Goal: Task Accomplishment & Management: Use online tool/utility

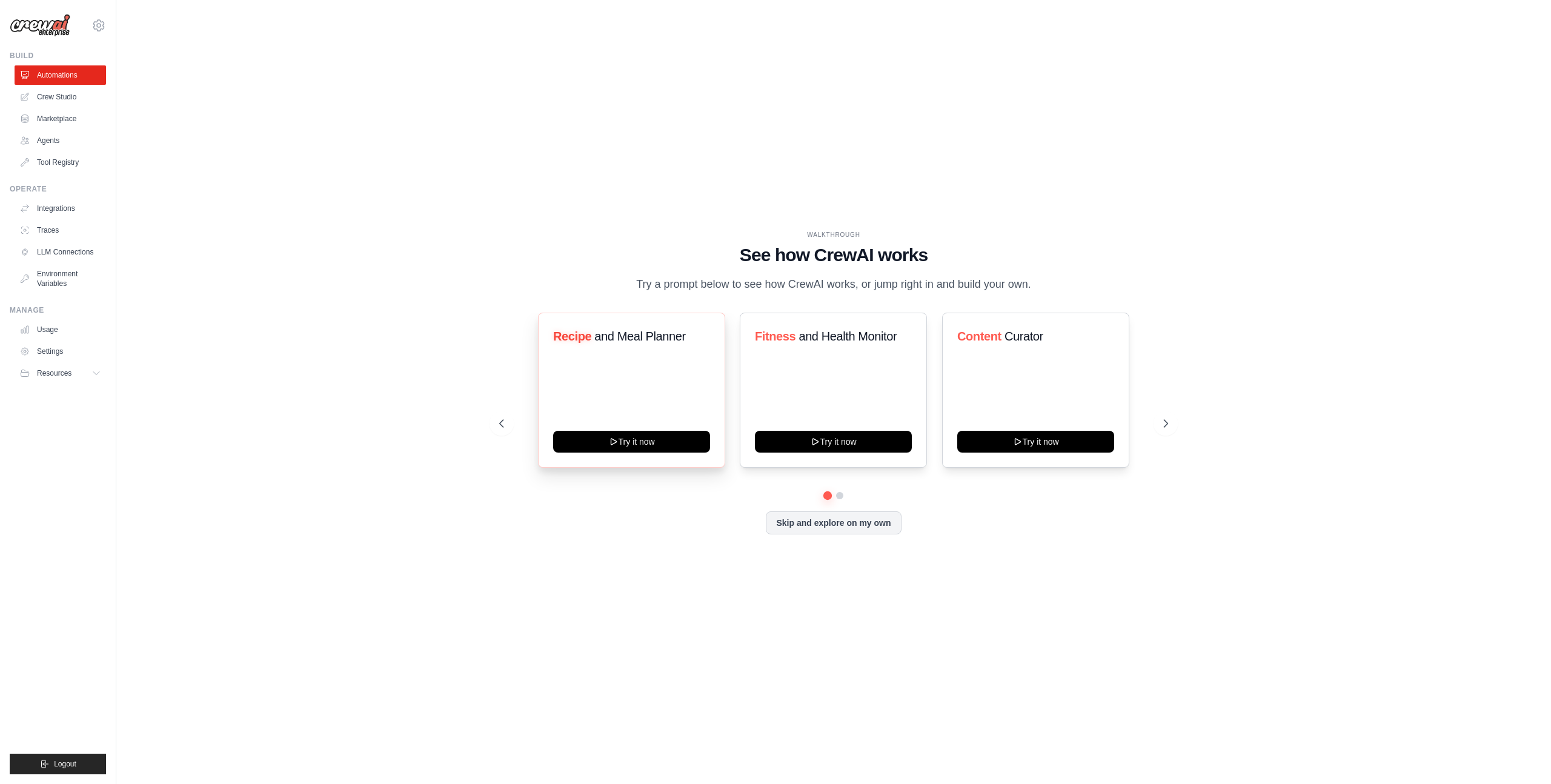
click at [608, 332] on span "and Meal Planner" at bounding box center [640, 336] width 91 height 13
click at [721, 231] on div "WALKTHROUGH" at bounding box center [833, 234] width 669 height 9
drag, startPoint x: 698, startPoint y: 231, endPoint x: 665, endPoint y: 589, distance: 359.5
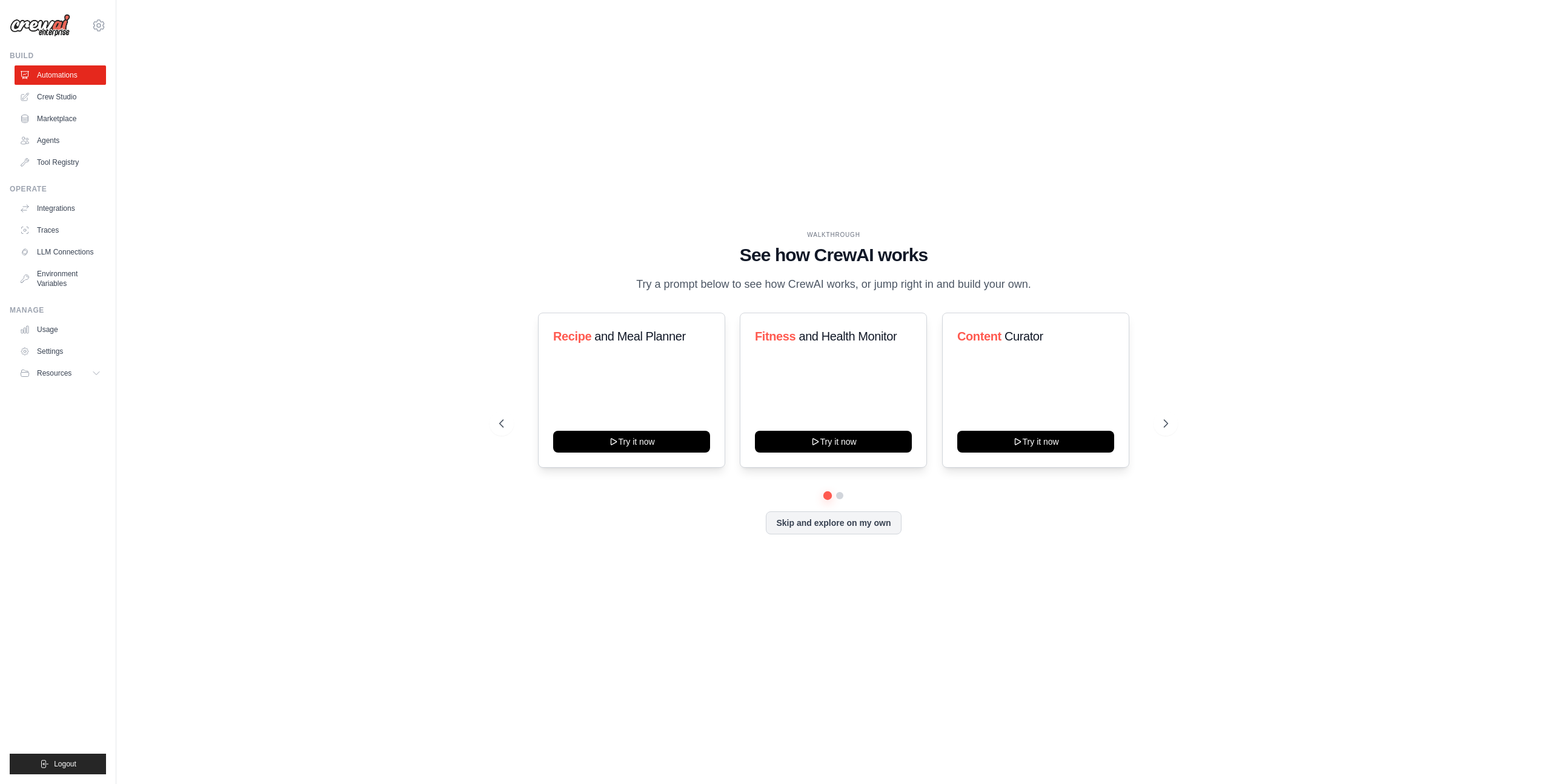
click at [665, 588] on div "WALKTHROUGH See how CrewAI works Try a prompt below to see how CrewAI works, or…" at bounding box center [834, 391] width 1396 height 760
click at [665, 589] on div "WALKTHROUGH See how CrewAI works Try a prompt below to see how CrewAI works, or…" at bounding box center [834, 391] width 1396 height 760
click at [648, 437] on button "Try it now" at bounding box center [631, 440] width 157 height 22
click at [156, 34] on div "WALKTHROUGH See how CrewAI works Try a prompt below to see how CrewAI works, or…" at bounding box center [834, 391] width 1396 height 760
click at [977, 339] on span "Content" at bounding box center [979, 336] width 44 height 13
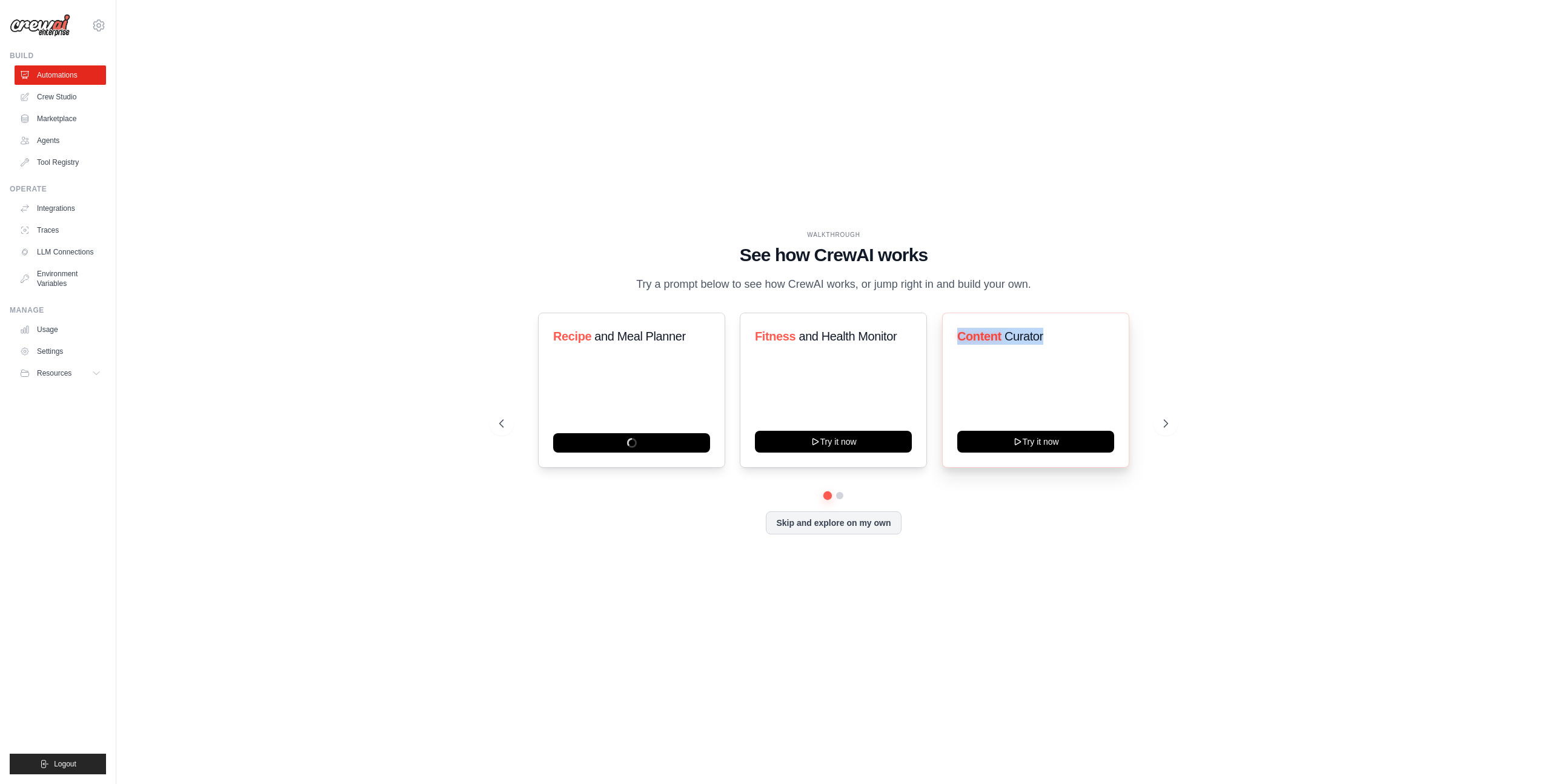
drag, startPoint x: 977, startPoint y: 339, endPoint x: 1037, endPoint y: 339, distance: 60.0
click at [1037, 339] on h3 "Content Curator" at bounding box center [1036, 336] width 157 height 17
click at [972, 335] on span "Content" at bounding box center [979, 336] width 44 height 13
drag, startPoint x: 725, startPoint y: 246, endPoint x: 1049, endPoint y: 289, distance: 326.8
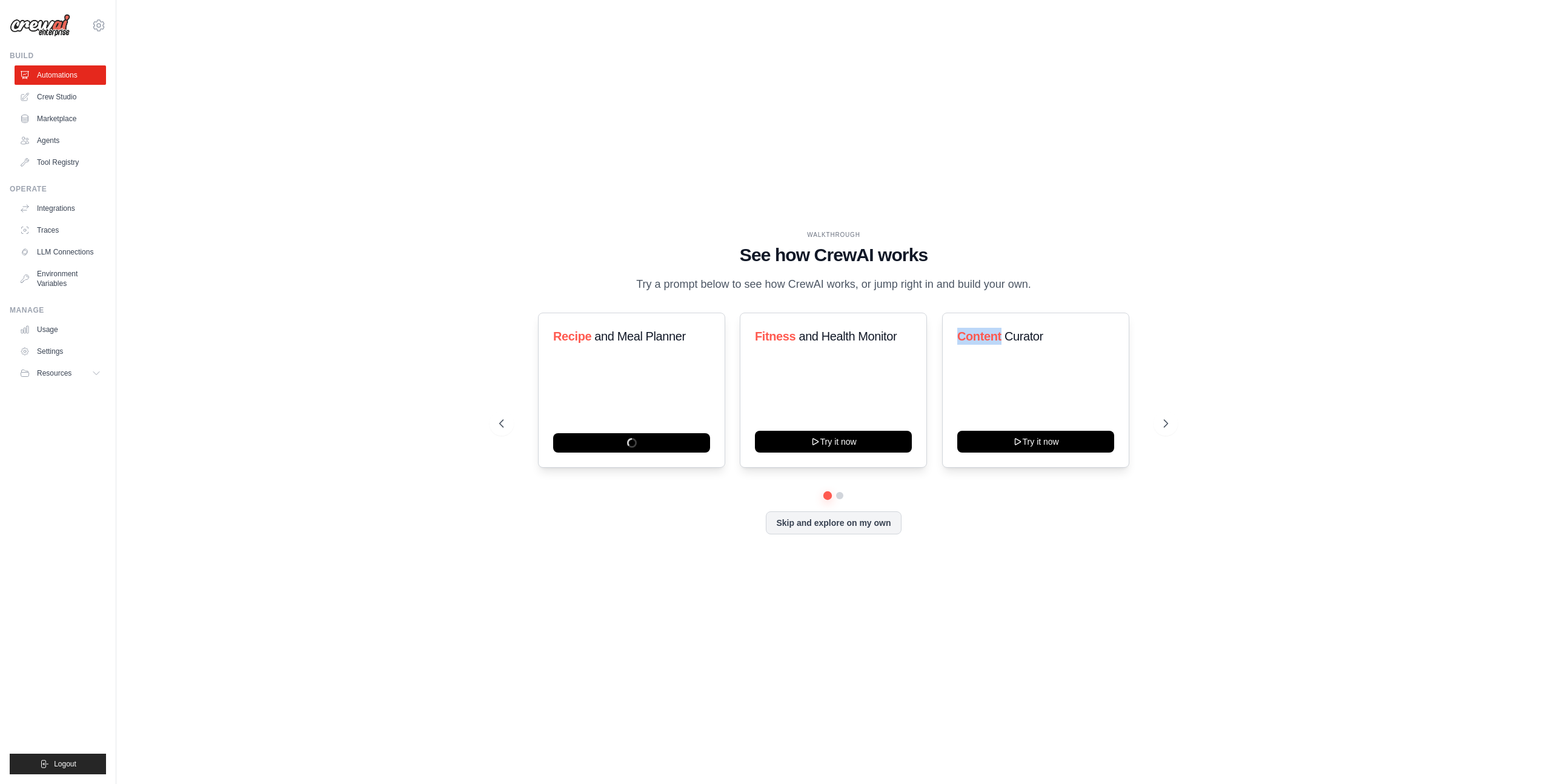
click at [1049, 289] on div "WALKTHROUGH See how CrewAI works Try a prompt below to see how CrewAI works, or…" at bounding box center [833, 261] width 669 height 63
click at [807, 523] on button "Skip and explore on my own" at bounding box center [833, 521] width 135 height 23
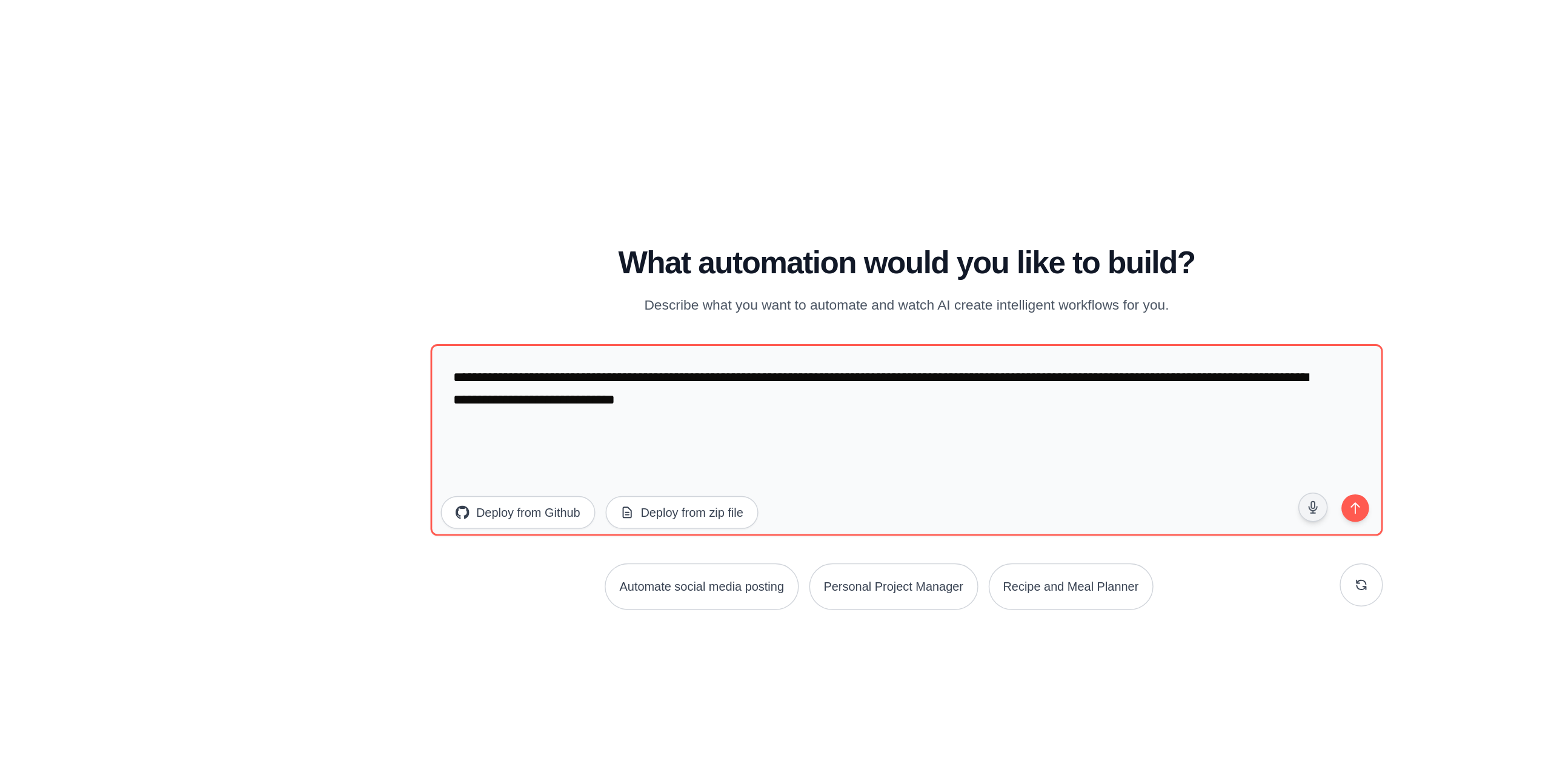
click at [673, 264] on h1 "What automation would you like to build?" at bounding box center [833, 271] width 669 height 24
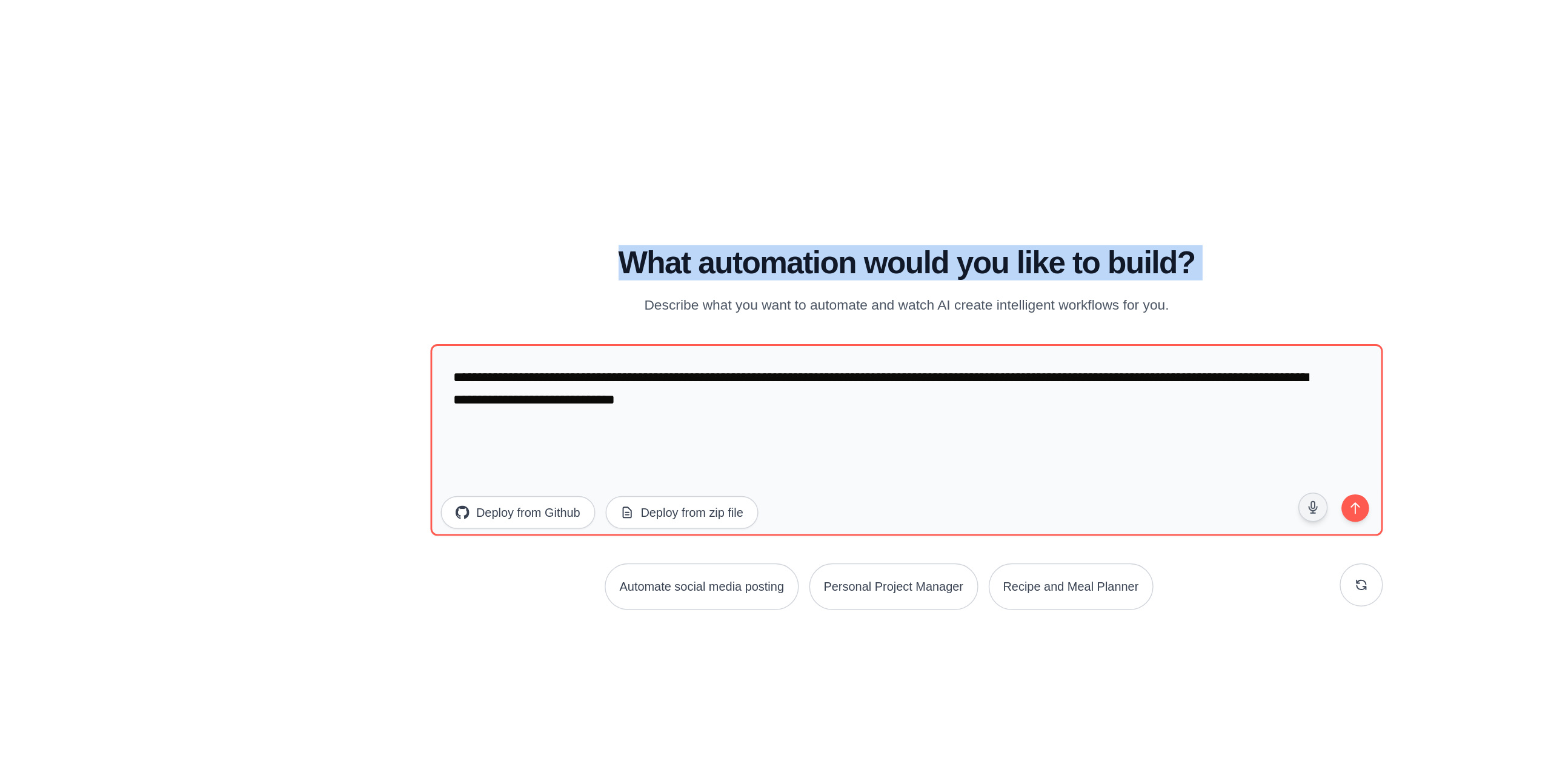
click at [673, 264] on h1 "What automation would you like to build?" at bounding box center [833, 271] width 669 height 24
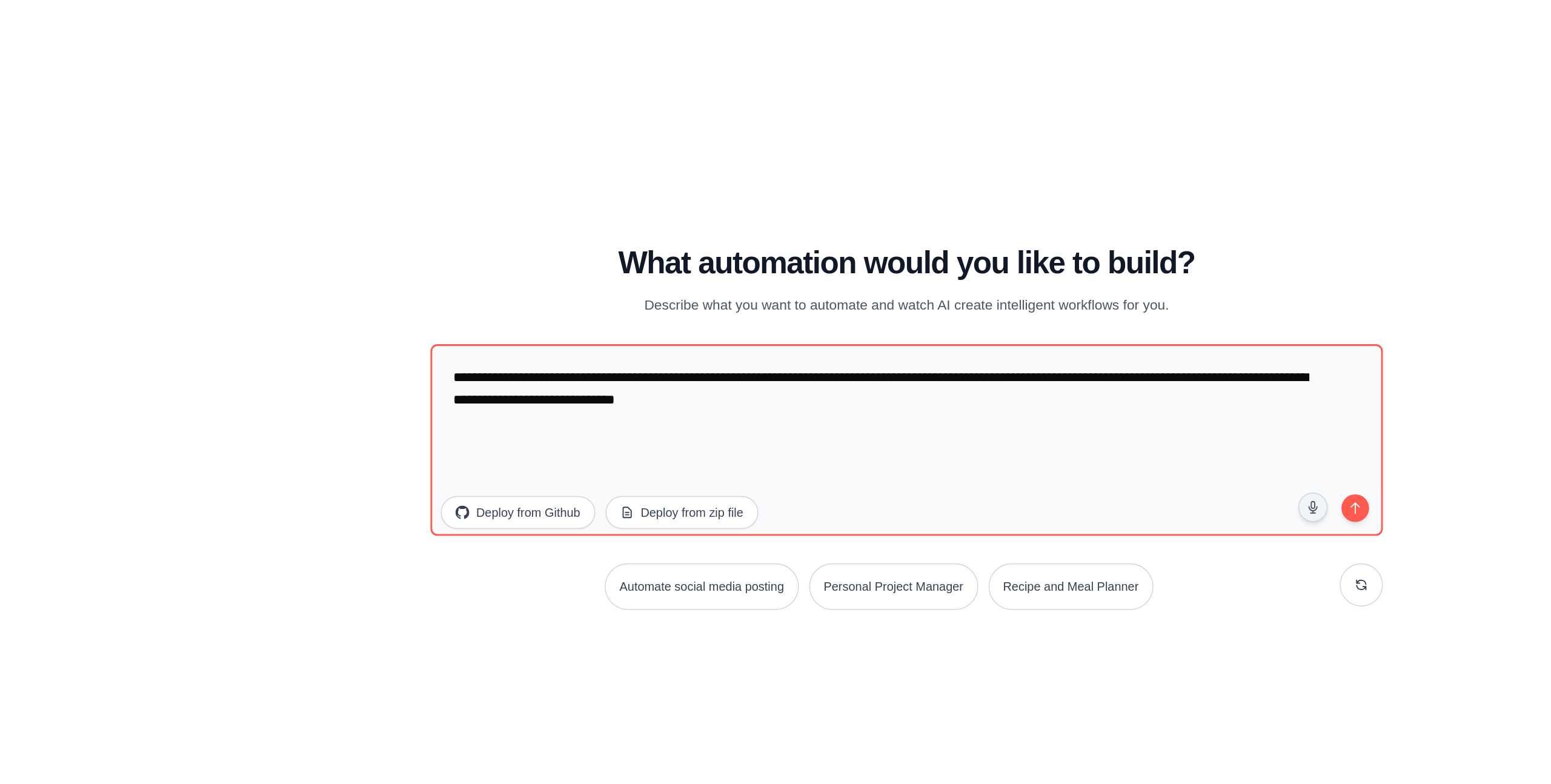
click at [597, 310] on div "**********" at bounding box center [833, 387] width 669 height 256
drag, startPoint x: 644, startPoint y: 304, endPoint x: 1001, endPoint y: 305, distance: 357.0
click at [1001, 305] on p "Describe what you want to automate and watch AI create intelligent workflows fo…" at bounding box center [833, 300] width 407 height 16
click at [925, 302] on p "Describe what you want to automate and watch AI create intelligent workflows fo…" at bounding box center [833, 300] width 407 height 16
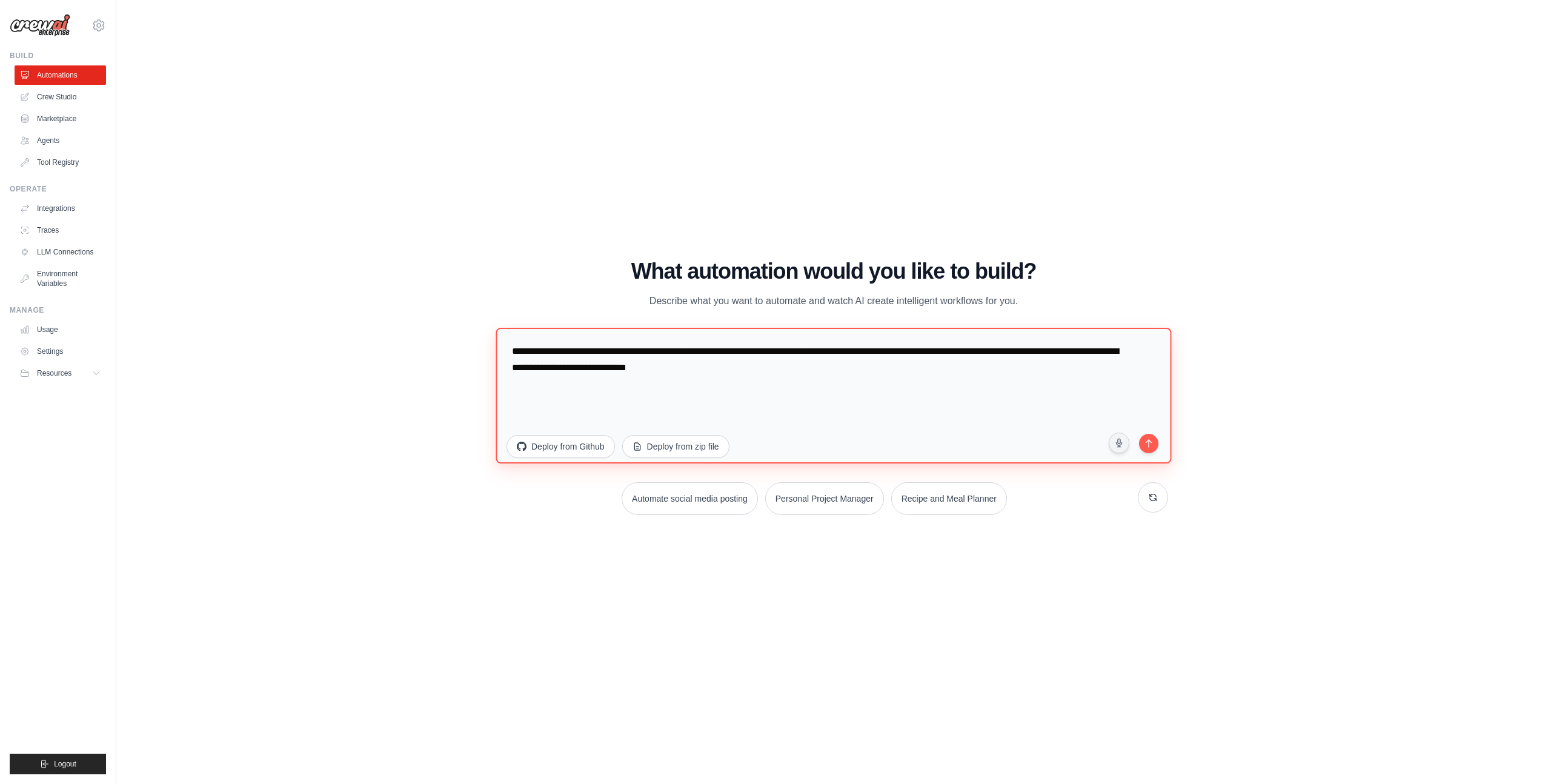
click at [651, 401] on textarea "**********" at bounding box center [833, 396] width 676 height 136
click at [517, 353] on textarea "**********" at bounding box center [833, 396] width 676 height 136
drag, startPoint x: 517, startPoint y: 353, endPoint x: 725, endPoint y: 375, distance: 209.2
click at [725, 375] on textarea "**********" at bounding box center [833, 396] width 676 height 136
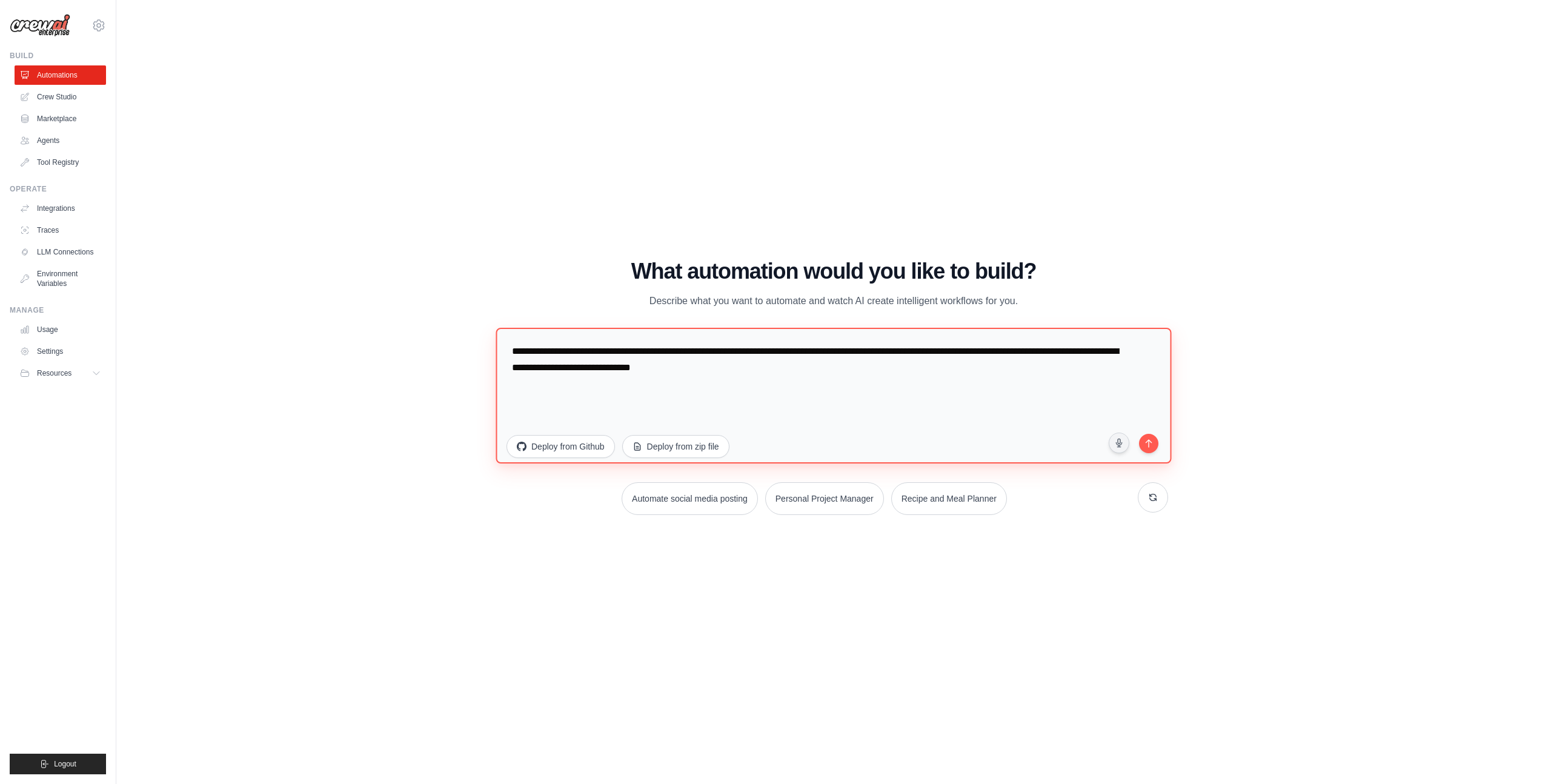
paste textarea "**********"
click at [757, 384] on textarea "**********" at bounding box center [833, 396] width 676 height 136
type textarea "**********"
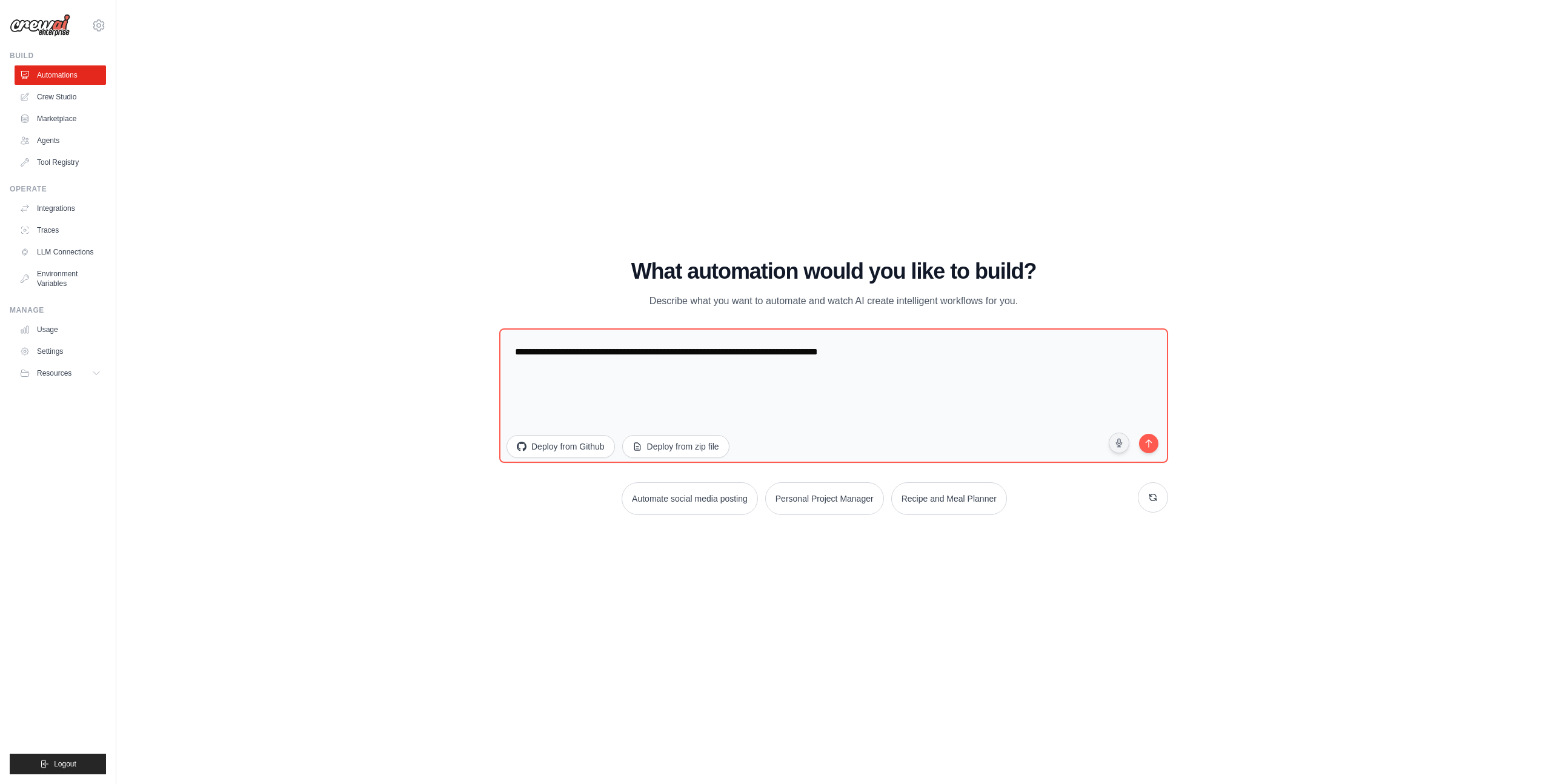
drag, startPoint x: 588, startPoint y: 264, endPoint x: 995, endPoint y: 565, distance: 506.2
click at [996, 565] on div "WALKTHROUGH See how CrewAI works Try a prompt below to see how CrewAI works, or…" at bounding box center [834, 391] width 1396 height 760
click at [995, 565] on div "WALKTHROUGH See how CrewAI works Try a prompt below to see how CrewAI works, or…" at bounding box center [834, 391] width 1396 height 760
drag, startPoint x: 1035, startPoint y: 606, endPoint x: 524, endPoint y: 163, distance: 676.3
click at [526, 165] on div "WALKTHROUGH See how CrewAI works Try a prompt below to see how CrewAI works, or…" at bounding box center [834, 391] width 1396 height 760
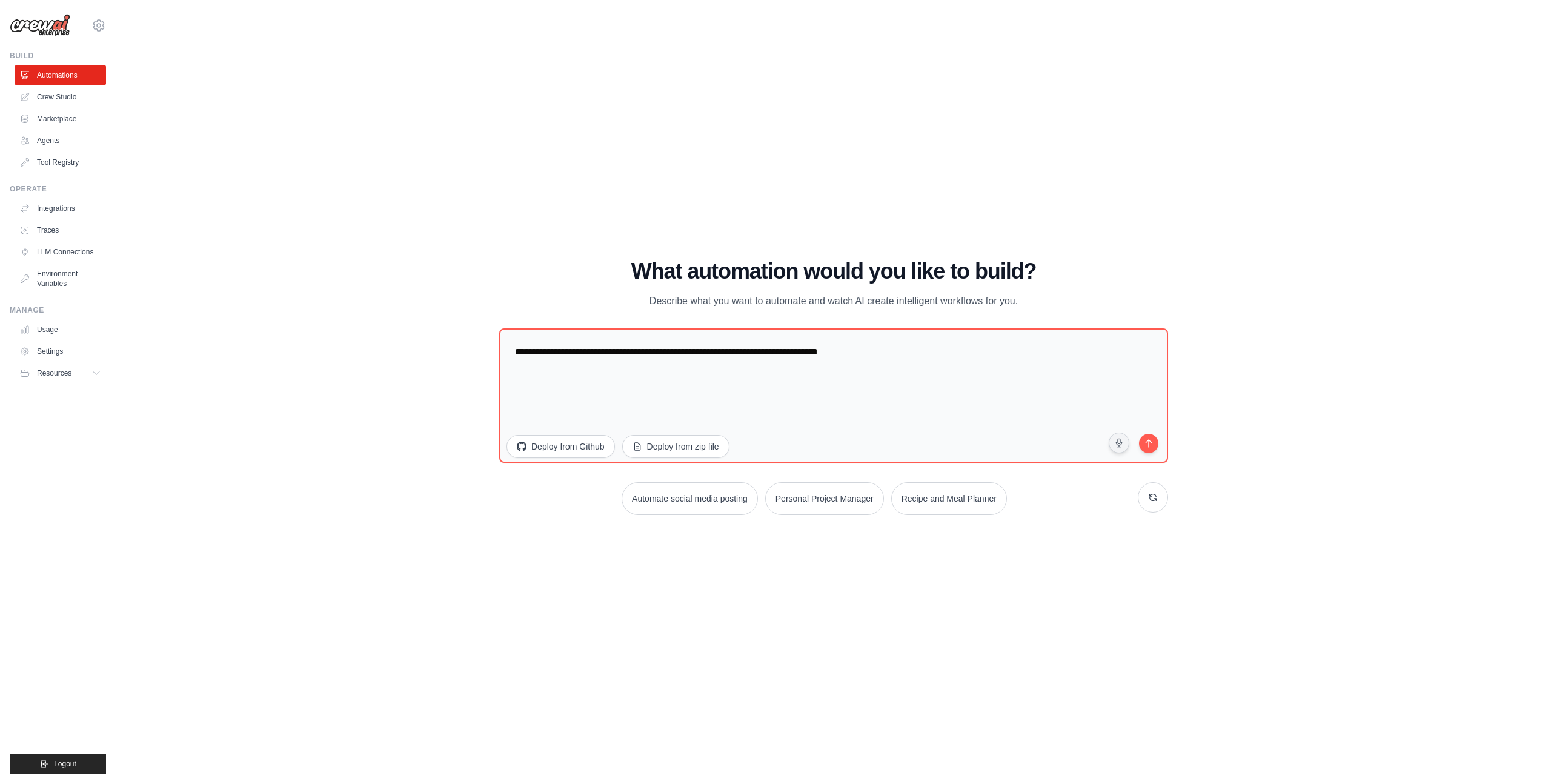
click at [524, 297] on div "What automation would you like to build? Describe what you want to automate and…" at bounding box center [833, 284] width 669 height 50
click at [1161, 439] on textarea "**********" at bounding box center [833, 396] width 676 height 136
click at [1156, 451] on button "submit" at bounding box center [1149, 443] width 23 height 23
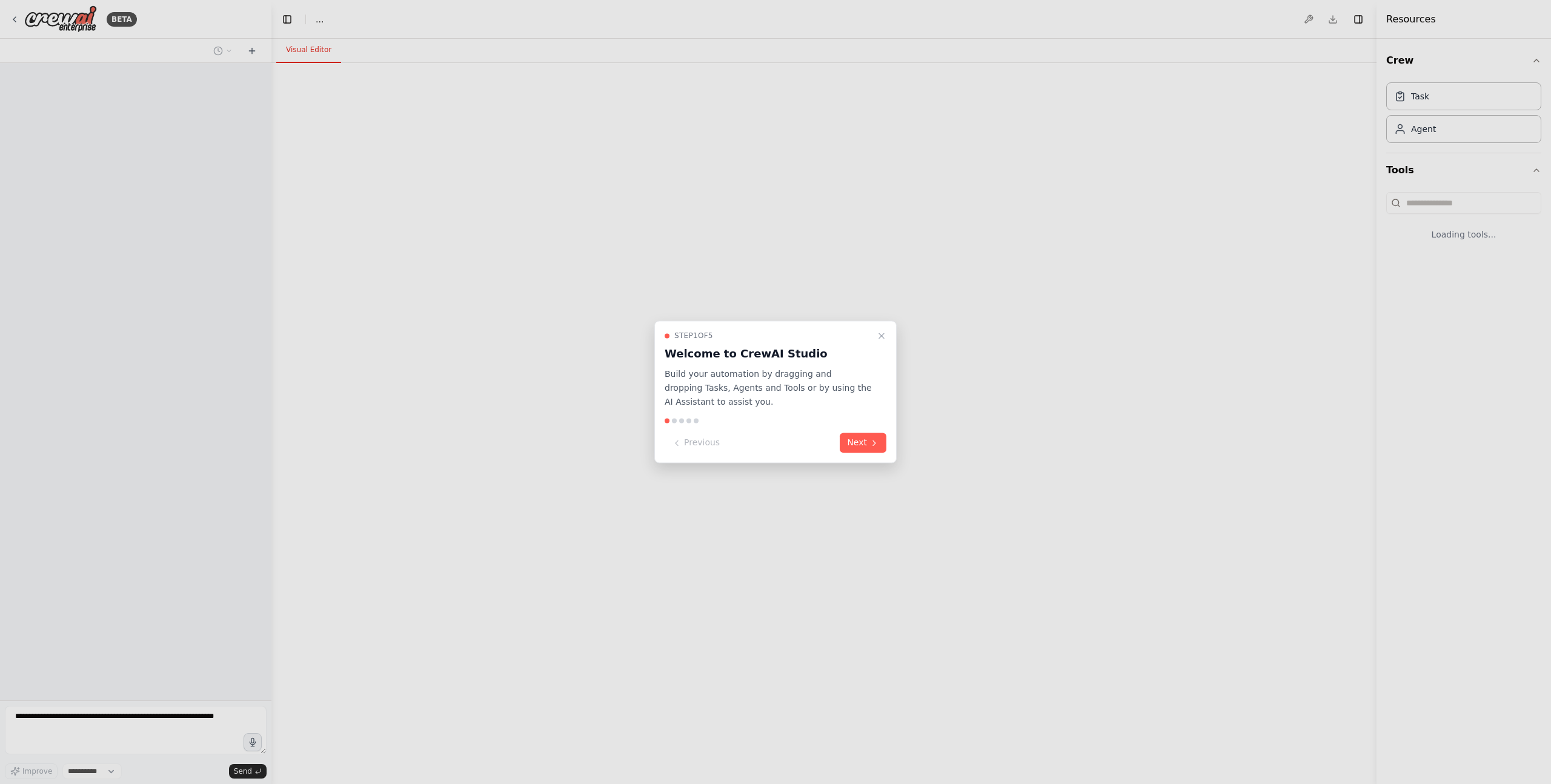
select select "****"
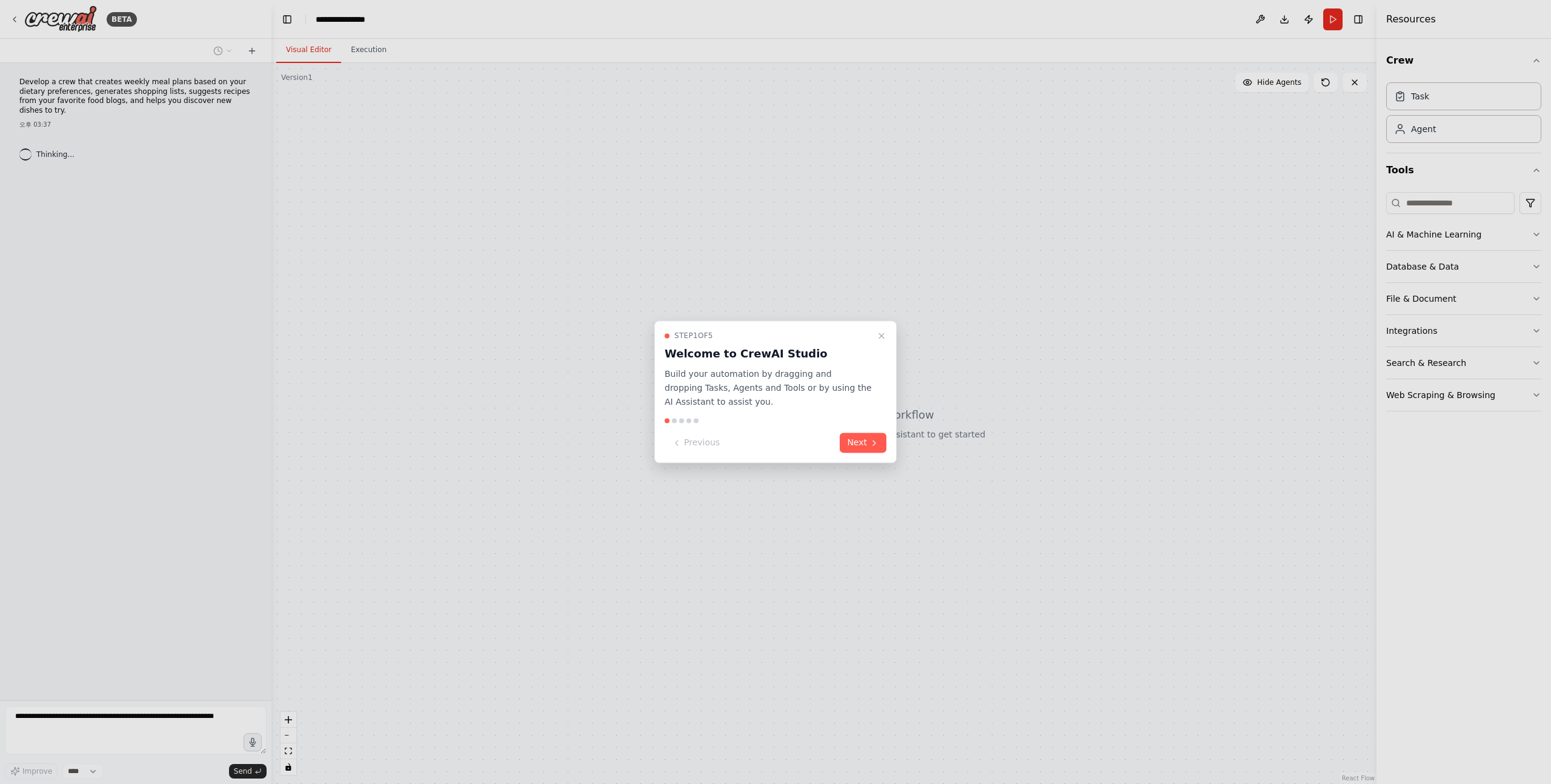
click at [678, 349] on h3 "Welcome to CrewAI Studio" at bounding box center [768, 353] width 207 height 17
click at [671, 349] on h3 "Welcome to CrewAI Studio" at bounding box center [768, 353] width 207 height 17
drag, startPoint x: 669, startPoint y: 349, endPoint x: 787, endPoint y: 401, distance: 128.9
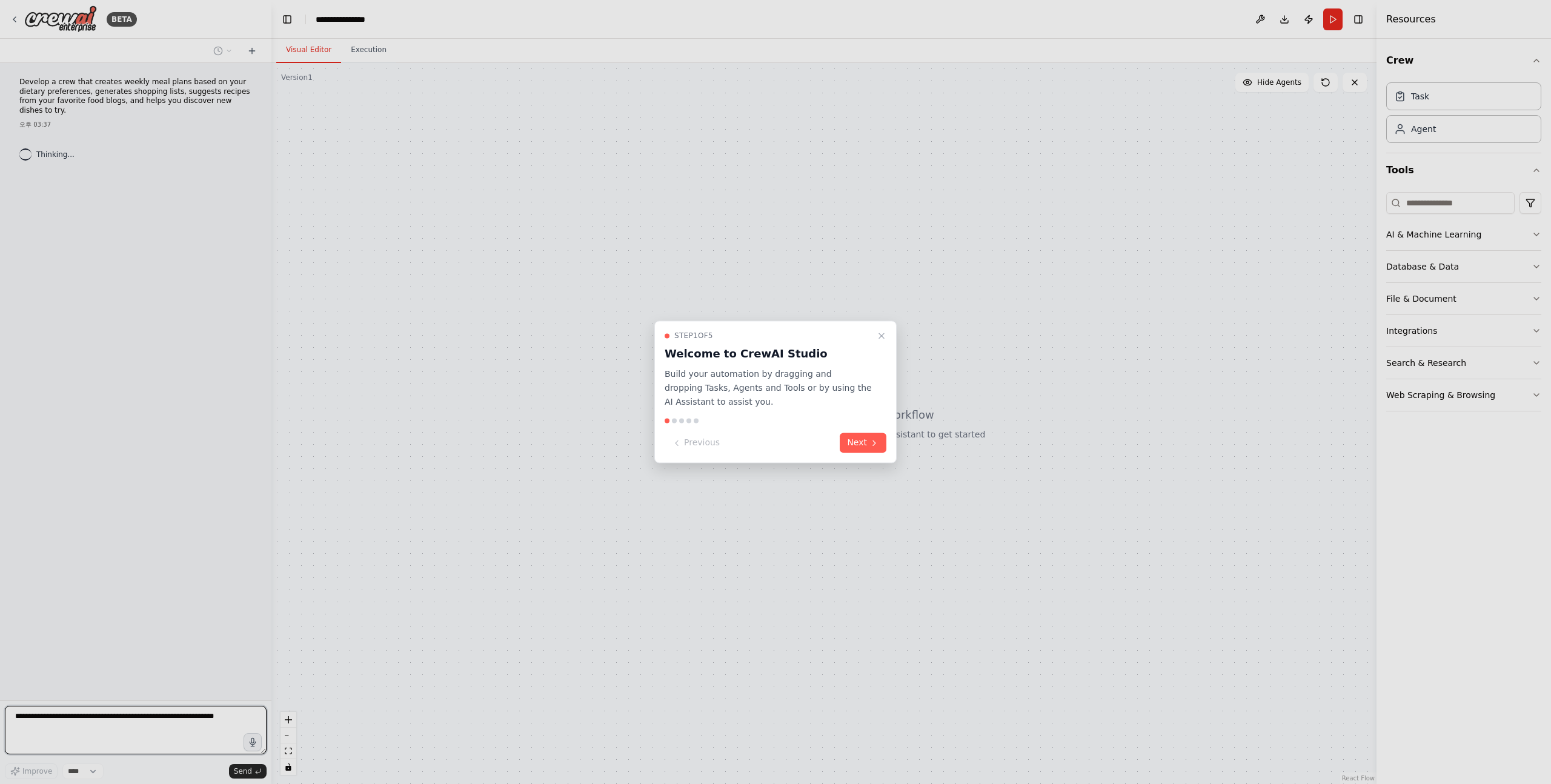
click at [787, 401] on div "Step 1 of 5 Welcome to CrewAI Studio Build your automation by dragging and drop…" at bounding box center [776, 370] width 222 height 77
click at [787, 401] on p "Build your automation by dragging and dropping Tasks, Agents and Tools or by us…" at bounding box center [768, 388] width 207 height 41
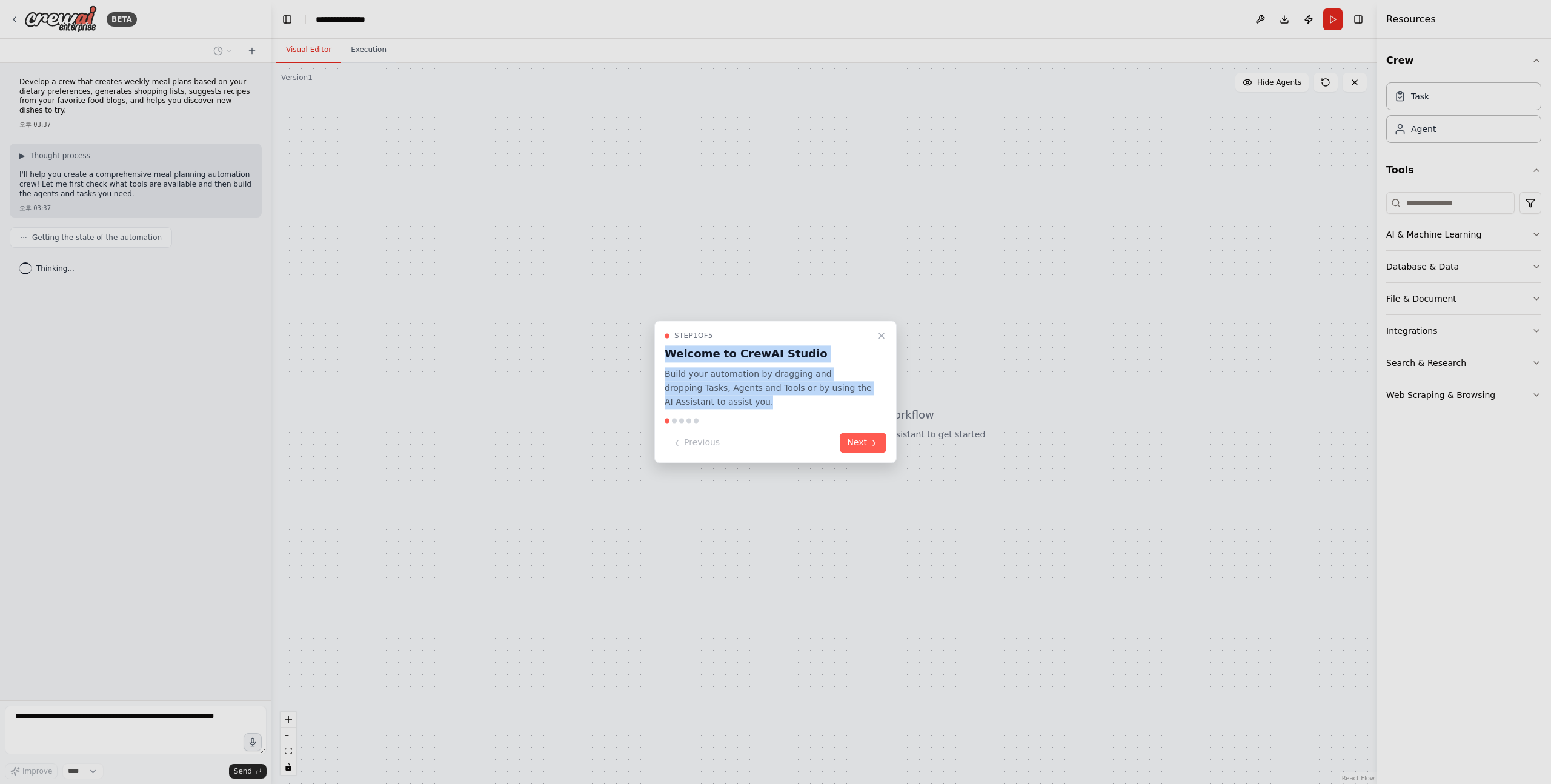
drag, startPoint x: 800, startPoint y: 401, endPoint x: 668, endPoint y: 351, distance: 141.2
click at [668, 351] on div "Step 1 of 5 Welcome to CrewAI Studio Build your automation by dragging and drop…" at bounding box center [776, 370] width 222 height 77
click at [668, 351] on h3 "Welcome to CrewAI Studio" at bounding box center [768, 353] width 207 height 17
click at [824, 436] on div "Previous Next" at bounding box center [776, 443] width 222 height 20
click at [879, 440] on button "Next" at bounding box center [863, 443] width 47 height 20
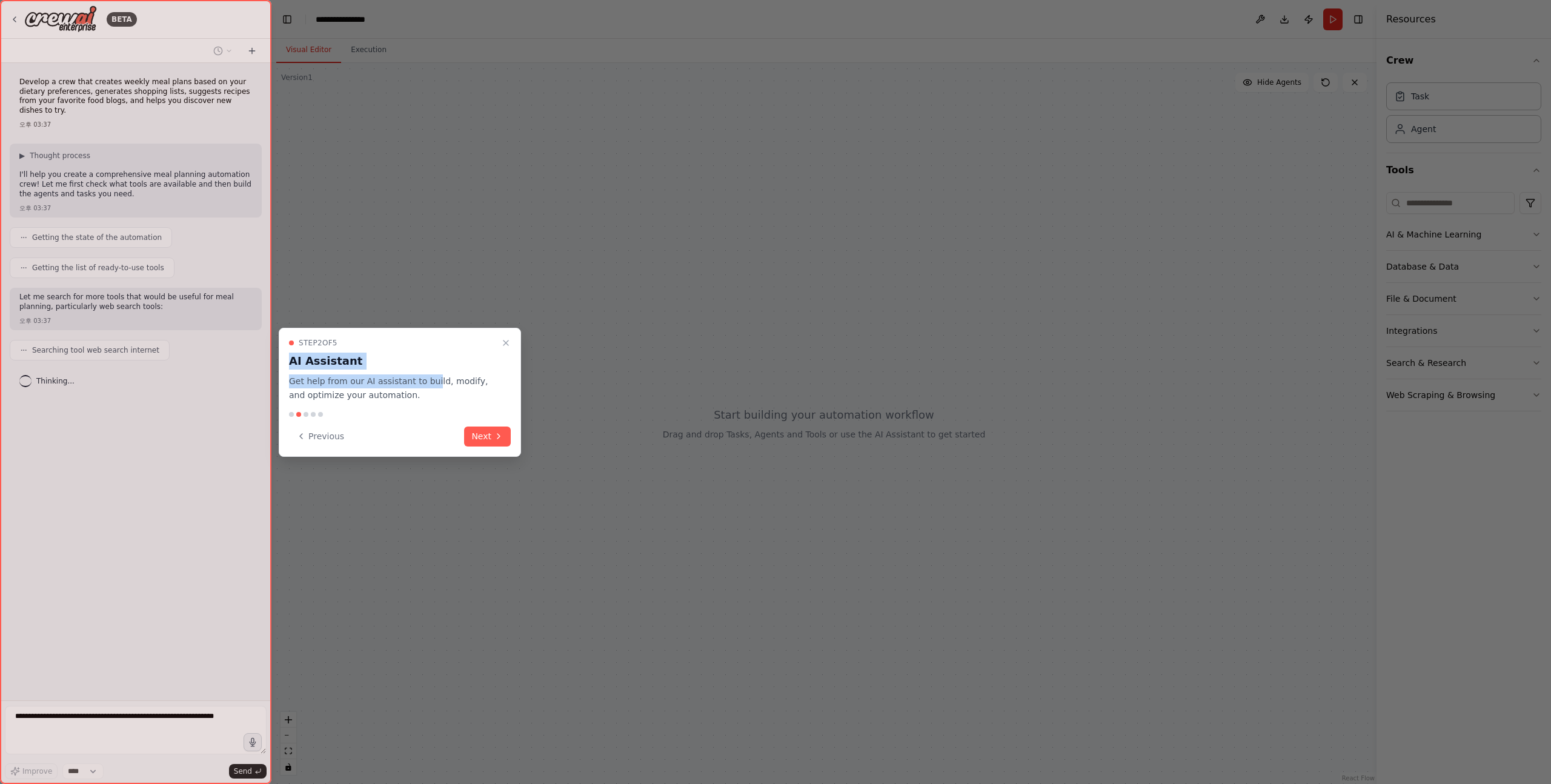
drag, startPoint x: 286, startPoint y: 359, endPoint x: 430, endPoint y: 383, distance: 146.0
click at [430, 383] on div "Step 2 of 5 AI Assistant Get help from our AI assistant to build, modify, and o…" at bounding box center [400, 392] width 242 height 129
click at [430, 383] on p "Get help from our AI assistant to build, modify, and optimize your automation." at bounding box center [393, 388] width 207 height 28
drag, startPoint x: 430, startPoint y: 387, endPoint x: 302, endPoint y: 358, distance: 131.2
click at [302, 358] on div "Step 2 of 5 AI Assistant Get help from our AI assistant to build, modify, and o…" at bounding box center [400, 370] width 222 height 64
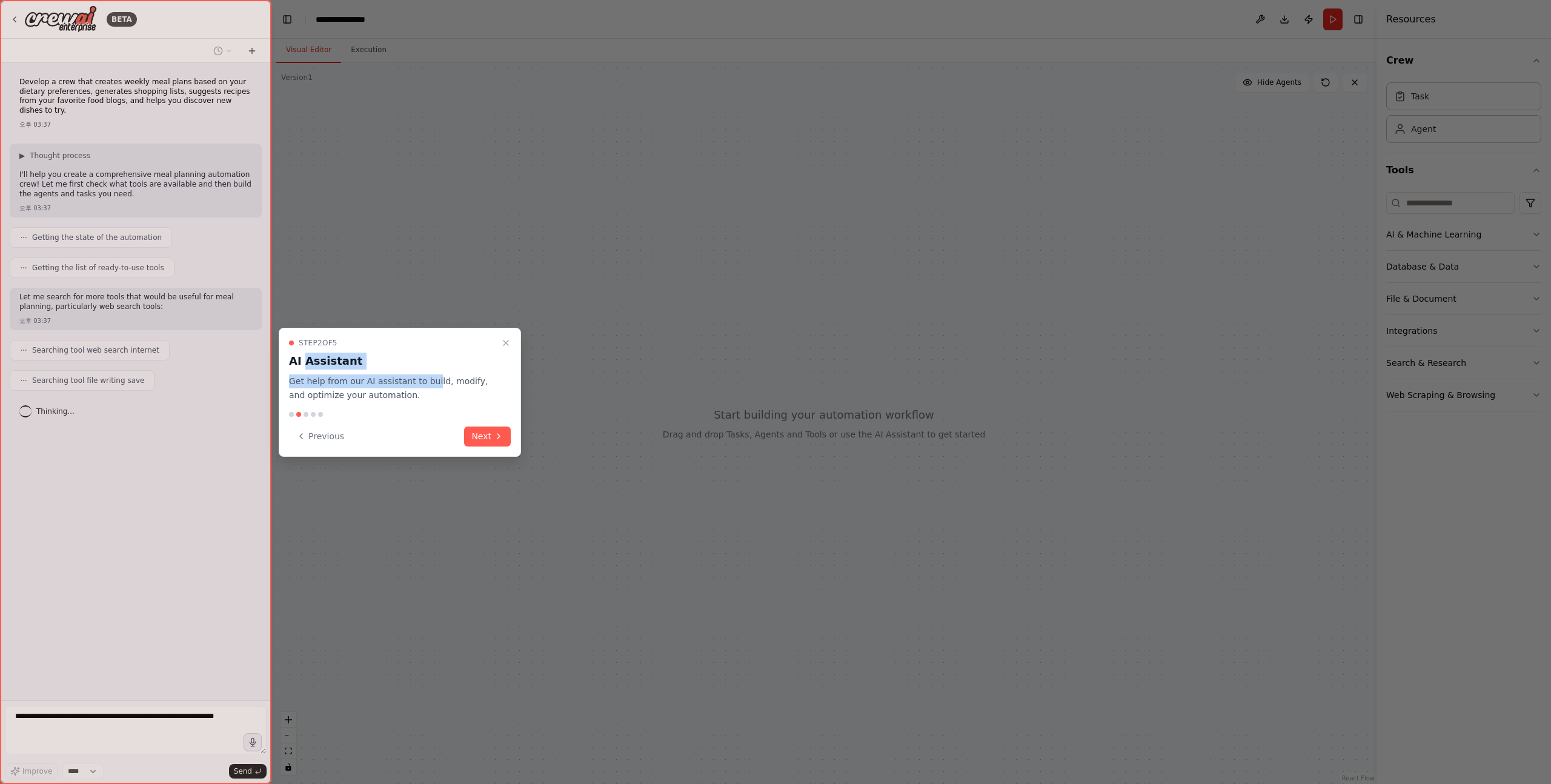
click at [302, 358] on h3 "AI Assistant" at bounding box center [393, 361] width 207 height 17
click at [496, 437] on icon at bounding box center [499, 436] width 10 height 10
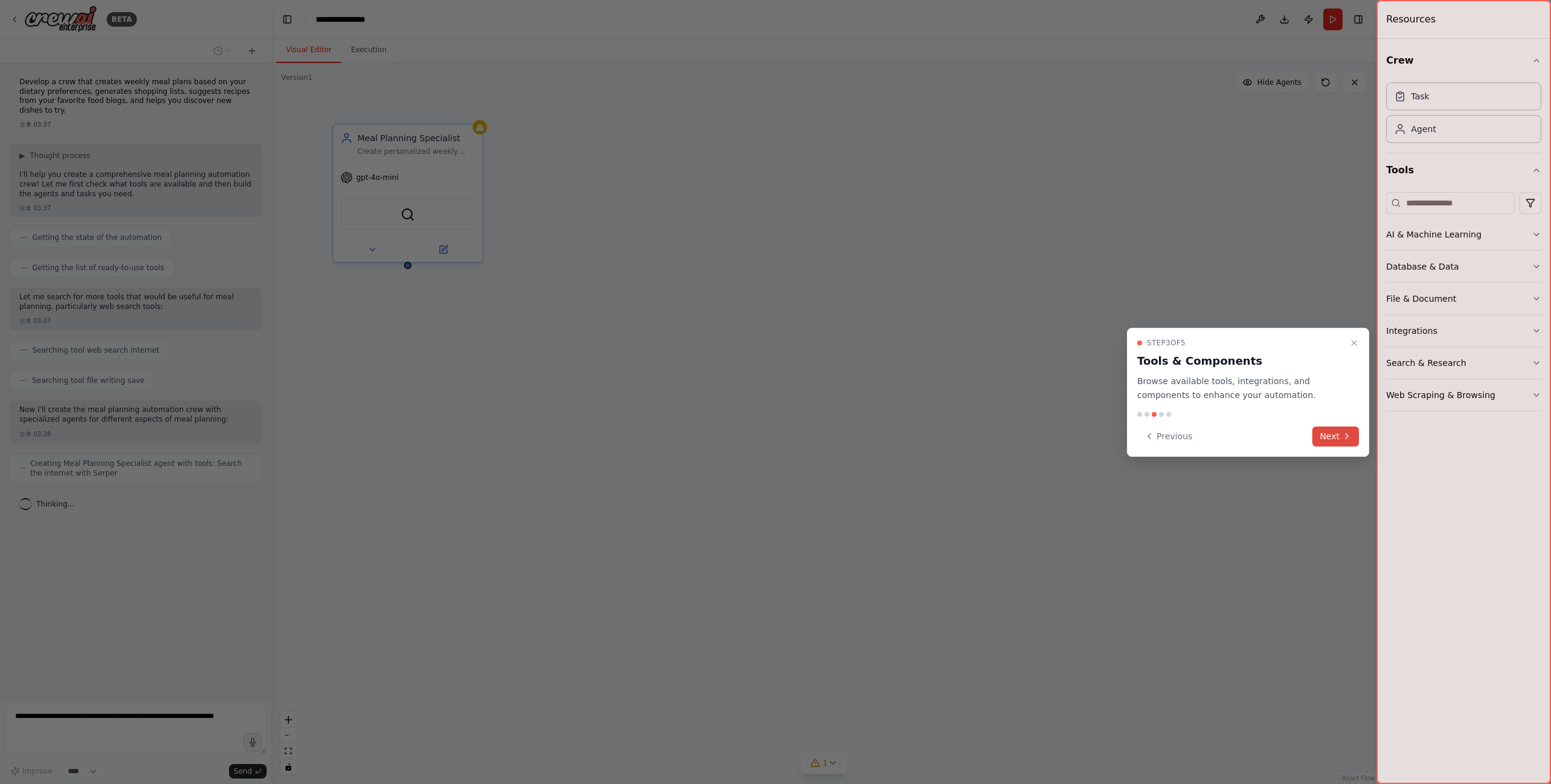
click at [1326, 433] on button "Next" at bounding box center [1336, 436] width 47 height 20
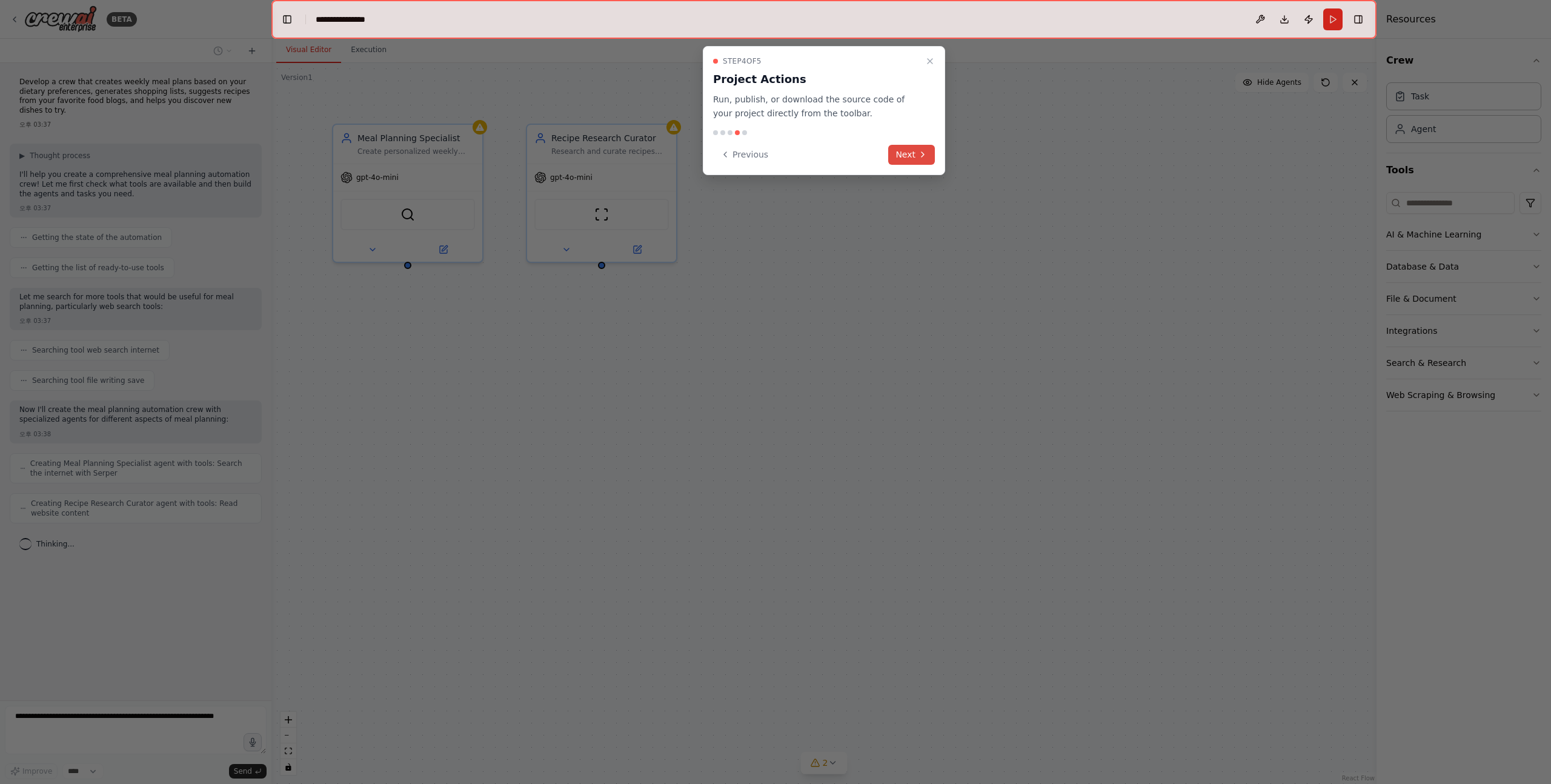
click at [909, 155] on button "Next" at bounding box center [911, 155] width 47 height 20
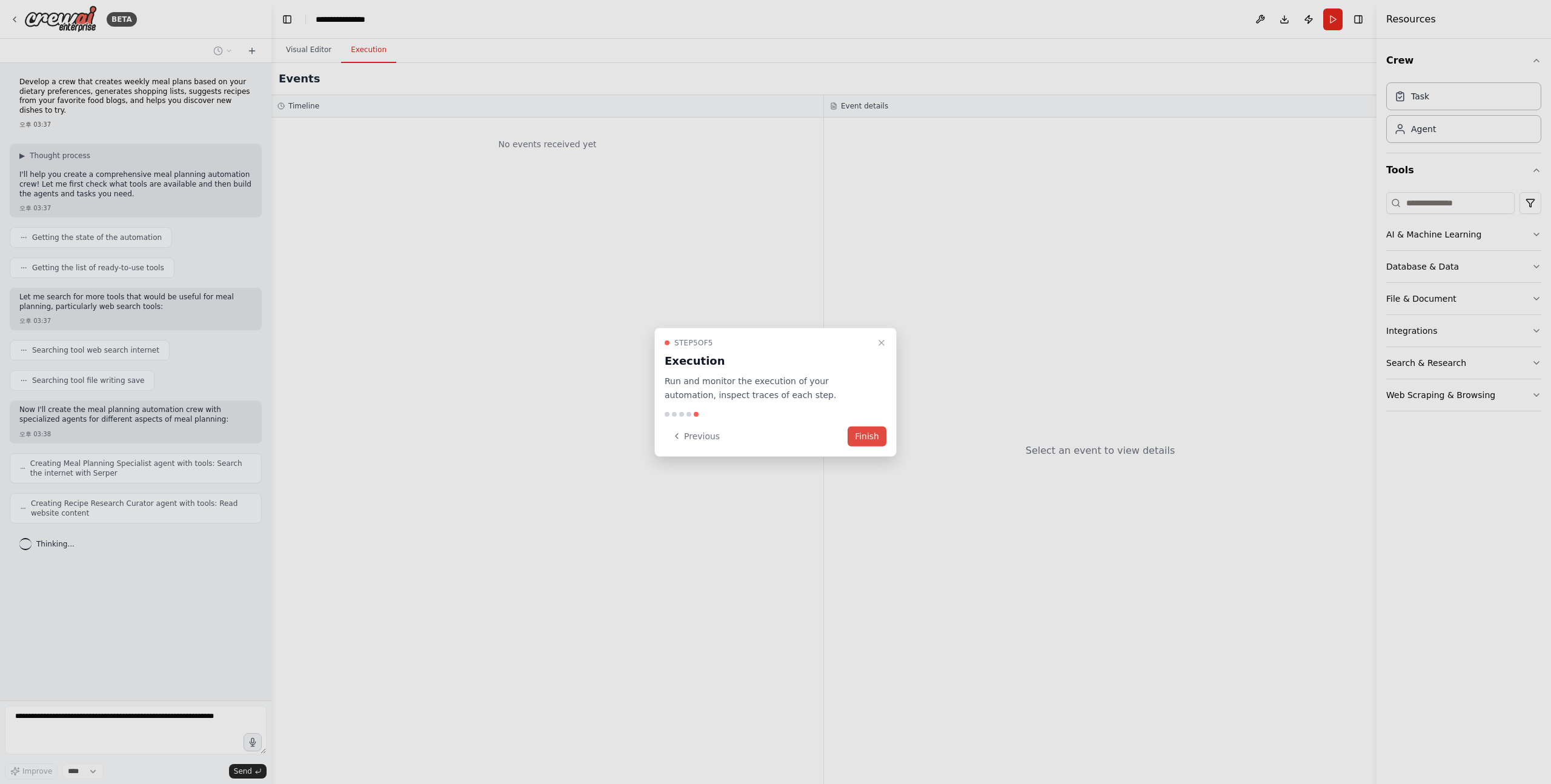
click at [857, 440] on button "Finish" at bounding box center [867, 436] width 39 height 20
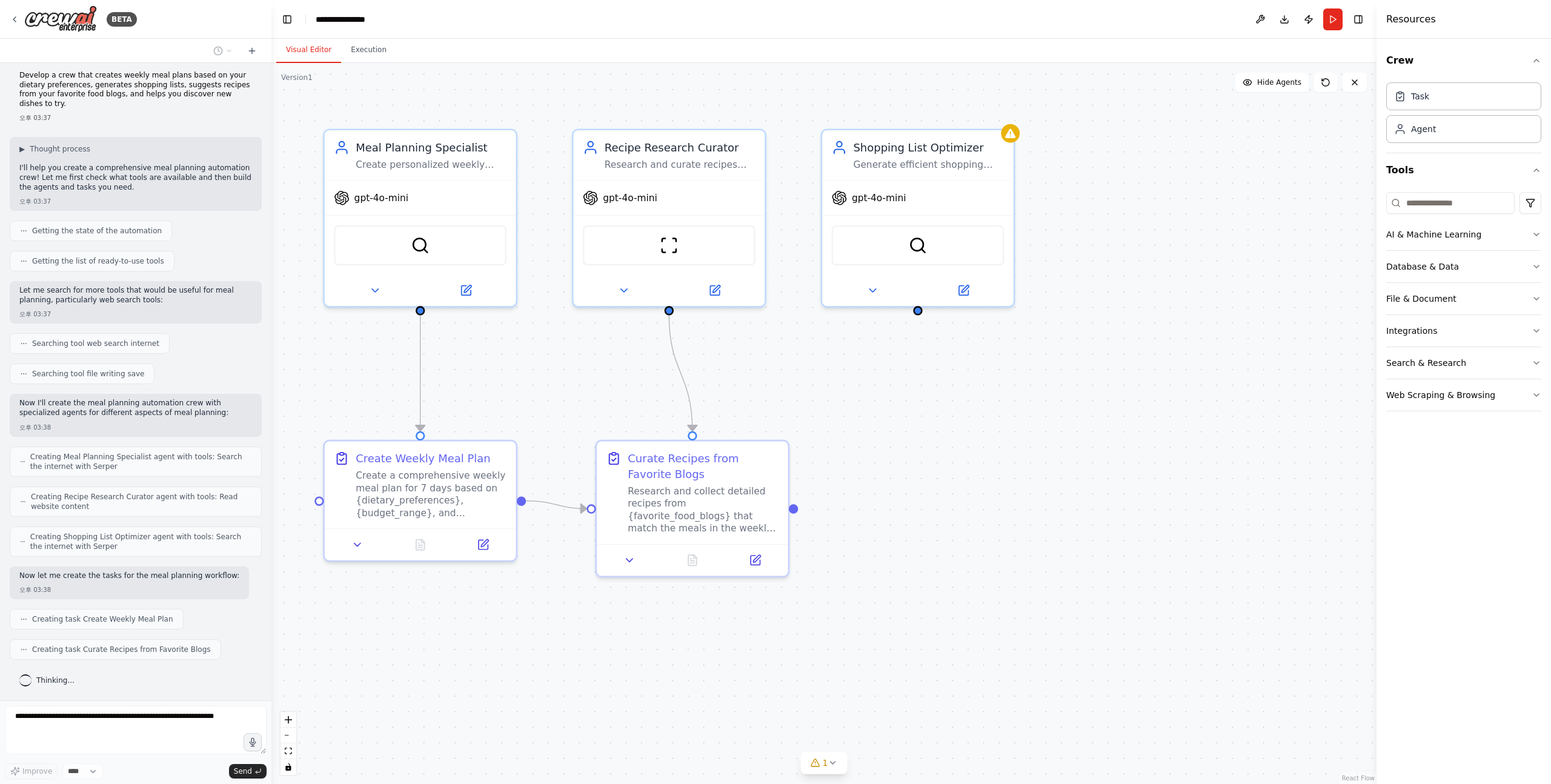
scroll to position [37, 0]
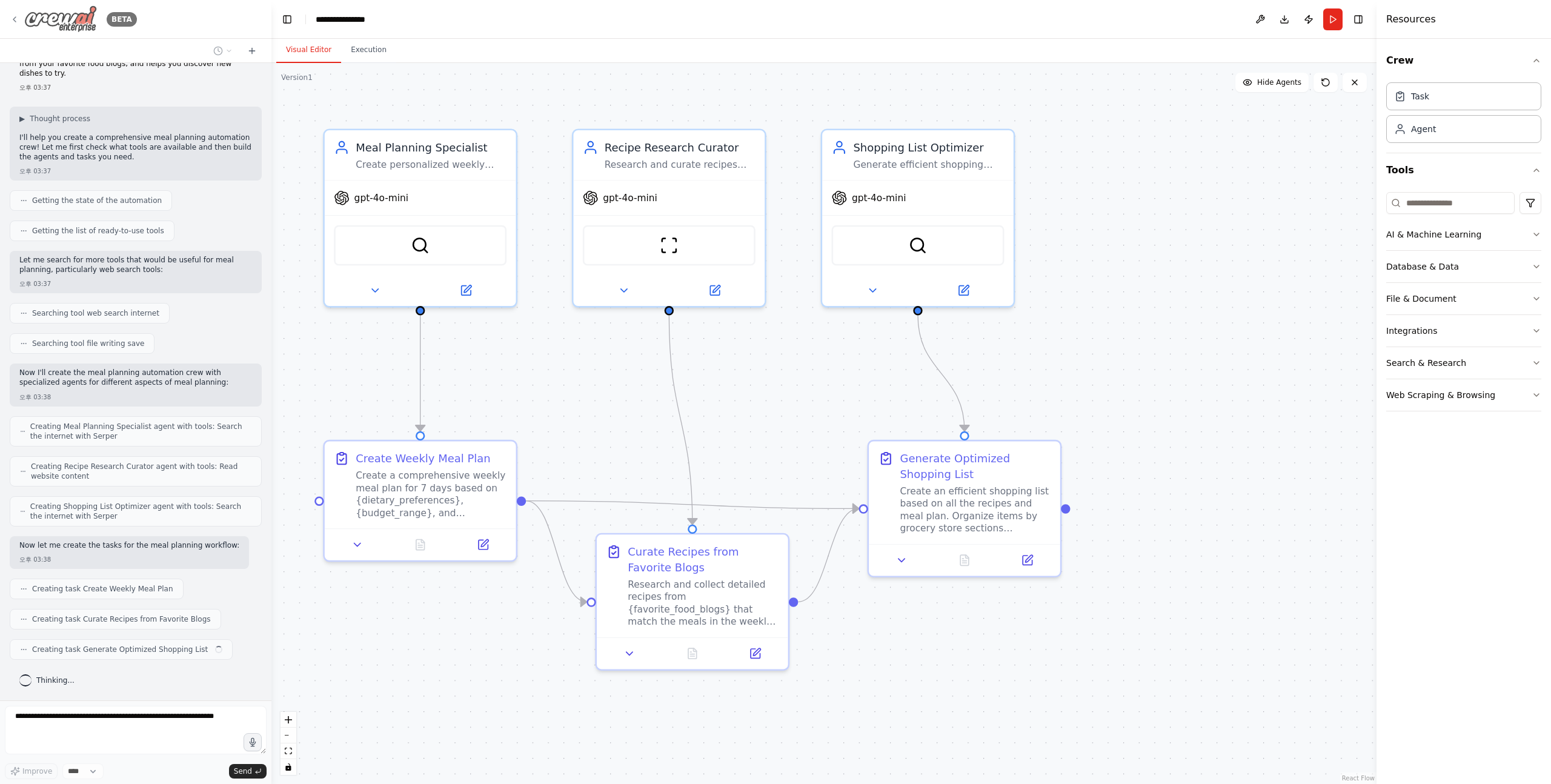
click at [76, 21] on img at bounding box center [60, 19] width 73 height 27
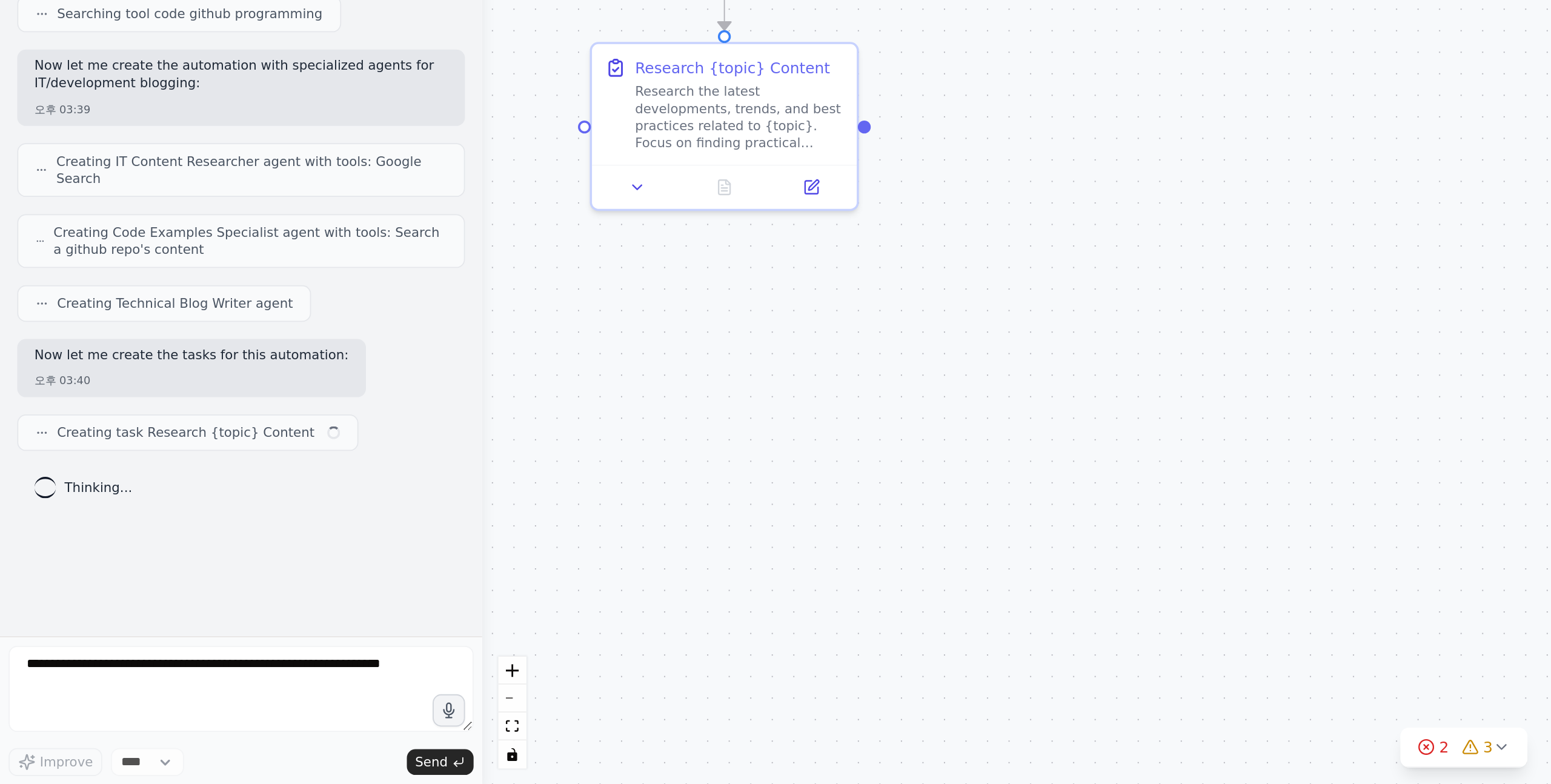
drag, startPoint x: 17, startPoint y: 156, endPoint x: 88, endPoint y: 526, distance: 376.8
click at [89, 527] on div "읽기 쉽고 유익한 콘텐츠를 작성하는 IT/개발 분야의 파워 블로거. 쉬운 설명, 샘플 코드를 바탕으로 구체적인 예시와 통찰을 포함한 블로그 글…" at bounding box center [135, 381] width 271 height 638
click at [88, 538] on p "Now let me create the tasks for this automation:" at bounding box center [108, 543] width 177 height 10
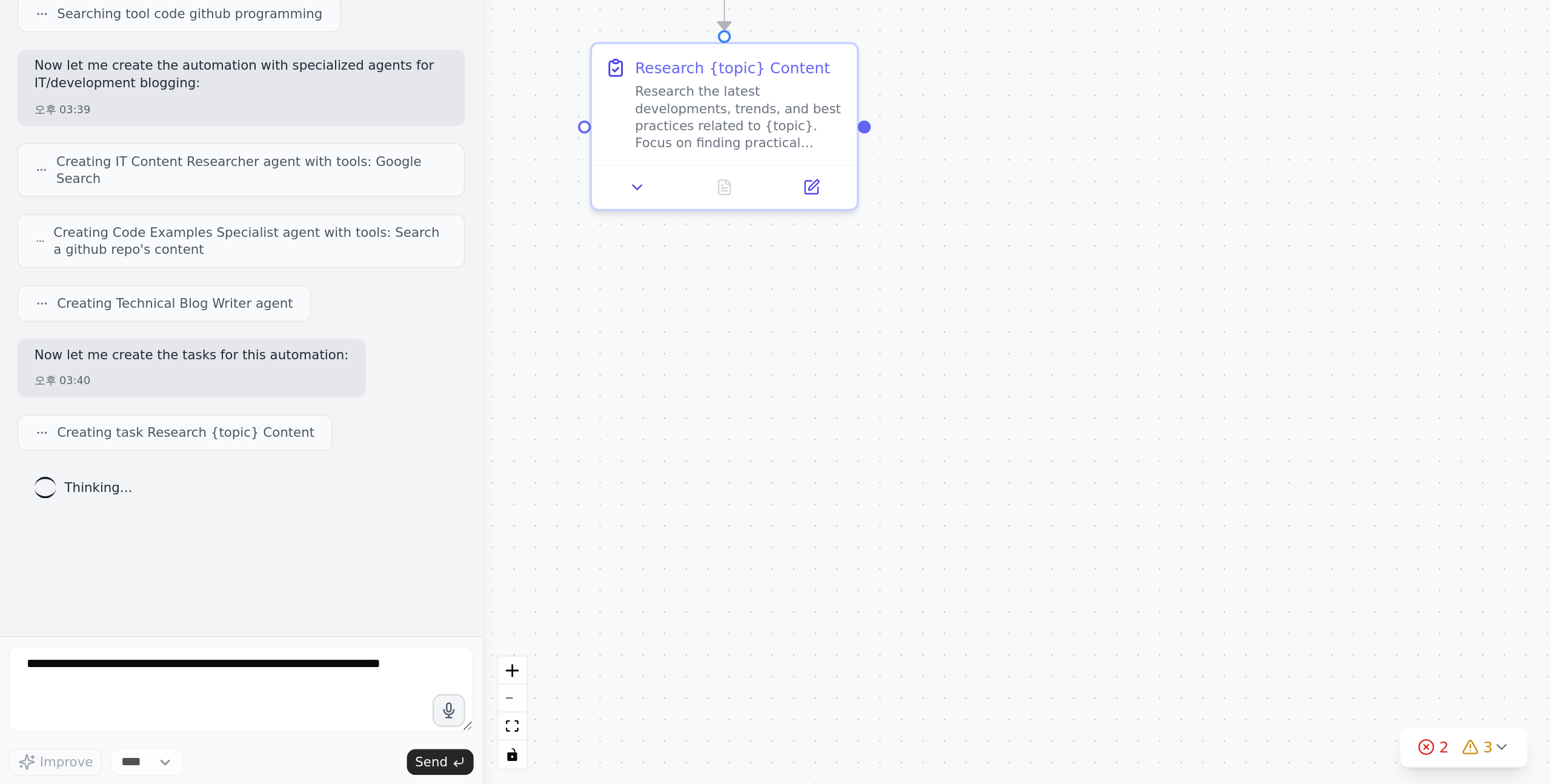
click at [94, 538] on p "Now let me create the tasks for this automation:" at bounding box center [108, 543] width 177 height 10
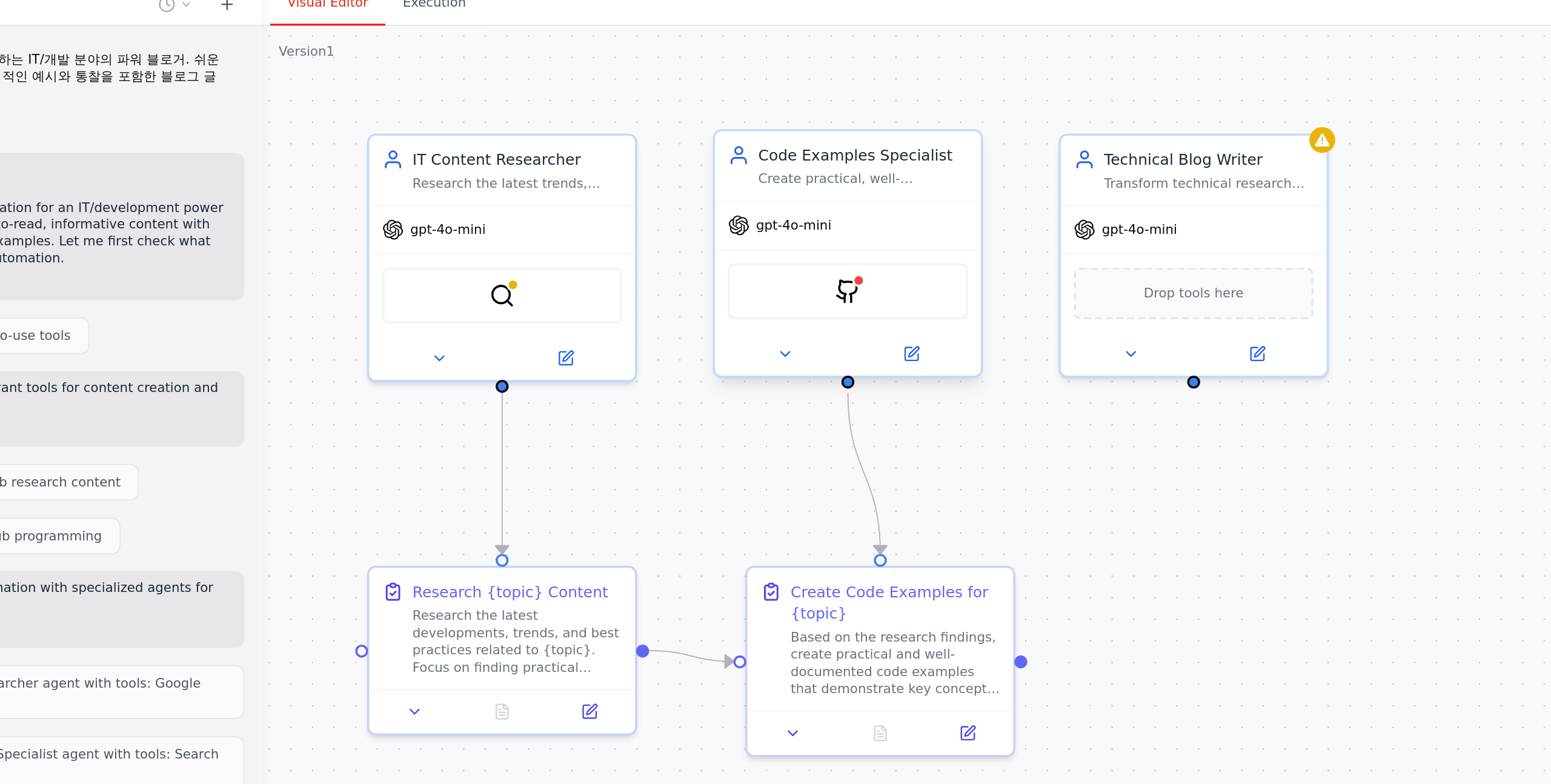
click at [587, 163] on div "gpt-4o-mini" at bounding box center [602, 175] width 150 height 27
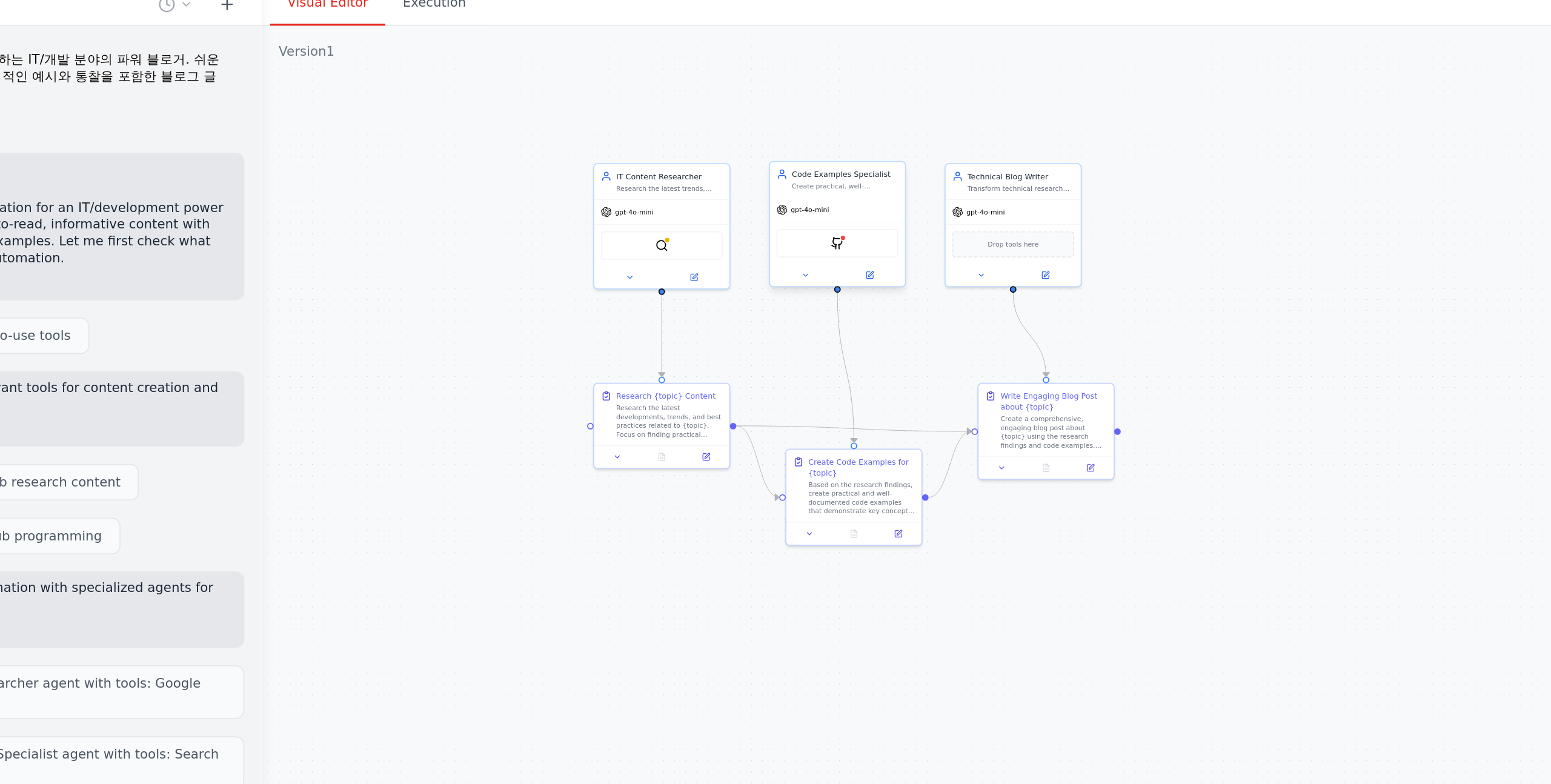
click at [594, 155] on div "Create practical, well-commented code examples and samples that demonstrate {to…" at bounding box center [600, 153] width 60 height 5
click at [580, 208] on div at bounding box center [595, 203] width 76 height 12
click at [620, 203] on button at bounding box center [614, 204] width 35 height 7
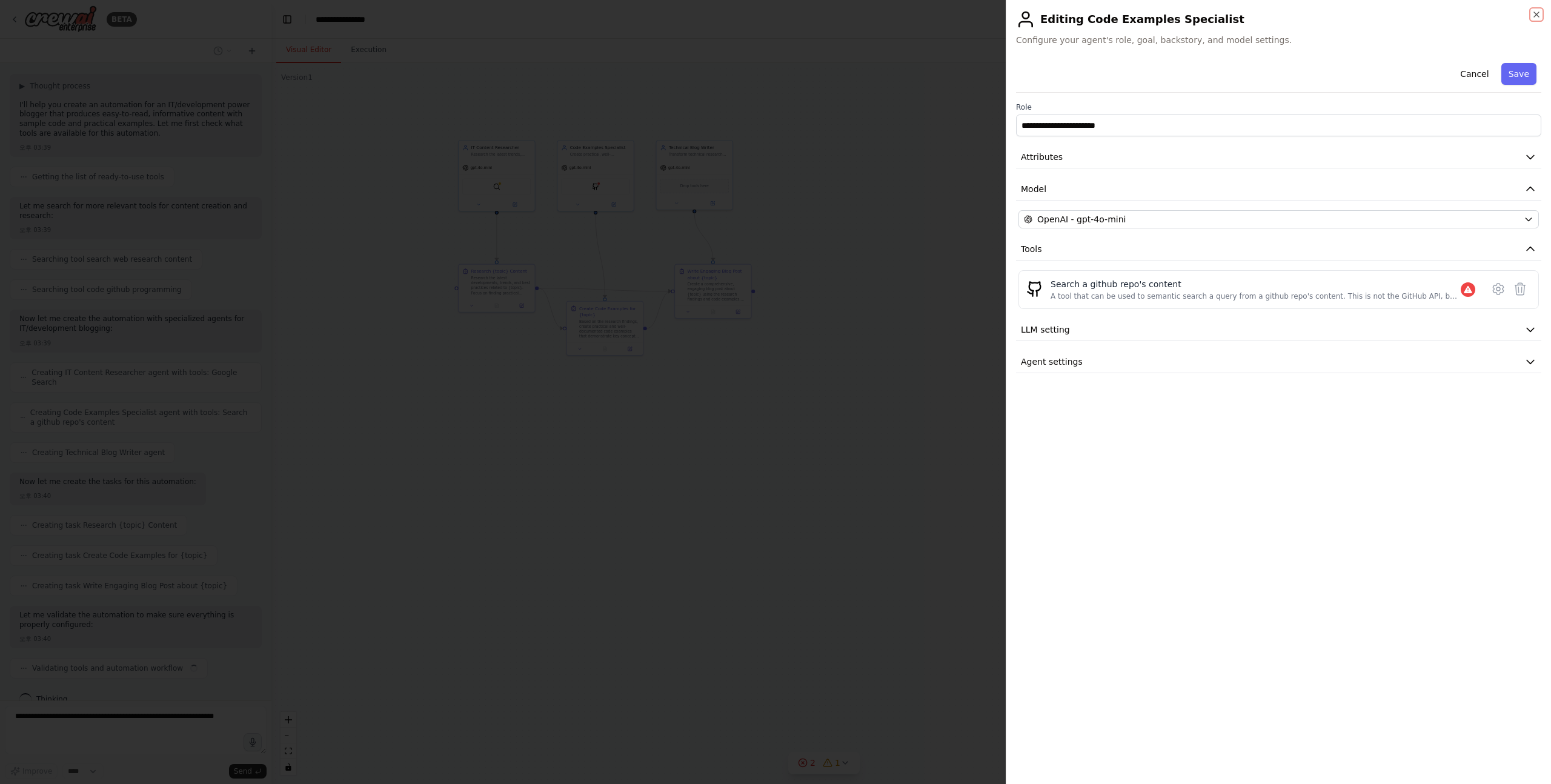
scroll to position [70, 0]
drag, startPoint x: 1029, startPoint y: 126, endPoint x: 1181, endPoint y: 124, distance: 152.0
click at [1181, 125] on input "**********" at bounding box center [1279, 125] width 526 height 22
click at [1181, 124] on input "**********" at bounding box center [1279, 125] width 526 height 22
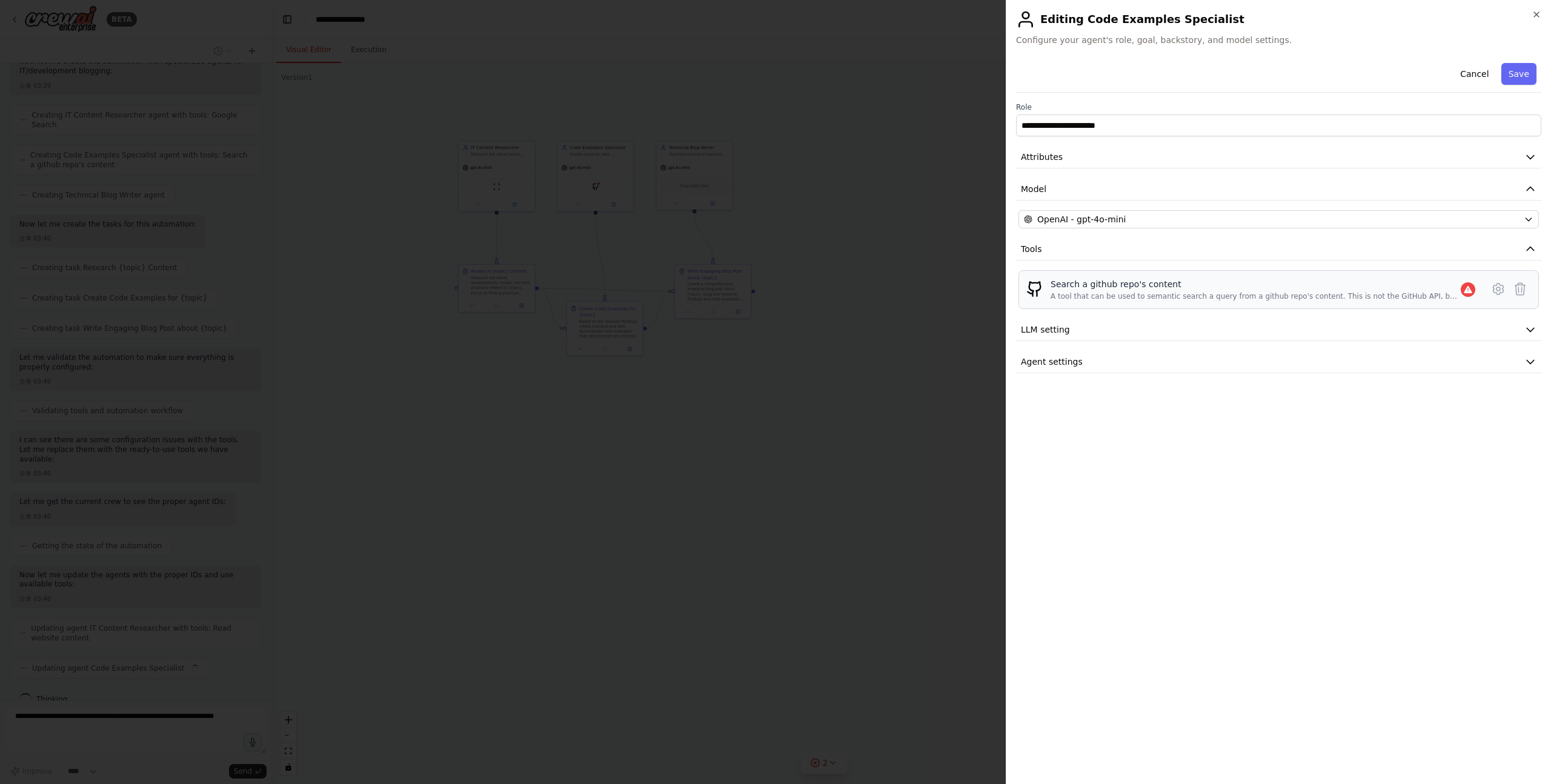
click at [1114, 295] on div "A tool that can be used to semantic search a query from a github repo's content…" at bounding box center [1256, 297] width 410 height 10
drag, startPoint x: 1114, startPoint y: 295, endPoint x: 1339, endPoint y: 295, distance: 225.0
click at [1339, 295] on div "A tool that can be used to semantic search a query from a github repo's content…" at bounding box center [1256, 297] width 410 height 10
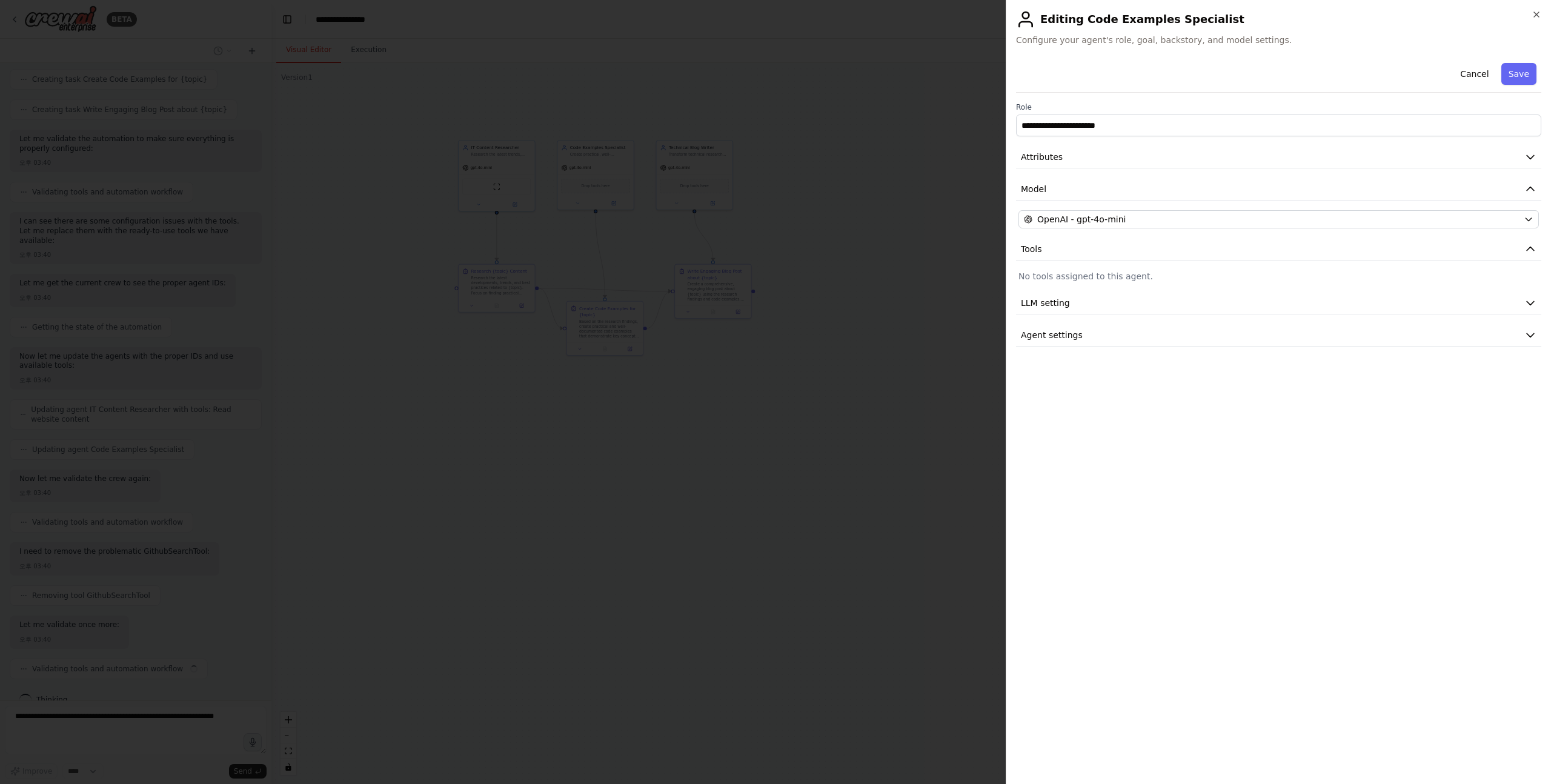
click at [895, 445] on div at bounding box center [776, 392] width 1551 height 784
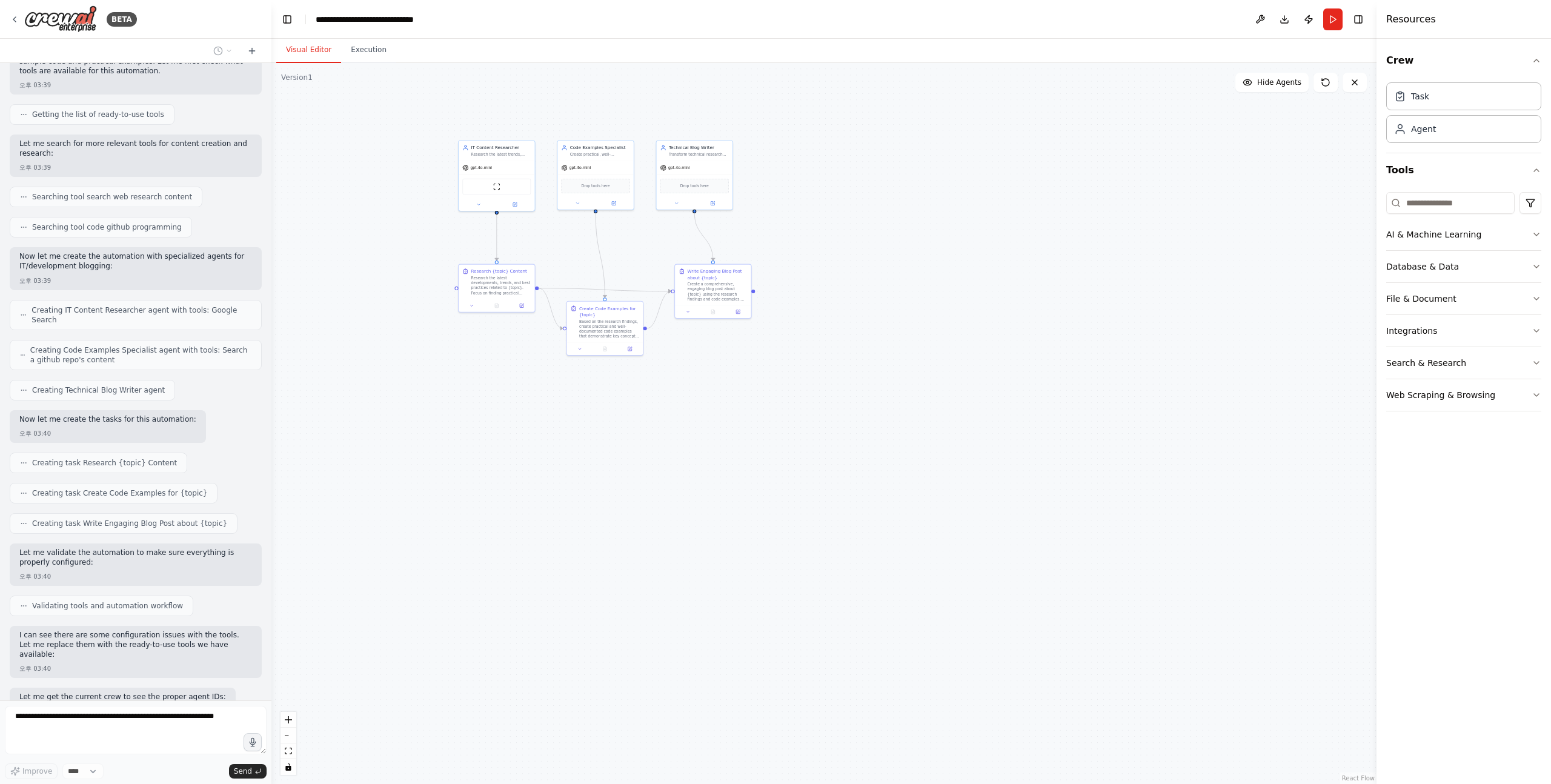
scroll to position [0, 0]
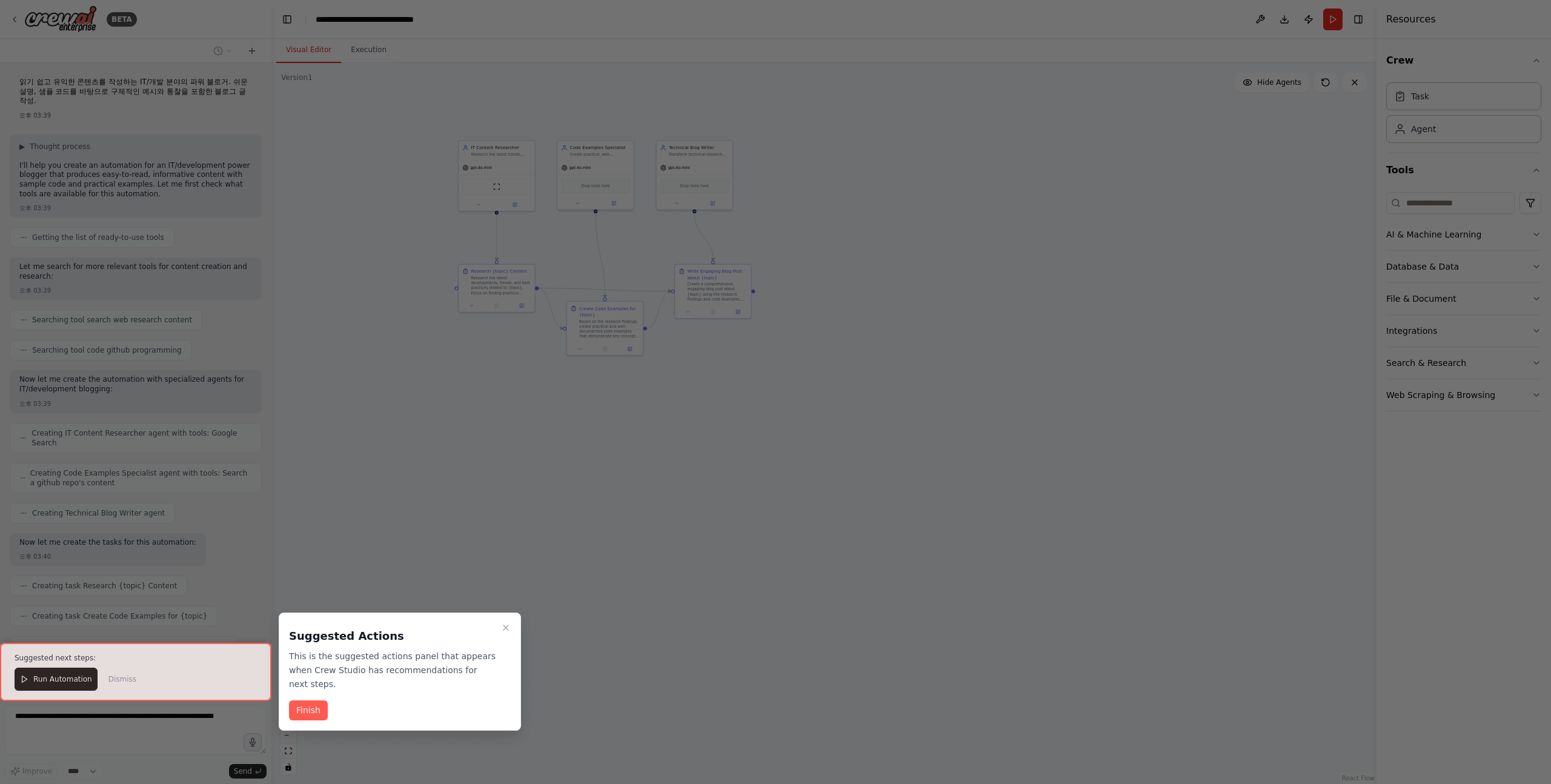
click at [295, 633] on h3 "Suggested Actions" at bounding box center [393, 636] width 207 height 17
click at [303, 637] on h3 "Suggested Actions" at bounding box center [393, 636] width 207 height 17
click at [300, 637] on h3 "Suggested Actions" at bounding box center [393, 636] width 207 height 17
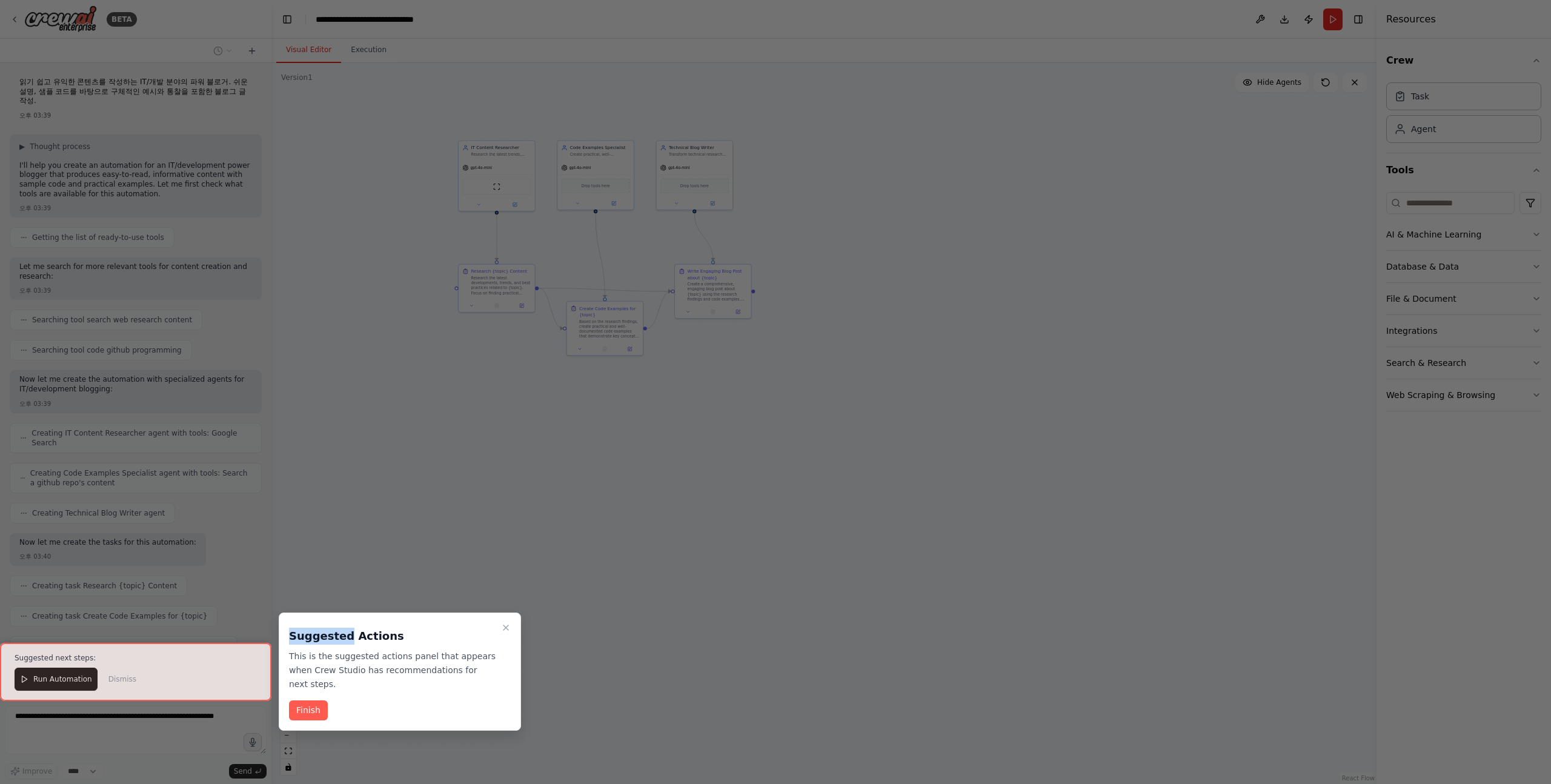
click at [300, 637] on h3 "Suggested Actions" at bounding box center [393, 636] width 207 height 17
click at [308, 637] on h3 "Suggested Actions" at bounding box center [393, 636] width 207 height 17
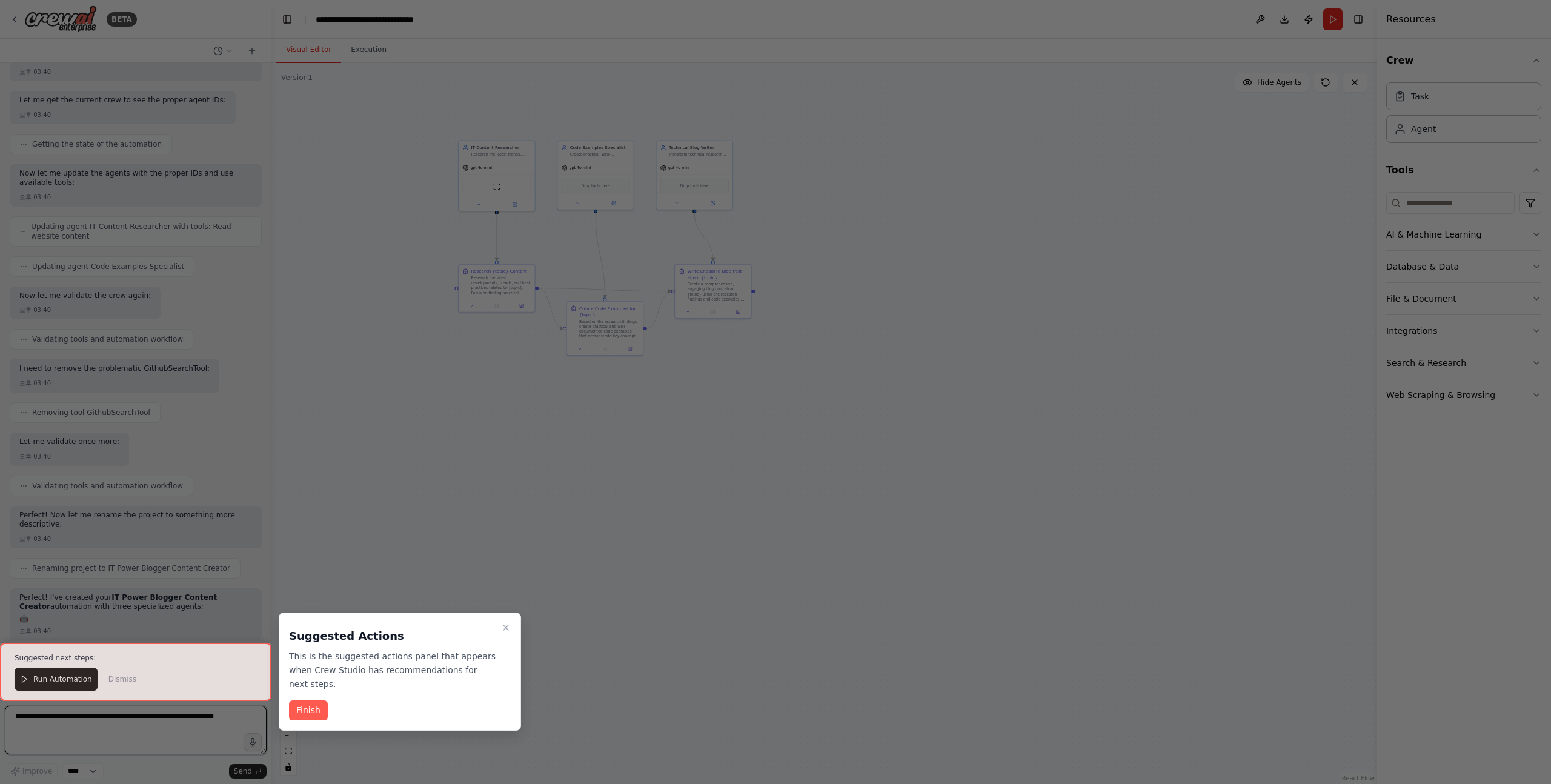
drag, startPoint x: 307, startPoint y: 632, endPoint x: 415, endPoint y: 682, distance: 119.0
click at [415, 682] on div "Suggested Actions This is the suggested actions panel that appears when Crew St…" at bounding box center [400, 656] width 222 height 68
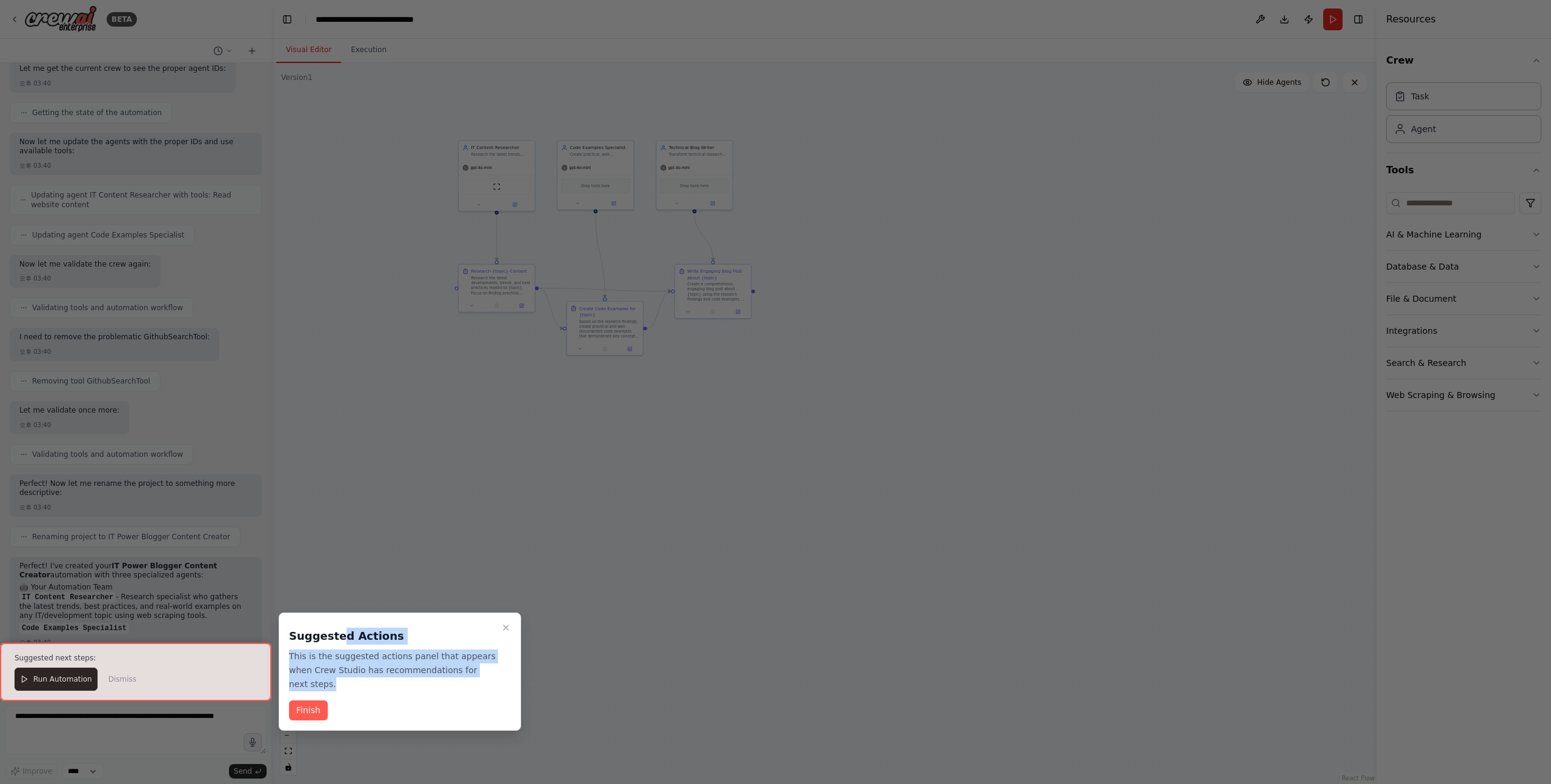
drag, startPoint x: 415, startPoint y: 682, endPoint x: 340, endPoint y: 641, distance: 85.5
click at [339, 641] on div "Suggested Actions This is the suggested actions panel that appears when Crew St…" at bounding box center [400, 656] width 222 height 68
click at [340, 641] on h3 "Suggested Actions" at bounding box center [393, 636] width 207 height 17
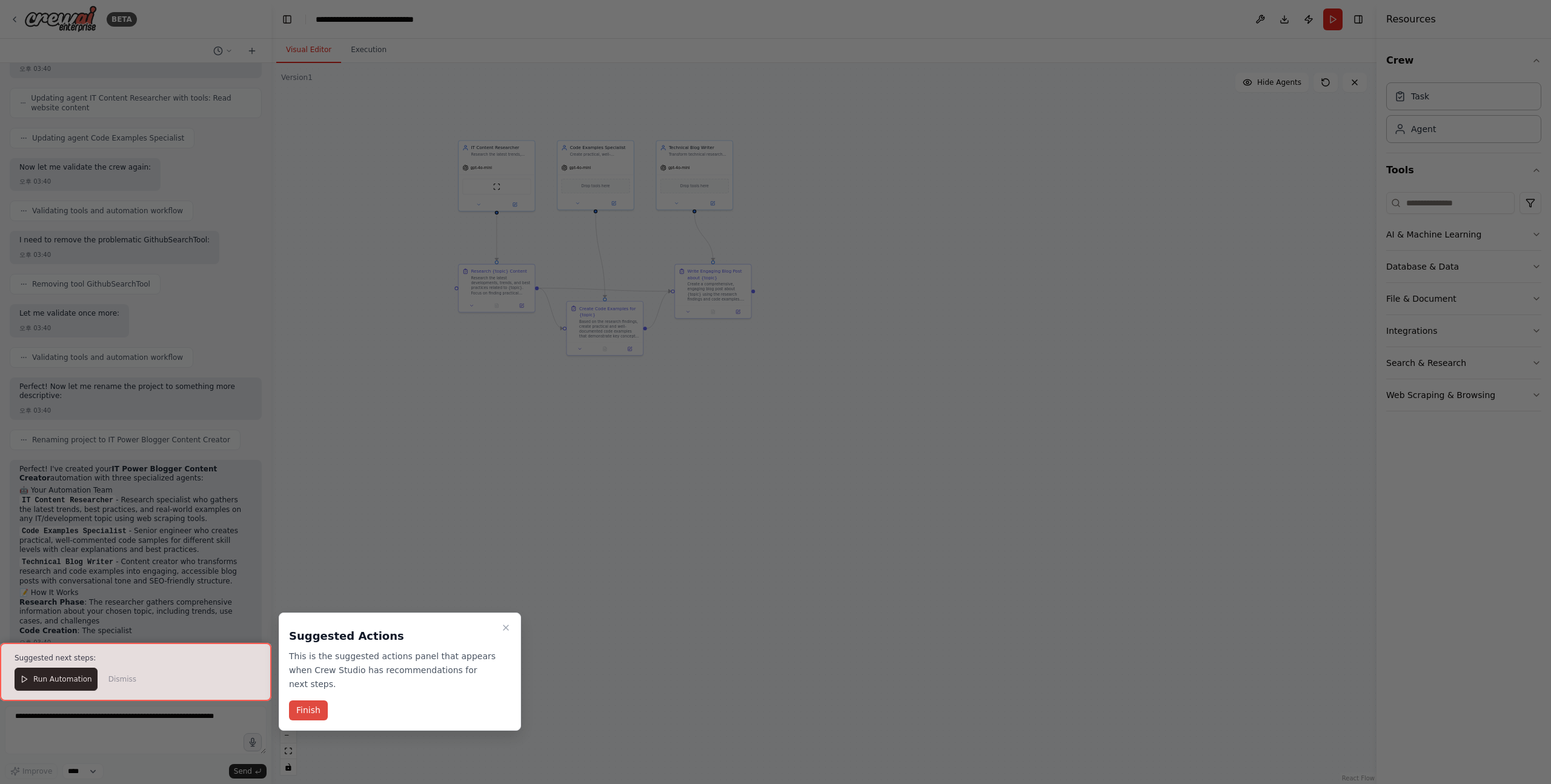
click at [306, 709] on button "Finish" at bounding box center [309, 710] width 39 height 20
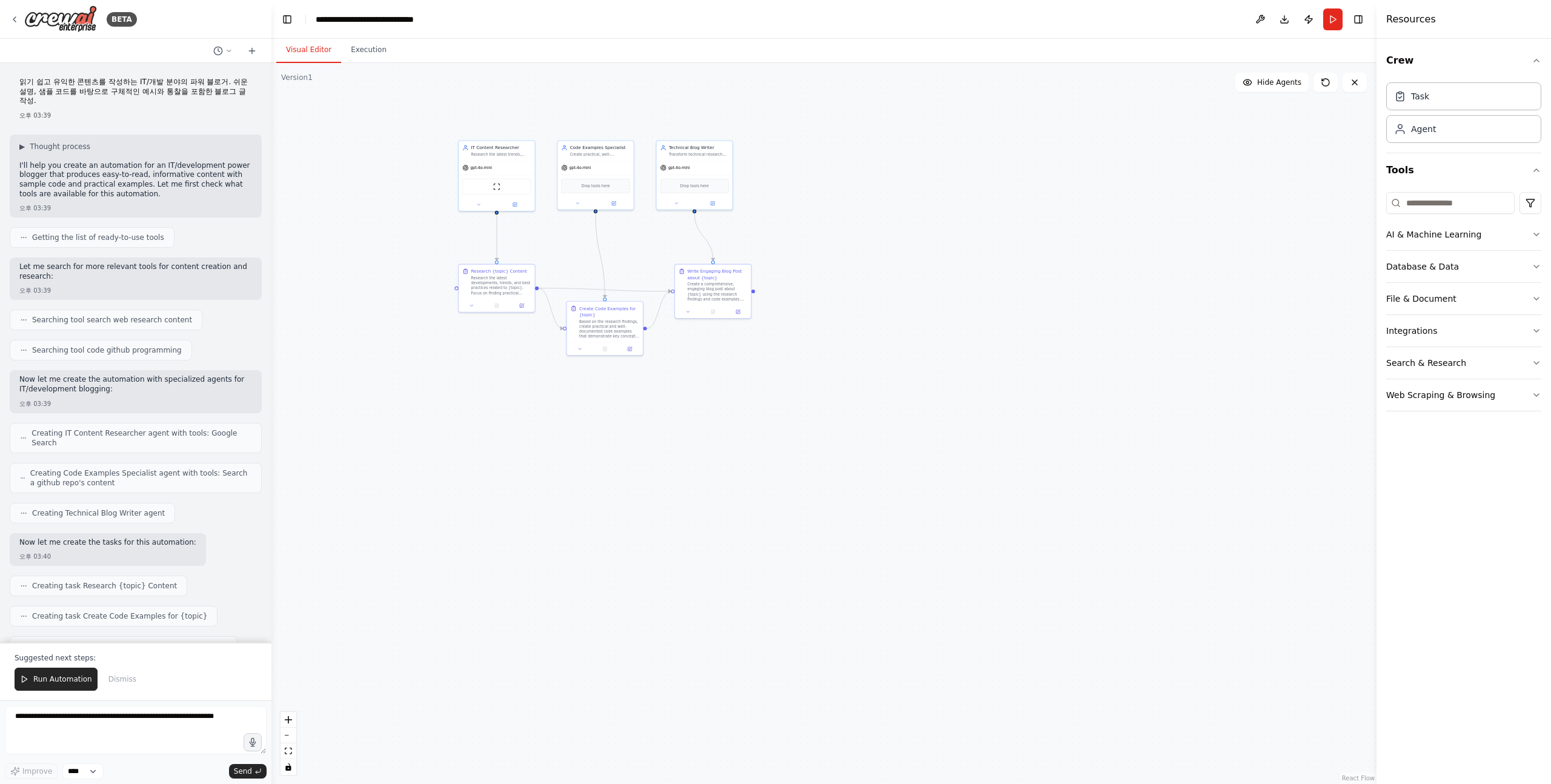
click at [128, 161] on p "I'll help you create an automation for an IT/development power blogger that pro…" at bounding box center [135, 180] width 233 height 37
click at [46, 161] on p "I'll help you create an automation for an IT/development power blogger that pro…" at bounding box center [135, 180] width 233 height 37
click at [23, 161] on p "I'll help you create an automation for an IT/development power blogger that pro…" at bounding box center [135, 180] width 233 height 37
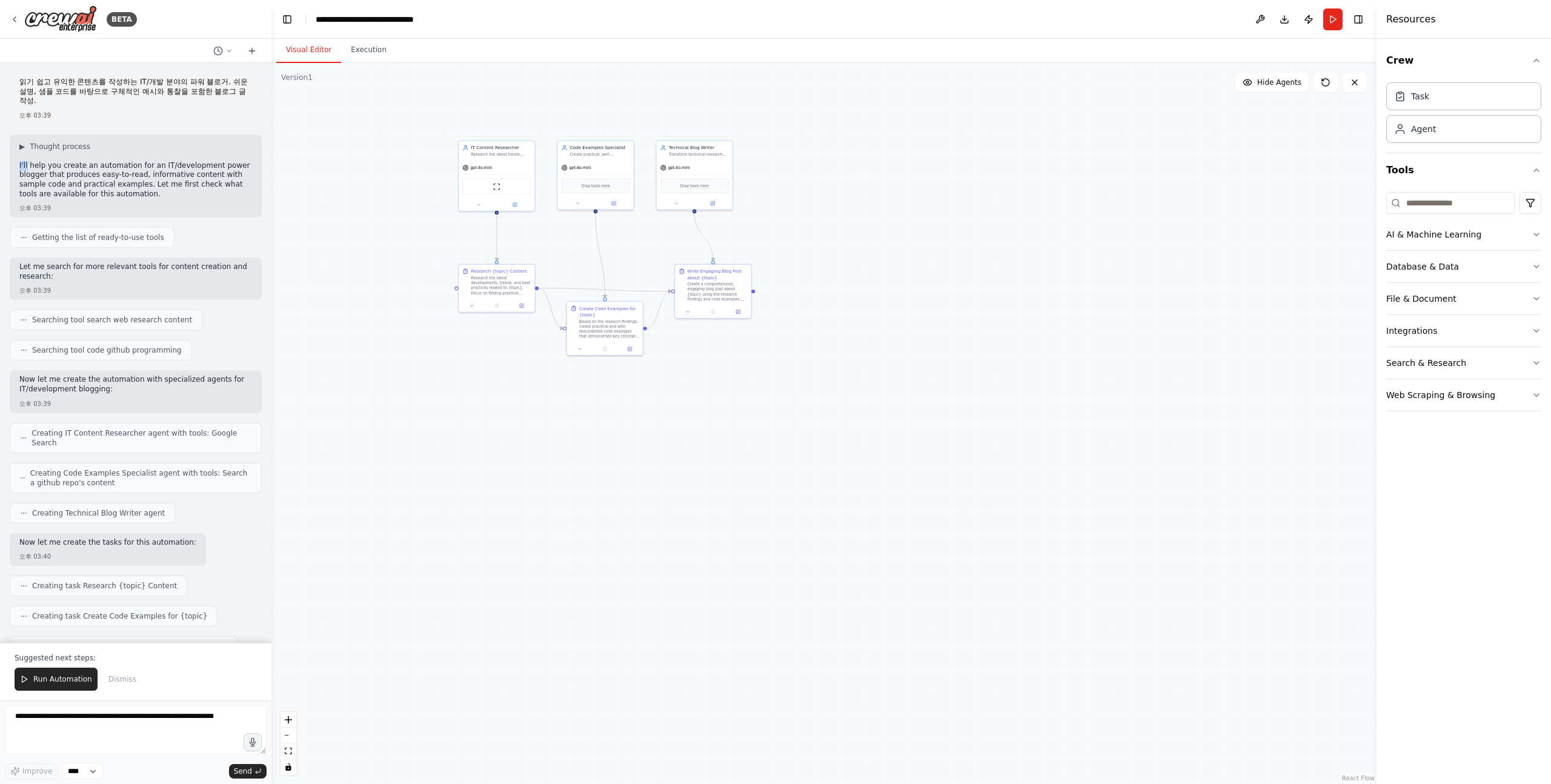
click at [23, 161] on p "I'll help you create an automation for an IT/development power blogger that pro…" at bounding box center [135, 180] width 233 height 37
click at [54, 161] on p "I'll help you create an automation for an IT/development power blogger that pro…" at bounding box center [135, 180] width 233 height 37
drag, startPoint x: 38, startPoint y: 155, endPoint x: 129, endPoint y: 176, distance: 93.4
click at [129, 176] on p "I'll help you create an automation for an IT/development power blogger that pro…" at bounding box center [135, 180] width 233 height 37
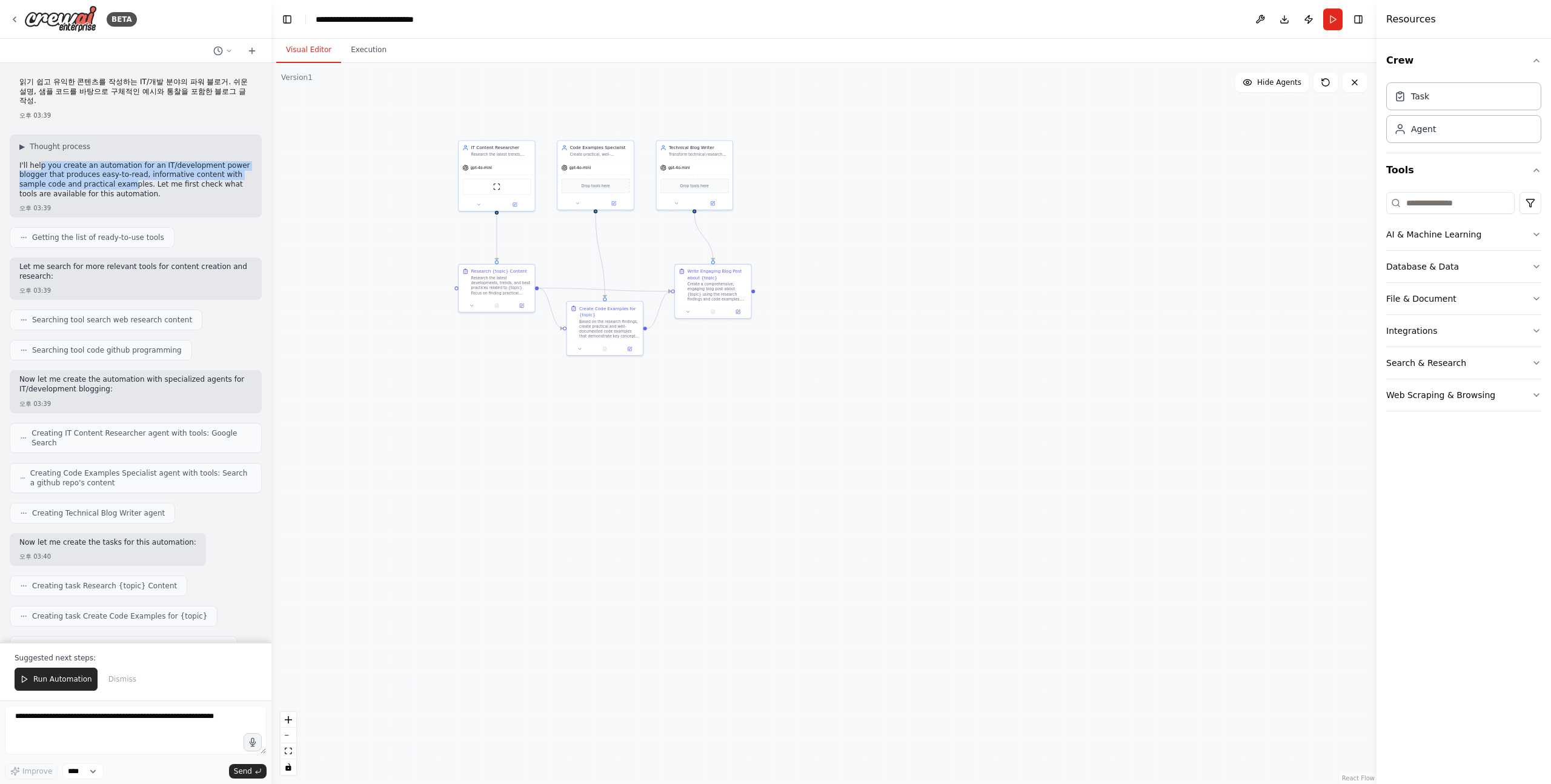
click at [129, 176] on p "I'll help you create an automation for an IT/development power blogger that pro…" at bounding box center [135, 180] width 233 height 37
click at [444, 255] on div ".deletable-edge-delete-btn { width: 20px; height: 20px; border: 0px solid #ffff…" at bounding box center [824, 423] width 1105 height 721
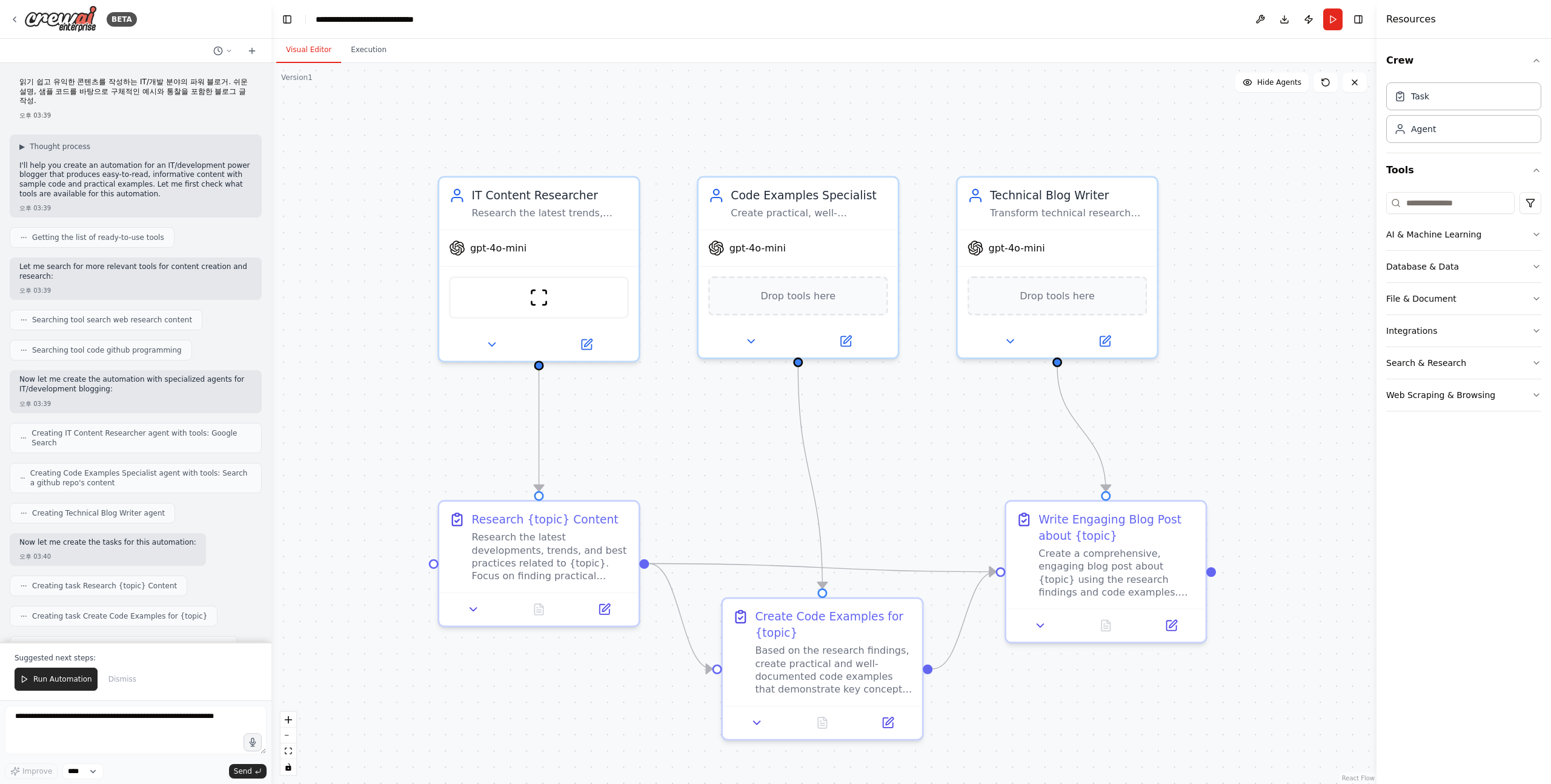
drag, startPoint x: 474, startPoint y: 196, endPoint x: 431, endPoint y: 419, distance: 227.1
click at [431, 419] on div ".deletable-edge-delete-btn { width: 20px; height: 20px; border: 0px solid #ffff…" at bounding box center [824, 423] width 1105 height 721
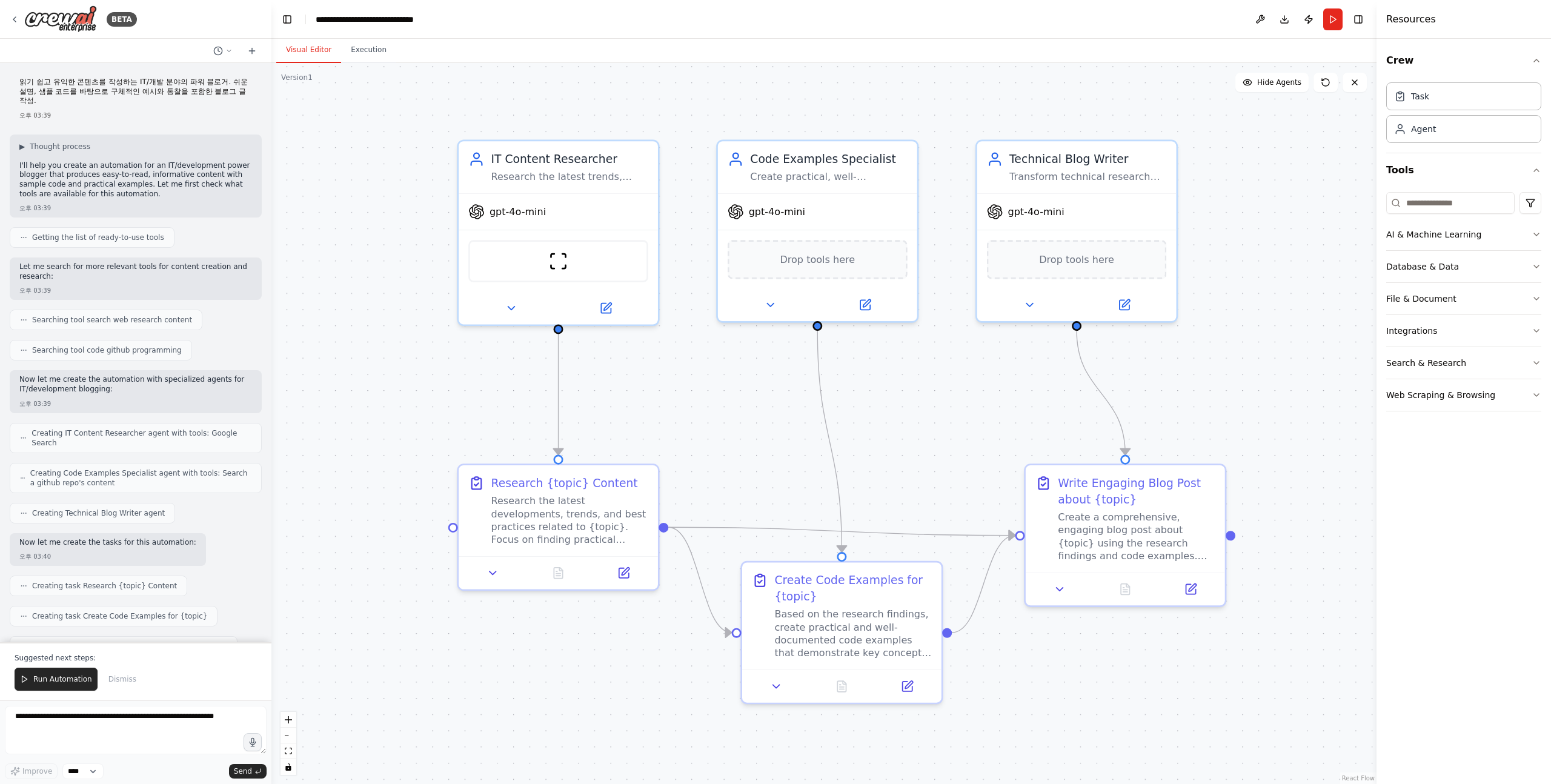
drag, startPoint x: 369, startPoint y: 431, endPoint x: 386, endPoint y: 397, distance: 38.0
click at [386, 397] on div ".deletable-edge-delete-btn { width: 20px; height: 20px; border: 0px solid #ffff…" at bounding box center [824, 423] width 1105 height 721
click at [23, 161] on p "I'll help you create an automation for an IT/development power blogger that pro…" at bounding box center [135, 180] width 233 height 37
click at [45, 161] on p "I'll help you create an automation for an IT/development power blogger that pro…" at bounding box center [135, 180] width 233 height 37
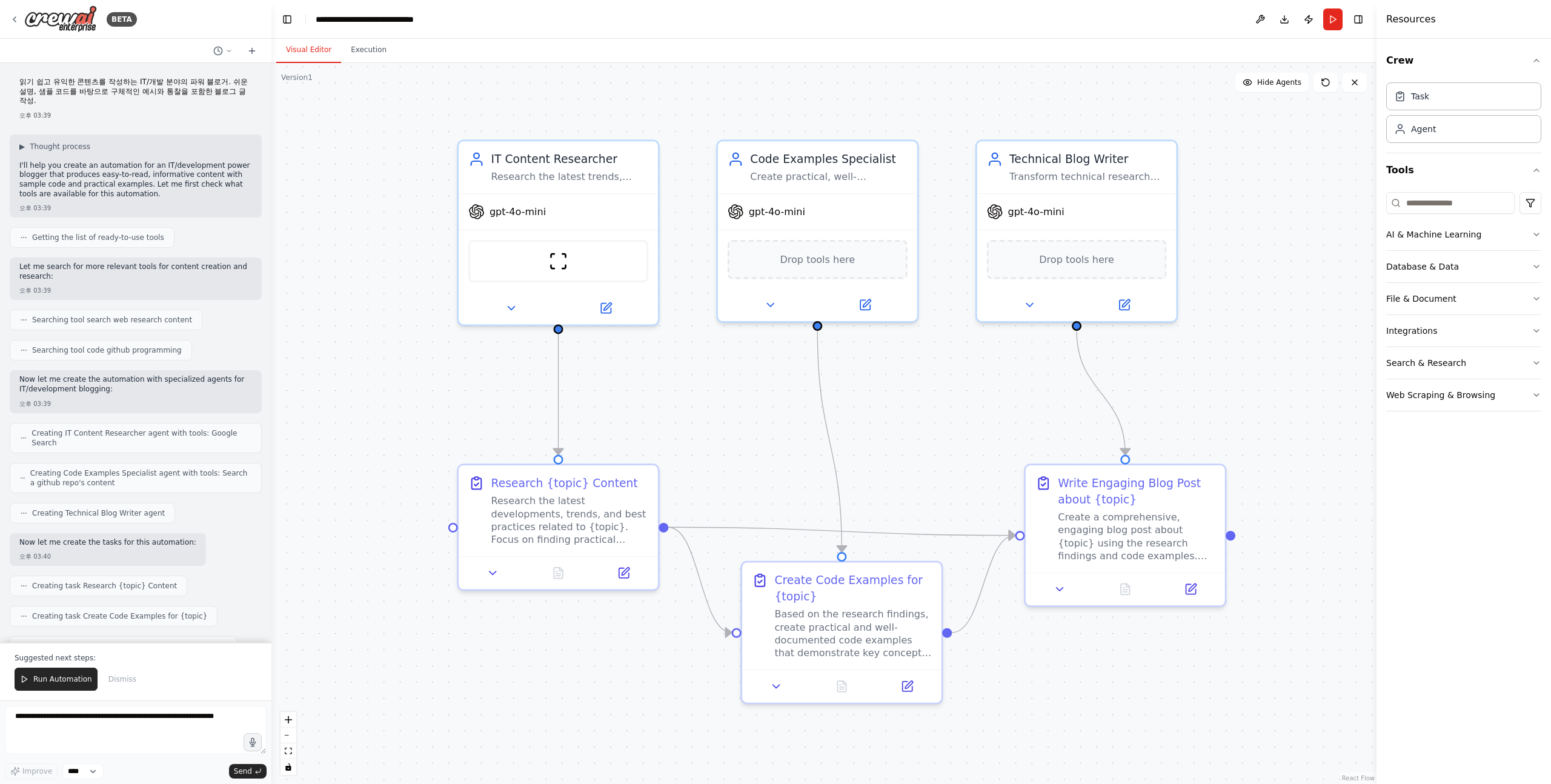
click at [31, 161] on p "I'll help you create an automation for an IT/development power blogger that pro…" at bounding box center [135, 180] width 233 height 37
click at [19, 161] on p "I'll help you create an automation for an IT/development power blogger that pro…" at bounding box center [135, 180] width 233 height 37
drag, startPoint x: 19, startPoint y: 155, endPoint x: 47, endPoint y: 159, distance: 28.3
click at [45, 161] on p "I'll help you create an automation for an IT/development power blogger that pro…" at bounding box center [135, 180] width 233 height 37
click at [47, 161] on p "I'll help you create an automation for an IT/development power blogger that pro…" at bounding box center [135, 180] width 233 height 37
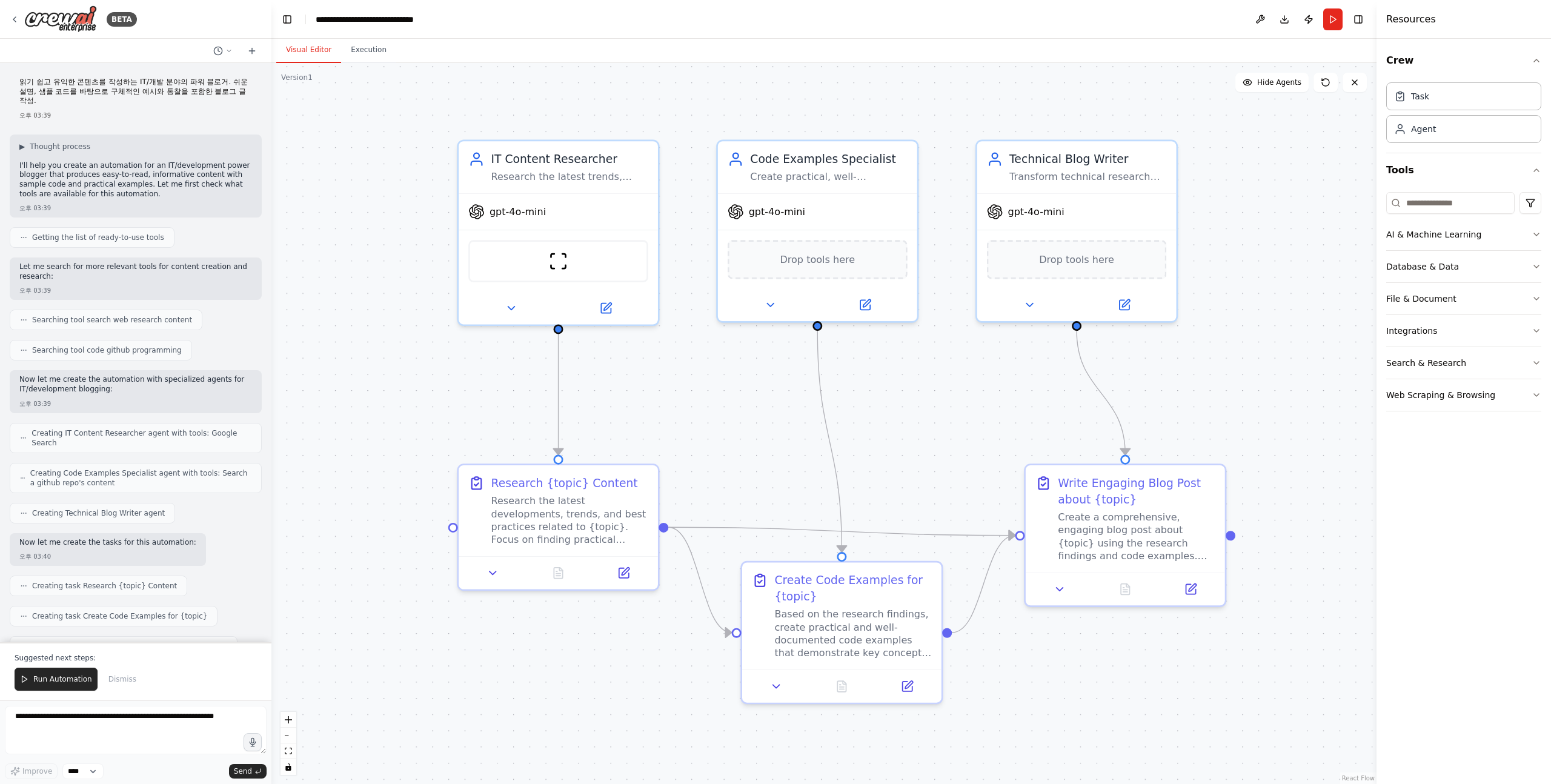
click at [41, 161] on p "I'll help you create an automation for an IT/development power blogger that pro…" at bounding box center [135, 180] width 233 height 37
click at [46, 161] on p "I'll help you create an automation for an IT/development power blogger that pro…" at bounding box center [135, 180] width 233 height 37
drag, startPoint x: 33, startPoint y: 158, endPoint x: 141, endPoint y: 168, distance: 108.5
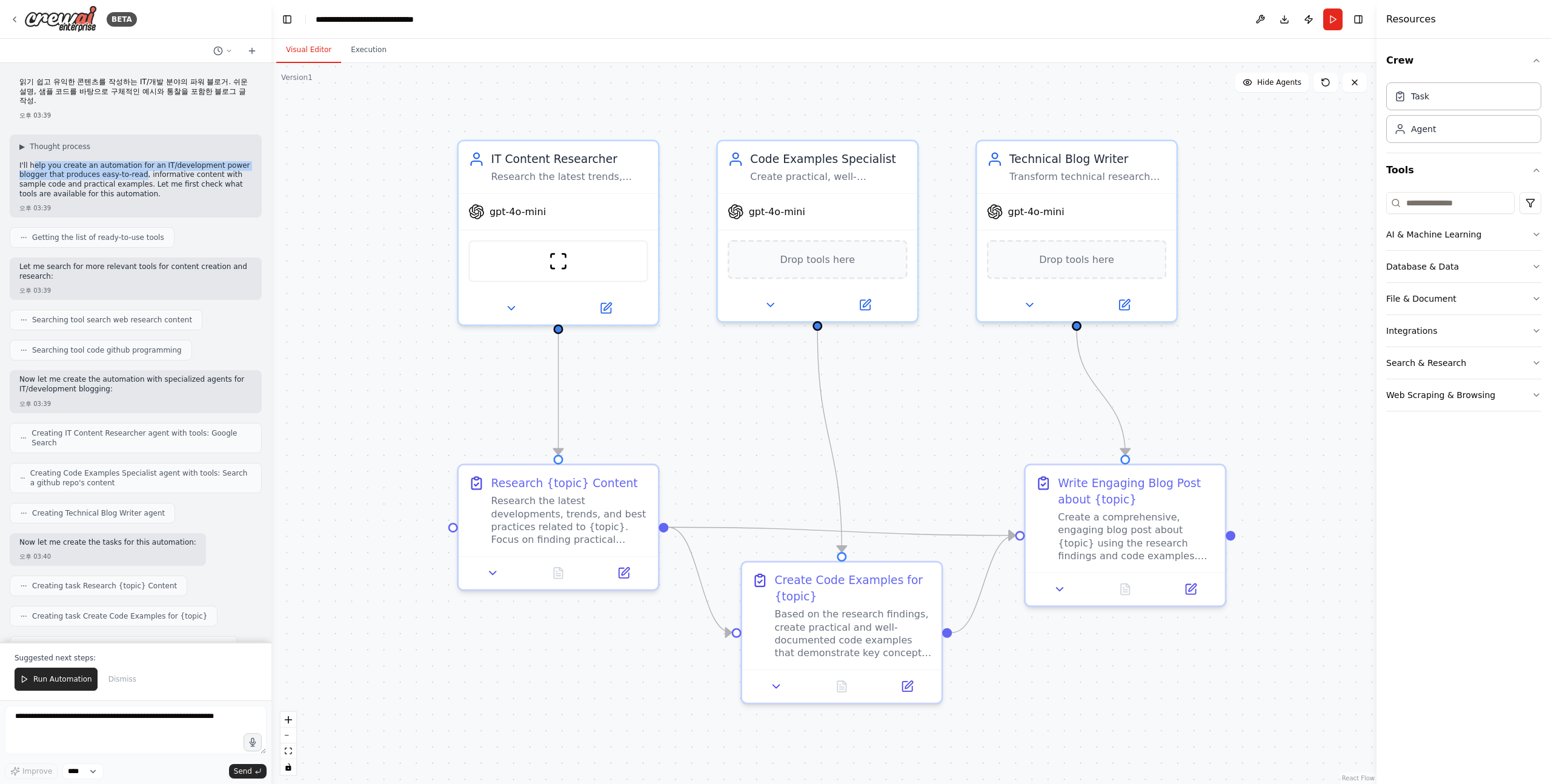
click at [142, 168] on p "I'll help you create an automation for an IT/development power blogger that pro…" at bounding box center [135, 180] width 233 height 37
click at [141, 168] on p "I'll help you create an automation for an IT/development power blogger that pro…" at bounding box center [135, 180] width 233 height 37
drag, startPoint x: 149, startPoint y: 168, endPoint x: 198, endPoint y: 181, distance: 50.7
click at [198, 183] on p "I'll help you create an automation for an IT/development power blogger that pro…" at bounding box center [135, 180] width 233 height 37
click at [168, 177] on p "I'll help you create an automation for an IT/development power blogger that pro…" at bounding box center [135, 180] width 233 height 37
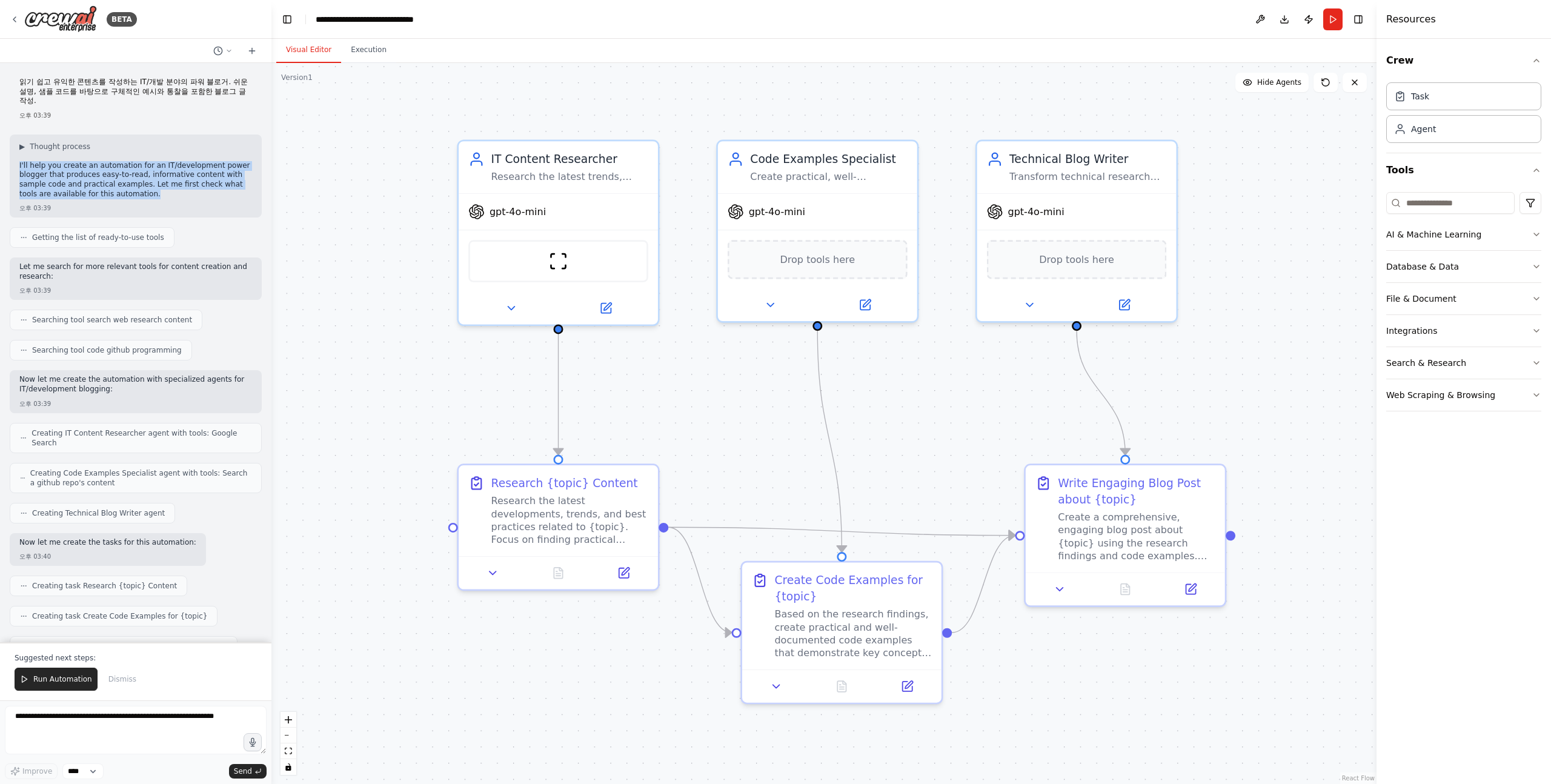
drag, startPoint x: 170, startPoint y: 181, endPoint x: 19, endPoint y: 155, distance: 153.2
click at [19, 161] on p "I'll help you create an automation for an IT/development power blogger that pro…" at bounding box center [135, 180] width 233 height 37
drag, startPoint x: 19, startPoint y: 155, endPoint x: 207, endPoint y: 186, distance: 190.5
click at [207, 186] on p "I'll help you create an automation for an IT/development power blogger that pro…" at bounding box center [135, 180] width 233 height 37
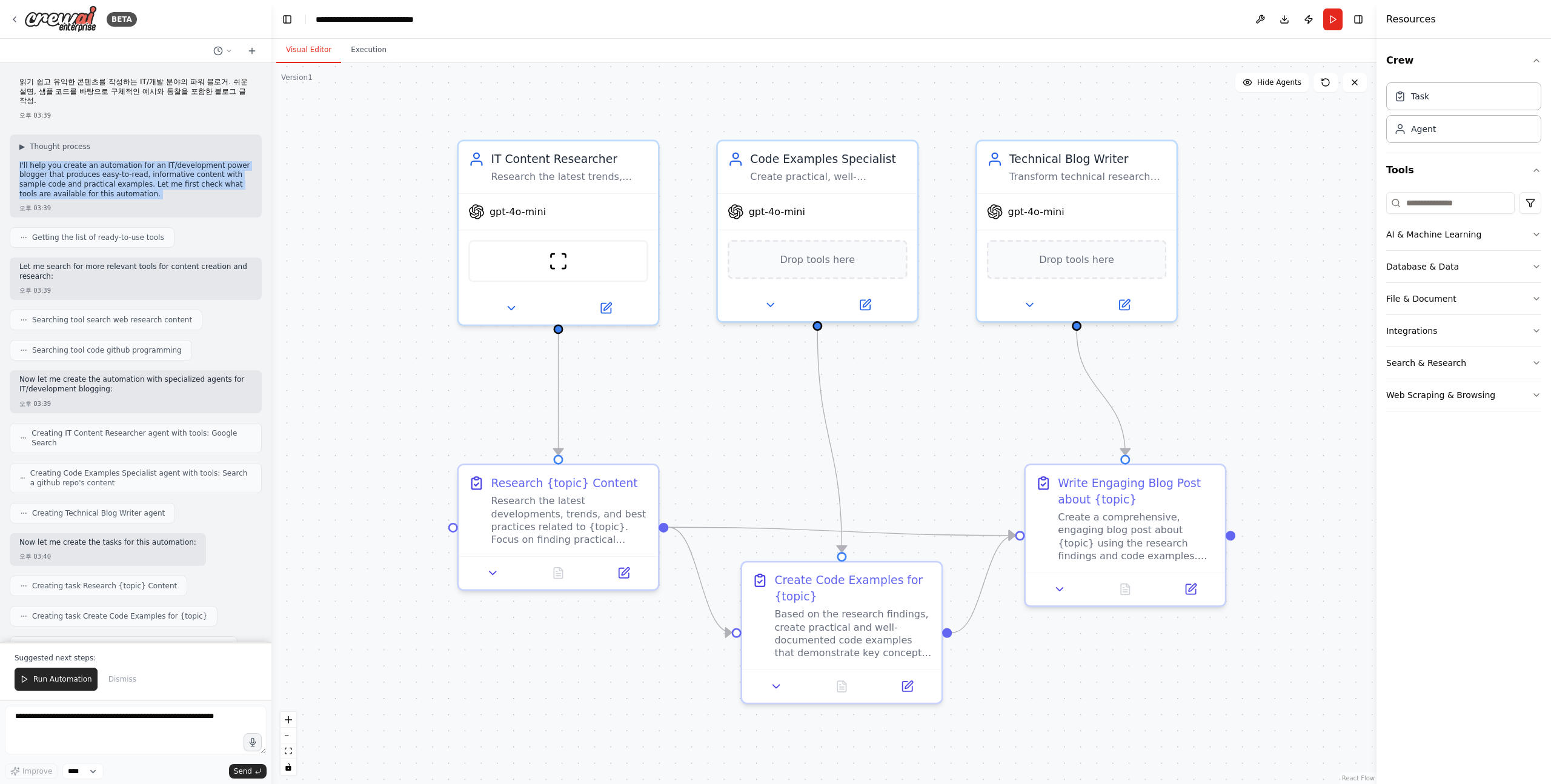
click at [163, 182] on p "I'll help you create an automation for an IT/development power blogger that pro…" at bounding box center [135, 180] width 233 height 37
drag, startPoint x: 173, startPoint y: 193, endPoint x: 21, endPoint y: 155, distance: 156.7
click at [21, 155] on div "▶ Thought process I'll help you create an automation for an IT/development powe…" at bounding box center [136, 176] width 252 height 83
click at [22, 161] on p "I'll help you create an automation for an IT/development power blogger that pro…" at bounding box center [135, 180] width 233 height 37
drag, startPoint x: 16, startPoint y: 156, endPoint x: 207, endPoint y: 186, distance: 193.3
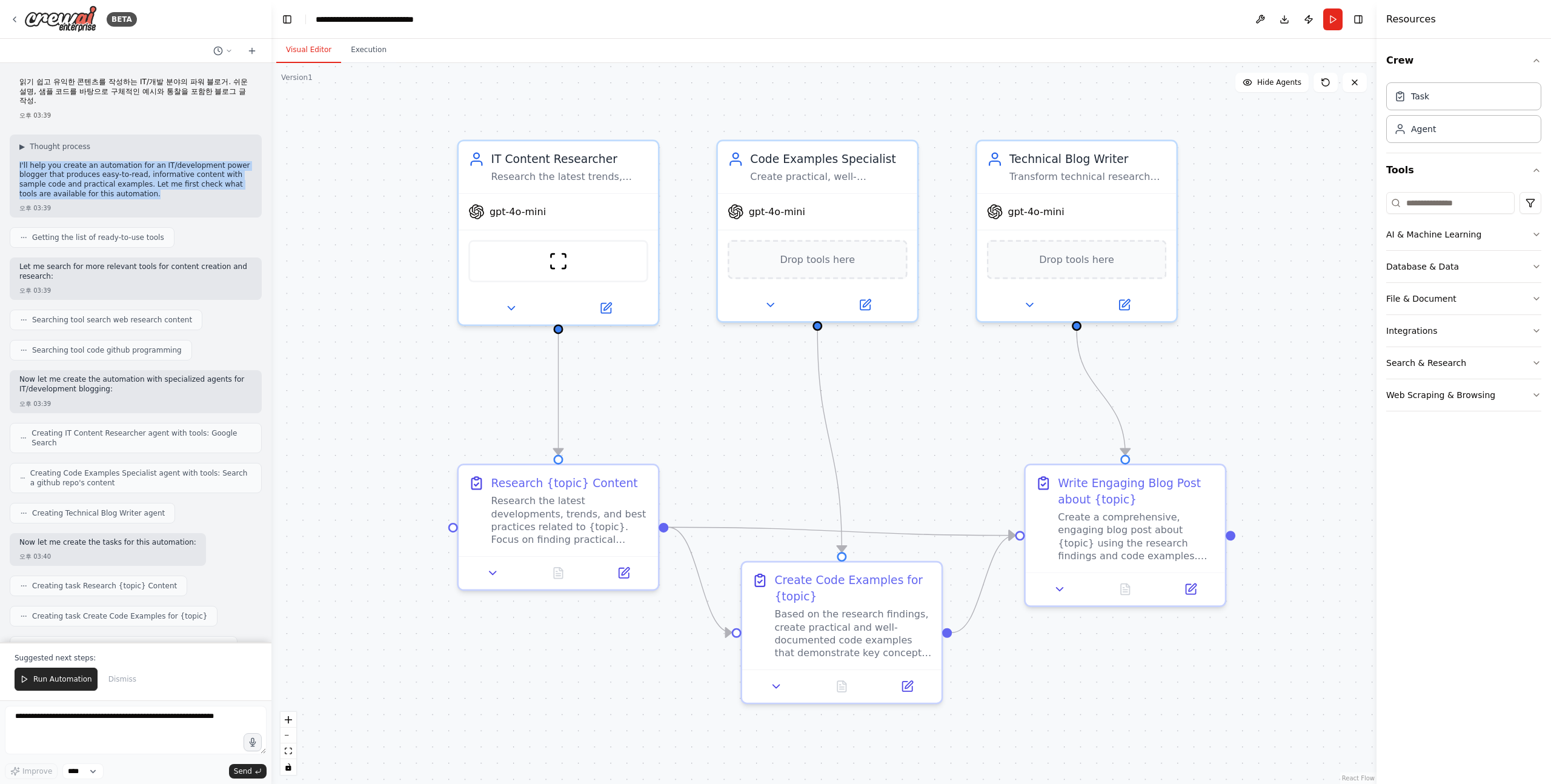
click at [207, 186] on div "▶ Thought process I'll help you create an automation for an IT/development powe…" at bounding box center [136, 176] width 252 height 83
click at [183, 186] on p "I'll help you create an automation for an IT/development power blogger that pro…" at bounding box center [135, 180] width 233 height 37
drag, startPoint x: 199, startPoint y: 186, endPoint x: 27, endPoint y: 160, distance: 174.0
click at [25, 161] on p "I'll help you create an automation for an IT/development power blogger that pro…" at bounding box center [135, 180] width 233 height 37
click at [27, 161] on p "I'll help you create an automation for an IT/development power blogger that pro…" at bounding box center [135, 180] width 233 height 37
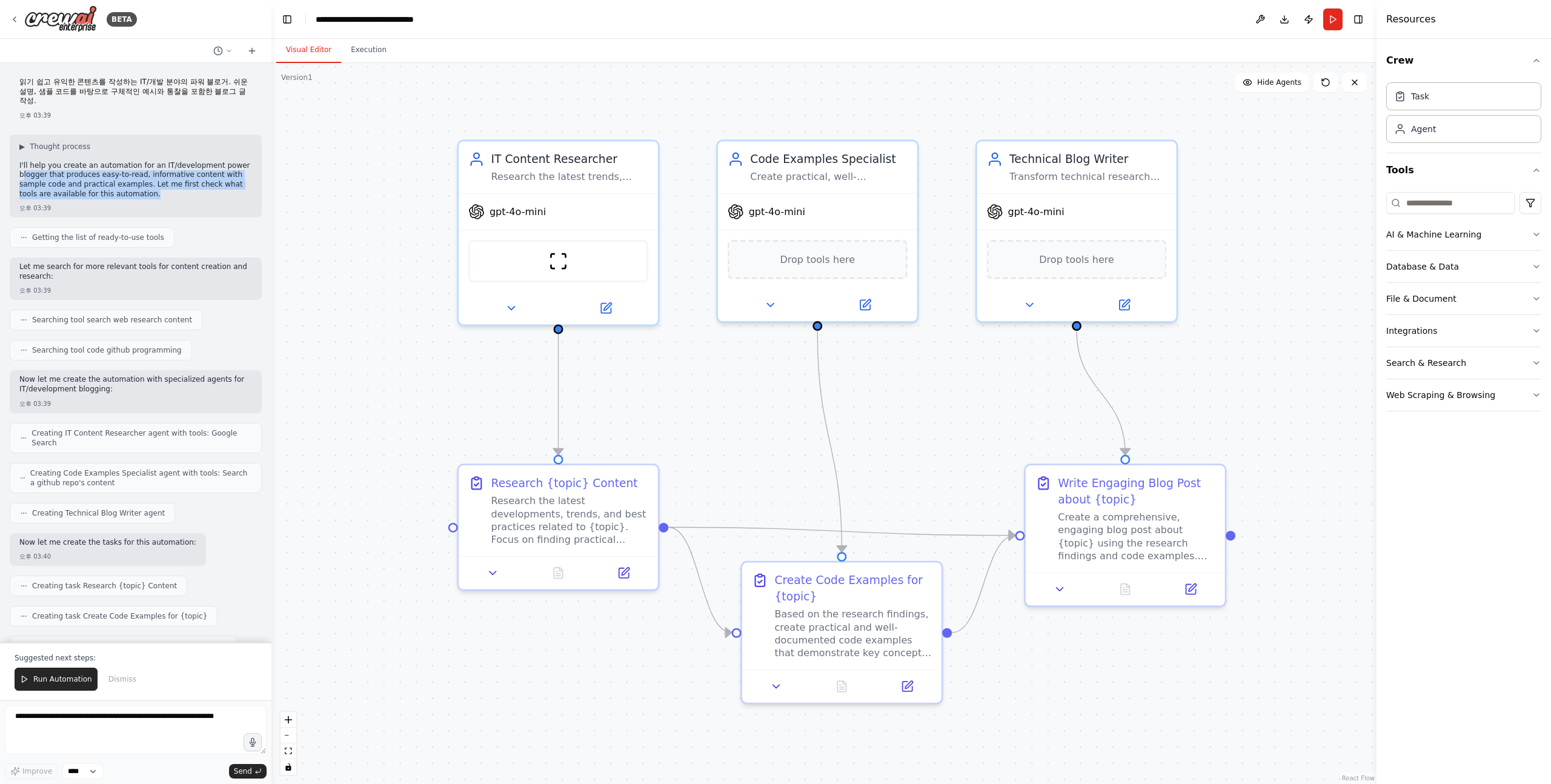
drag, startPoint x: 24, startPoint y: 162, endPoint x: 171, endPoint y: 186, distance: 148.9
click at [171, 186] on p "I'll help you create an automation for an IT/development power blogger that pro…" at bounding box center [135, 180] width 233 height 37
click at [148, 185] on p "I'll help you create an automation for an IT/development power blogger that pro…" at bounding box center [135, 180] width 233 height 37
drag, startPoint x: 191, startPoint y: 185, endPoint x: 24, endPoint y: 155, distance: 169.7
click at [24, 161] on p "I'll help you create an automation for an IT/development power blogger that pro…" at bounding box center [135, 180] width 233 height 37
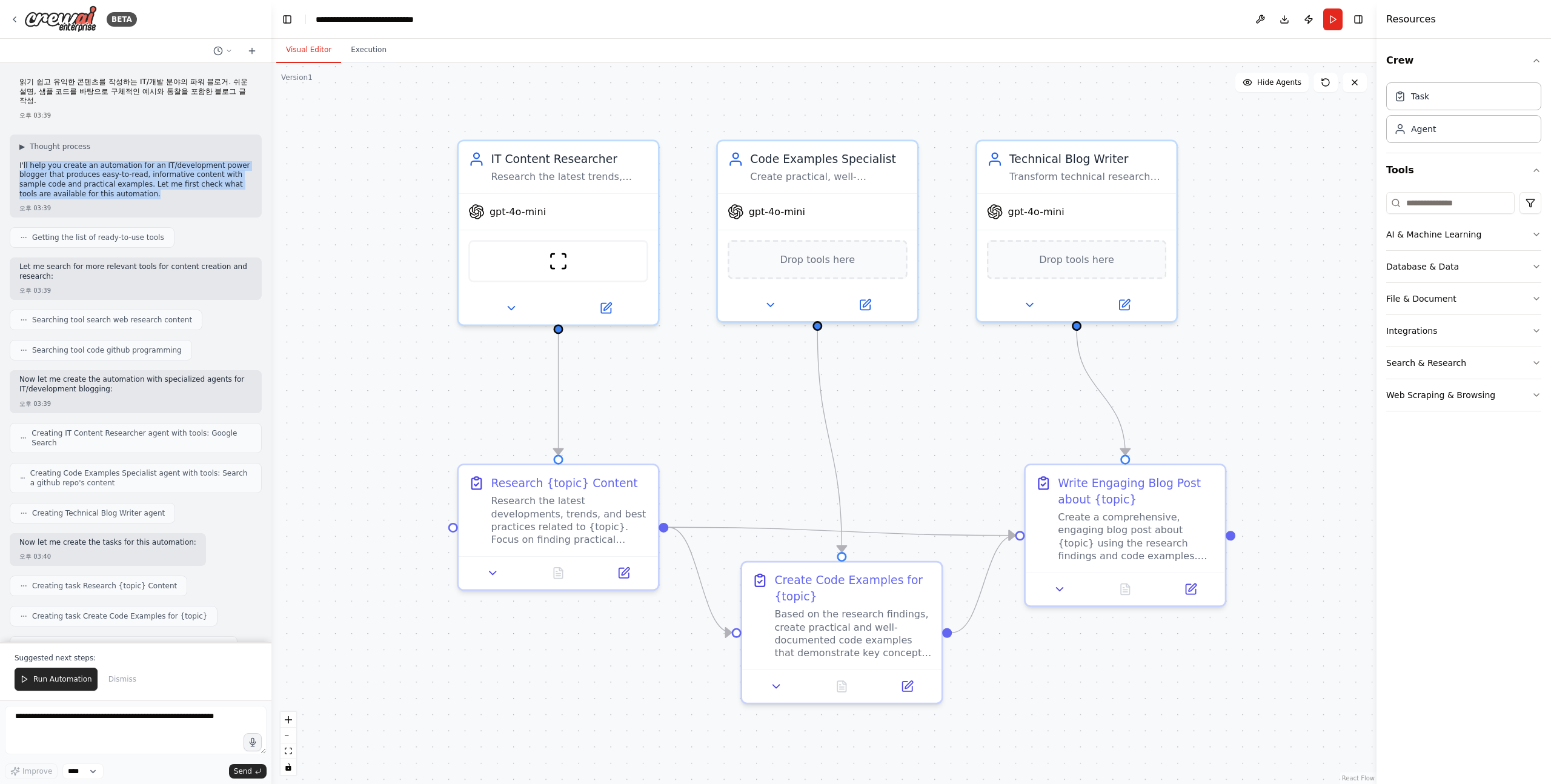
click at [24, 161] on p "I'll help you create an automation for an IT/development power blogger that pro…" at bounding box center [135, 180] width 233 height 37
drag, startPoint x: 21, startPoint y: 156, endPoint x: 199, endPoint y: 191, distance: 181.4
click at [200, 194] on div "▶ Thought process I'll help you create an automation for an IT/development powe…" at bounding box center [136, 176] width 252 height 83
click at [146, 177] on p "I'll help you create an automation for an IT/development power blogger that pro…" at bounding box center [135, 180] width 233 height 37
drag, startPoint x: 34, startPoint y: 226, endPoint x: 210, endPoint y: 279, distance: 183.8
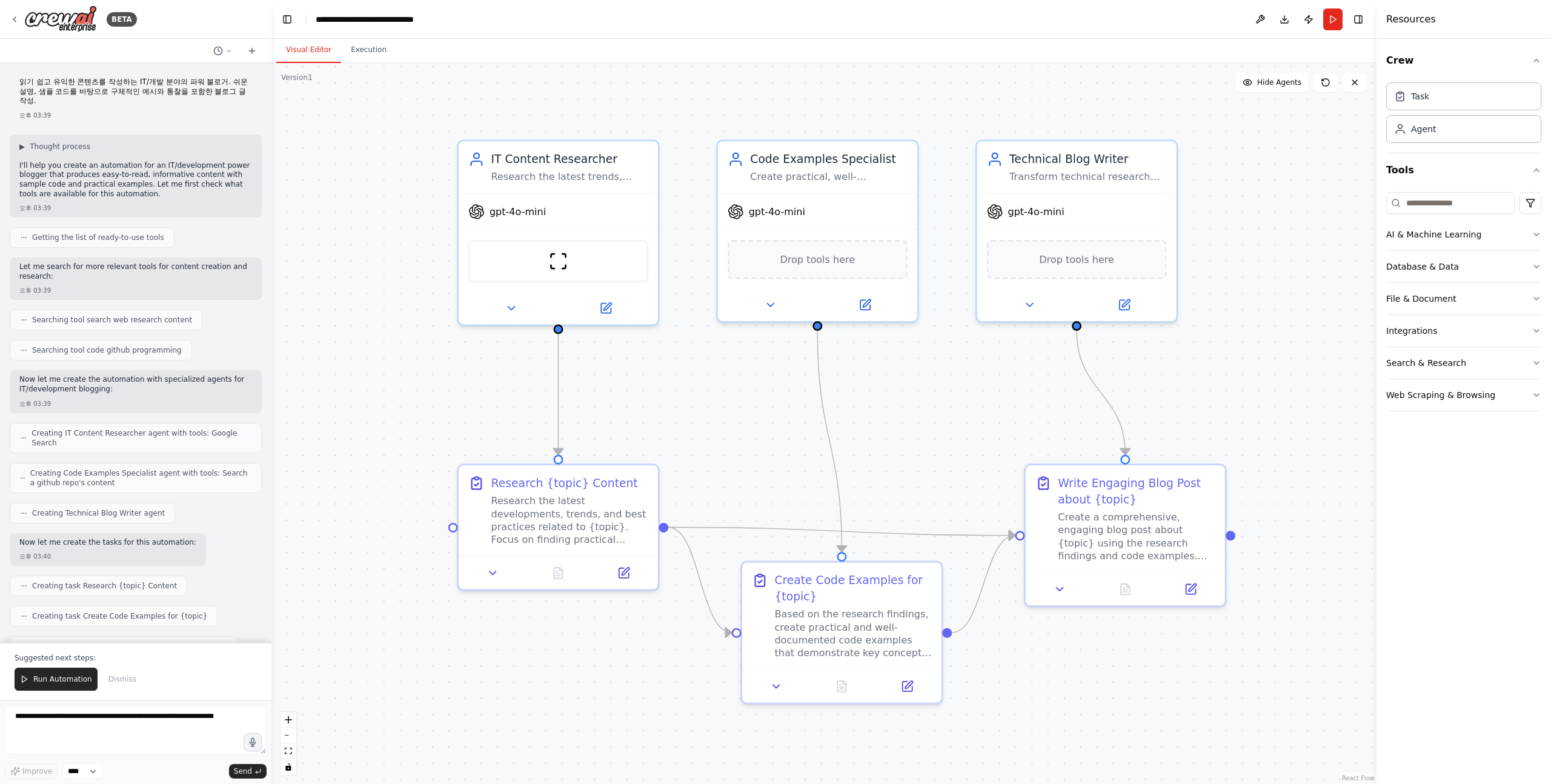
click at [210, 279] on div "읽기 쉽고 유익한 콘텐츠를 작성하는 IT/개발 분야의 파워 블로거. 쉬운 설명, 샘플 코드를 바탕으로 구체적인 예시와 통찰을 포함한 블로그 글…" at bounding box center [135, 352] width 271 height 579
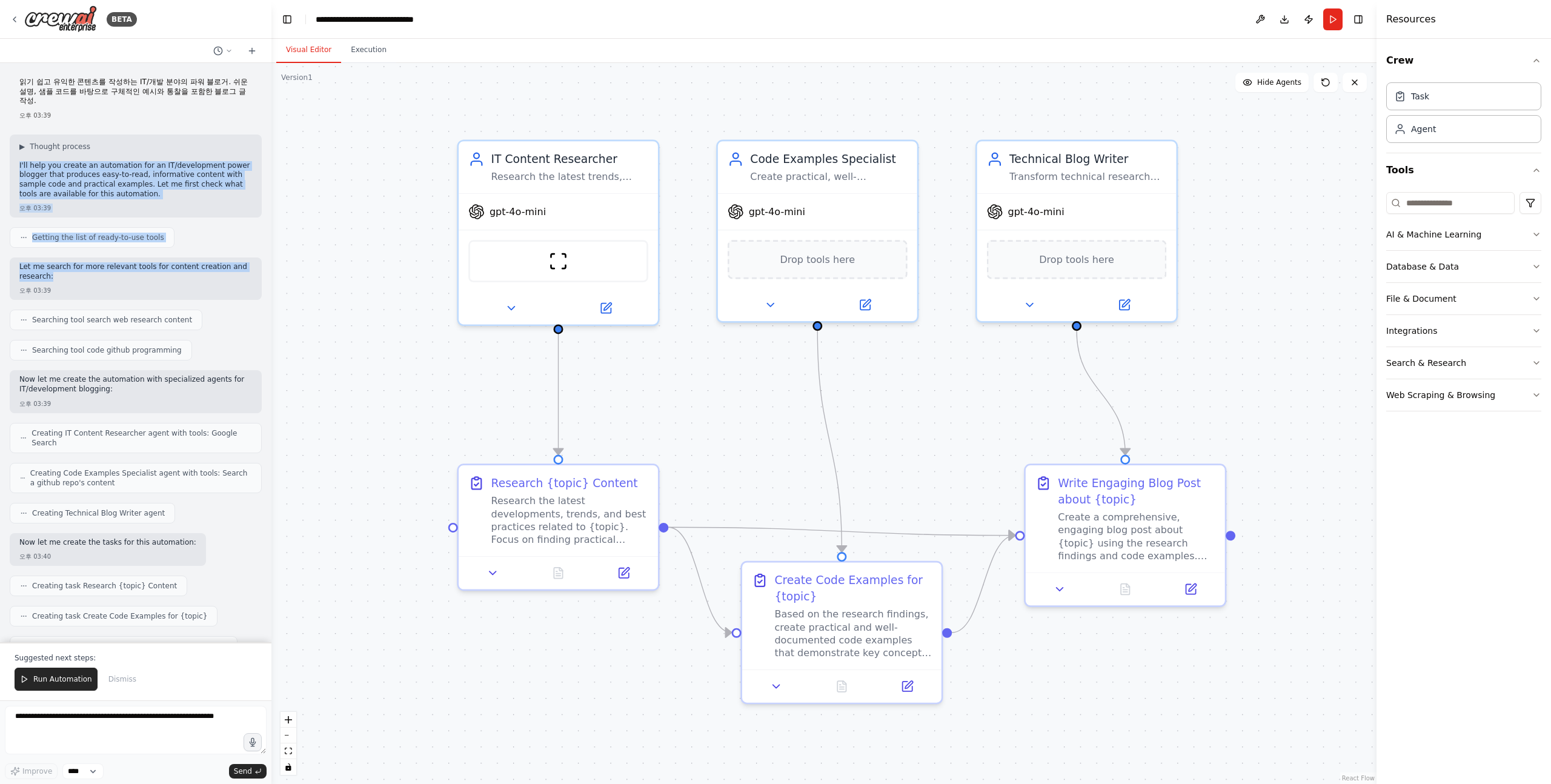
drag, startPoint x: 192, startPoint y: 269, endPoint x: 176, endPoint y: 132, distance: 137.9
click at [176, 131] on div "읽기 쉽고 유익한 콘텐츠를 작성하는 IT/개발 분야의 파워 블로거. 쉬운 설명, 샘플 코드를 바탕으로 구체적인 예시와 통찰을 포함한 블로그 글…" at bounding box center [135, 352] width 271 height 579
click at [164, 163] on p "I'll help you create an automation for an IT/development power blogger that pro…" at bounding box center [135, 180] width 233 height 37
drag, startPoint x: 137, startPoint y: 136, endPoint x: 137, endPoint y: 272, distance: 136.0
click at [137, 272] on div "읽기 쉽고 유익한 콘텐츠를 작성하는 IT/개발 분야의 파워 블로거. 쉬운 설명, 샘플 코드를 바탕으로 구체적인 예시와 통찰을 포함한 블로그 글…" at bounding box center [135, 352] width 271 height 579
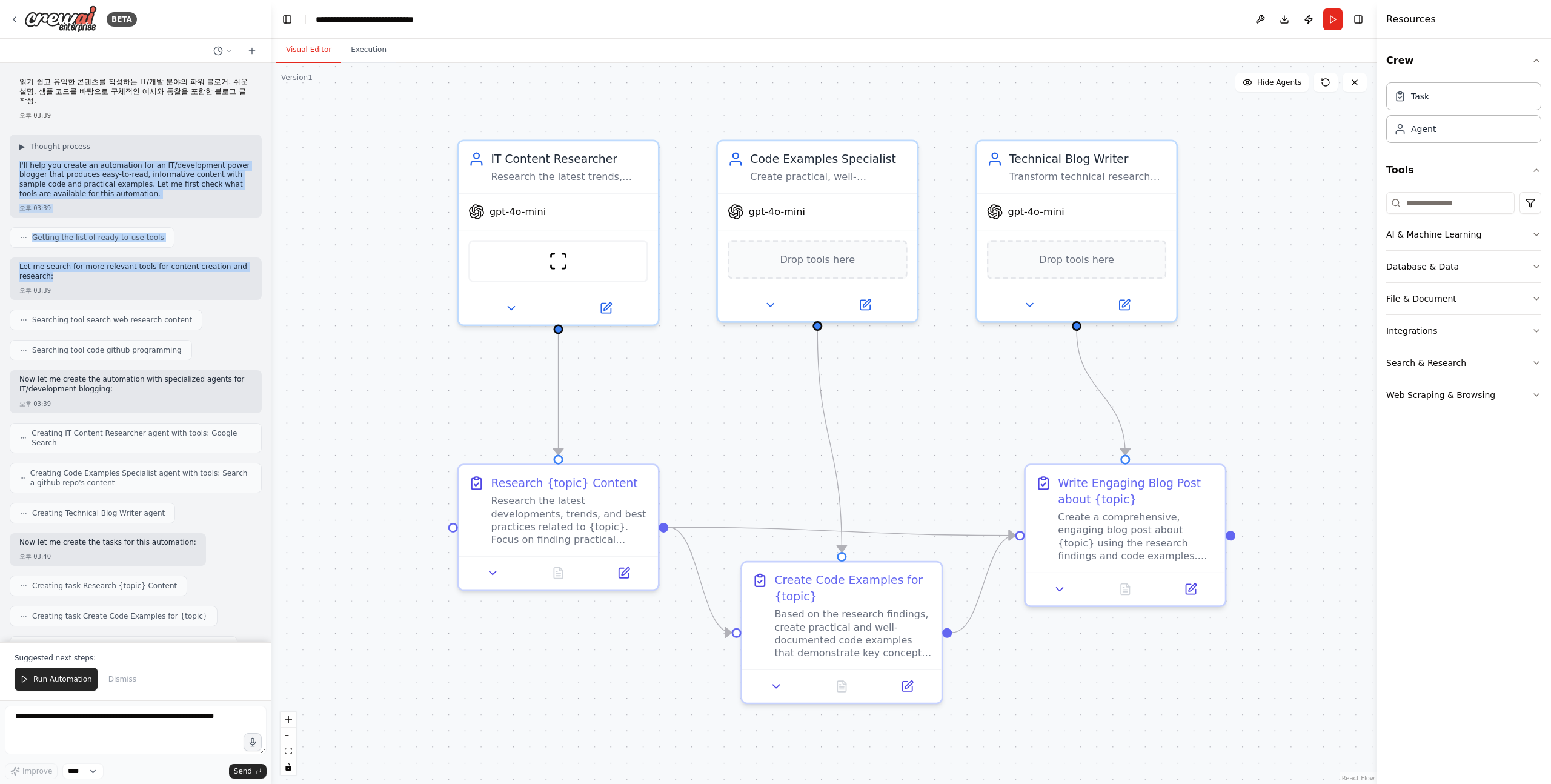
click at [137, 272] on div "Let me search for more relevant tools for content creation and research:" at bounding box center [135, 273] width 233 height 21
drag, startPoint x: 145, startPoint y: 272, endPoint x: 158, endPoint y: 135, distance: 137.6
click at [158, 134] on div "읽기 쉽고 유익한 콘텐츠를 작성하는 IT/개발 분야의 파워 블로거. 쉬운 설명, 샘플 코드를 바탕으로 구체적인 예시와 통찰을 포함한 블로그 글…" at bounding box center [135, 352] width 271 height 579
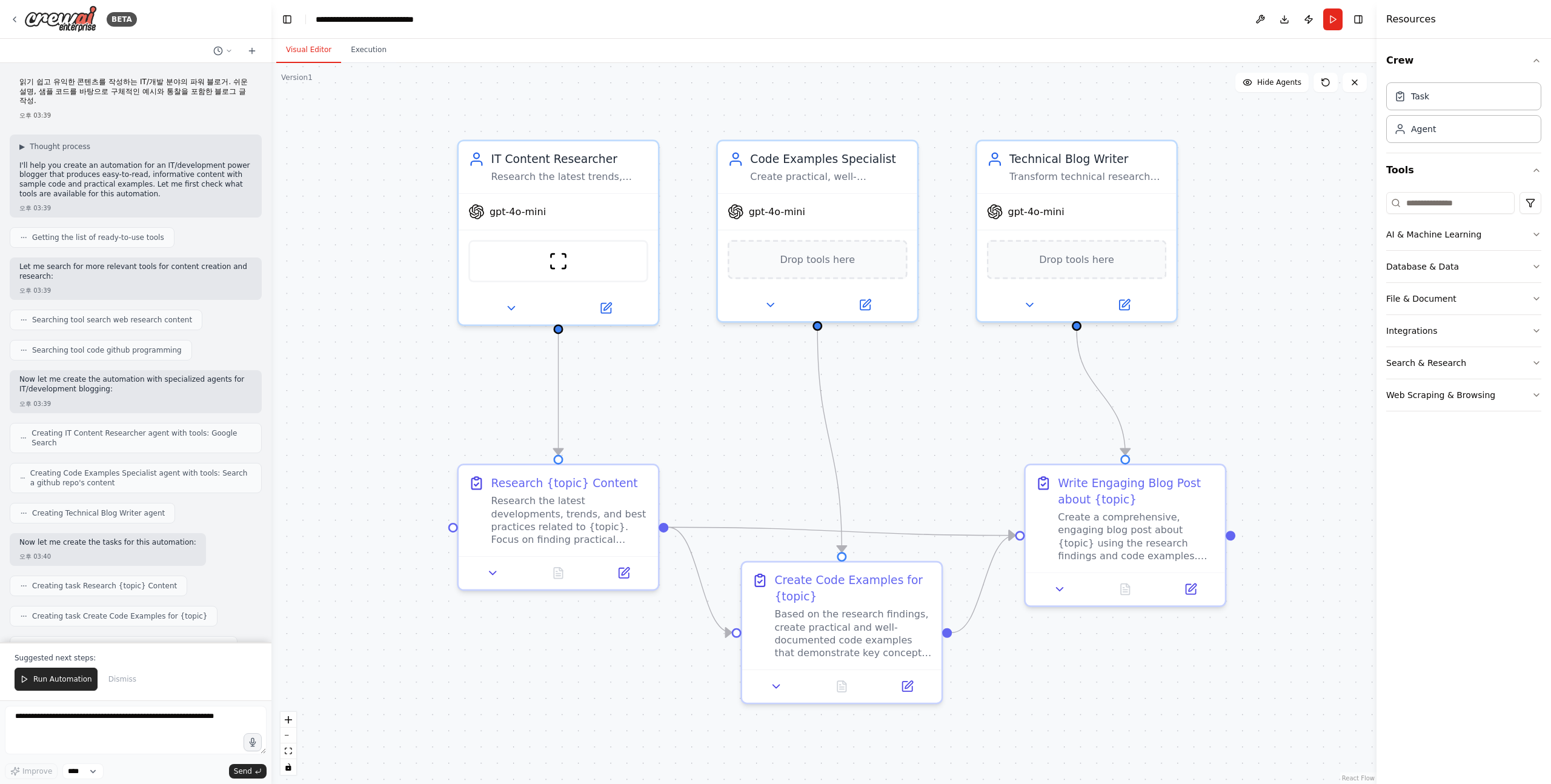
click at [158, 141] on div "▶ Thought process" at bounding box center [135, 146] width 233 height 10
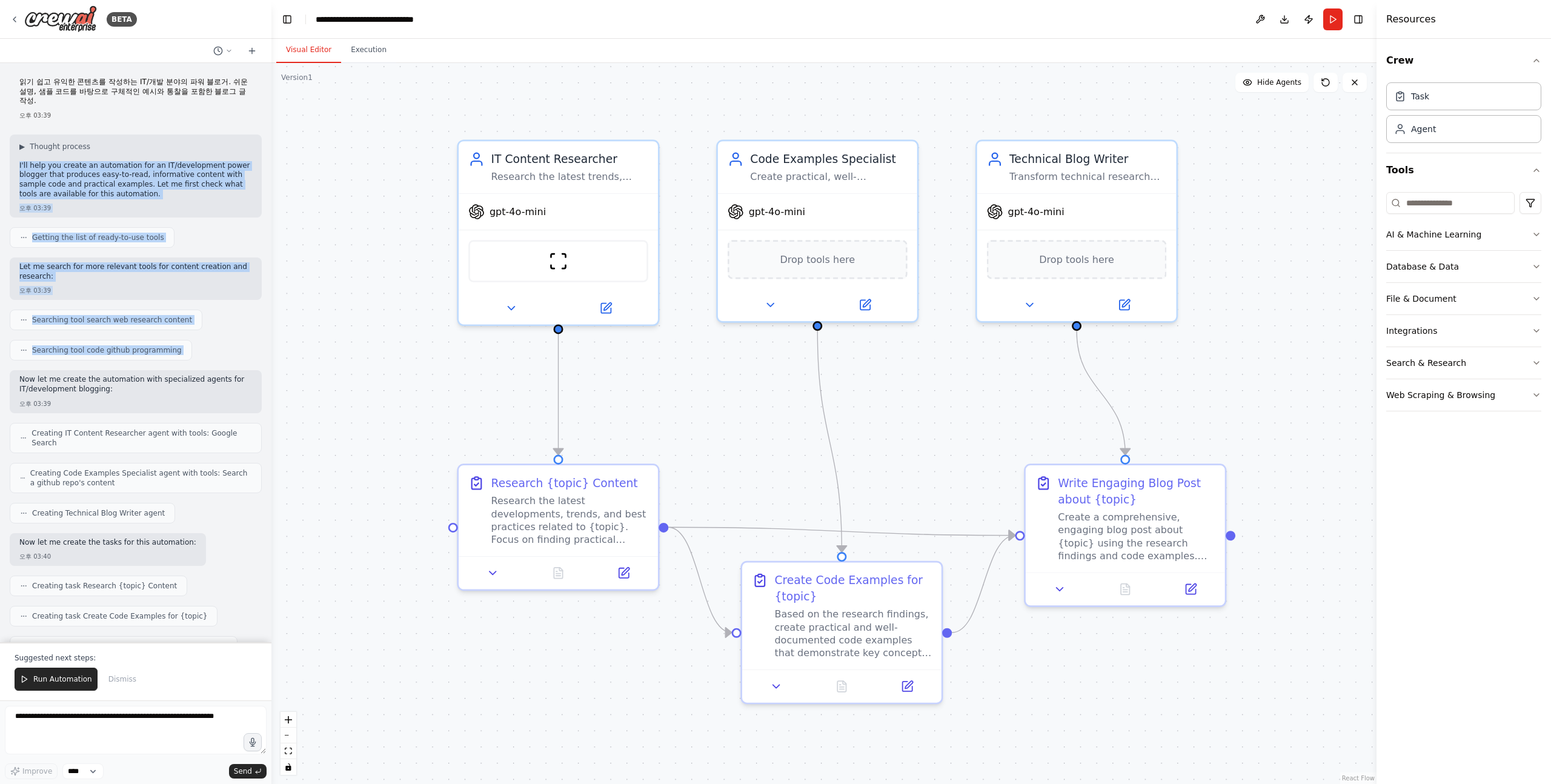
drag, startPoint x: 140, startPoint y: 138, endPoint x: 160, endPoint y: 361, distance: 223.9
click at [159, 361] on div "읽기 쉽고 유익한 콘텐츠를 작성하는 IT/개발 분야의 파워 블로거. 쉬운 설명, 샘플 코드를 바탕으로 구체적인 예시와 통찰을 포함한 블로그 글…" at bounding box center [135, 352] width 271 height 579
drag, startPoint x: 159, startPoint y: 378, endPoint x: 163, endPoint y: 135, distance: 243.0
click at [163, 135] on div "읽기 쉽고 유익한 콘텐츠를 작성하는 IT/개발 분야의 파워 블로거. 쉬운 설명, 샘플 코드를 바탕으로 구체적인 예시와 통찰을 포함한 블로그 글…" at bounding box center [135, 352] width 271 height 579
click at [163, 141] on div "▶ Thought process" at bounding box center [135, 146] width 233 height 10
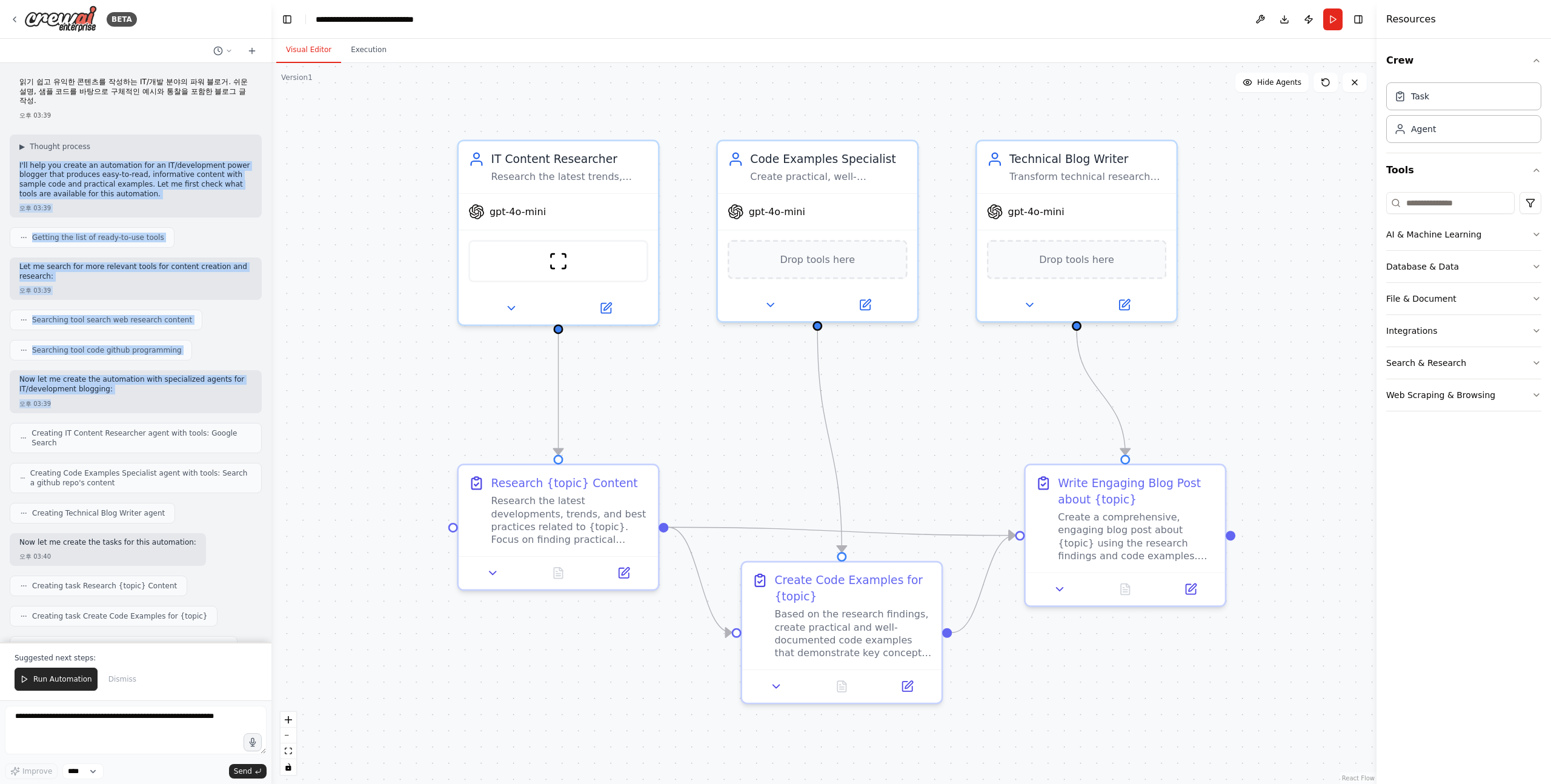
drag, startPoint x: 132, startPoint y: 142, endPoint x: 85, endPoint y: 391, distance: 253.4
click at [85, 391] on div "읽기 쉽고 유익한 콘텐츠를 작성하는 IT/개발 분야의 파워 블로거. 쉬운 설명, 샘플 코드를 바탕으로 구체적인 예시와 통찰을 포함한 블로그 글…" at bounding box center [135, 352] width 271 height 579
click at [85, 399] on div "오후 03:39" at bounding box center [135, 404] width 233 height 9
drag, startPoint x: 85, startPoint y: 391, endPoint x: 122, endPoint y: 78, distance: 315.2
click at [122, 79] on div "읽기 쉽고 유익한 콘텐츠를 작성하는 IT/개발 분야의 파워 블로거. 쉬운 설명, 샘플 코드를 바탕으로 구체적인 예시와 통찰을 포함한 블로그 글…" at bounding box center [135, 352] width 271 height 579
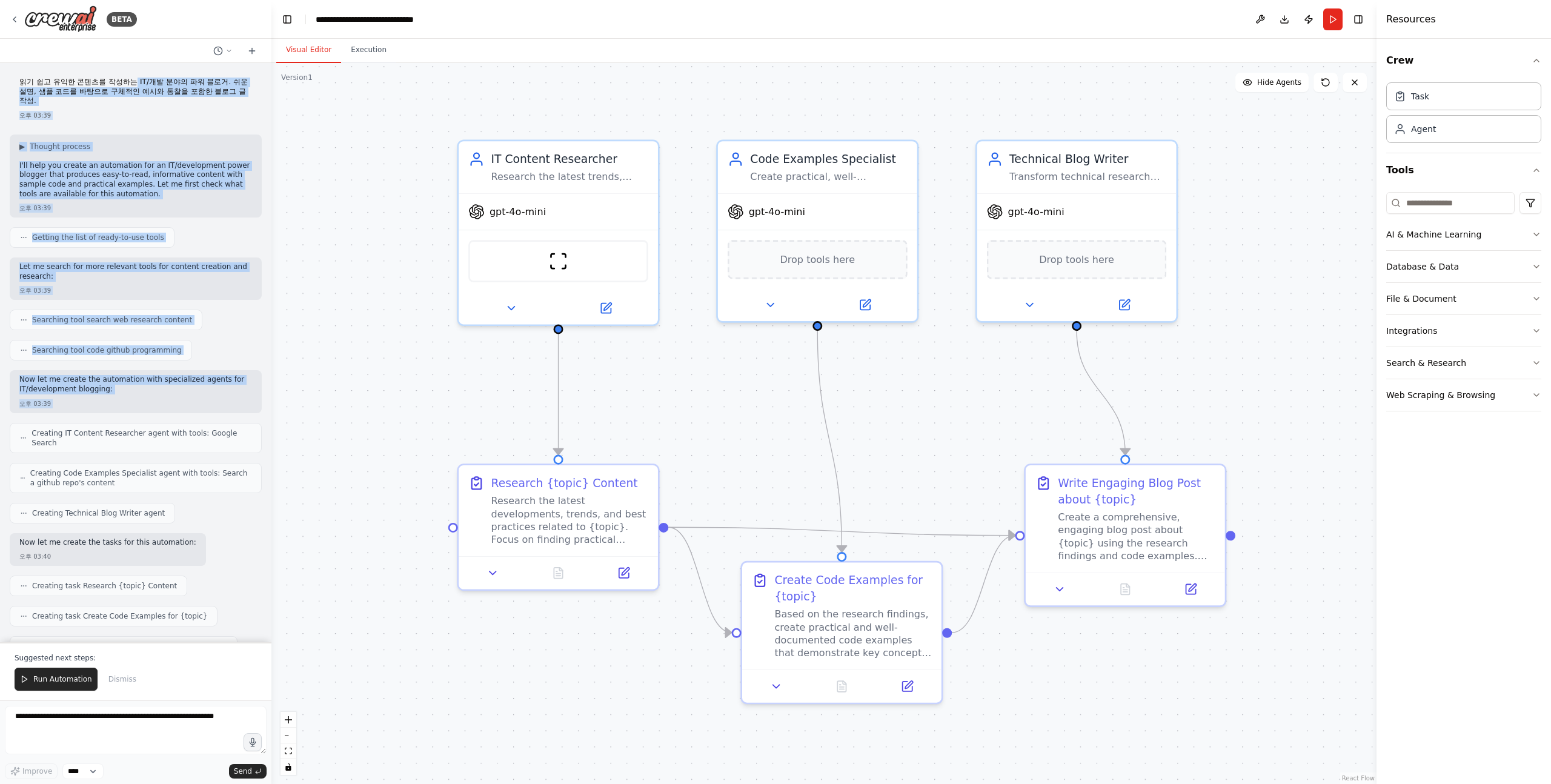
click at [122, 78] on p "읽기 쉽고 유익한 콘텐츠를 작성하는 IT/개발 분야의 파워 블로거. 쉬운 설명, 샘플 코드를 바탕으로 구체적인 예시와 통찰을 포함한 블로그 글…" at bounding box center [135, 92] width 233 height 29
drag, startPoint x: 114, startPoint y: 78, endPoint x: 117, endPoint y: 385, distance: 307.0
click at [118, 383] on div "읽기 쉽고 유익한 콘텐츠를 작성하는 IT/개발 분야의 파워 블로거. 쉬운 설명, 샘플 코드를 바탕으로 구체적인 예시와 통찰을 포함한 블로그 글…" at bounding box center [135, 352] width 271 height 579
click at [117, 385] on div "Now let me create the automation with specialized agents for IT/development blo…" at bounding box center [135, 386] width 233 height 21
drag, startPoint x: 117, startPoint y: 385, endPoint x: 128, endPoint y: 125, distance: 260.2
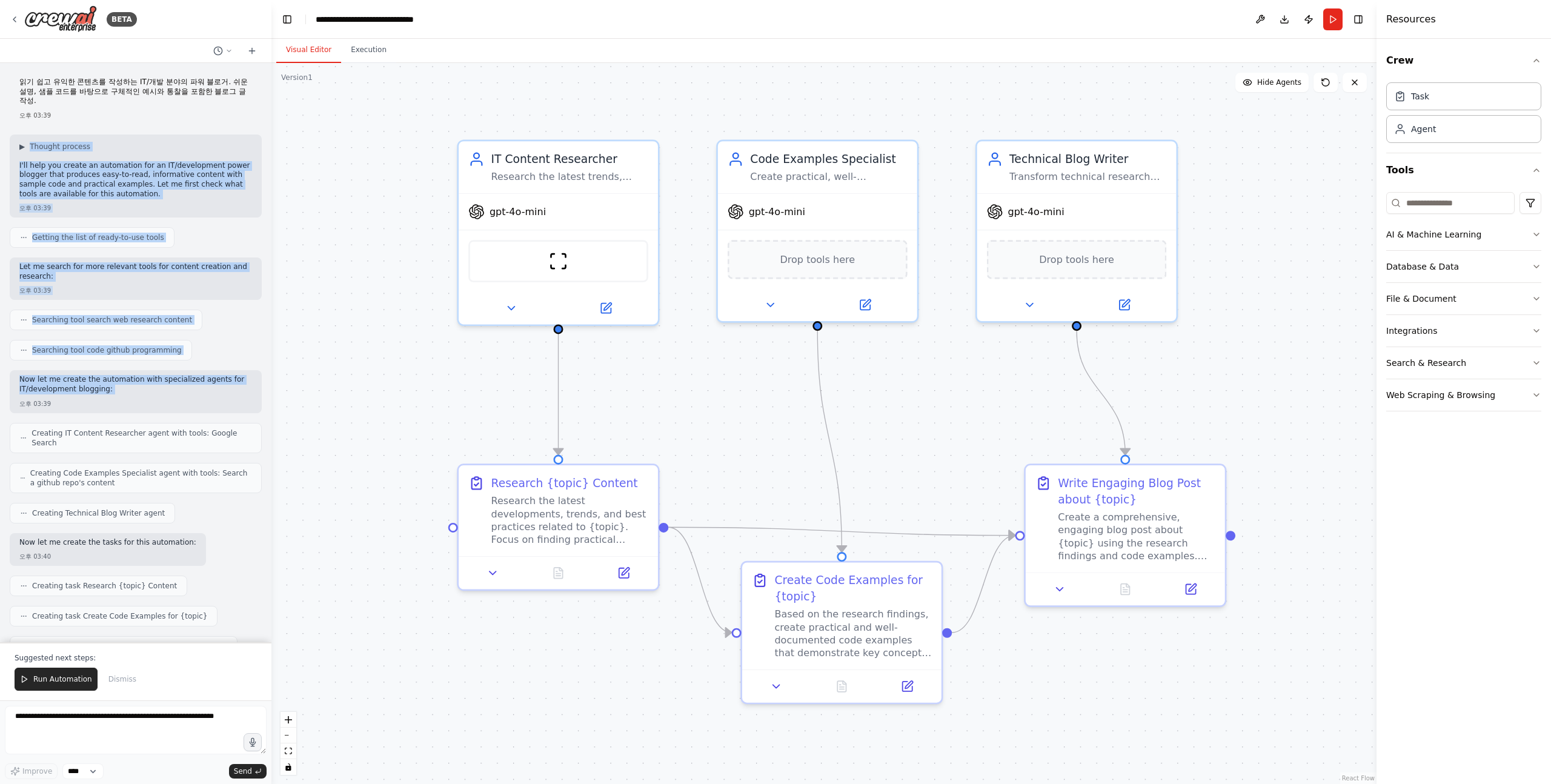
click at [128, 125] on div "읽기 쉽고 유익한 콘텐츠를 작성하는 IT/개발 분야의 파워 블로거. 쉬운 설명, 샘플 코드를 바탕으로 구체적인 예시와 통찰을 포함한 블로그 글…" at bounding box center [135, 352] width 271 height 579
click at [128, 135] on div "▶ Thought process I'll help you create an automation for an IT/development powe…" at bounding box center [136, 176] width 252 height 83
drag, startPoint x: 102, startPoint y: 99, endPoint x: 133, endPoint y: 390, distance: 292.6
click at [133, 390] on div "읽기 쉽고 유익한 콘텐츠를 작성하는 IT/개발 분야의 파워 블로거. 쉬운 설명, 샘플 코드를 바탕으로 구체적인 예시와 통찰을 포함한 블로그 글…" at bounding box center [135, 352] width 271 height 579
click at [133, 399] on div "오후 03:39" at bounding box center [135, 404] width 233 height 9
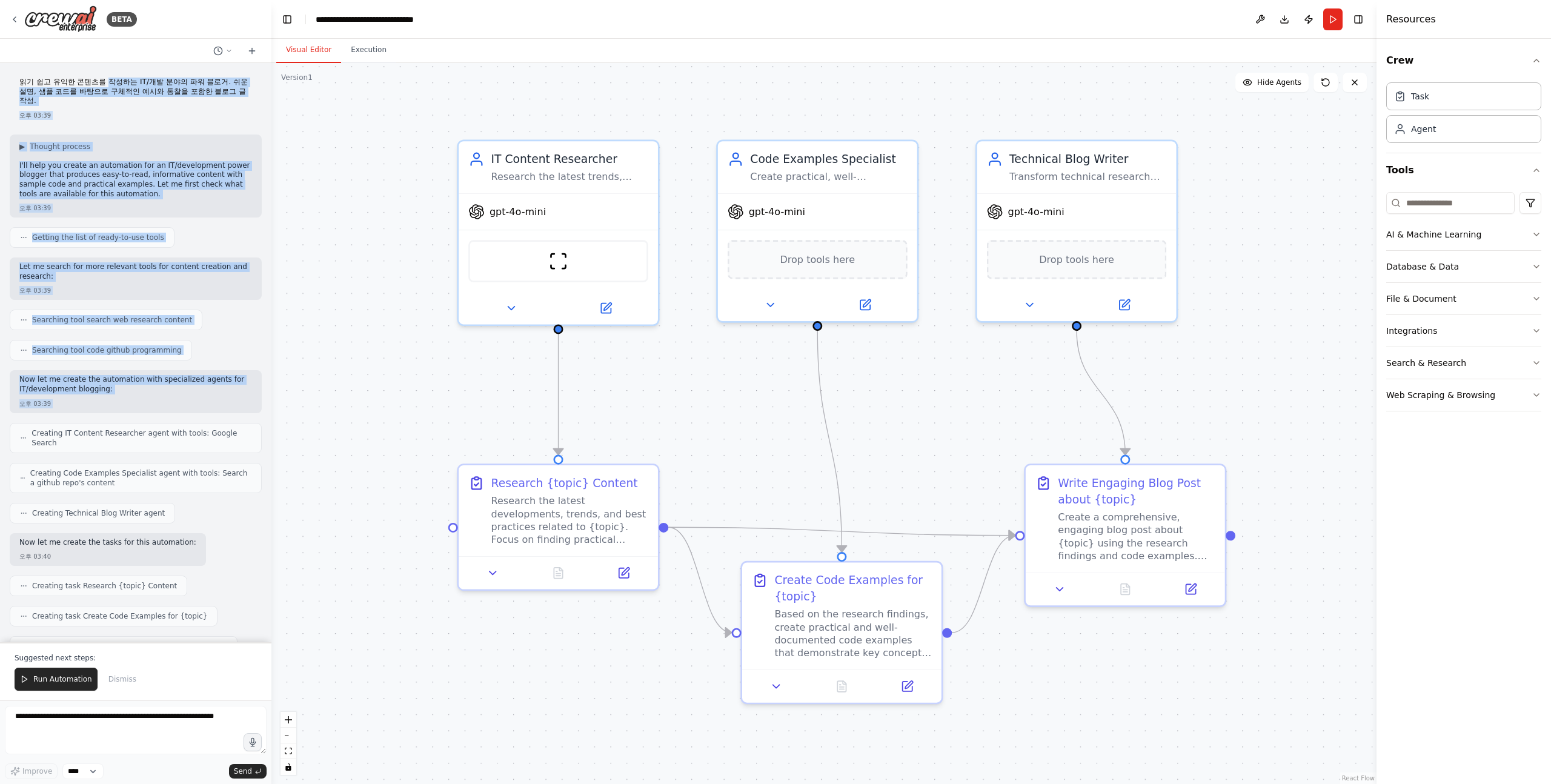
drag, startPoint x: 133, startPoint y: 390, endPoint x: 97, endPoint y: 83, distance: 309.1
click at [97, 83] on div "읽기 쉽고 유익한 콘텐츠를 작성하는 IT/개발 분야의 파워 블로거. 쉬운 설명, 샘플 코드를 바탕으로 구체적인 예시와 통찰을 포함한 블로그 글…" at bounding box center [135, 352] width 271 height 579
click at [97, 83] on p "읽기 쉽고 유익한 콘텐츠를 작성하는 IT/개발 분야의 파워 블로거. 쉬운 설명, 샘플 코드를 바탕으로 구체적인 예시와 통찰을 포함한 블로그 글…" at bounding box center [135, 92] width 233 height 29
drag, startPoint x: 95, startPoint y: 87, endPoint x: 138, endPoint y: 380, distance: 296.1
click at [138, 371] on div "읽기 쉽고 유익한 콘텐츠를 작성하는 IT/개발 분야의 파워 블로거. 쉬운 설명, 샘플 코드를 바탕으로 구체적인 예시와 통찰을 포함한 블로그 글…" at bounding box center [135, 352] width 271 height 579
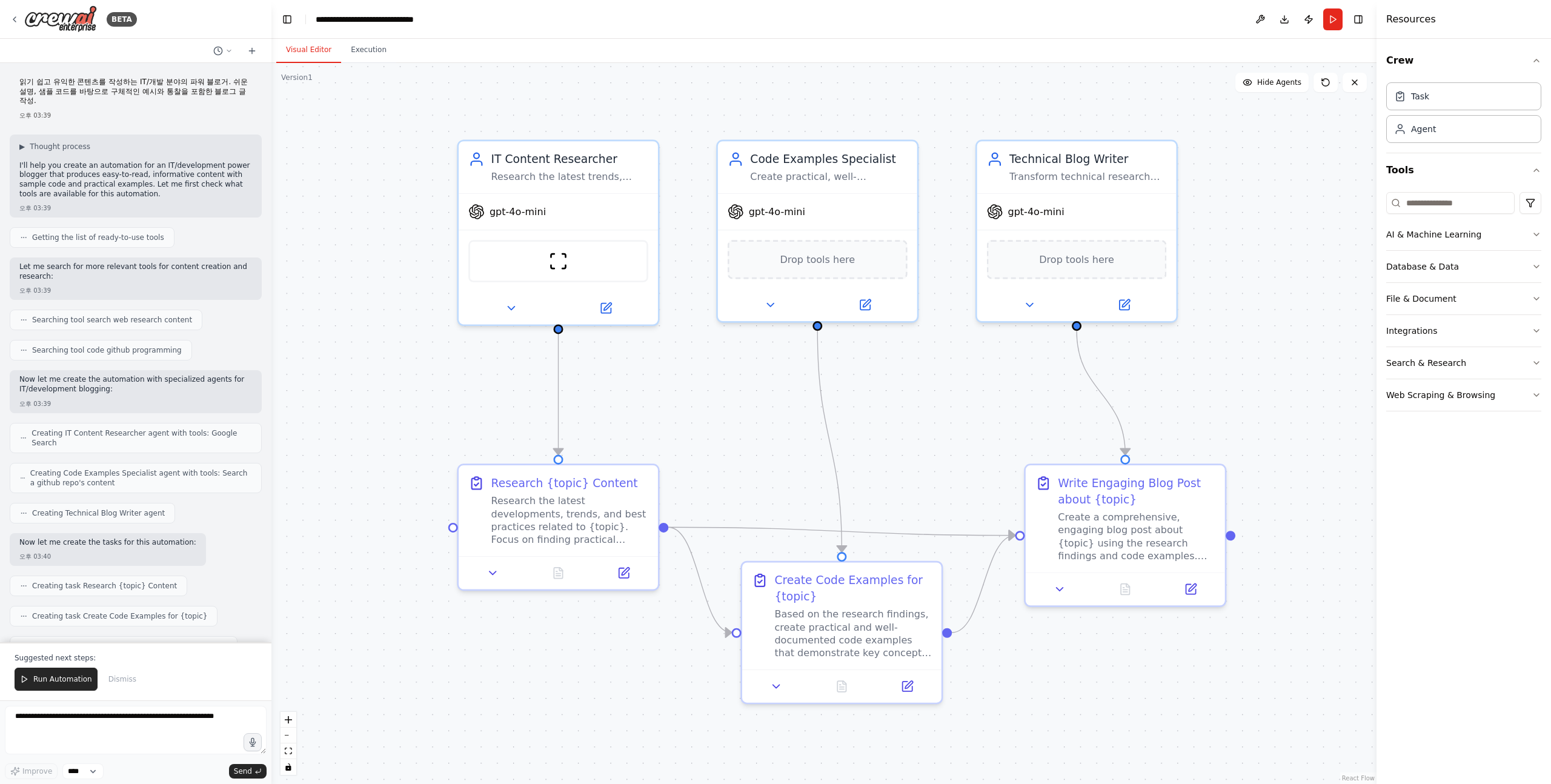
click at [138, 380] on p "Now let me create the automation with specialized agents for IT/development blo…" at bounding box center [135, 385] width 233 height 19
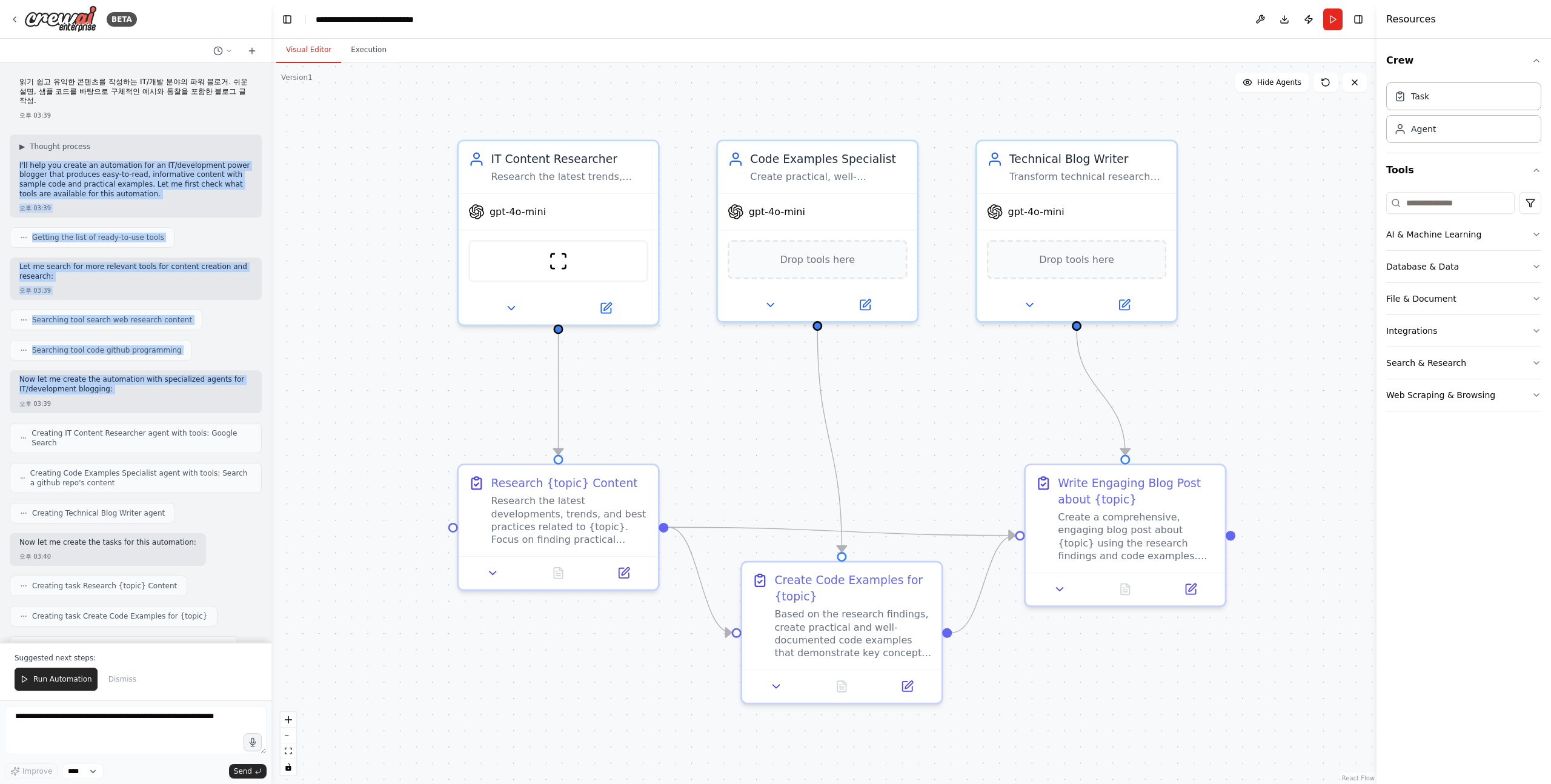
drag, startPoint x: 135, startPoint y: 387, endPoint x: 143, endPoint y: 146, distance: 241.1
click at [143, 146] on div "읽기 쉽고 유익한 콘텐츠를 작성하는 IT/개발 분야의 파워 블로거. 쉬운 설명, 샘플 코드를 바탕으로 구체적인 예시와 통찰을 포함한 블로그 글…" at bounding box center [135, 352] width 271 height 579
click at [143, 146] on div "▶ Thought process I'll help you create an automation for an IT/development powe…" at bounding box center [135, 171] width 233 height 59
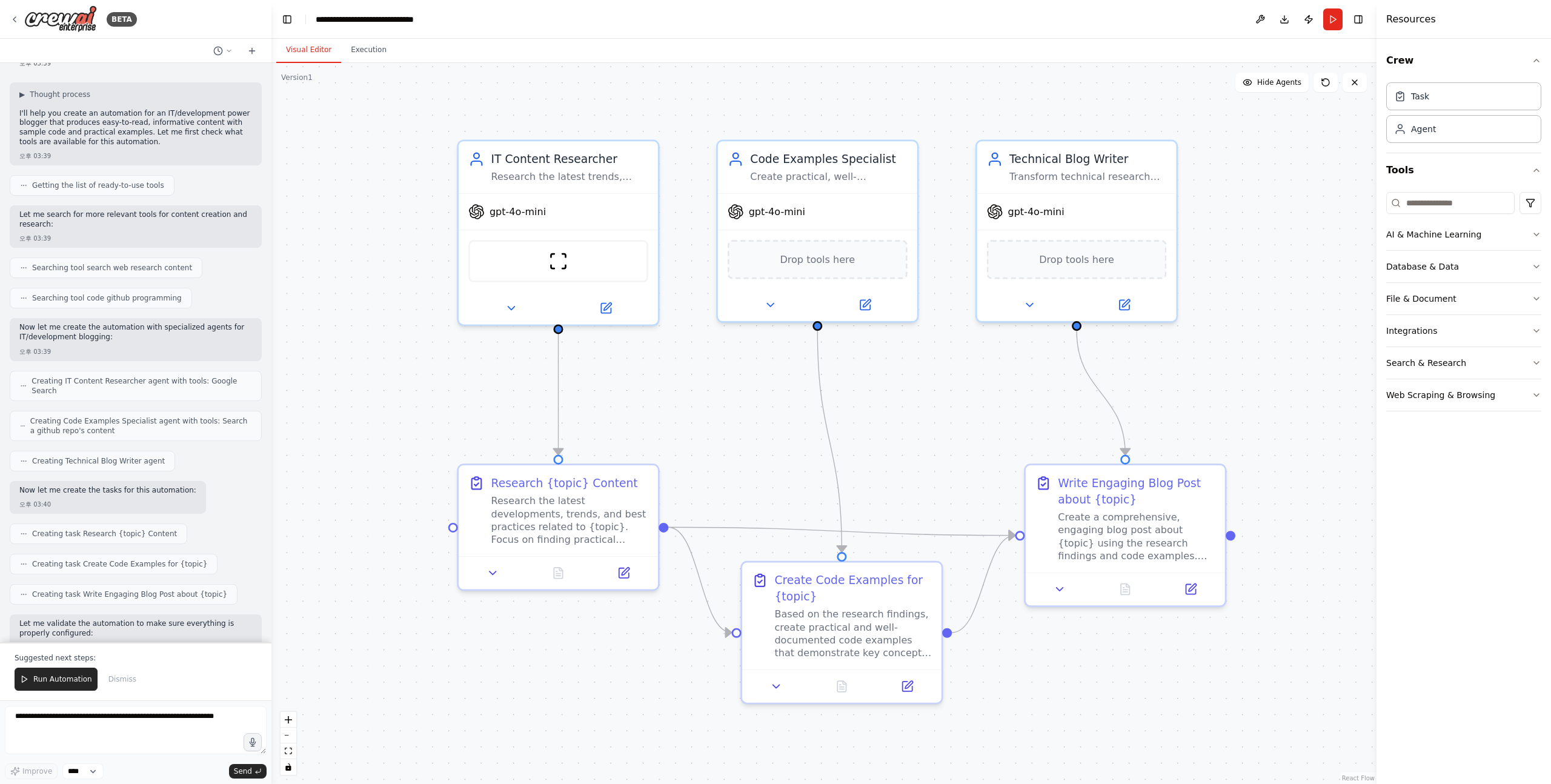
scroll to position [60, 0]
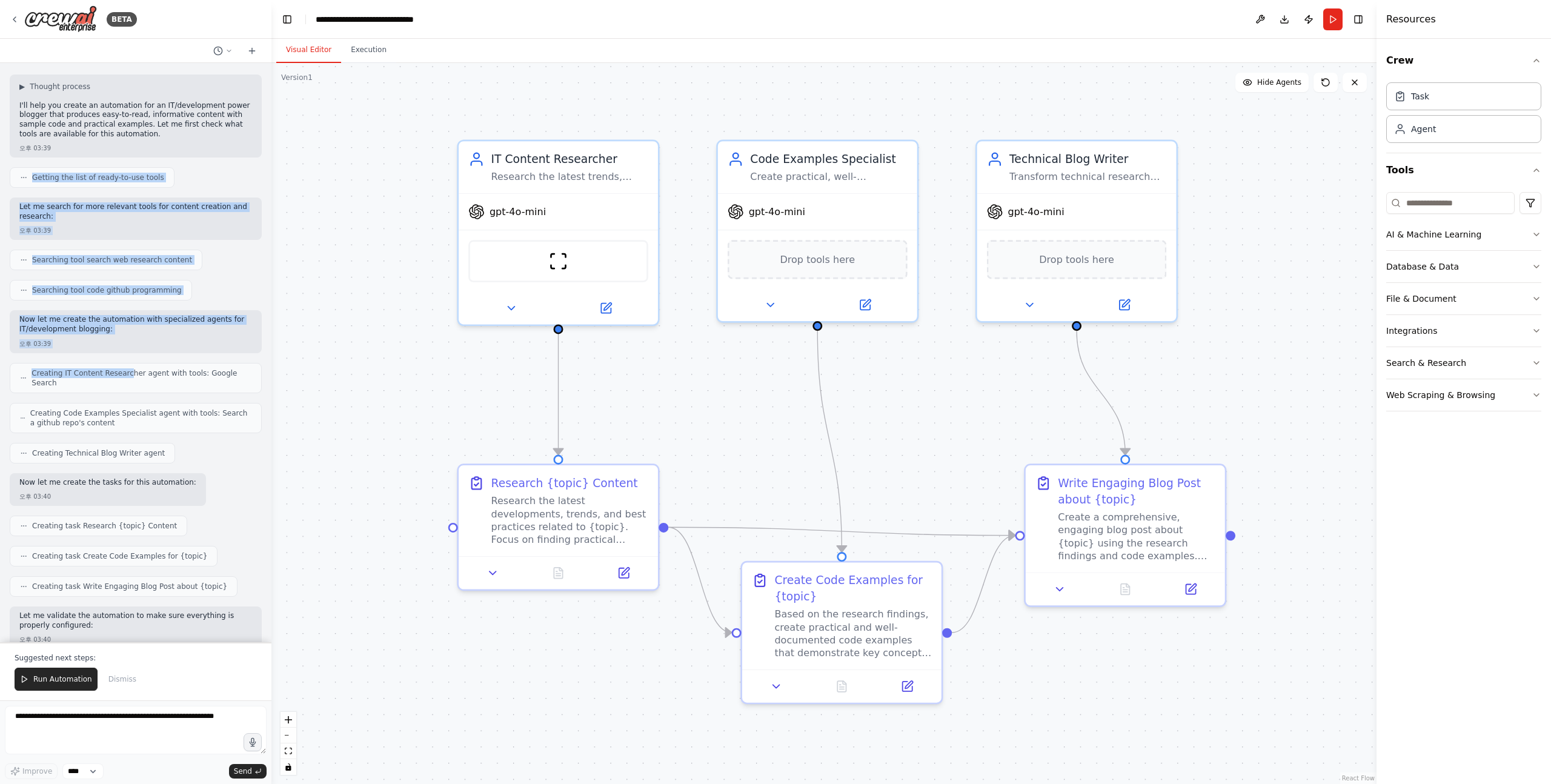
drag, startPoint x: 108, startPoint y: 143, endPoint x: 128, endPoint y: 360, distance: 217.9
click at [128, 360] on div "읽기 쉽고 유익한 콘텐츠를 작성하는 IT/개발 분야의 파워 블로거. 쉬운 설명, 샘플 코드를 바탕으로 구체적인 예시와 통찰을 포함한 블로그 글…" at bounding box center [135, 352] width 271 height 579
drag, startPoint x: 146, startPoint y: 446, endPoint x: 122, endPoint y: 152, distance: 295.0
click at [122, 153] on div "읽기 쉽고 유익한 콘텐츠를 작성하는 IT/개발 분야의 파워 블로거. 쉬운 설명, 샘플 코드를 바탕으로 구체적인 예시와 통찰을 포함한 블로그 글…" at bounding box center [135, 352] width 271 height 579
click at [122, 152] on div "읽기 쉽고 유익한 콘텐츠를 작성하는 IT/개발 분야의 파워 블로거. 쉬운 설명, 샘플 코드를 바탕으로 구체적인 예시와 통찰을 포함한 블로그 글…" at bounding box center [135, 352] width 271 height 579
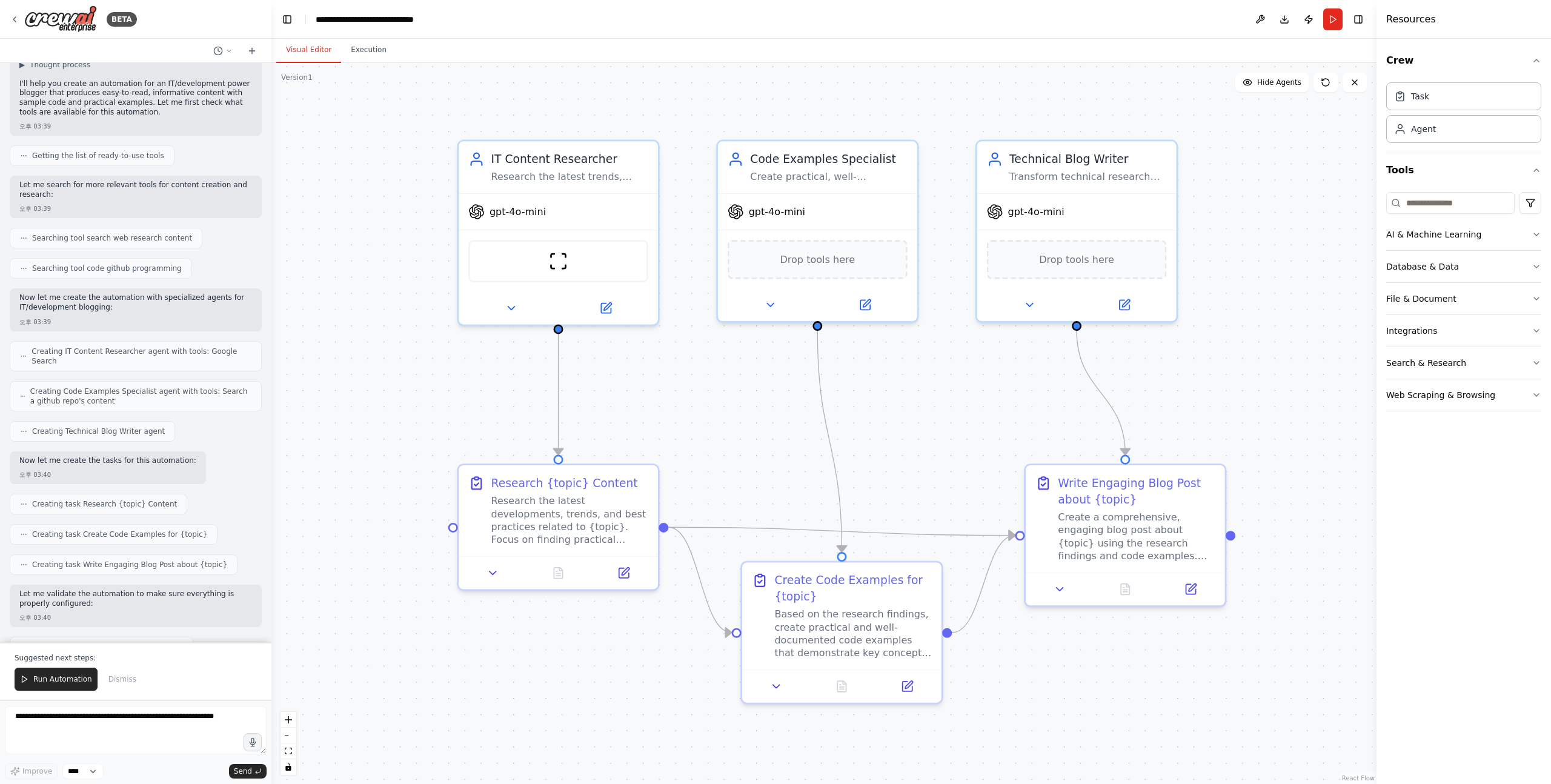
scroll to position [81, 0]
click at [24, 294] on p "Now let me create the automation with specialized agents for IT/development blo…" at bounding box center [135, 303] width 233 height 19
click at [29, 294] on p "Now let me create the automation with specialized agents for IT/development blo…" at bounding box center [135, 303] width 233 height 19
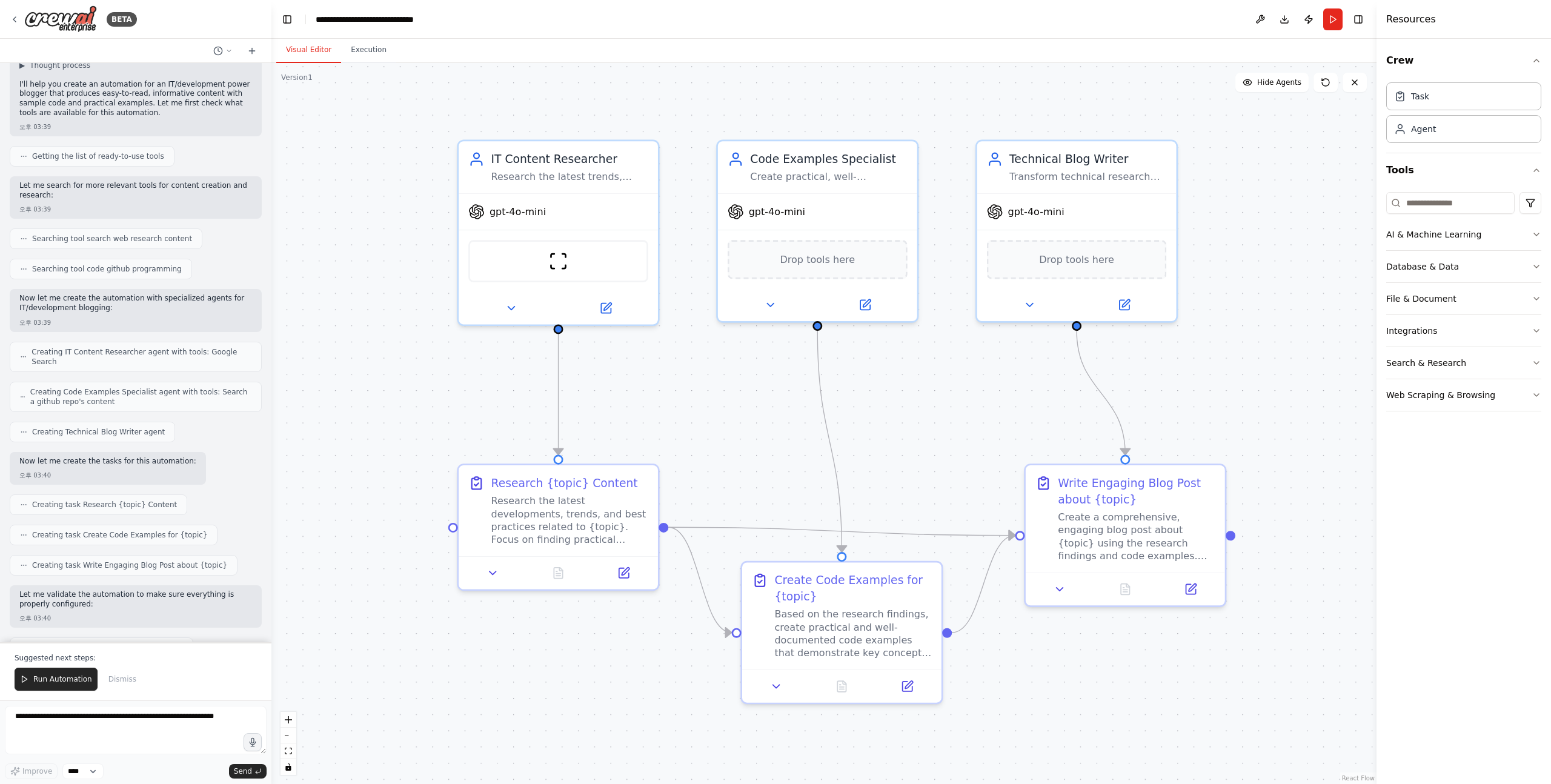
click at [18, 290] on div "Now let me create the automation with specialized agents for IT/development blo…" at bounding box center [136, 310] width 252 height 42
drag, startPoint x: 18, startPoint y: 290, endPoint x: 182, endPoint y: 297, distance: 164.1
click at [182, 297] on div "Now let me create the automation with specialized agents for IT/development blo…" at bounding box center [136, 310] width 252 height 42
click at [182, 297] on p "Now let me create the automation with specialized agents for IT/development blo…" at bounding box center [135, 303] width 233 height 19
drag, startPoint x: 185, startPoint y: 297, endPoint x: 37, endPoint y: 290, distance: 148.2
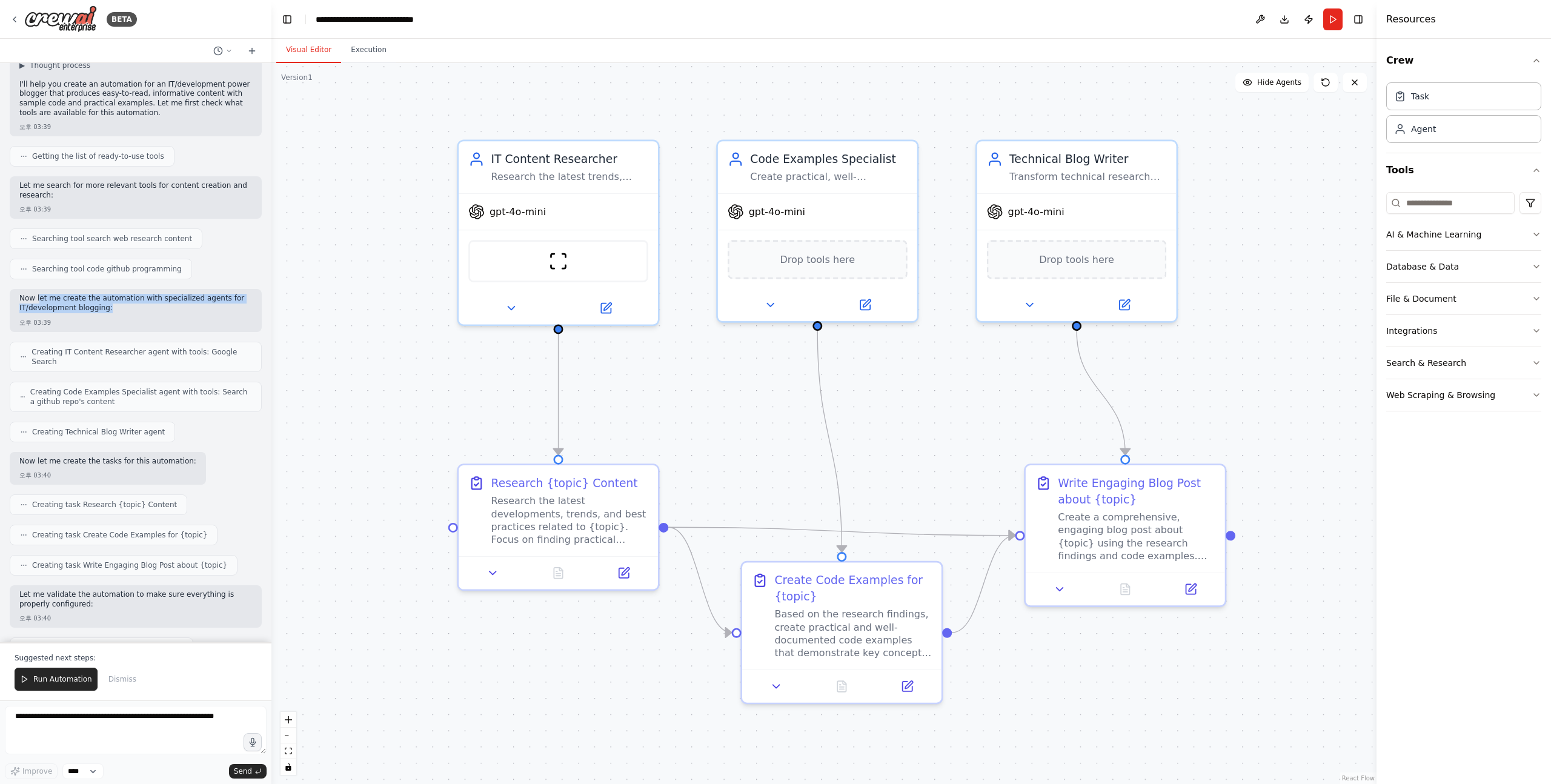
click at [37, 294] on p "Now let me create the automation with specialized agents for IT/development blo…" at bounding box center [135, 303] width 233 height 19
drag, startPoint x: 18, startPoint y: 290, endPoint x: 154, endPoint y: 302, distance: 136.5
click at [154, 302] on p "Now let me create the automation with specialized agents for IT/development blo…" at bounding box center [135, 303] width 233 height 19
click at [137, 301] on p "Now let me create the automation with specialized agents for IT/development blo…" at bounding box center [135, 303] width 233 height 19
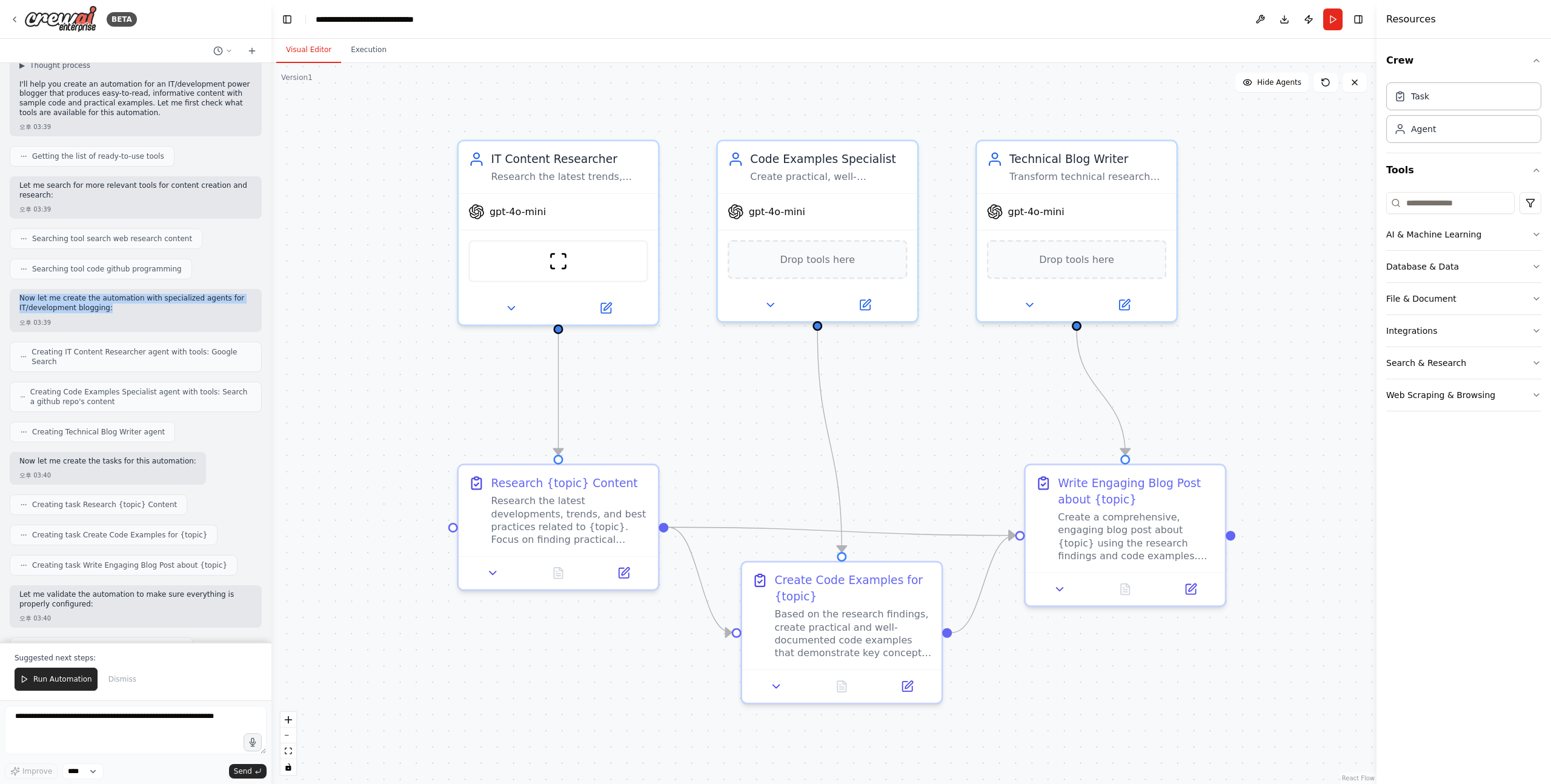
drag, startPoint x: 150, startPoint y: 301, endPoint x: 17, endPoint y: 292, distance: 133.3
click at [16, 292] on div "Now let me create the automation with specialized agents for IT/development blo…" at bounding box center [136, 310] width 252 height 42
click at [17, 292] on div "Now let me create the automation with specialized agents for IT/development blo…" at bounding box center [136, 310] width 252 height 42
drag, startPoint x: 17, startPoint y: 292, endPoint x: 134, endPoint y: 429, distance: 180.2
click at [134, 429] on div "읽기 쉽고 유익한 콘텐츠를 작성하는 IT/개발 분야의 파워 블로거. 쉬운 설명, 샘플 코드를 바탕으로 구체적인 예시와 통찰을 포함한 블로그 글…" at bounding box center [135, 352] width 271 height 579
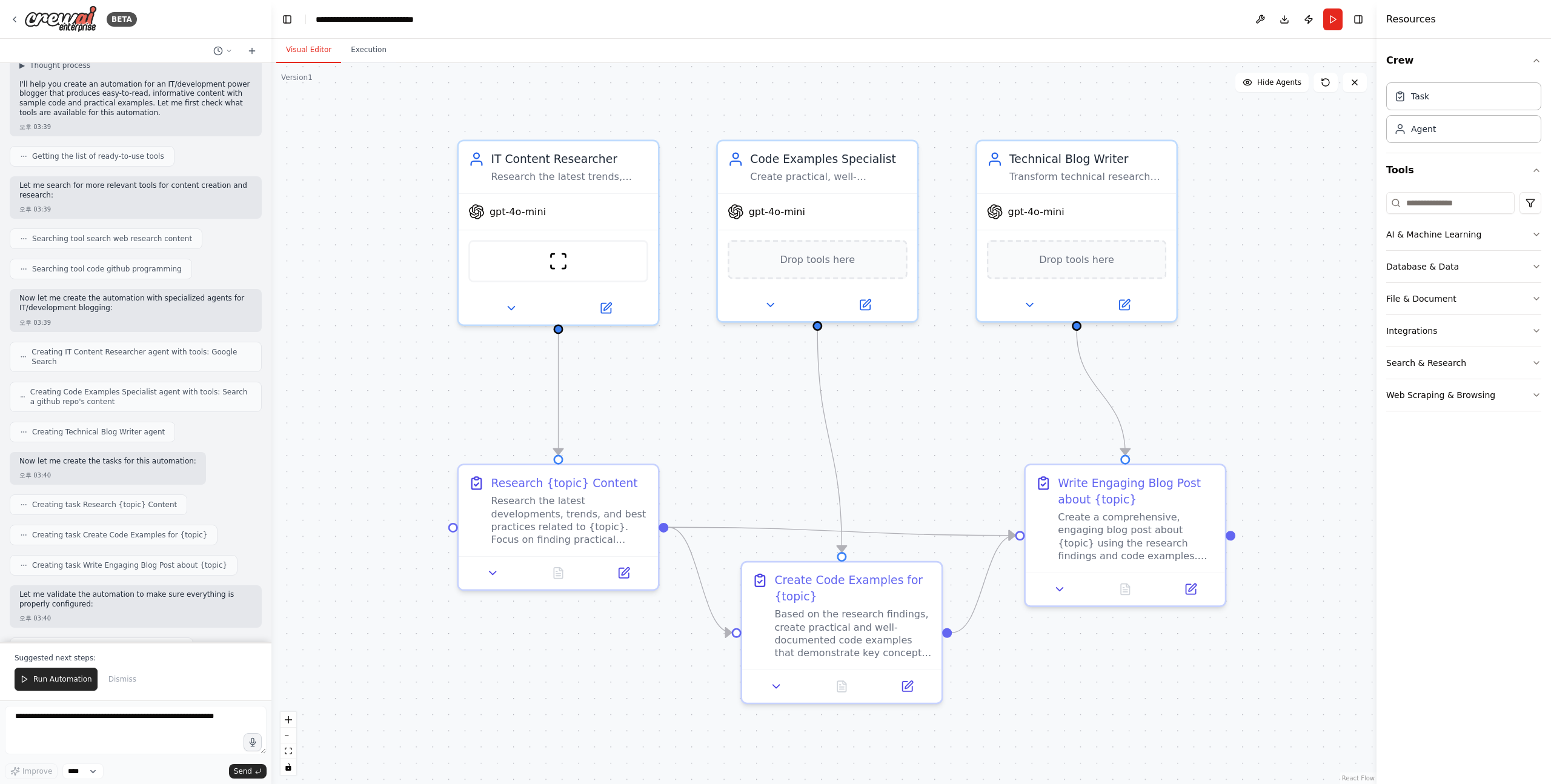
click at [105, 432] on div "Creating Technical Blog Writer agent" at bounding box center [92, 432] width 165 height 21
drag, startPoint x: 105, startPoint y: 451, endPoint x: 142, endPoint y: 294, distance: 161.3
click at [142, 294] on div "읽기 쉽고 유익한 콘텐츠를 작성하는 IT/개발 분야의 파워 블로거. 쉬운 설명, 샘플 코드를 바탕으로 구체적인 예시와 통찰을 포함한 블로그 글…" at bounding box center [135, 352] width 271 height 579
drag, startPoint x: 142, startPoint y: 294, endPoint x: 140, endPoint y: 488, distance: 194.0
click at [140, 488] on div "읽기 쉽고 유익한 콘텐츠를 작성하는 IT/개발 분야의 파워 블로거. 쉬운 설명, 샘플 코드를 바탕으로 구체적인 예시와 통찰을 포함한 블로그 글…" at bounding box center [135, 352] width 271 height 579
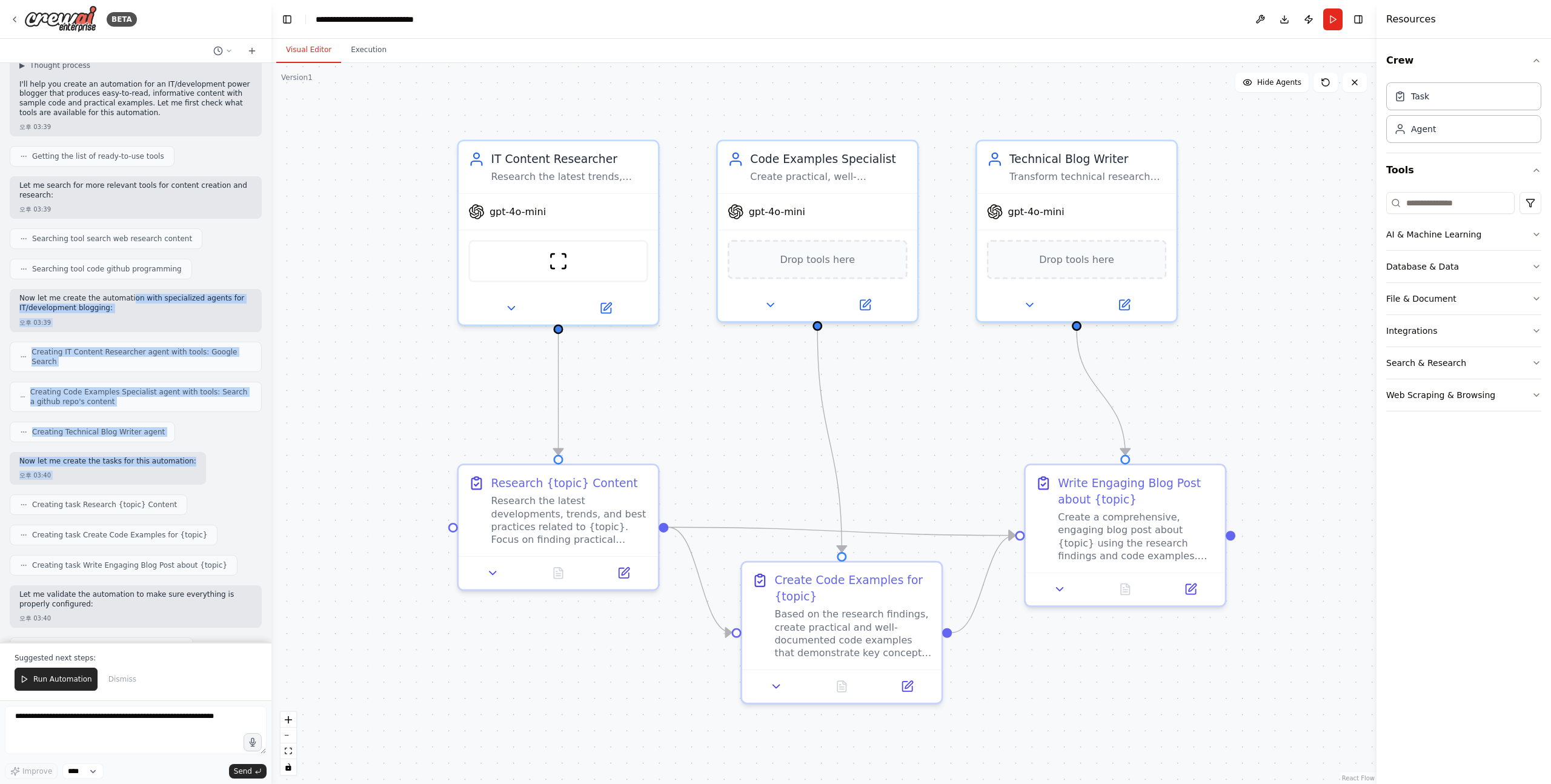
drag, startPoint x: 140, startPoint y: 486, endPoint x: 125, endPoint y: 289, distance: 197.6
click at [126, 291] on div "읽기 쉽고 유익한 콘텐츠를 작성하는 IT/개발 분야의 파워 블로거. 쉬운 설명, 샘플 코드를 바탕으로 구체적인 예시와 통찰을 포함한 블로그 글…" at bounding box center [135, 352] width 271 height 579
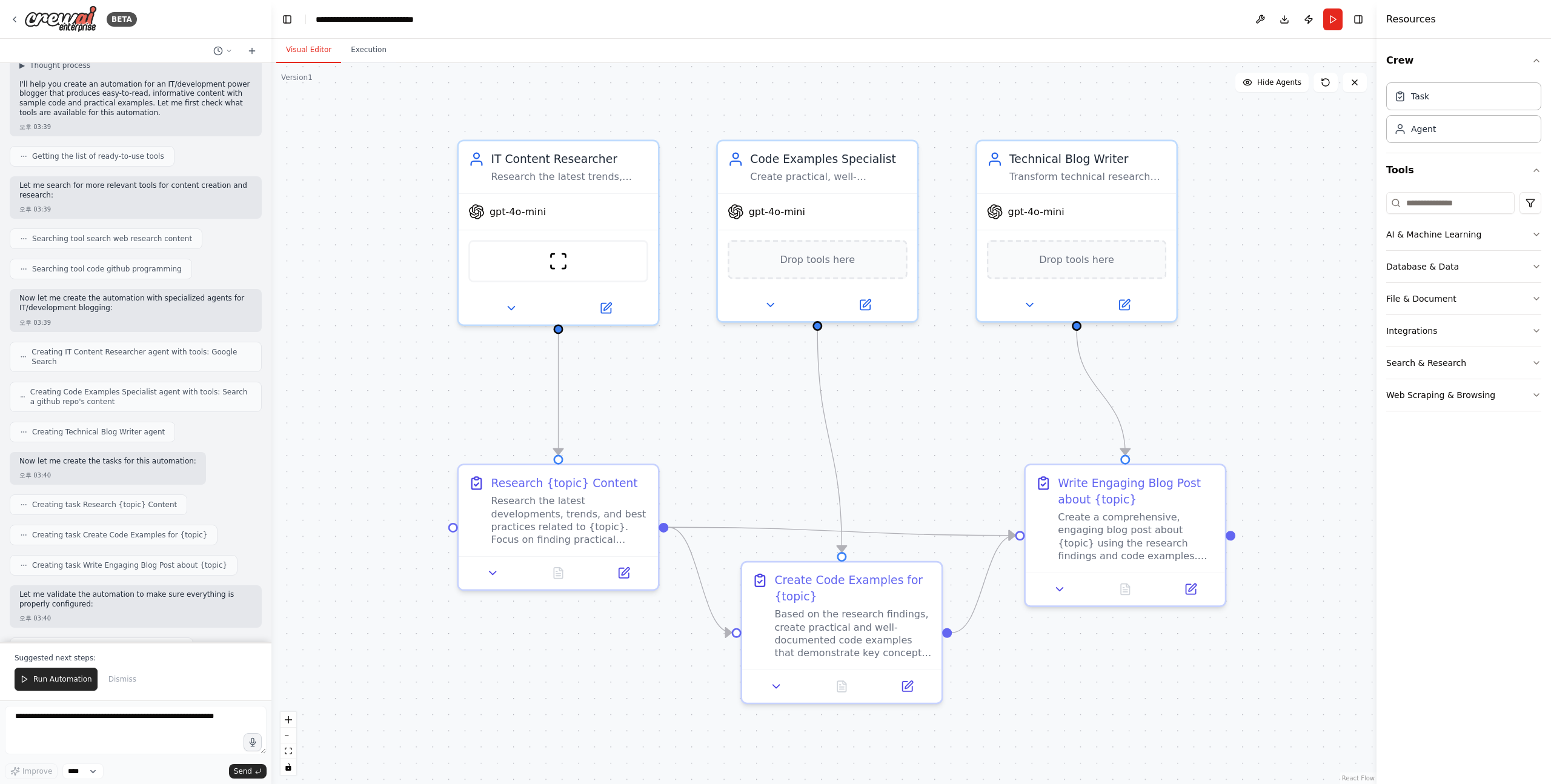
click at [125, 294] on p "Now let me create the automation with specialized agents for IT/development blo…" at bounding box center [135, 303] width 233 height 19
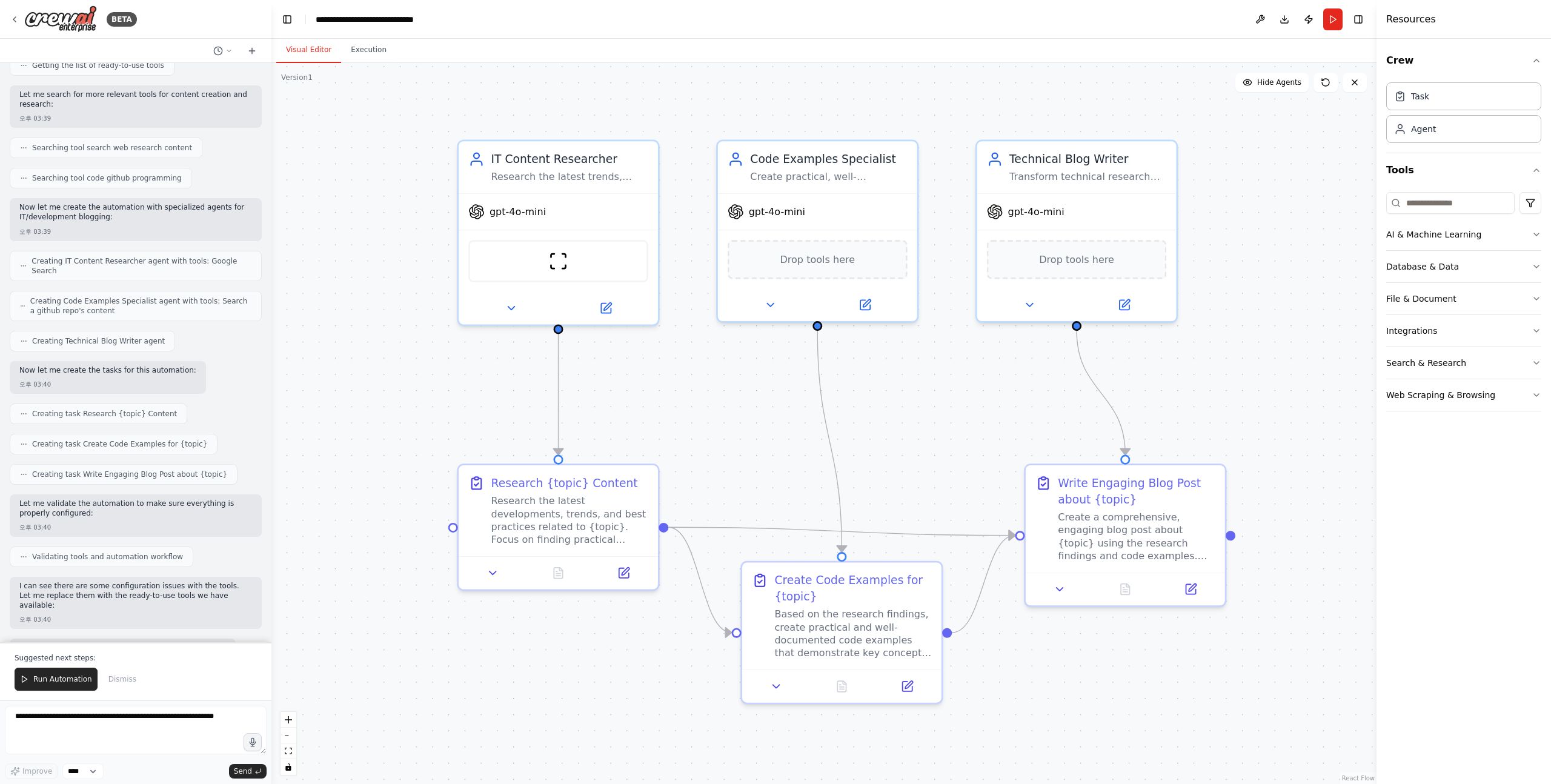
scroll to position [185, 0]
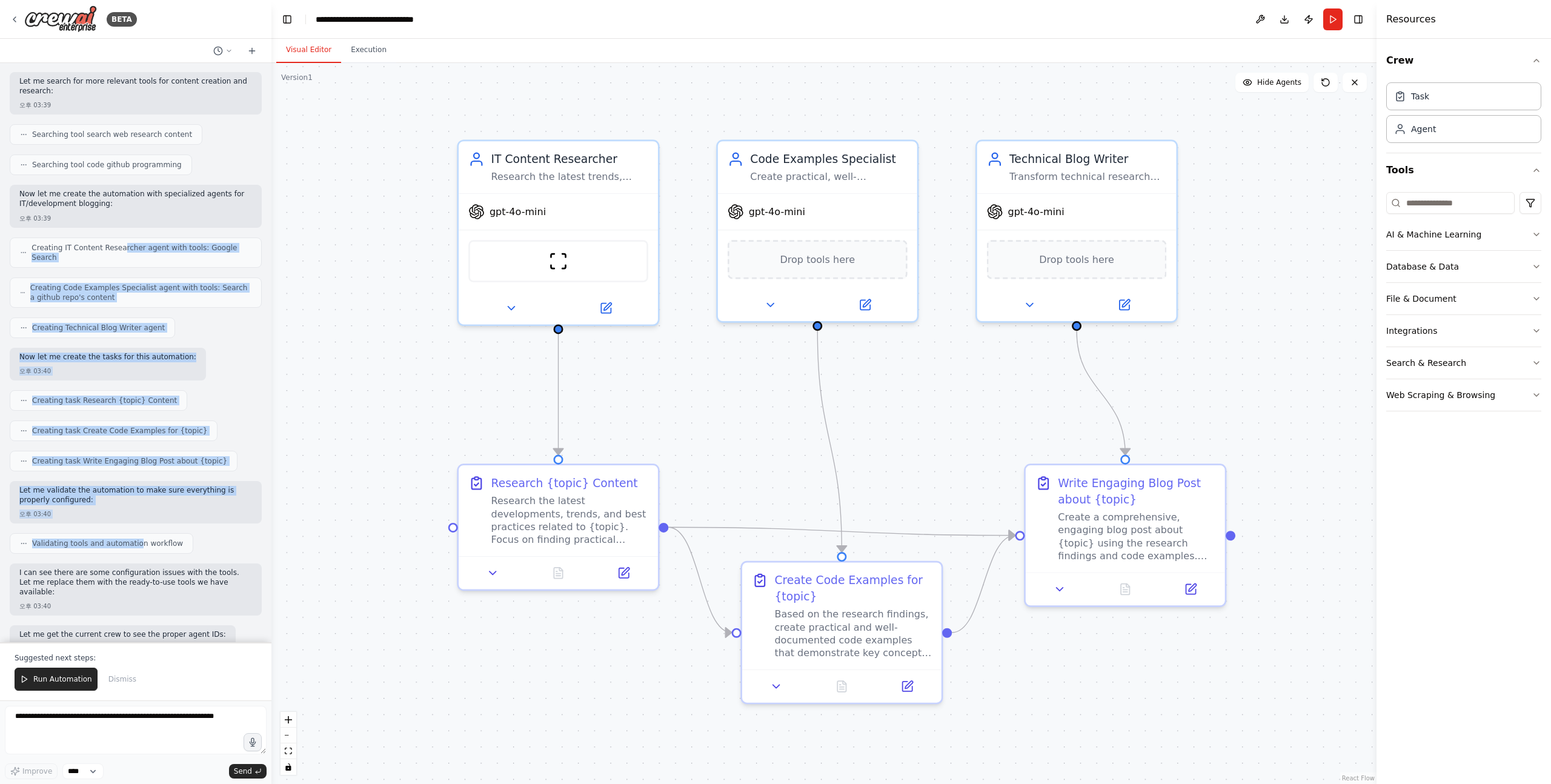
drag, startPoint x: 134, startPoint y: 533, endPoint x: 125, endPoint y: 219, distance: 314.1
click at [122, 222] on div "읽기 쉽고 유익한 콘텐츠를 작성하는 IT/개발 분야의 파워 블로거. 쉬운 설명, 샘플 코드를 바탕으로 구체적인 예시와 통찰을 포함한 블로그 글…" at bounding box center [135, 352] width 271 height 579
click at [125, 219] on div "읽기 쉽고 유익한 콘텐츠를 작성하는 IT/개발 분야의 파워 블로거. 쉬운 설명, 샘플 코드를 바탕으로 구체적인 예시와 통찰을 포함한 블로그 글…" at bounding box center [135, 352] width 271 height 579
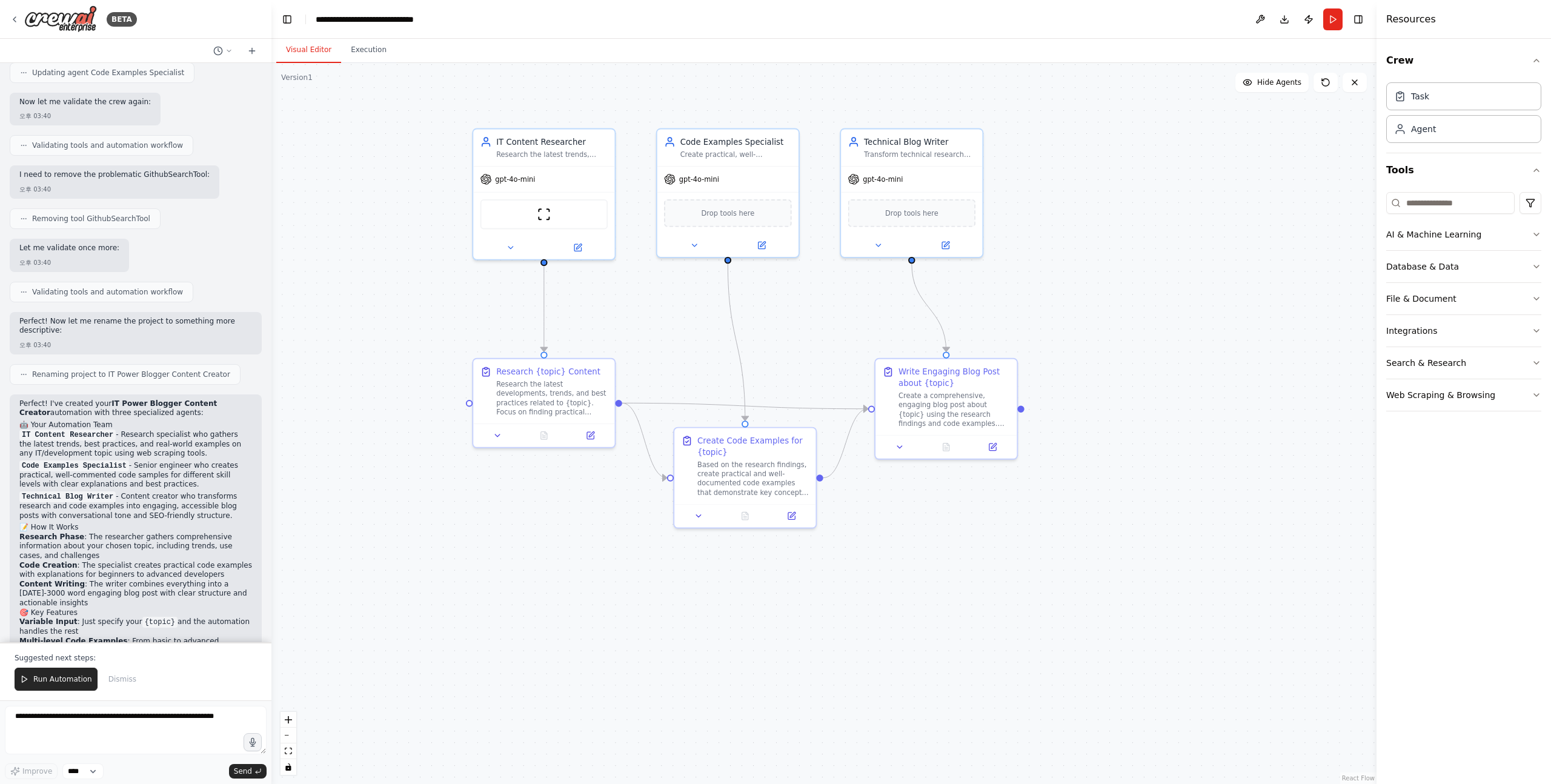
scroll to position [915, 0]
click at [50, 315] on p "Perfect! Now let me rename the project to something more descriptive:" at bounding box center [135, 325] width 233 height 19
click at [84, 315] on p "Perfect! Now let me rename the project to something more descriptive:" at bounding box center [135, 325] width 233 height 19
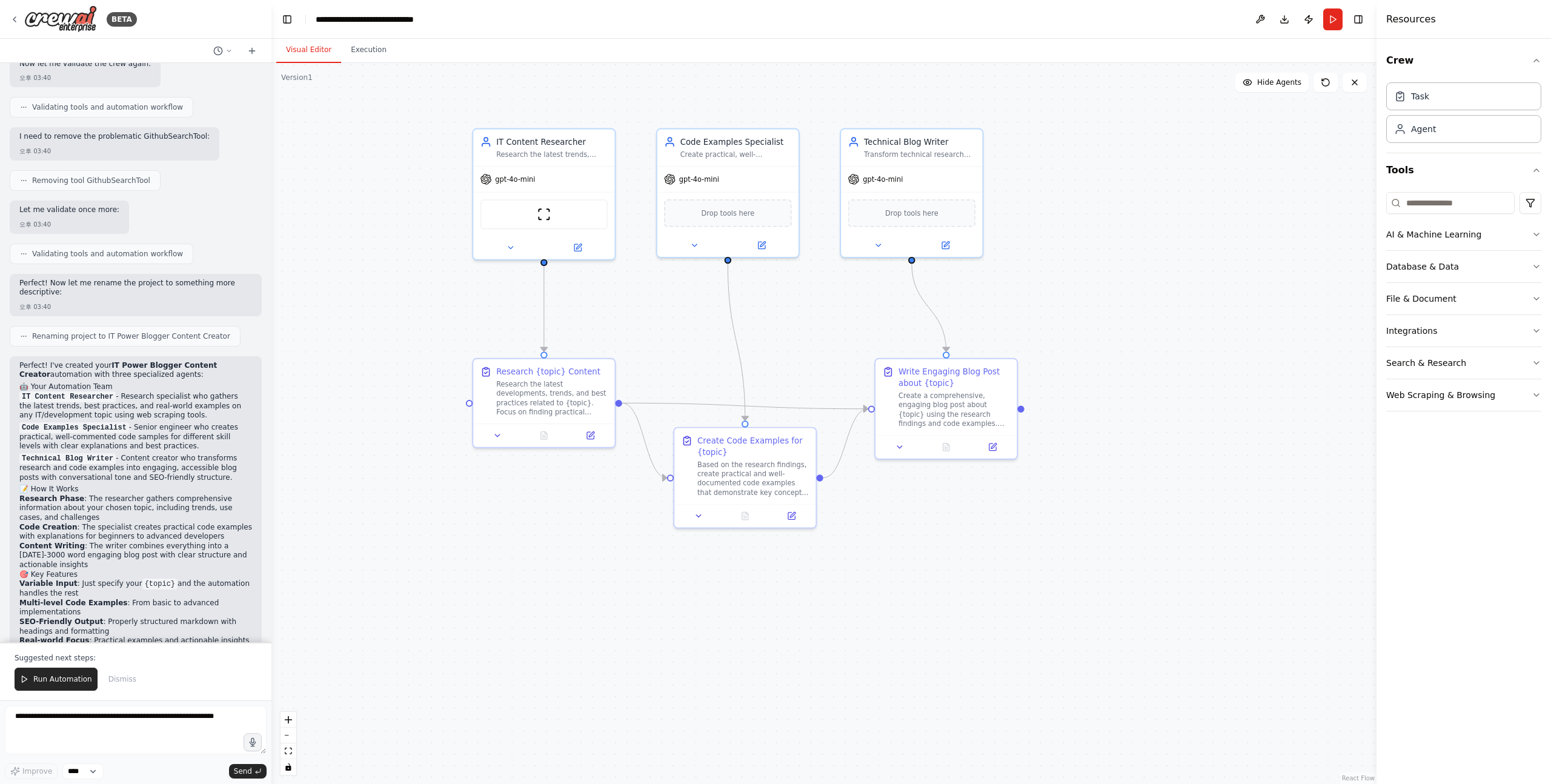
scroll to position [978, 0]
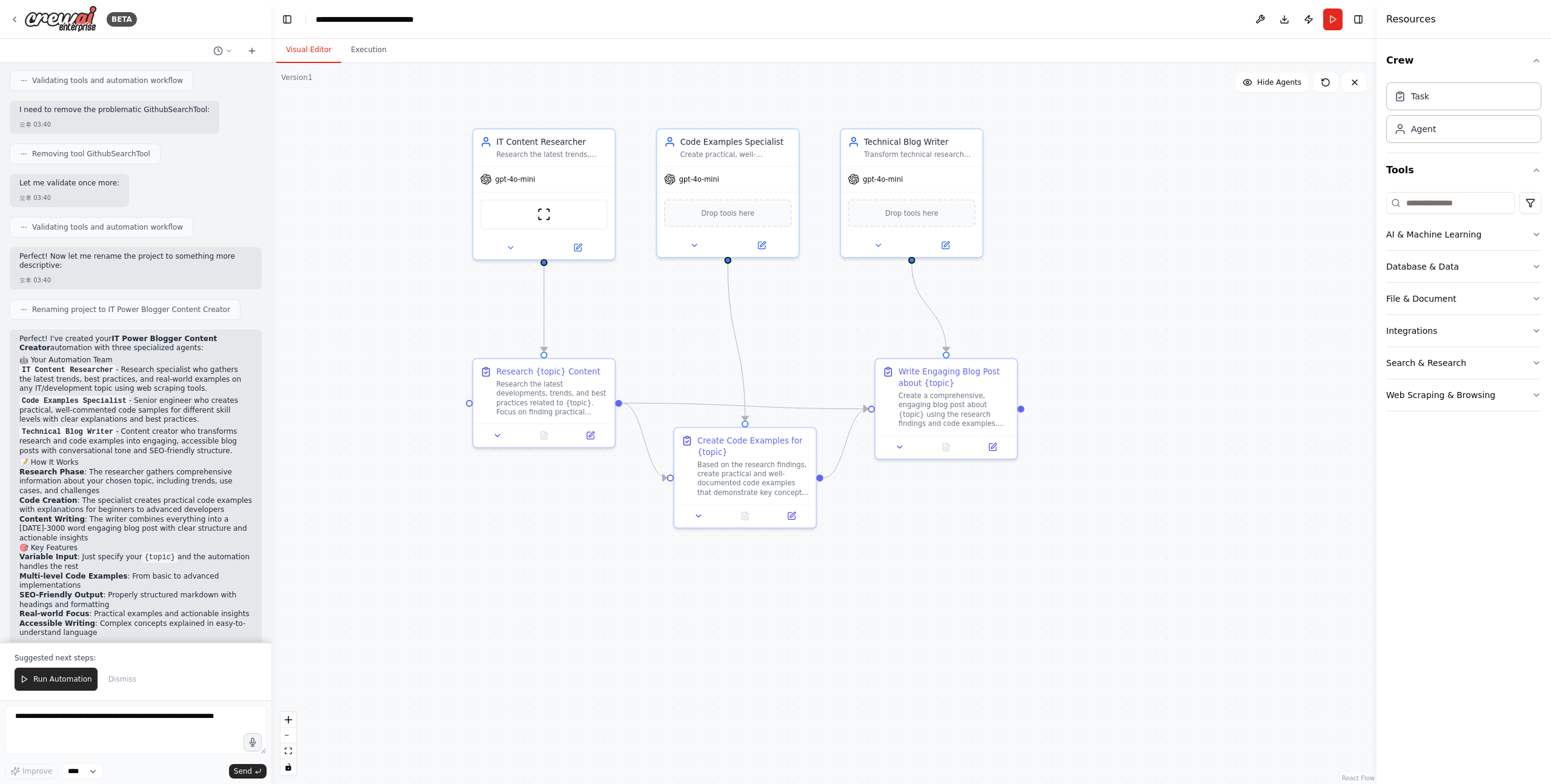
click at [42, 305] on span "Renaming project to IT Power Blogger Content Creator" at bounding box center [132, 310] width 198 height 10
drag, startPoint x: 42, startPoint y: 290, endPoint x: 210, endPoint y: 291, distance: 168.0
click at [210, 305] on span "Renaming project to IT Power Blogger Content Creator" at bounding box center [132, 310] width 198 height 10
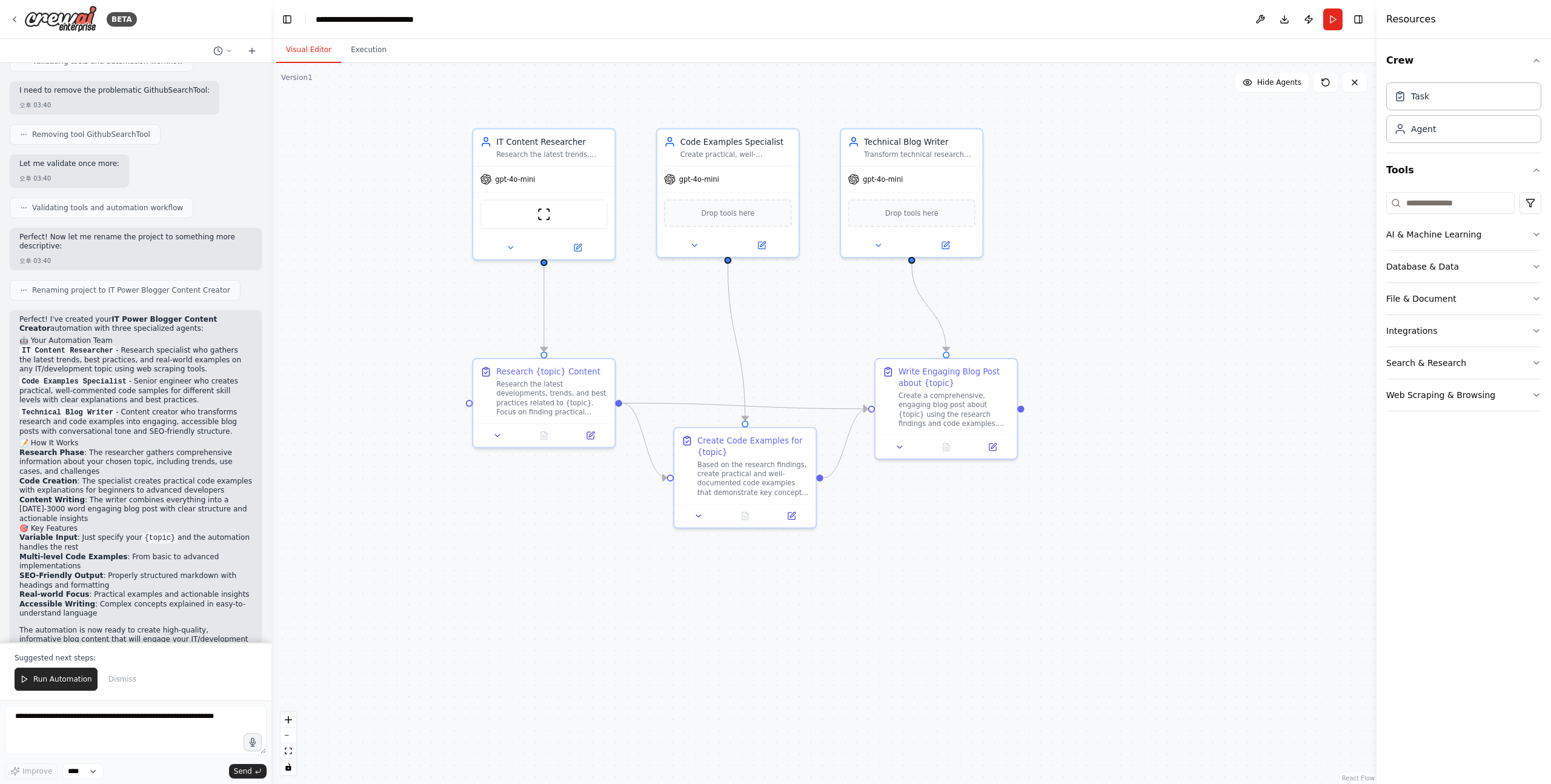
scroll to position [1018, 0]
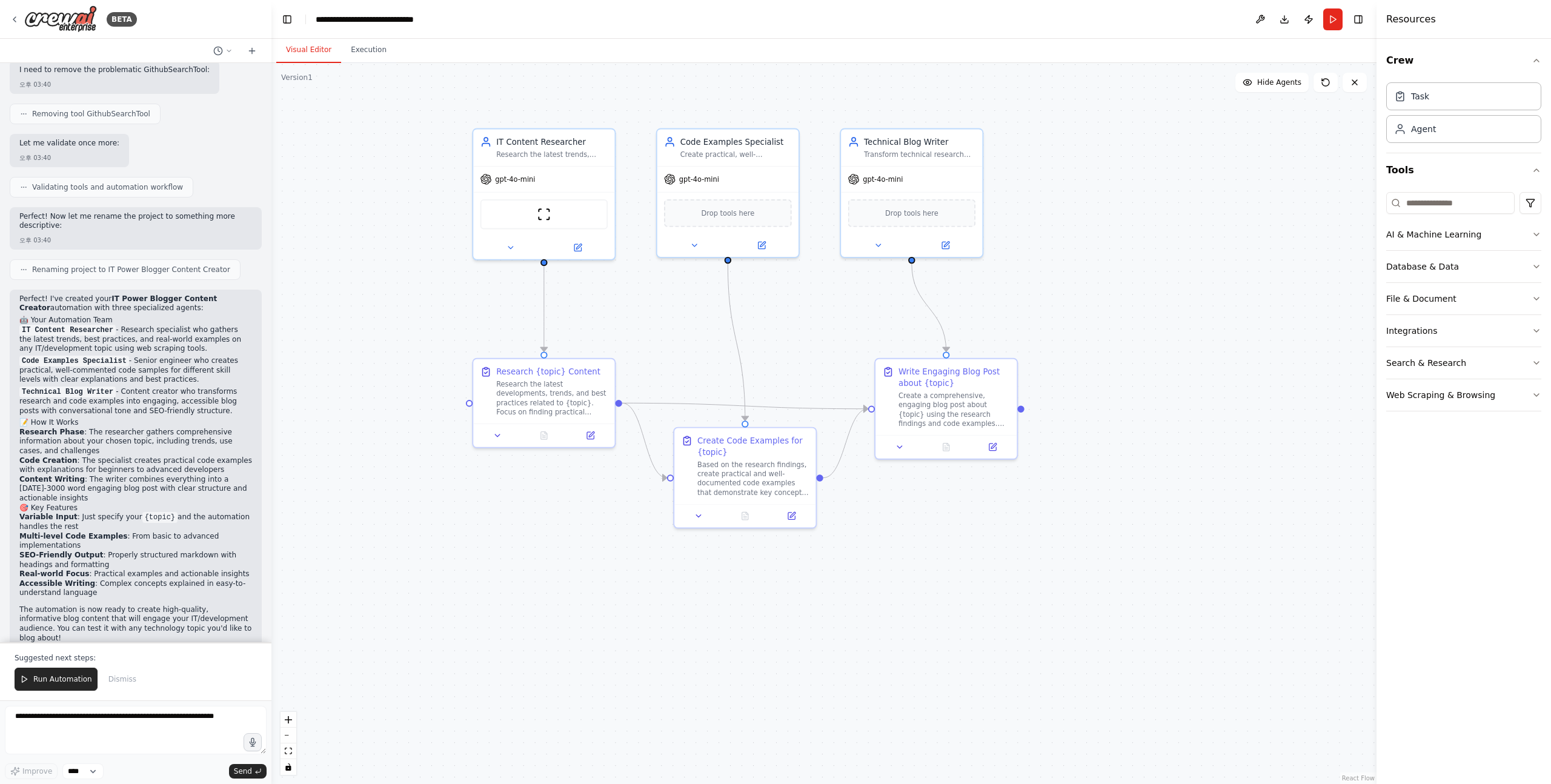
click at [21, 294] on p "Perfect! I've created your IT Power Blogger Content Creator automation with thr…" at bounding box center [135, 304] width 233 height 19
drag, startPoint x: 21, startPoint y: 279, endPoint x: 167, endPoint y: 286, distance: 146.2
click at [167, 294] on p "Perfect! I've created your IT Power Blogger Content Creator automation with thr…" at bounding box center [135, 304] width 233 height 19
drag, startPoint x: 169, startPoint y: 286, endPoint x: 21, endPoint y: 282, distance: 148.1
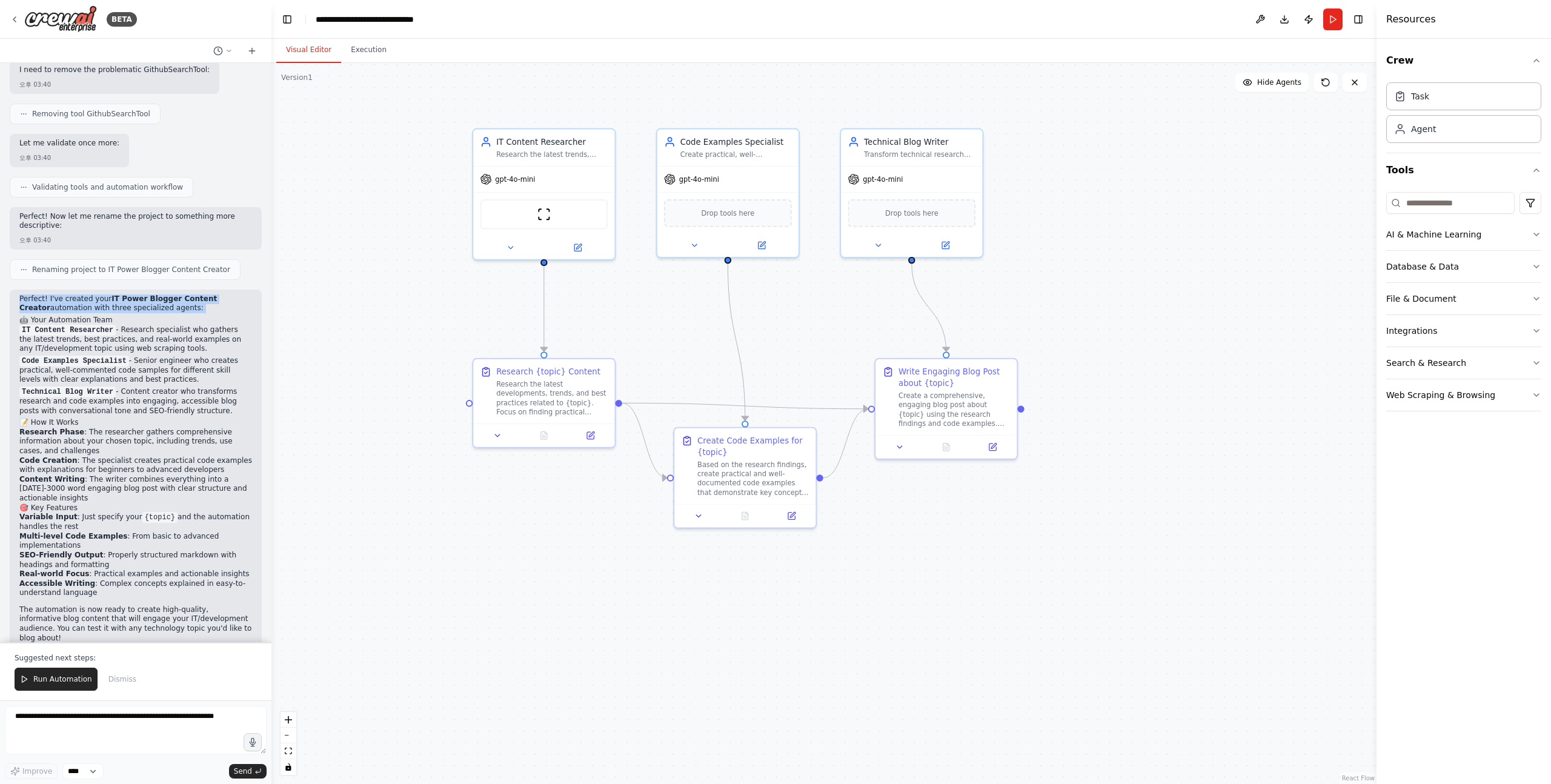
click at [21, 294] on p "Perfect! I've created your IT Power Blogger Content Creator automation with thr…" at bounding box center [135, 304] width 233 height 19
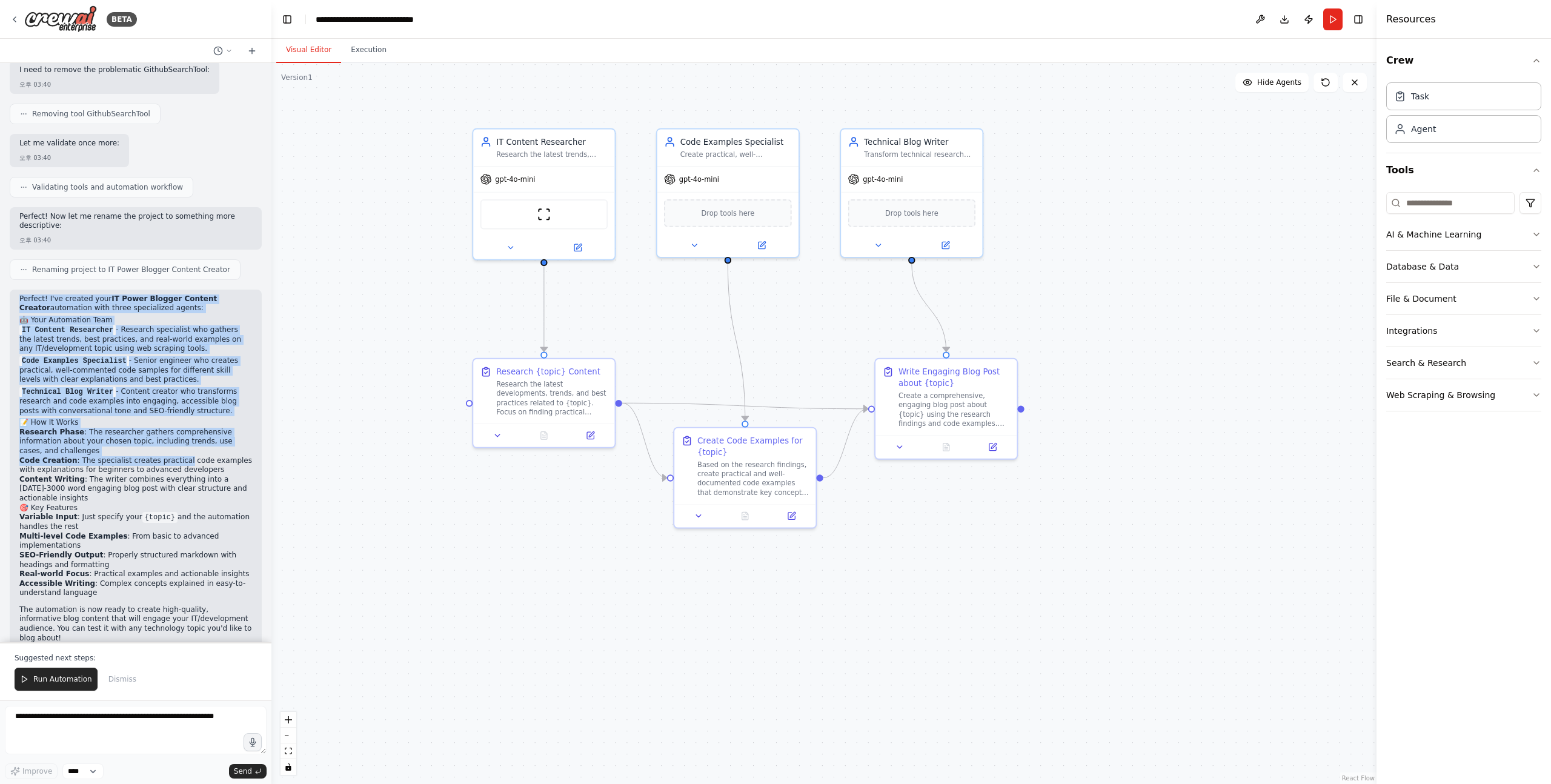
drag, startPoint x: 21, startPoint y: 282, endPoint x: 162, endPoint y: 452, distance: 220.9
click at [162, 451] on div "Perfect! I've created your IT Power Blogger Content Creator automation with thr…" at bounding box center [135, 469] width 233 height 351
click at [162, 456] on li "Code Creation : The specialist creates practical code examples with explanation…" at bounding box center [135, 466] width 233 height 19
drag, startPoint x: 162, startPoint y: 474, endPoint x: 19, endPoint y: 281, distance: 240.2
click at [19, 294] on div "Perfect! I've created your IT Power Blogger Content Creator automation with thr…" at bounding box center [135, 469] width 233 height 351
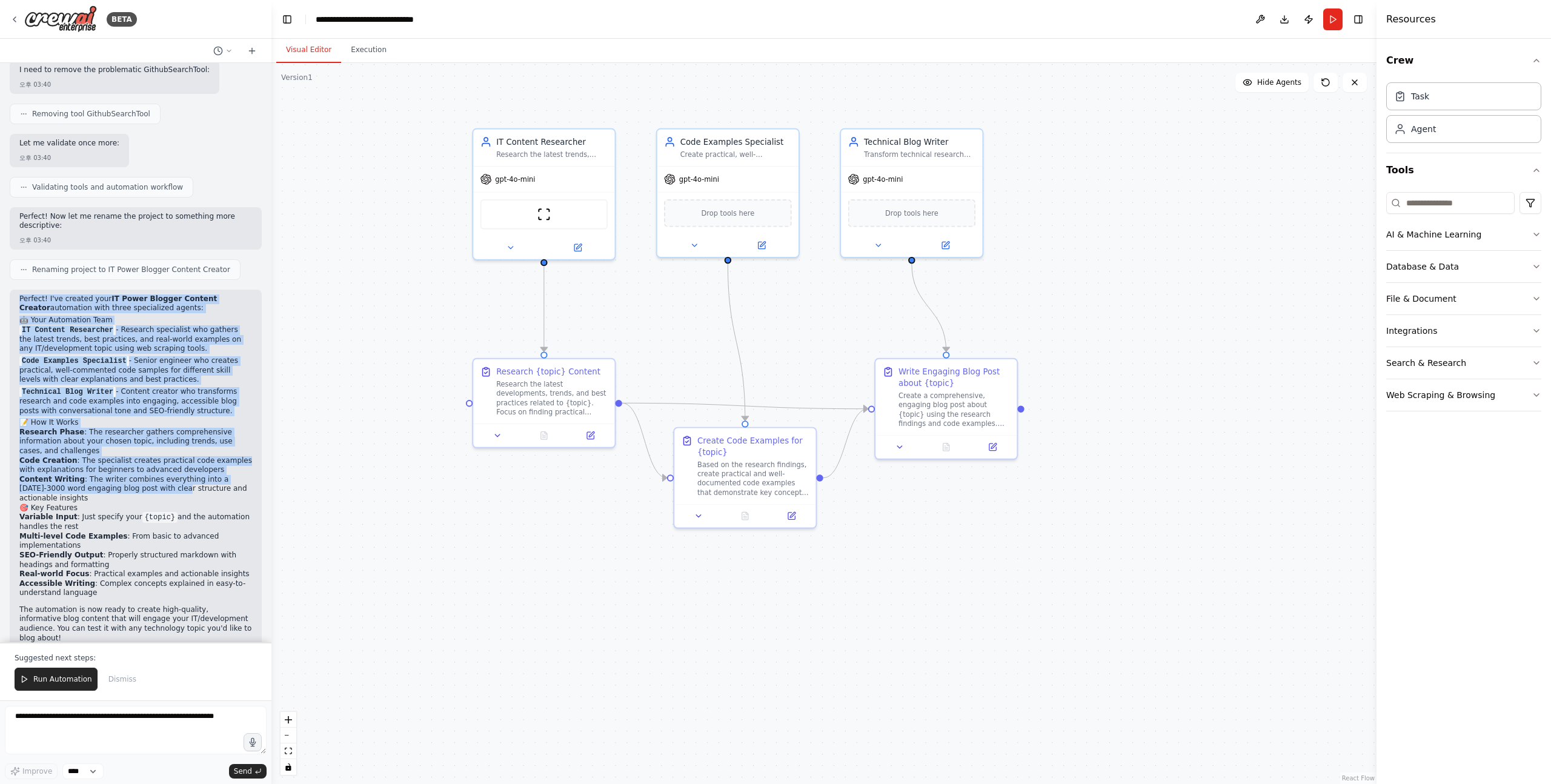
click at [19, 294] on p "Perfect! I've created your IT Power Blogger Content Creator automation with thr…" at bounding box center [135, 304] width 233 height 19
drag, startPoint x: 14, startPoint y: 281, endPoint x: 188, endPoint y: 467, distance: 254.7
click at [188, 466] on div "Perfect! I've created your IT Power Blogger Content Creator automation with thr…" at bounding box center [136, 476] width 252 height 372
click at [188, 475] on li "Content Writing : The writer combines everything into a 2000-3000 word engaging…" at bounding box center [135, 489] width 233 height 29
drag, startPoint x: 194, startPoint y: 480, endPoint x: 187, endPoint y: 122, distance: 358.1
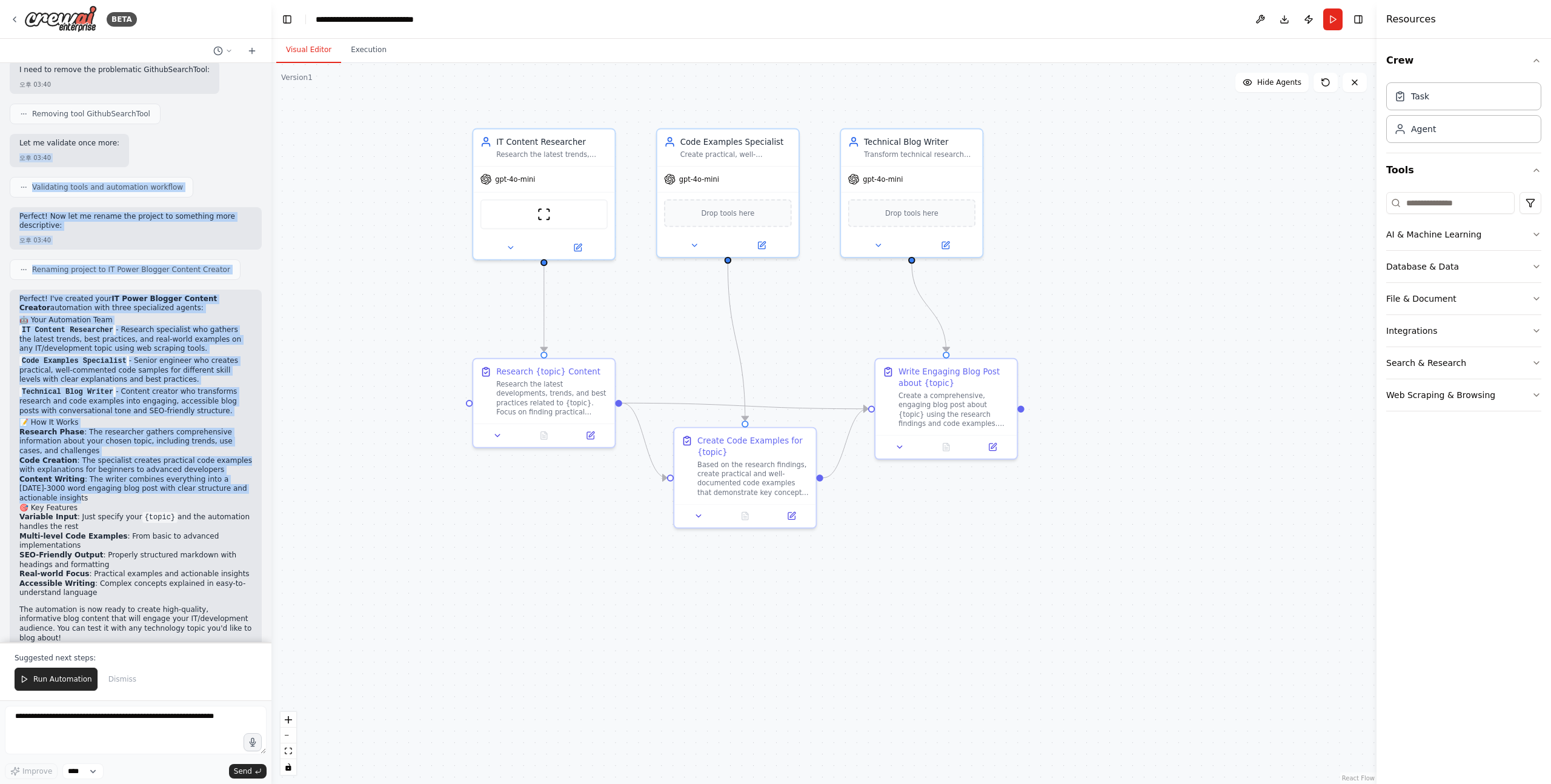
click at [185, 122] on div "읽기 쉽고 유익한 콘텐츠를 작성하는 IT/개발 분야의 파워 블로거. 쉬운 설명, 샘플 코드를 바탕으로 구체적인 예시와 통찰을 포함한 블로그 글…" at bounding box center [135, 352] width 271 height 579
drag, startPoint x: 200, startPoint y: 114, endPoint x: 166, endPoint y: 532, distance: 419.4
click at [166, 527] on div "읽기 쉽고 유익한 콘텐츠를 작성하는 IT/개발 분야의 파워 블로거. 쉬운 설명, 샘플 코드를 바탕으로 구체적인 예시와 통찰을 포함한 블로그 글…" at bounding box center [135, 352] width 271 height 579
drag, startPoint x: 166, startPoint y: 532, endPoint x: 193, endPoint y: 140, distance: 392.9
click at [194, 143] on div "읽기 쉽고 유익한 콘텐츠를 작성하는 IT/개발 분야의 파워 블로거. 쉬운 설명, 샘플 코드를 바탕으로 구체적인 예시와 통찰을 포함한 블로그 글…" at bounding box center [135, 352] width 271 height 579
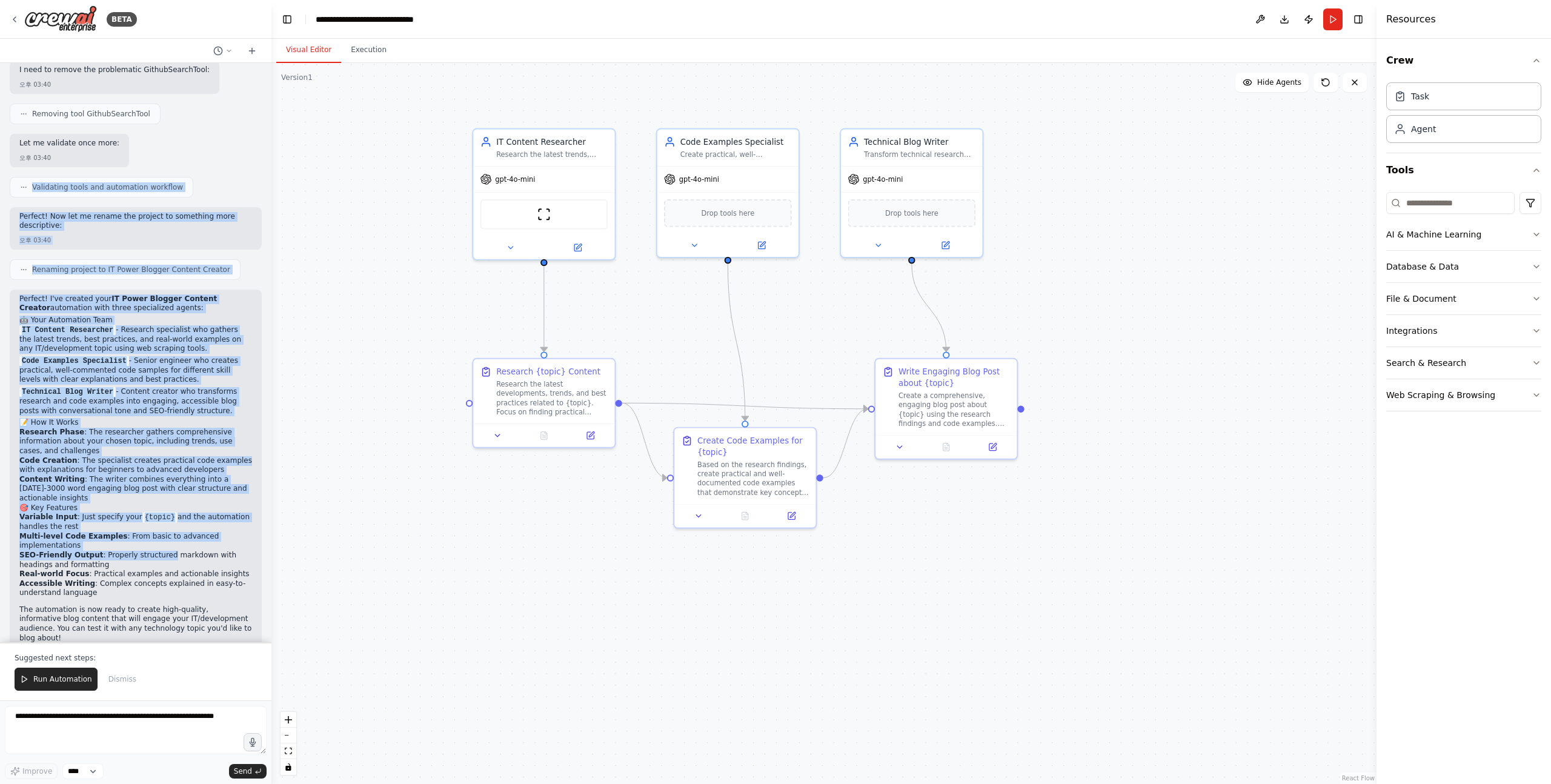
click at [193, 140] on div "Let me validate once more: 오후 03:40" at bounding box center [136, 150] width 252 height 33
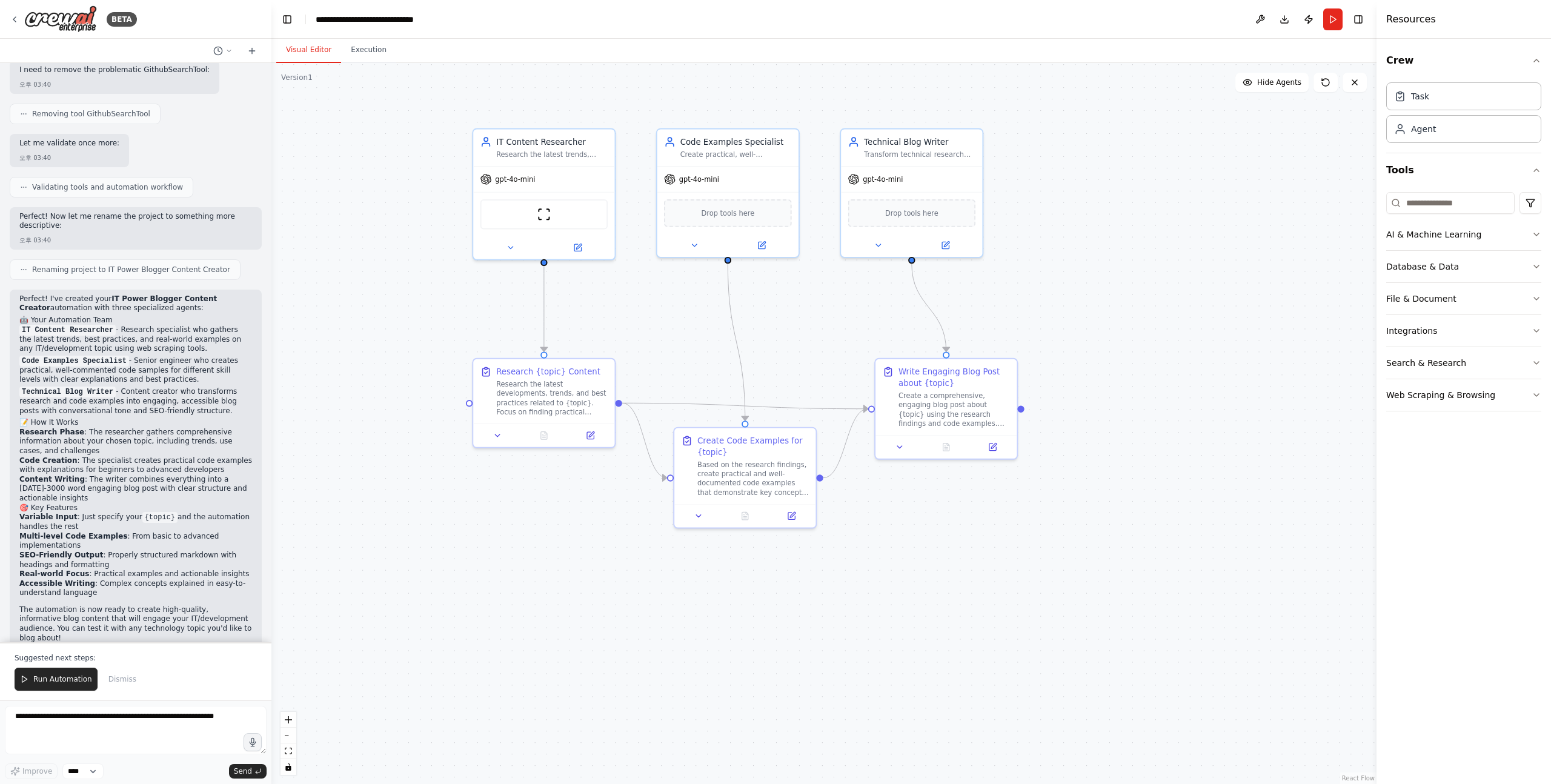
click at [22, 605] on p "The automation is now ready to create high-quality, informative blog content th…" at bounding box center [135, 624] width 233 height 37
drag, startPoint x: 22, startPoint y: 591, endPoint x: 204, endPoint y: 618, distance: 184.0
click at [204, 618] on div "Perfect! I've created your IT Power Blogger Content Creator automation with thr…" at bounding box center [136, 476] width 252 height 372
click at [204, 648] on div "오후 03:40" at bounding box center [135, 652] width 233 height 9
click at [54, 673] on button "Run Automation" at bounding box center [55, 679] width 83 height 23
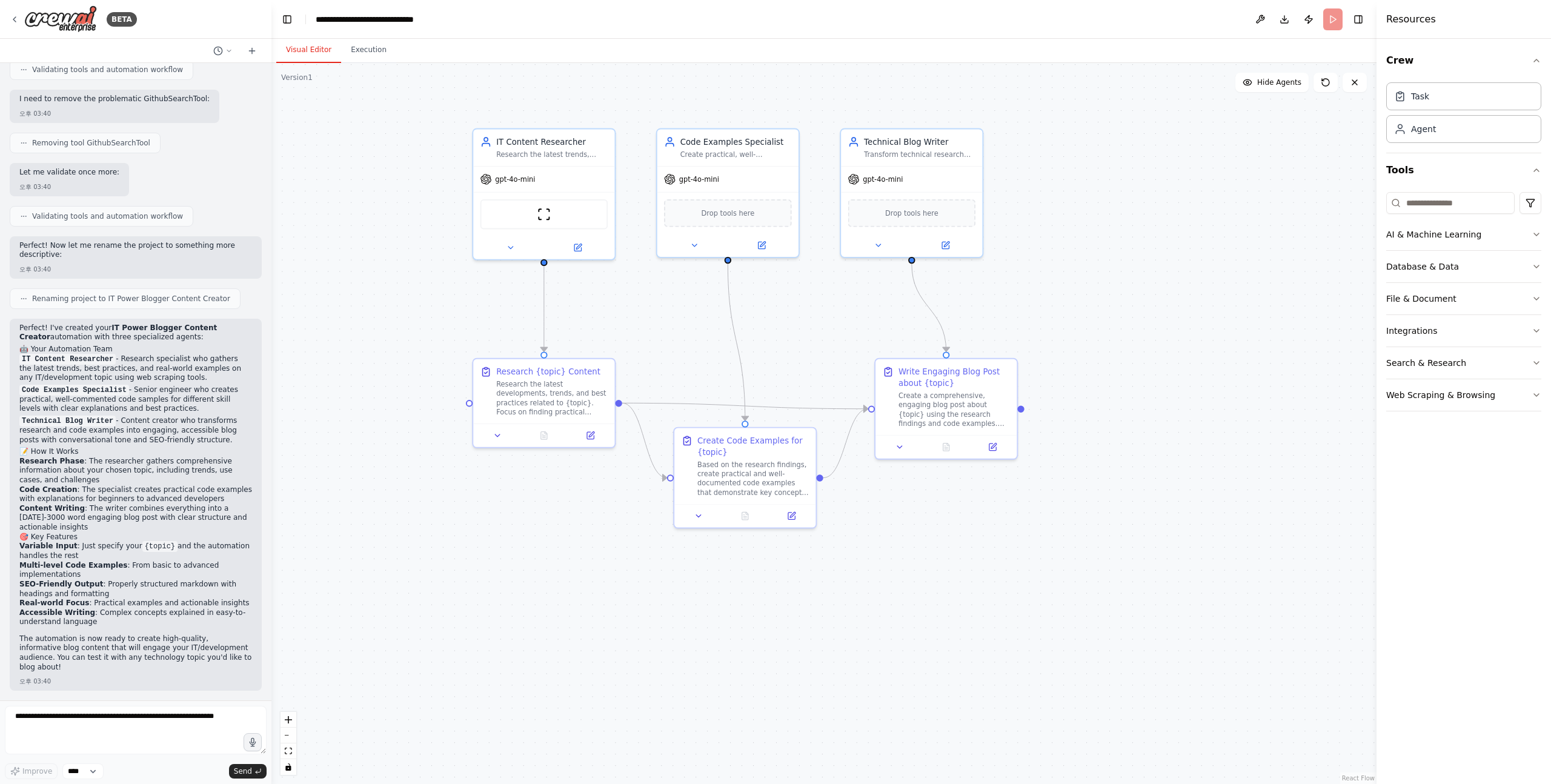
scroll to position [960, 0]
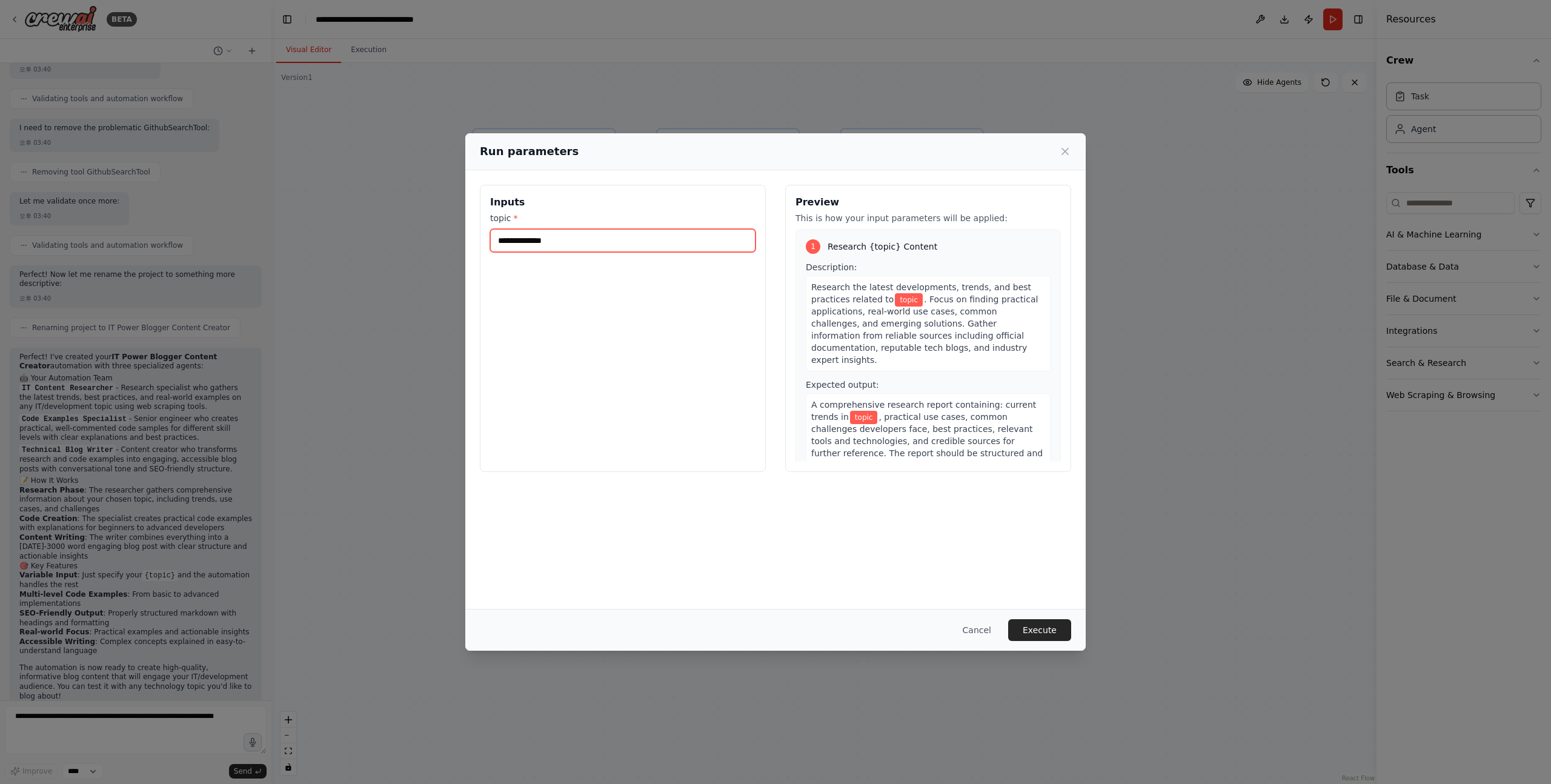
click at [547, 244] on input "topic *" at bounding box center [623, 240] width 266 height 23
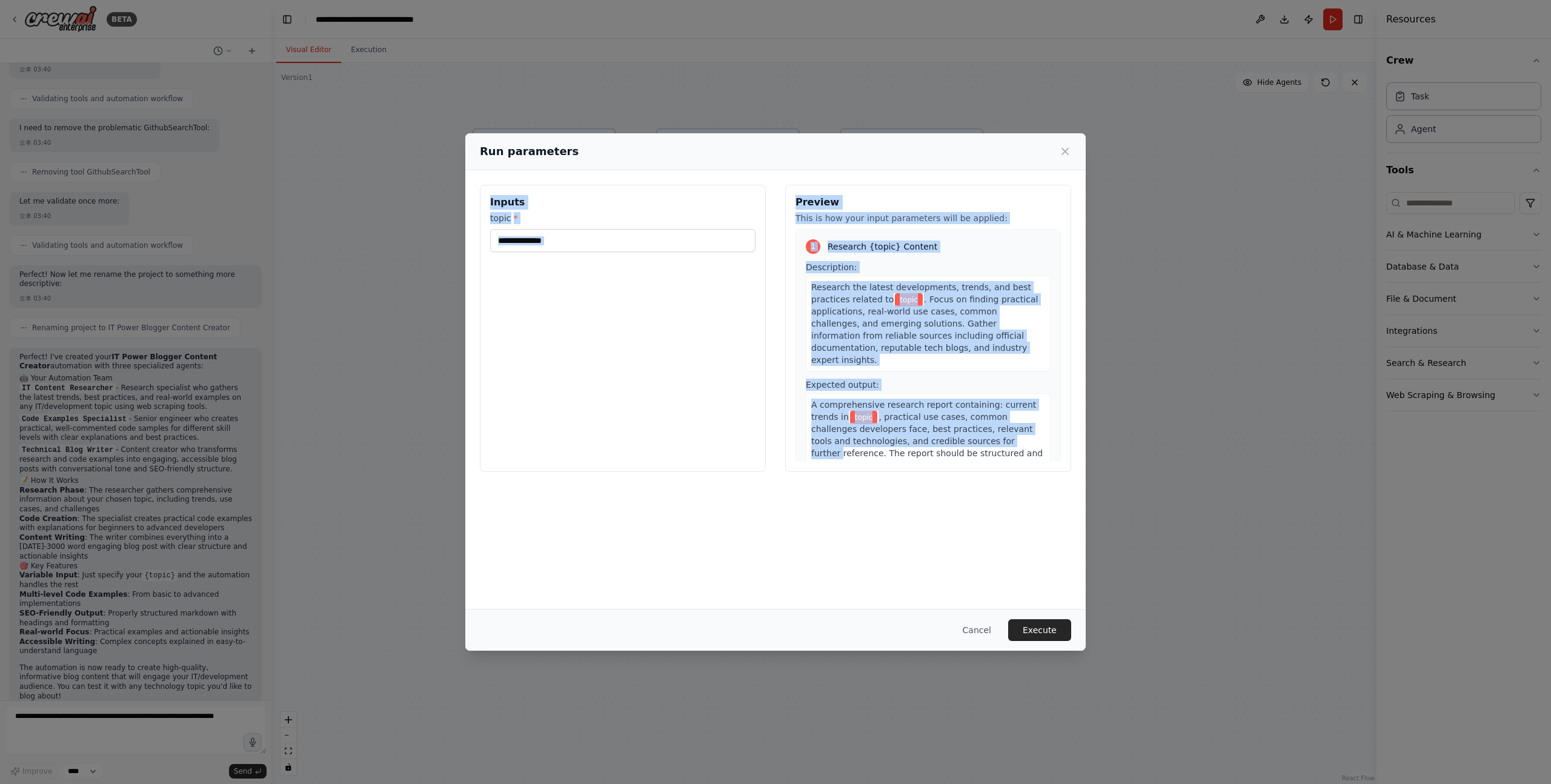
drag, startPoint x: 491, startPoint y: 197, endPoint x: 807, endPoint y: 442, distance: 399.9
click at [808, 442] on div "Inputs topic * Preview This is how your input parameters will be applied: 1 Res…" at bounding box center [776, 328] width 592 height 287
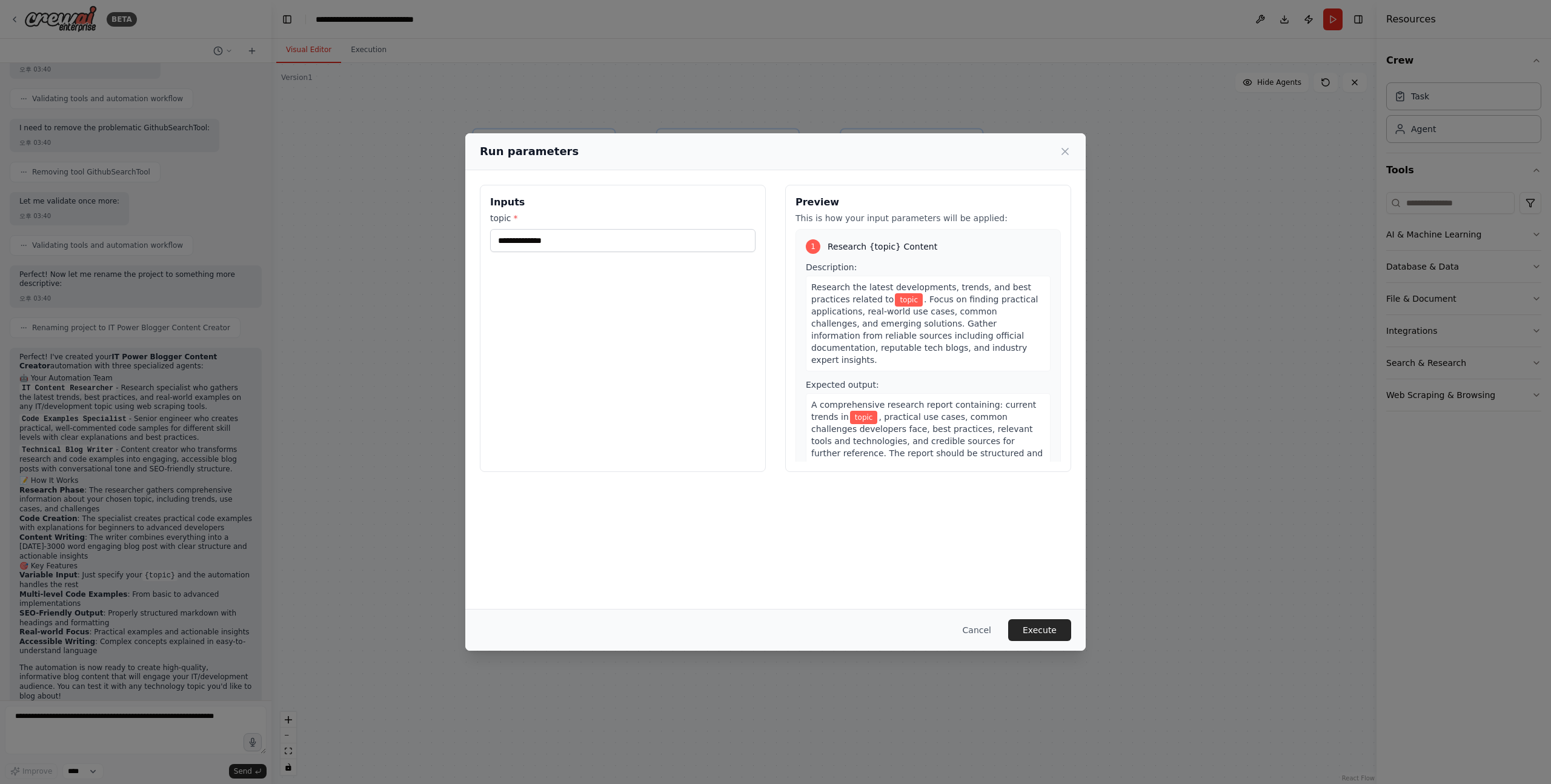
click at [742, 417] on div "Inputs topic *" at bounding box center [623, 328] width 286 height 287
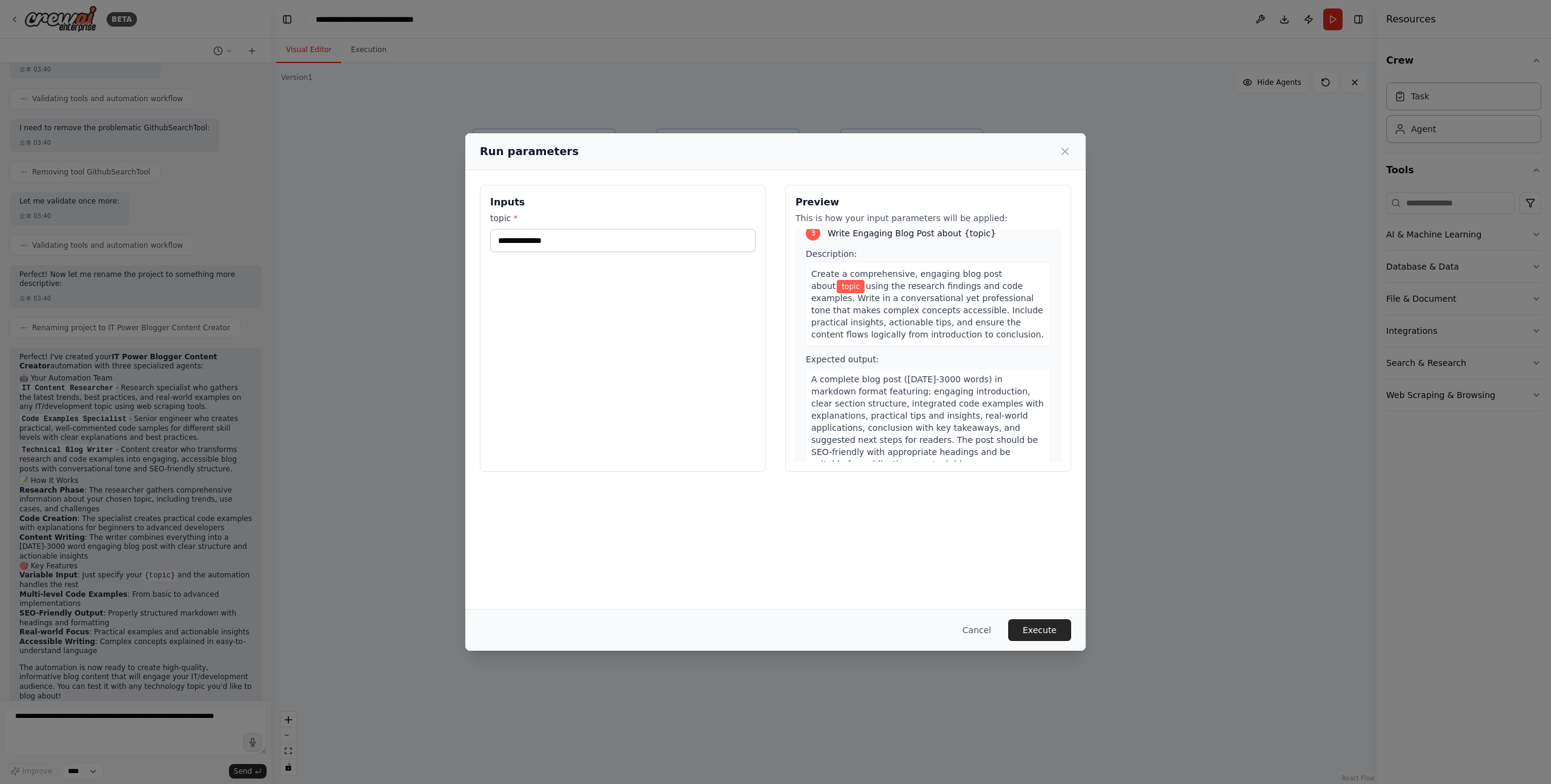
scroll to position [0, 0]
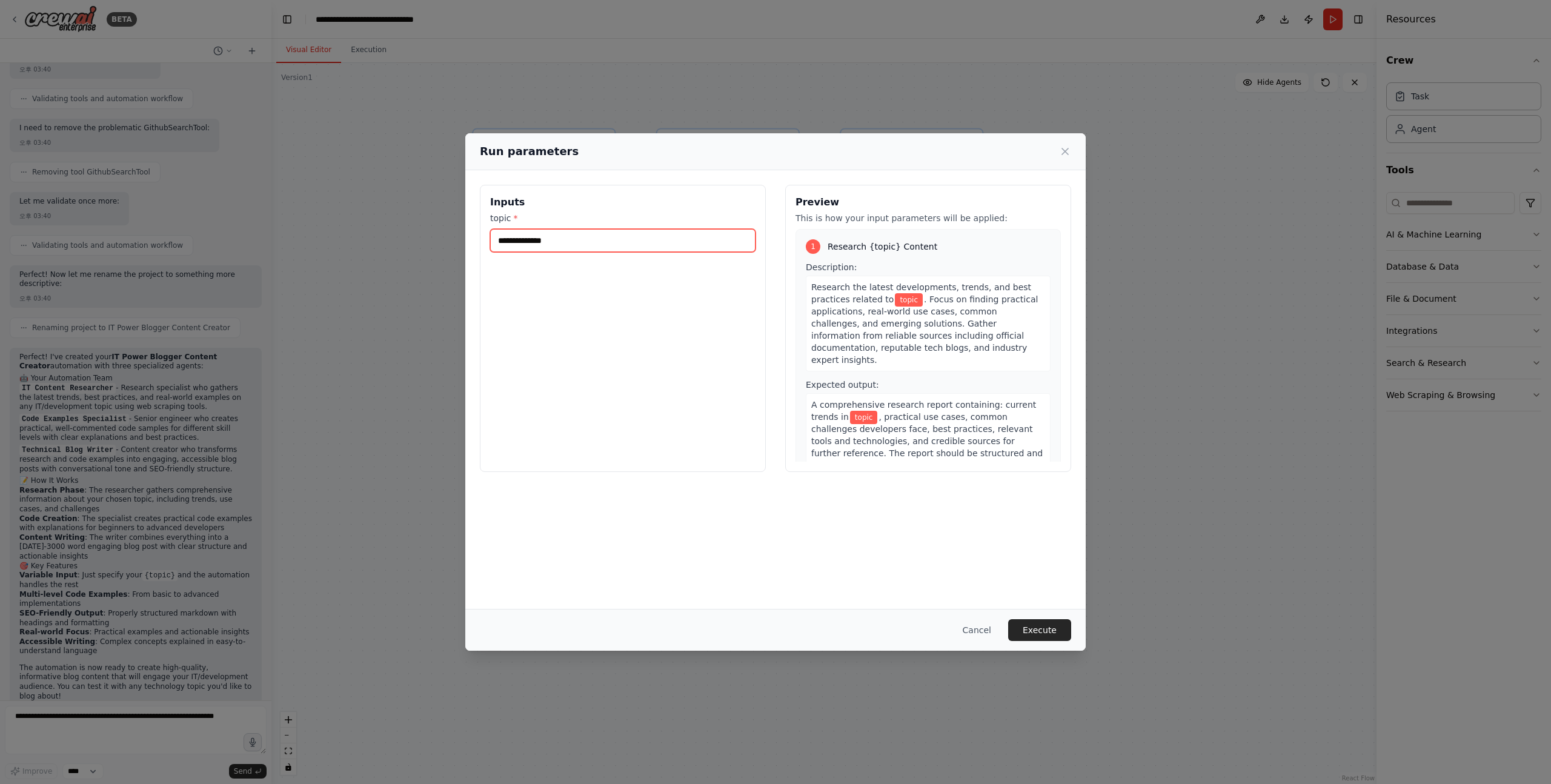
click at [551, 231] on input "topic *" at bounding box center [623, 240] width 266 height 23
click at [551, 237] on input "topic *" at bounding box center [623, 240] width 266 height 23
paste input "**********"
type input "**********"
click at [509, 256] on div "Inputs topic *" at bounding box center [623, 328] width 286 height 287
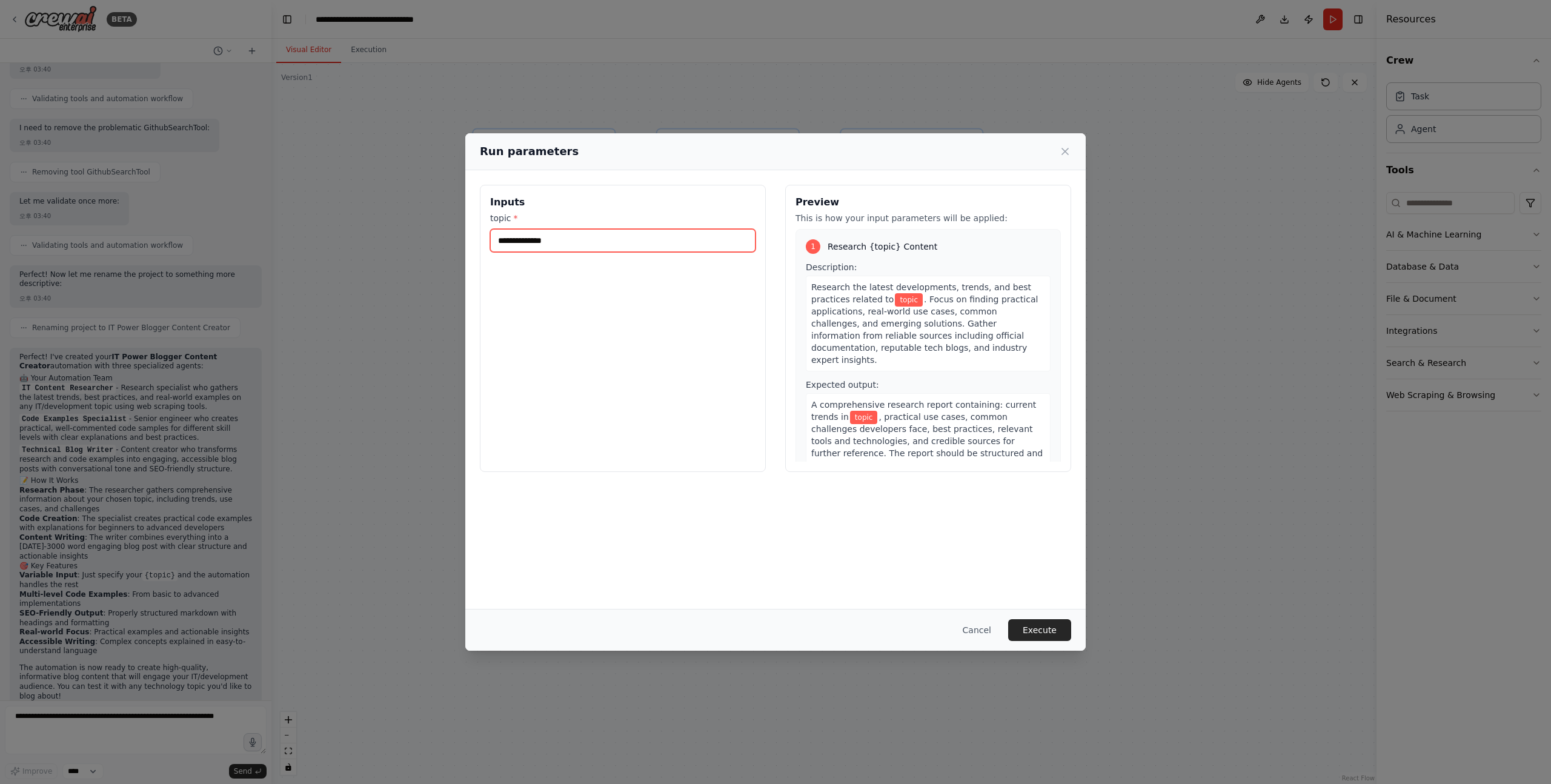
click at [552, 238] on input "topic *" at bounding box center [623, 240] width 266 height 23
paste input "**********"
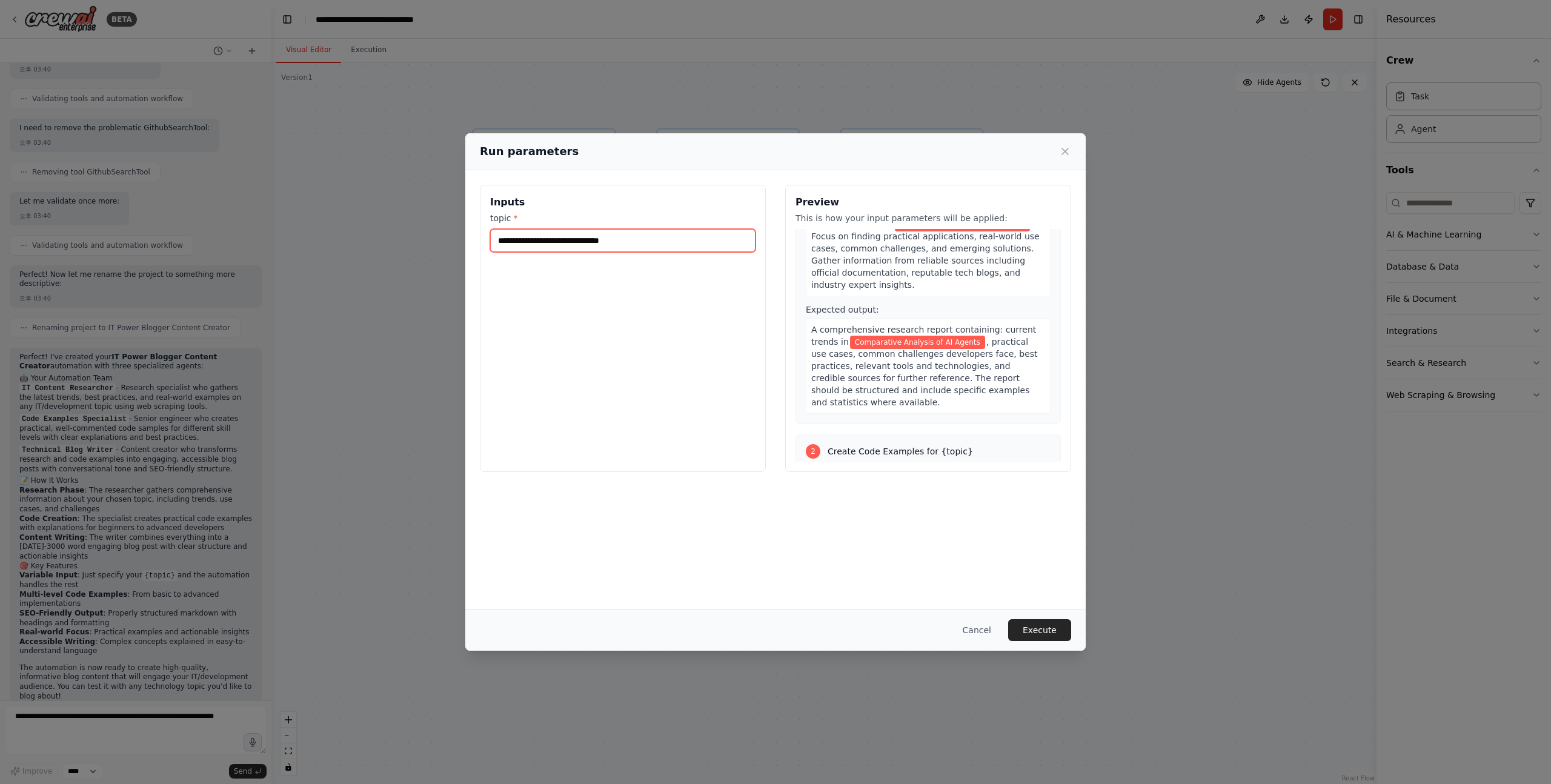
scroll to position [78, 0]
click at [590, 237] on input "**********" at bounding box center [623, 240] width 266 height 23
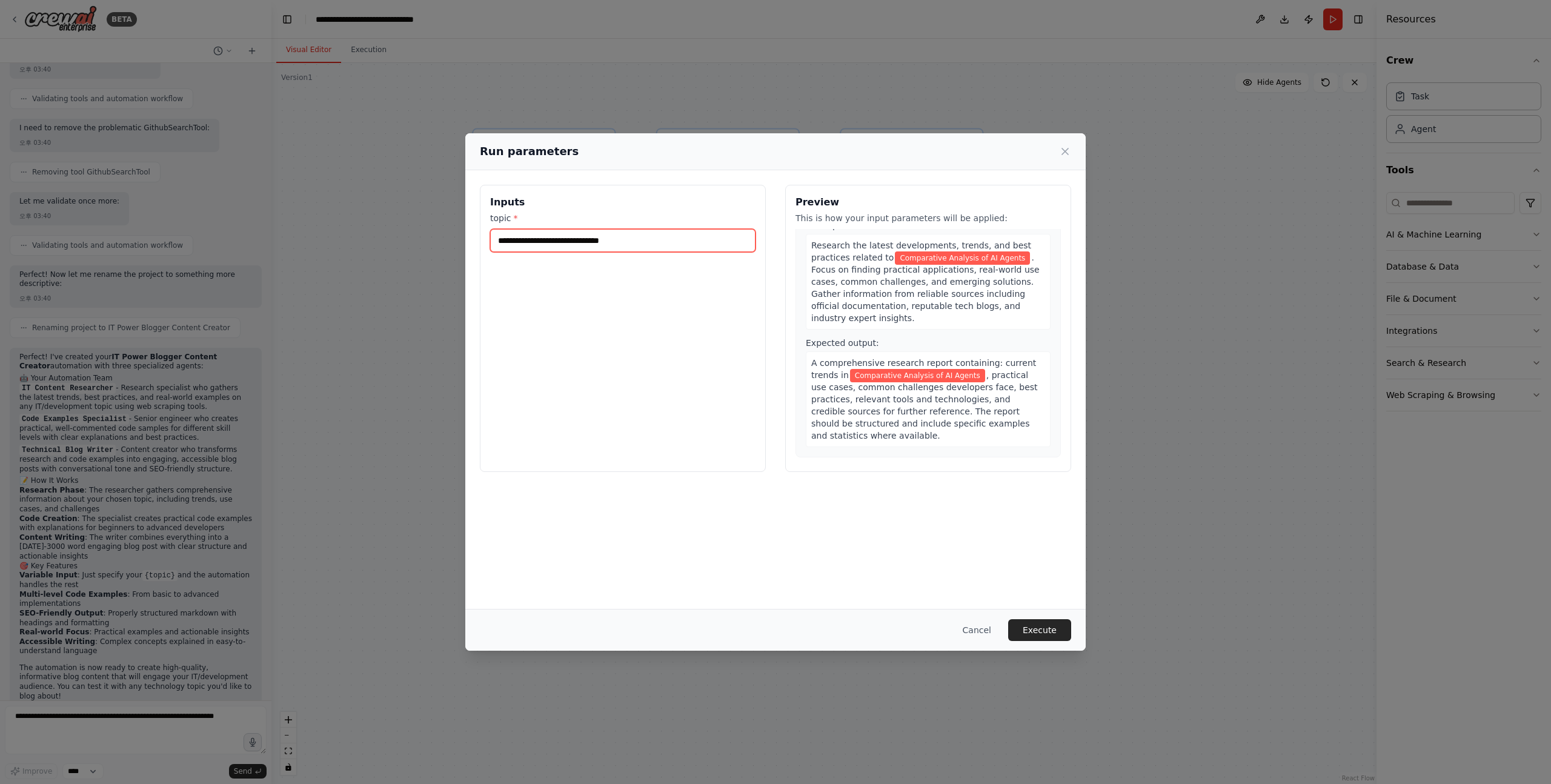
scroll to position [0, 0]
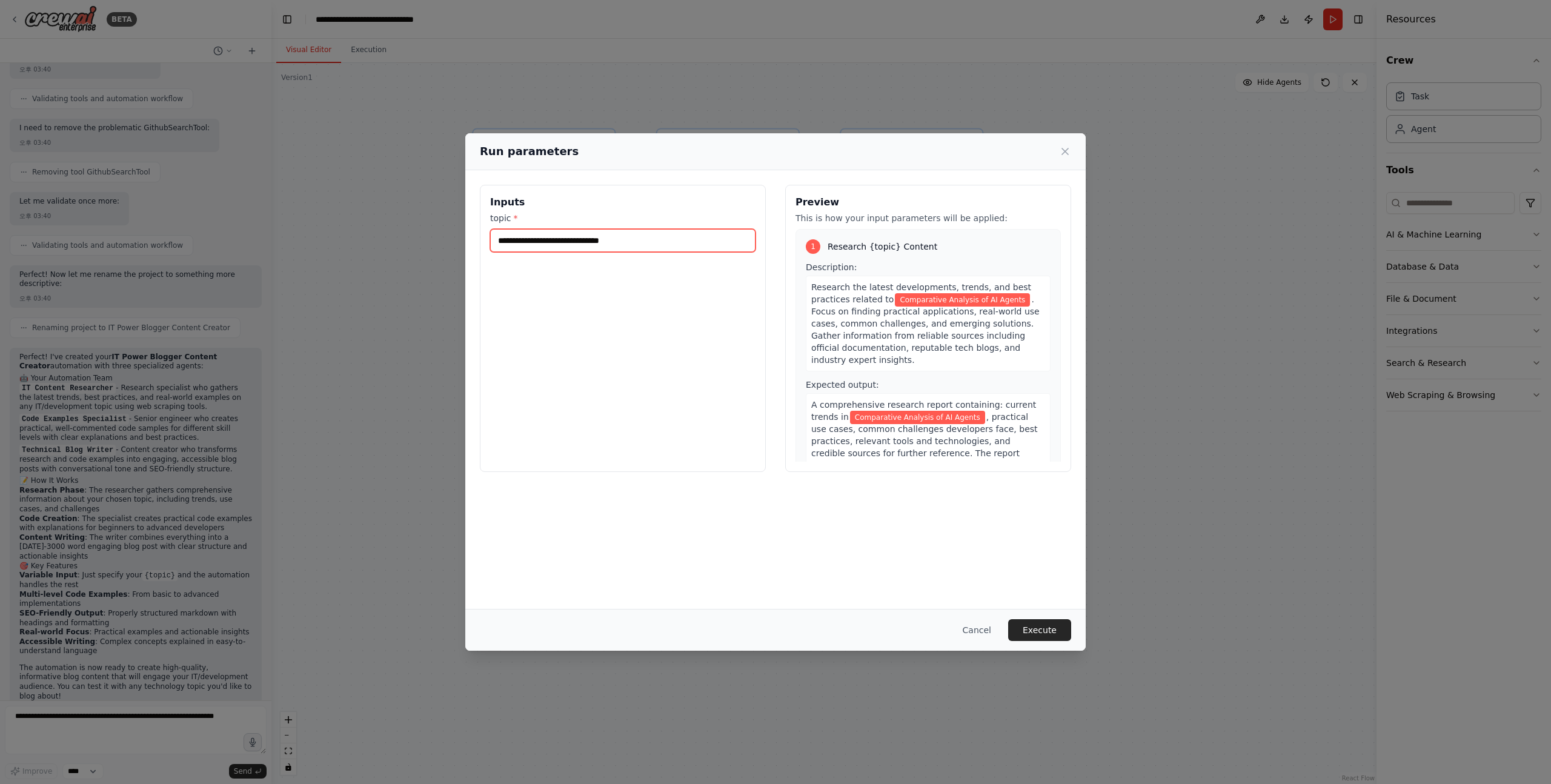
type input "**********"
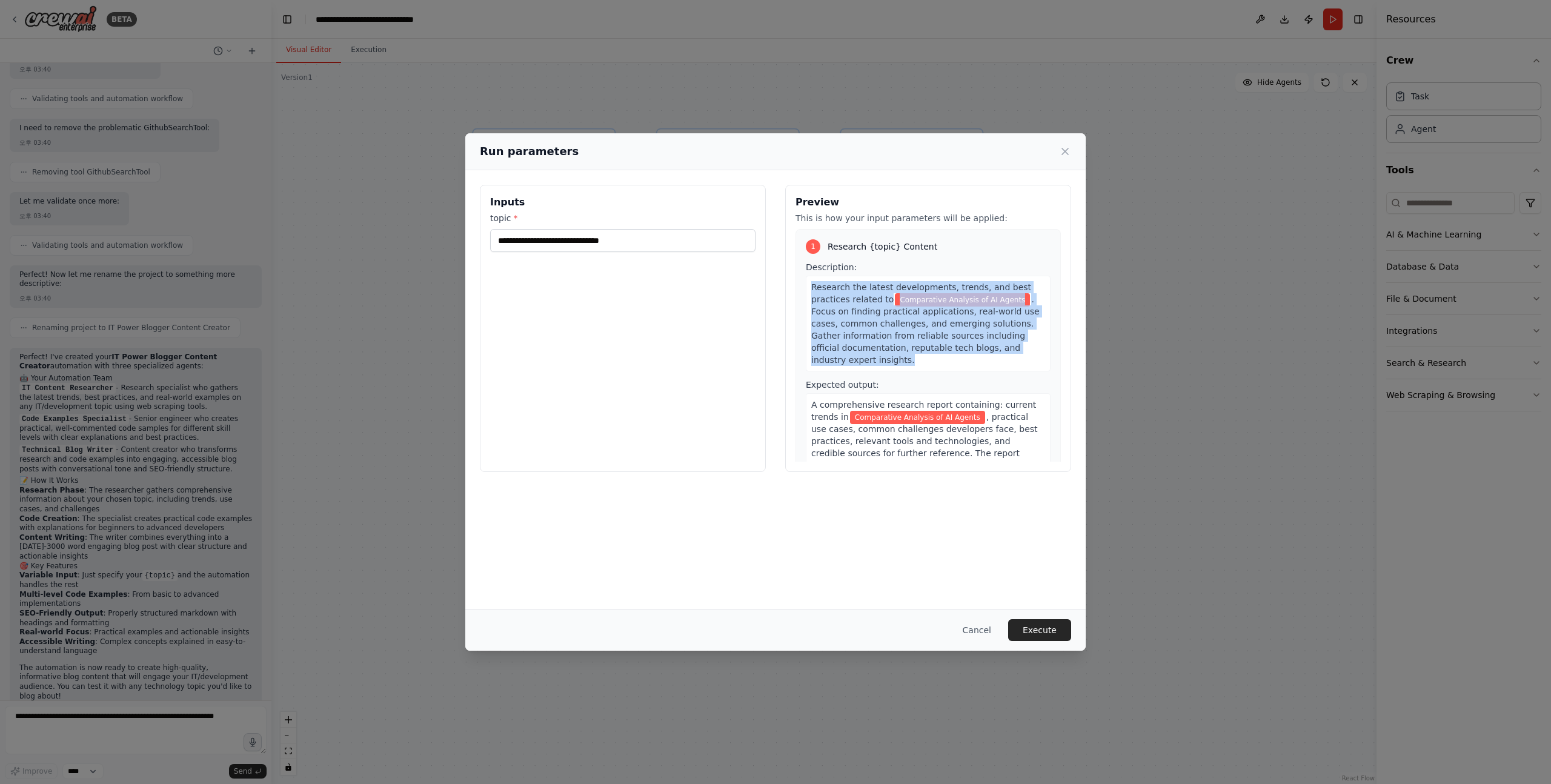
drag, startPoint x: 883, startPoint y: 365, endPoint x: 812, endPoint y: 286, distance: 106.2
click at [812, 286] on div "Research the latest developments, trends, and best practices related to Compara…" at bounding box center [928, 323] width 245 height 96
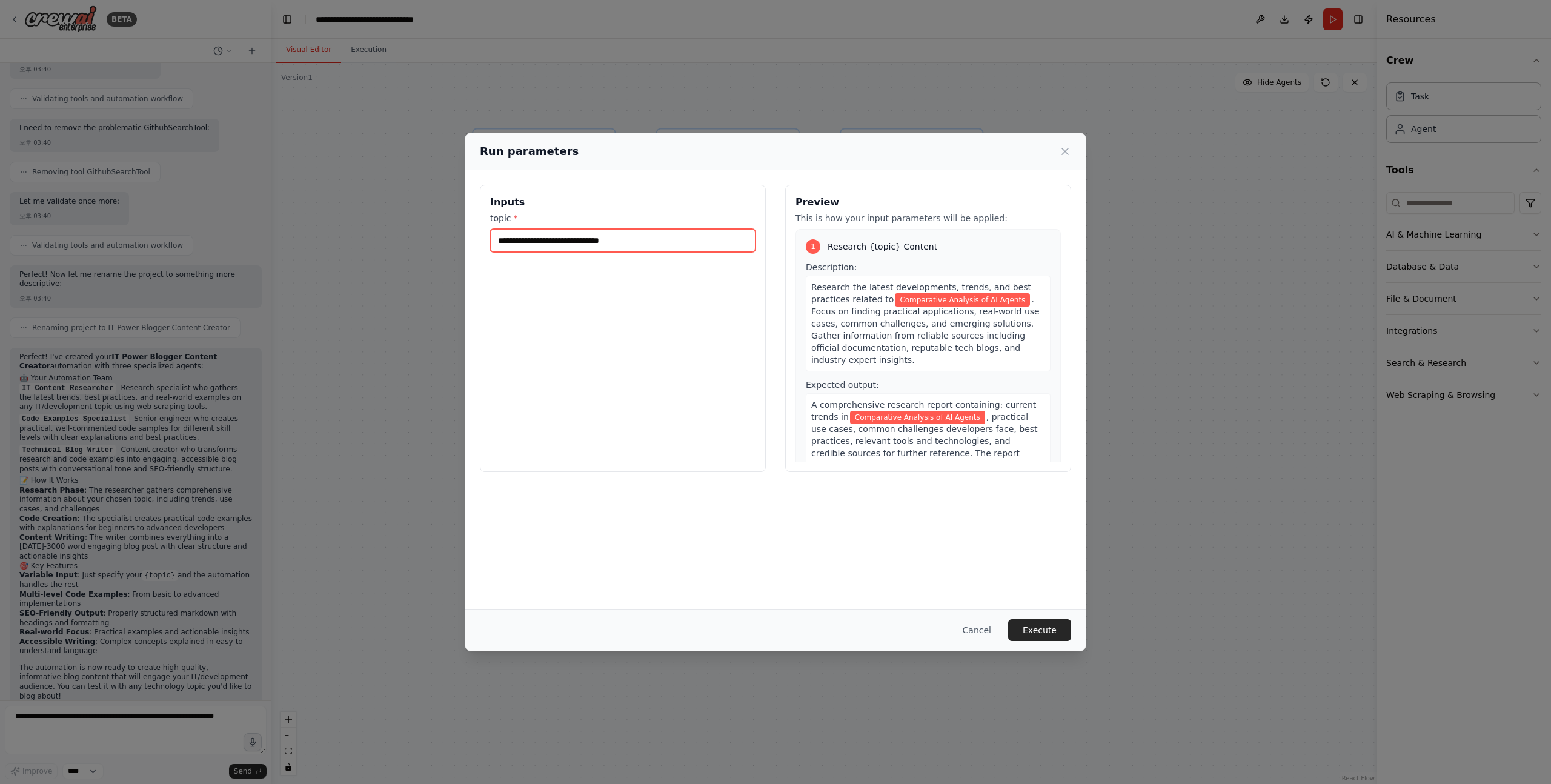
click at [674, 251] on input "**********" at bounding box center [623, 240] width 266 height 23
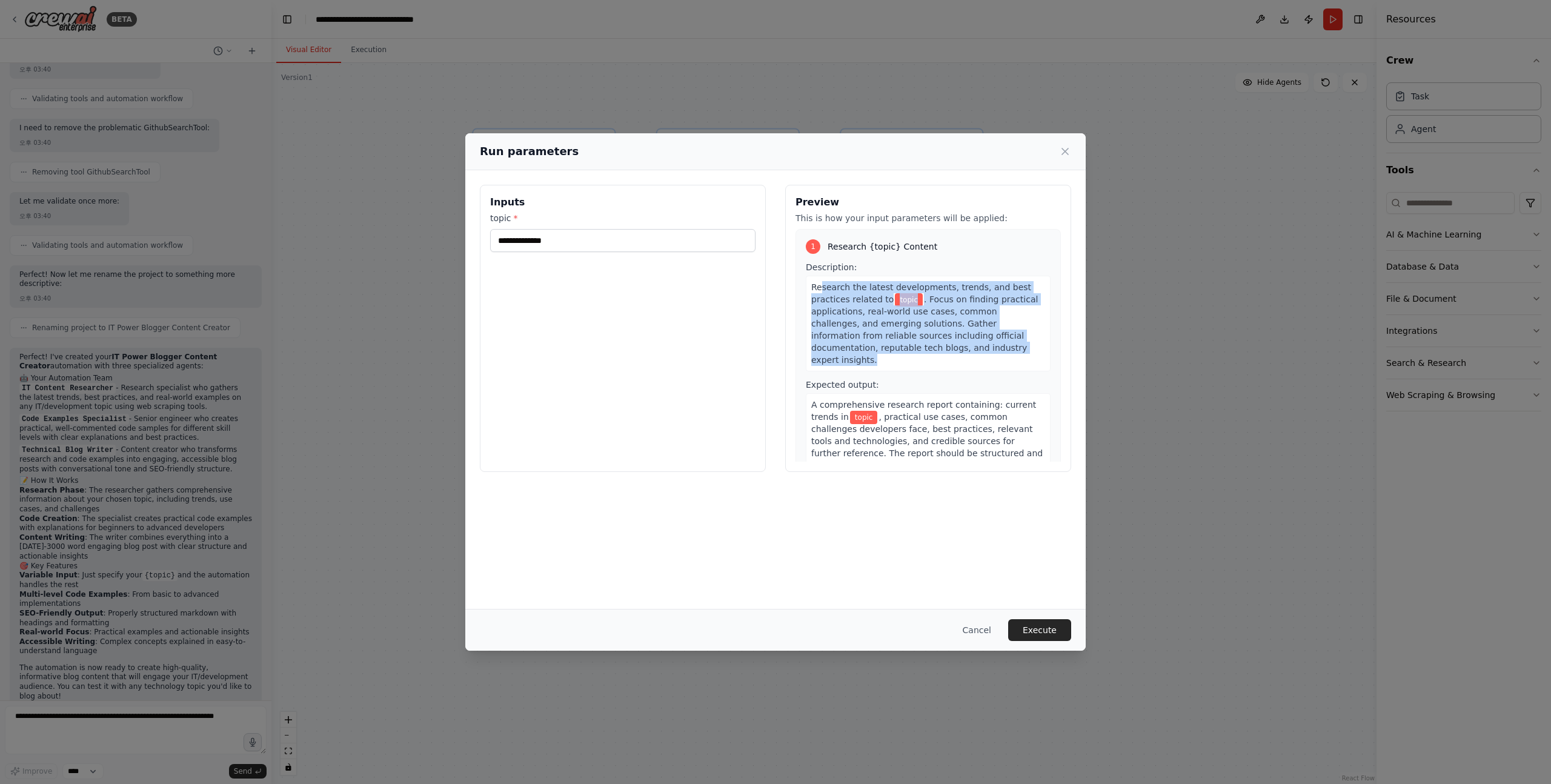
drag, startPoint x: 964, startPoint y: 343, endPoint x: 819, endPoint y: 285, distance: 156.2
click at [819, 284] on div "Research the latest developments, trends, and best practices related to topic .…" at bounding box center [928, 323] width 245 height 96
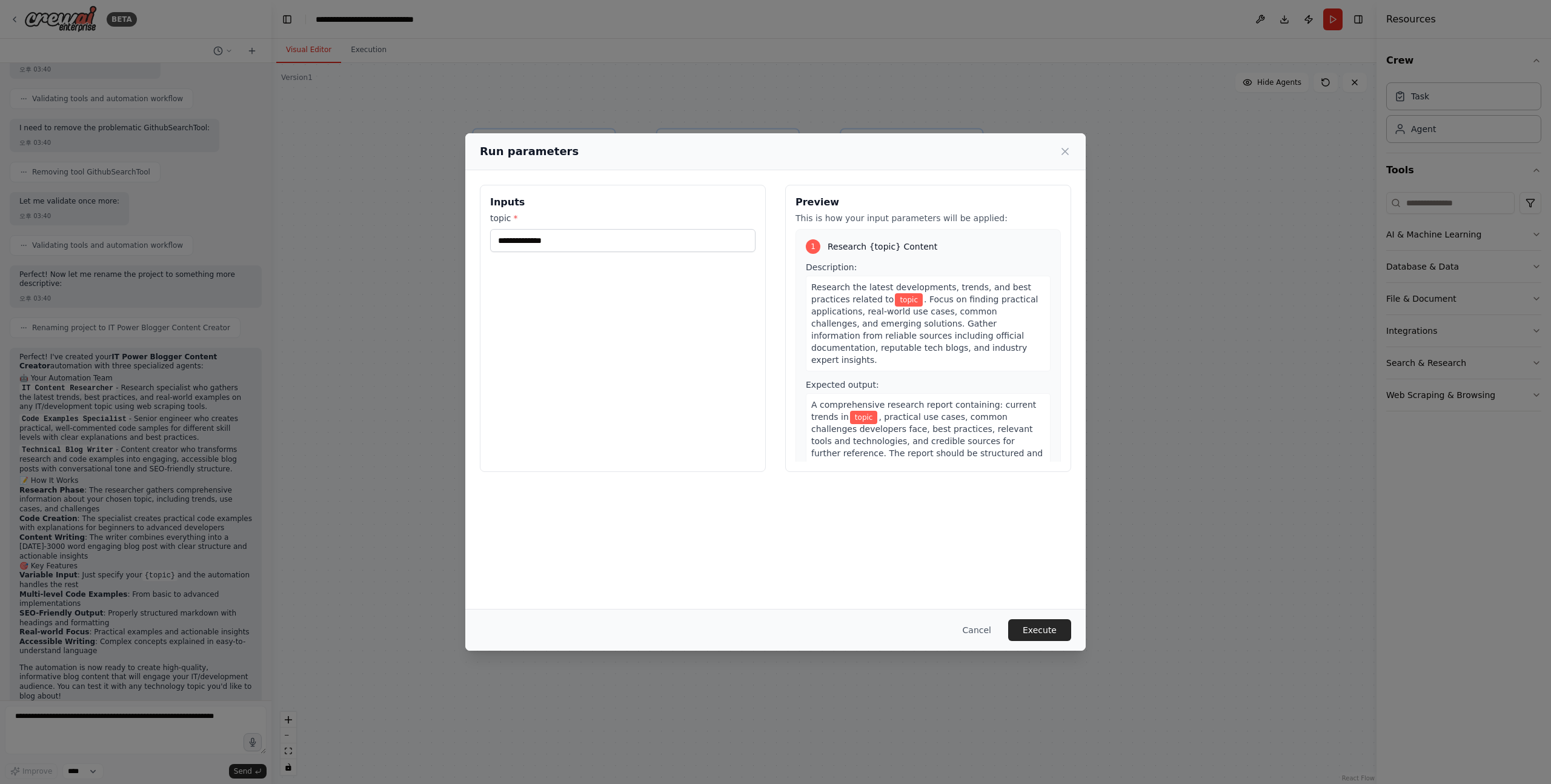
click at [809, 284] on div "Research the latest developments, trends, and best practices related to topic .…" at bounding box center [928, 323] width 245 height 96
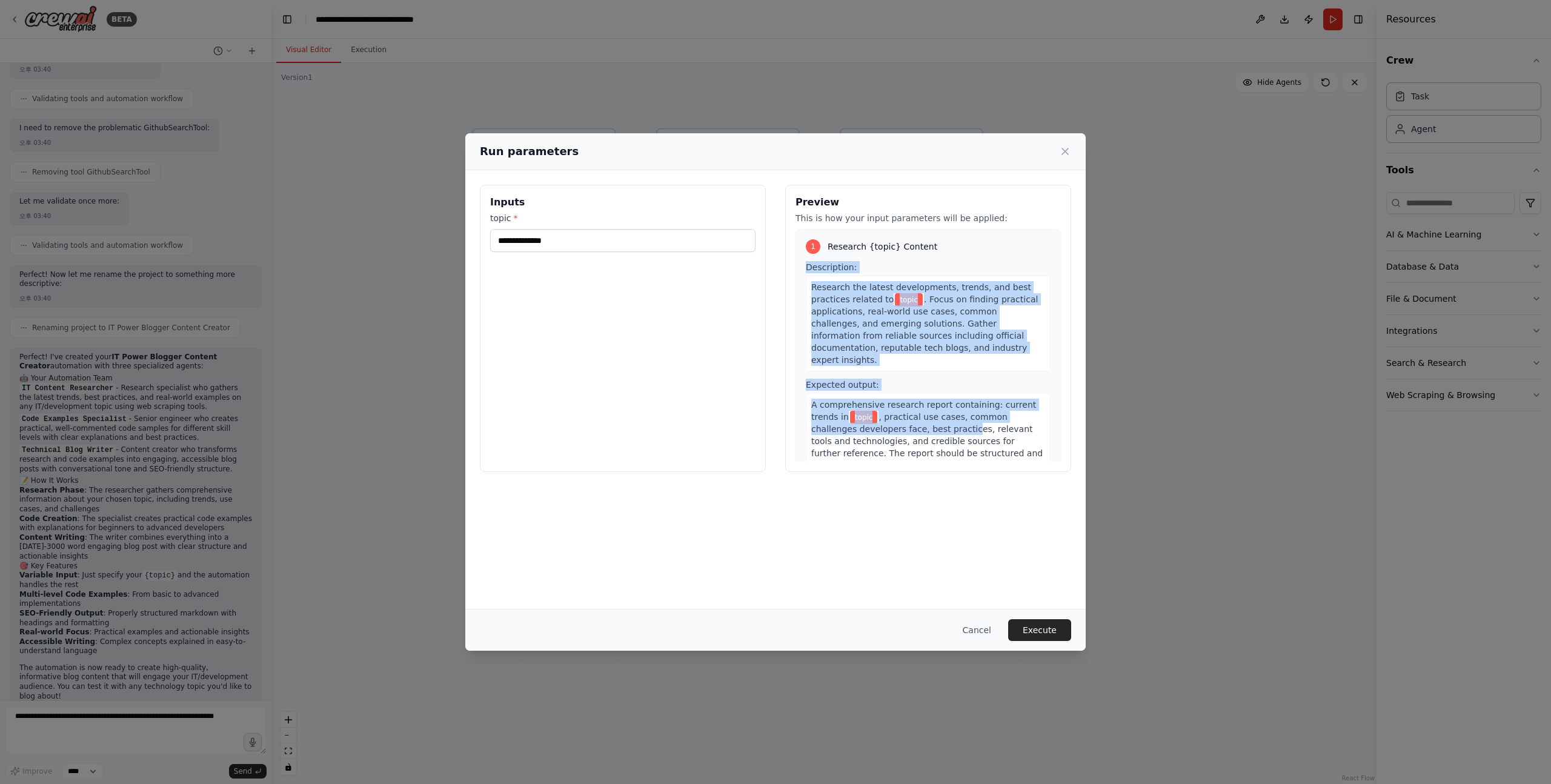
drag, startPoint x: 807, startPoint y: 265, endPoint x: 972, endPoint y: 416, distance: 223.7
click at [972, 415] on div "Description: Research the latest developments, trends, and best practices relat…" at bounding box center [928, 375] width 245 height 227
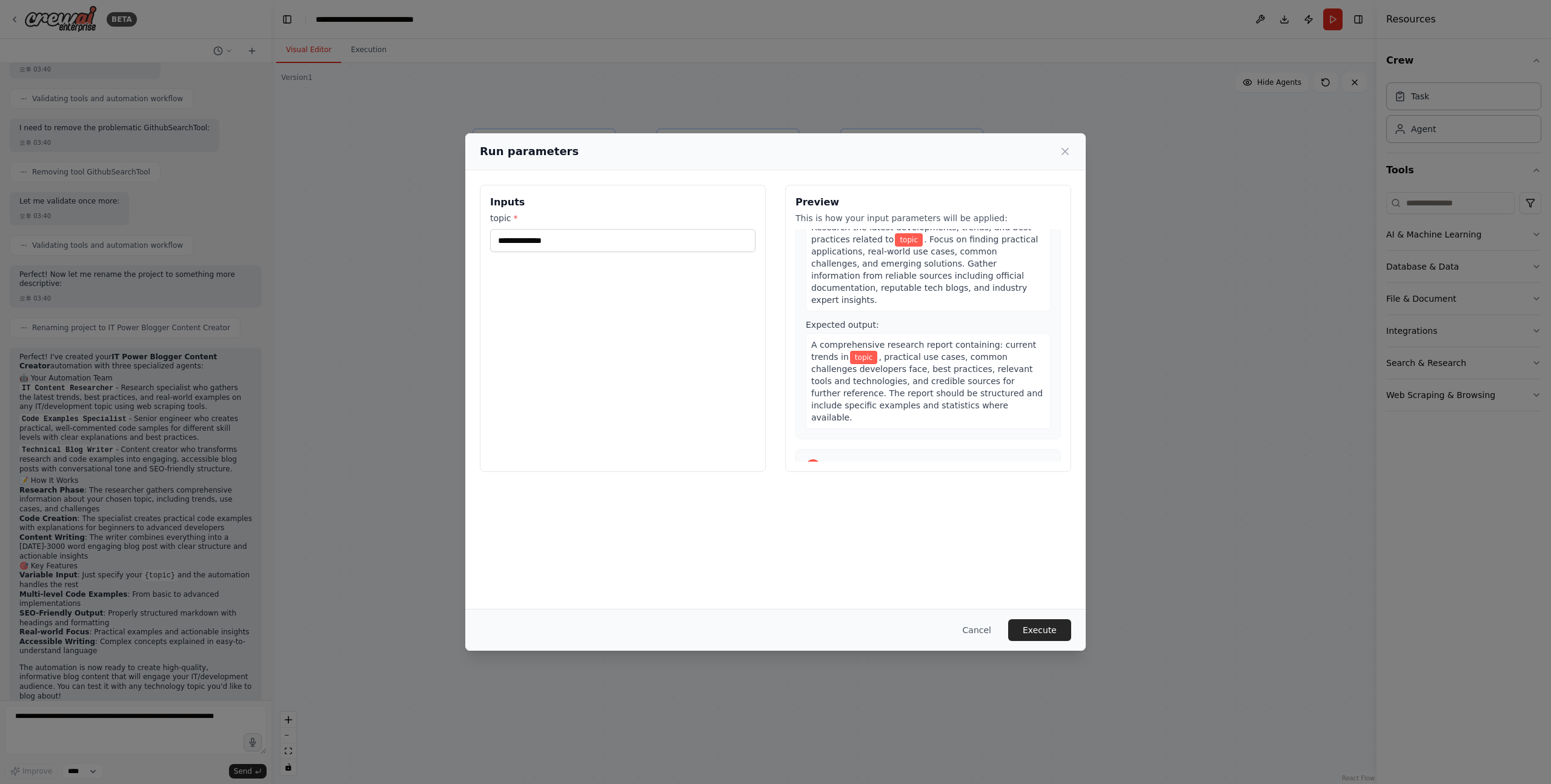
click at [972, 409] on div "1 Research {topic} Content Description: Research the latest developments, trend…" at bounding box center [928, 304] width 266 height 270
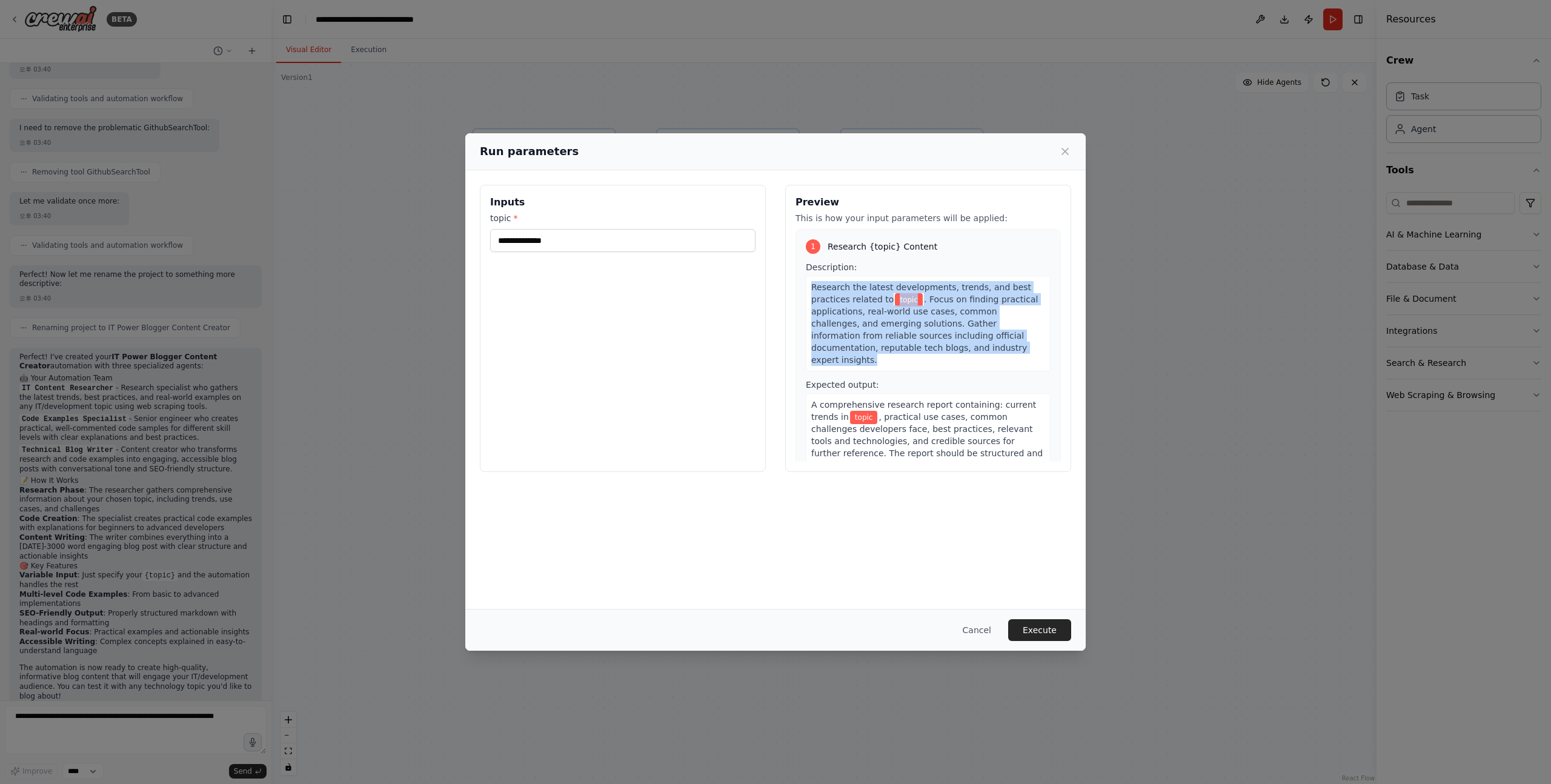
drag, startPoint x: 810, startPoint y: 285, endPoint x: 970, endPoint y: 350, distance: 172.7
click at [970, 350] on div "Research the latest developments, trends, and best practices related to topic .…" at bounding box center [928, 323] width 245 height 96
copy div "Research the latest developments, trends, and best practices related to topic .…"
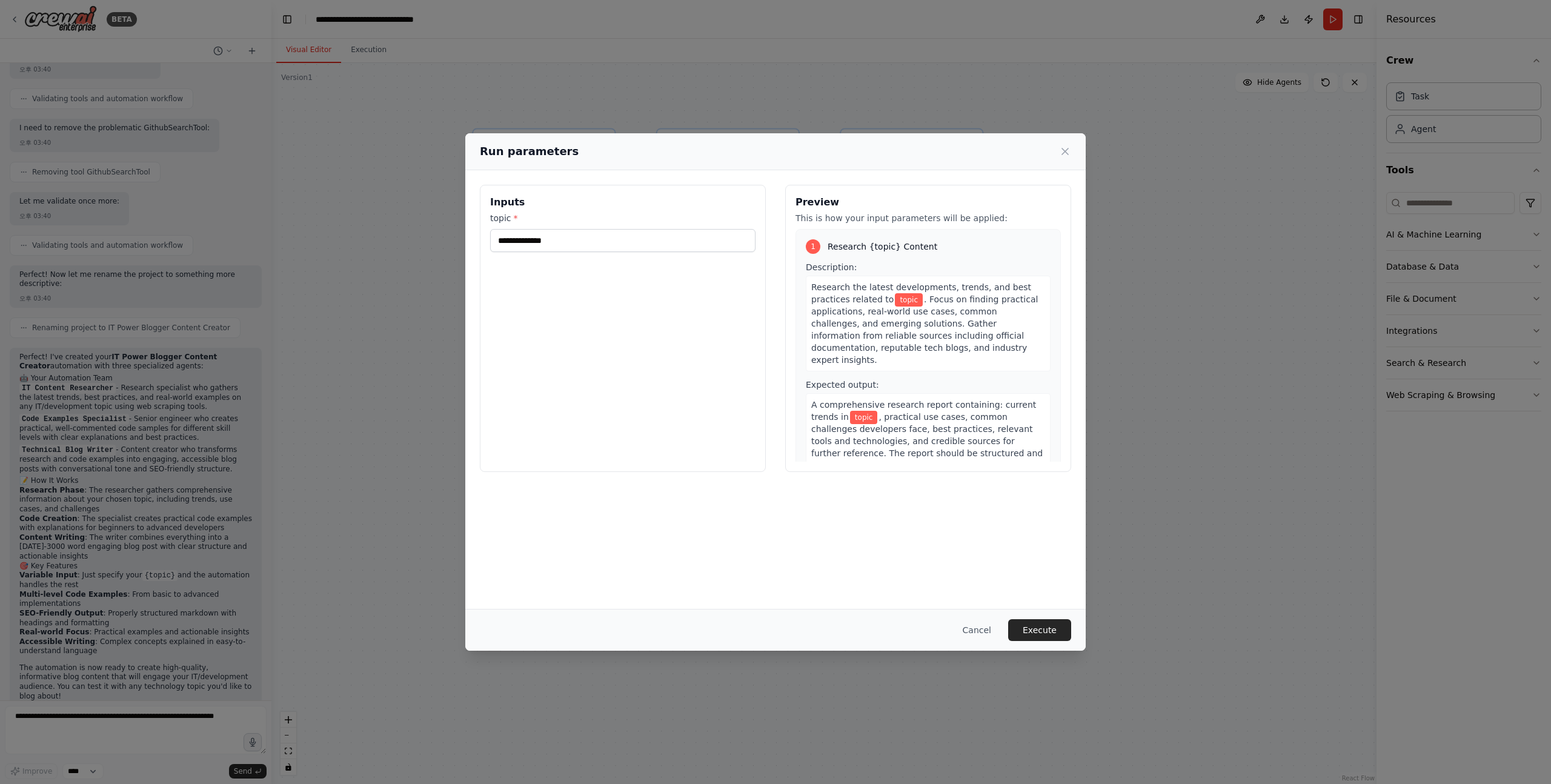
click at [635, 372] on div "Inputs topic *" at bounding box center [623, 328] width 286 height 287
click at [630, 246] on input "topic *" at bounding box center [623, 240] width 266 height 23
type input "*"
type input "**********"
click at [1040, 623] on button "Execute" at bounding box center [1040, 629] width 63 height 22
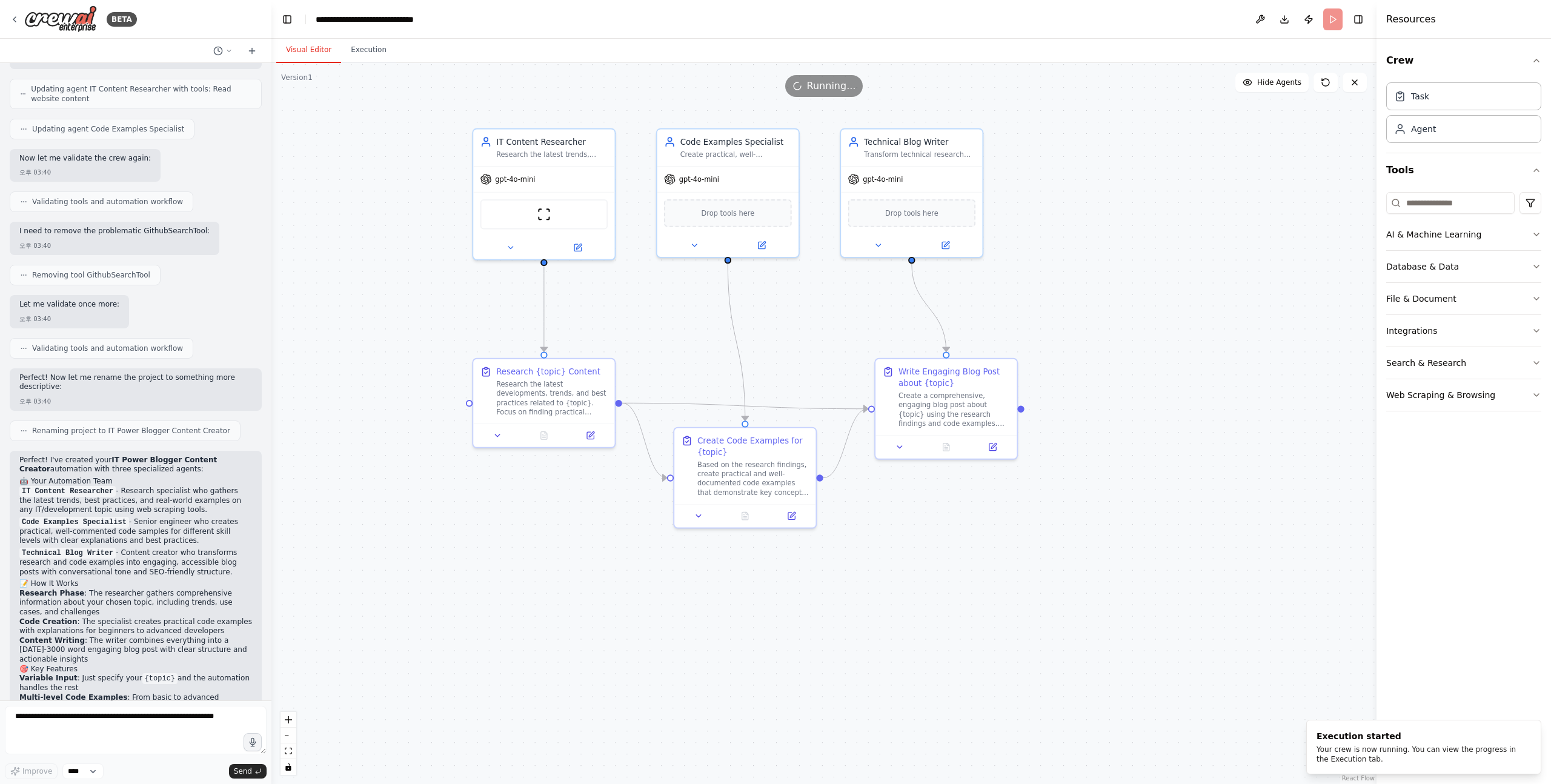
scroll to position [960, 0]
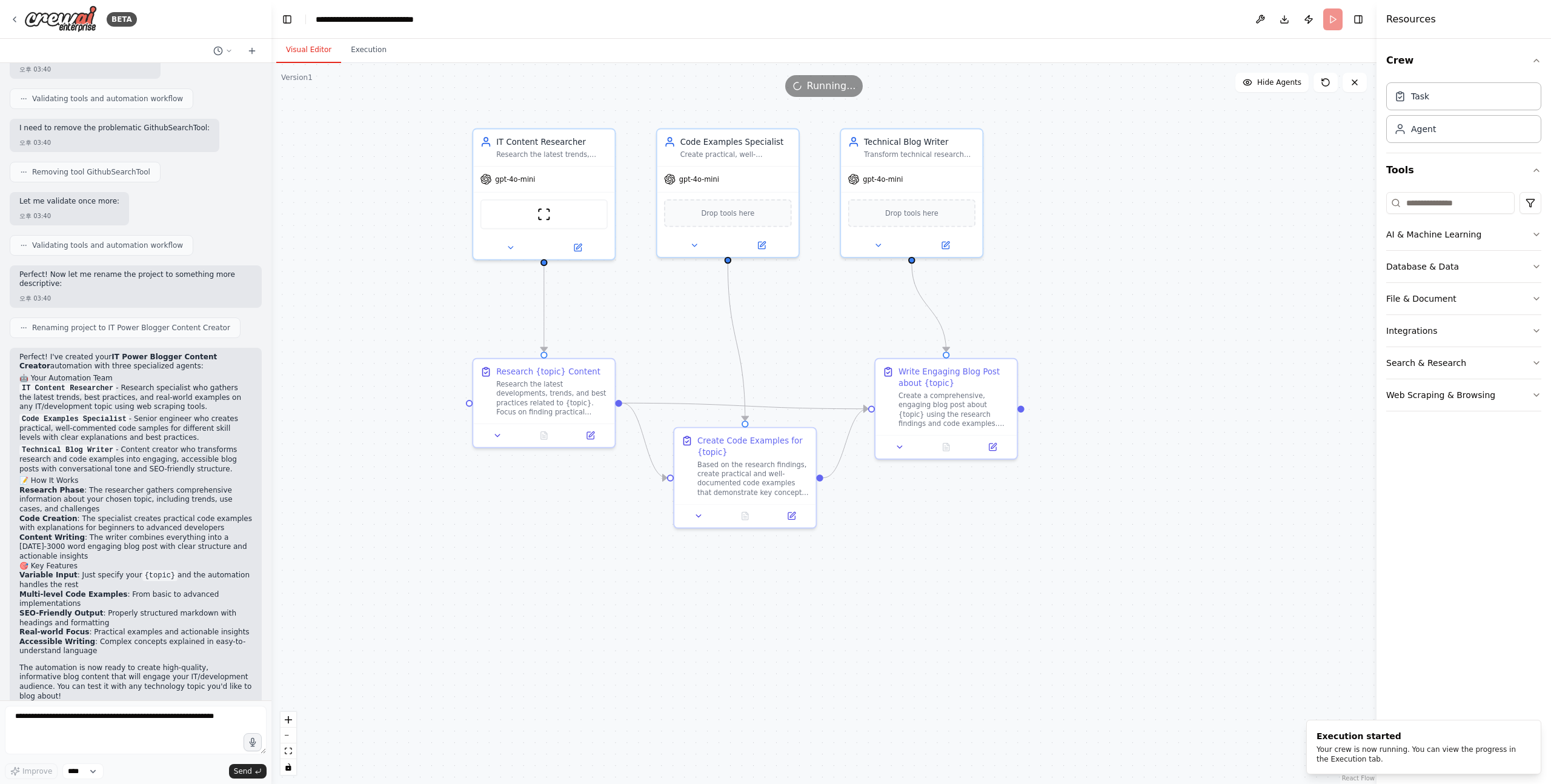
click at [423, 309] on div ".deletable-edge-delete-btn { width: 20px; height: 20px; border: 0px solid #ffff…" at bounding box center [824, 423] width 1105 height 721
click at [1283, 170] on div ".deletable-edge-delete-btn { width: 20px; height: 20px; border: 0px solid #ffff…" at bounding box center [824, 423] width 1105 height 721
click at [1266, 23] on button at bounding box center [1260, 19] width 19 height 22
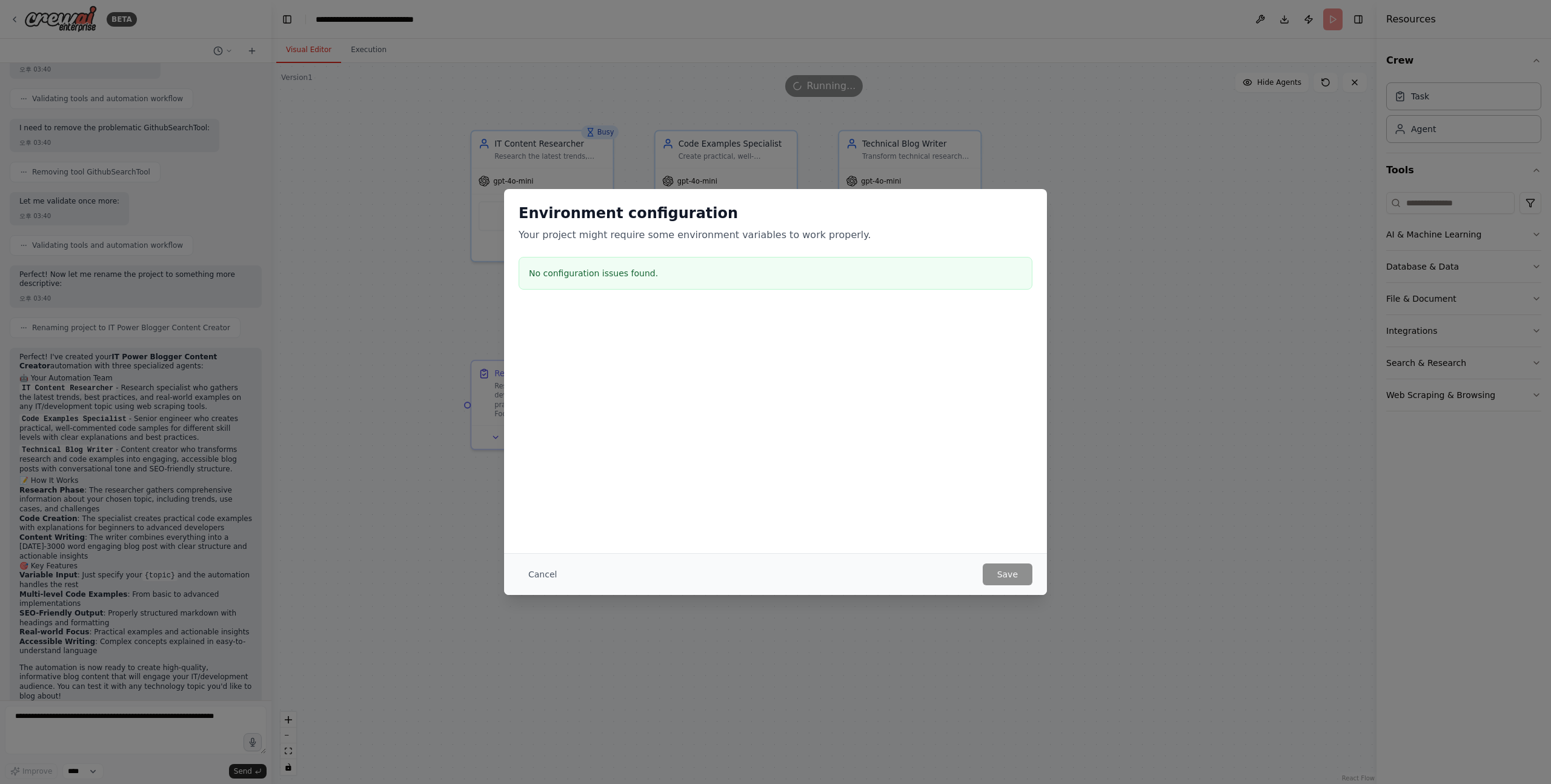
click at [545, 587] on div "Cancel Save" at bounding box center [776, 573] width 543 height 42
click at [551, 577] on button "Cancel" at bounding box center [542, 574] width 48 height 22
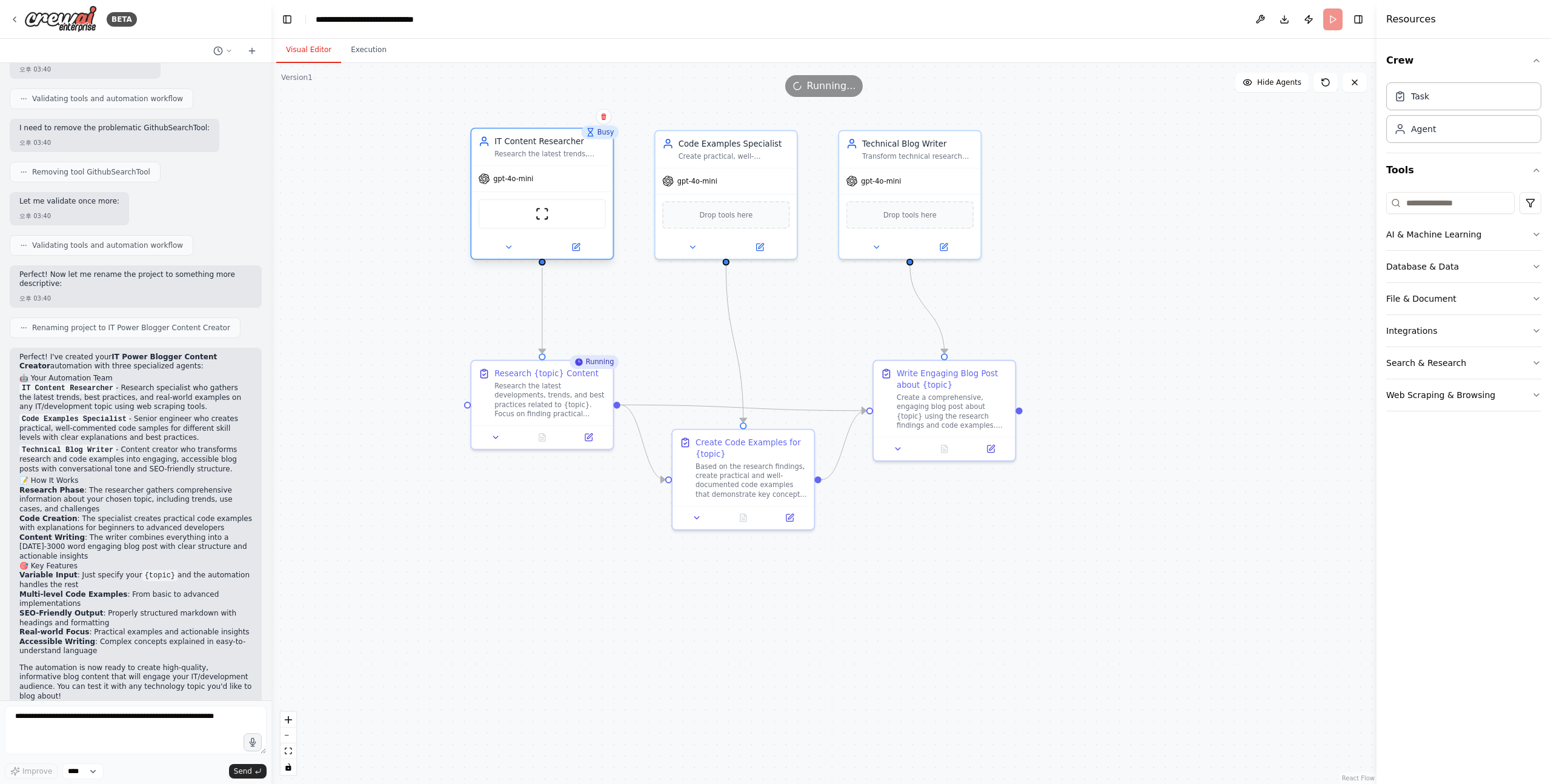
click at [583, 152] on div "Research the latest trends, technologies, and best practices in {topic} to gath…" at bounding box center [550, 154] width 112 height 9
click at [577, 174] on div "gpt-4o-mini" at bounding box center [542, 178] width 141 height 26
click at [525, 242] on button at bounding box center [509, 247] width 65 height 14
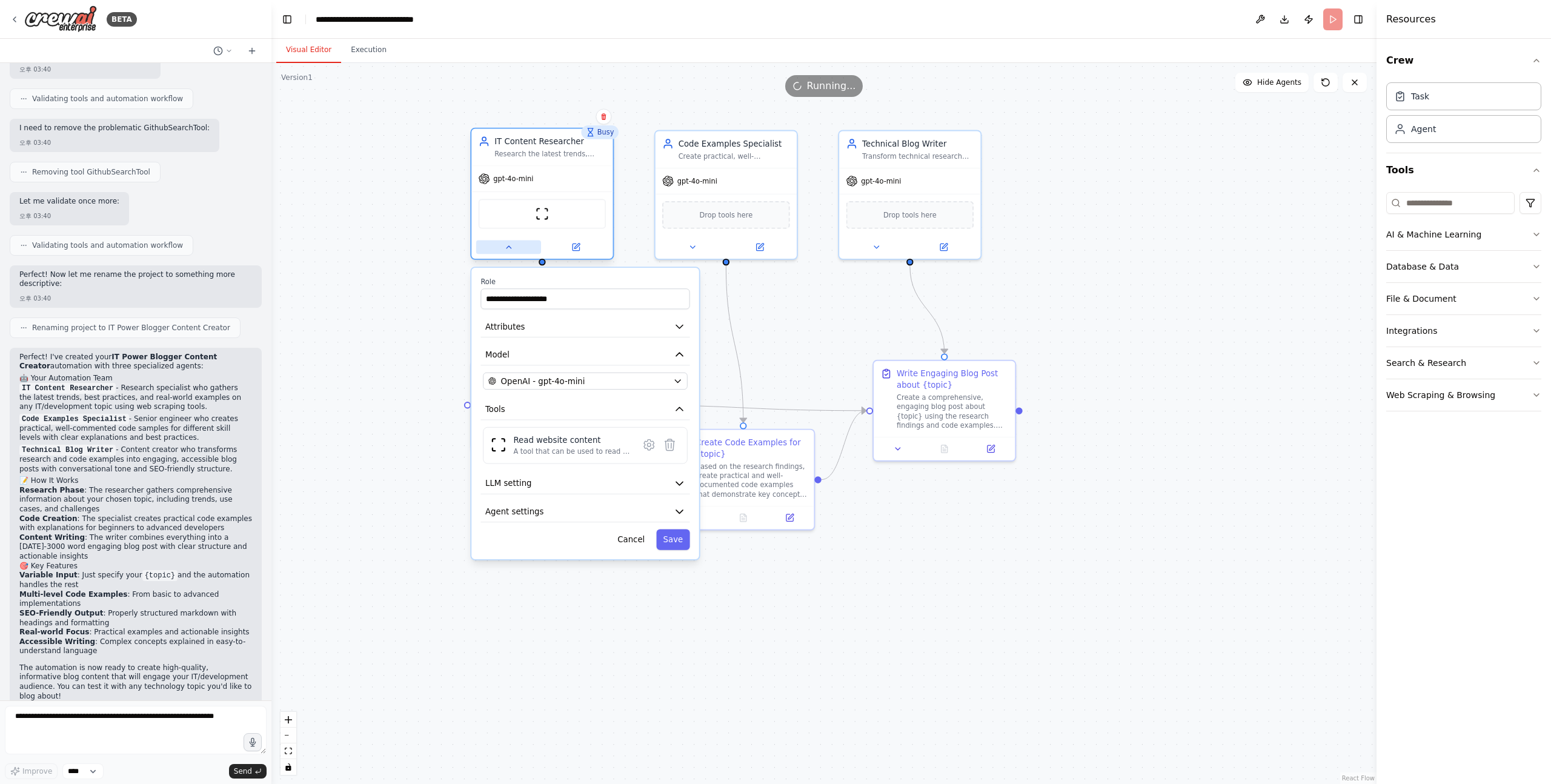
click at [512, 246] on icon at bounding box center [509, 247] width 9 height 9
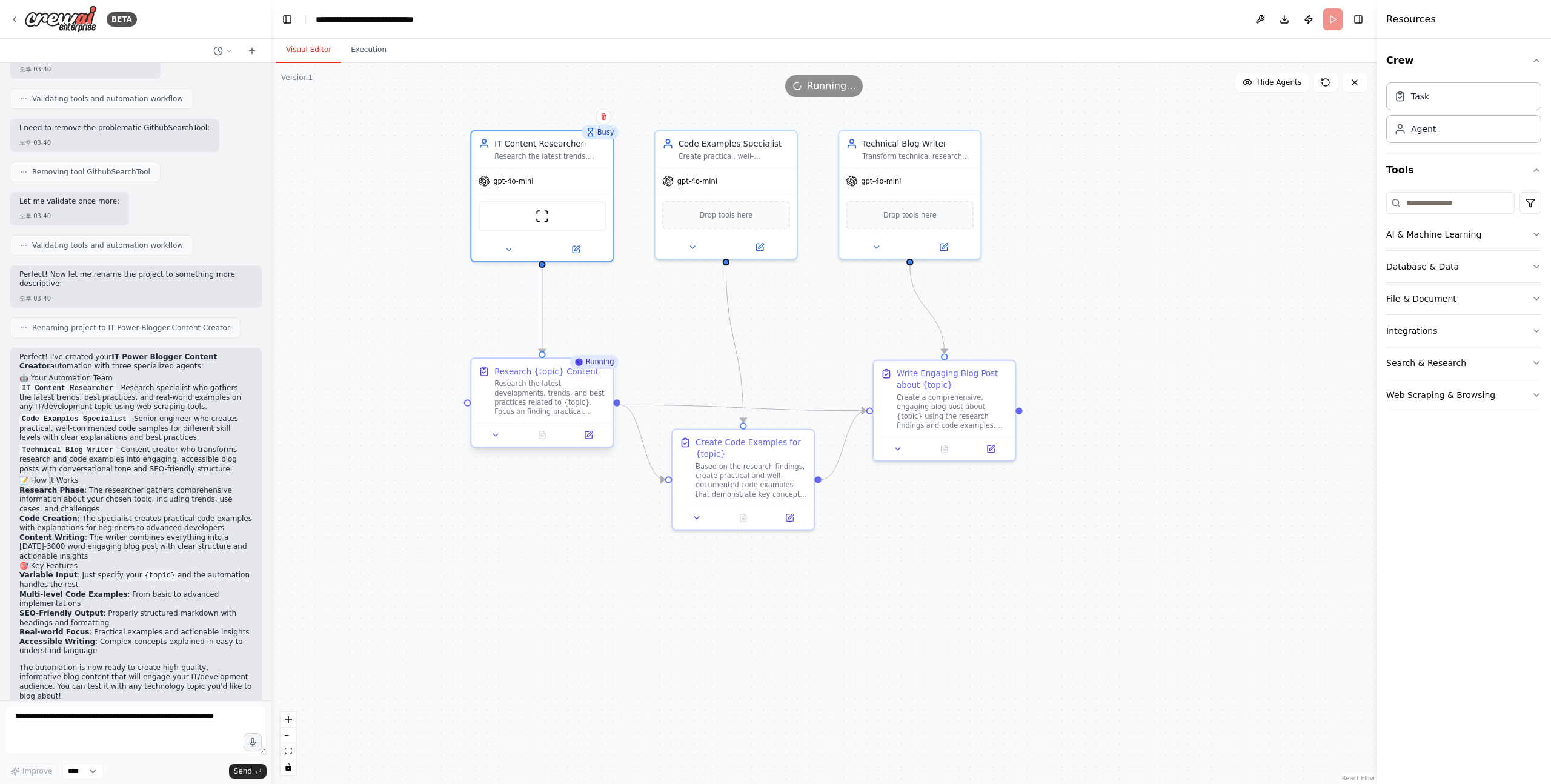
click at [532, 401] on div "Research the latest developments, trends, and best practices related to {topic}…" at bounding box center [550, 398] width 112 height 37
click at [226, 49] on icon at bounding box center [229, 51] width 7 height 7
click at [334, 213] on div ".deletable-edge-delete-btn { width: 20px; height: 20px; border: 0px solid #ffff…" at bounding box center [824, 423] width 1105 height 721
click at [366, 50] on button "Execution" at bounding box center [368, 50] width 55 height 26
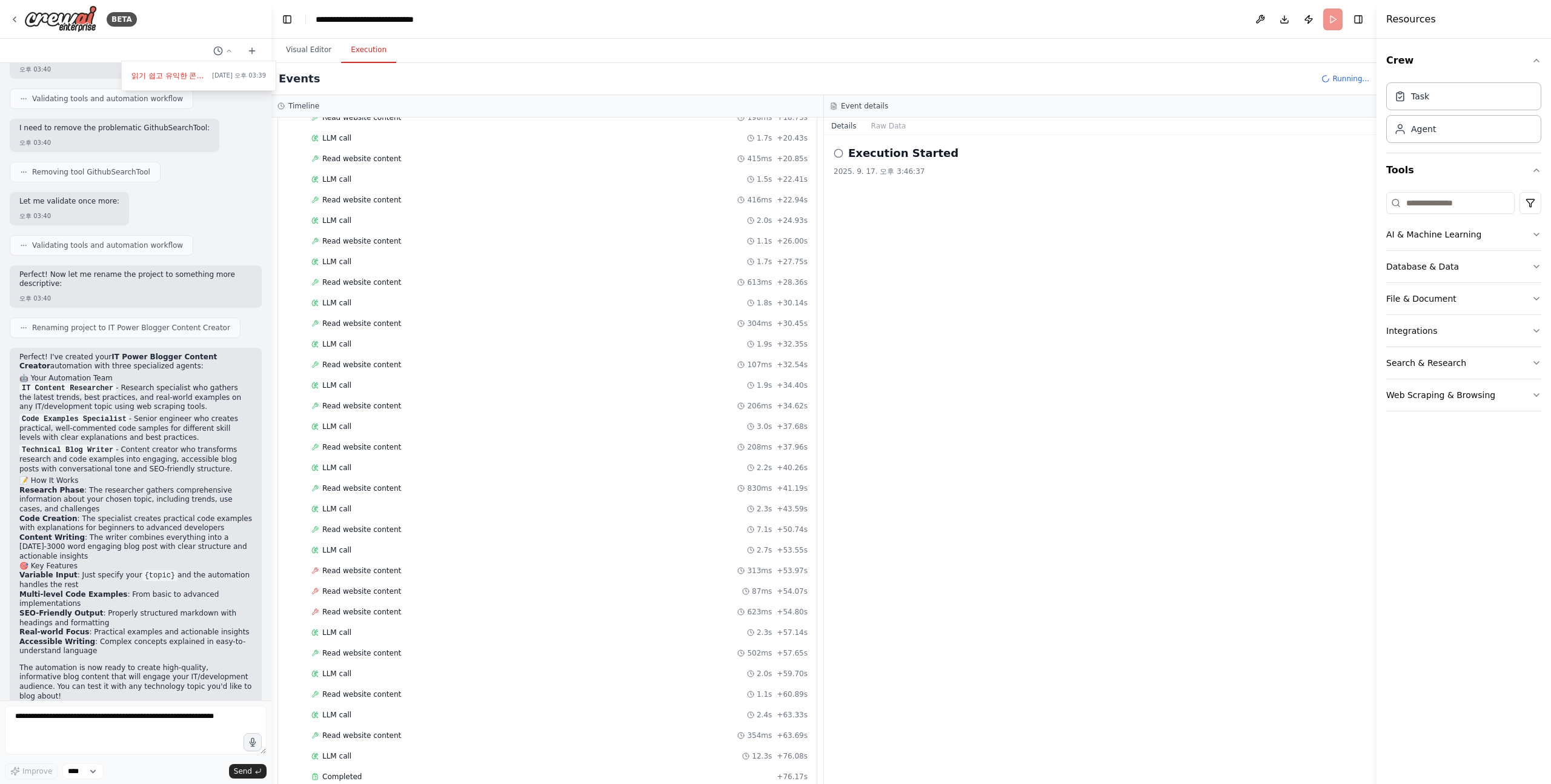
scroll to position [452, 0]
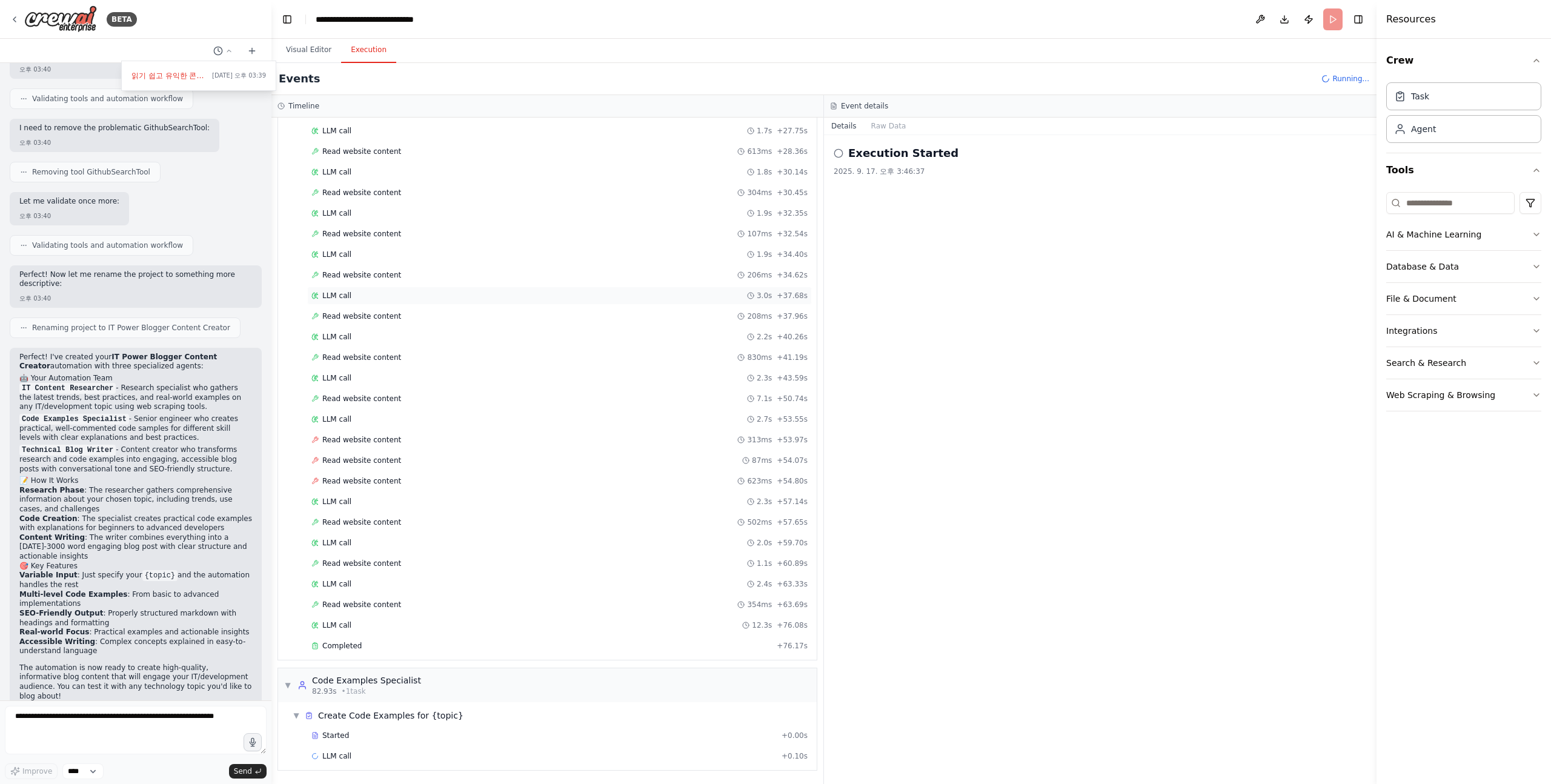
click at [533, 287] on div "LLM call 3.0s + 37.68s" at bounding box center [560, 295] width 505 height 18
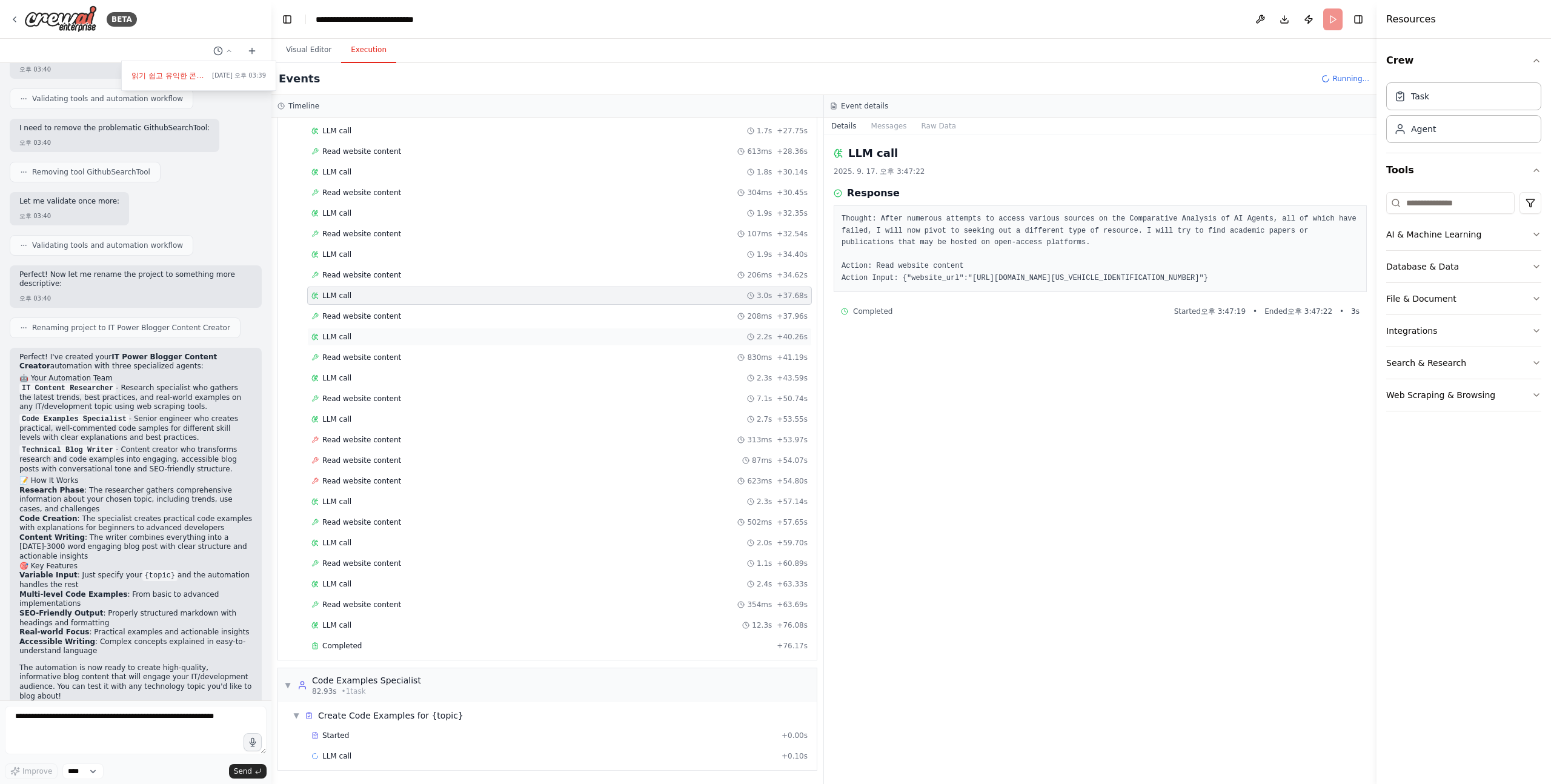
click at [533, 342] on div "LLM call 2.2s + 40.26s" at bounding box center [560, 337] width 505 height 18
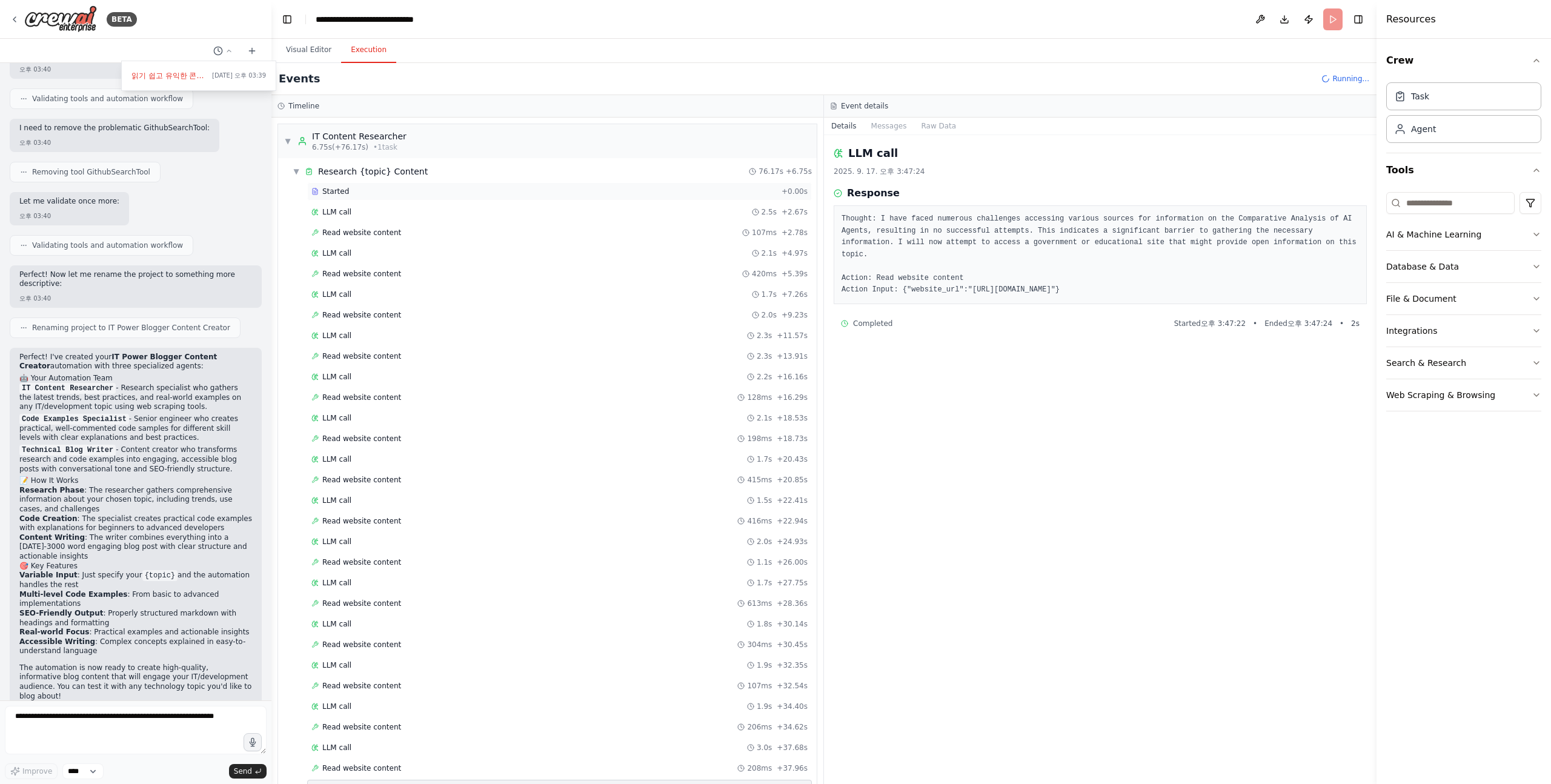
click at [468, 186] on div "Started" at bounding box center [544, 191] width 466 height 10
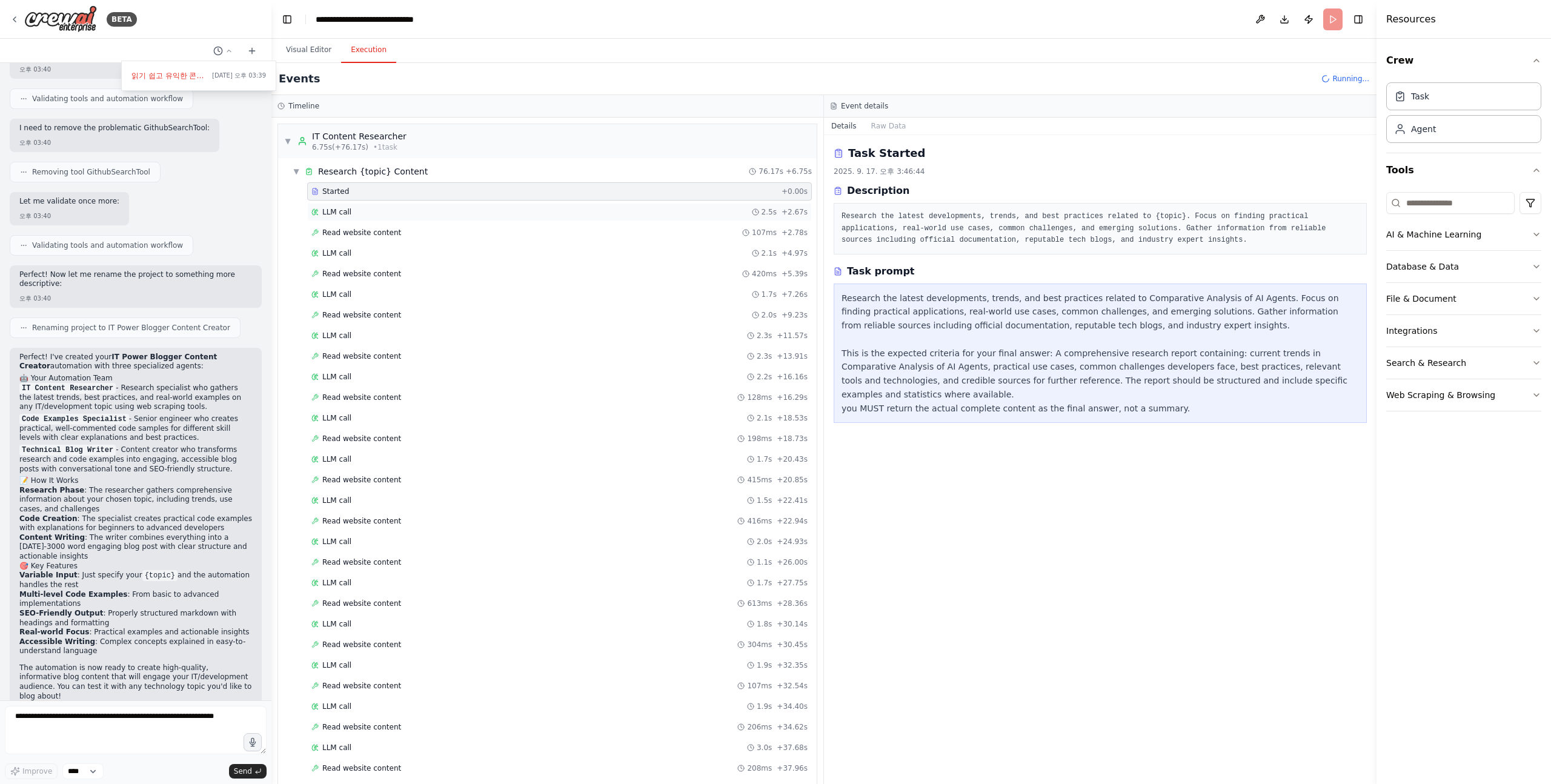
click at [466, 210] on div "LLM call 2.5s + 2.67s" at bounding box center [560, 212] width 496 height 10
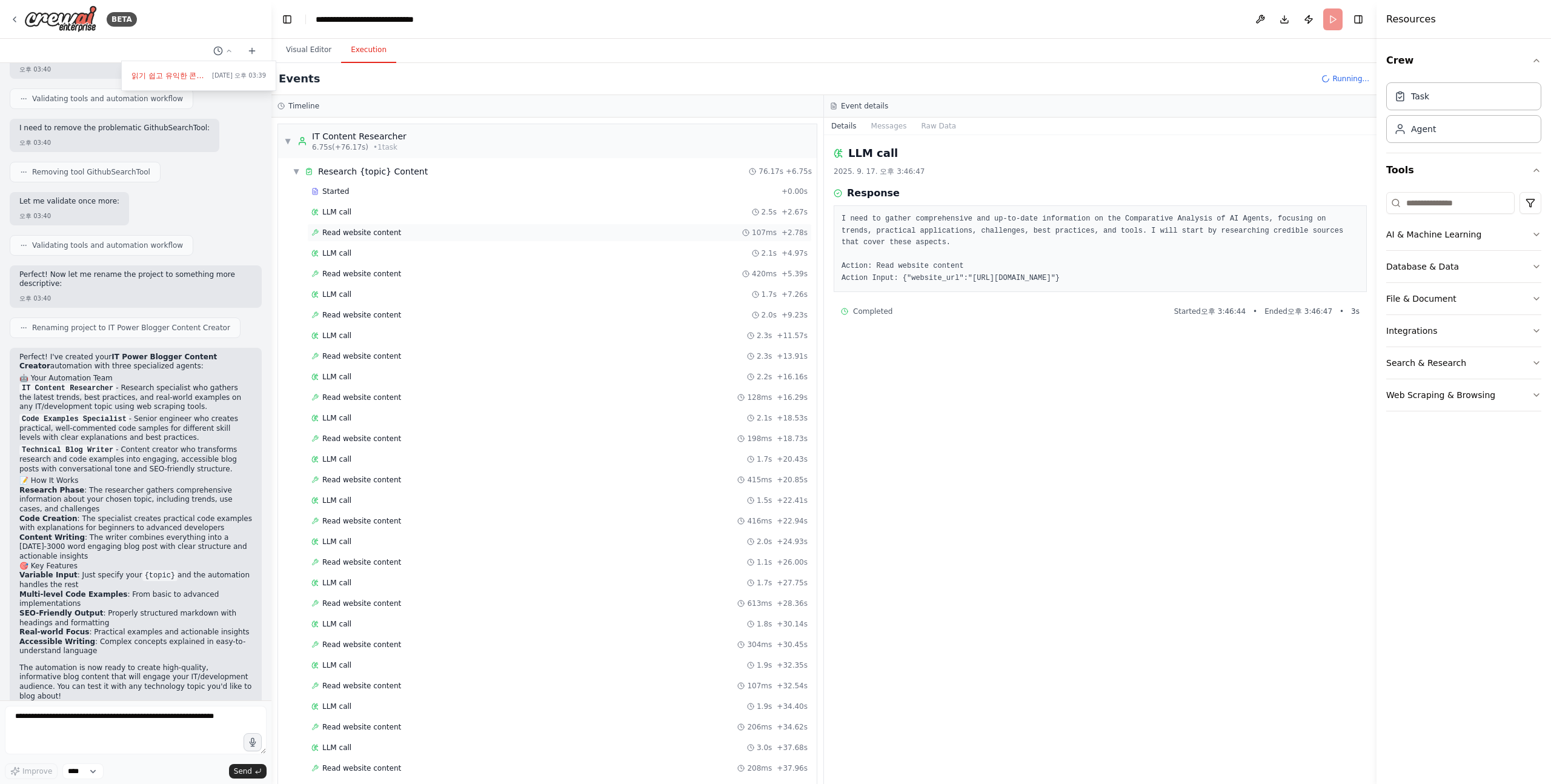
click at [465, 226] on div "Read website content 107ms + 2.78s" at bounding box center [560, 232] width 505 height 18
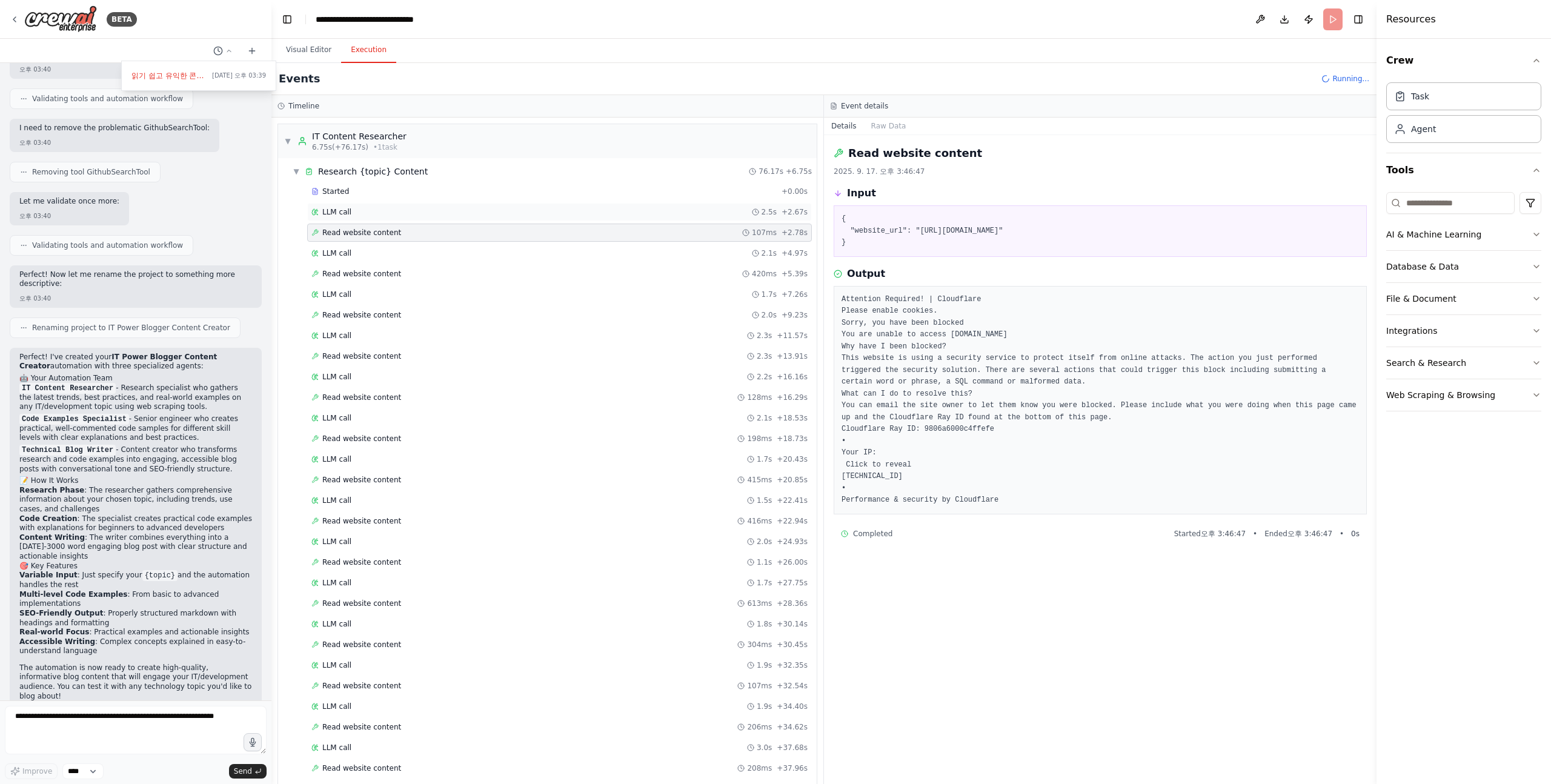
click at [481, 220] on div "LLM call 2.5s + 2.67s" at bounding box center [560, 212] width 505 height 18
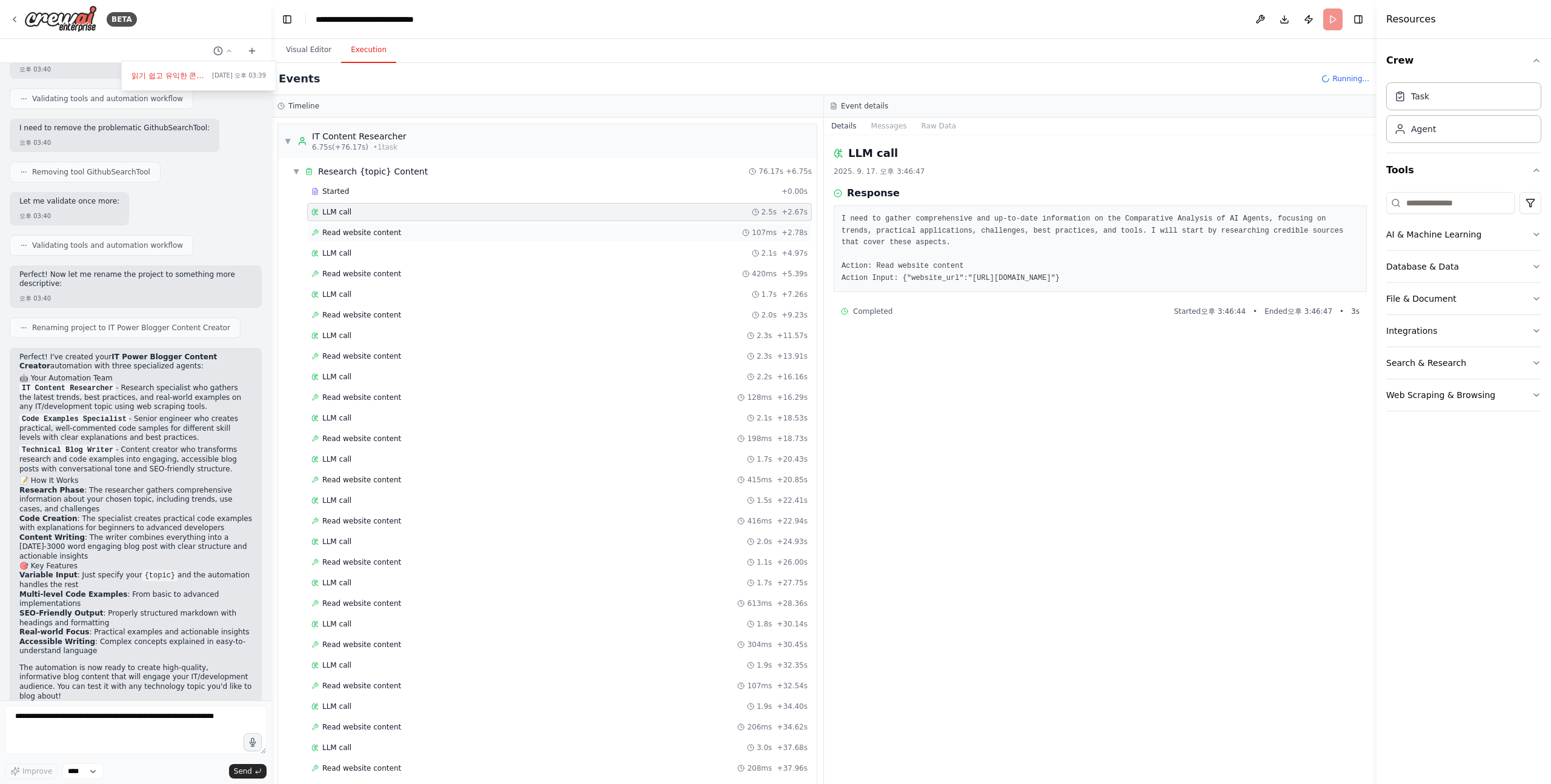
click at [493, 236] on div "Read website content 107ms + 2.78s" at bounding box center [560, 232] width 496 height 10
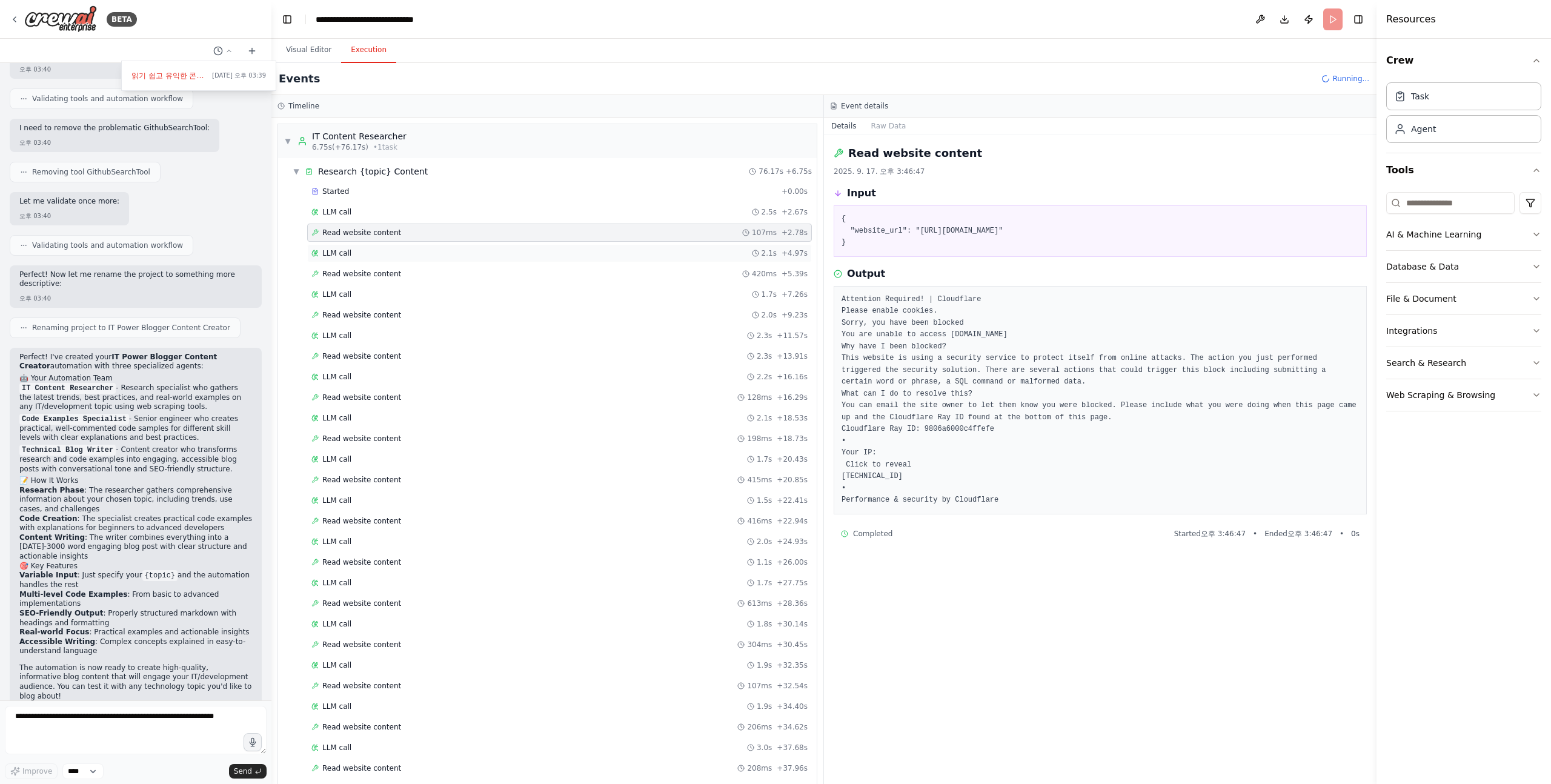
click at [549, 251] on div "LLM call 2.1s + 4.97s" at bounding box center [560, 254] width 496 height 10
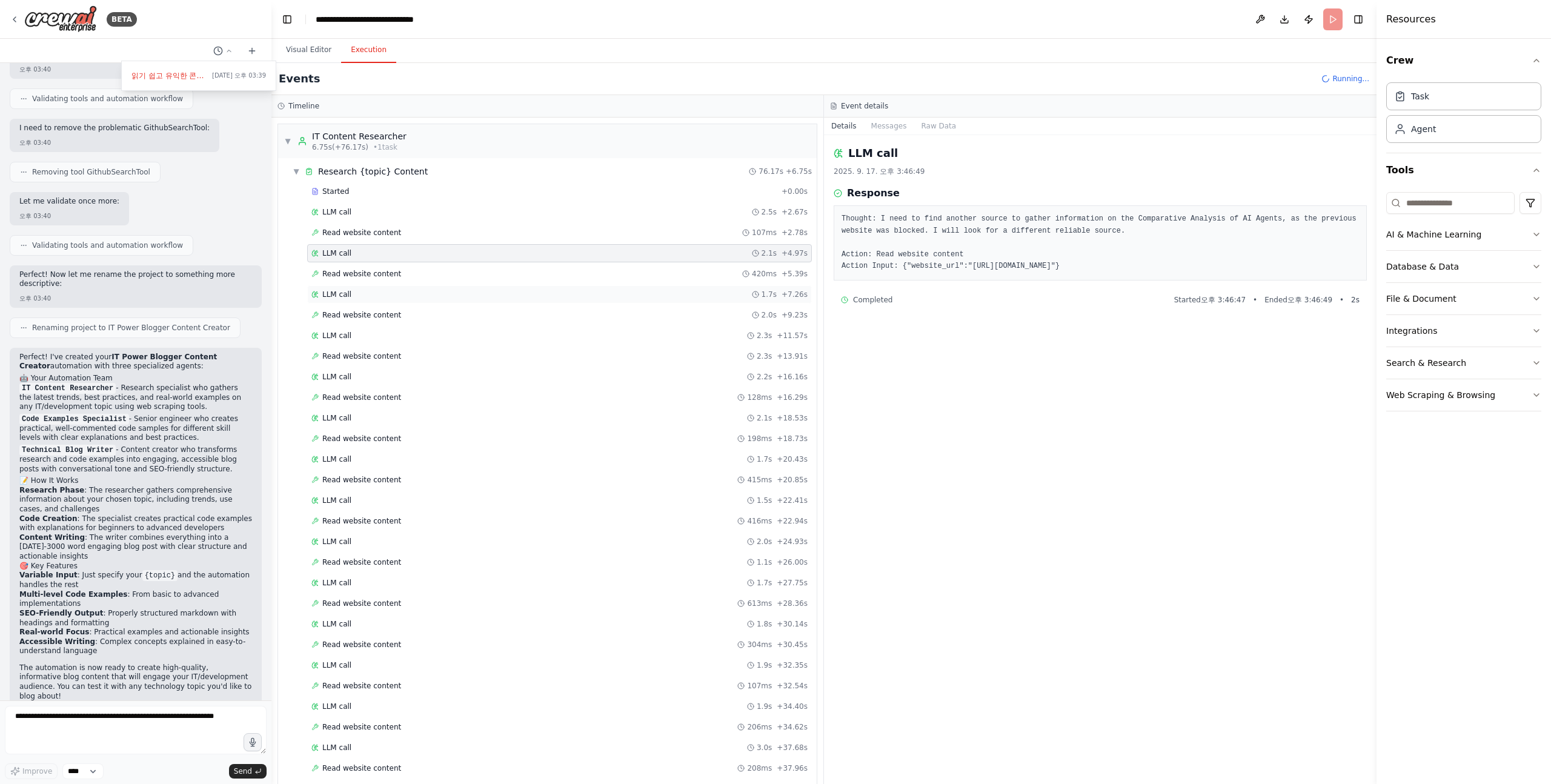
click at [518, 295] on div "LLM call 1.7s + 7.26s" at bounding box center [560, 295] width 496 height 10
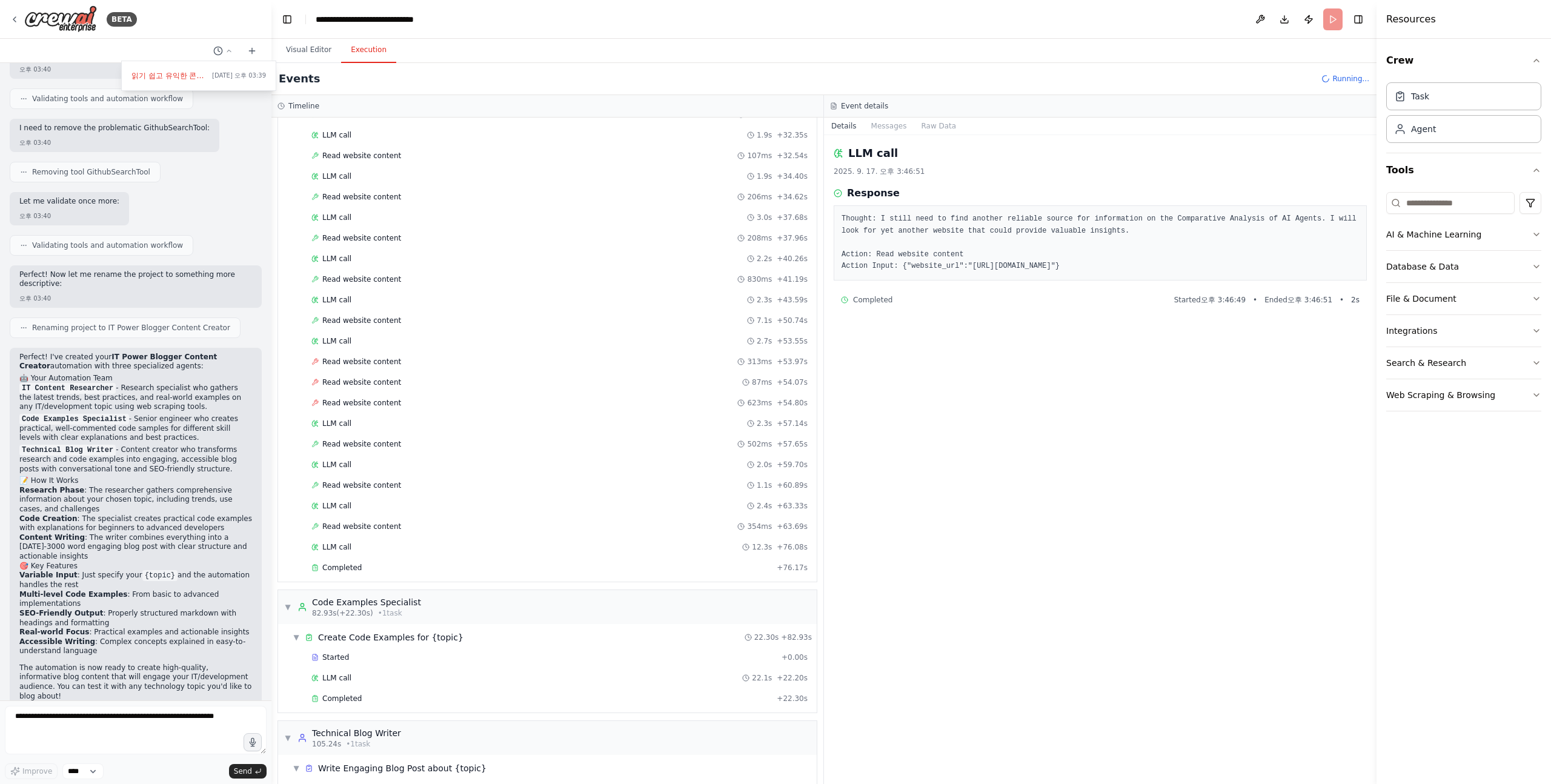
scroll to position [532, 0]
click at [389, 564] on div "Completed" at bounding box center [542, 565] width 461 height 10
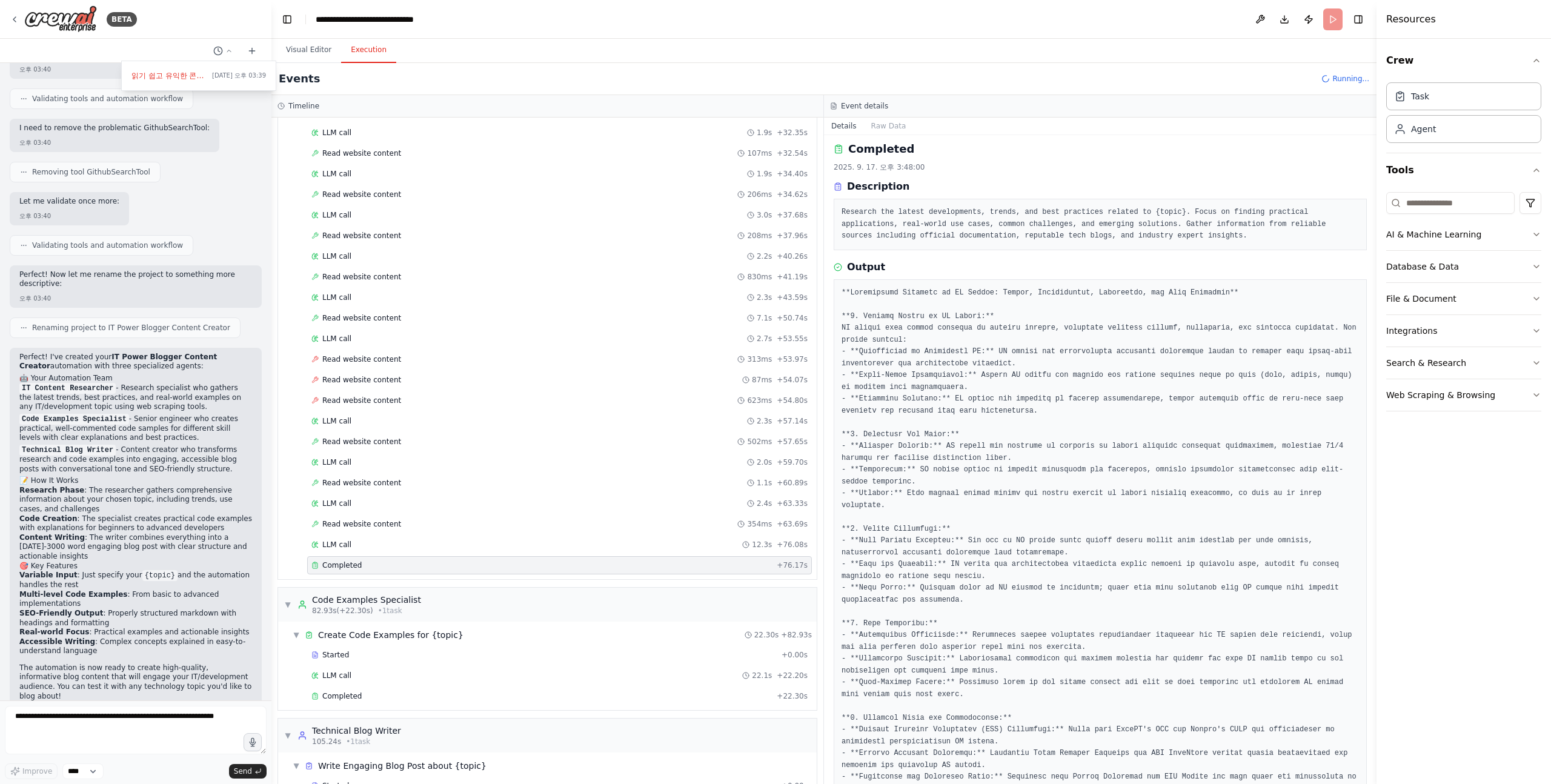
scroll to position [6, 0]
click at [1001, 210] on pre "Research the latest developments, trends, and best practices related to {topic}…" at bounding box center [1100, 223] width 517 height 36
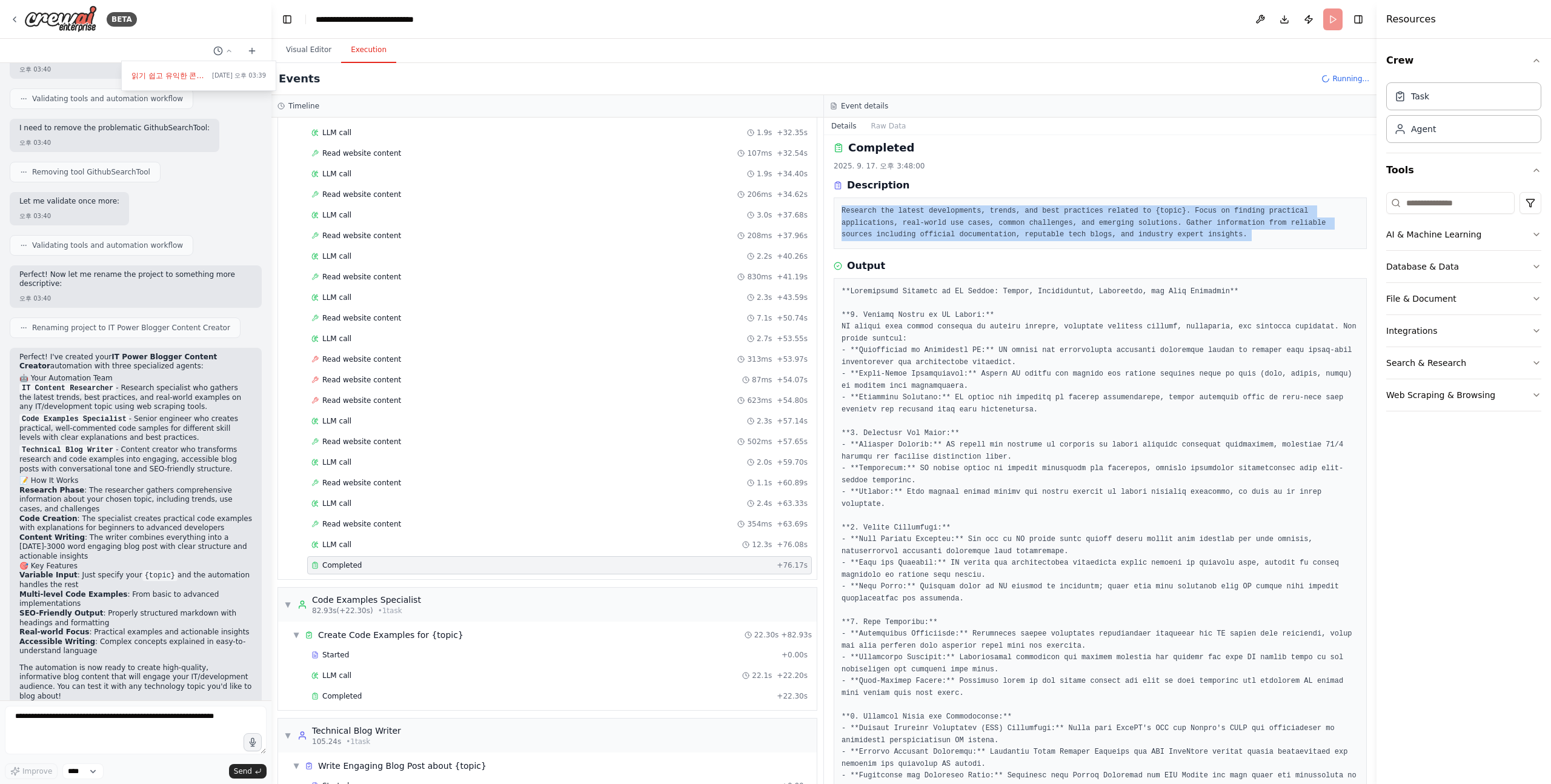
click at [1001, 210] on pre "Research the latest developments, trends, and best practices related to {topic}…" at bounding box center [1100, 223] width 517 height 36
click at [991, 213] on pre "Research the latest developments, trends, and best practices related to {topic}…" at bounding box center [1100, 223] width 517 height 36
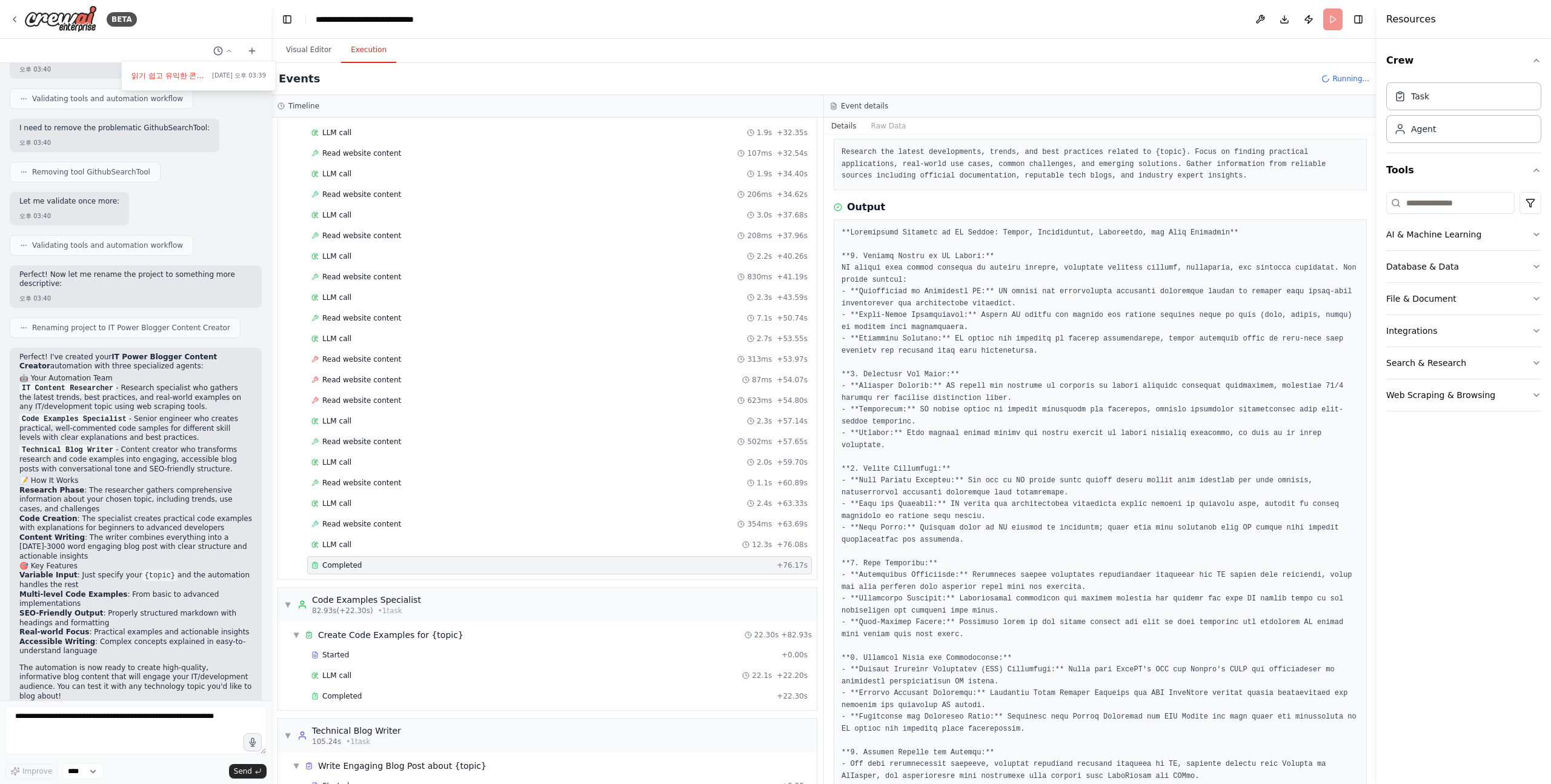
scroll to position [67, 0]
click at [885, 232] on pre at bounding box center [1100, 526] width 517 height 603
click at [842, 264] on pre at bounding box center [1100, 526] width 517 height 603
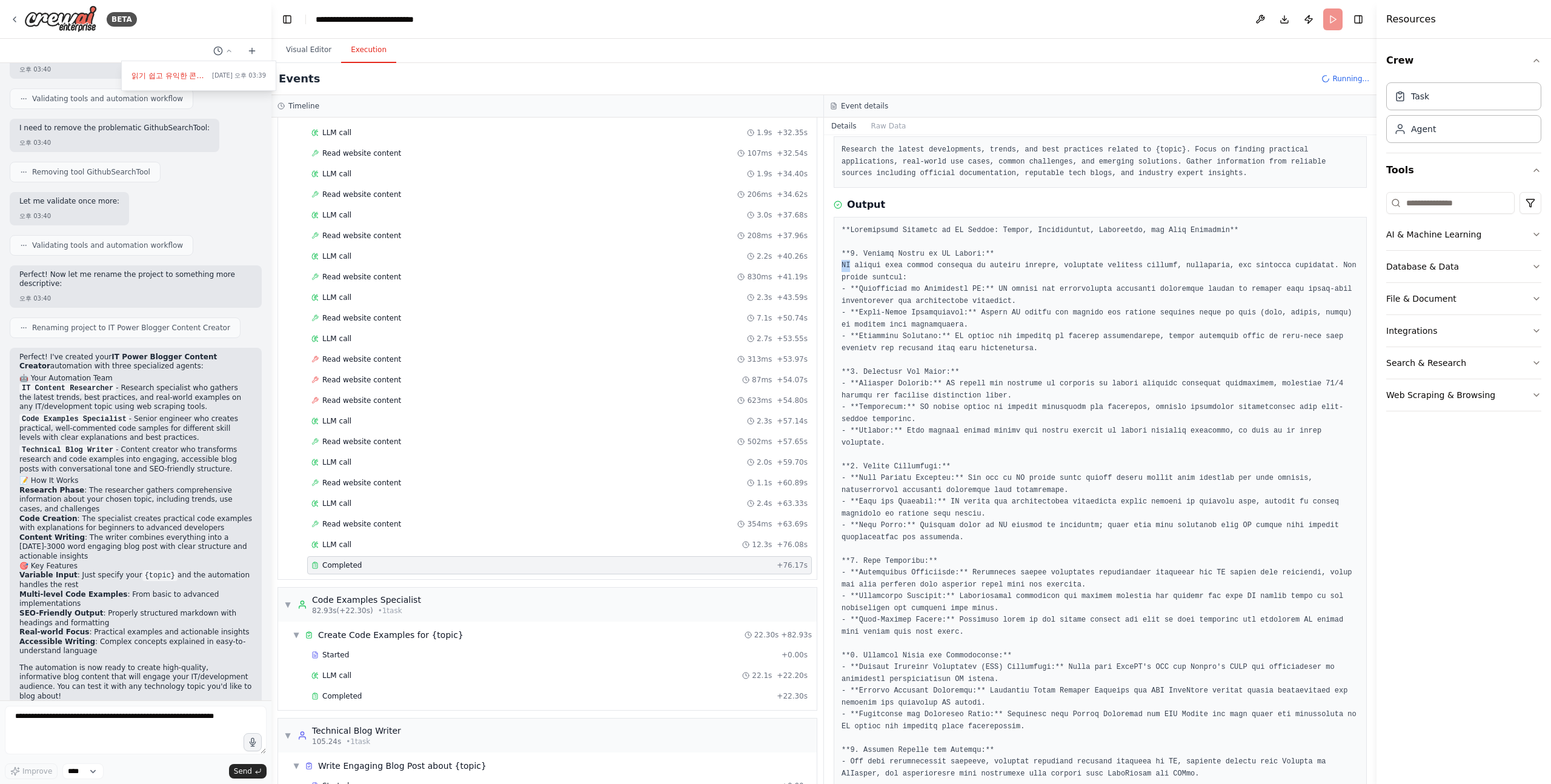
click at [842, 264] on pre at bounding box center [1100, 526] width 517 height 603
click at [848, 264] on pre at bounding box center [1100, 526] width 517 height 603
drag, startPoint x: 848, startPoint y: 264, endPoint x: 1034, endPoint y: 274, distance: 186.3
click at [1034, 274] on pre at bounding box center [1100, 526] width 517 height 603
click at [1033, 274] on pre at bounding box center [1100, 526] width 517 height 603
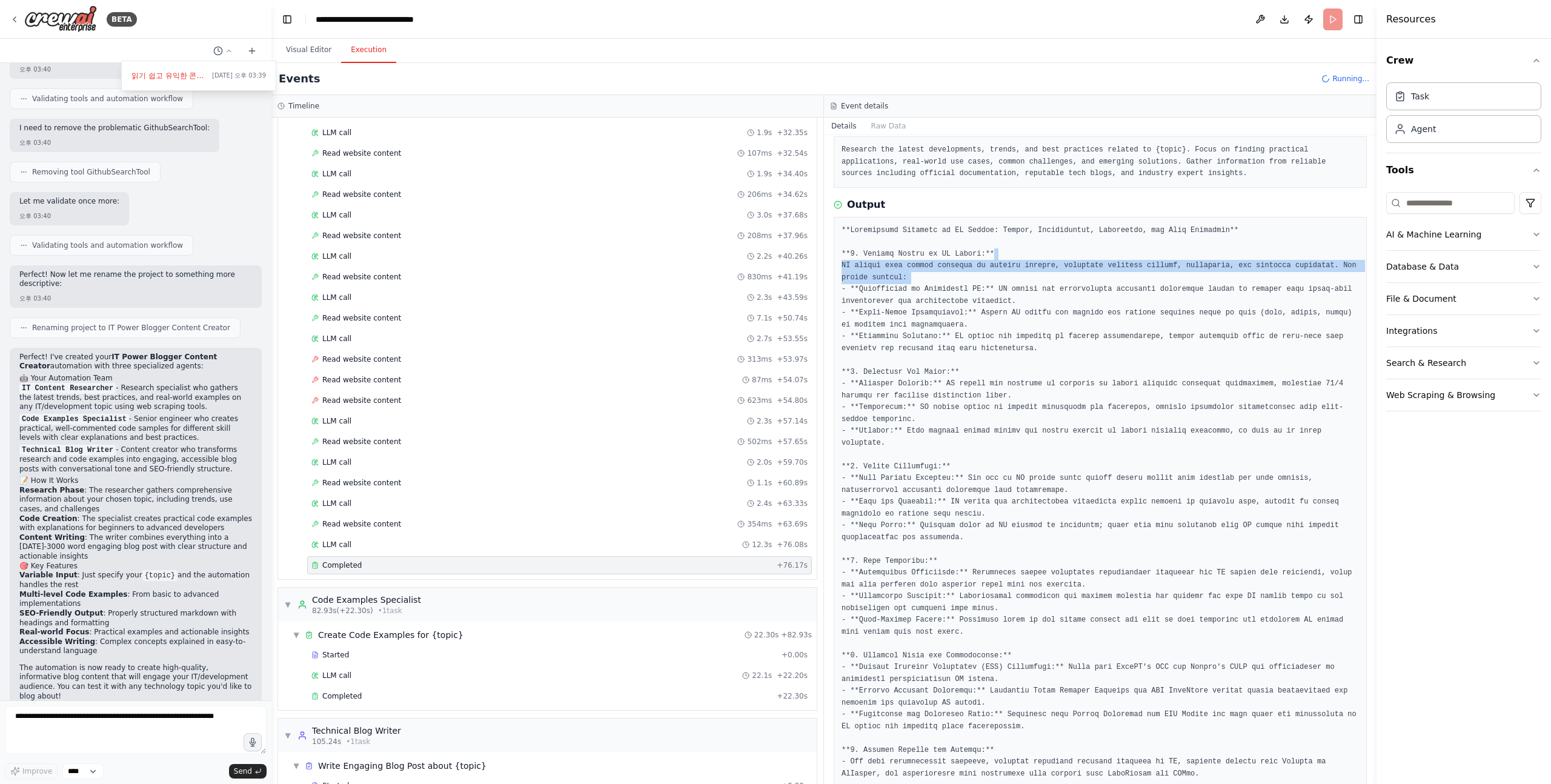
drag, startPoint x: 1033, startPoint y: 274, endPoint x: 1049, endPoint y: 259, distance: 21.9
click at [1049, 259] on pre at bounding box center [1100, 526] width 517 height 603
click at [1026, 256] on pre at bounding box center [1100, 526] width 517 height 603
drag, startPoint x: 1025, startPoint y: 256, endPoint x: 1085, endPoint y: 279, distance: 64.3
click at [1085, 279] on pre at bounding box center [1100, 526] width 517 height 603
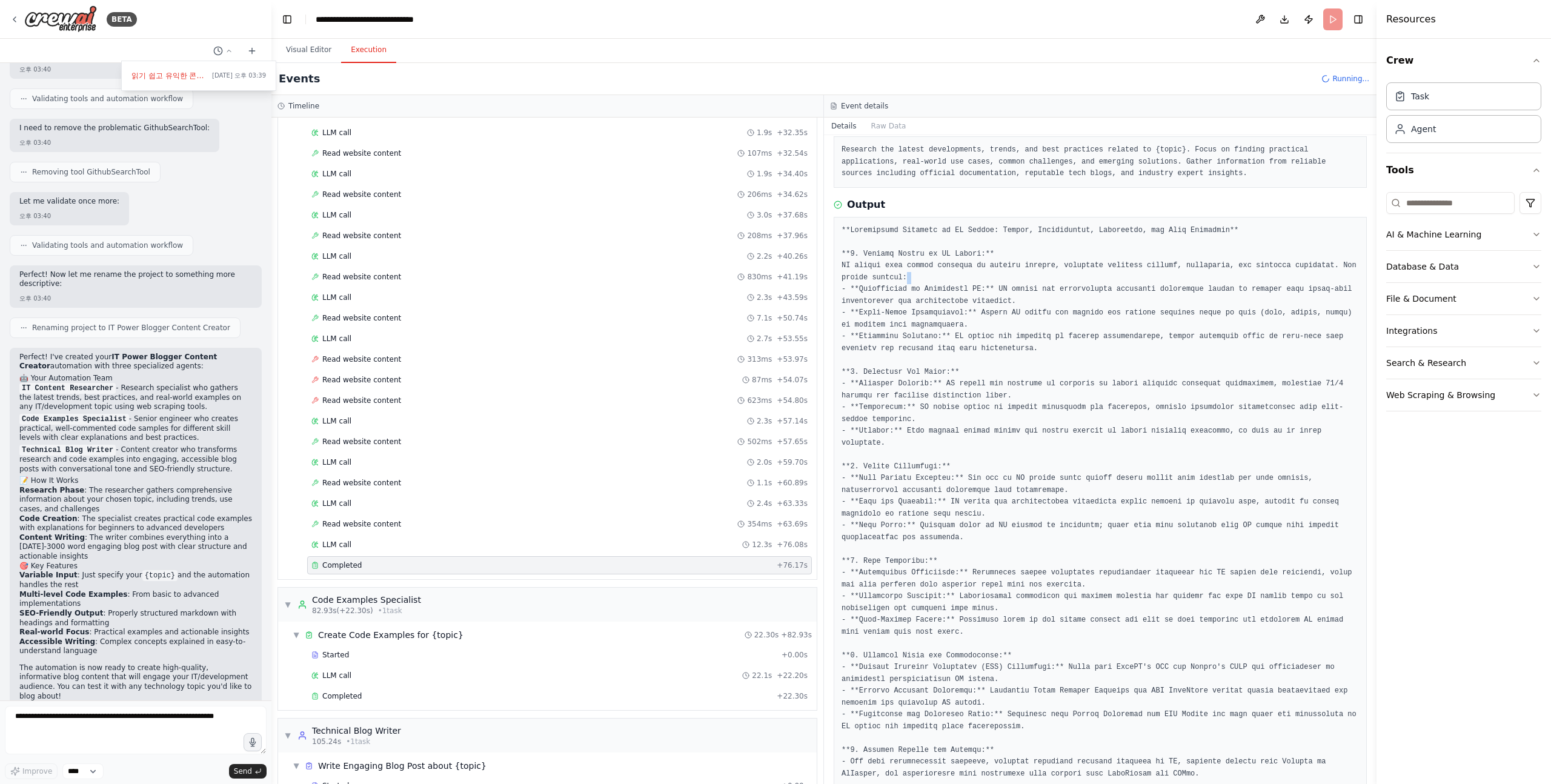
click at [1050, 276] on pre at bounding box center [1100, 526] width 517 height 603
drag, startPoint x: 1059, startPoint y: 276, endPoint x: 1073, endPoint y: 244, distance: 34.9
click at [1073, 244] on pre at bounding box center [1100, 526] width 517 height 603
click at [954, 287] on pre at bounding box center [1100, 526] width 517 height 603
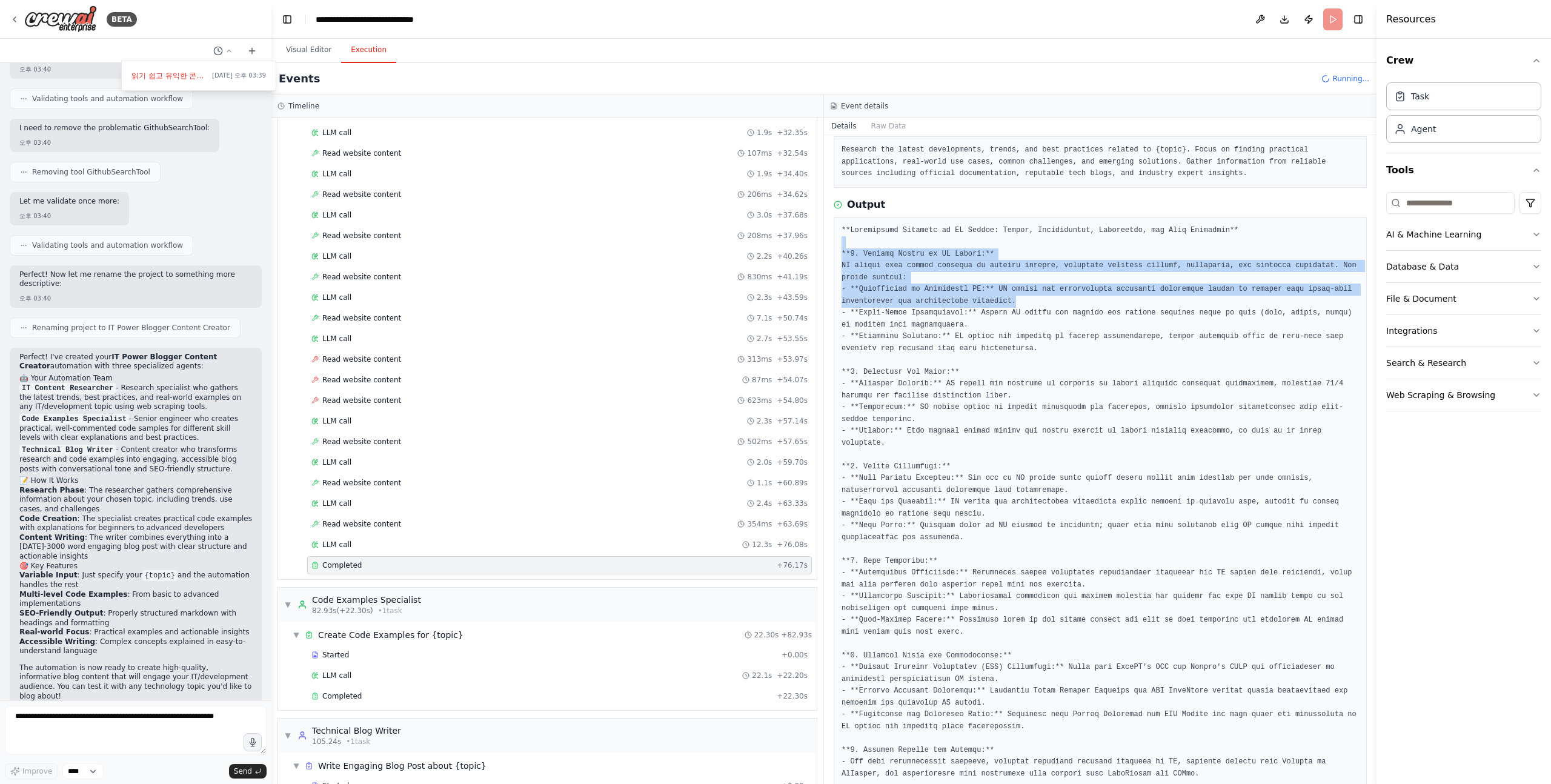
drag, startPoint x: 949, startPoint y: 246, endPoint x: 1098, endPoint y: 302, distance: 159.2
click at [1098, 302] on pre at bounding box center [1100, 526] width 517 height 603
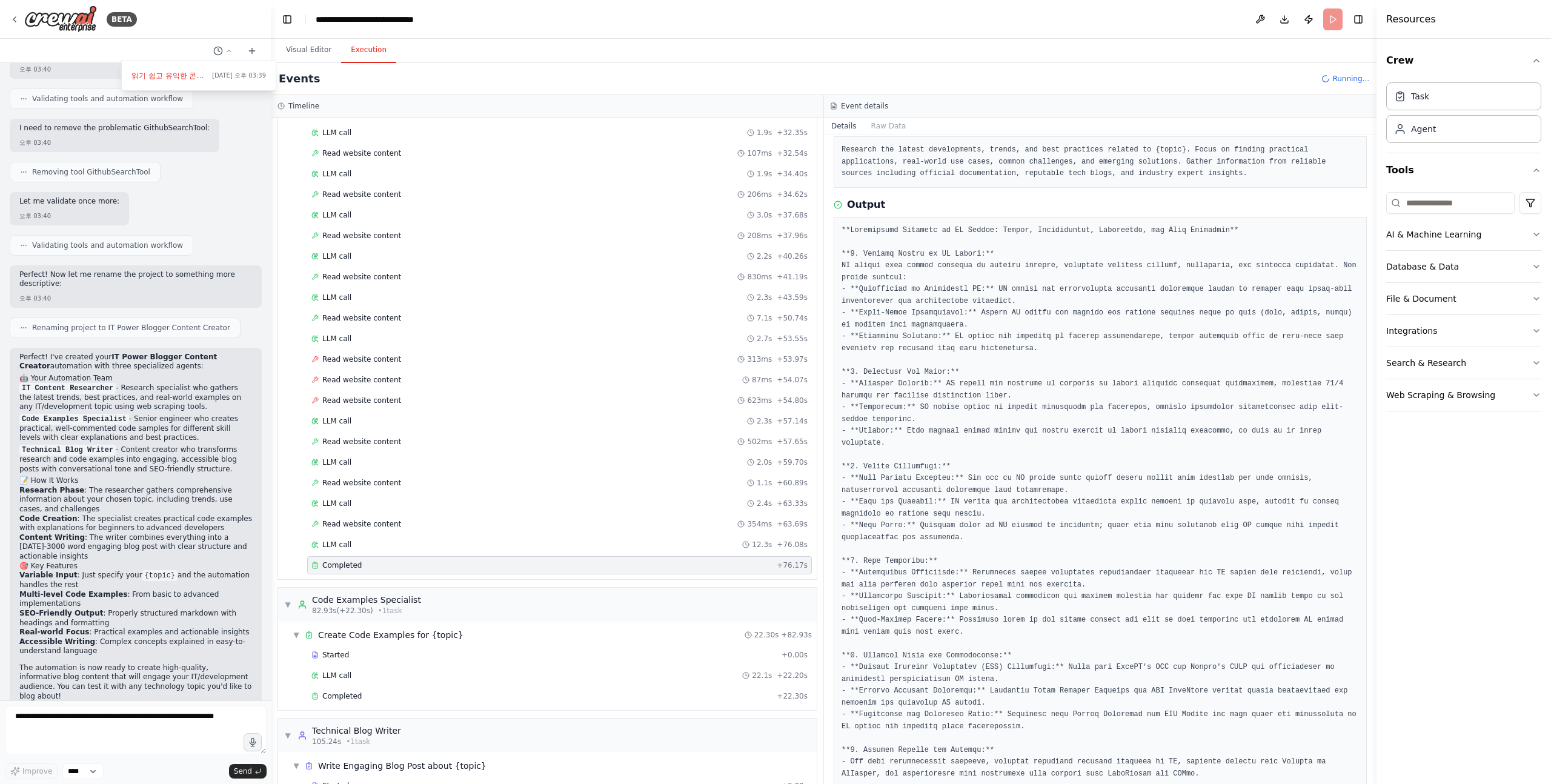
click at [1055, 295] on pre at bounding box center [1100, 526] width 517 height 603
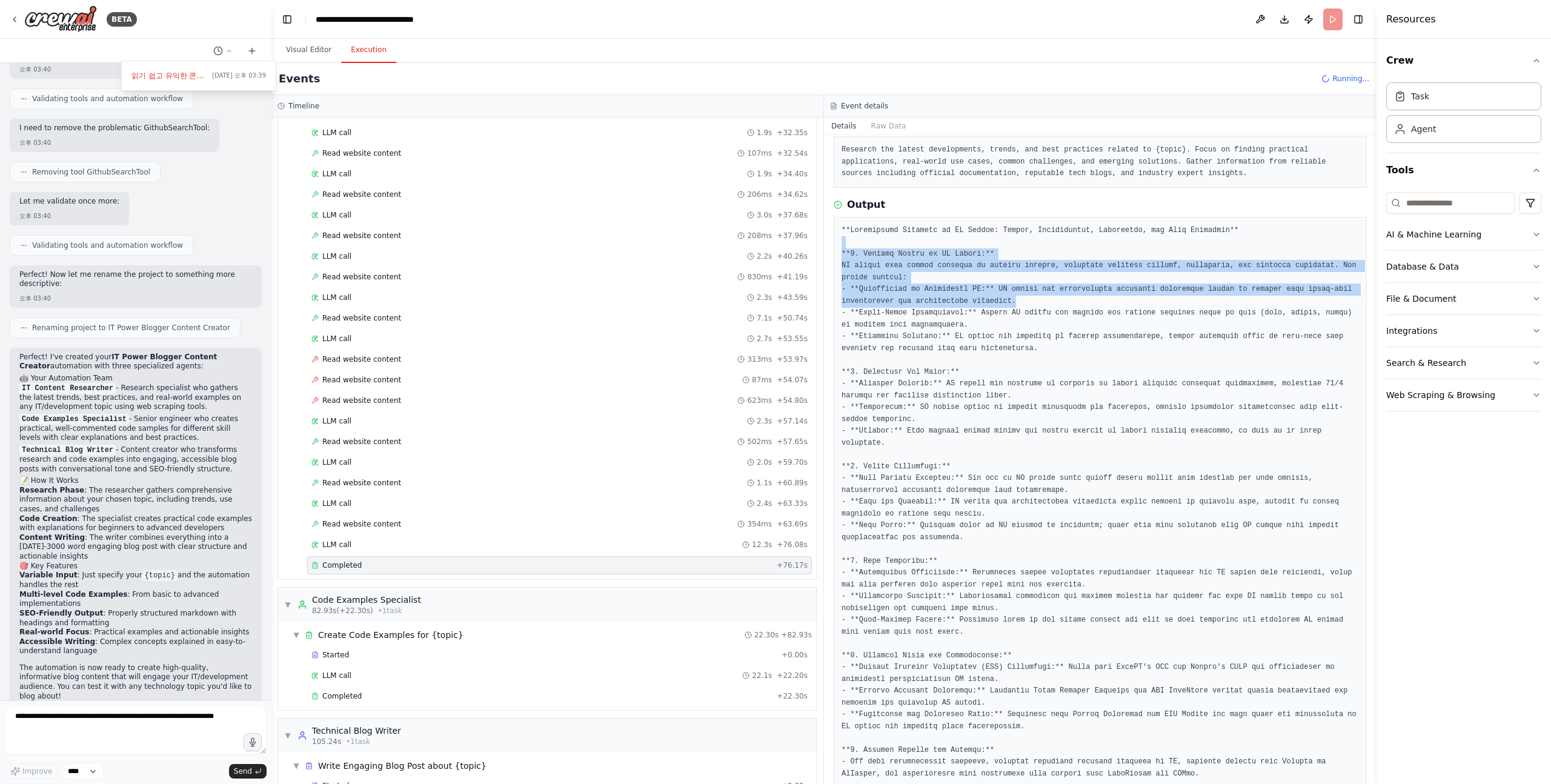
drag, startPoint x: 1075, startPoint y: 295, endPoint x: 1097, endPoint y: 245, distance: 54.6
click at [1097, 245] on pre at bounding box center [1100, 526] width 517 height 603
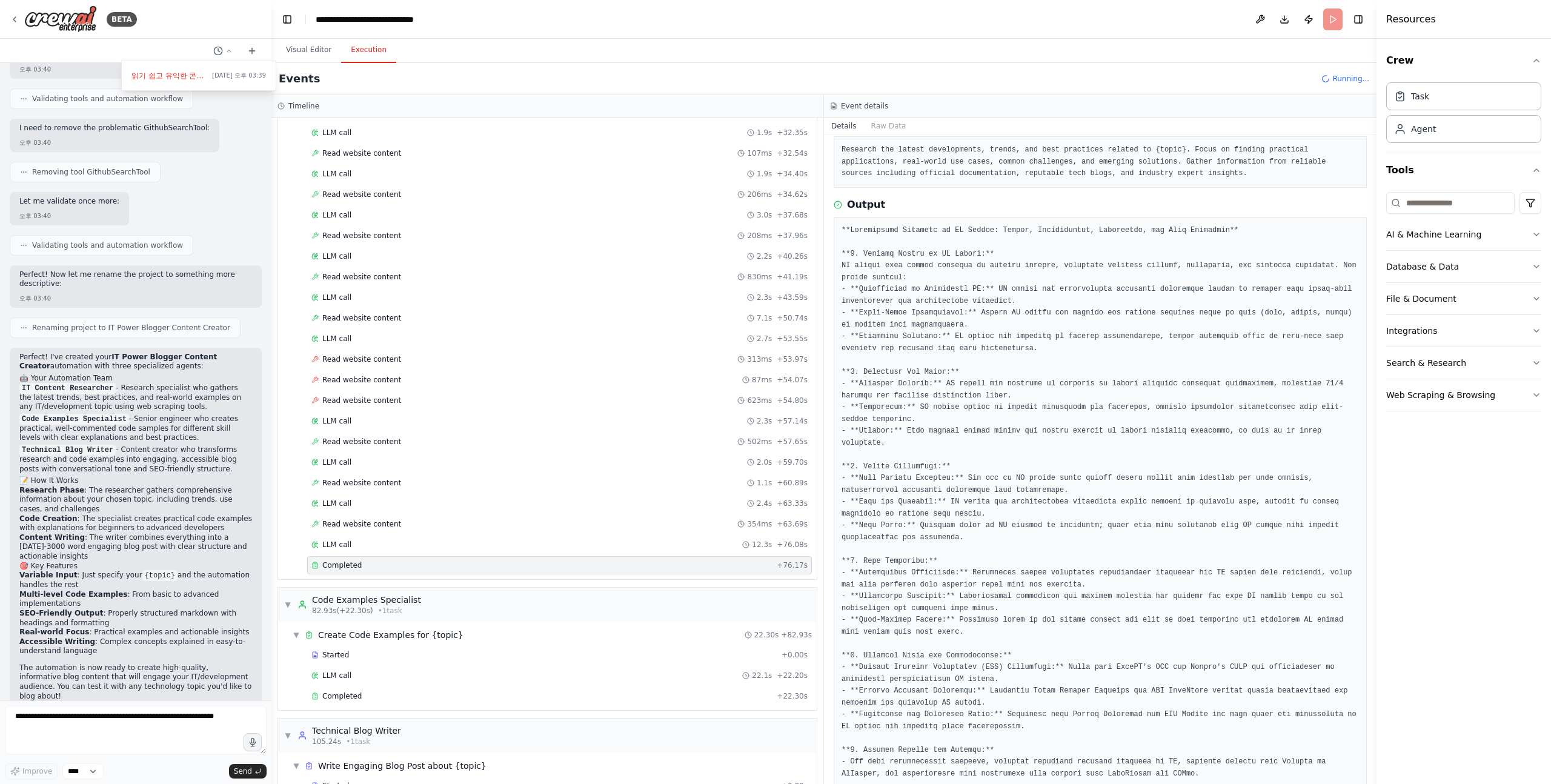
click at [1034, 252] on pre at bounding box center [1100, 526] width 517 height 603
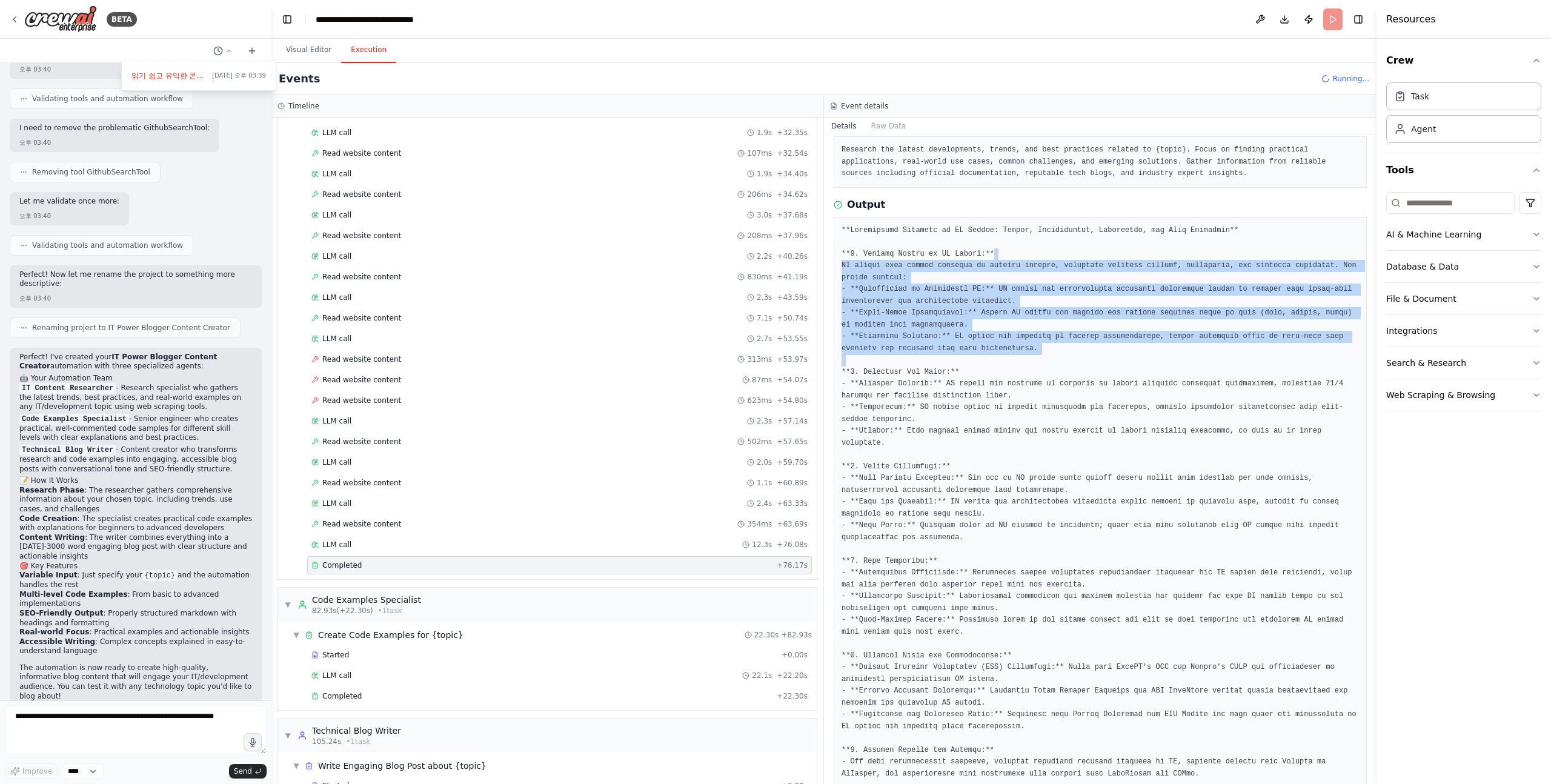
drag, startPoint x: 1034, startPoint y: 252, endPoint x: 1106, endPoint y: 358, distance: 128.1
click at [1106, 358] on pre at bounding box center [1100, 526] width 517 height 603
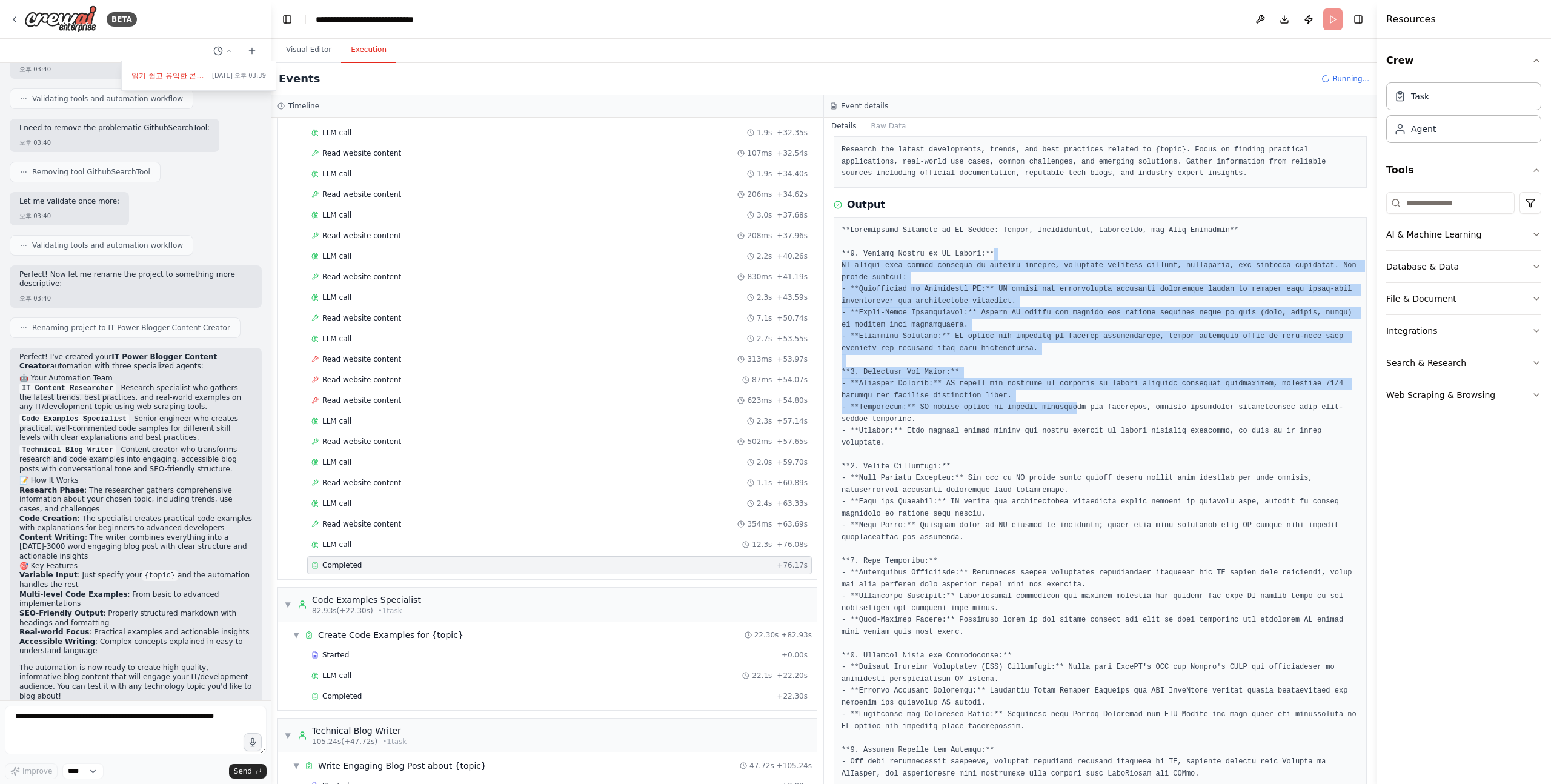
drag, startPoint x: 1077, startPoint y: 408, endPoint x: 1094, endPoint y: 249, distance: 159.9
click at [1094, 249] on pre at bounding box center [1100, 526] width 517 height 603
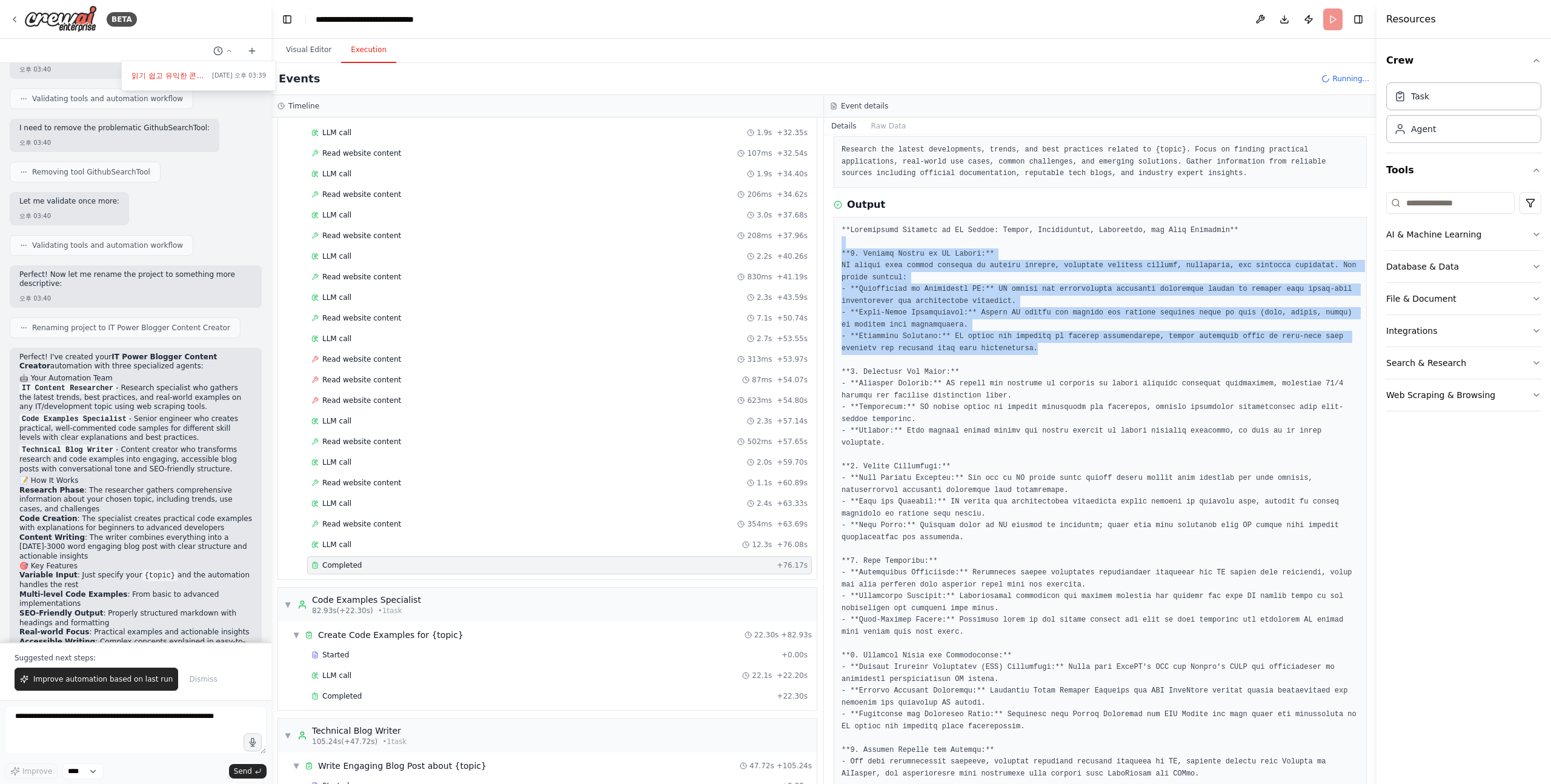
drag, startPoint x: 1095, startPoint y: 244, endPoint x: 1067, endPoint y: 361, distance: 120.3
click at [1067, 358] on pre at bounding box center [1100, 526] width 517 height 603
click at [1067, 361] on pre at bounding box center [1100, 526] width 517 height 603
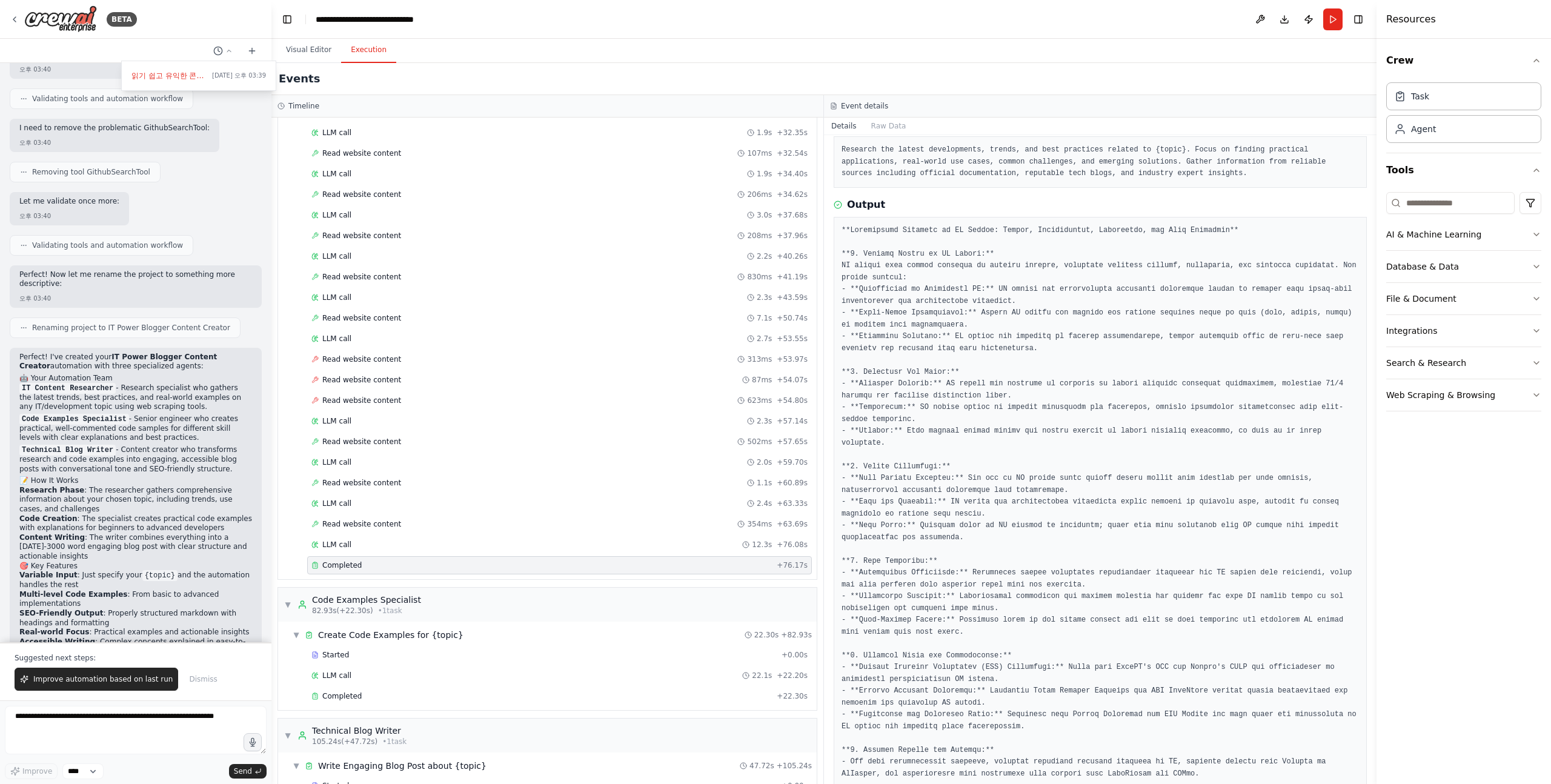
click at [1051, 336] on pre at bounding box center [1100, 526] width 517 height 603
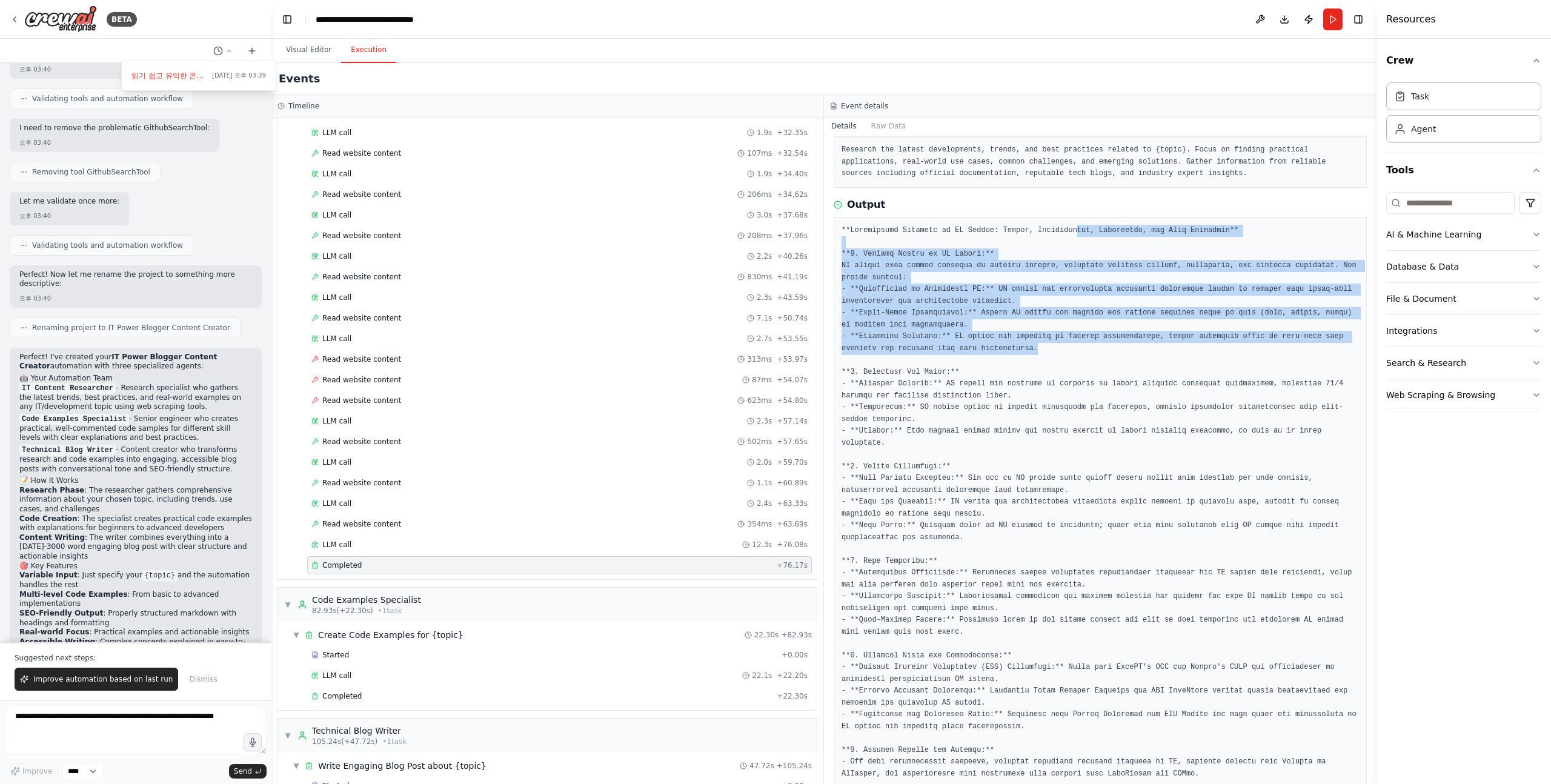
drag, startPoint x: 1048, startPoint y: 348, endPoint x: 1078, endPoint y: 234, distance: 117.9
click at [1078, 234] on pre at bounding box center [1100, 526] width 517 height 603
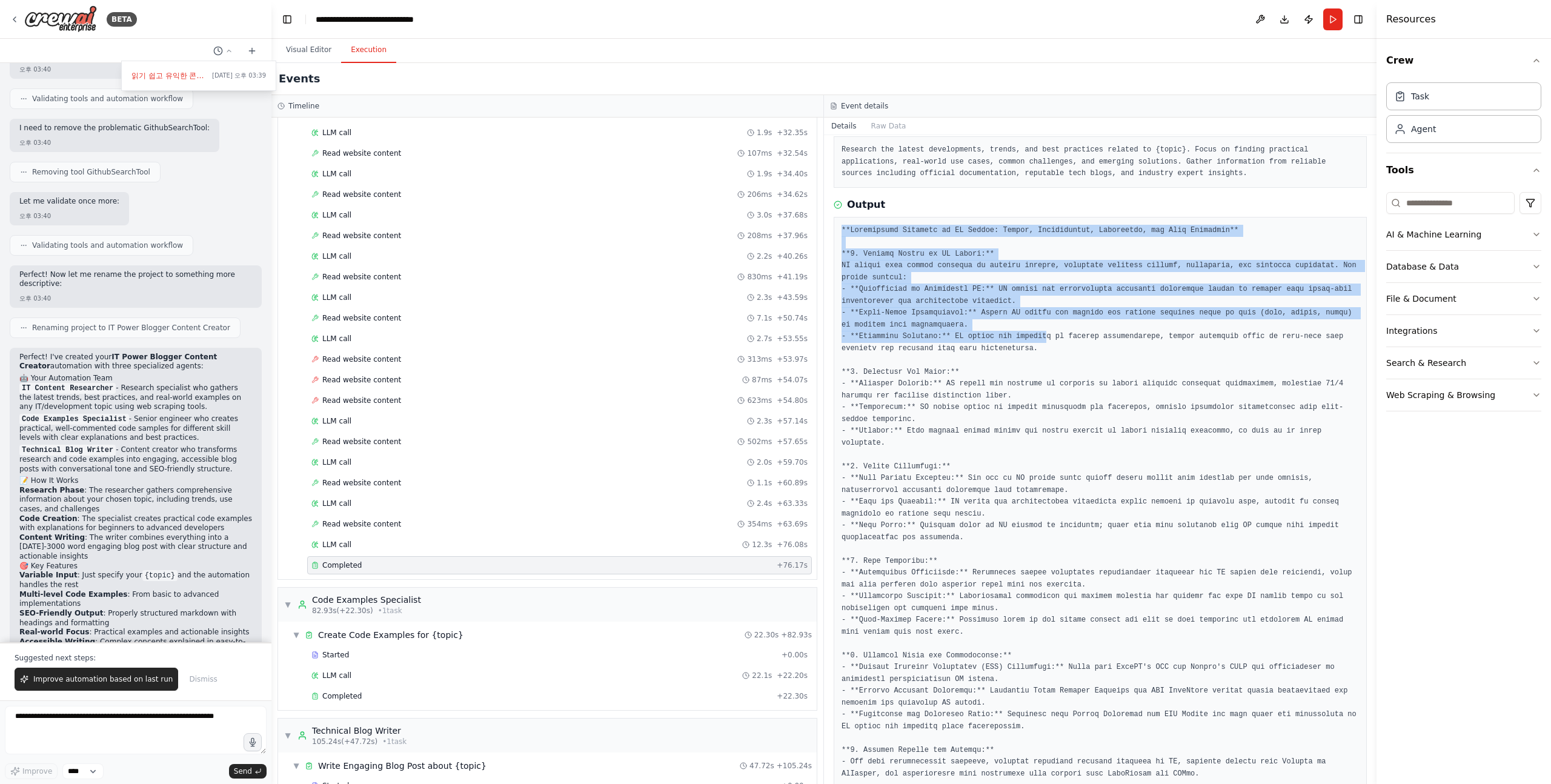
drag, startPoint x: 842, startPoint y: 229, endPoint x: 1047, endPoint y: 347, distance: 236.5
click at [1047, 345] on pre at bounding box center [1100, 526] width 517 height 603
click at [1047, 348] on pre at bounding box center [1100, 526] width 517 height 603
drag, startPoint x: 1047, startPoint y: 348, endPoint x: 853, endPoint y: 233, distance: 225.5
click at [853, 233] on pre at bounding box center [1100, 526] width 517 height 603
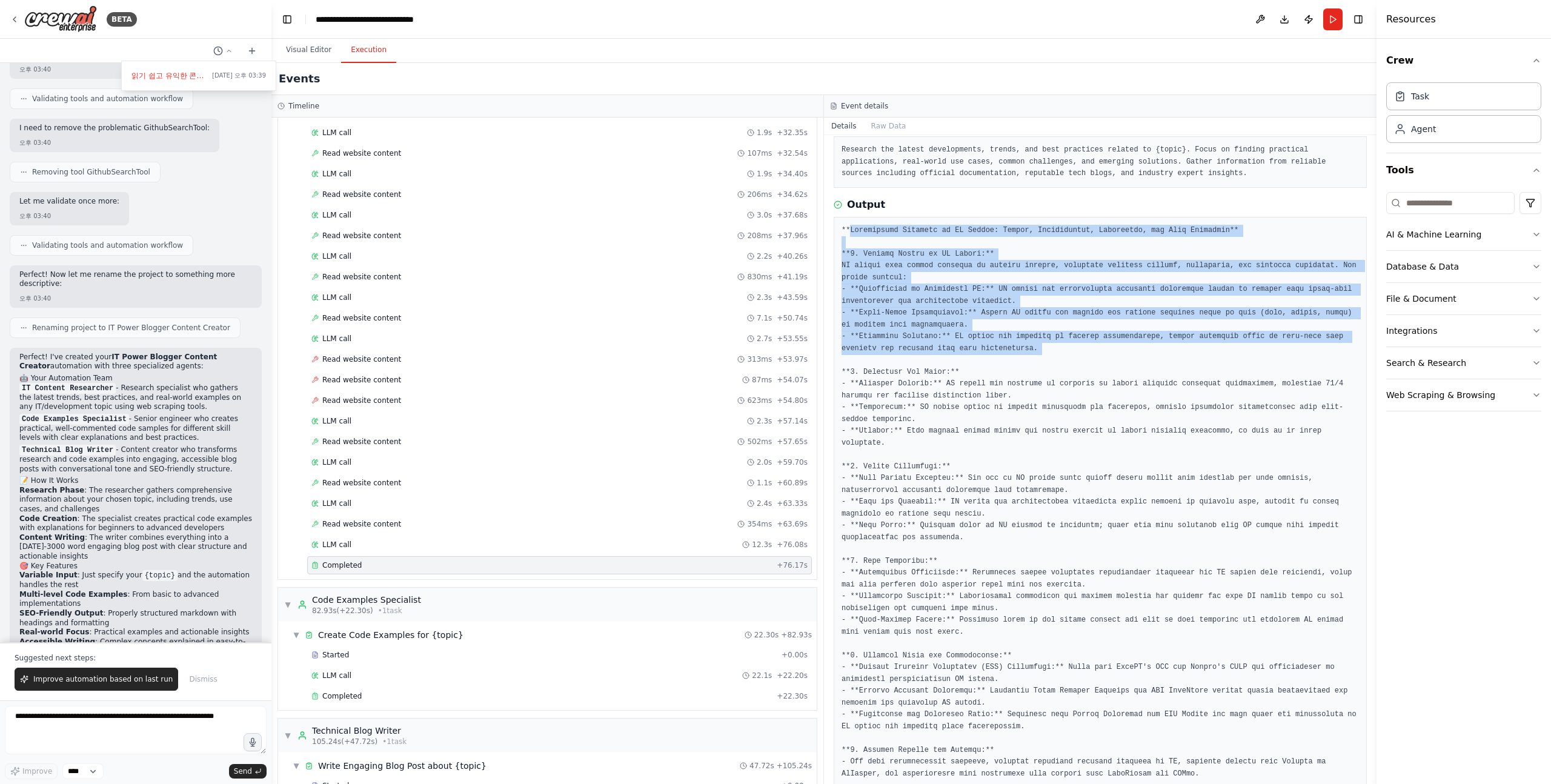
click at [853, 233] on pre at bounding box center [1100, 526] width 517 height 603
drag, startPoint x: 842, startPoint y: 233, endPoint x: 995, endPoint y: 381, distance: 212.9
click at [993, 380] on pre at bounding box center [1100, 526] width 517 height 603
click at [993, 378] on pre at bounding box center [1100, 526] width 517 height 603
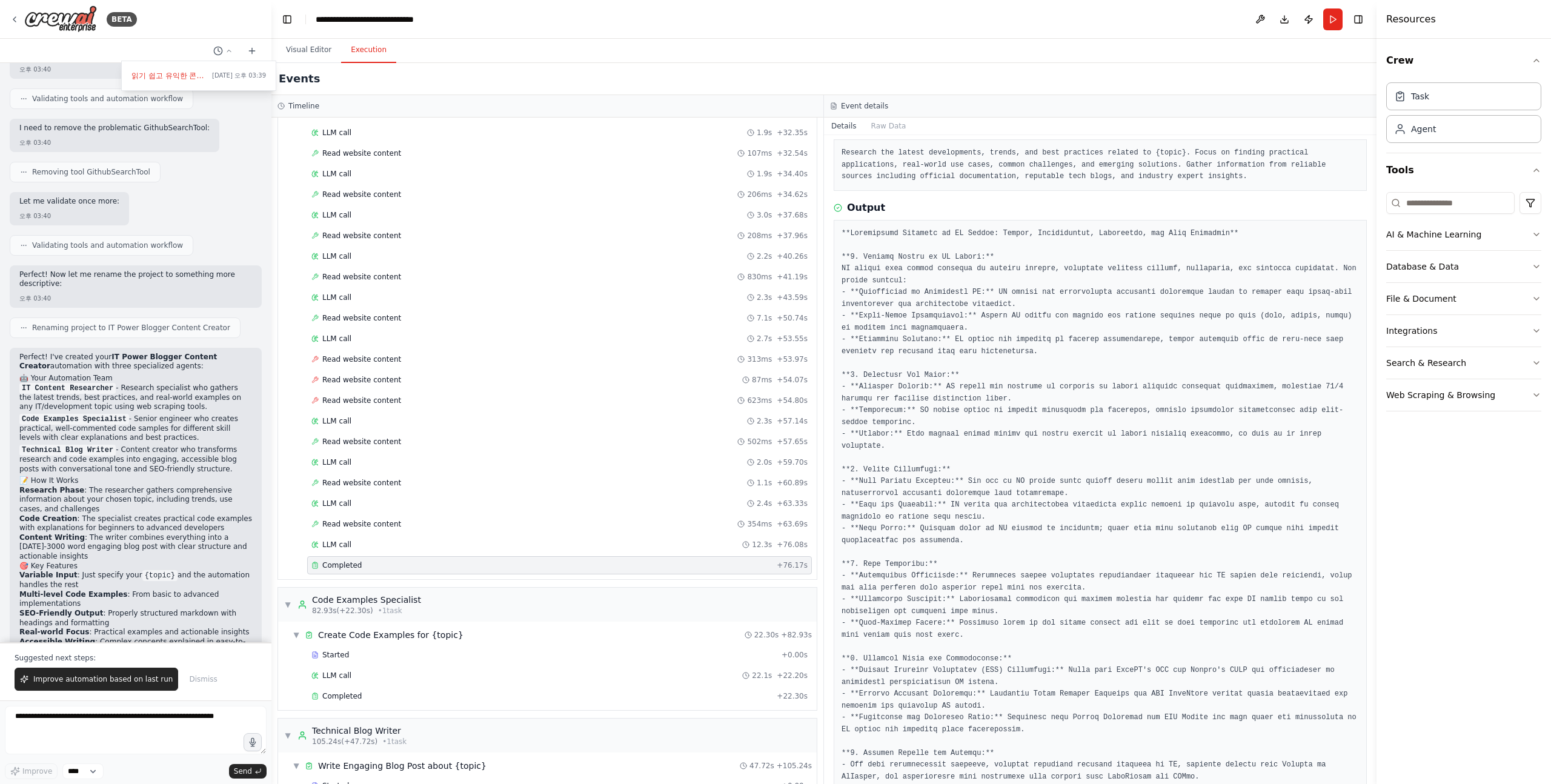
scroll to position [50, 0]
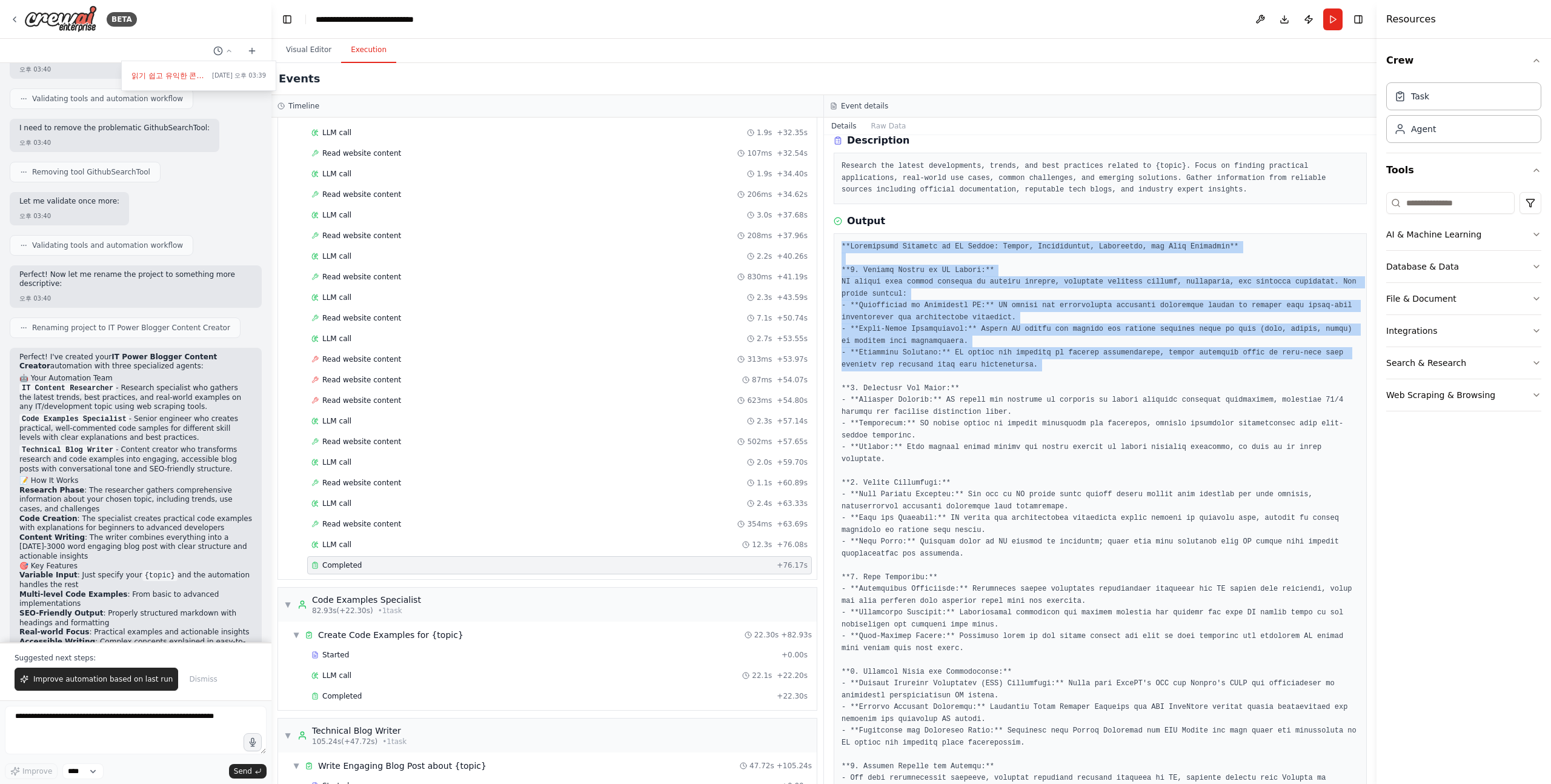
drag, startPoint x: 1022, startPoint y: 373, endPoint x: 840, endPoint y: 246, distance: 221.9
click at [840, 246] on div at bounding box center [1100, 542] width 533 height 618
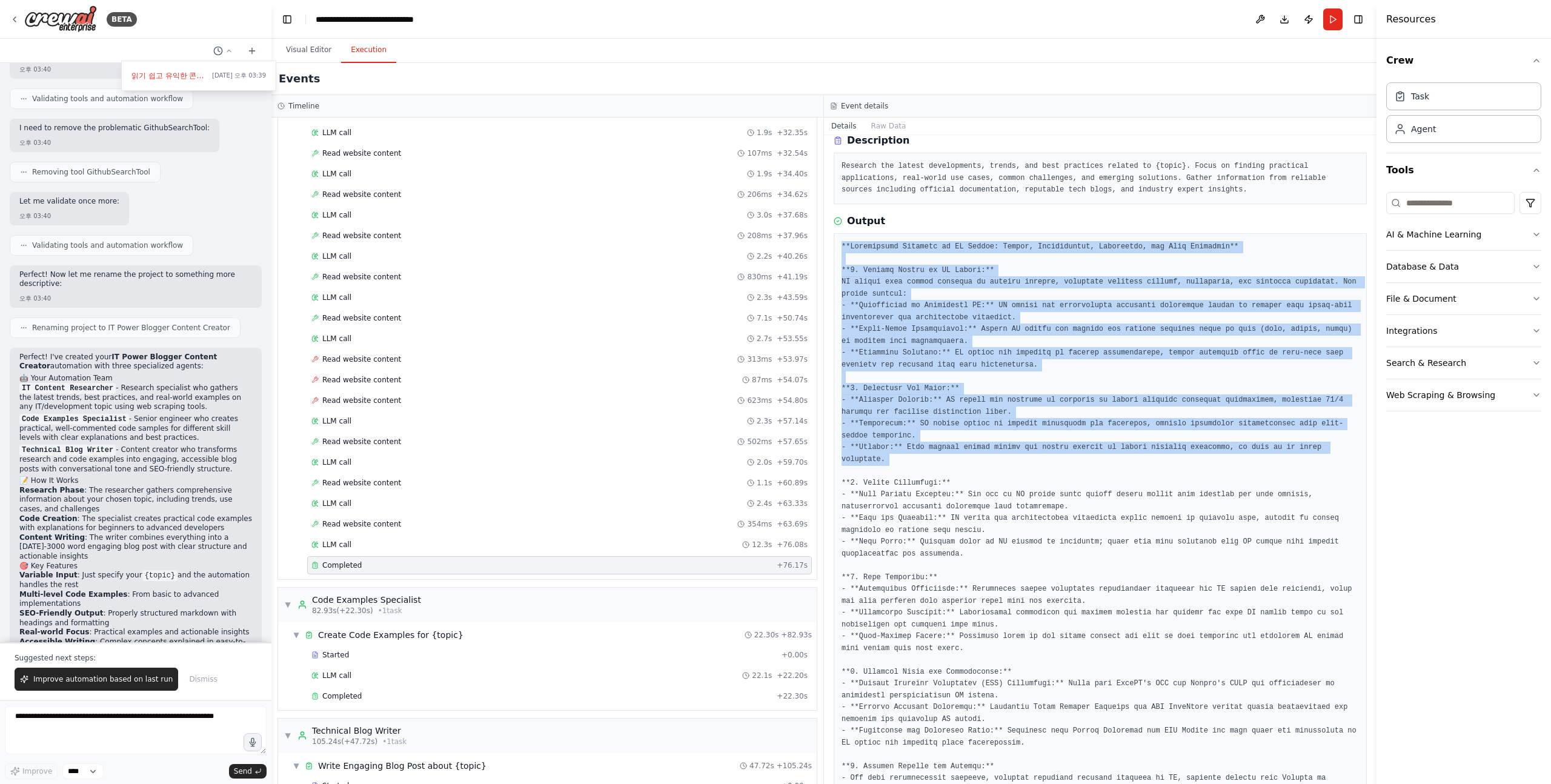
drag, startPoint x: 840, startPoint y: 246, endPoint x: 948, endPoint y: 473, distance: 251.4
click at [946, 469] on div at bounding box center [1100, 542] width 533 height 618
click at [948, 473] on pre at bounding box center [1100, 542] width 517 height 603
drag, startPoint x: 948, startPoint y: 487, endPoint x: 840, endPoint y: 252, distance: 258.6
click at [840, 252] on div at bounding box center [1100, 542] width 533 height 618
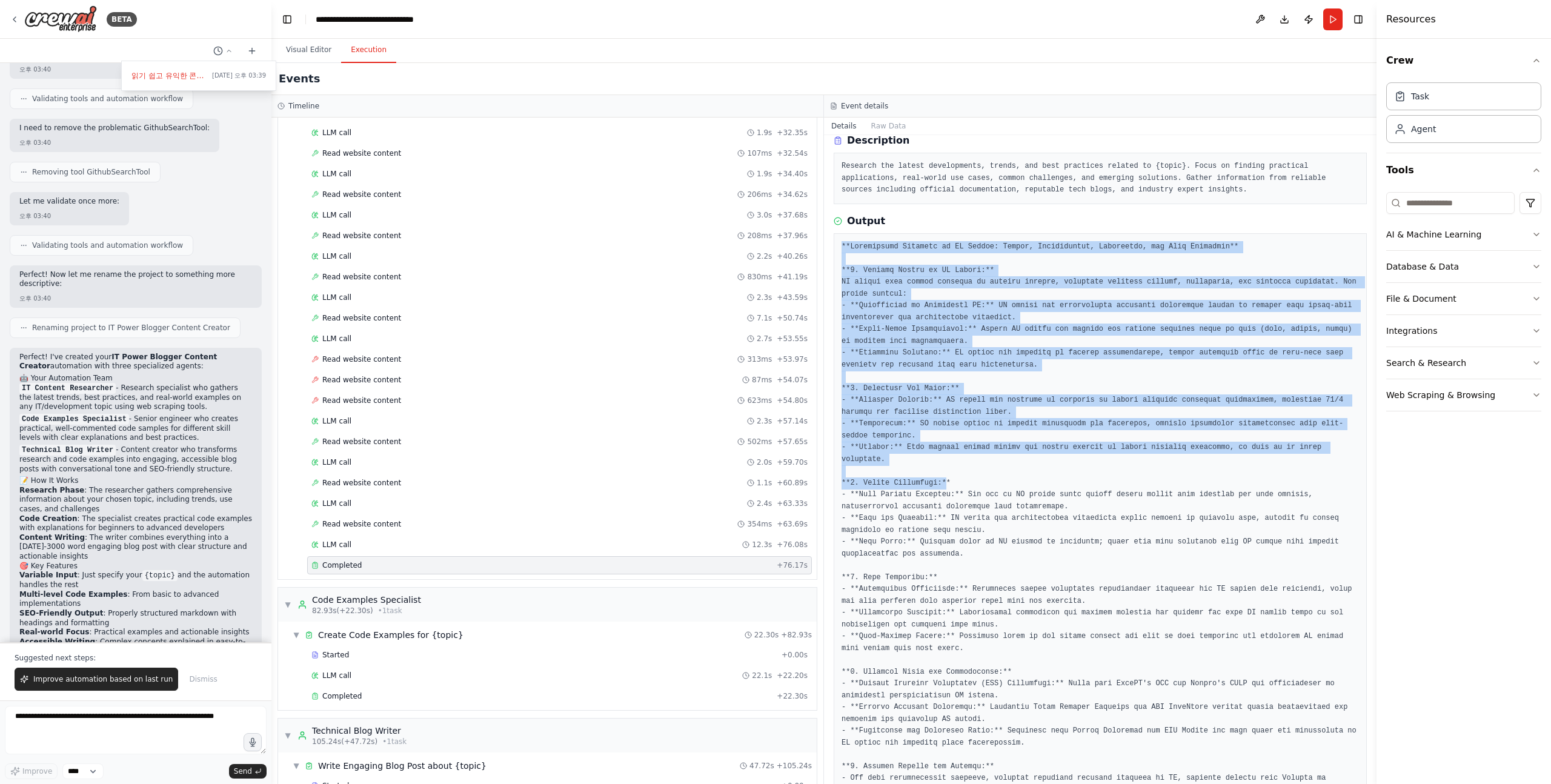
click at [840, 251] on div at bounding box center [1100, 542] width 533 height 618
drag, startPoint x: 840, startPoint y: 250, endPoint x: 1042, endPoint y: 466, distance: 295.7
click at [1040, 462] on div at bounding box center [1100, 542] width 533 height 618
click at [1042, 466] on pre at bounding box center [1100, 542] width 517 height 603
drag, startPoint x: 1041, startPoint y: 476, endPoint x: 1020, endPoint y: 229, distance: 247.9
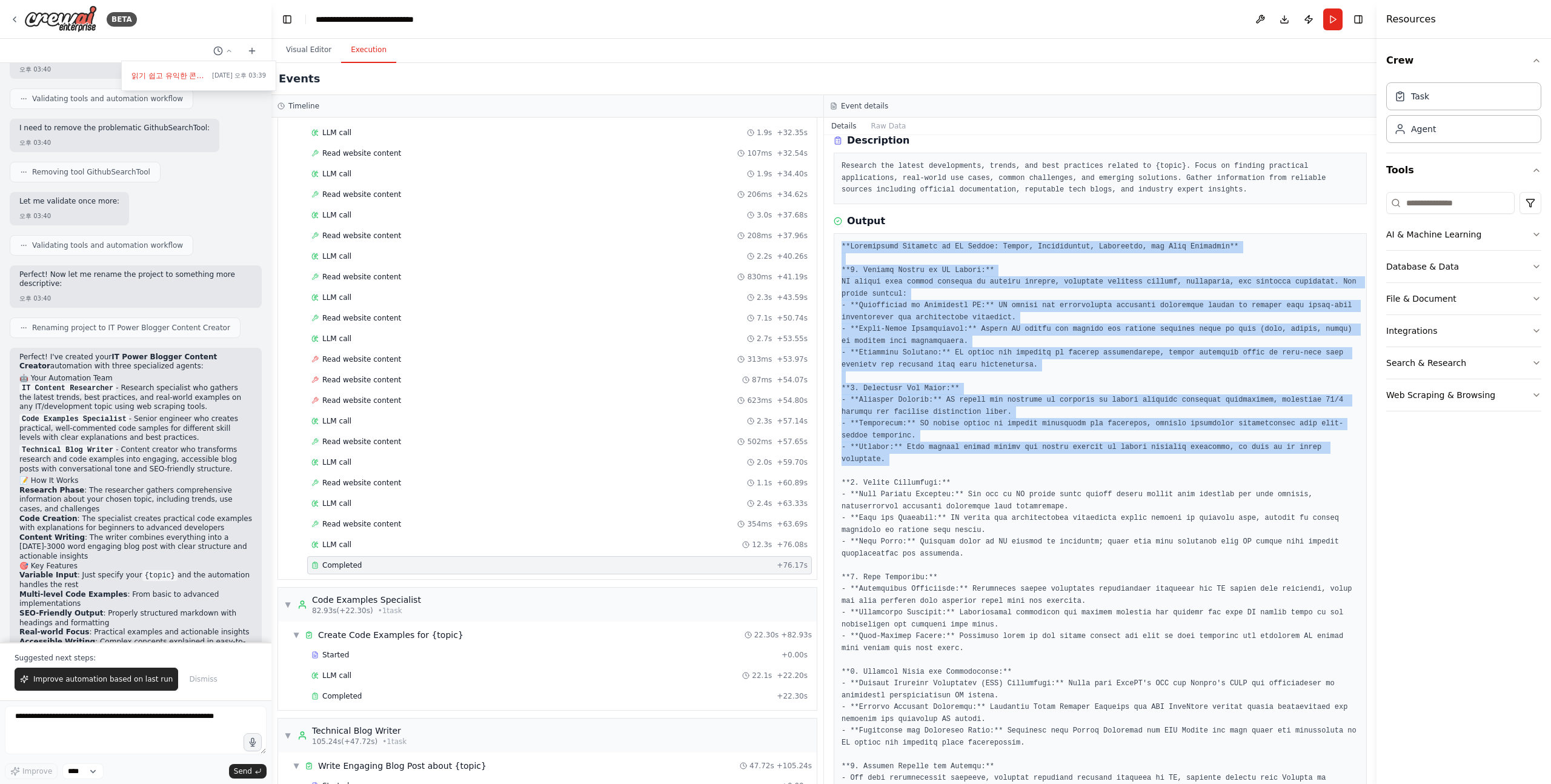
click at [1025, 231] on div "Output" at bounding box center [1100, 533] width 533 height 638
click at [1020, 229] on div "Output" at bounding box center [1100, 533] width 533 height 638
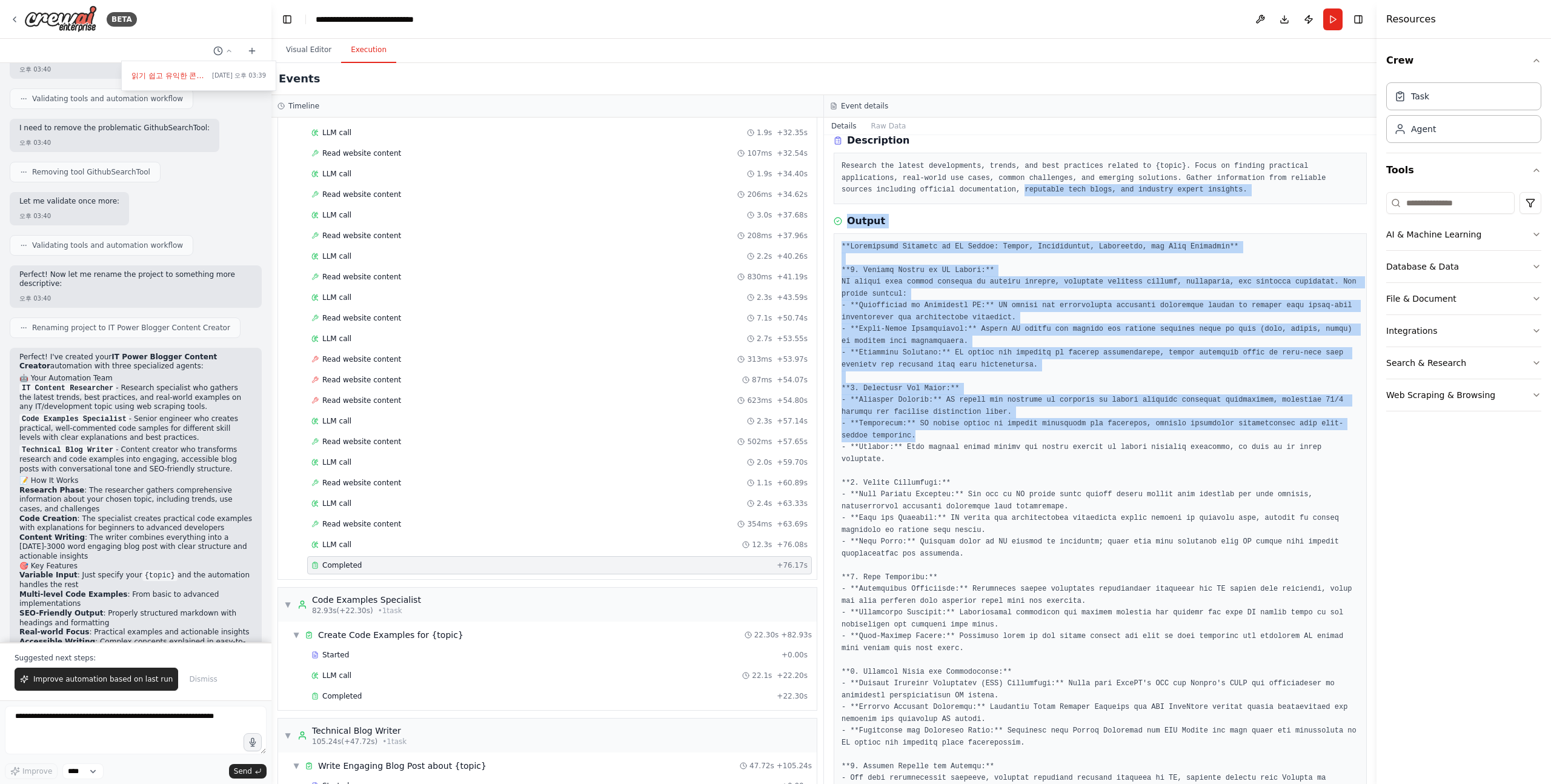
drag, startPoint x: 1025, startPoint y: 194, endPoint x: 1017, endPoint y: 447, distance: 253.1
click at [1018, 441] on div "Completed 2025. 9. 17. 오후 3:48:00 Description Research the latest developments,…" at bounding box center [1100, 459] width 553 height 649
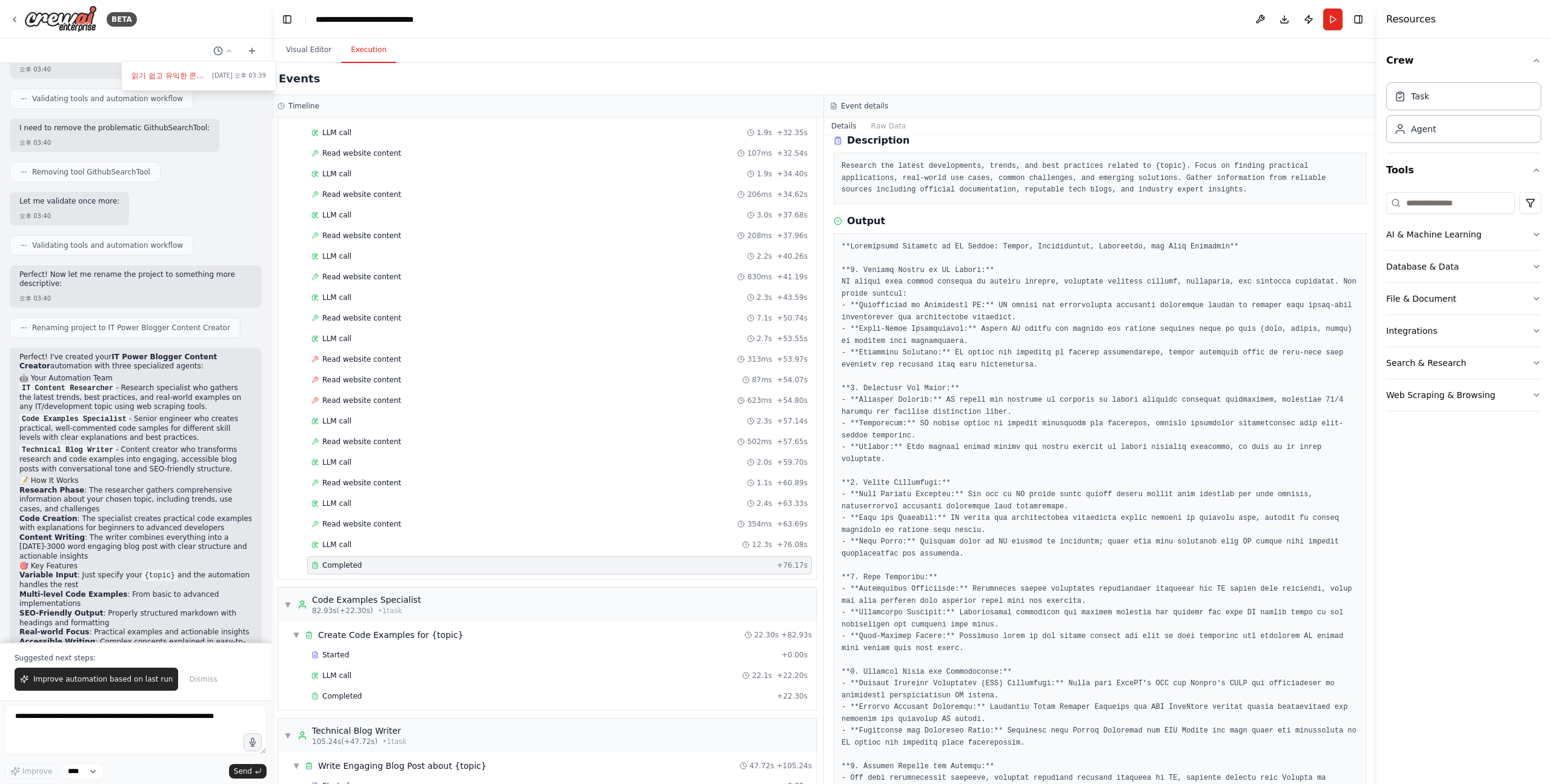
click at [1017, 447] on pre at bounding box center [1100, 542] width 517 height 603
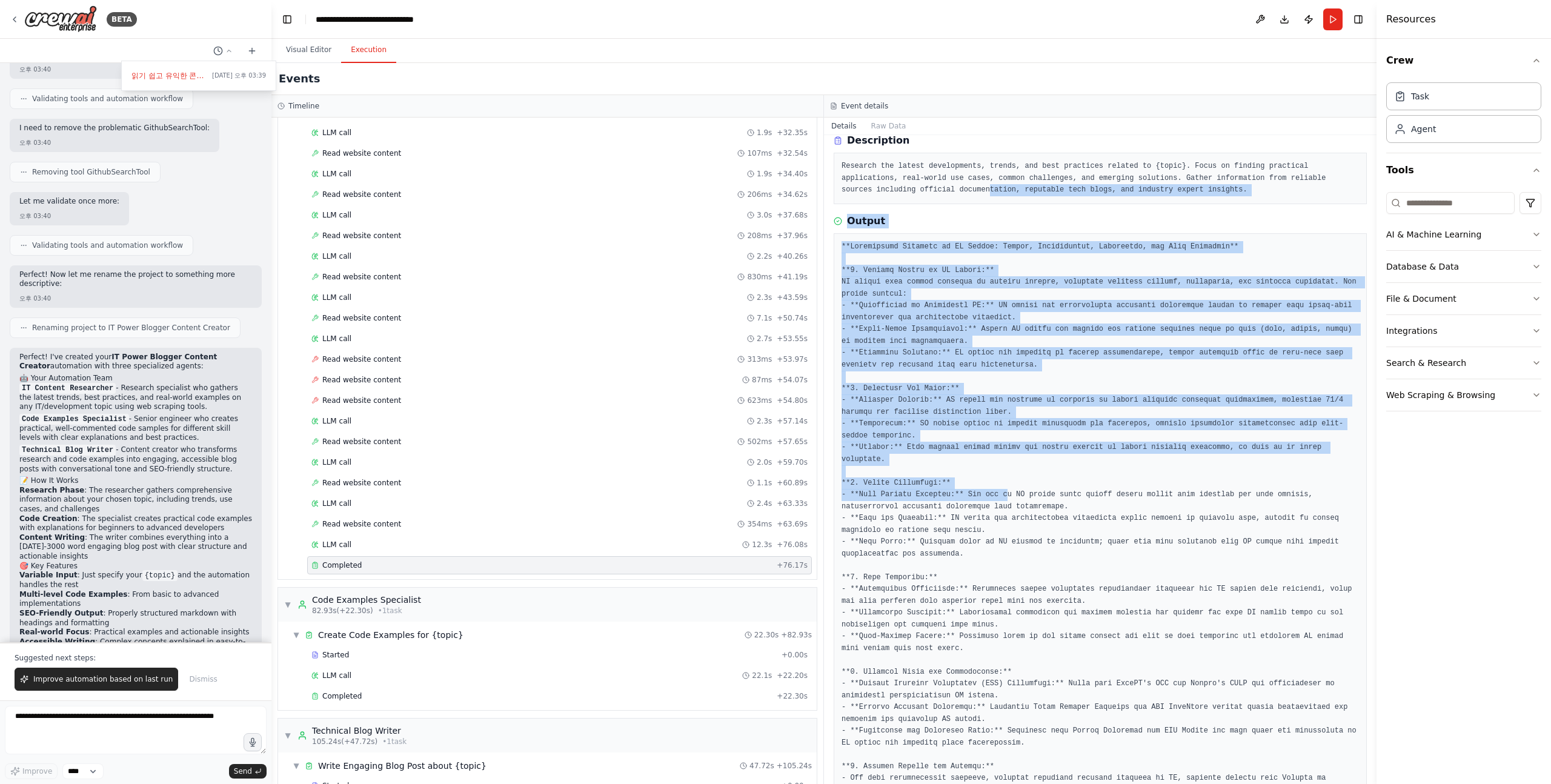
drag, startPoint x: 1009, startPoint y: 498, endPoint x: 988, endPoint y: 184, distance: 314.7
click at [988, 184] on div "Completed 2025. 9. 17. 오후 3:48:00 Description Research the latest developments,…" at bounding box center [1100, 459] width 553 height 649
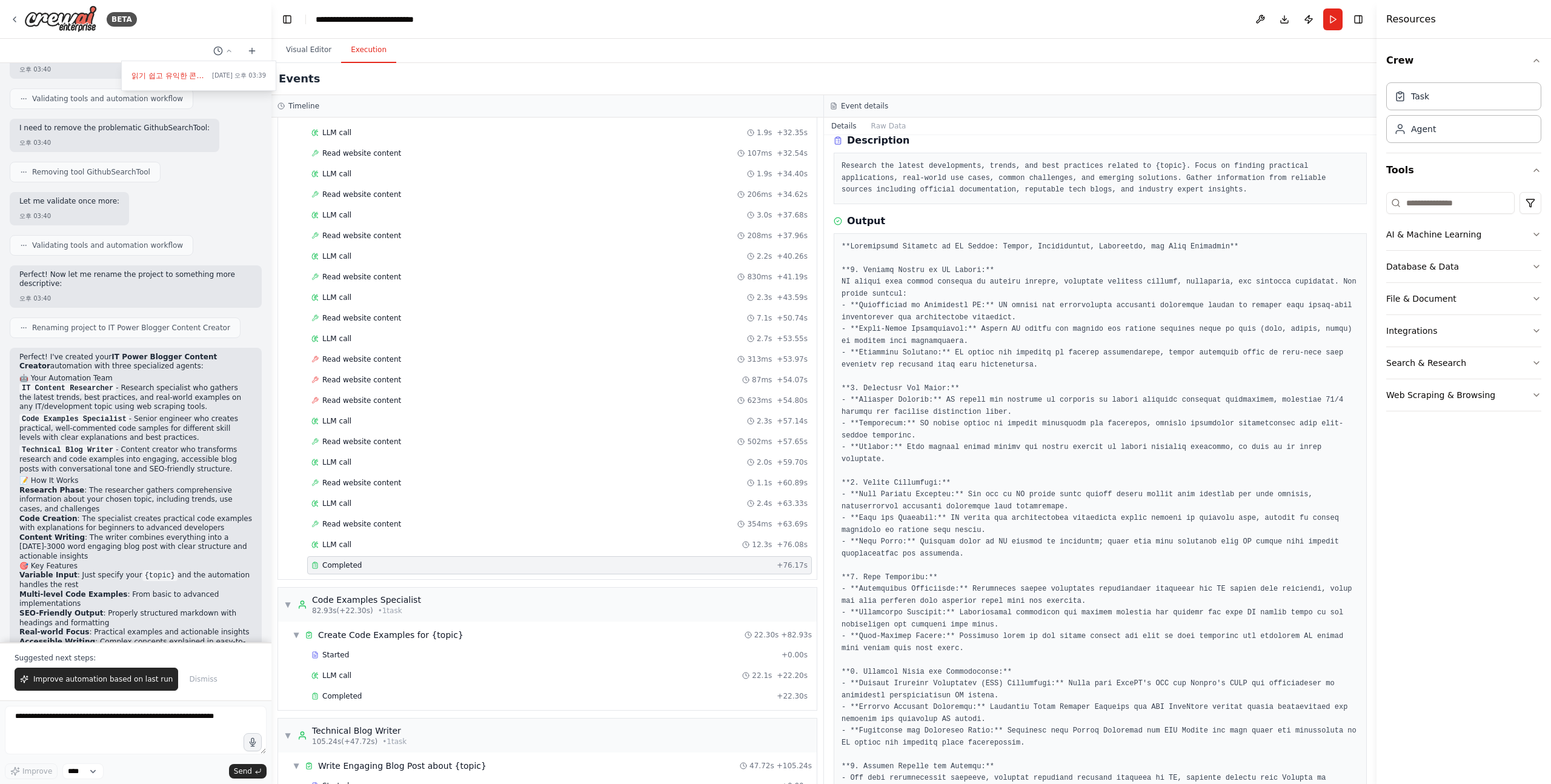
click at [988, 184] on pre "Research the latest developments, trends, and best practices related to {topic}…" at bounding box center [1100, 178] width 517 height 36
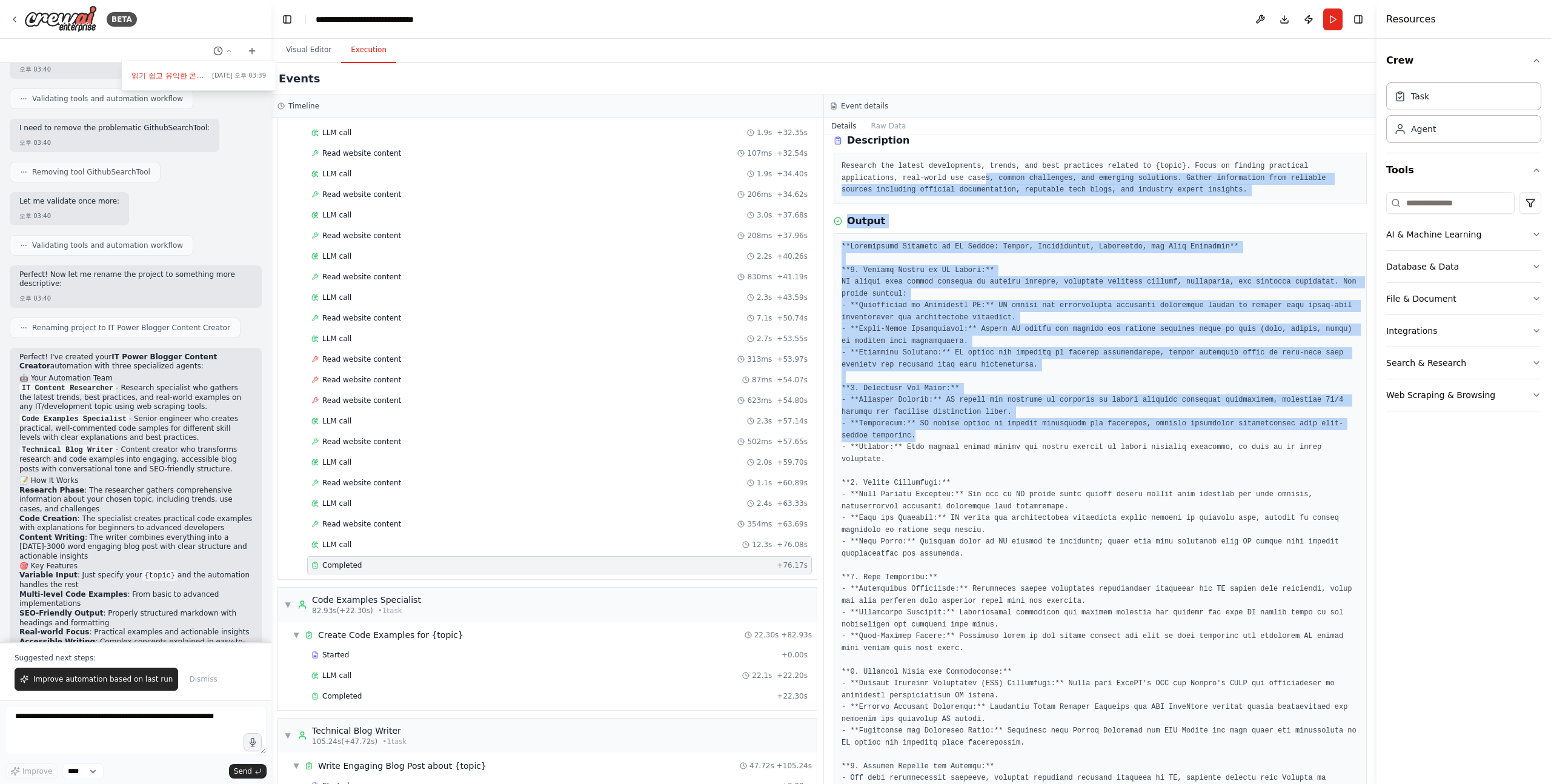
drag, startPoint x: 984, startPoint y: 178, endPoint x: 986, endPoint y: 454, distance: 276.0
click at [986, 448] on div "Completed 2025. 9. 17. 오후 3:48:00 Description Research the latest developments,…" at bounding box center [1100, 459] width 553 height 649
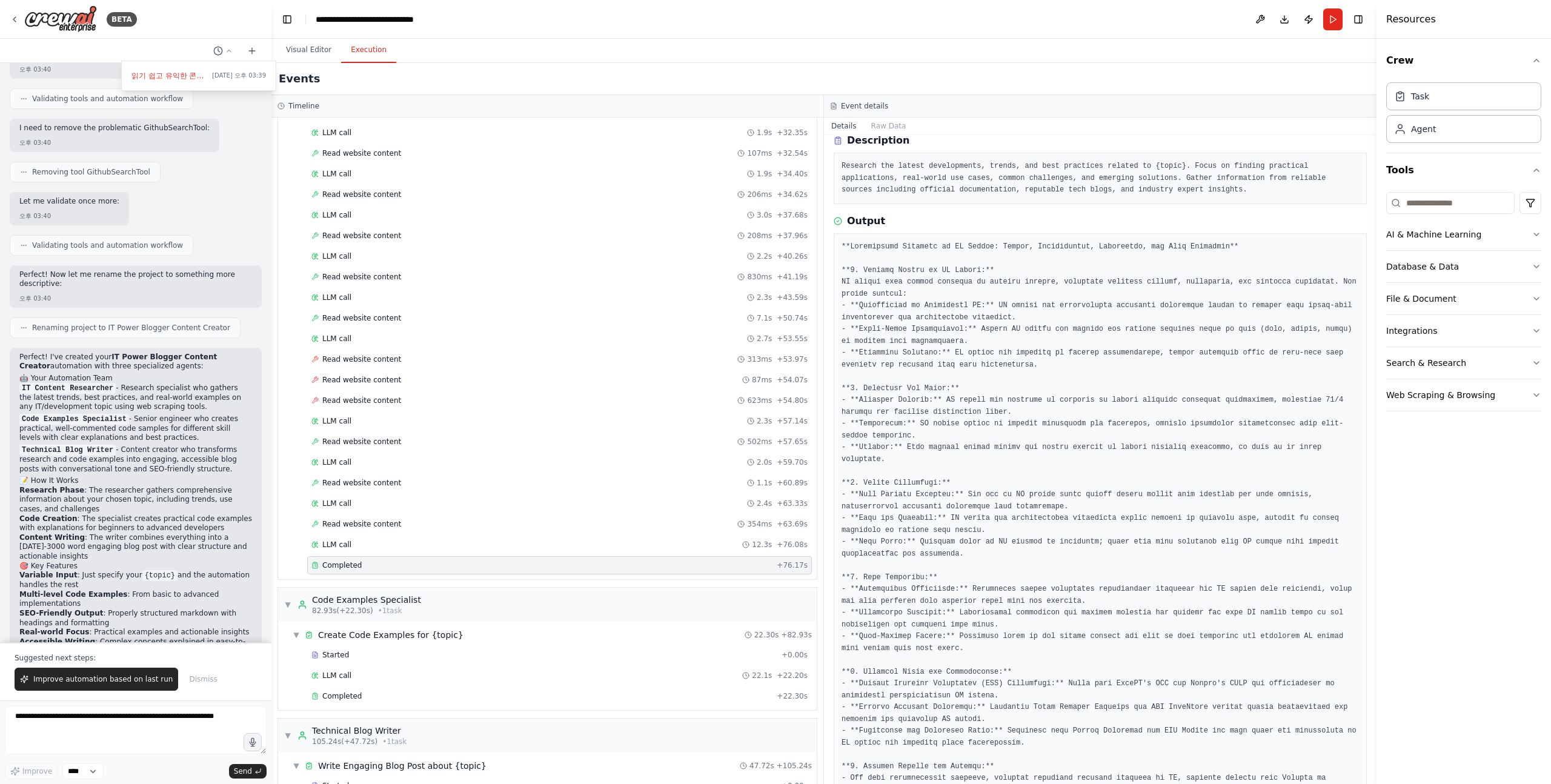
click at [986, 454] on pre at bounding box center [1100, 542] width 517 height 603
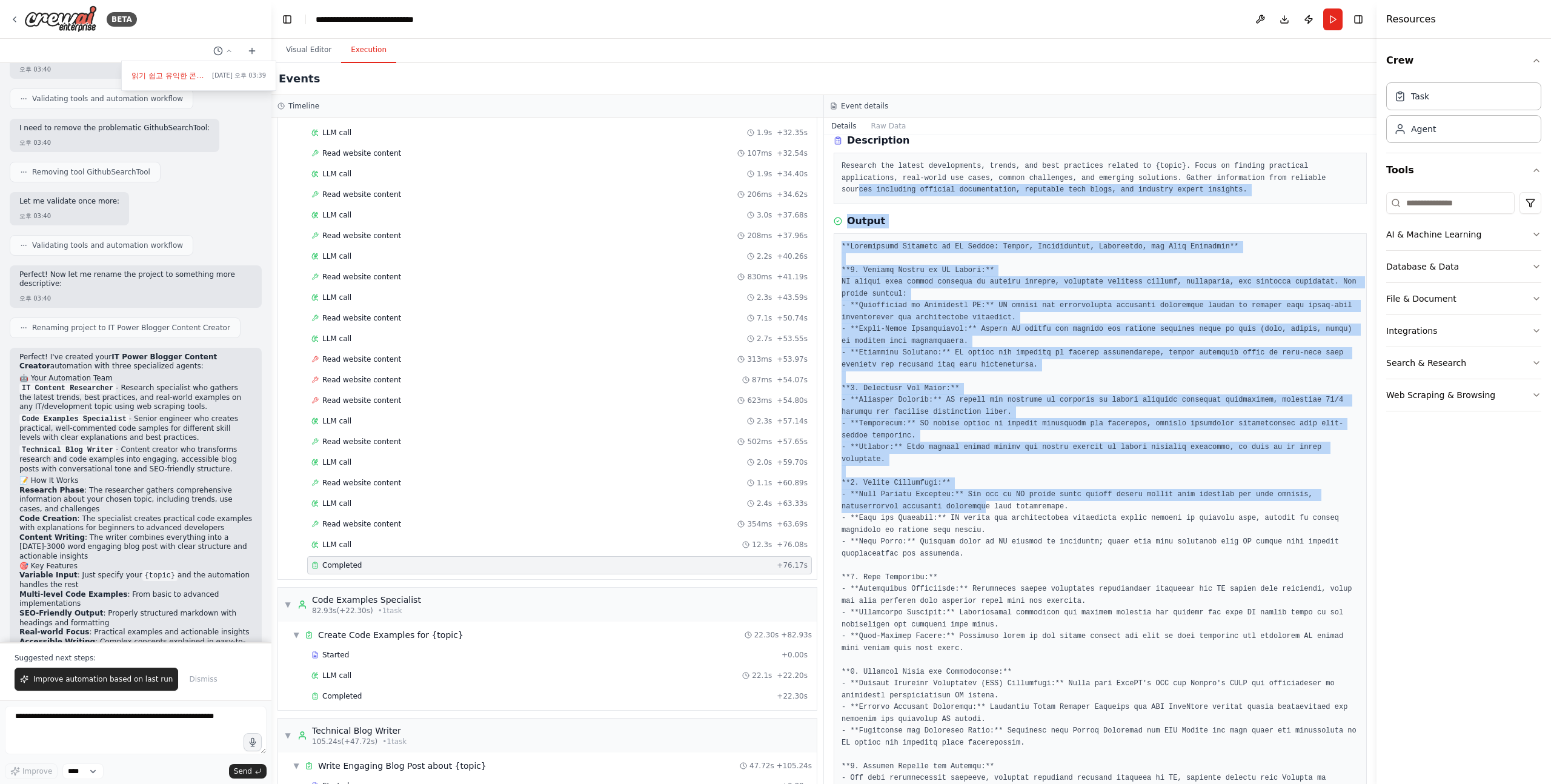
drag, startPoint x: 984, startPoint y: 507, endPoint x: 858, endPoint y: 188, distance: 343.0
click at [858, 191] on div "Completed 2025. 9. 17. 오후 3:48:00 Description Research the latest developments,…" at bounding box center [1100, 459] width 553 height 649
click at [858, 188] on pre "Research the latest developments, trends, and best practices related to {topic}…" at bounding box center [1100, 178] width 517 height 36
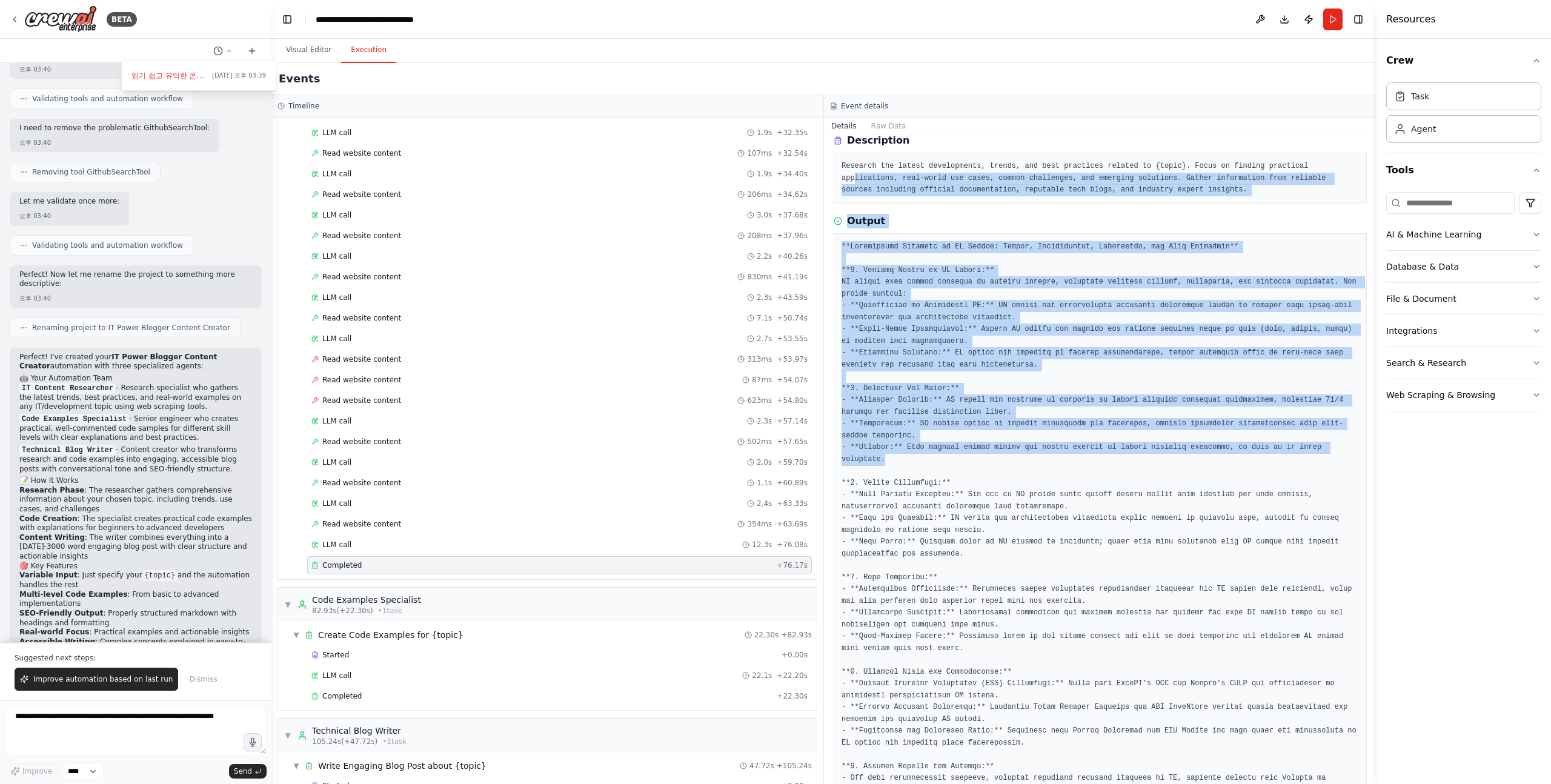
drag, startPoint x: 857, startPoint y: 176, endPoint x: 974, endPoint y: 461, distance: 308.1
click at [974, 455] on div "Completed 2025. 9. 17. 오후 3:48:00 Description Research the latest developments,…" at bounding box center [1100, 459] width 553 height 649
click at [974, 463] on pre at bounding box center [1100, 542] width 517 height 603
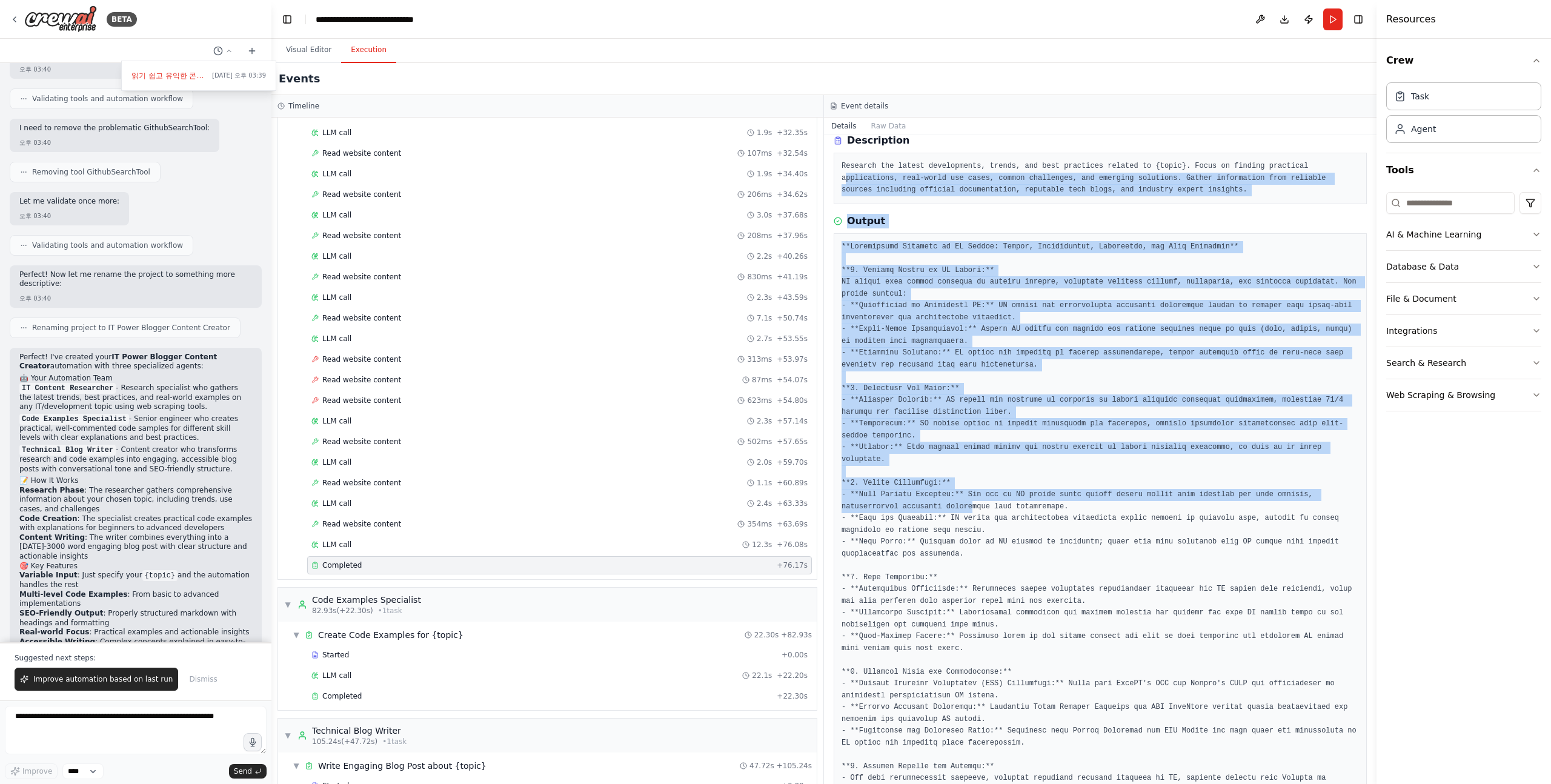
drag, startPoint x: 974, startPoint y: 511, endPoint x: 846, endPoint y: 175, distance: 359.6
click at [846, 175] on div "Completed 2025. 9. 17. 오후 3:48:00 Description Research the latest developments,…" at bounding box center [1100, 459] width 553 height 649
click at [846, 175] on pre "Research the latest developments, trends, and best practices related to {topic}…" at bounding box center [1100, 178] width 517 height 36
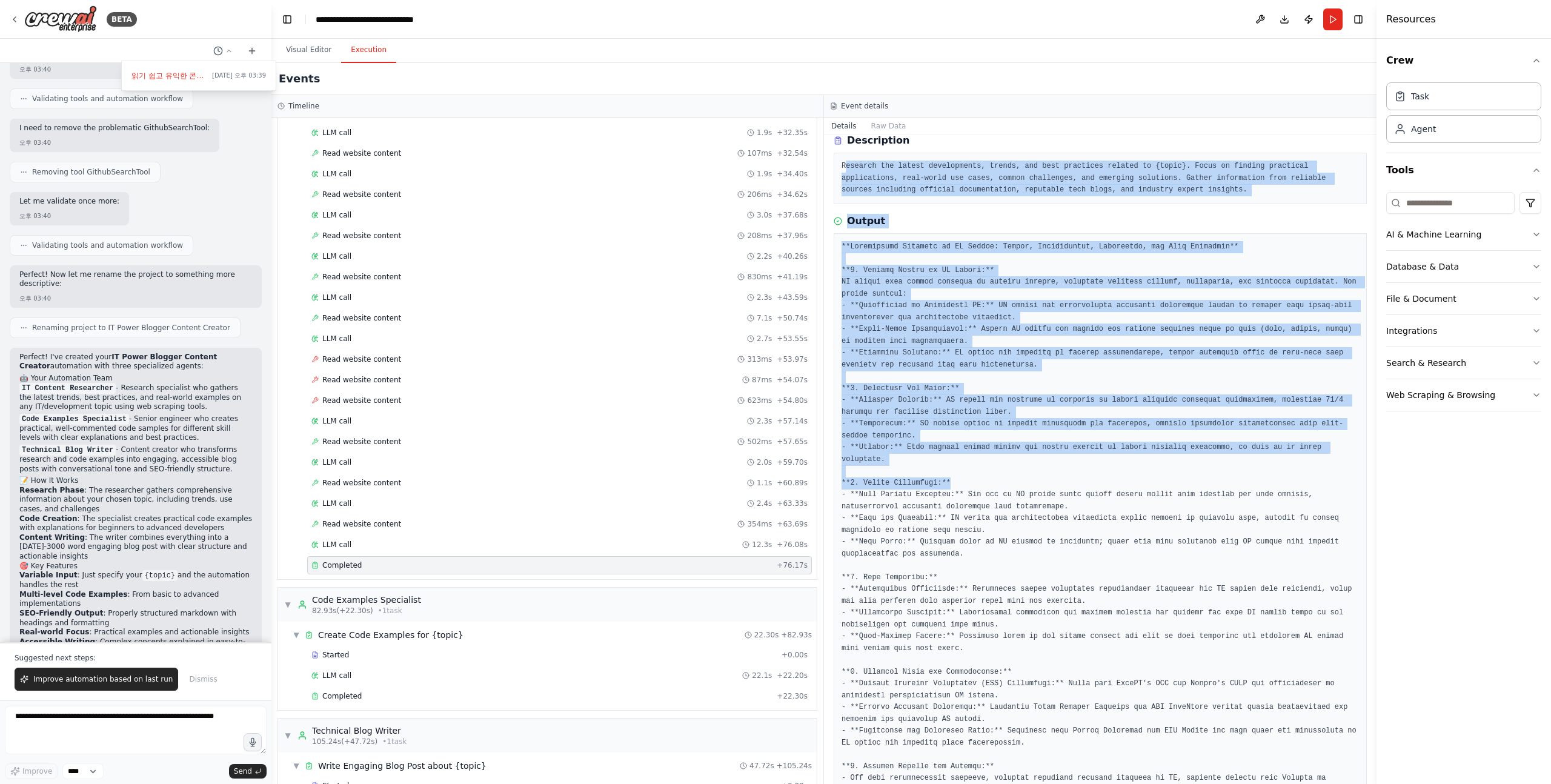
drag, startPoint x: 845, startPoint y: 168, endPoint x: 1009, endPoint y: 502, distance: 372.1
click at [1007, 494] on div "Completed 2025. 9. 17. 오후 3:48:00 Description Research the latest developments,…" at bounding box center [1100, 459] width 553 height 649
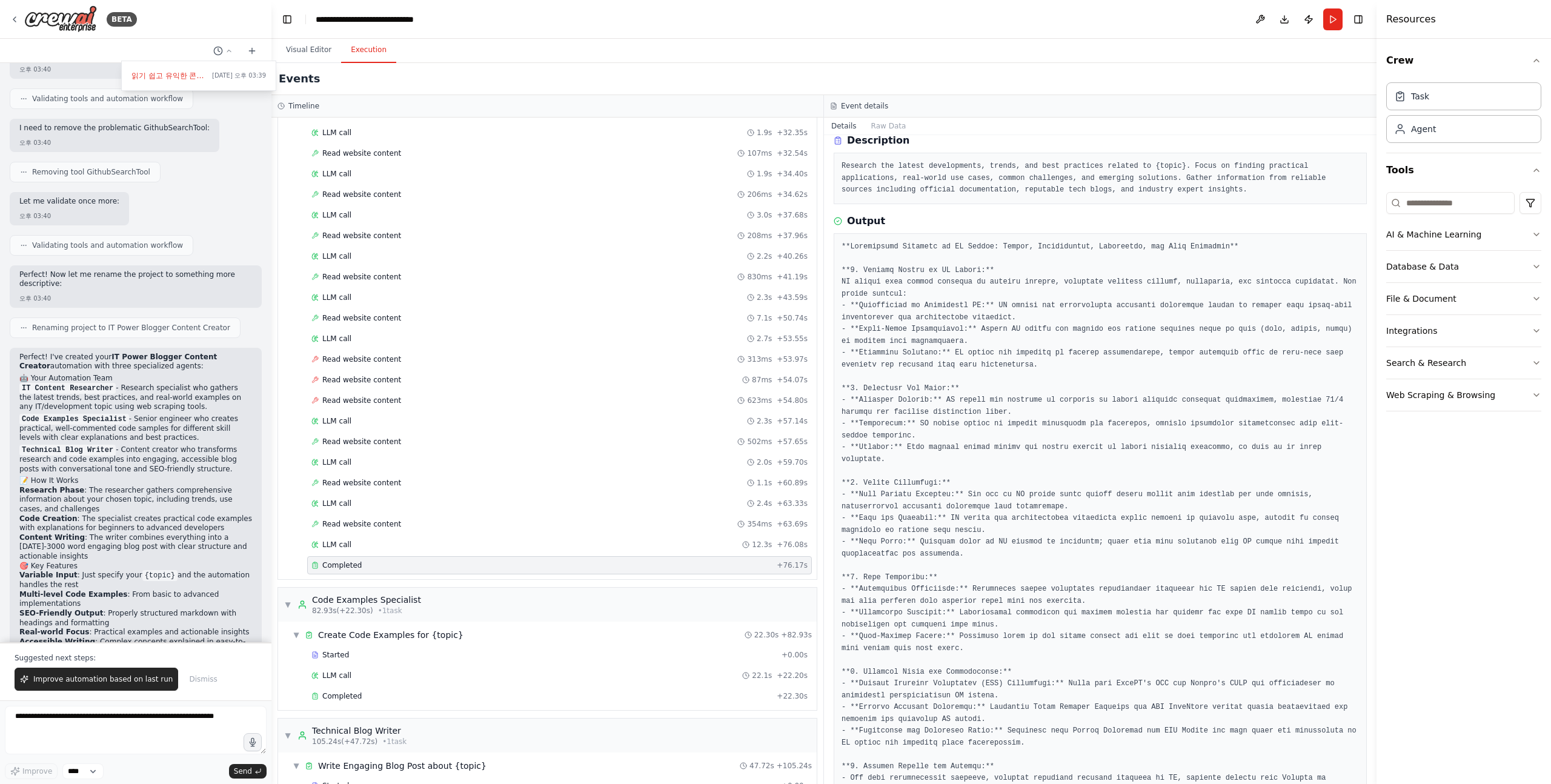
click at [1009, 502] on pre at bounding box center [1100, 542] width 517 height 603
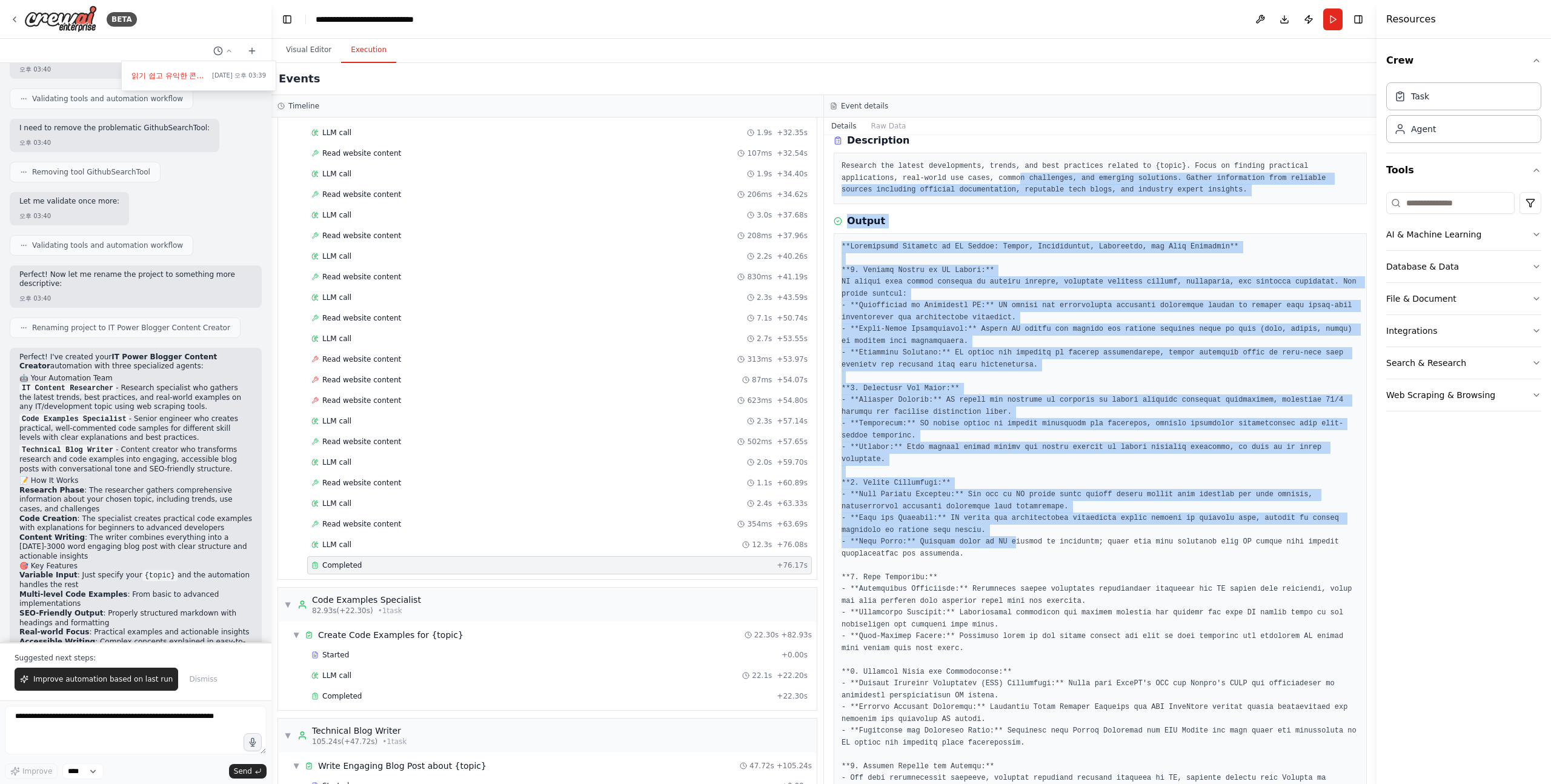
drag, startPoint x: 1017, startPoint y: 545, endPoint x: 1021, endPoint y: 177, distance: 368.0
click at [1020, 178] on div "Completed 2025. 9. 17. 오후 3:48:00 Description Research the latest developments,…" at bounding box center [1100, 459] width 553 height 649
click at [1021, 177] on pre "Research the latest developments, trends, and best practices related to {topic}…" at bounding box center [1100, 178] width 517 height 36
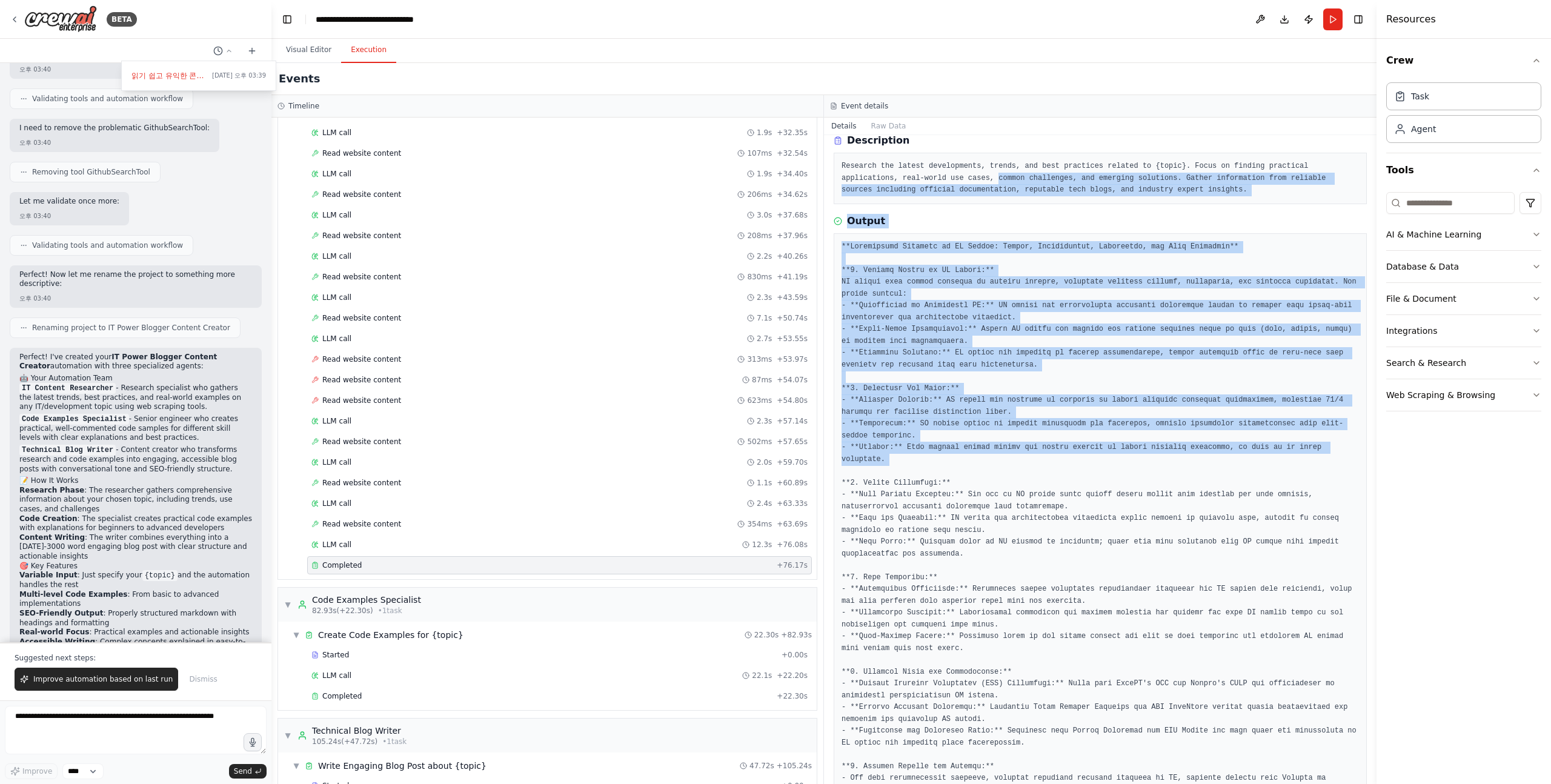
drag, startPoint x: 1021, startPoint y: 177, endPoint x: 1016, endPoint y: 479, distance: 302.0
click at [1016, 474] on div "Completed 2025. 9. 17. 오후 3:48:00 Description Research the latest developments,…" at bounding box center [1100, 459] width 553 height 649
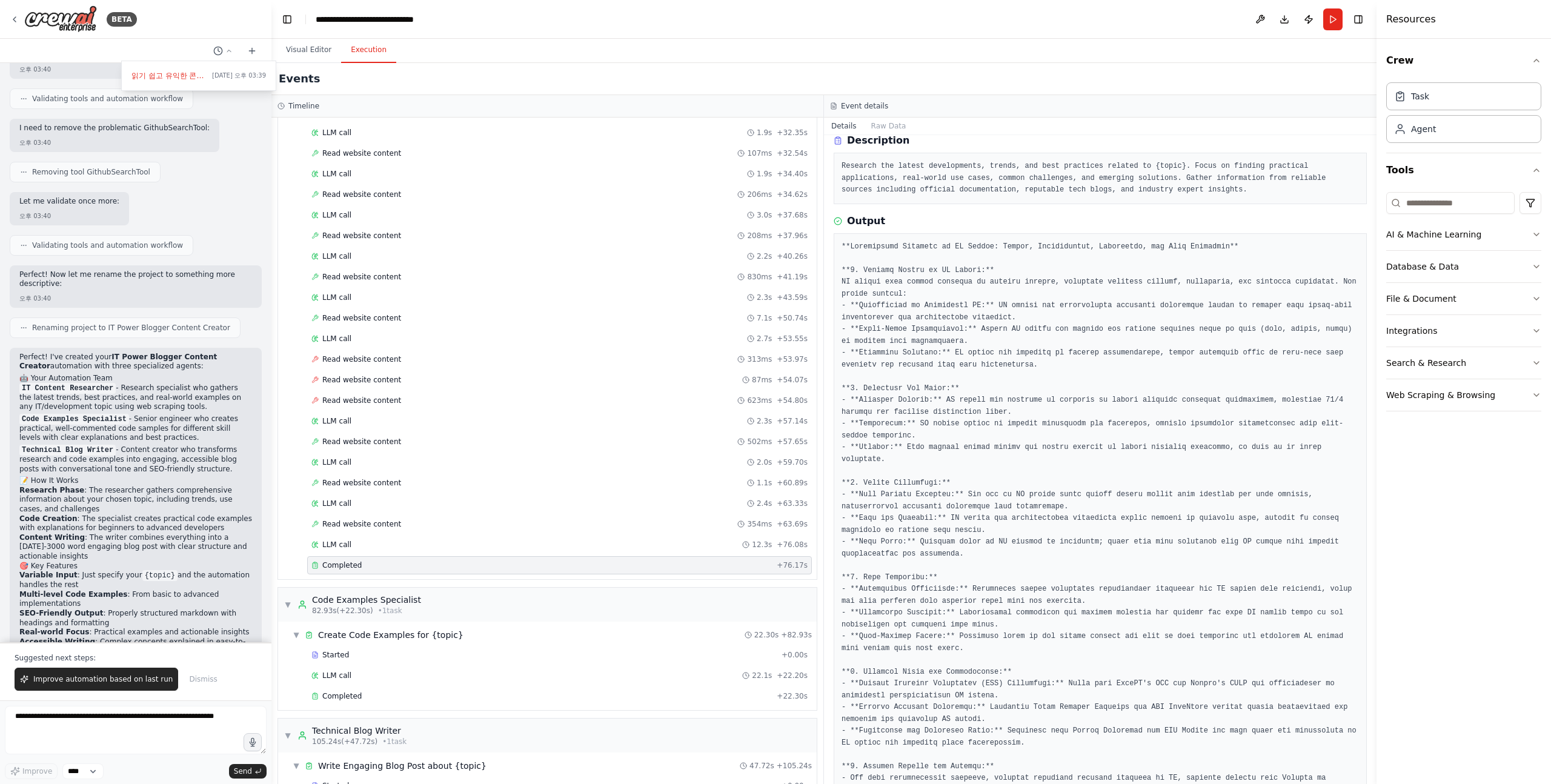
click at [1016, 479] on pre at bounding box center [1100, 542] width 517 height 603
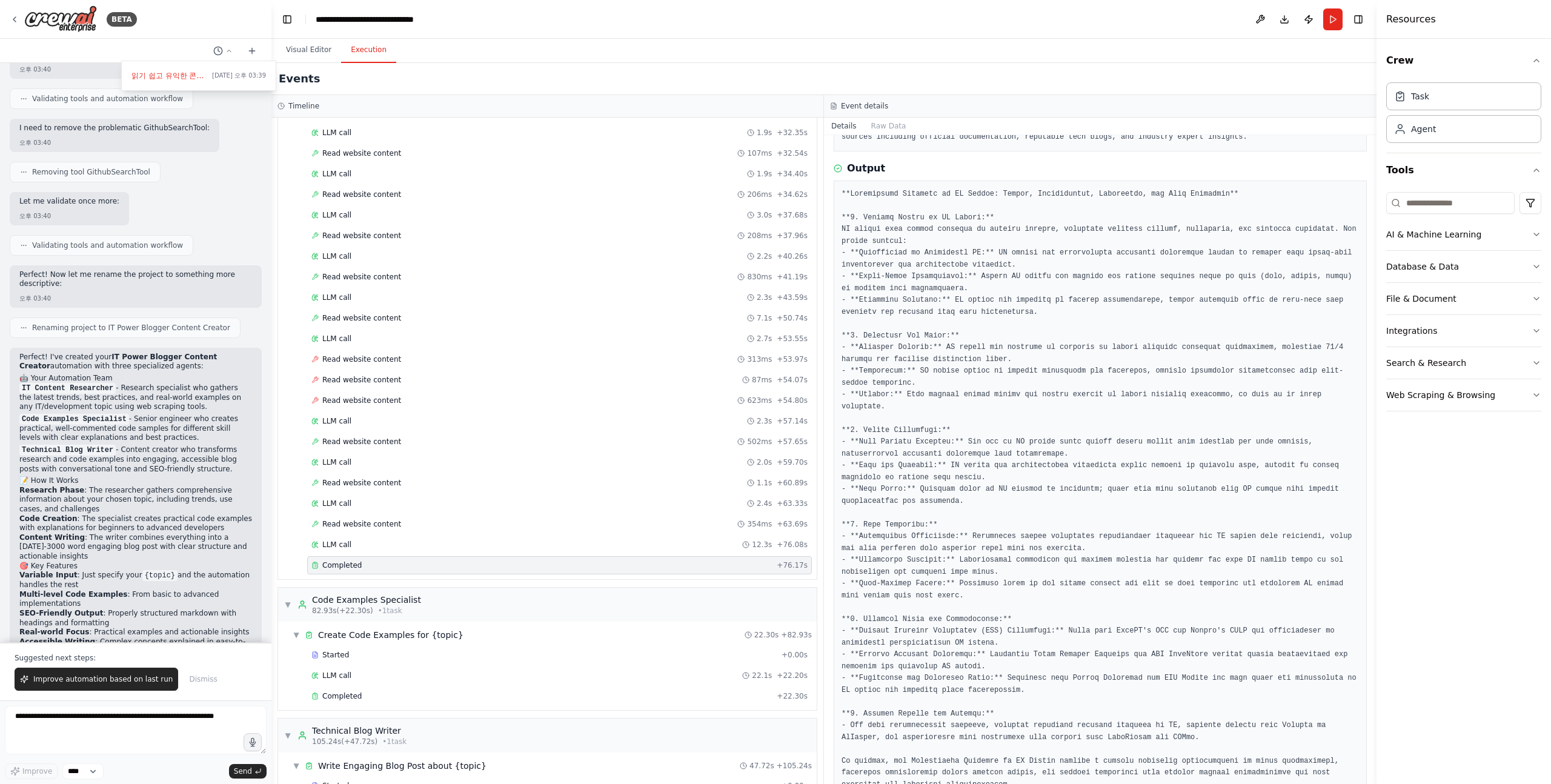
scroll to position [105, 0]
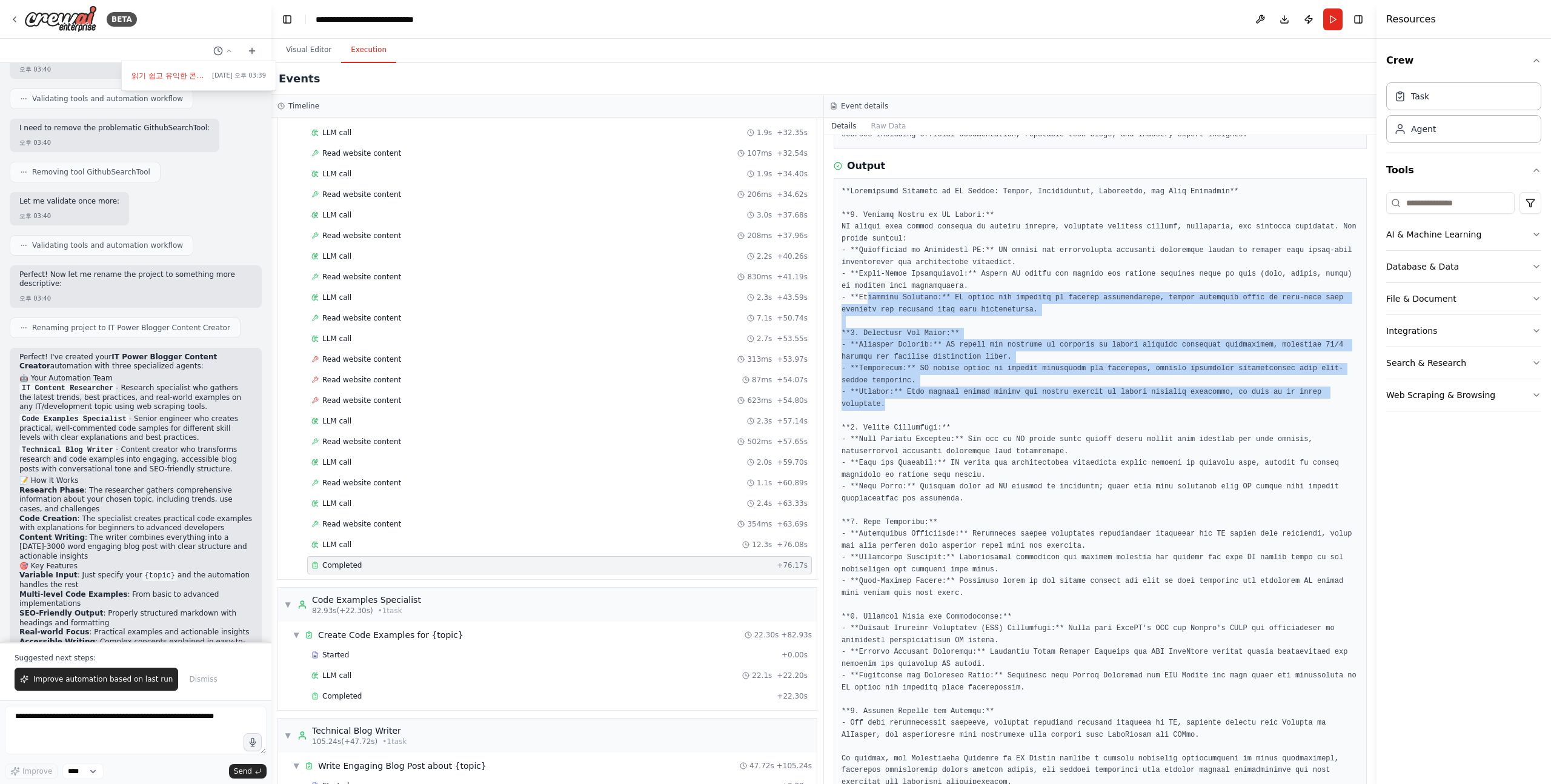
drag, startPoint x: 867, startPoint y: 293, endPoint x: 966, endPoint y: 403, distance: 148.0
click at [966, 403] on pre at bounding box center [1100, 487] width 517 height 603
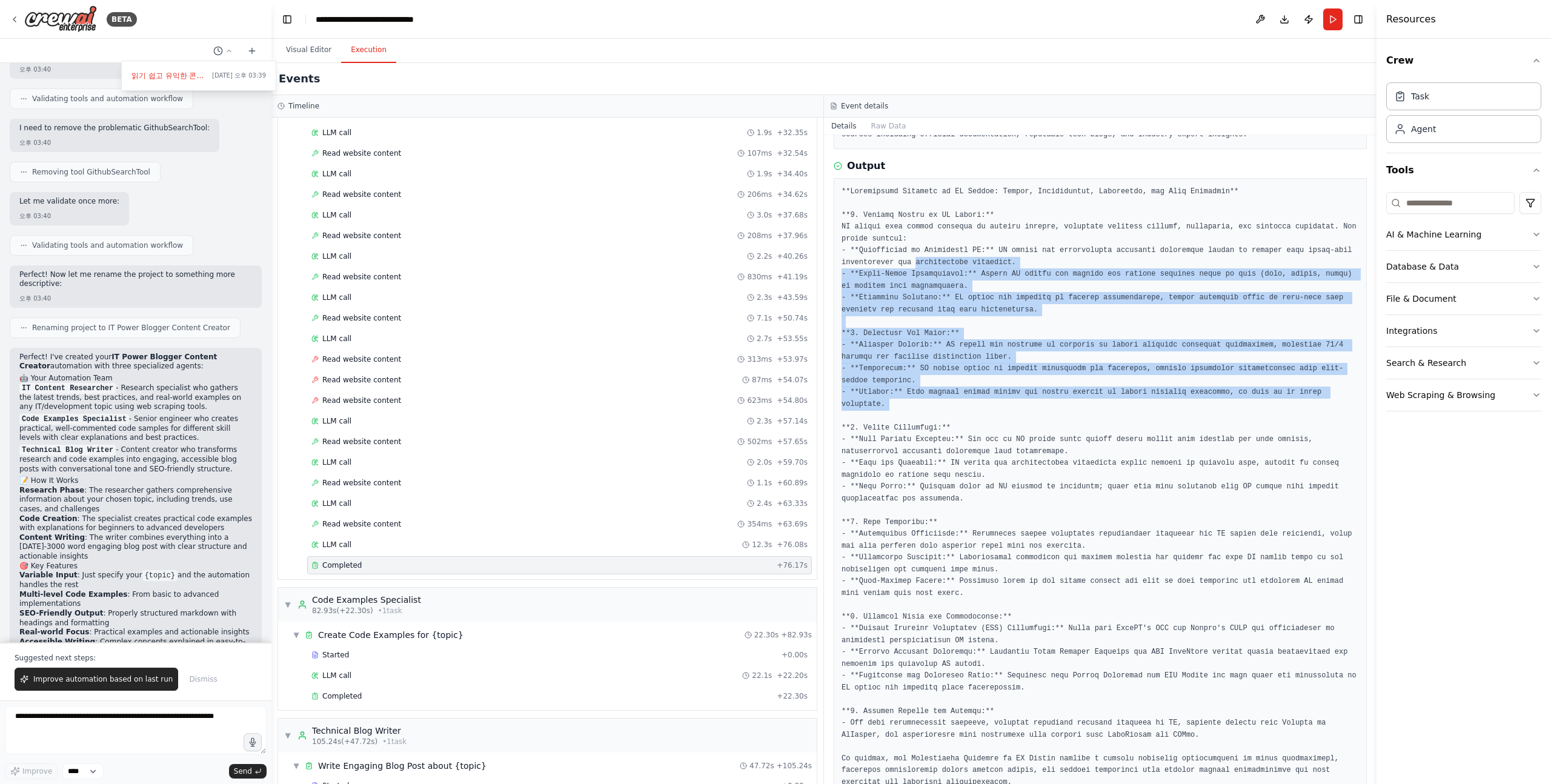
drag, startPoint x: 966, startPoint y: 403, endPoint x: 961, endPoint y: 263, distance: 140.1
click at [961, 265] on pre at bounding box center [1100, 487] width 517 height 603
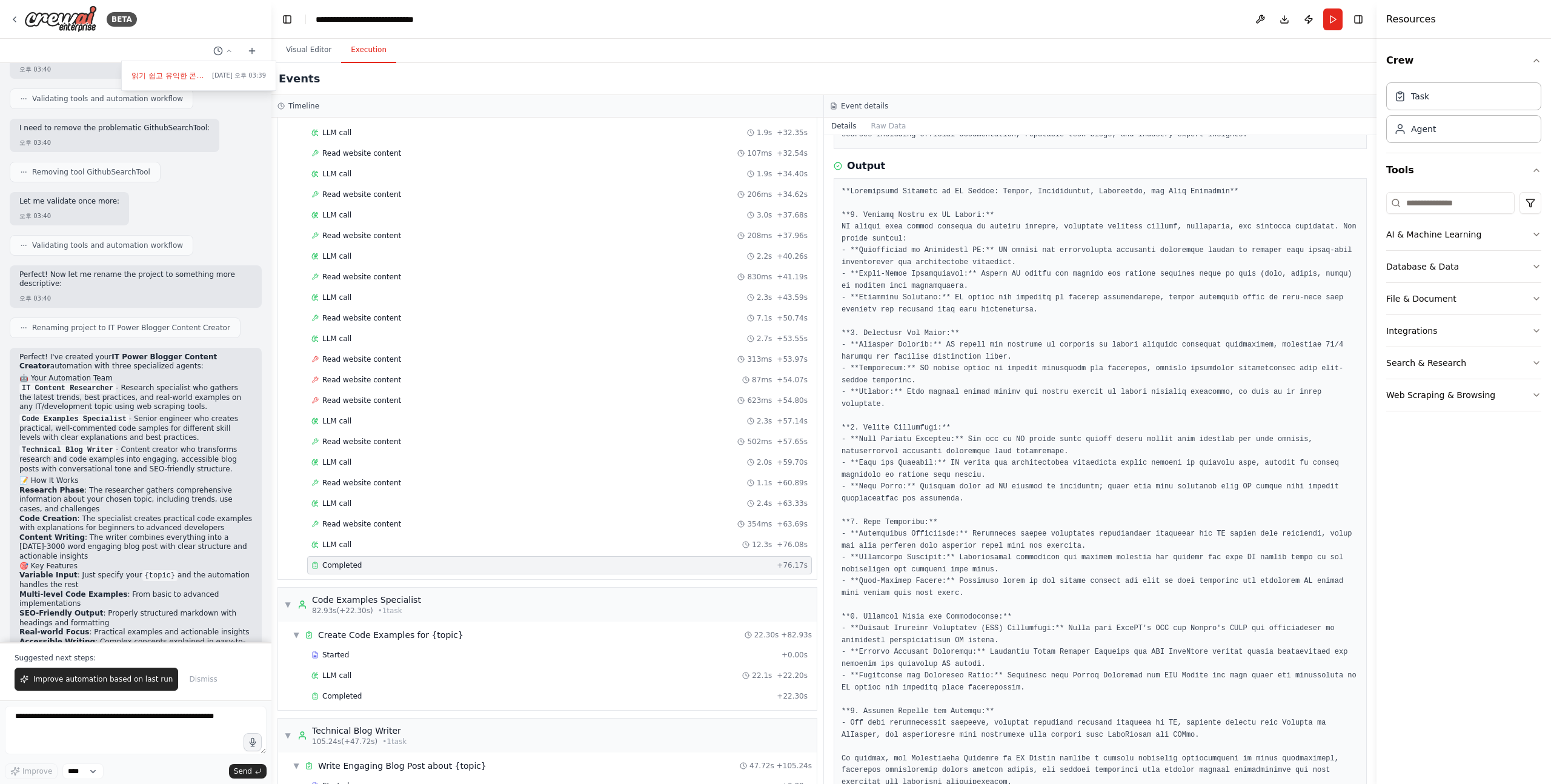
click at [961, 261] on pre at bounding box center [1100, 487] width 517 height 603
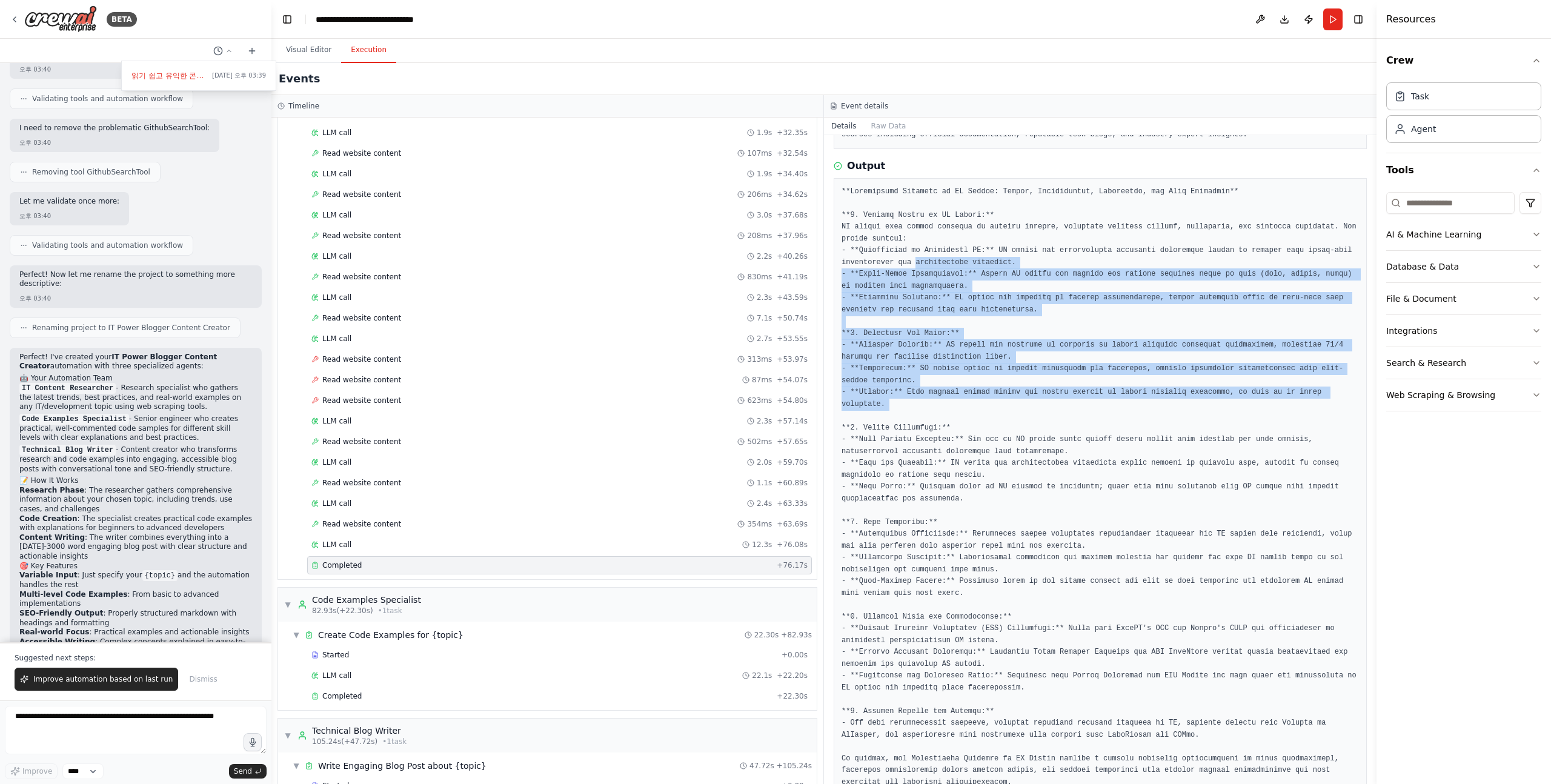
drag, startPoint x: 961, startPoint y: 261, endPoint x: 959, endPoint y: 409, distance: 148.0
click at [959, 409] on pre at bounding box center [1100, 487] width 517 height 603
click at [959, 409] on pre at bounding box center [1100, 487] width 517 height 603
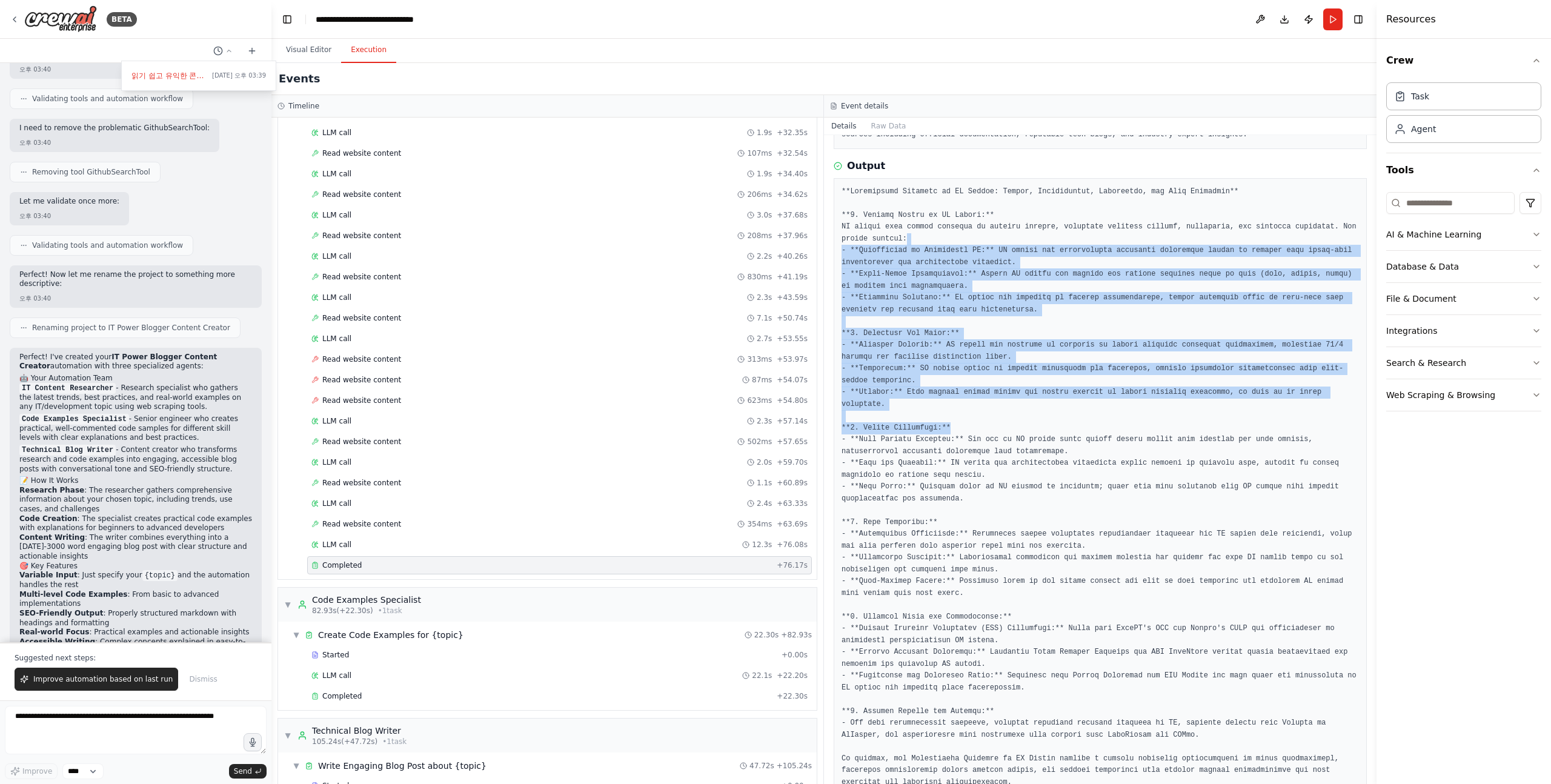
drag, startPoint x: 958, startPoint y: 434, endPoint x: 958, endPoint y: 242, distance: 192.0
click at [958, 242] on pre at bounding box center [1100, 487] width 517 height 603
click at [958, 242] on pre at bounding box center [1100, 487] width 517 height 603
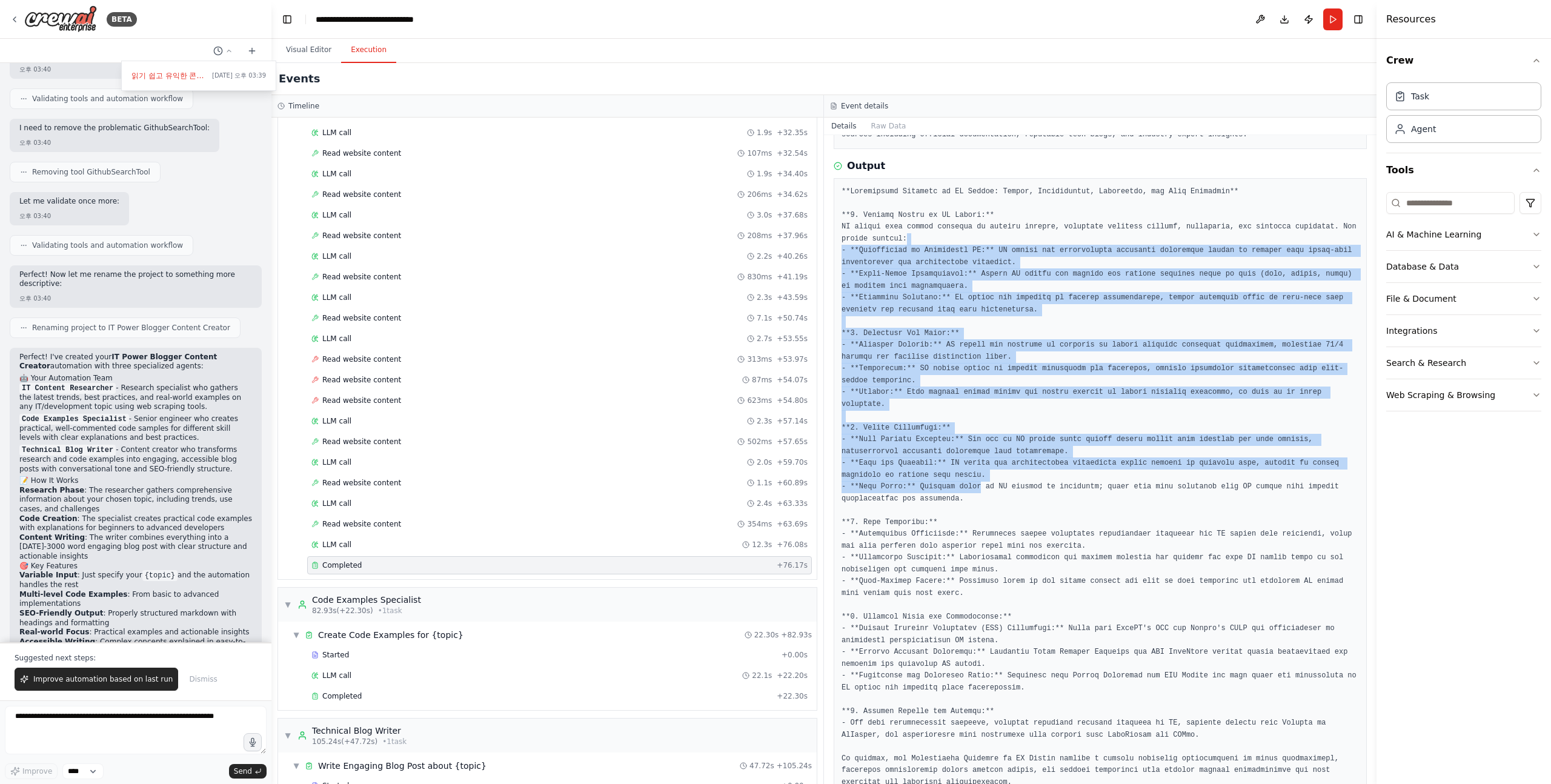
drag, startPoint x: 958, startPoint y: 242, endPoint x: 958, endPoint y: 489, distance: 247.0
click at [958, 484] on pre at bounding box center [1100, 487] width 517 height 603
click at [958, 489] on pre at bounding box center [1100, 487] width 517 height 603
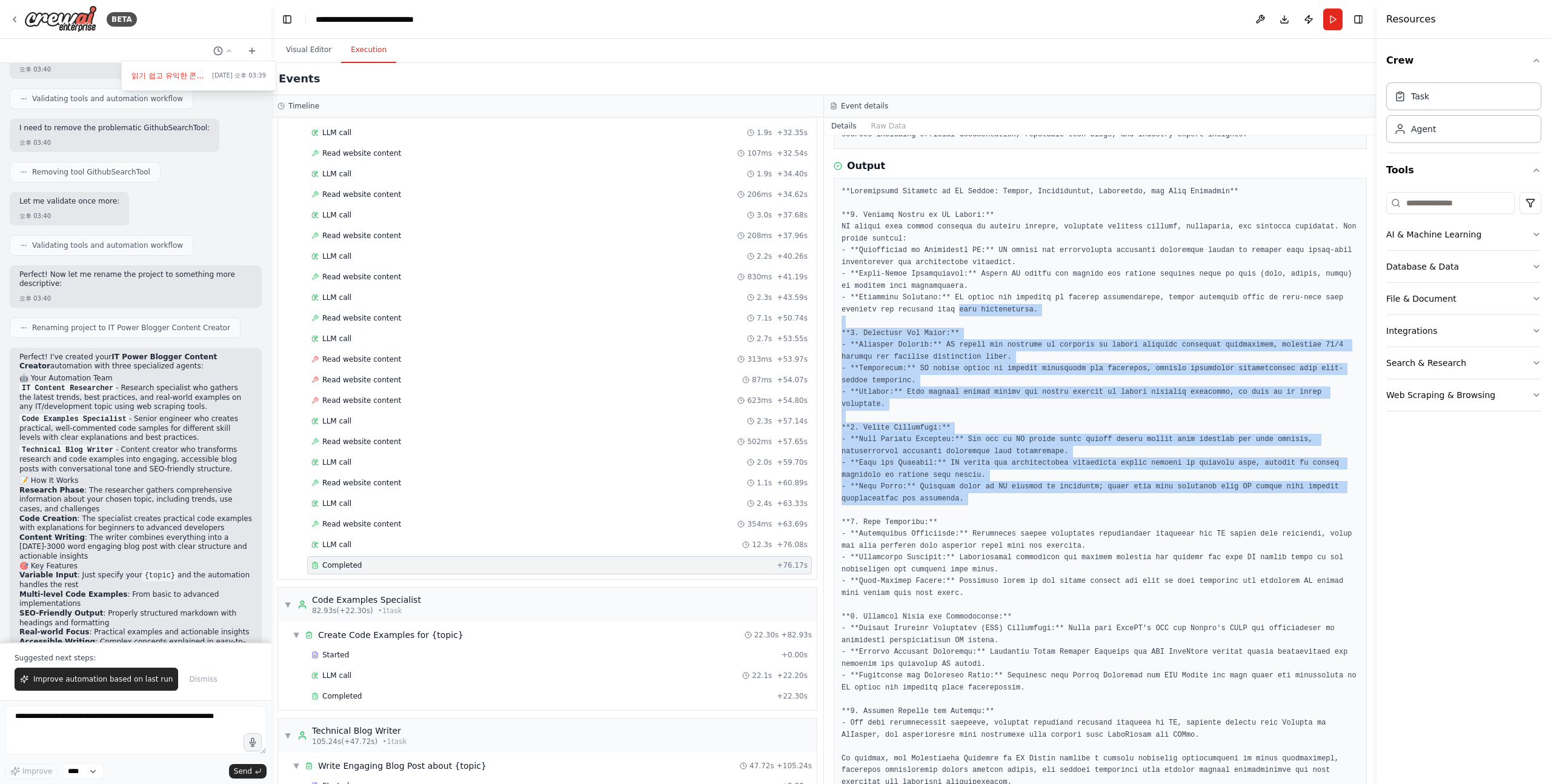
drag, startPoint x: 958, startPoint y: 510, endPoint x: 959, endPoint y: 295, distance: 215.0
click at [958, 298] on pre at bounding box center [1100, 487] width 517 height 603
click at [959, 295] on pre at bounding box center [1100, 487] width 517 height 603
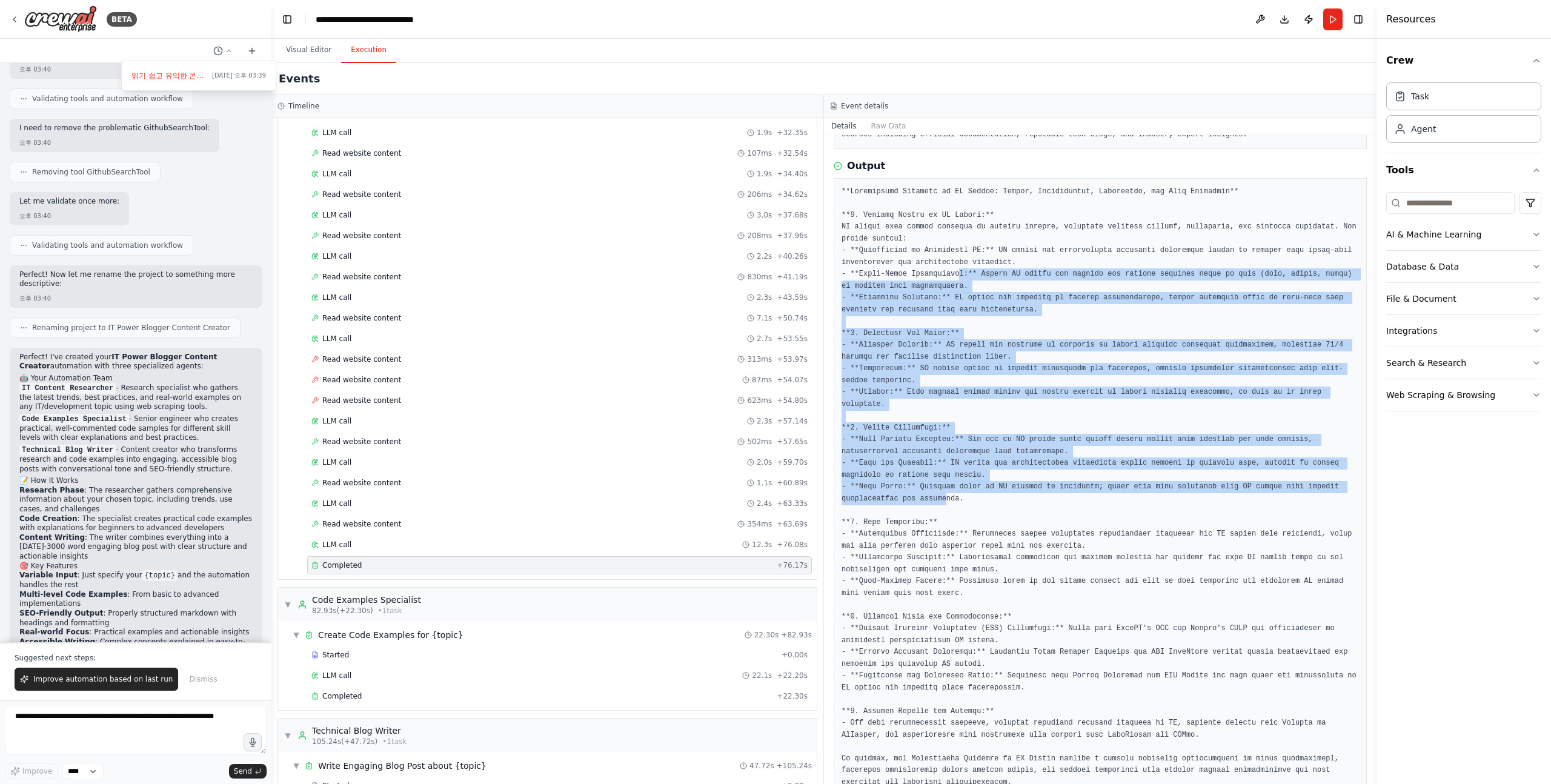
drag
click at [945, 507] on pre at bounding box center [1100, 487] width 517 height 603
click at [944, 512] on pre at bounding box center [1100, 487] width 517 height 603
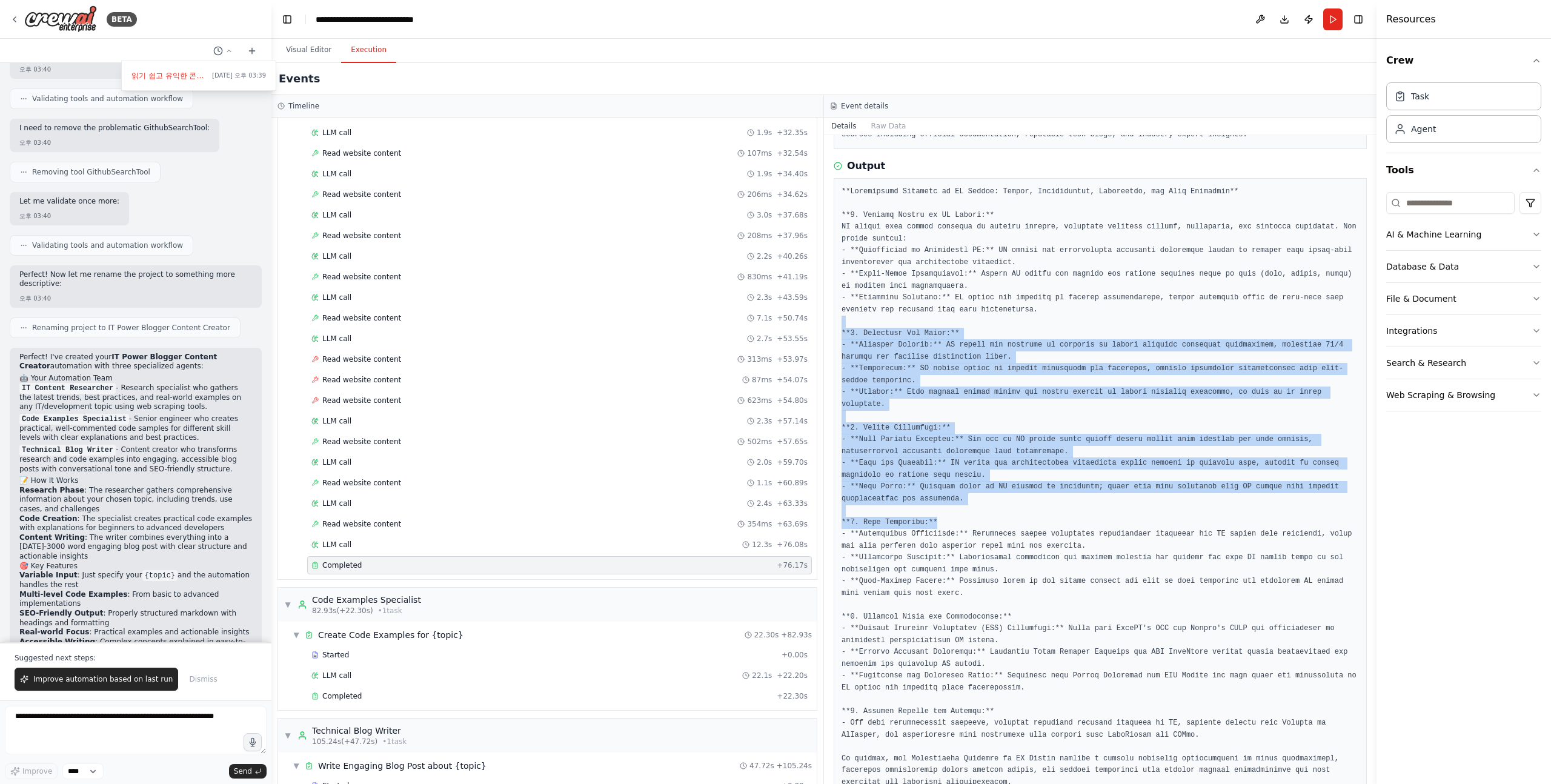
click at [936, 308] on pre at bounding box center [1100, 487] width 517 height 603
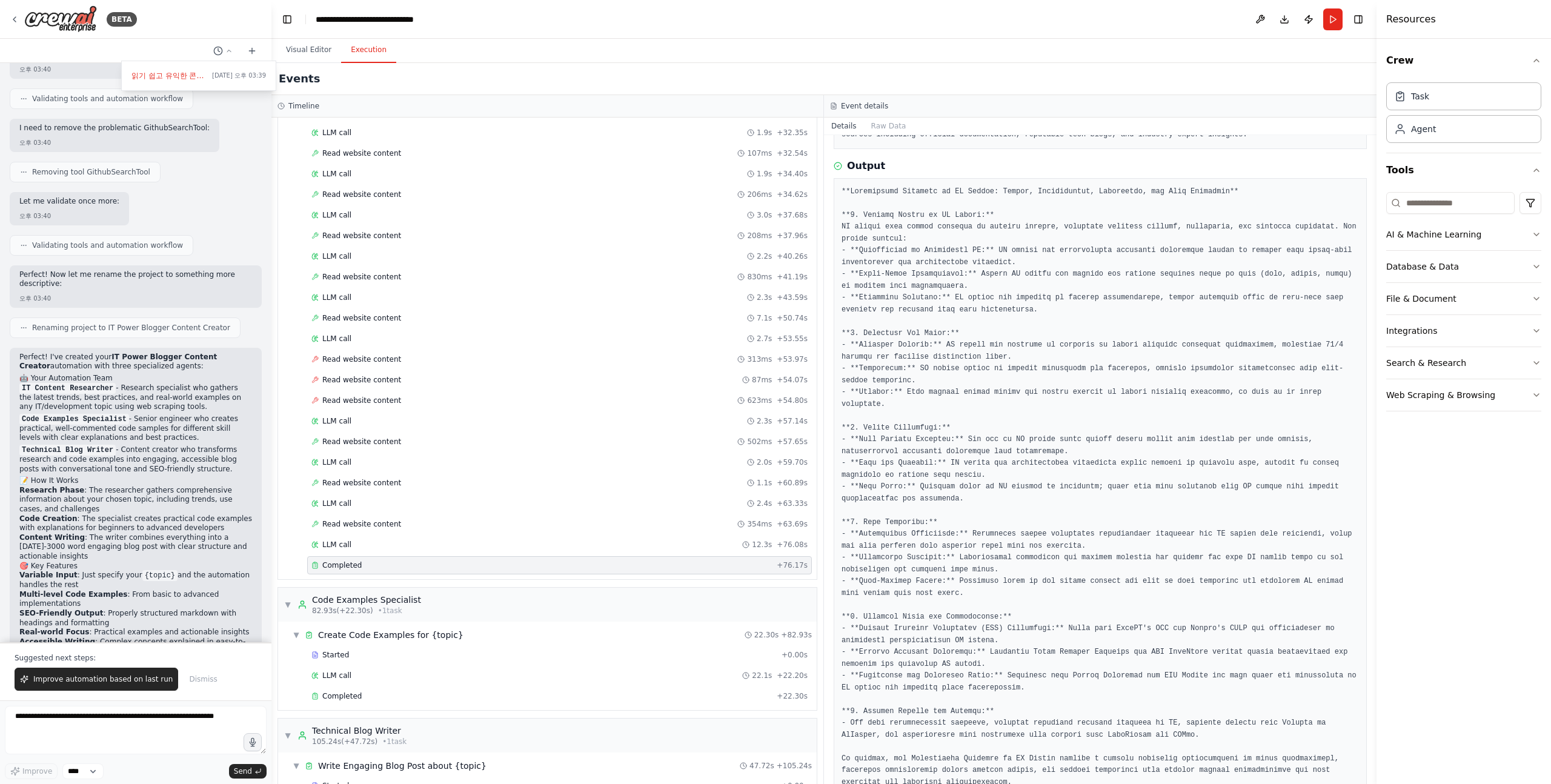
click at [936, 306] on pre at bounding box center [1100, 487] width 517 height 603
click at [930, 497] on pre at bounding box center [1100, 487] width 517 height 603
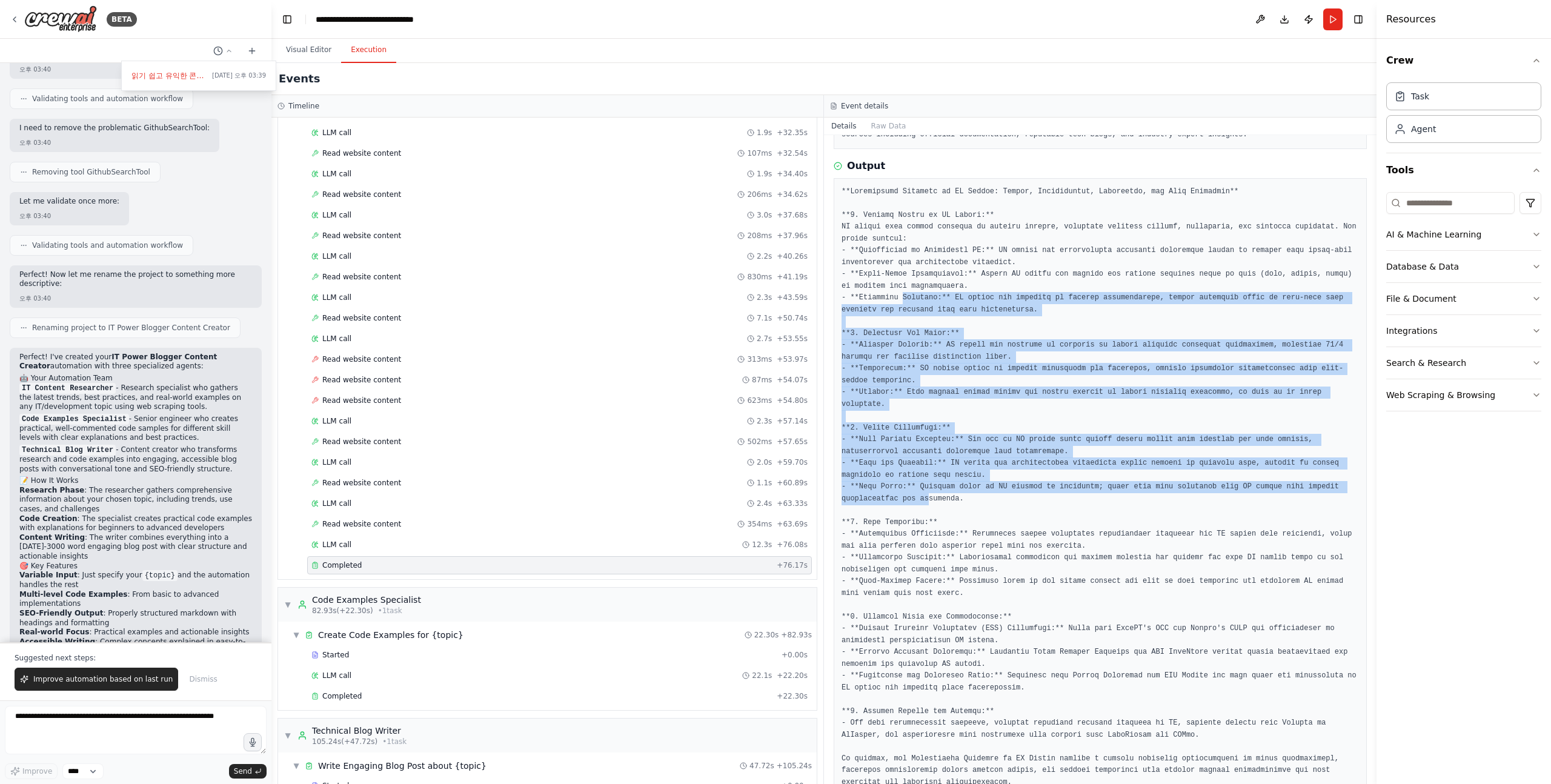
click at [902, 291] on pre at bounding box center [1100, 487] width 517 height 603
click at [902, 288] on pre at bounding box center [1100, 487] width 517 height 603
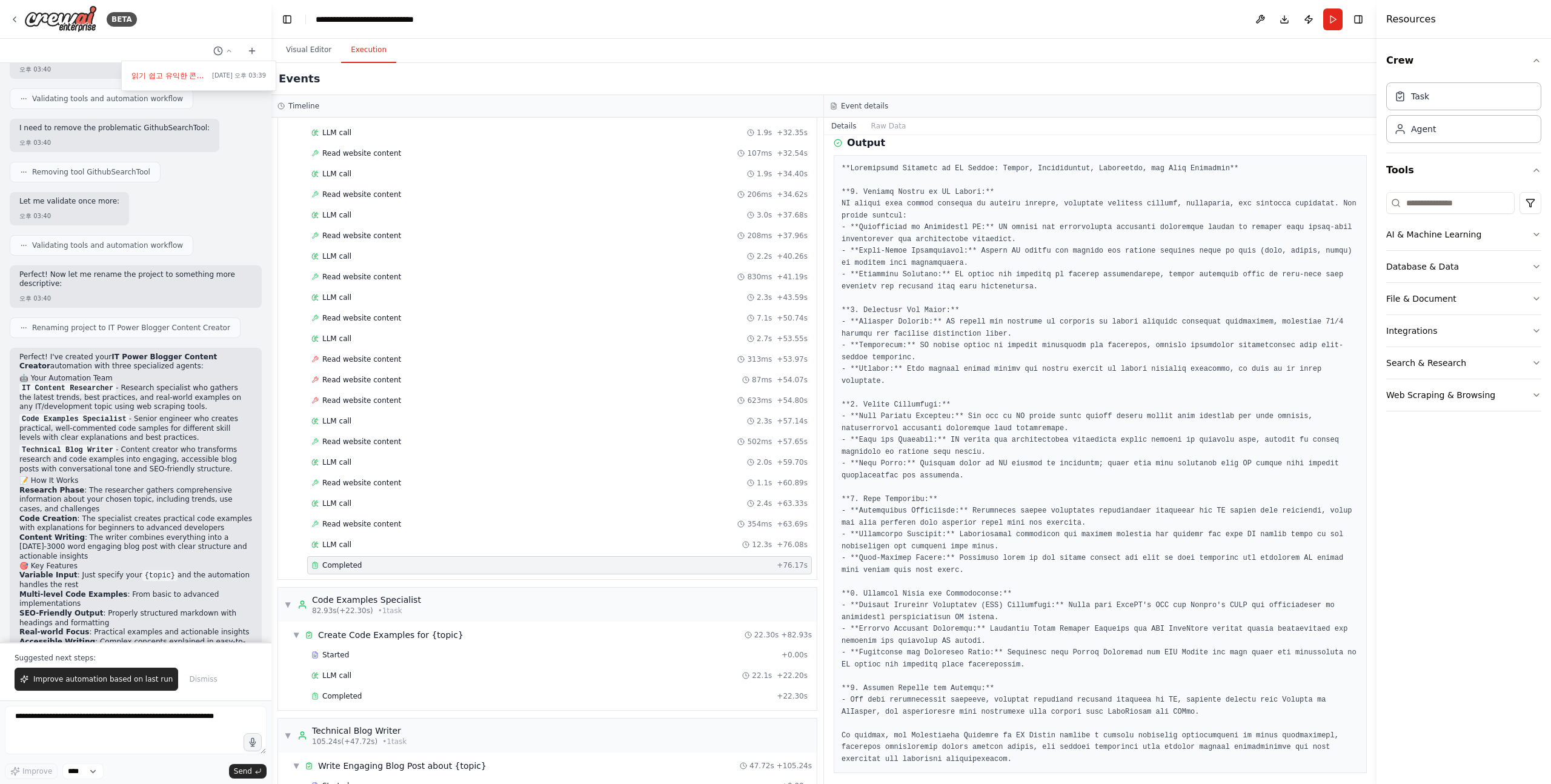
scroll to position [137, 0]
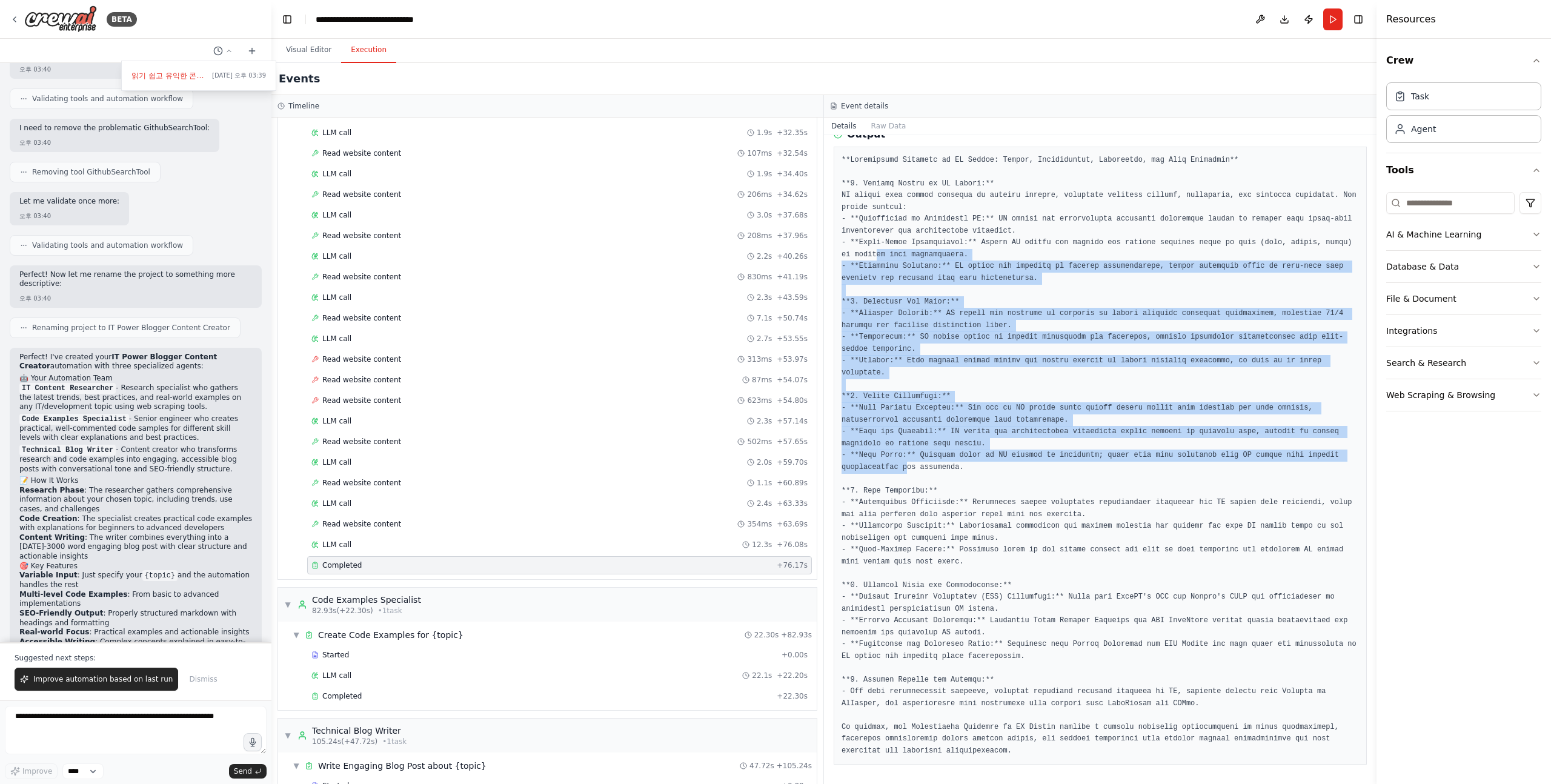
click at [908, 471] on pre at bounding box center [1100, 456] width 517 height 603
click at [908, 472] on pre at bounding box center [1100, 456] width 517 height 603
click at [915, 236] on pre at bounding box center [1100, 456] width 517 height 603
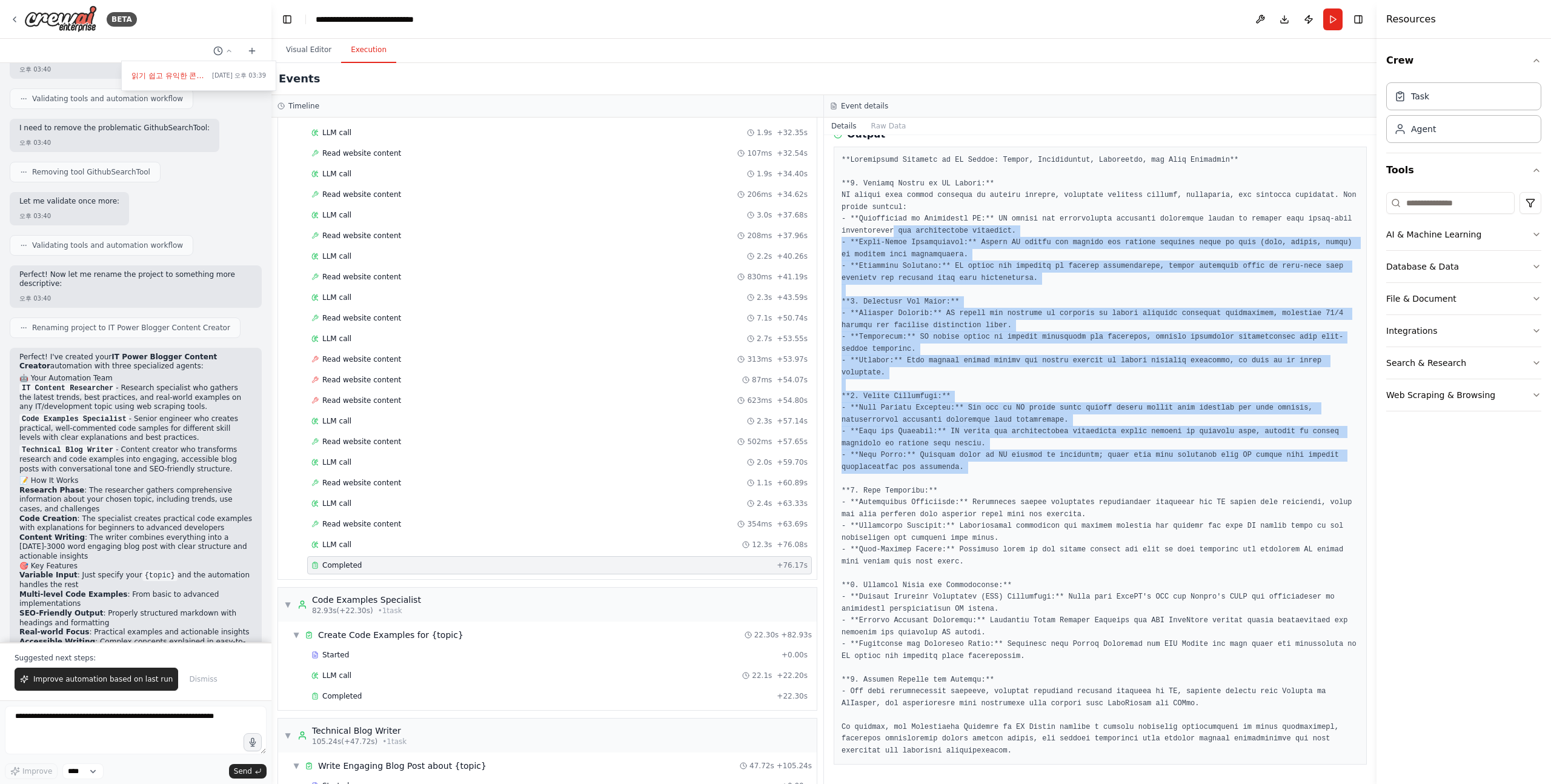
click at [915, 234] on pre at bounding box center [1100, 456] width 517 height 603
click at [920, 499] on pre at bounding box center [1100, 456] width 517 height 603
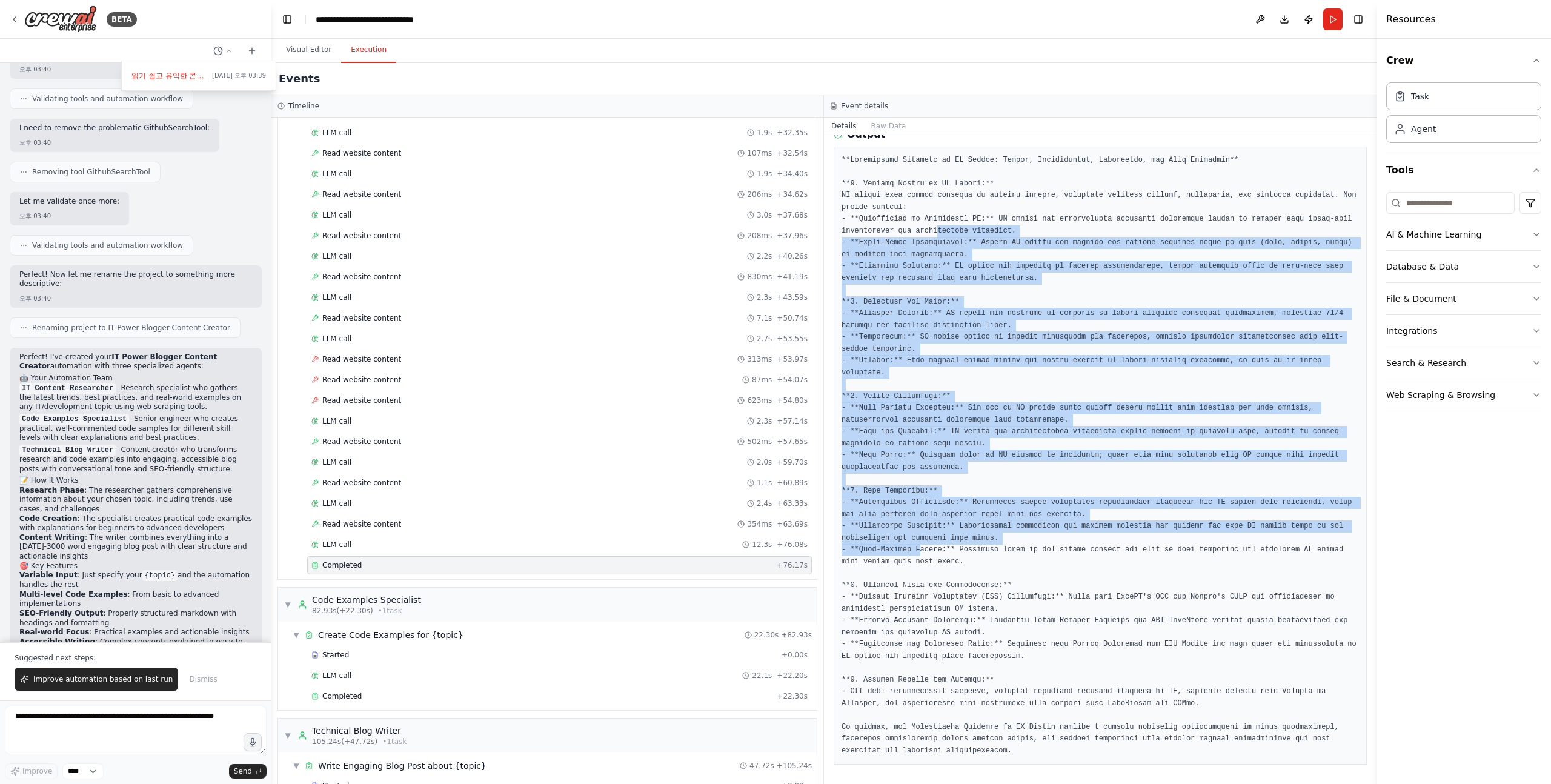
click at [959, 229] on pre at bounding box center [1100, 456] width 517 height 603
click at [960, 228] on pre at bounding box center [1100, 456] width 517 height 603
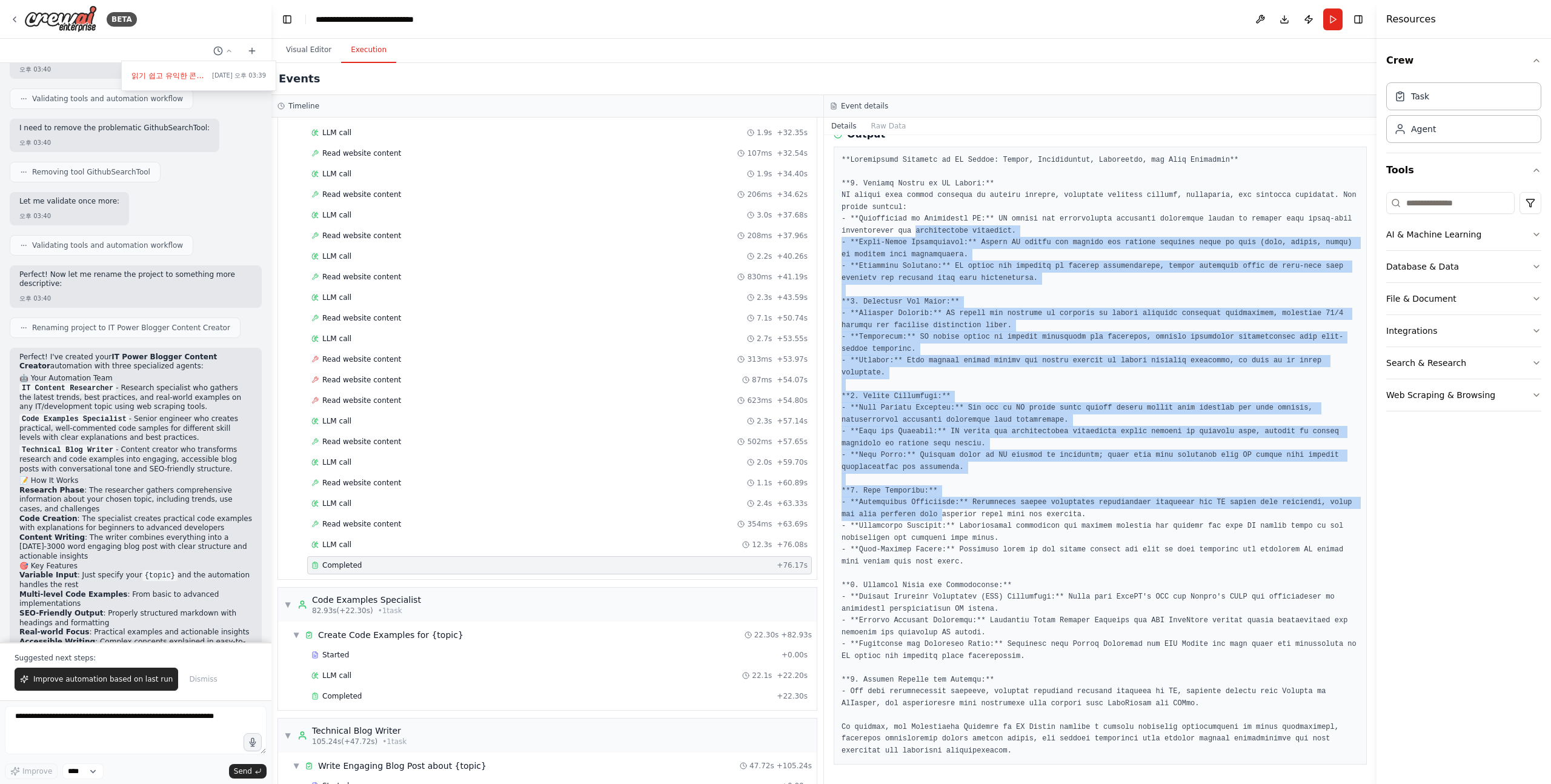
click at [964, 532] on pre at bounding box center [1100, 456] width 517 height 603
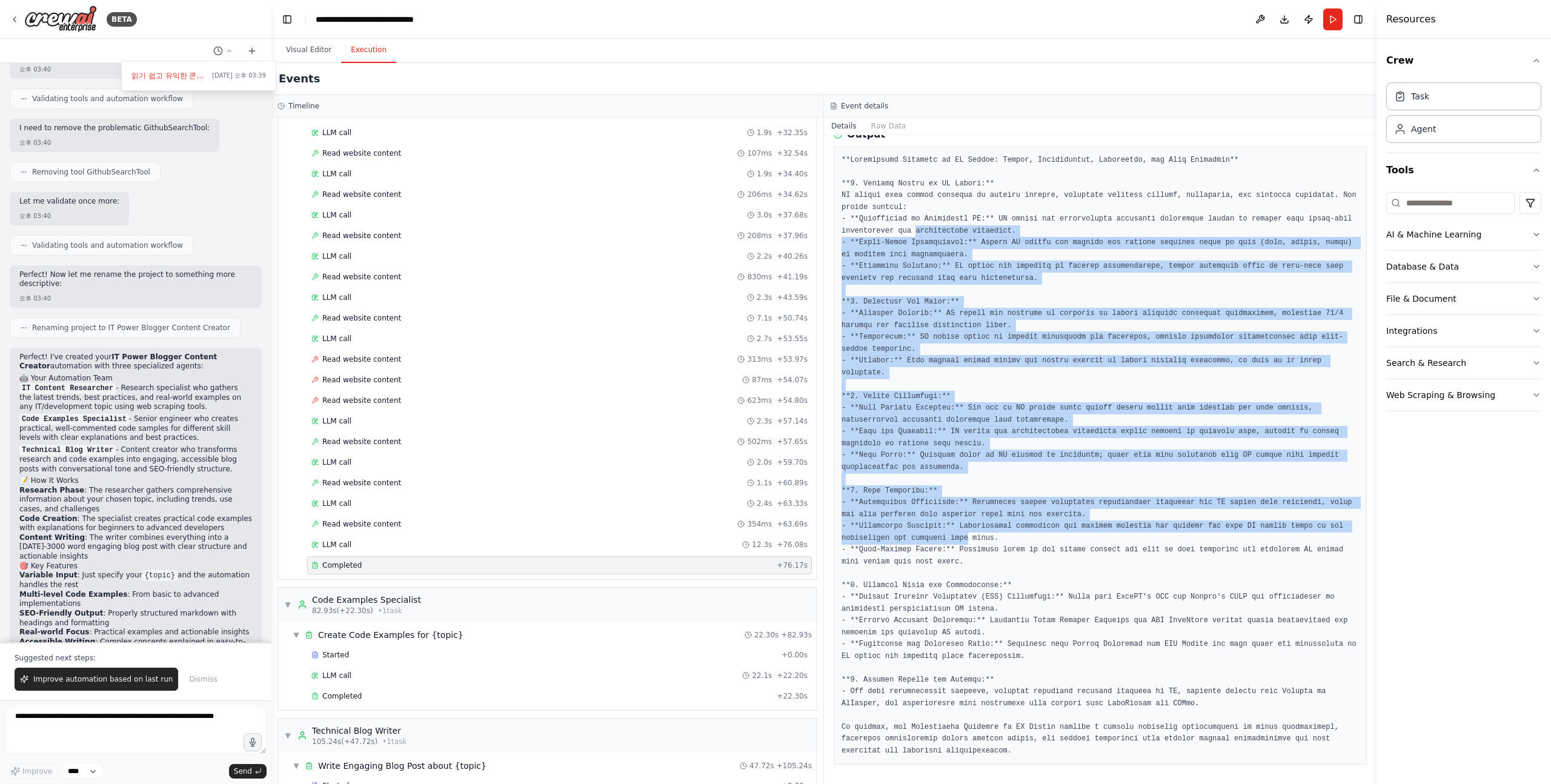
click at [961, 537] on pre at bounding box center [1100, 456] width 517 height 603
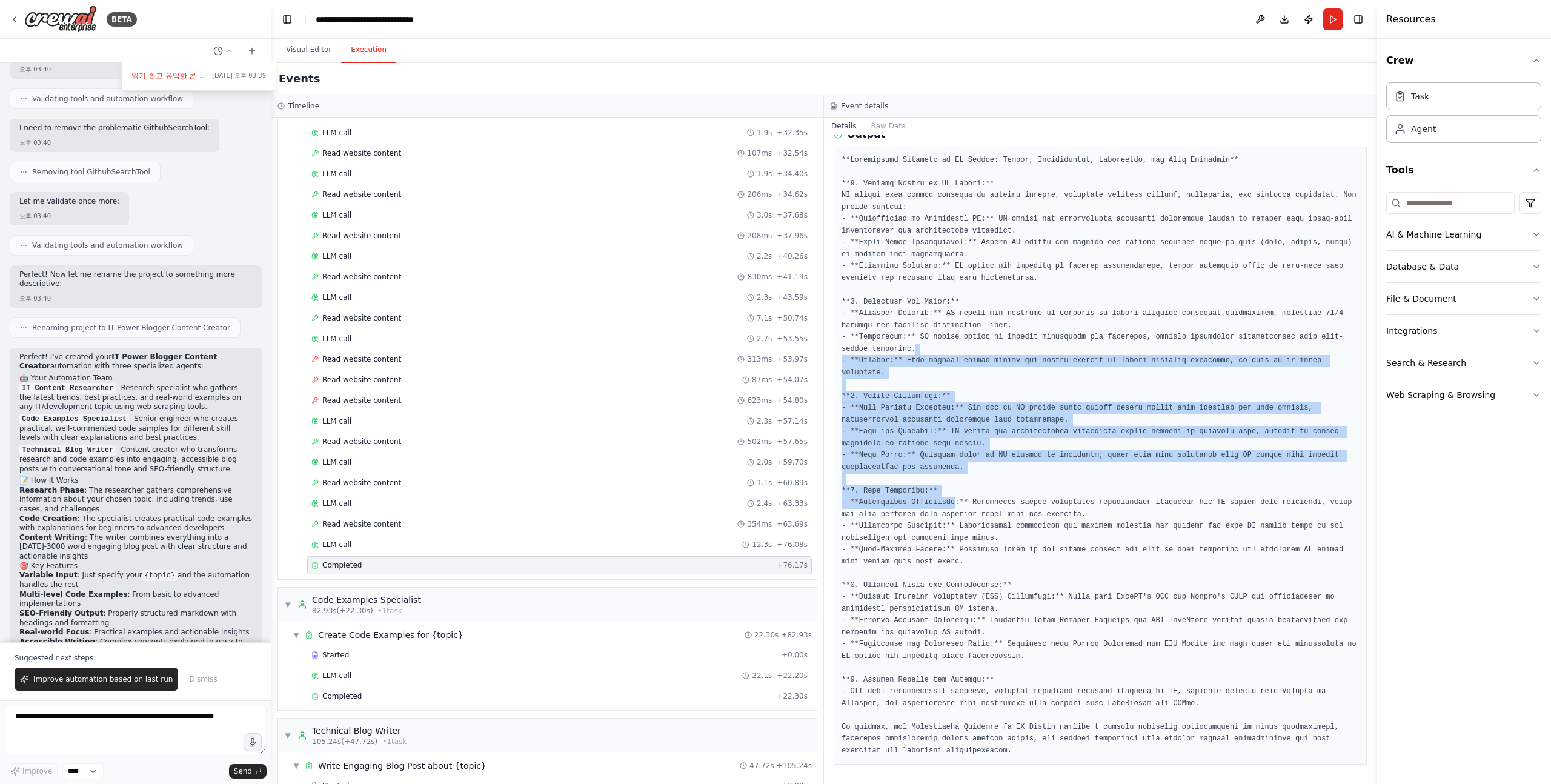
click at [958, 503] on pre at bounding box center [1100, 456] width 517 height 603
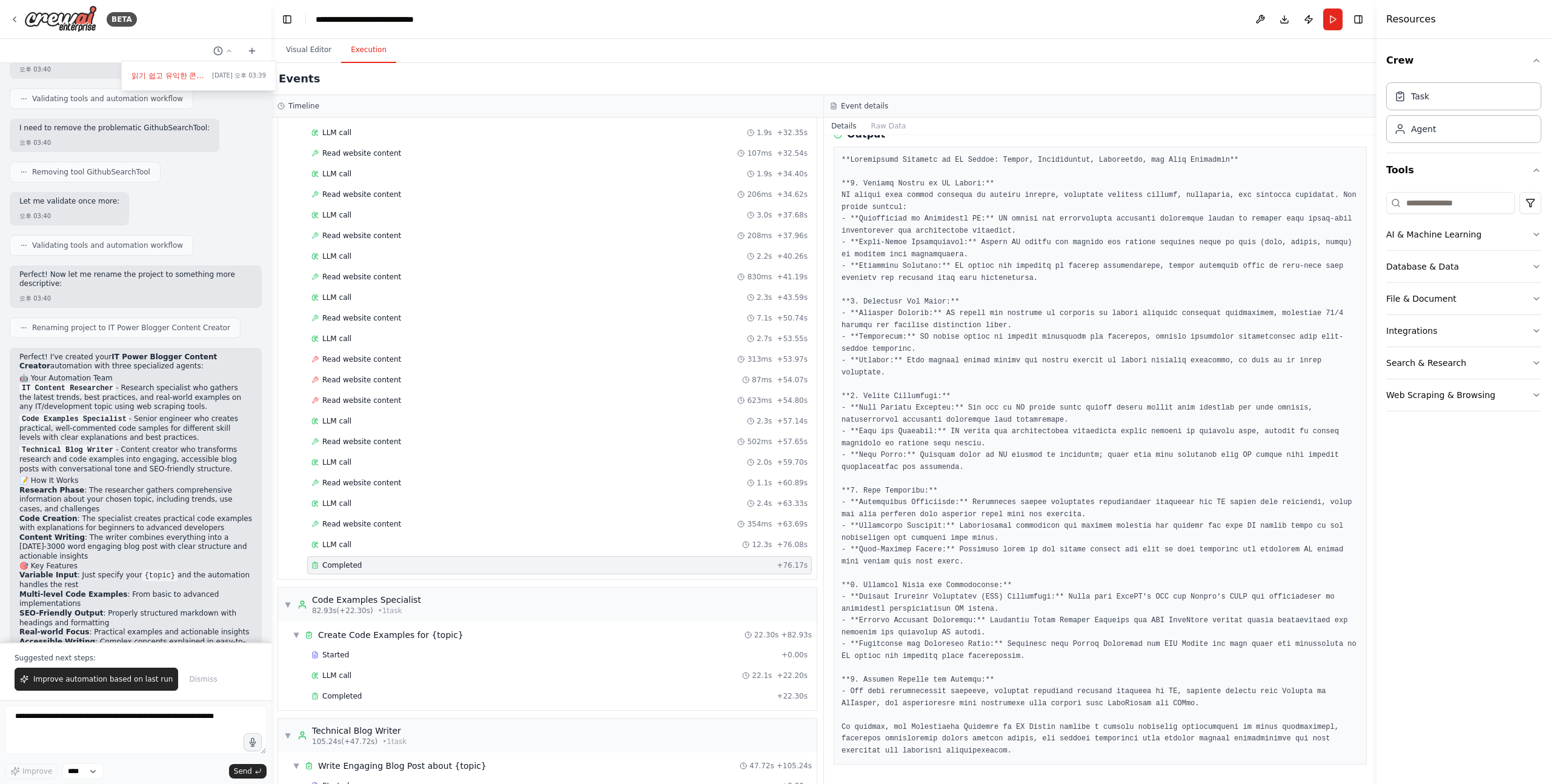
click at [1094, 510] on pre at bounding box center [1100, 456] width 517 height 603
click at [966, 476] on pre at bounding box center [1100, 456] width 517 height 603
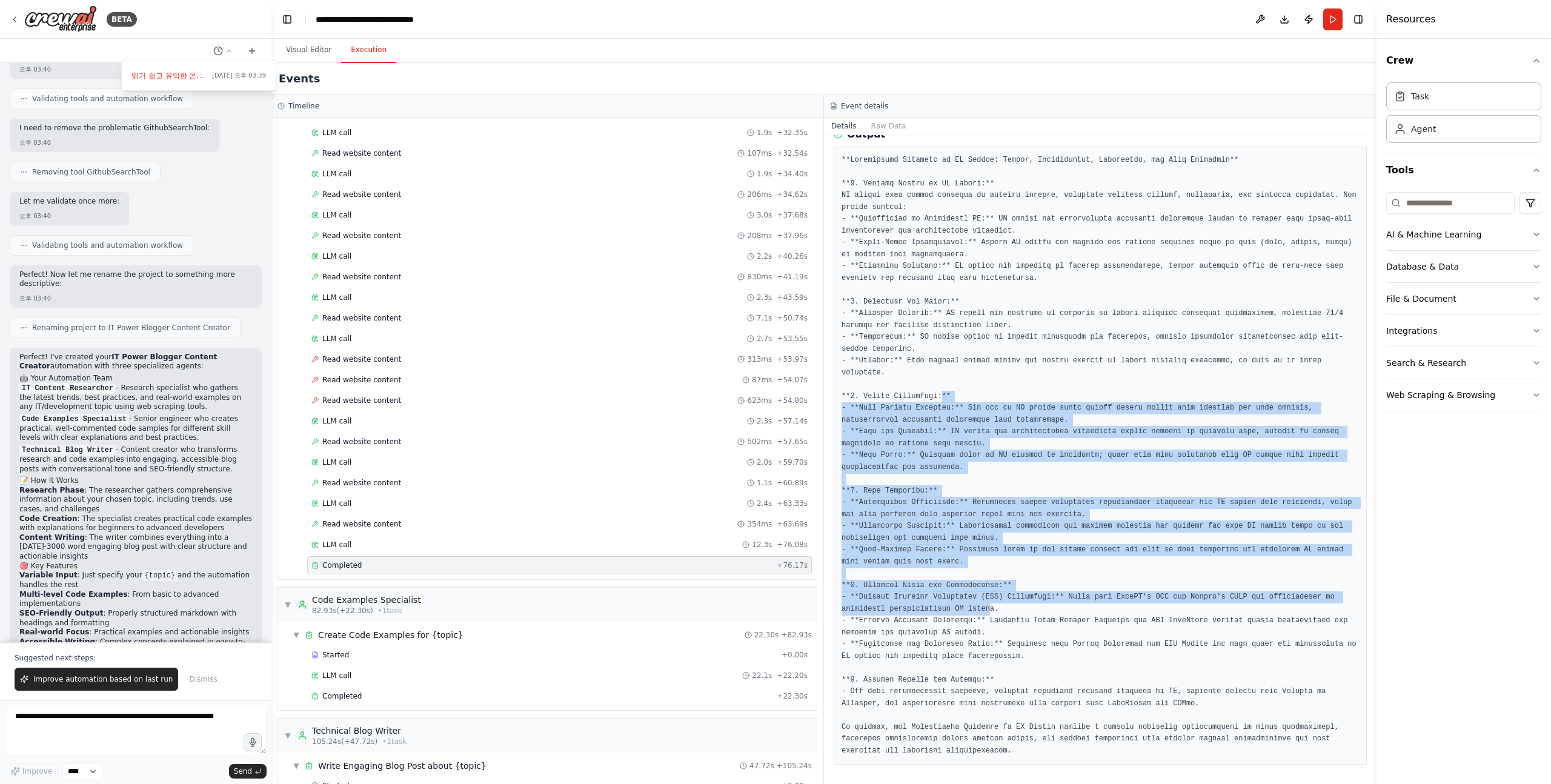
click at [989, 617] on pre at bounding box center [1100, 456] width 517 height 603
click at [989, 618] on pre at bounding box center [1100, 456] width 517 height 603
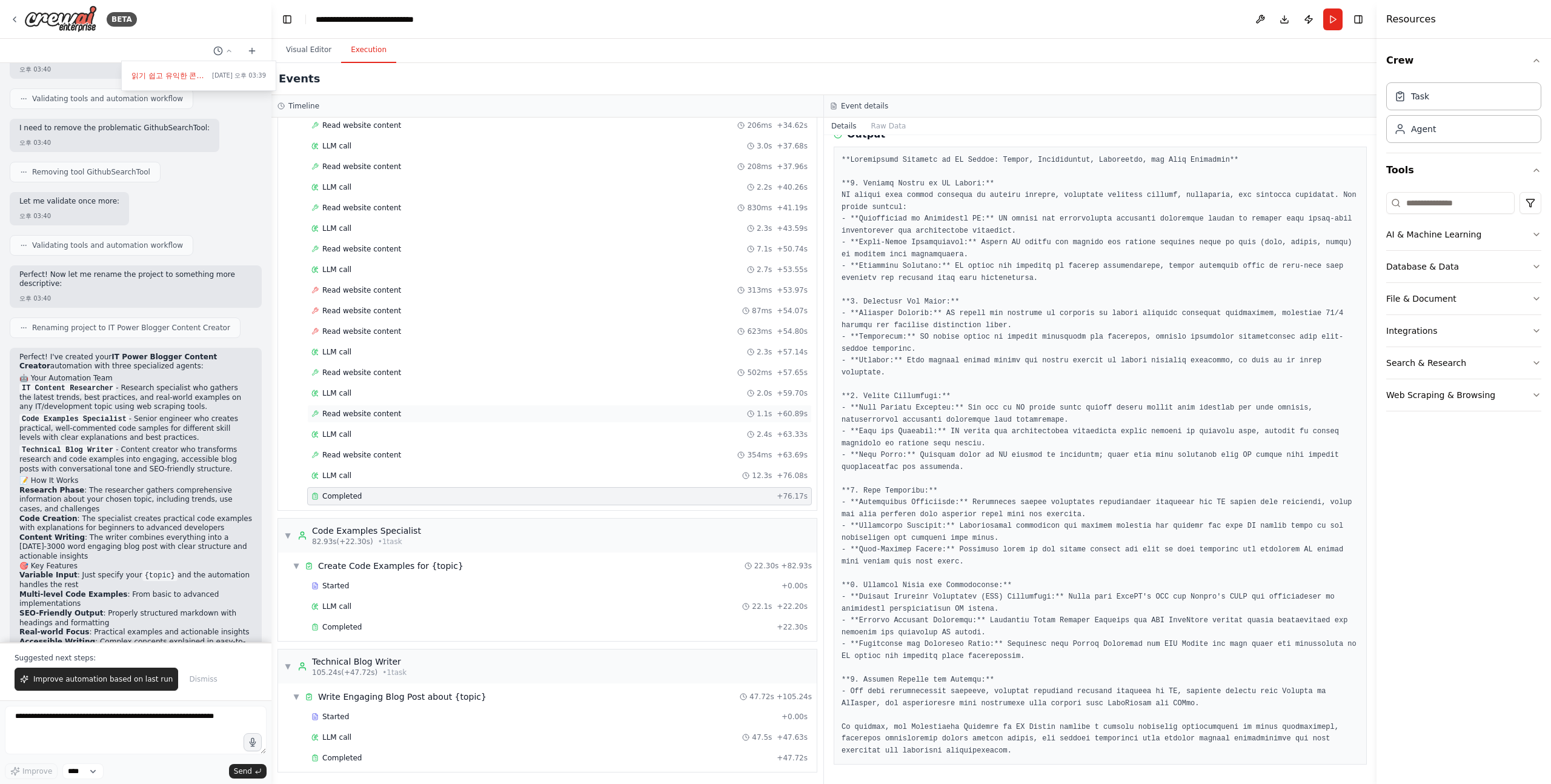
scroll to position [603, 0]
click at [354, 588] on div "Started" at bounding box center [544, 584] width 466 height 10
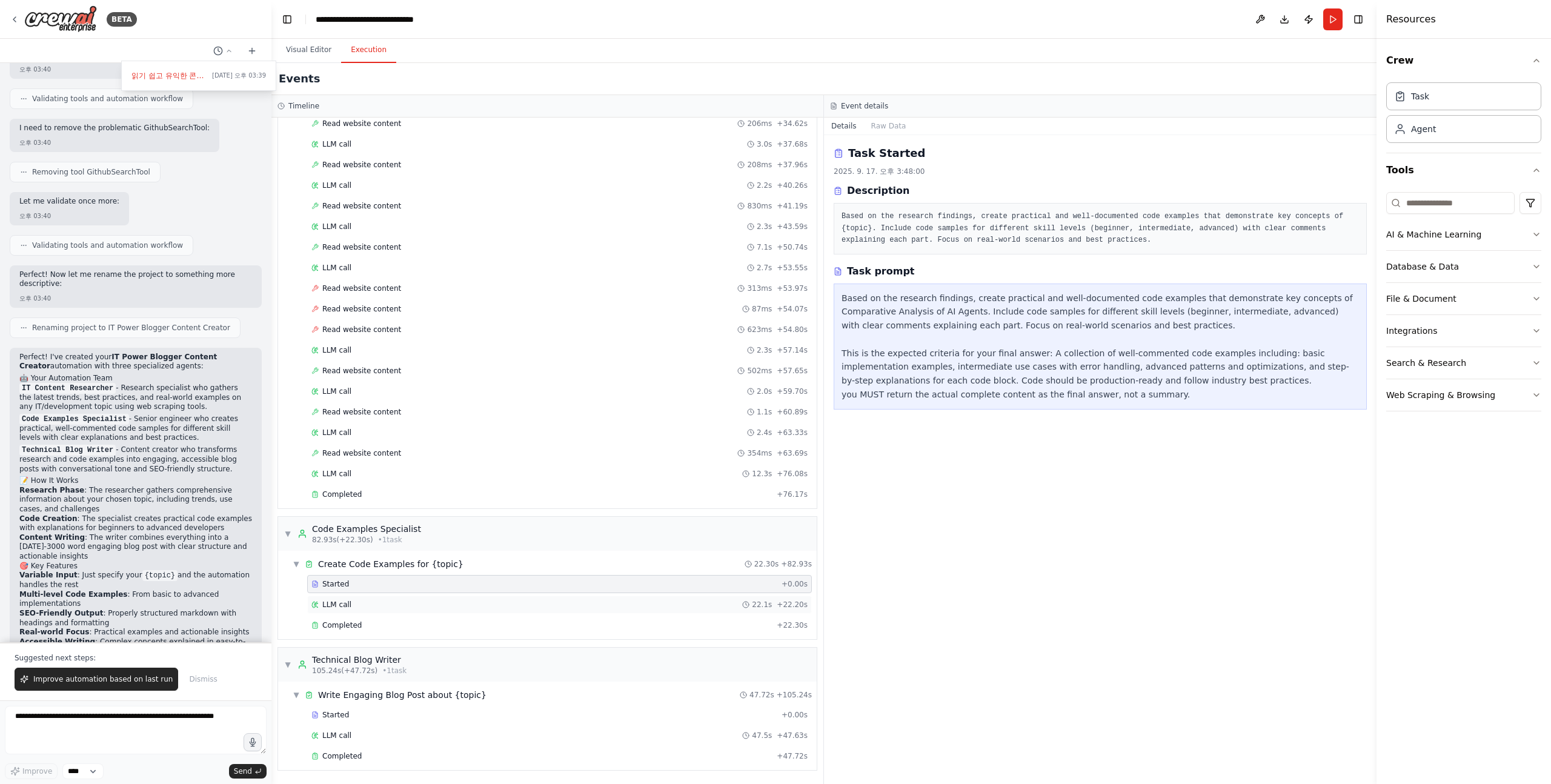
click at [354, 603] on div "LLM call 22.1s + 22.20s" at bounding box center [560, 605] width 496 height 10
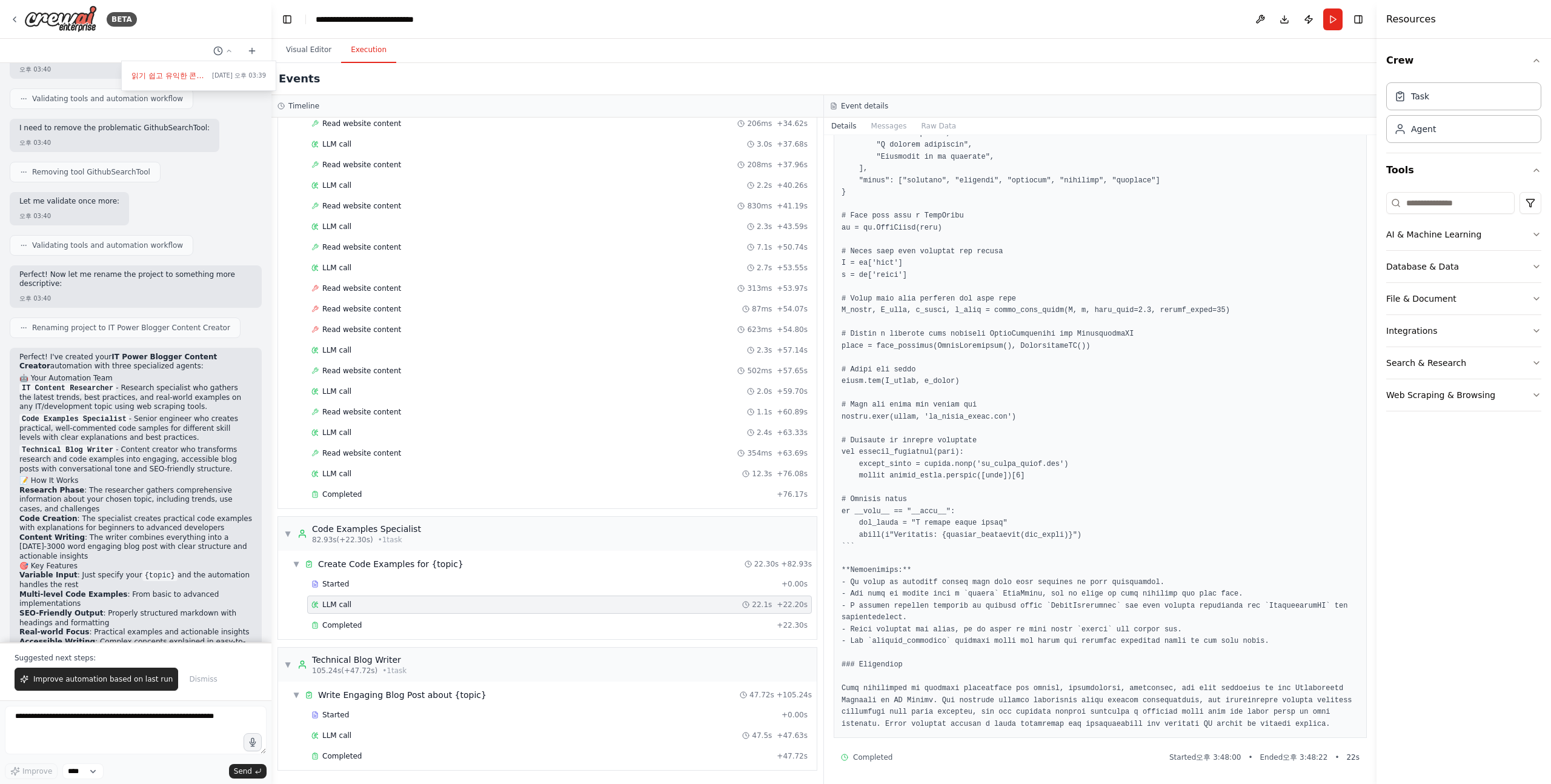
scroll to position [1286, 0]
click at [363, 629] on div "Completed" at bounding box center [542, 625] width 461 height 10
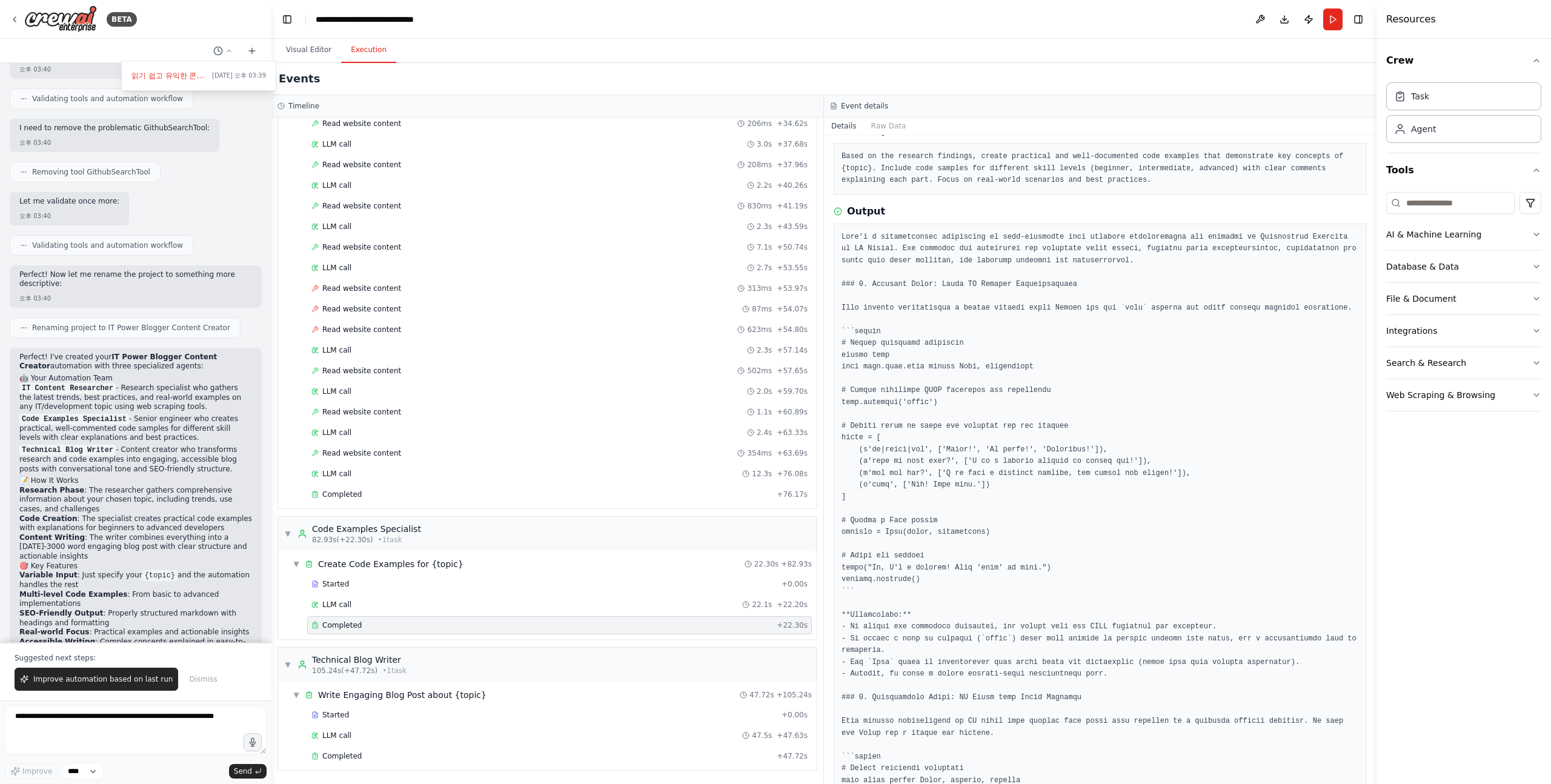
scroll to position [61, 0]
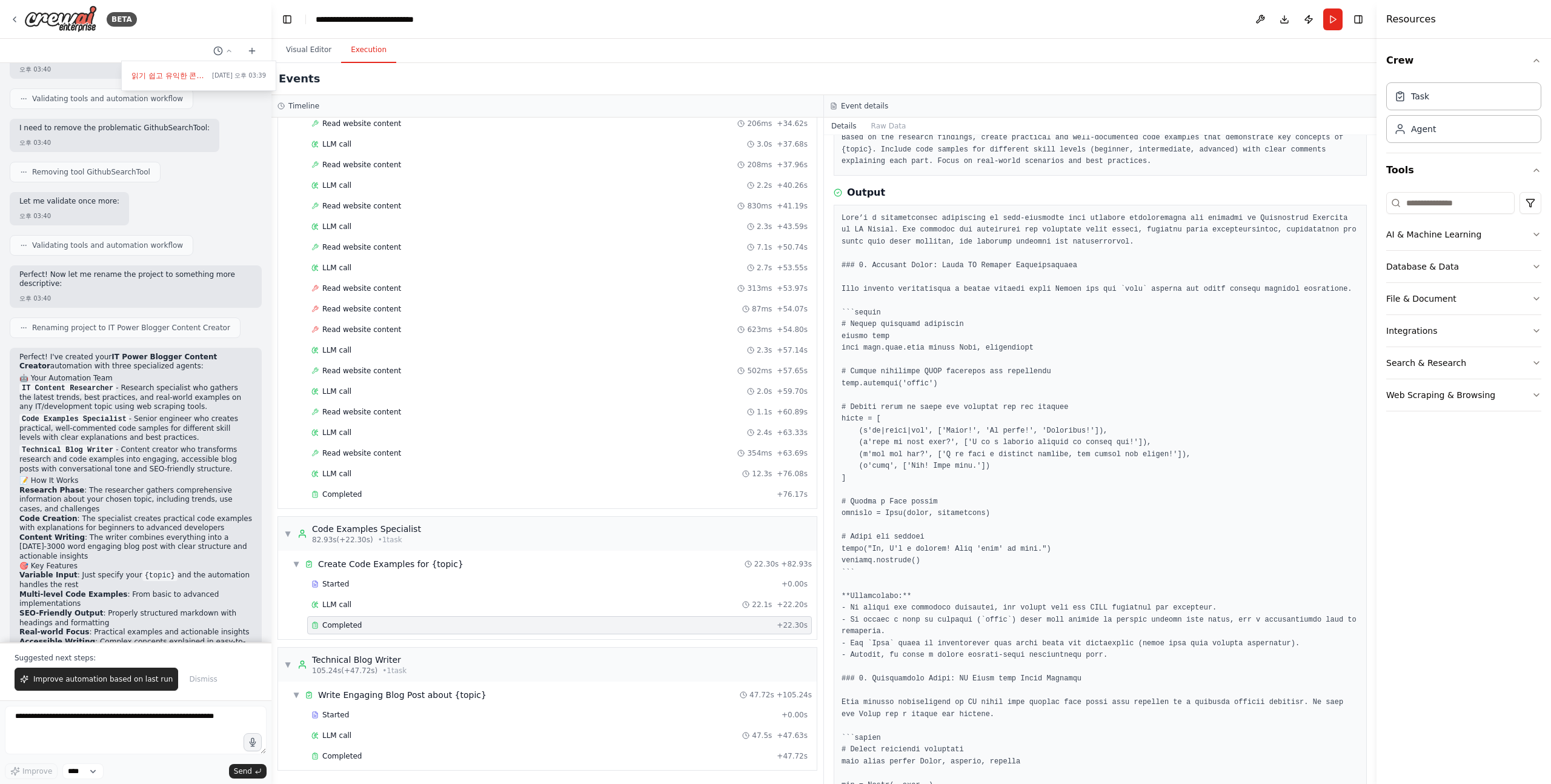
scroll to position [84, 0]
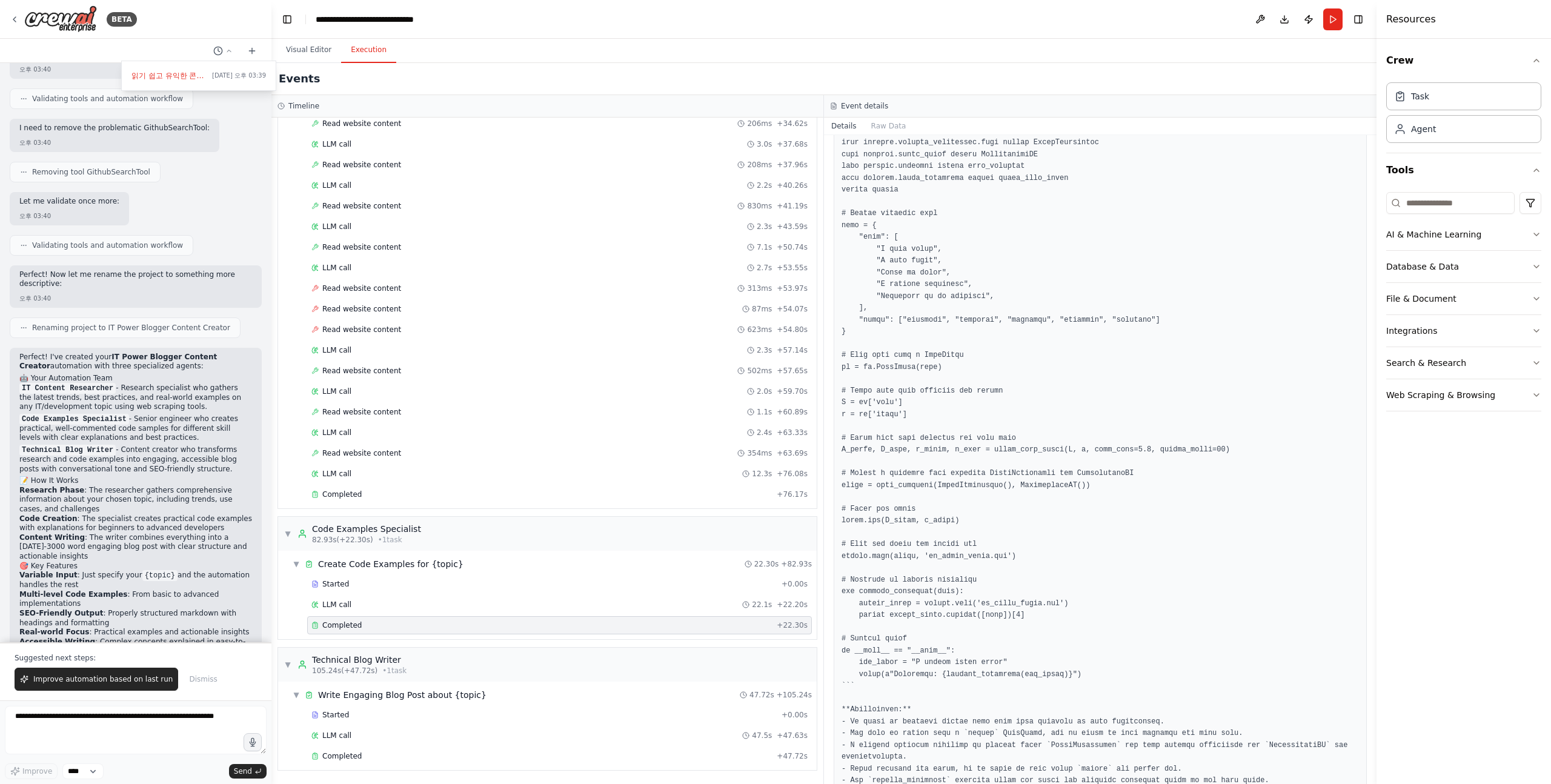
scroll to position [1331, 0]
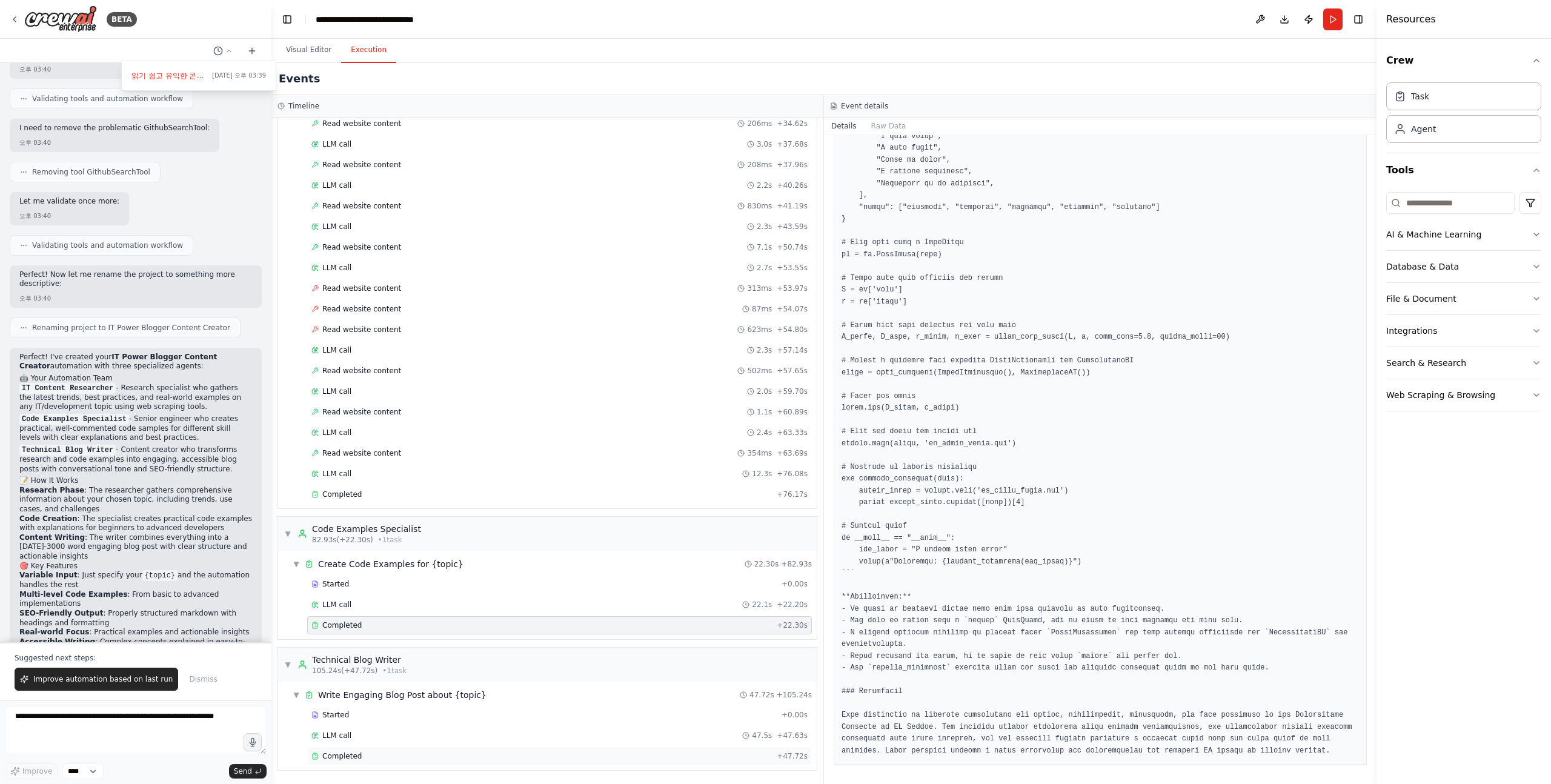
click at [353, 748] on div "Completed + 47.72s" at bounding box center [560, 756] width 505 height 18
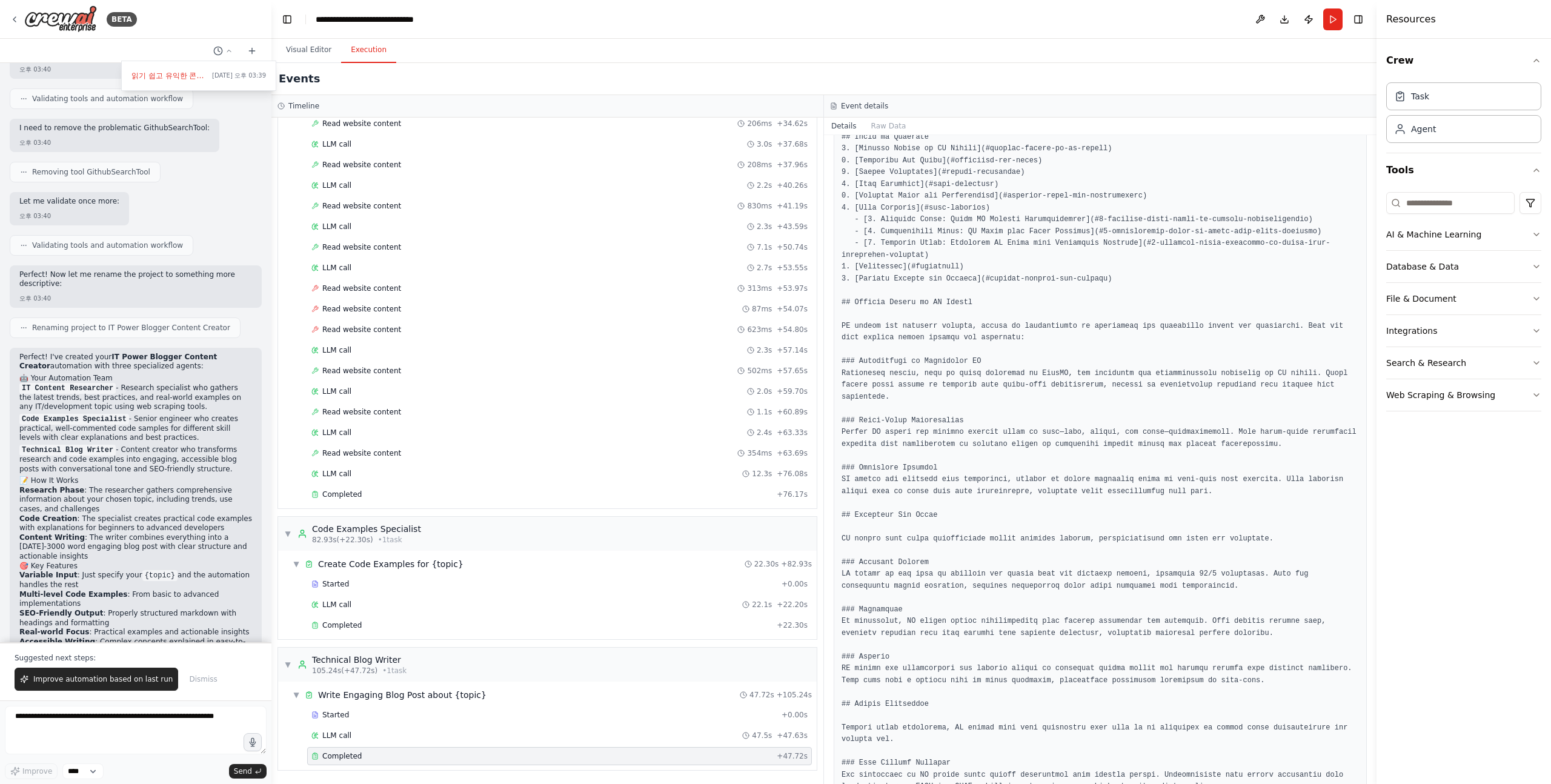
scroll to position [0, 0]
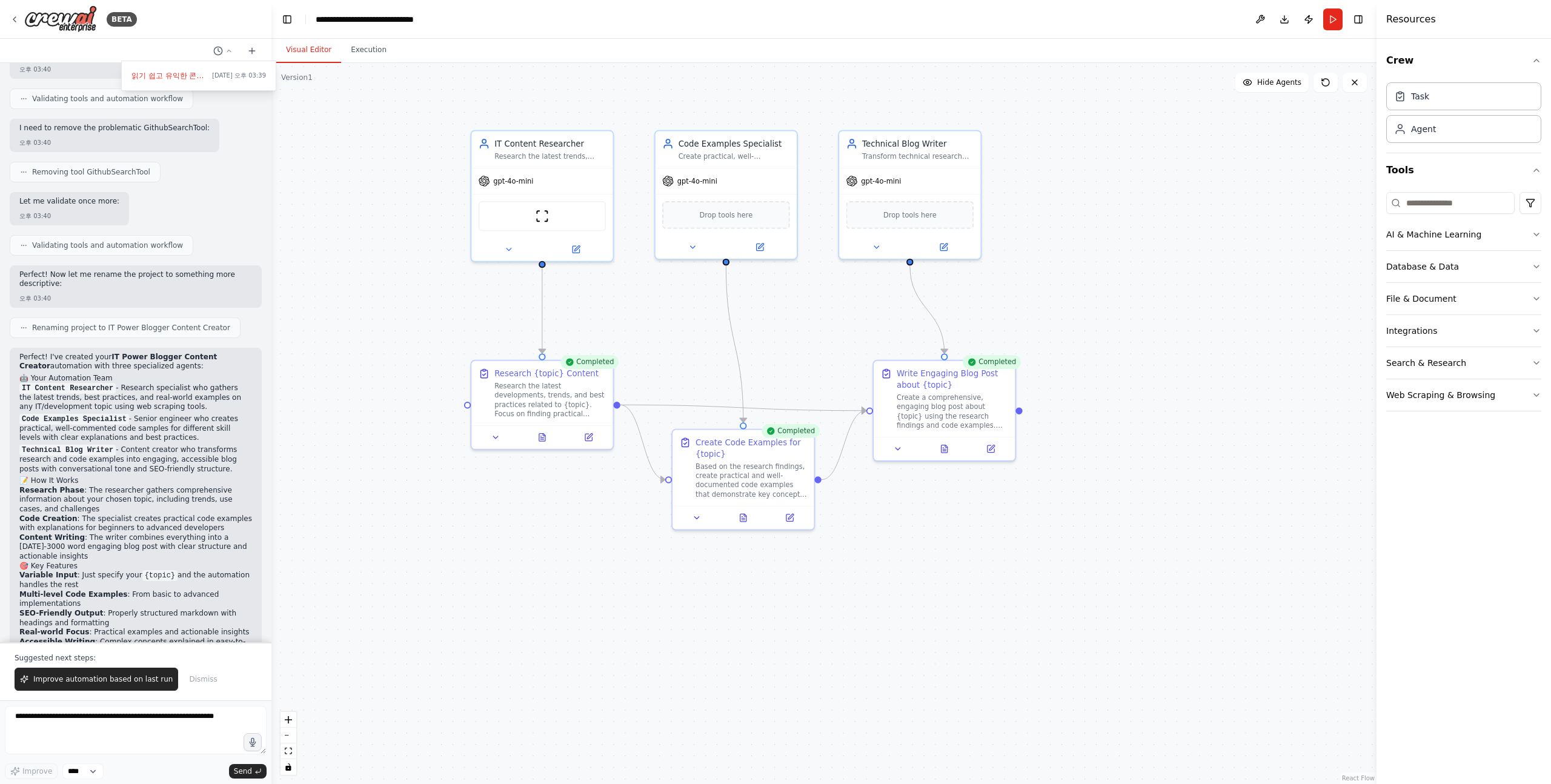
click at [324, 52] on button "Visual Editor" at bounding box center [309, 50] width 65 height 26
click at [368, 53] on button "Execution" at bounding box center [368, 50] width 55 height 26
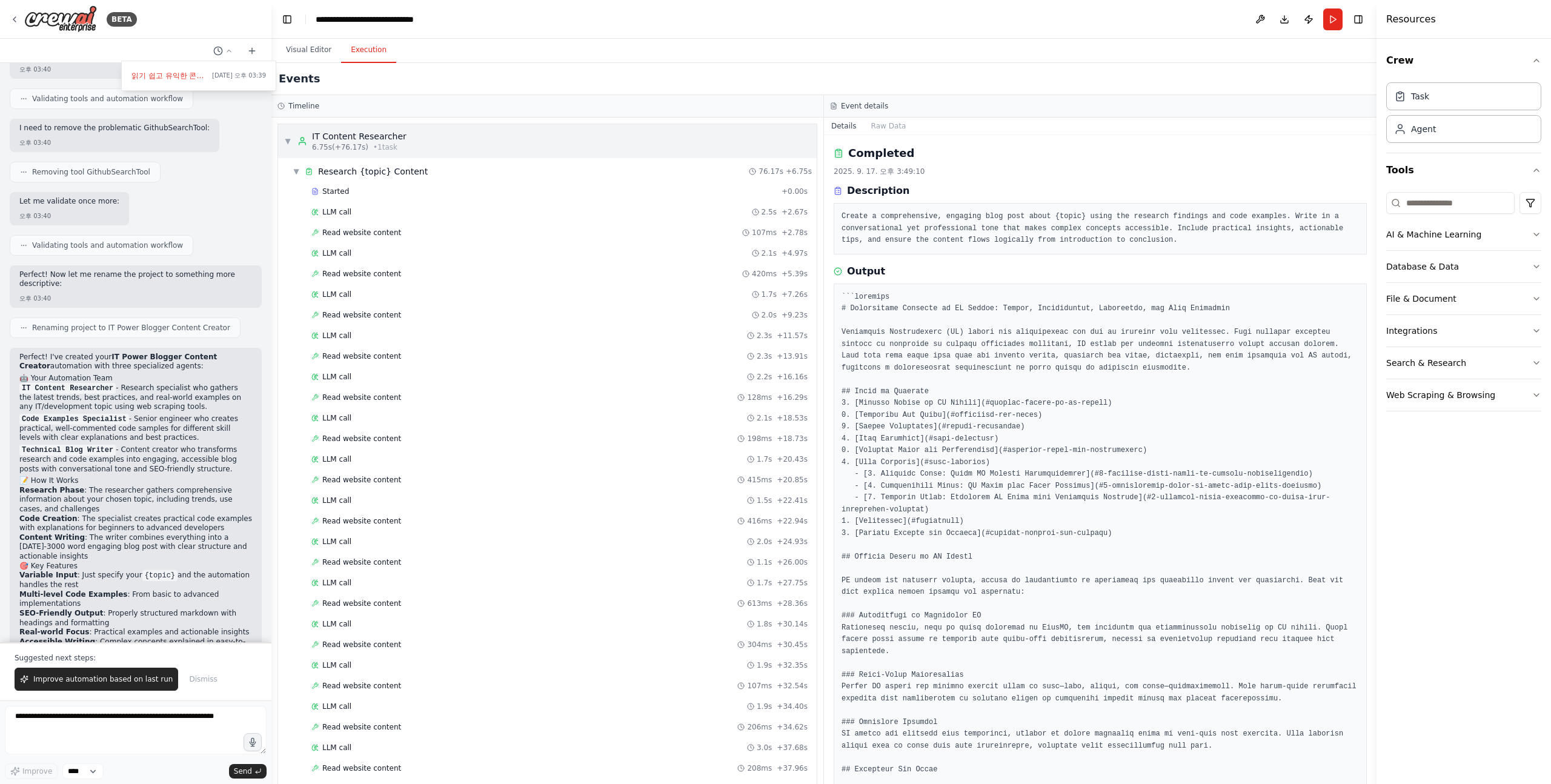
click at [283, 141] on div "▼ IT Content Researcher 6.75s (+76.17s) • 1 task" at bounding box center [547, 141] width 539 height 34
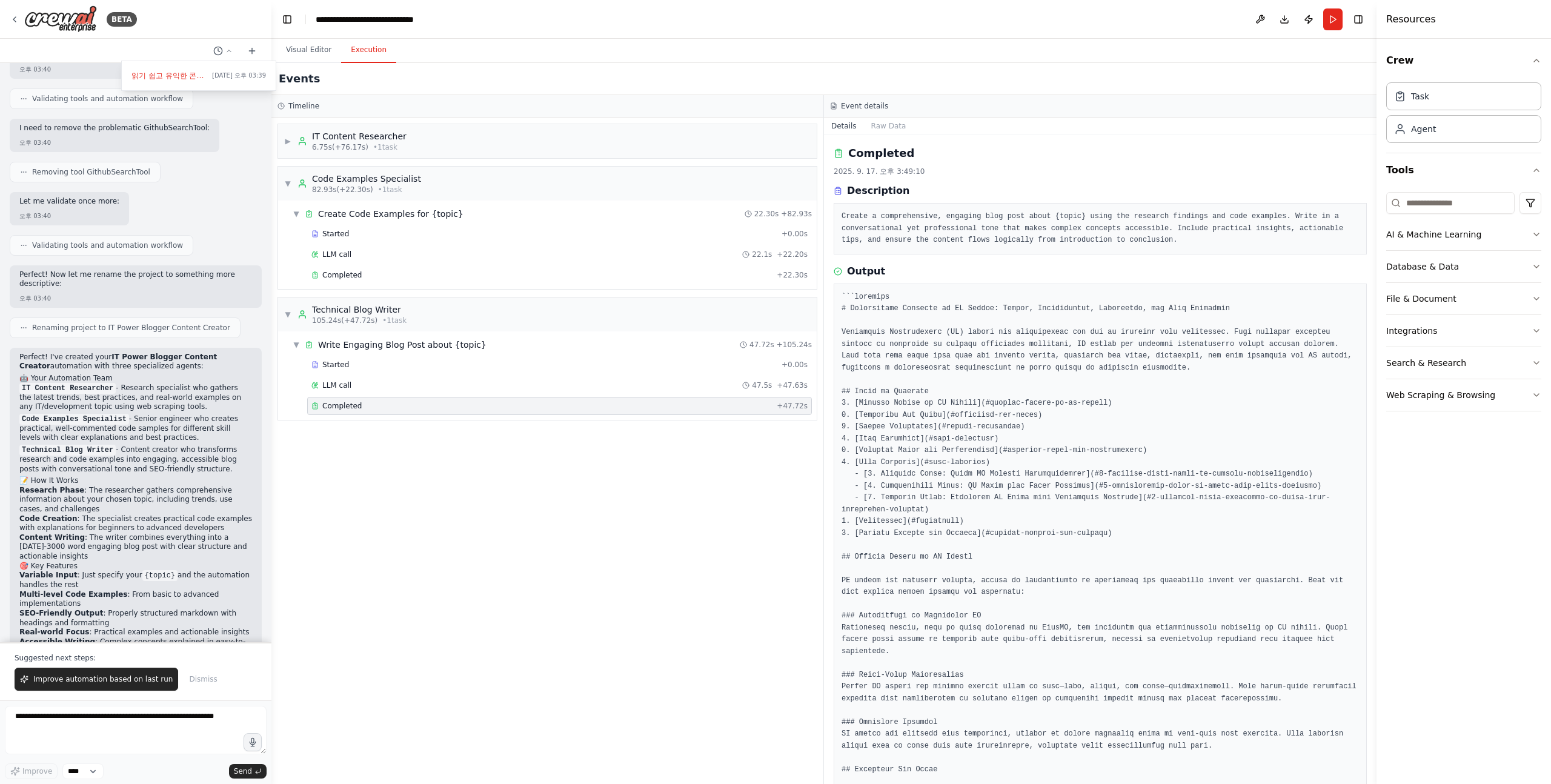
click at [192, 507] on div at bounding box center [135, 392] width 271 height 784
click at [194, 445] on p "Technical Blog Writer - Content creator who transforms research and code exampl…" at bounding box center [135, 459] width 233 height 29
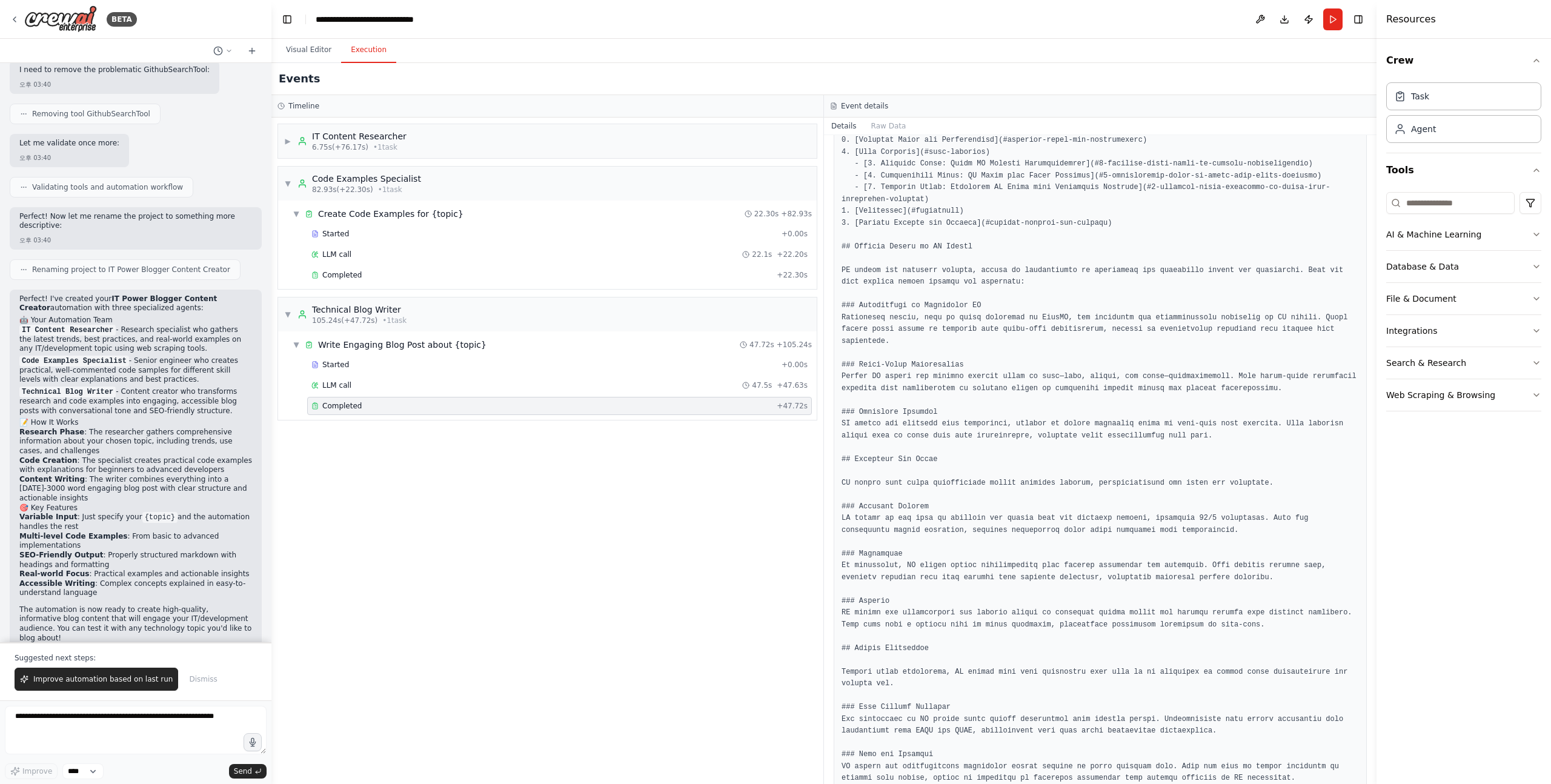
scroll to position [449, 0]
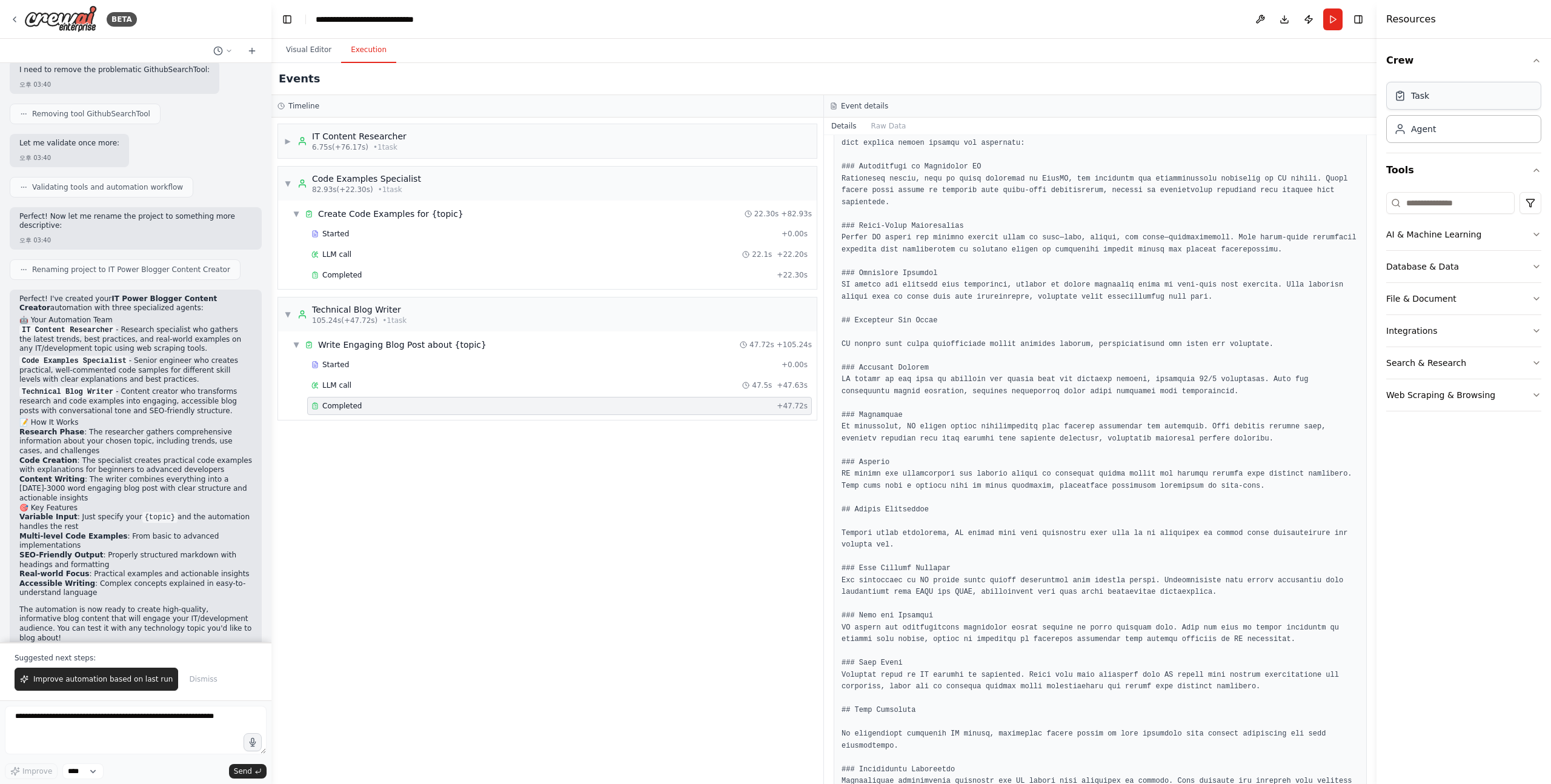
click at [1425, 96] on div "Task" at bounding box center [1420, 95] width 18 height 12
click at [1434, 129] on div "Agent" at bounding box center [1424, 128] width 25 height 12
click at [1427, 69] on button "Crew" at bounding box center [1464, 60] width 155 height 34
click at [1428, 68] on button "Crew" at bounding box center [1464, 60] width 155 height 34
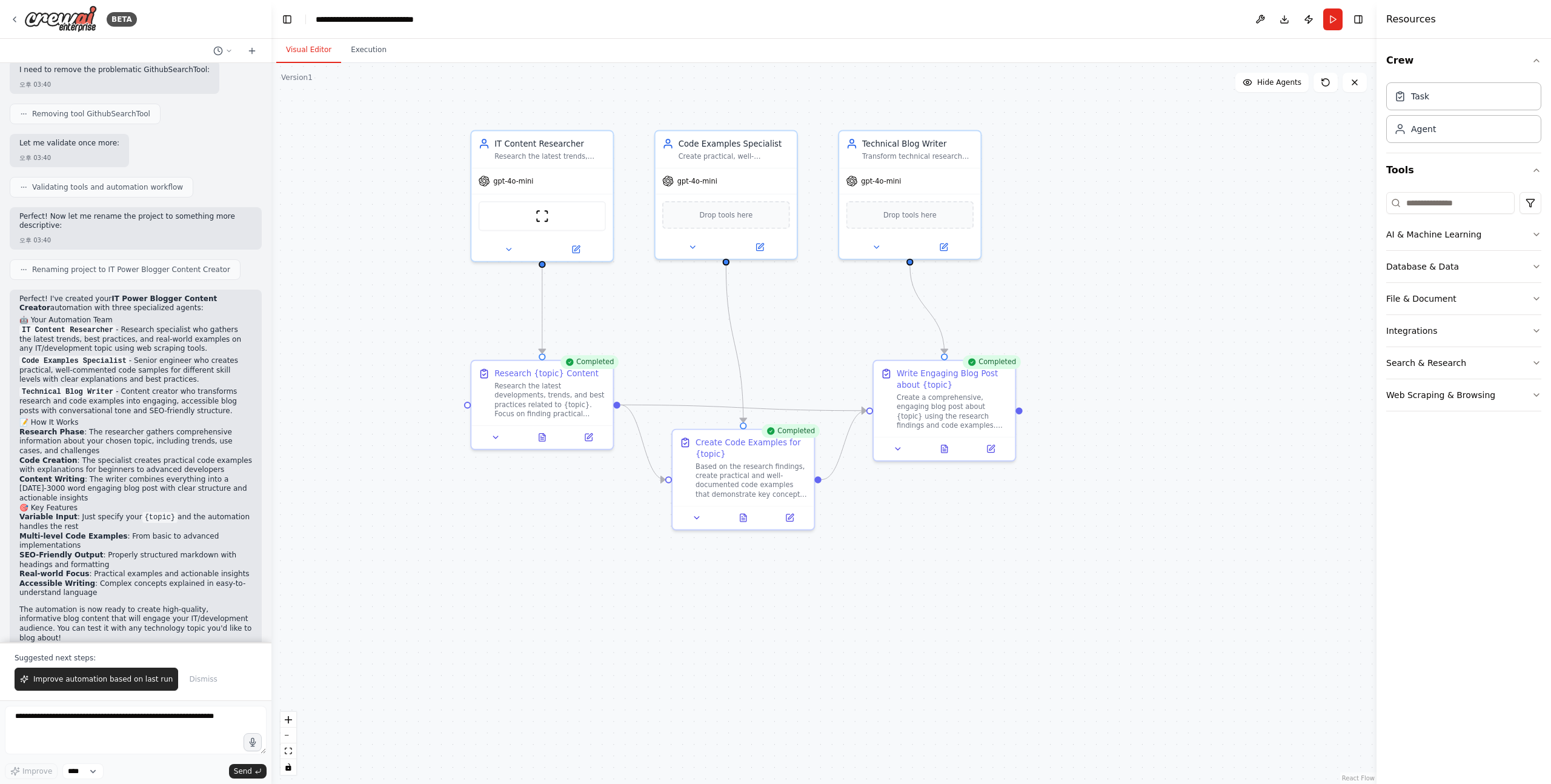
click at [311, 51] on button "Visual Editor" at bounding box center [309, 50] width 65 height 26
click at [945, 451] on button at bounding box center [945, 447] width 49 height 14
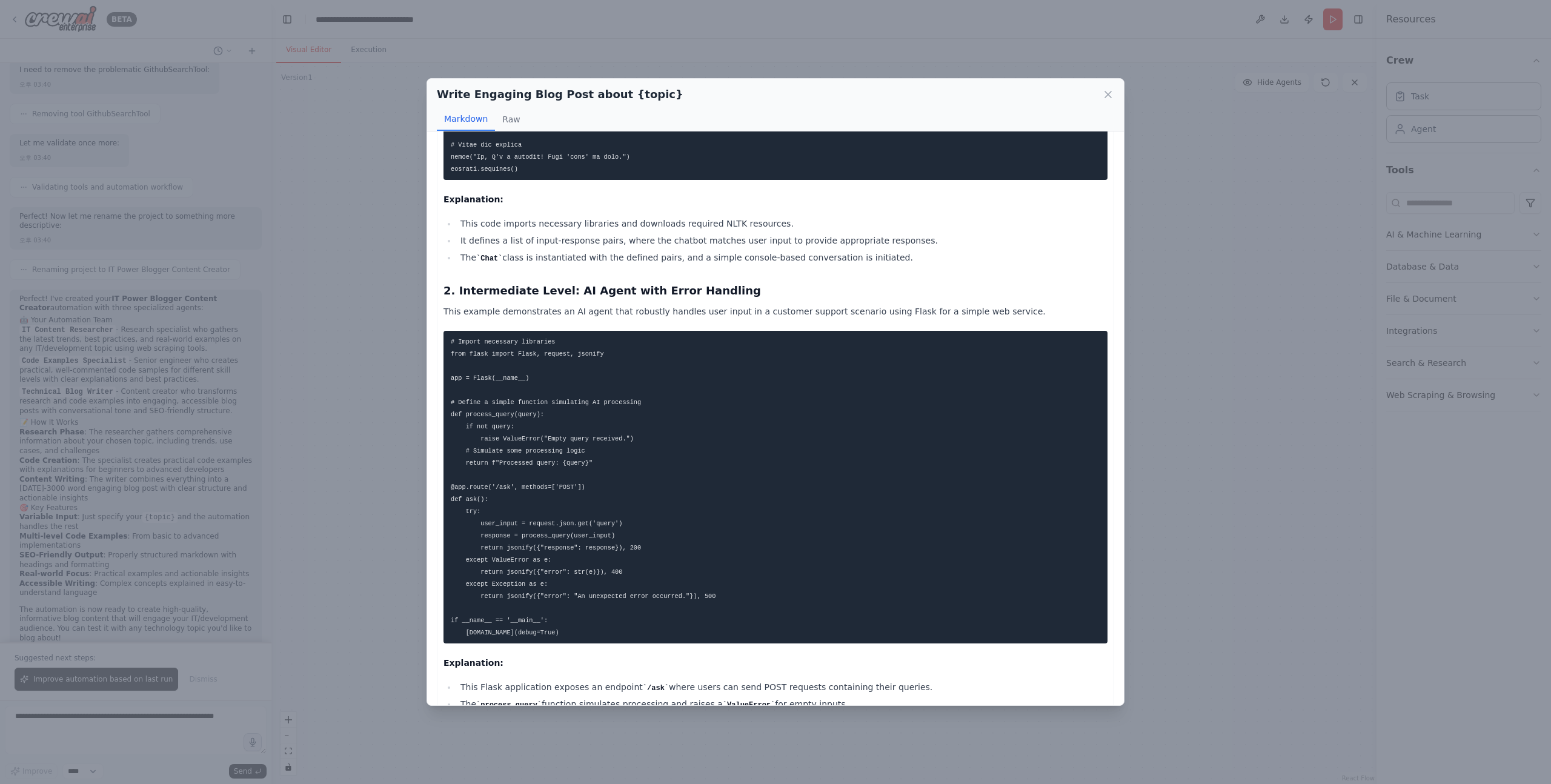
scroll to position [0, 0]
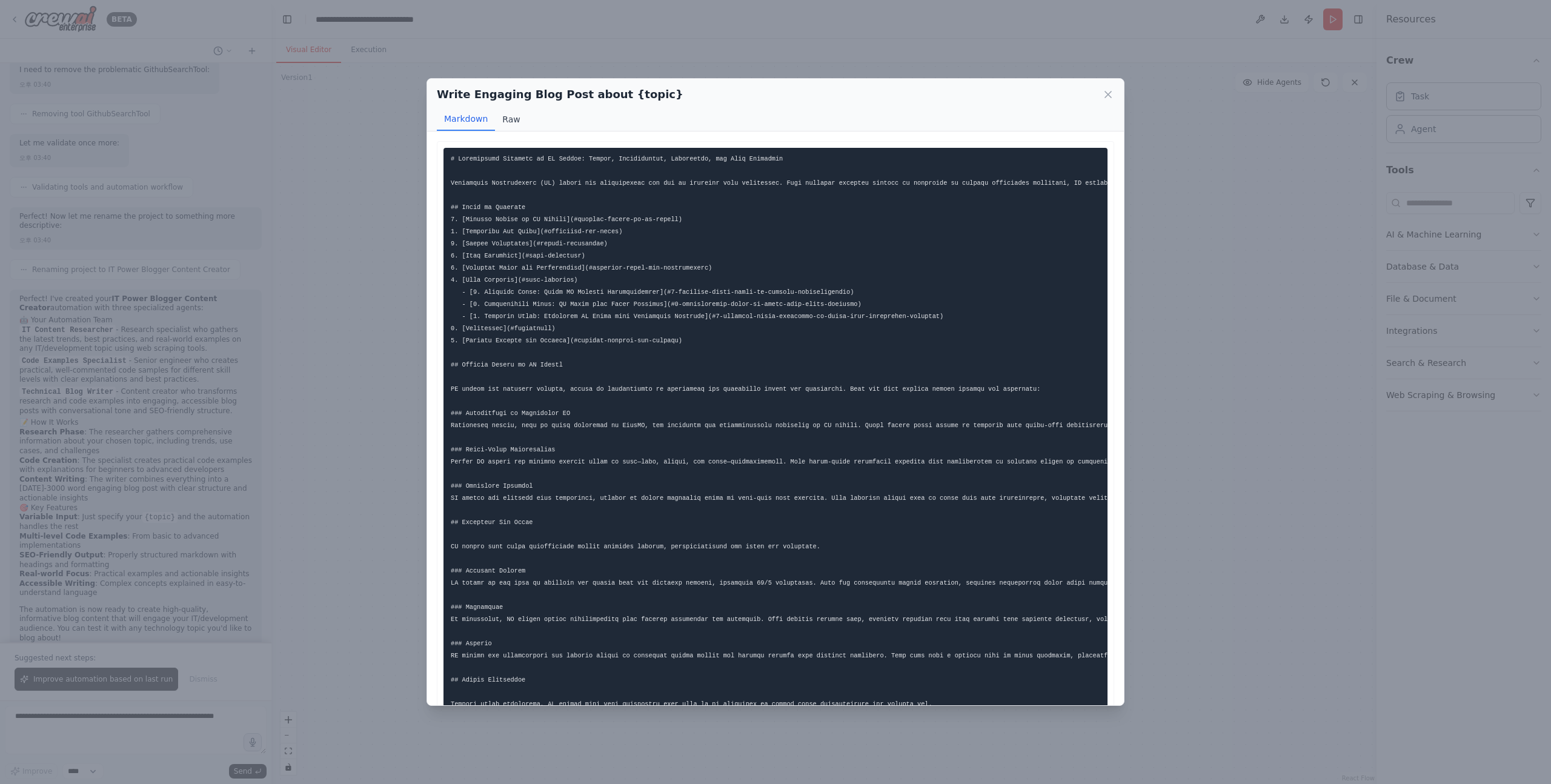
click at [511, 123] on button "Raw" at bounding box center [511, 119] width 32 height 23
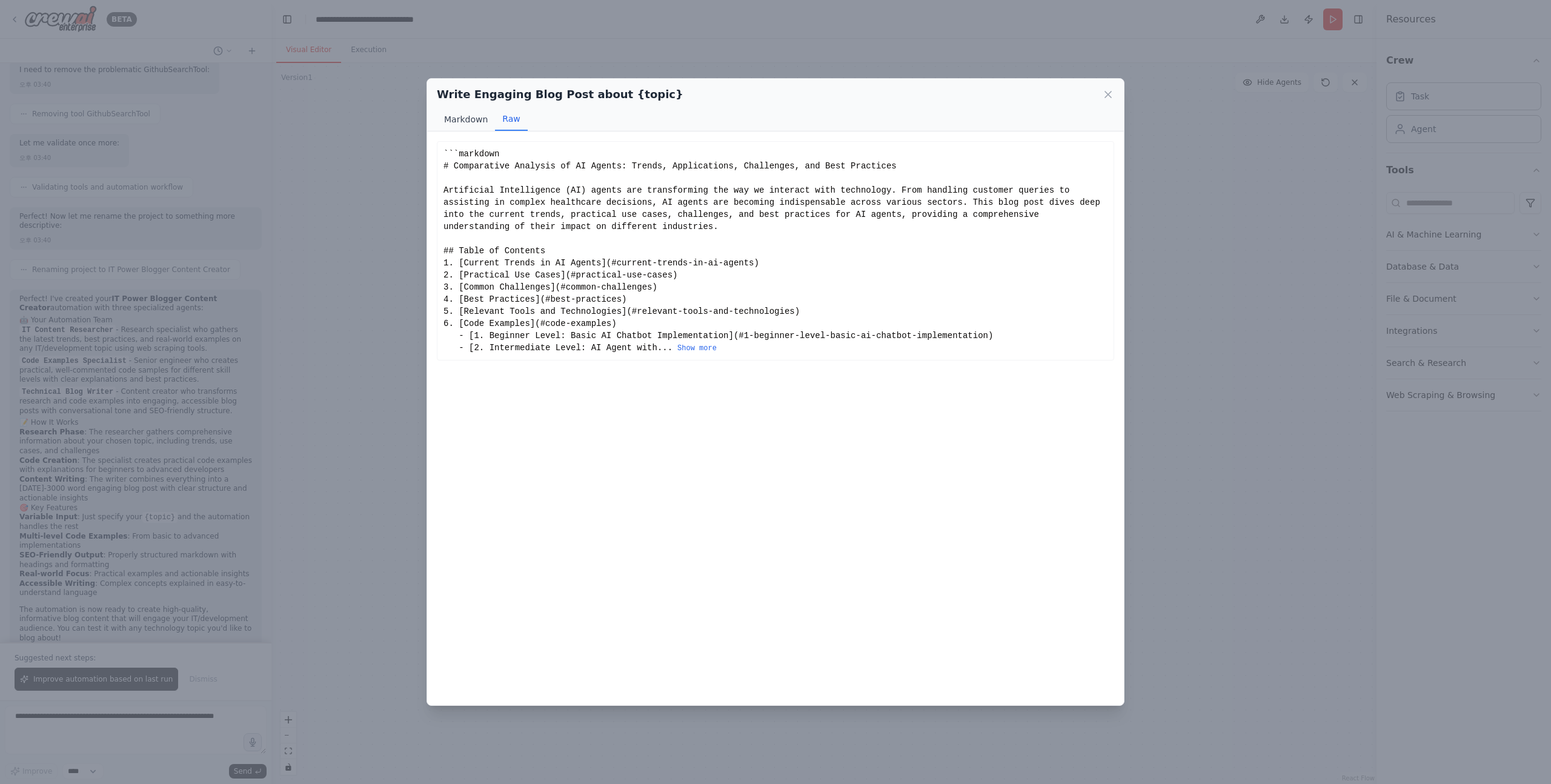
click at [458, 120] on button "Markdown" at bounding box center [466, 119] width 58 height 23
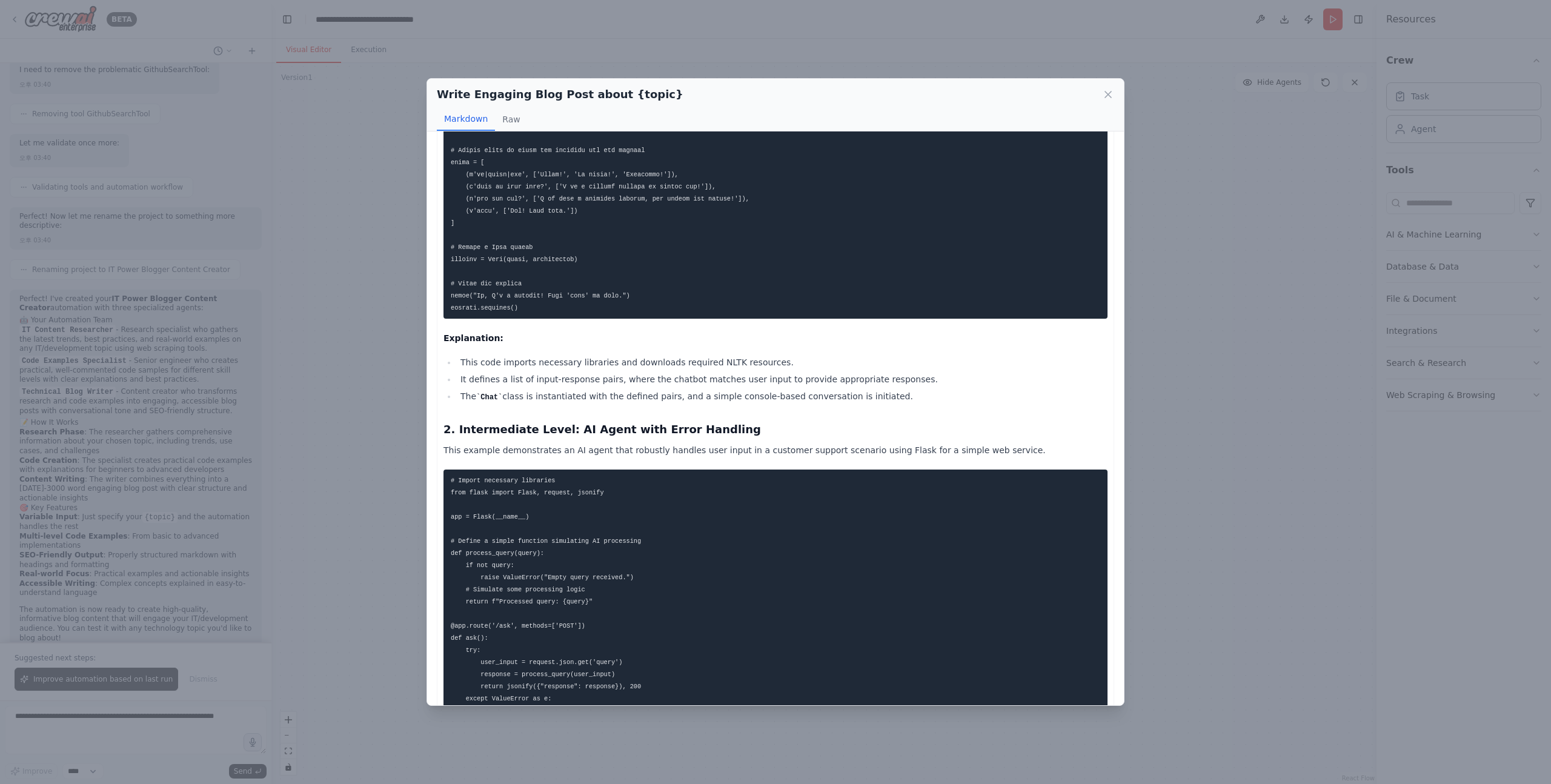
scroll to position [1137, 0]
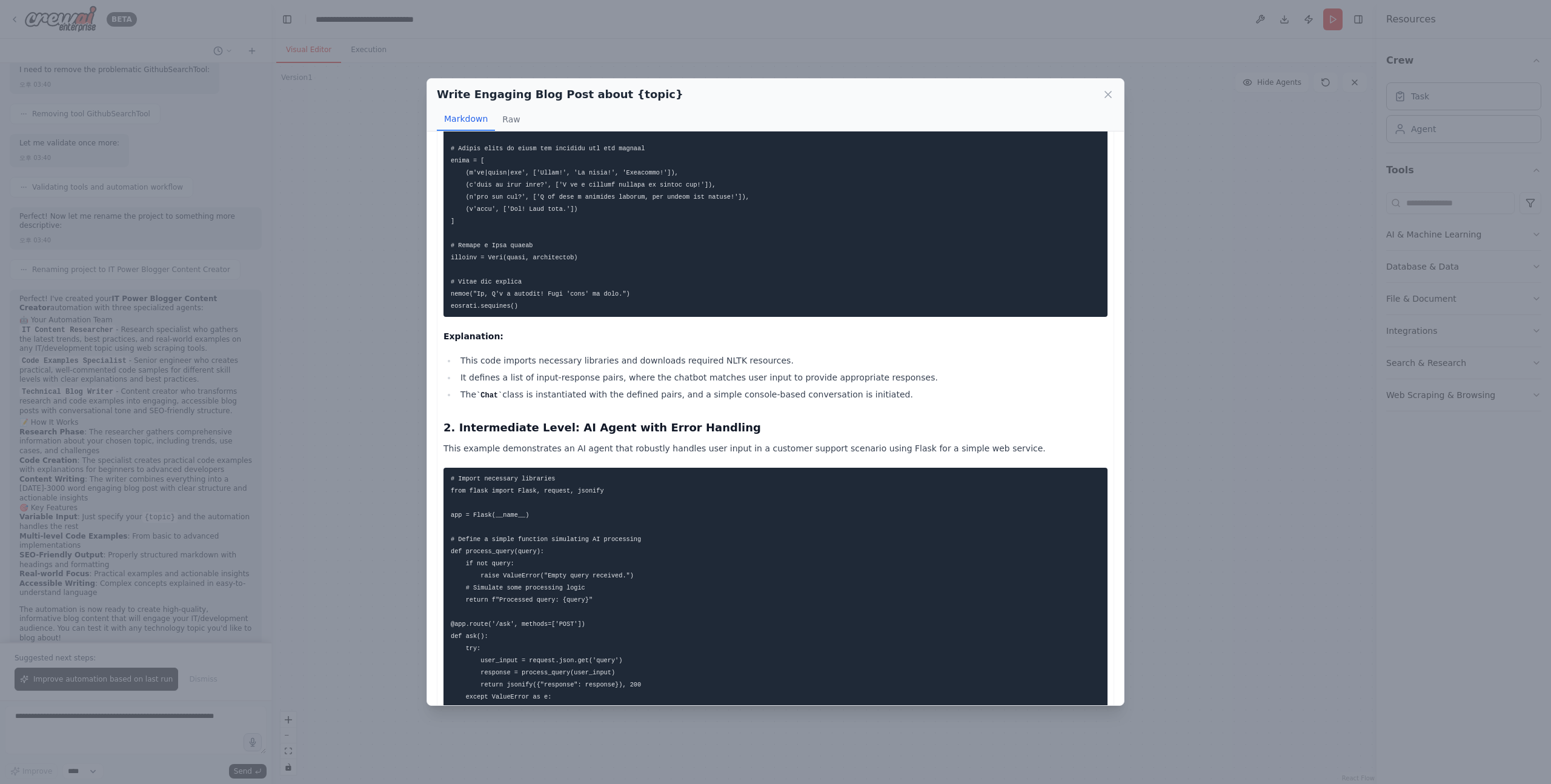
click at [449, 341] on strong "Explanation:" at bounding box center [474, 337] width 60 height 10
click at [447, 341] on strong "Explanation:" at bounding box center [474, 337] width 60 height 10
click at [447, 337] on div "Explanation: This code imports necessary libraries and downloads required NLTK …" at bounding box center [776, 504] width 664 height 2987
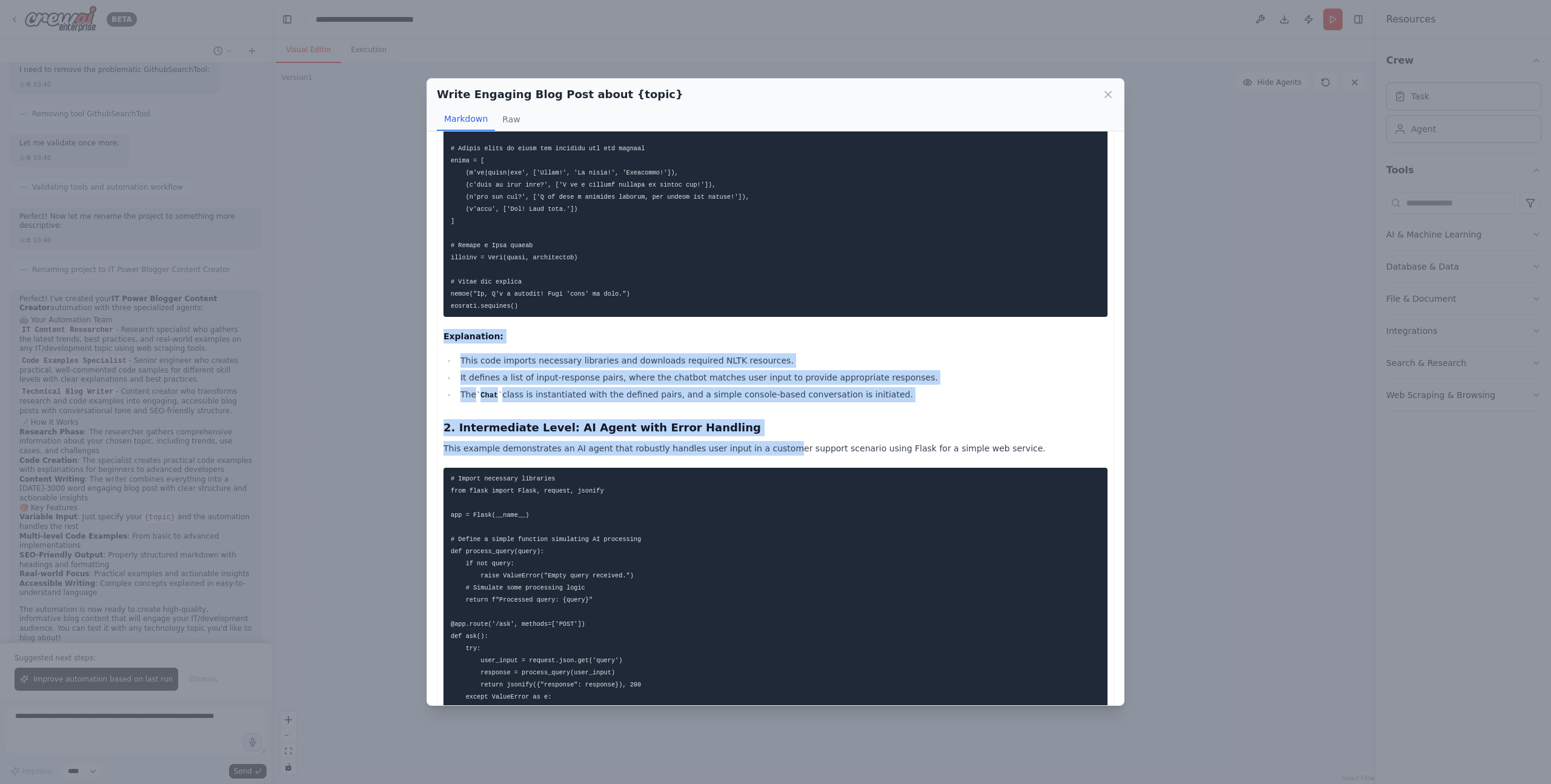
drag, startPoint x: 444, startPoint y: 337, endPoint x: 769, endPoint y: 459, distance: 347.1
click at [769, 458] on div "Explanation: This code imports necessary libraries and downloads required NLTK …" at bounding box center [776, 504] width 664 height 2987
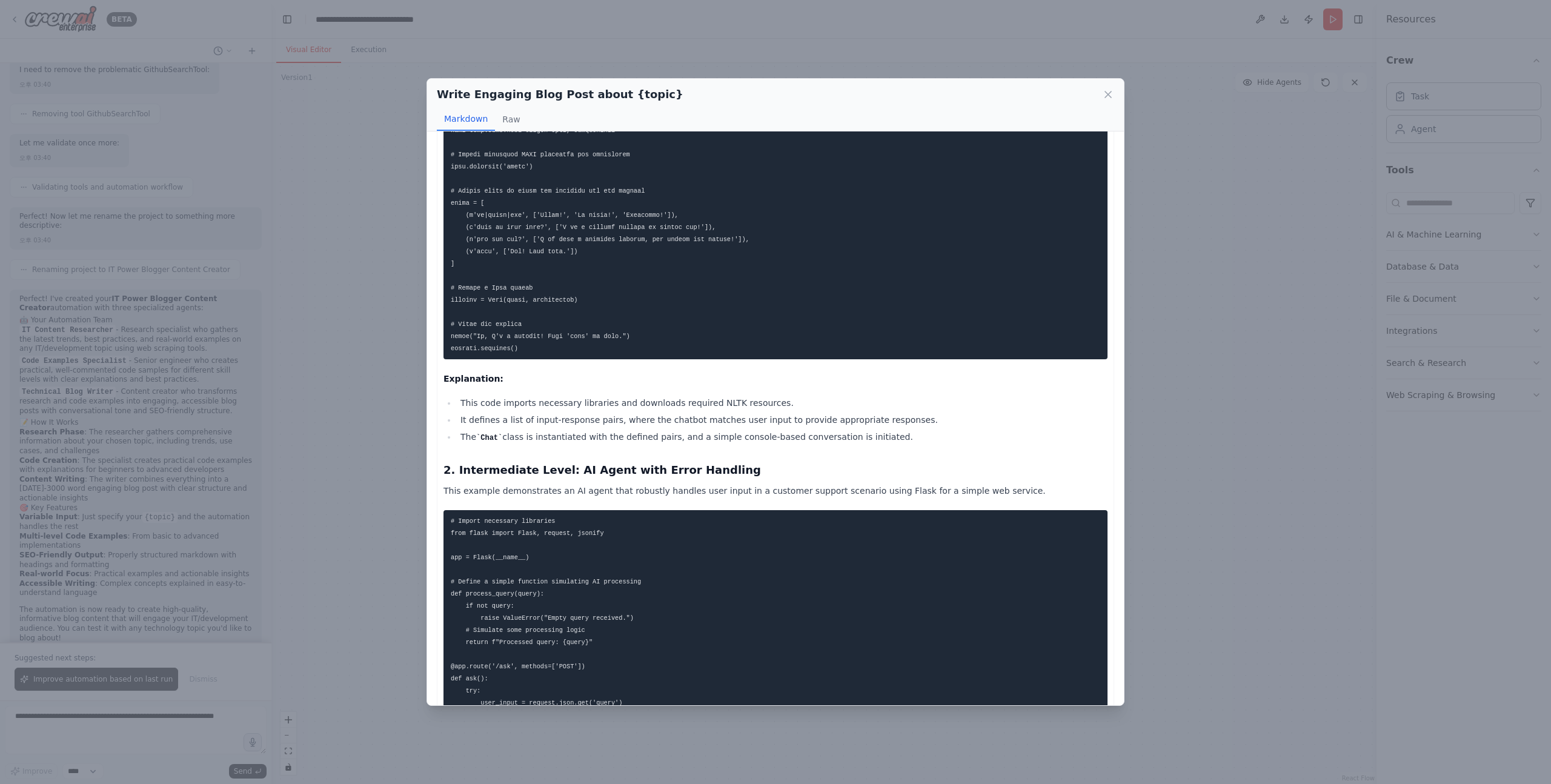
click at [871, 408] on li "This code imports necessary libraries and downloads required NLTK resources." at bounding box center [782, 403] width 651 height 14
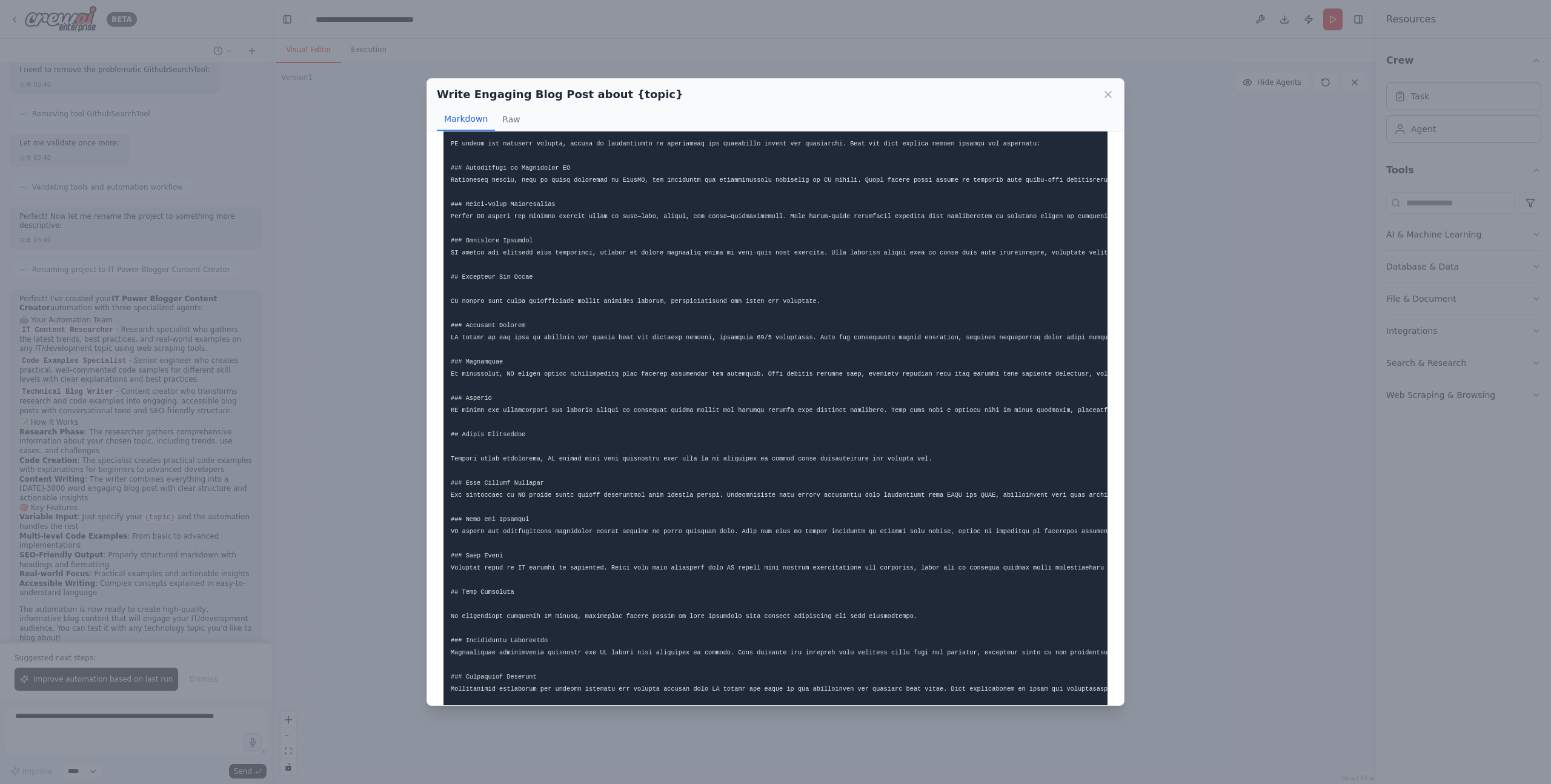
scroll to position [329, 0]
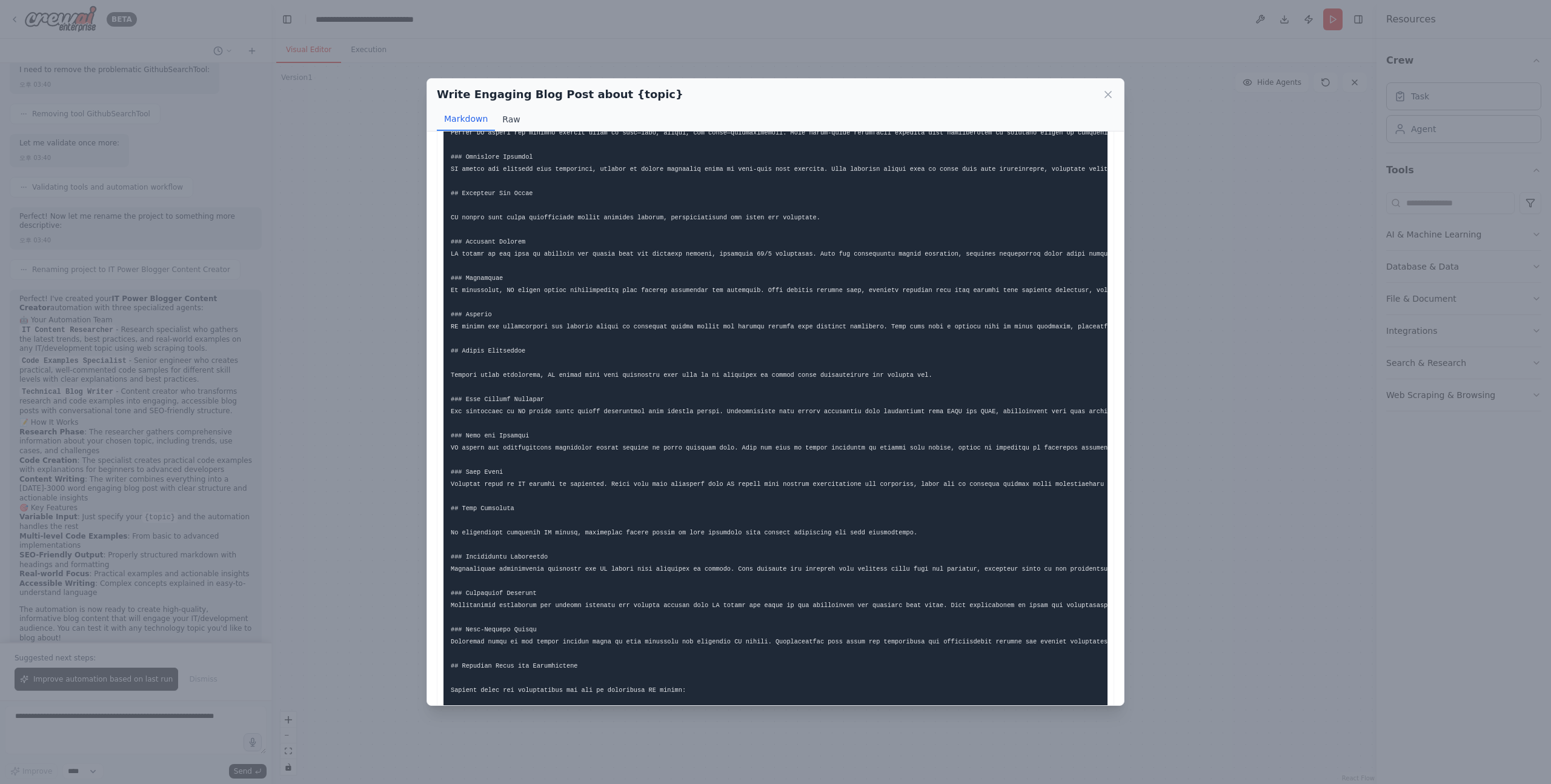
click at [507, 113] on button "Raw" at bounding box center [511, 119] width 32 height 23
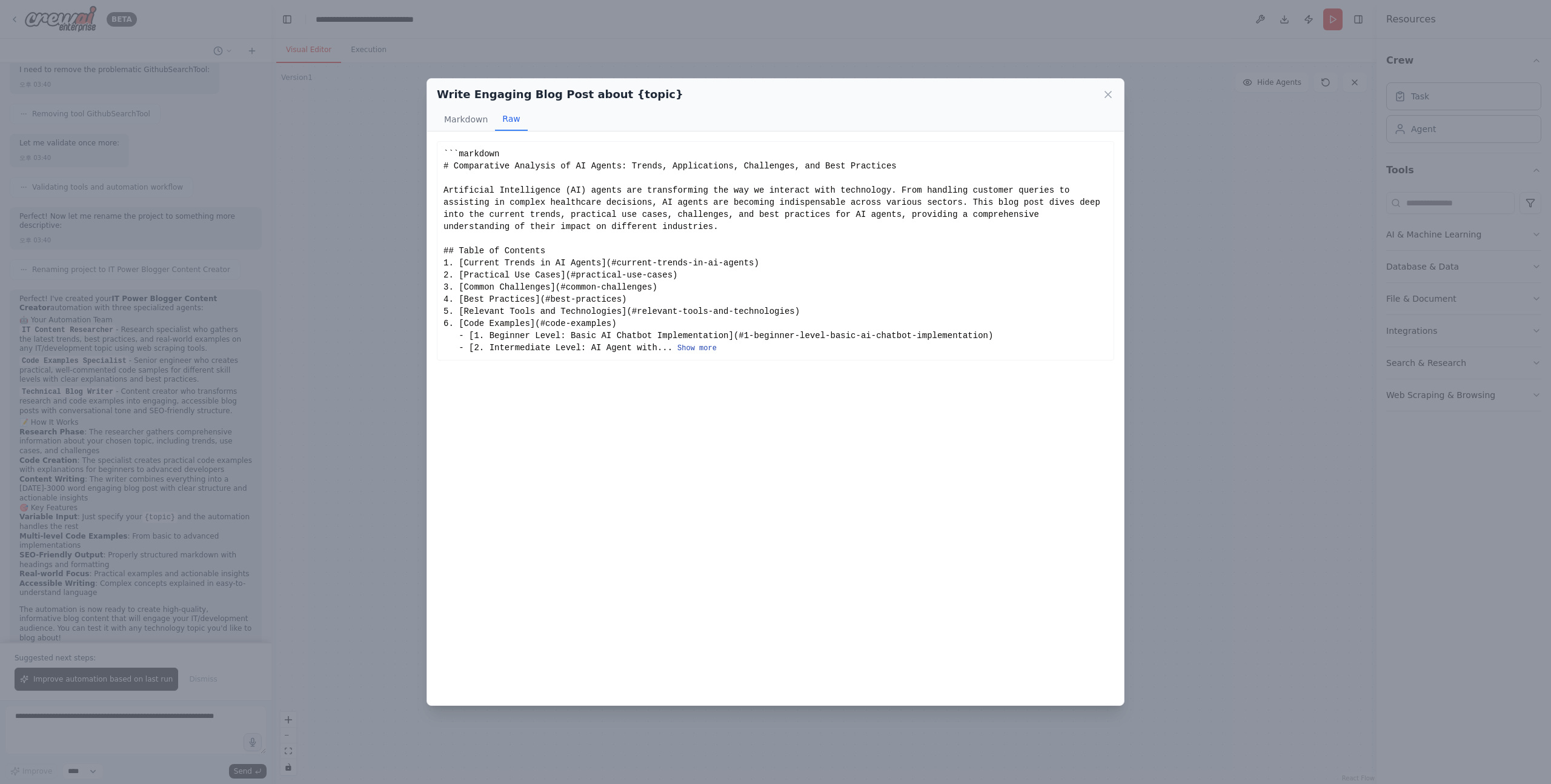
click at [710, 350] on button "Show more" at bounding box center [697, 348] width 39 height 10
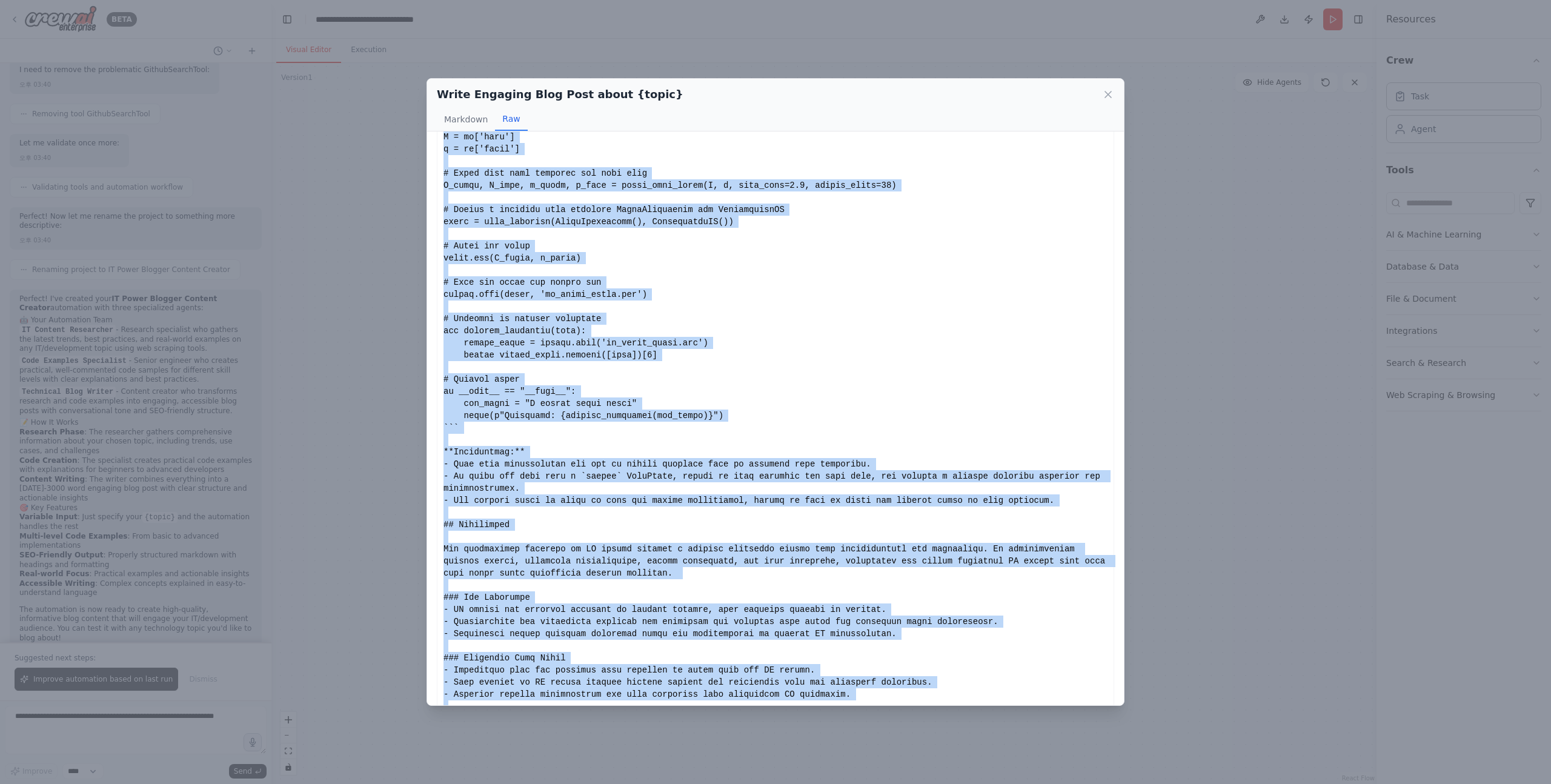
scroll to position [2598, 0]
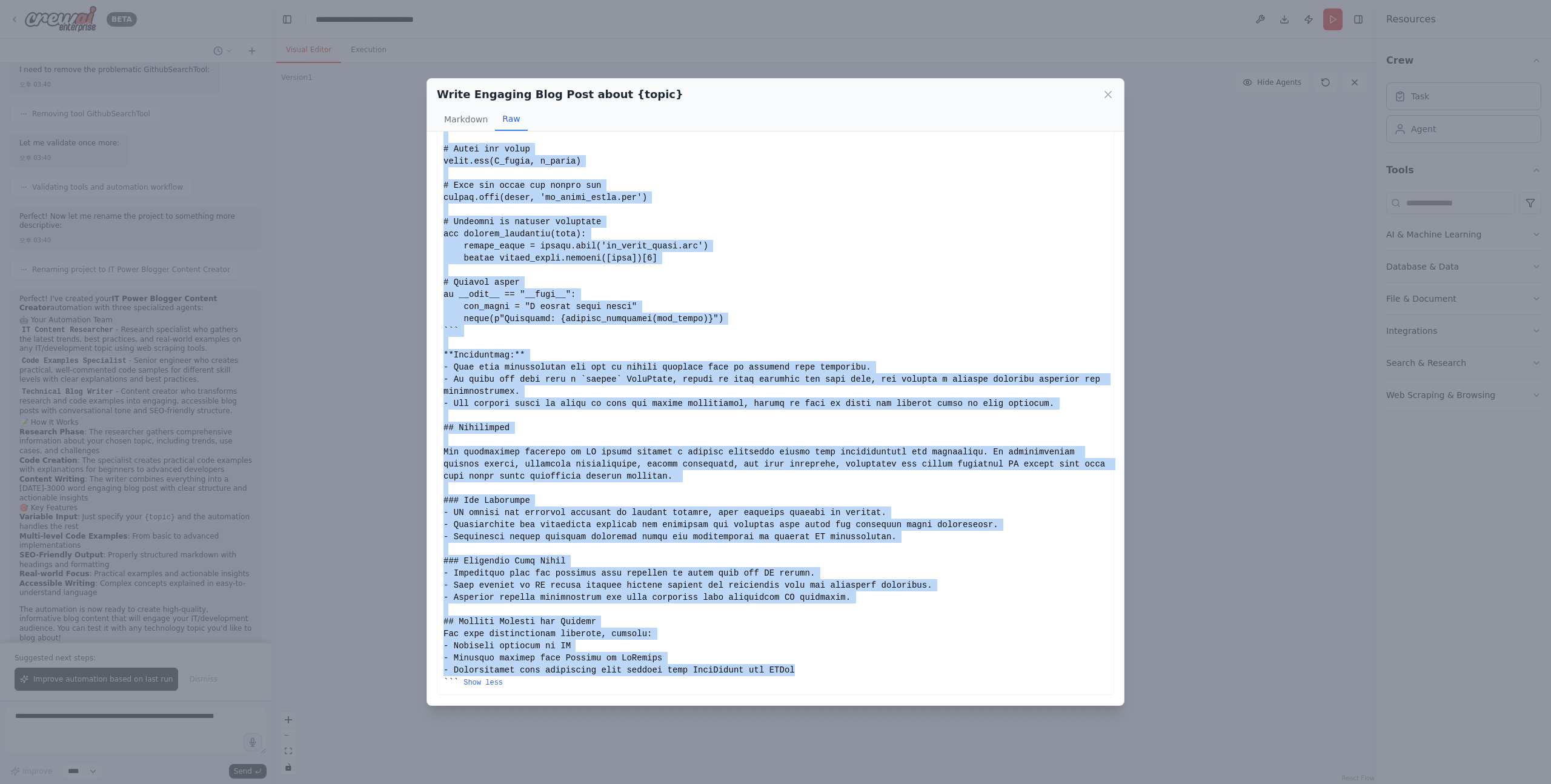
drag, startPoint x: 444, startPoint y: 165, endPoint x: 807, endPoint y: 669, distance: 621.1
copy div "# Comparative Analysis of AI Agents: Trends, Applications, Challenges, and Best…"
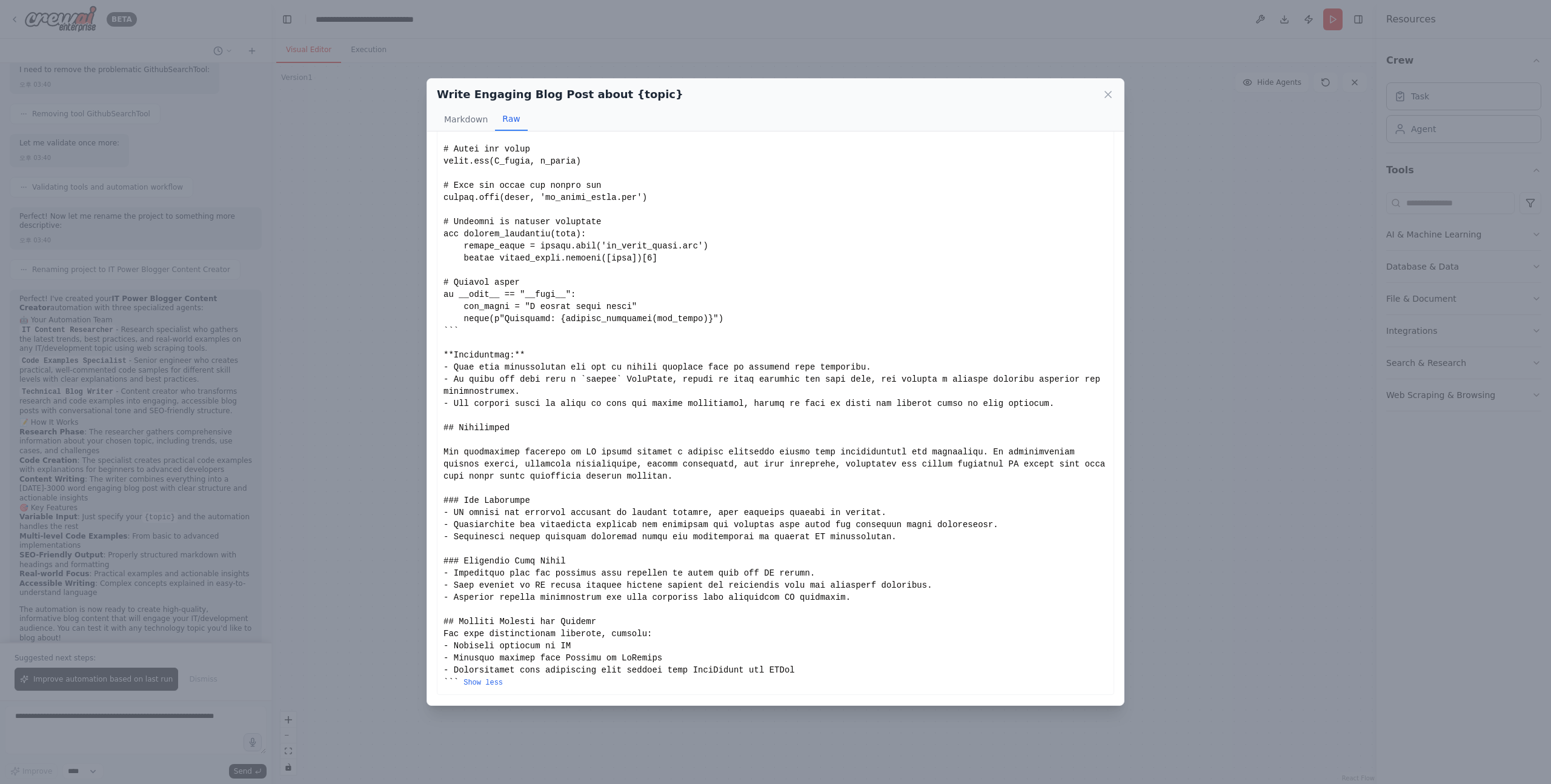
click at [369, 510] on div "Write Engaging Blog Post about {topic} Markdown Raw Explanation: This code impo…" at bounding box center [776, 392] width 1551 height 784
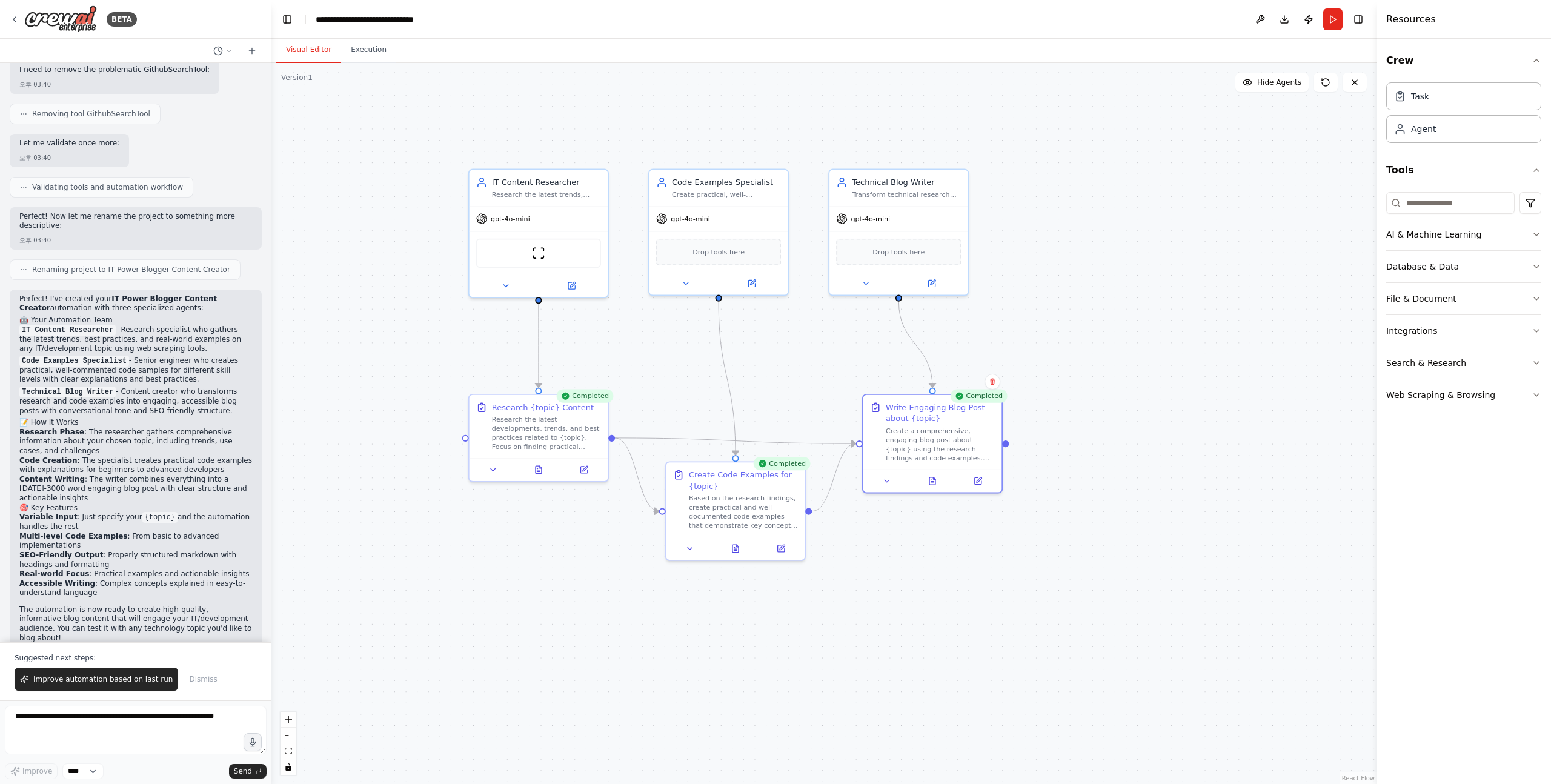
drag, startPoint x: 1107, startPoint y: 234, endPoint x: 1113, endPoint y: 257, distance: 23.8
click at [1113, 257] on div ".deletable-edge-delete-btn { width: 20px; height: 20px; border: 0px solid #ffff…" at bounding box center [824, 423] width 1105 height 721
click at [512, 218] on div "gpt-4o-mini" at bounding box center [547, 210] width 138 height 25
click at [536, 209] on span "gpt-4o-mini" at bounding box center [519, 210] width 39 height 9
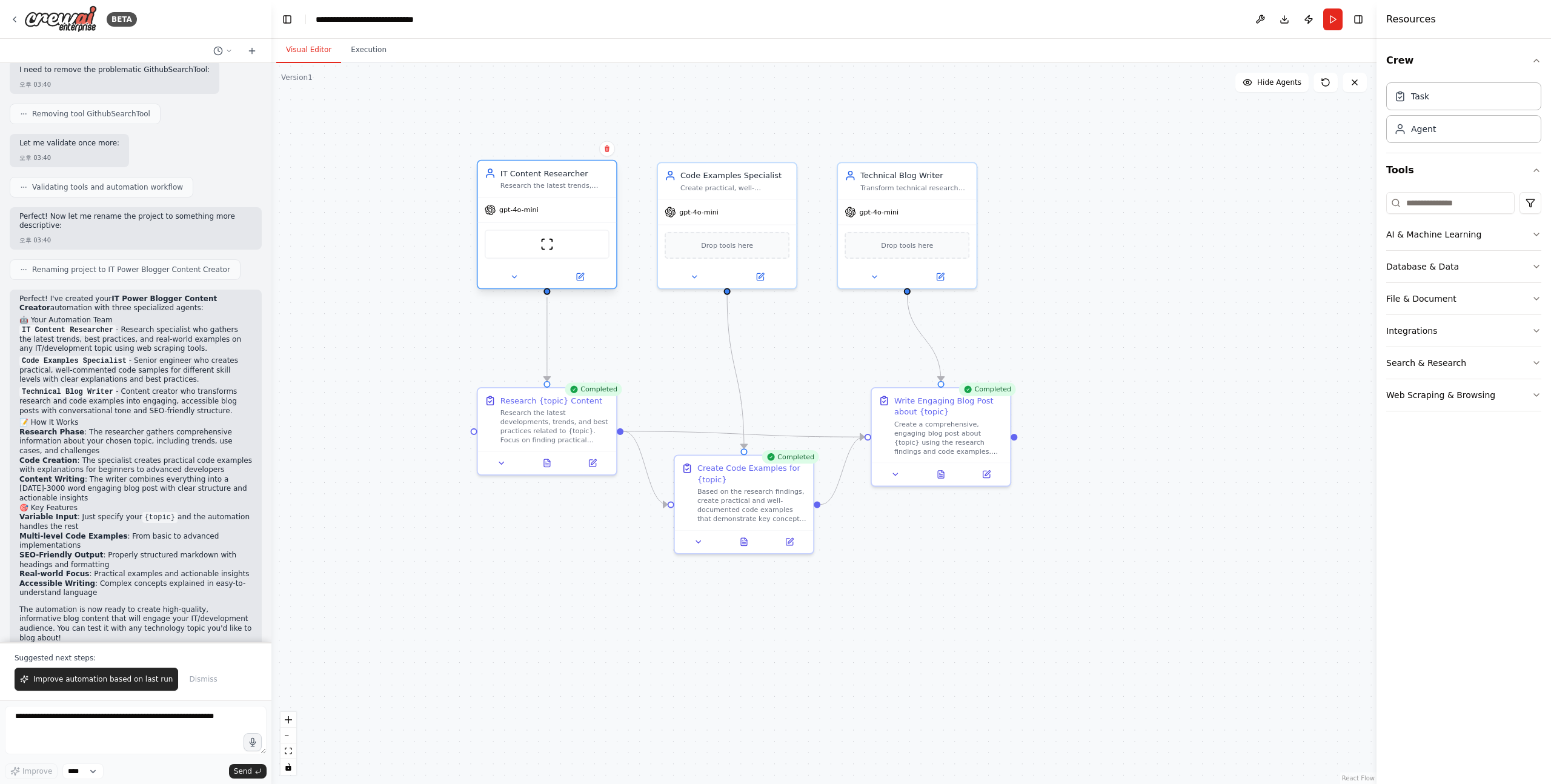
click at [585, 289] on div "IT Content Researcher Research the latest trends, technologies, and best practi…" at bounding box center [547, 225] width 141 height 130
click at [585, 284] on div at bounding box center [547, 277] width 138 height 22
click at [590, 274] on button at bounding box center [580, 277] width 64 height 13
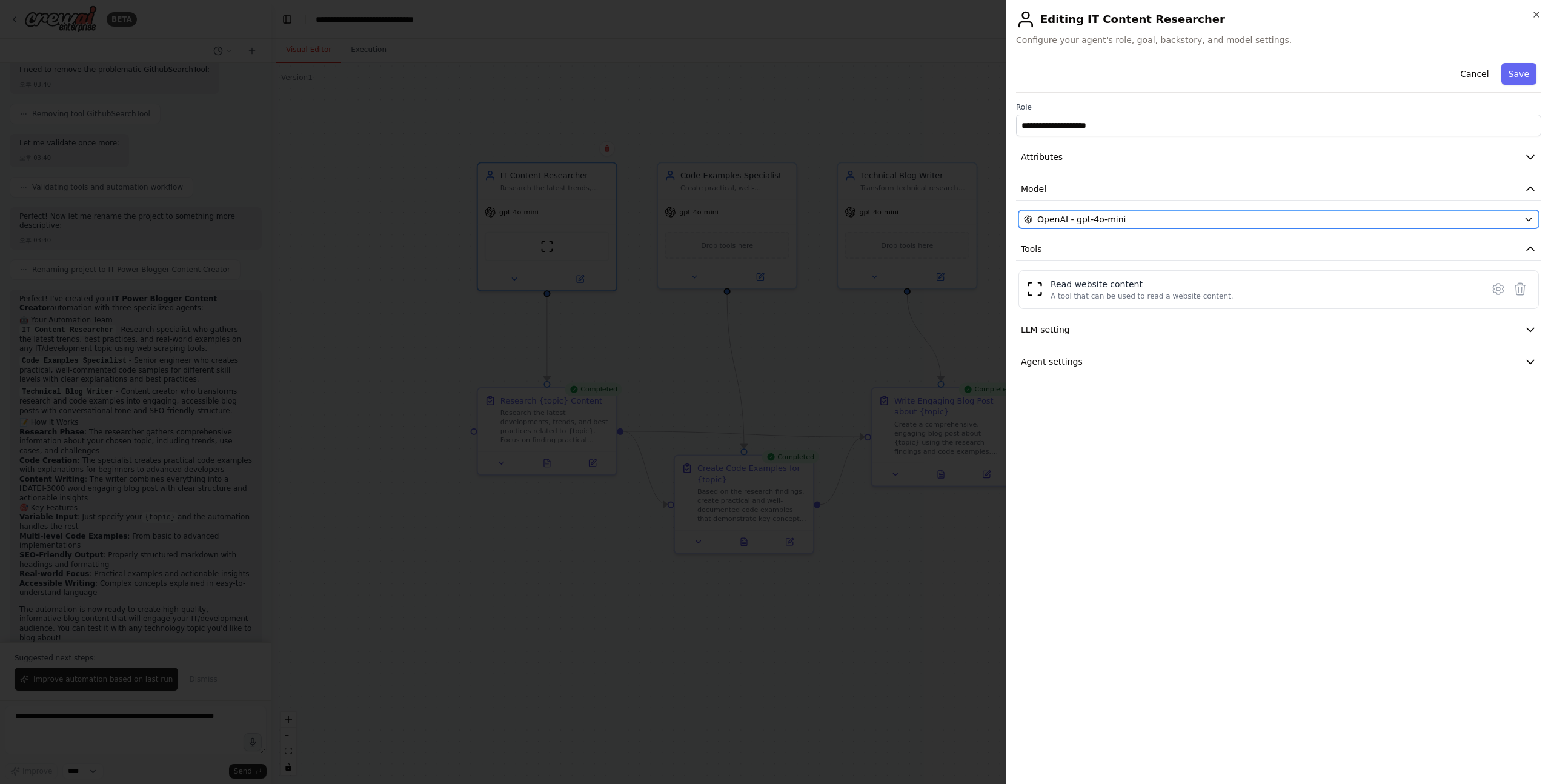
click at [1125, 214] on div "OpenAI - gpt-4o-mini" at bounding box center [1272, 219] width 495 height 12
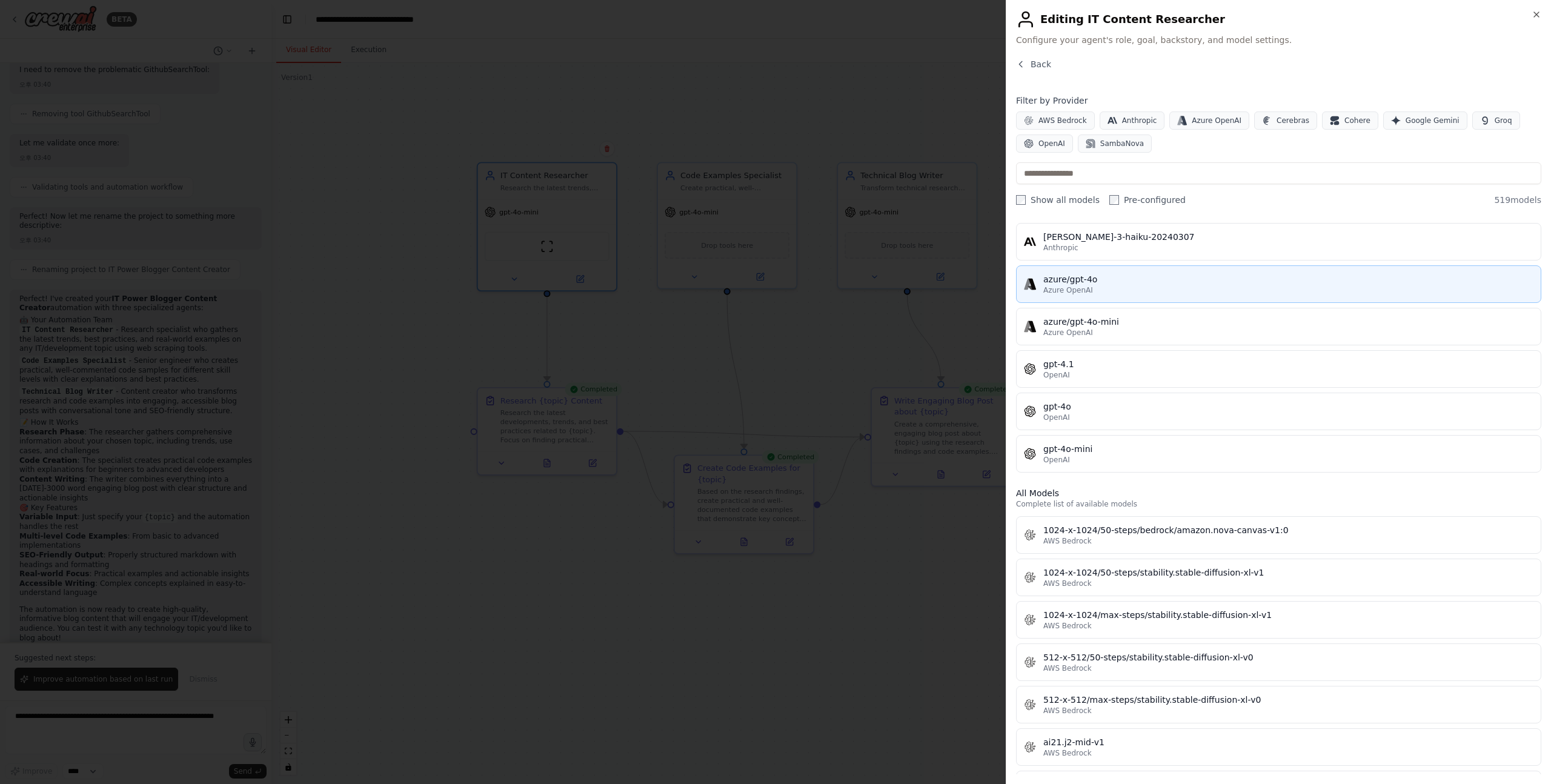
scroll to position [104, 0]
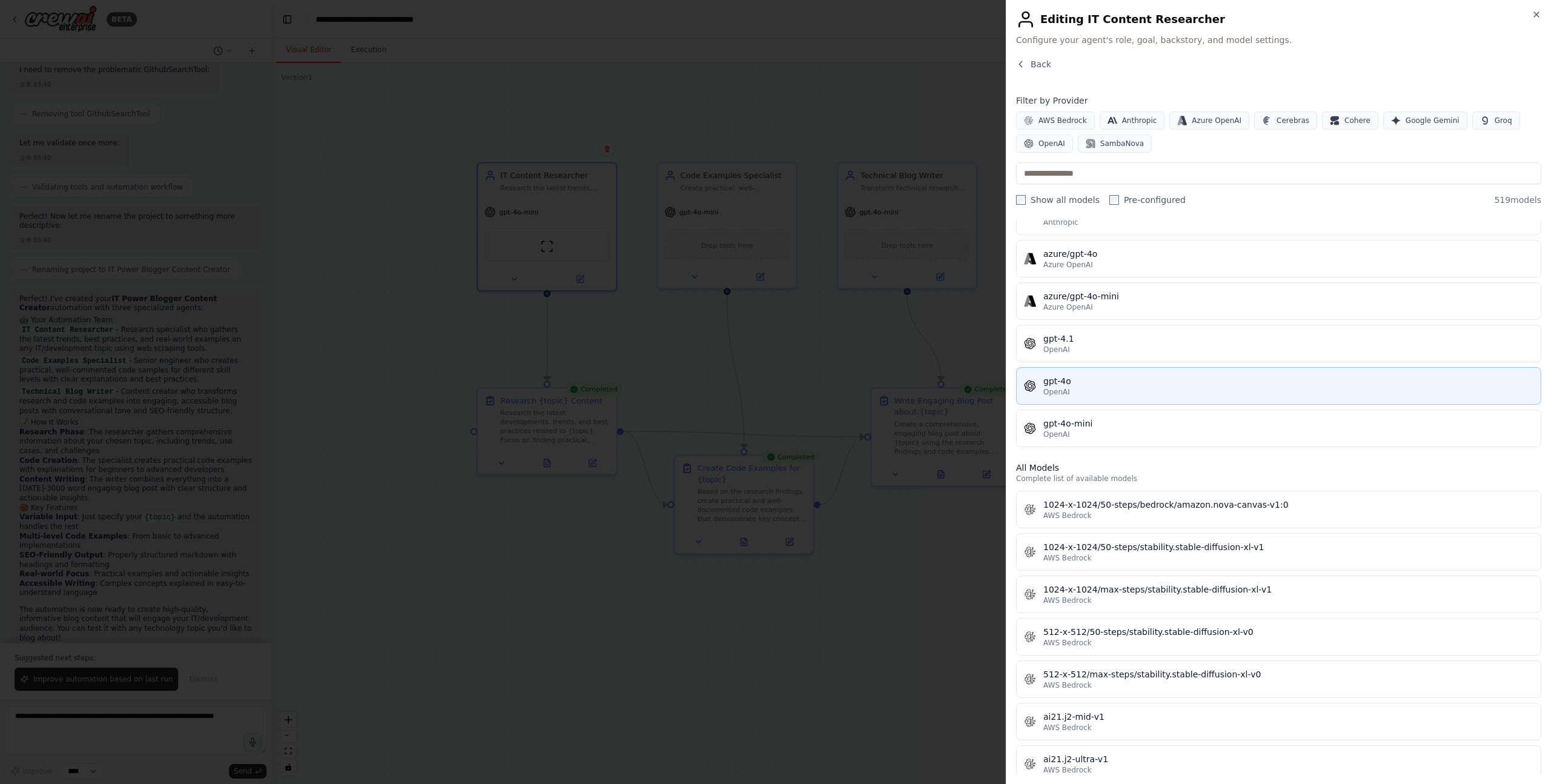
click at [1120, 390] on div "OpenAI" at bounding box center [1289, 392] width 490 height 10
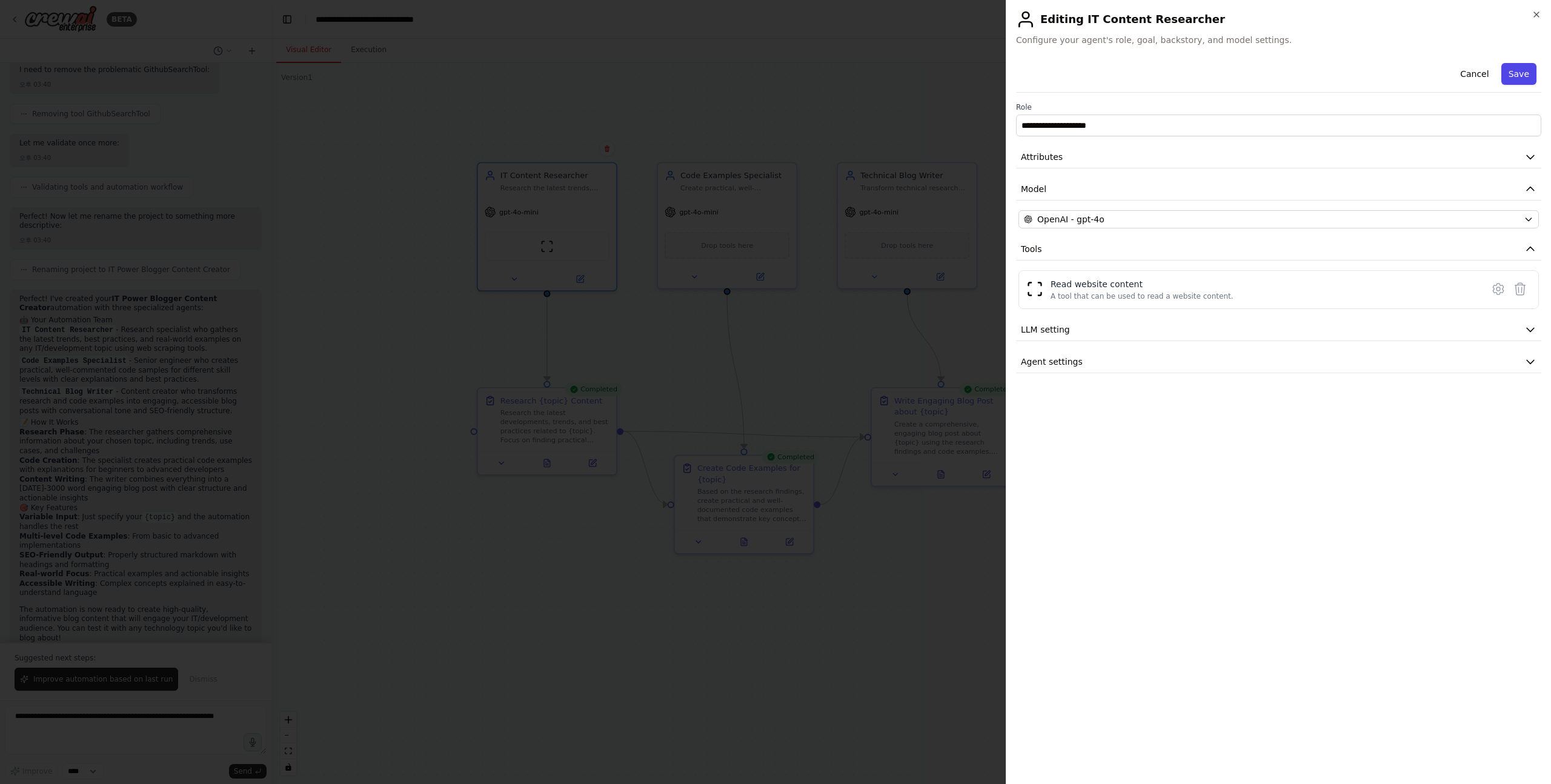
click at [1518, 66] on button "Save" at bounding box center [1519, 74] width 35 height 22
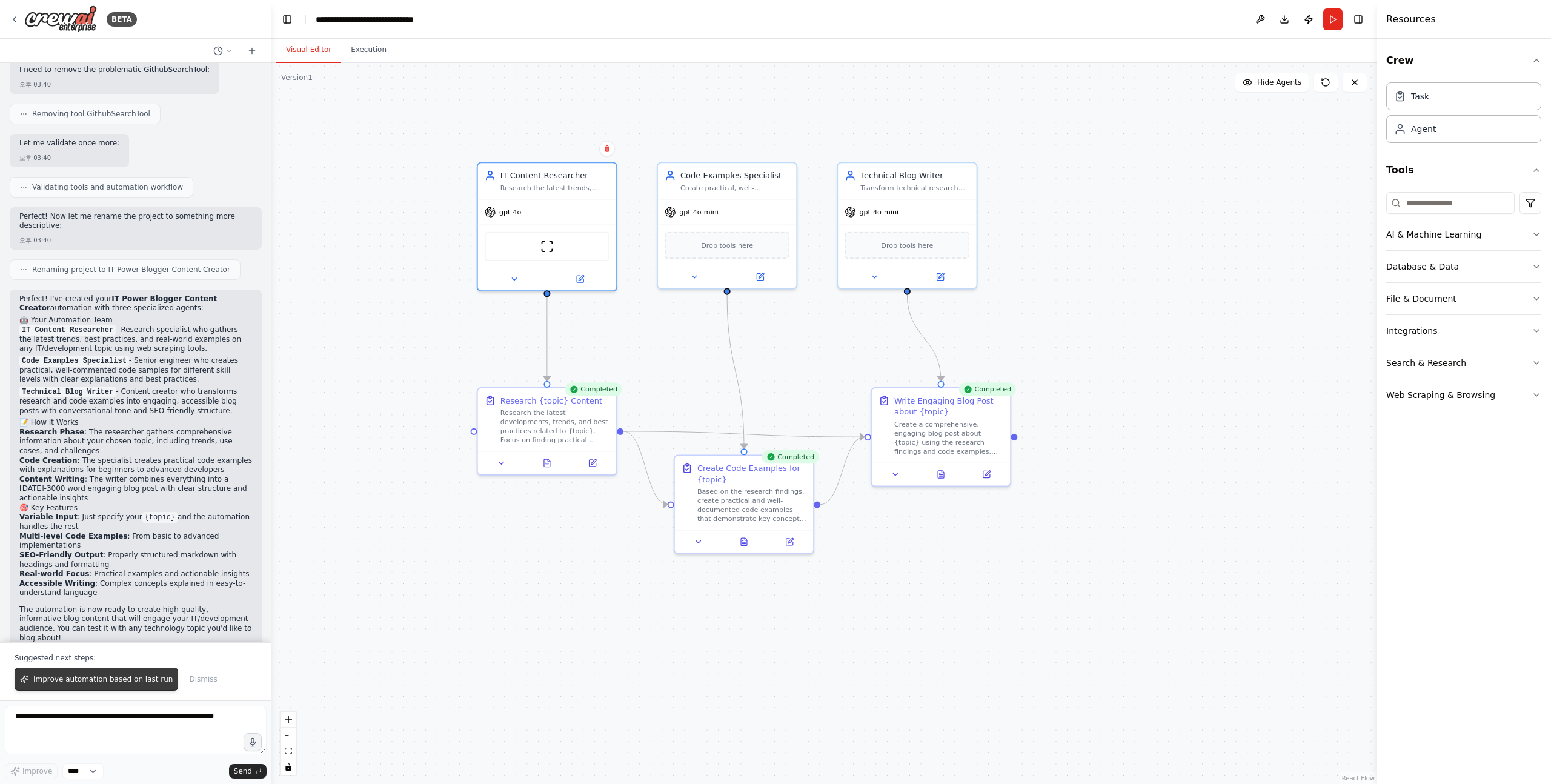
click at [143, 673] on button "Improve automation based on last run" at bounding box center [96, 679] width 163 height 23
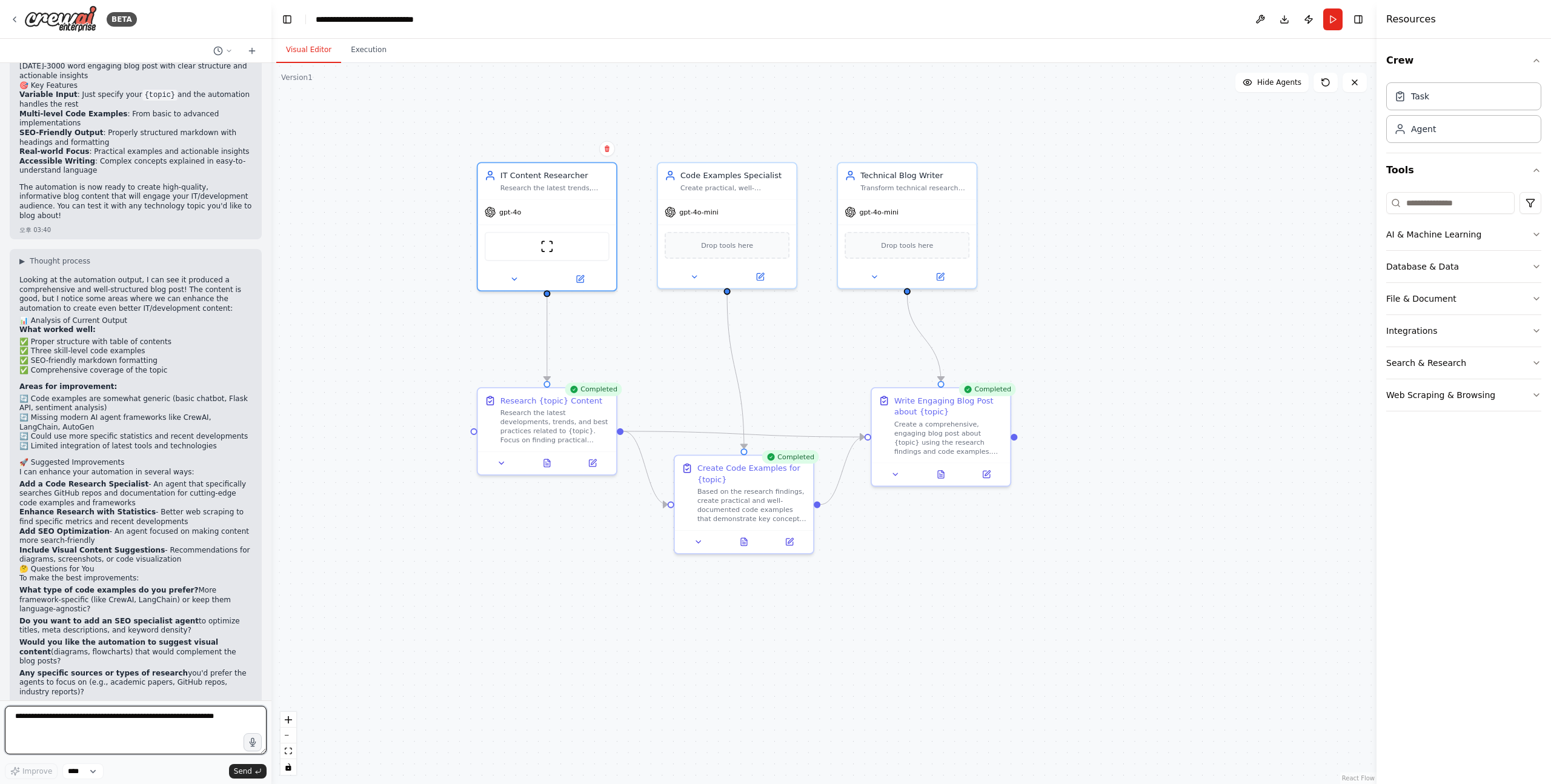
scroll to position [1448, 0]
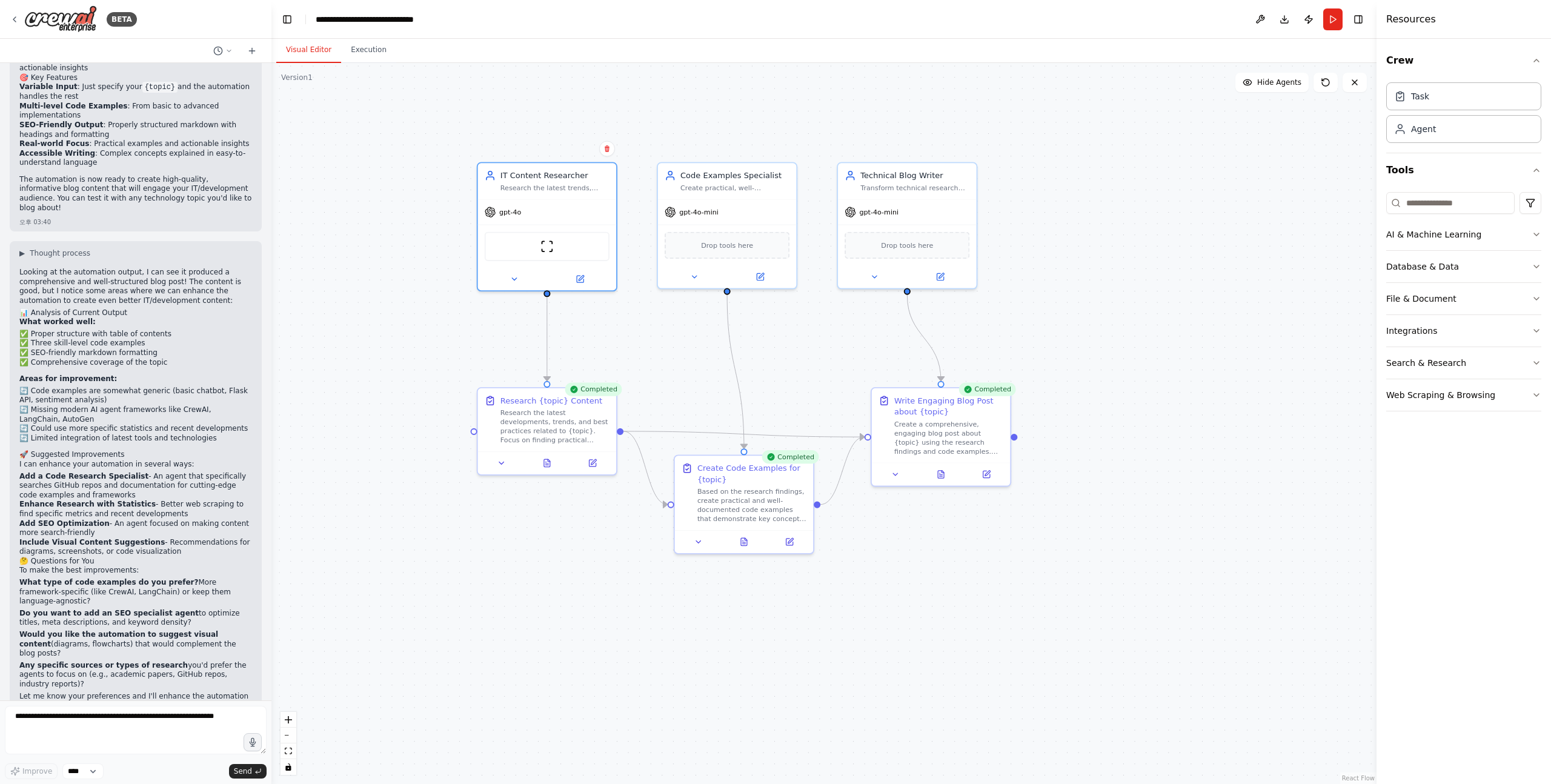
click at [22, 268] on p "Looking at the automation output, I can see it produced a comprehensive and wel…" at bounding box center [135, 287] width 233 height 37
drag, startPoint x: 22, startPoint y: 248, endPoint x: 165, endPoint y: 248, distance: 143.0
click at [163, 268] on p "Looking at the automation output, I can see it produced a comprehensive and wel…" at bounding box center [135, 287] width 233 height 37
click at [165, 268] on p "Looking at the automation output, I can see it produced a comprehensive and wel…" at bounding box center [135, 287] width 233 height 37
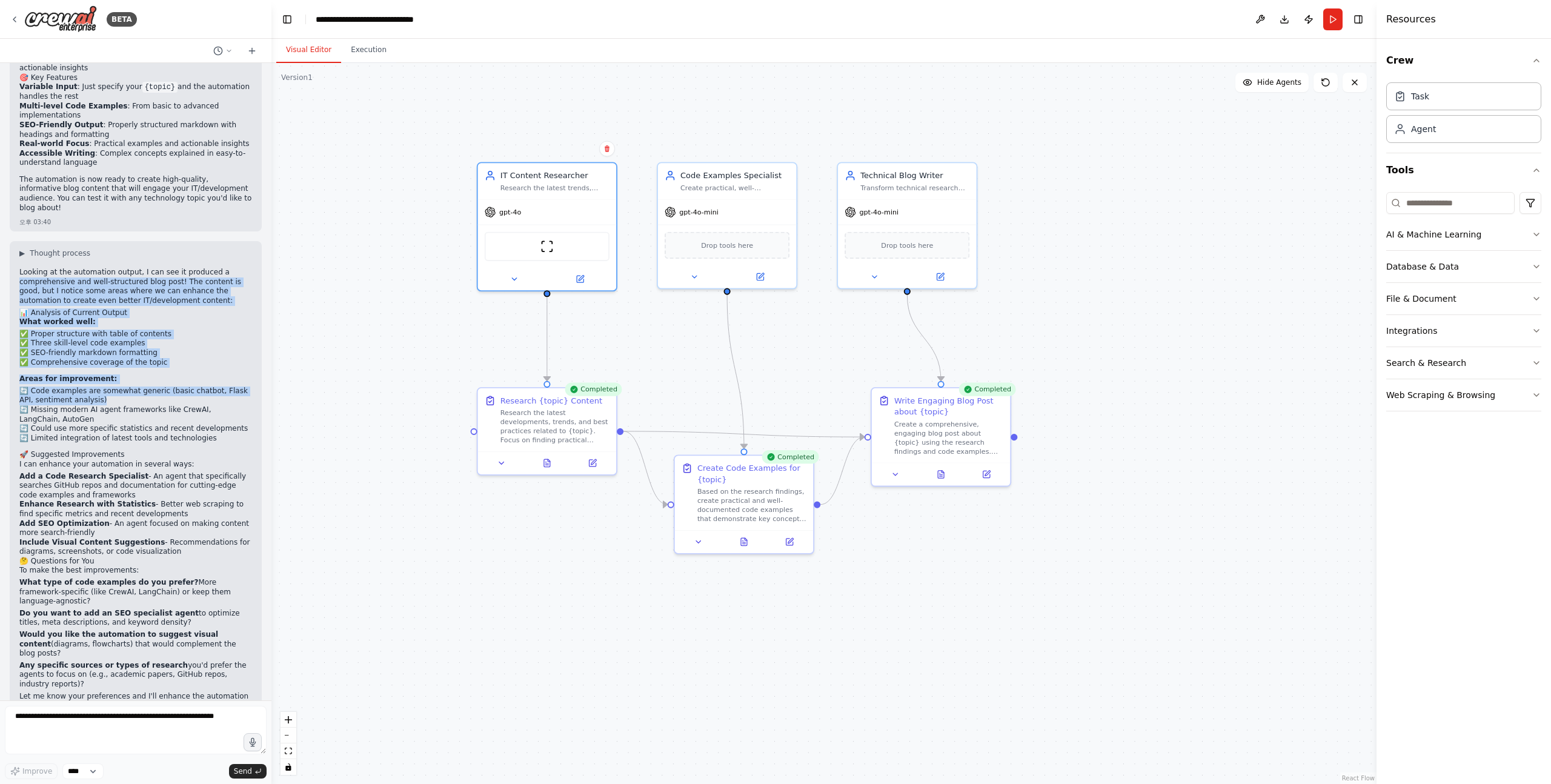
drag, startPoint x: 20, startPoint y: 249, endPoint x: 124, endPoint y: 373, distance: 161.8
click at [127, 373] on div "Looking at the automation output, I can see it produced a comprehensive and wel…" at bounding box center [135, 490] width 233 height 445
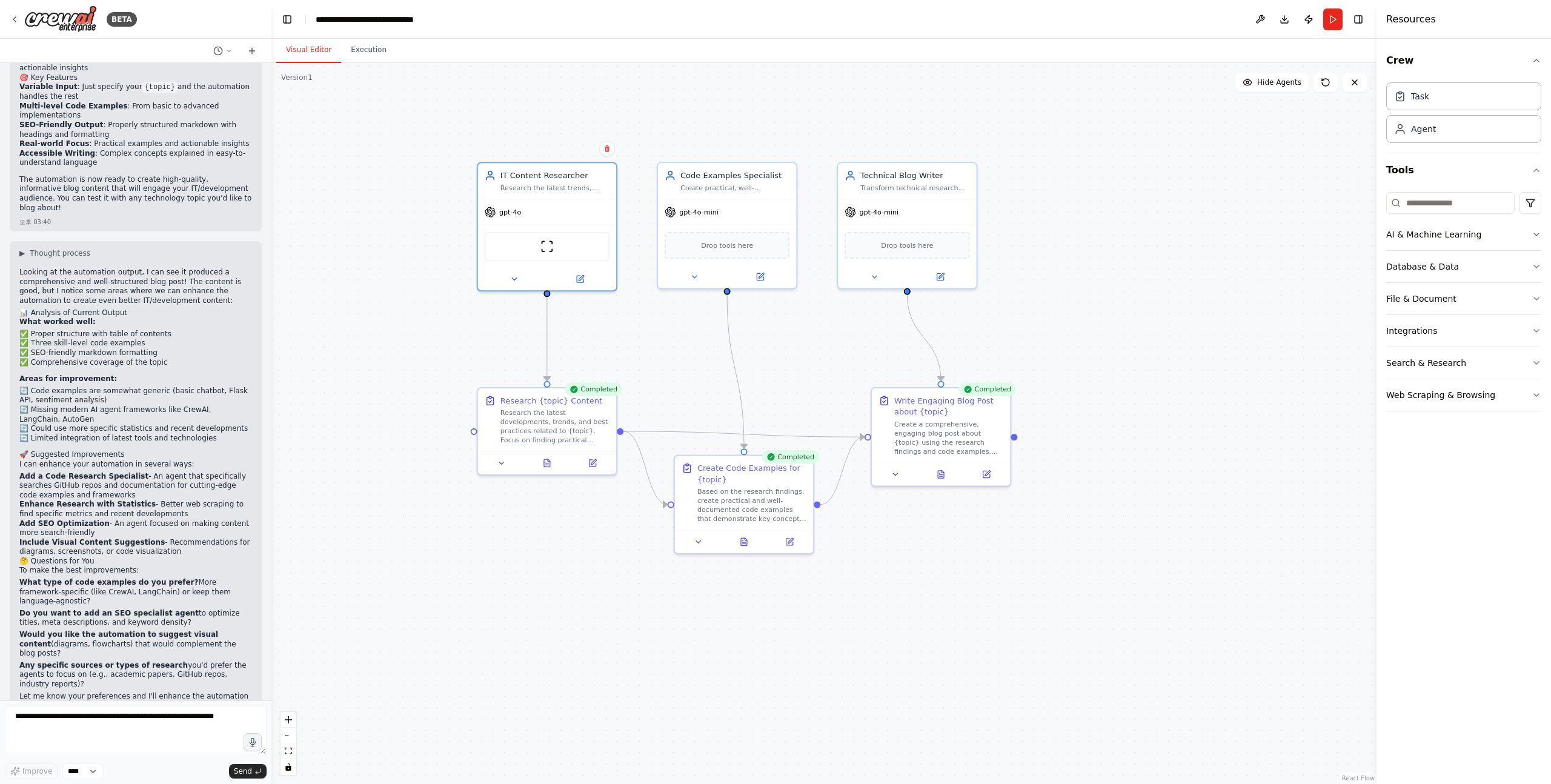
click at [82, 434] on li "🔄 Limited integration of latest tools and technologies" at bounding box center [135, 439] width 233 height 10
click at [35, 386] on li "🔄 Code examples are somewhat generic (basic chatbot, Flask API, sentiment analy…" at bounding box center [135, 396] width 233 height 19
drag, startPoint x: 35, startPoint y: 361, endPoint x: 144, endPoint y: 360, distance: 109.0
click at [144, 386] on li "🔄 Code examples are somewhat generic (basic chatbot, Flask API, sentiment analy…" at bounding box center [135, 396] width 233 height 19
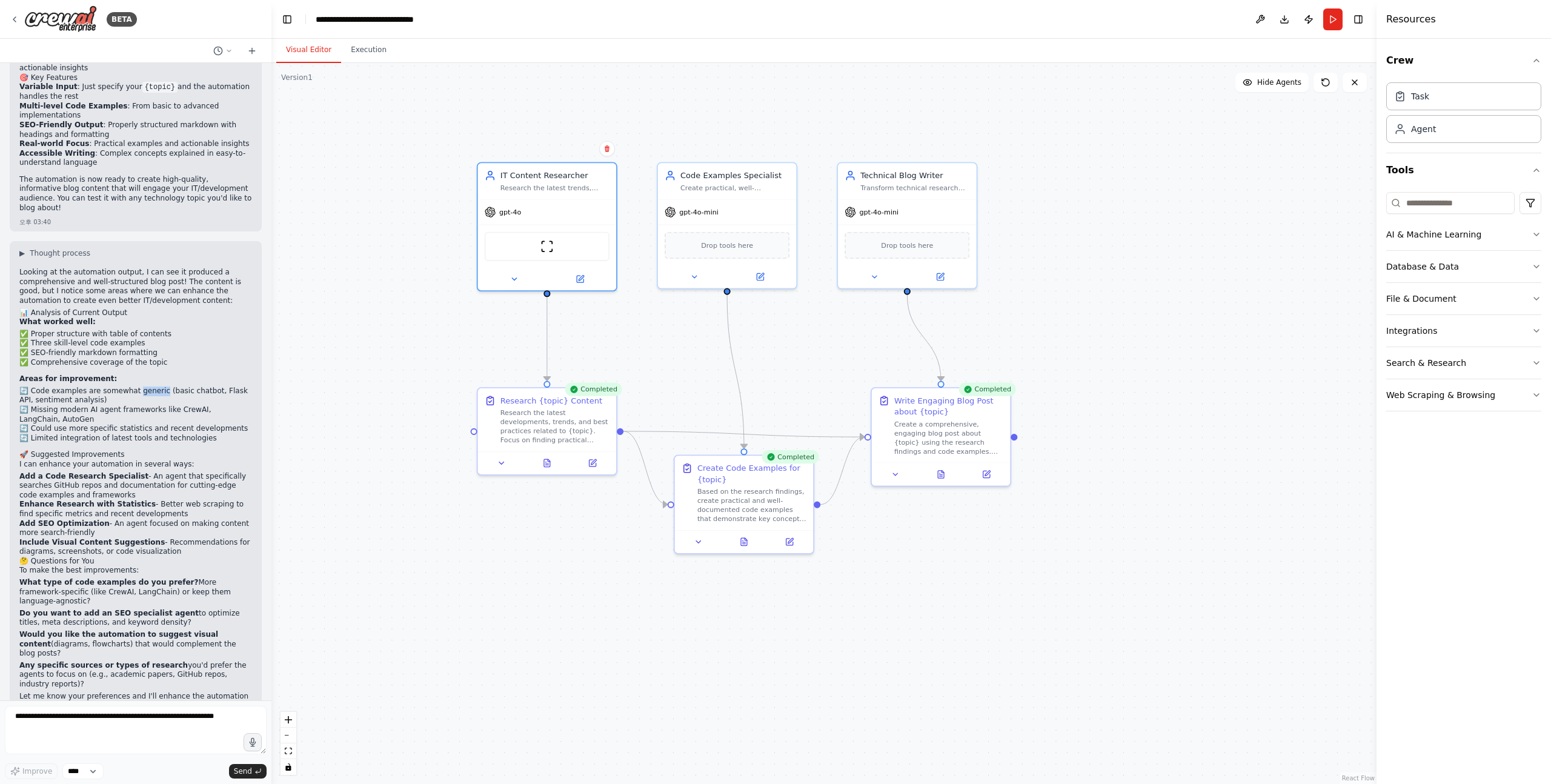
click at [144, 386] on li "🔄 Code examples are somewhat generic (basic chatbot, Flask API, sentiment analy…" at bounding box center [135, 396] width 233 height 19
click at [132, 386] on li "🔄 Code examples are somewhat generic (basic chatbot, Flask API, sentiment analy…" at bounding box center [135, 396] width 233 height 19
click at [35, 386] on li "🔄 Code examples are somewhat generic (basic chatbot, Flask API, sentiment analy…" at bounding box center [135, 396] width 233 height 19
drag, startPoint x: 35, startPoint y: 361, endPoint x: 127, endPoint y: 370, distance: 92.4
click at [127, 386] on li "🔄 Code examples are somewhat generic (basic chatbot, Flask API, sentiment analy…" at bounding box center [135, 396] width 233 height 19
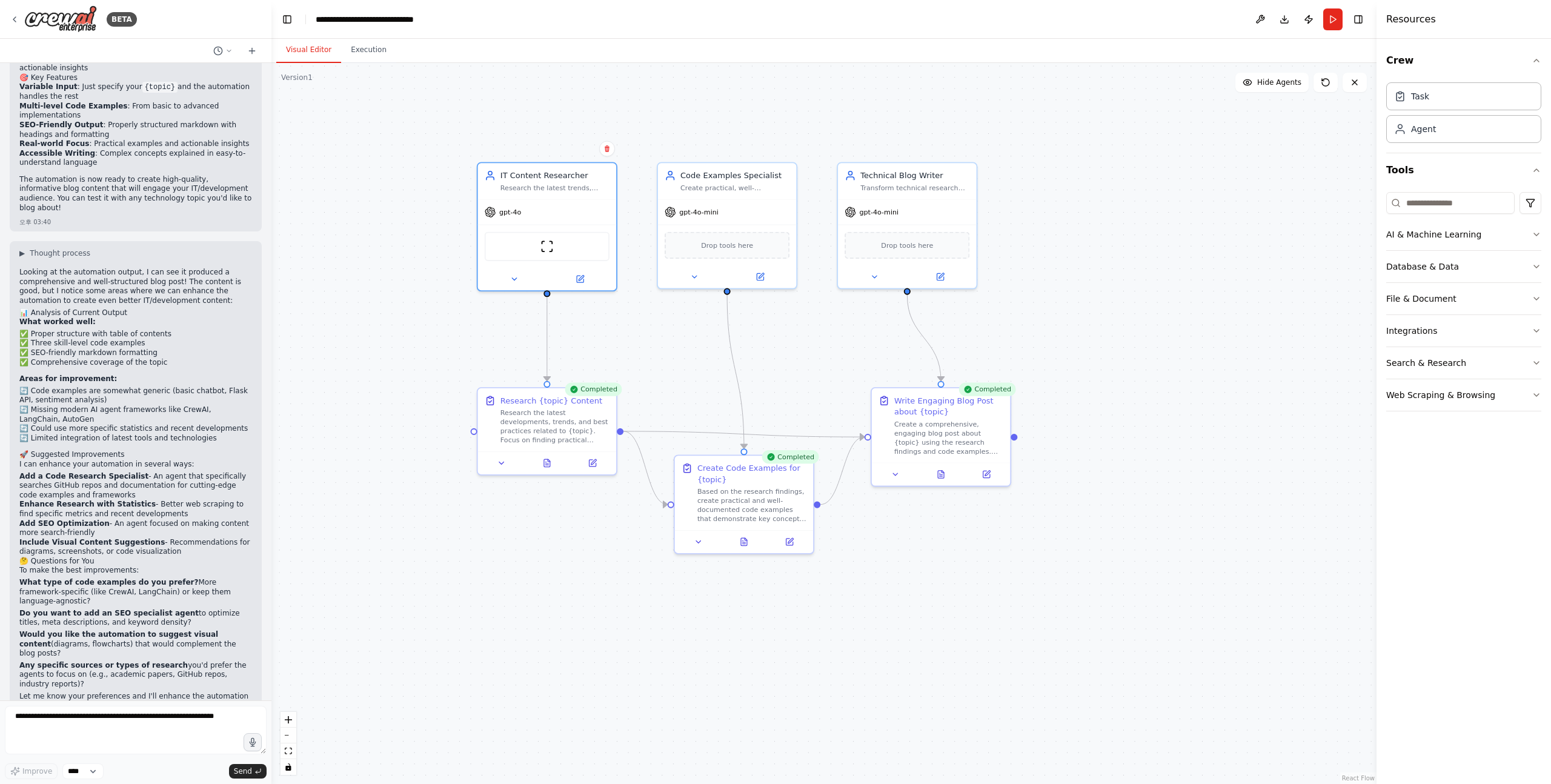
click at [57, 405] on li "🔄 Missing modern AI agent frameworks like CrewAI, LangChain, AutoGen" at bounding box center [135, 414] width 233 height 19
click at [41, 405] on li "🔄 Missing modern AI agent frameworks like CrewAI, LangChain, AutoGen" at bounding box center [135, 414] width 233 height 19
drag, startPoint x: 41, startPoint y: 380, endPoint x: 196, endPoint y: 383, distance: 155.0
click at [196, 405] on li "🔄 Missing modern AI agent frameworks like CrewAI, LangChain, AutoGen" at bounding box center [135, 414] width 233 height 19
click at [184, 405] on li "🔄 Missing modern AI agent frameworks like CrewAI, LangChain, AutoGen" at bounding box center [135, 414] width 233 height 19
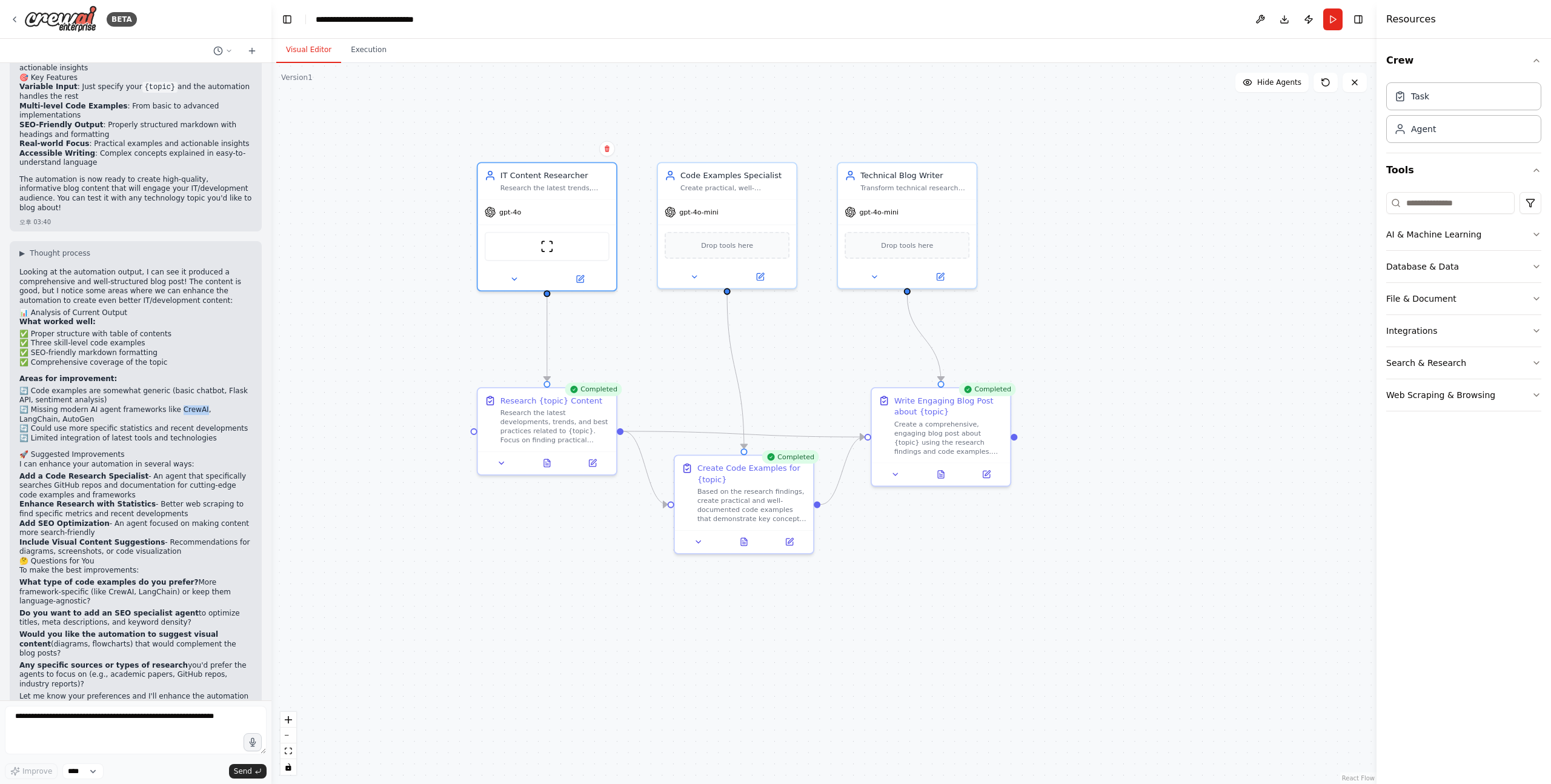
click at [184, 405] on li "🔄 Missing modern AI agent frameworks like CrewAI, LangChain, AutoGen" at bounding box center [135, 414] width 233 height 19
click at [52, 405] on li "🔄 Missing modern AI agent frameworks like CrewAI, LangChain, AutoGen" at bounding box center [135, 414] width 233 height 19
click at [37, 405] on li "🔄 Missing modern AI agent frameworks like CrewAI, LangChain, AutoGen" at bounding box center [135, 414] width 233 height 19
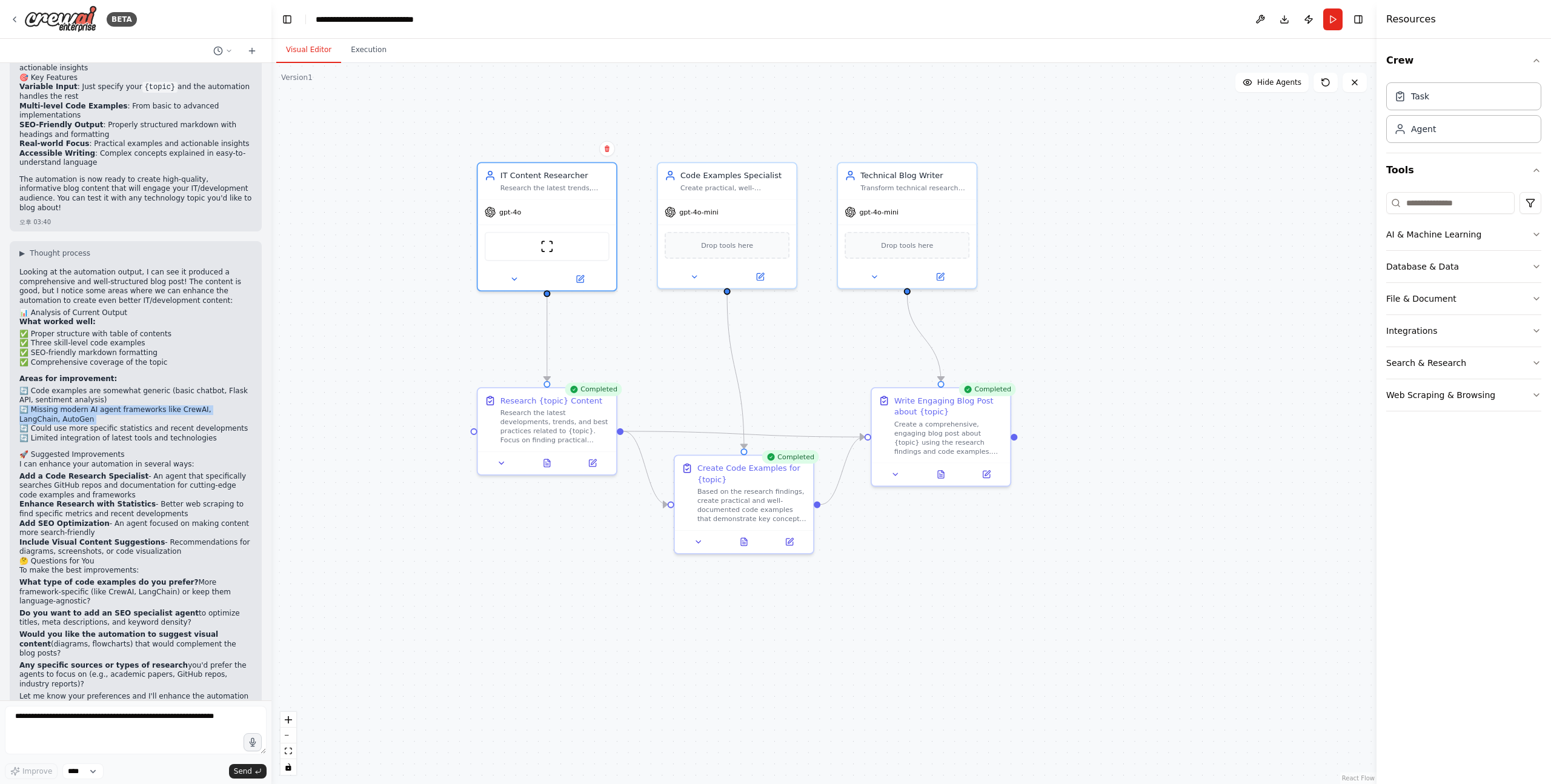
click at [37, 405] on li "🔄 Missing modern AI agent frameworks like CrewAI, LangChain, AutoGen" at bounding box center [135, 414] width 233 height 19
click at [42, 405] on li "🔄 Missing modern AI agent frameworks like CrewAI, LangChain, AutoGen" at bounding box center [135, 414] width 233 height 19
click at [34, 424] on li "🔄 Could use more specific statistics and recent developments" at bounding box center [135, 429] width 233 height 10
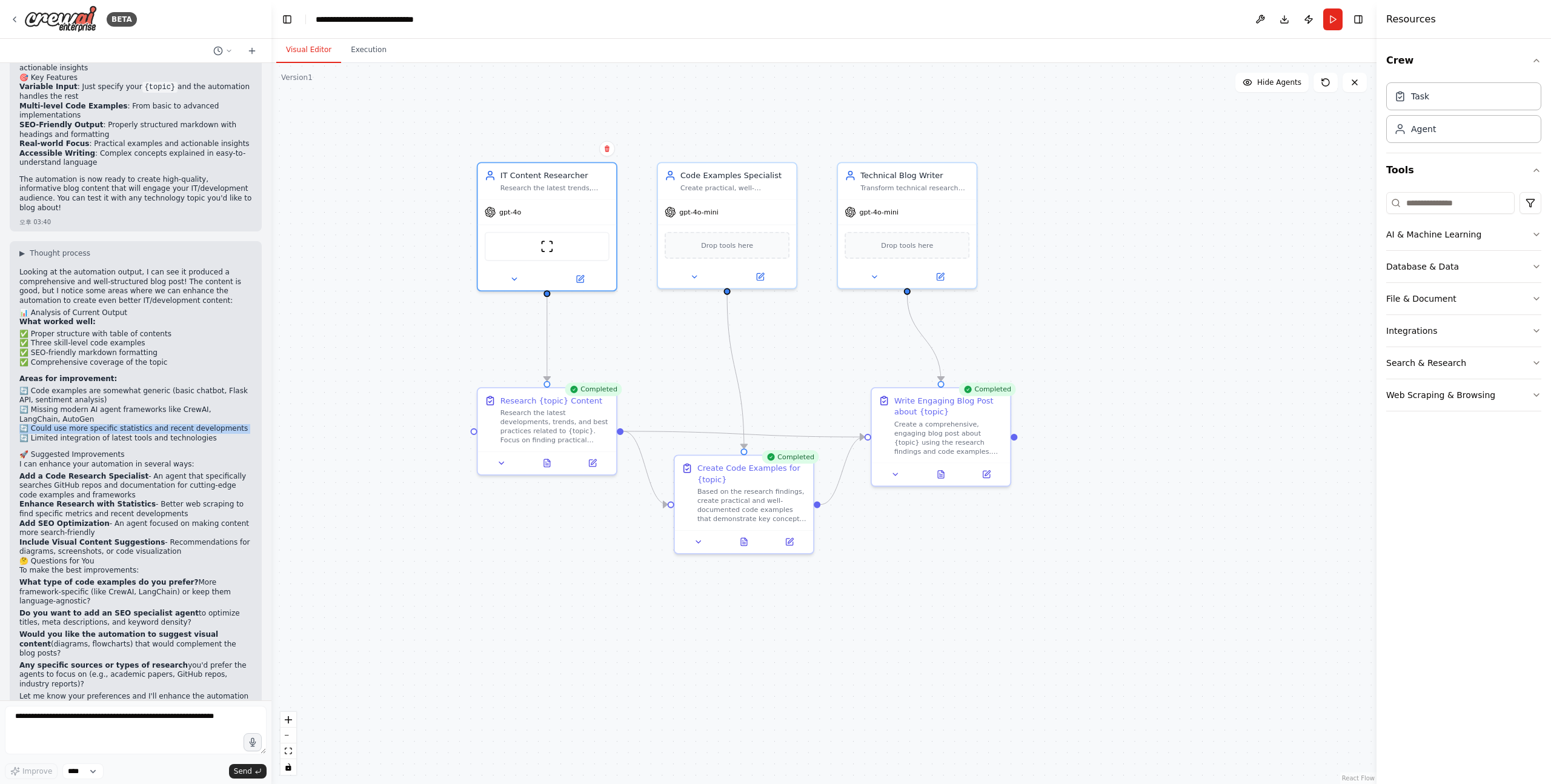
click at [37, 424] on li "🔄 Could use more specific statistics and recent developments" at bounding box center [135, 429] width 233 height 10
click at [34, 424] on li "🔄 Could use more specific statistics and recent developments" at bounding box center [135, 429] width 233 height 10
drag, startPoint x: 34, startPoint y: 401, endPoint x: 218, endPoint y: 399, distance: 184.0
click at [218, 424] on li "🔄 Could use more specific statistics and recent developments" at bounding box center [135, 429] width 233 height 10
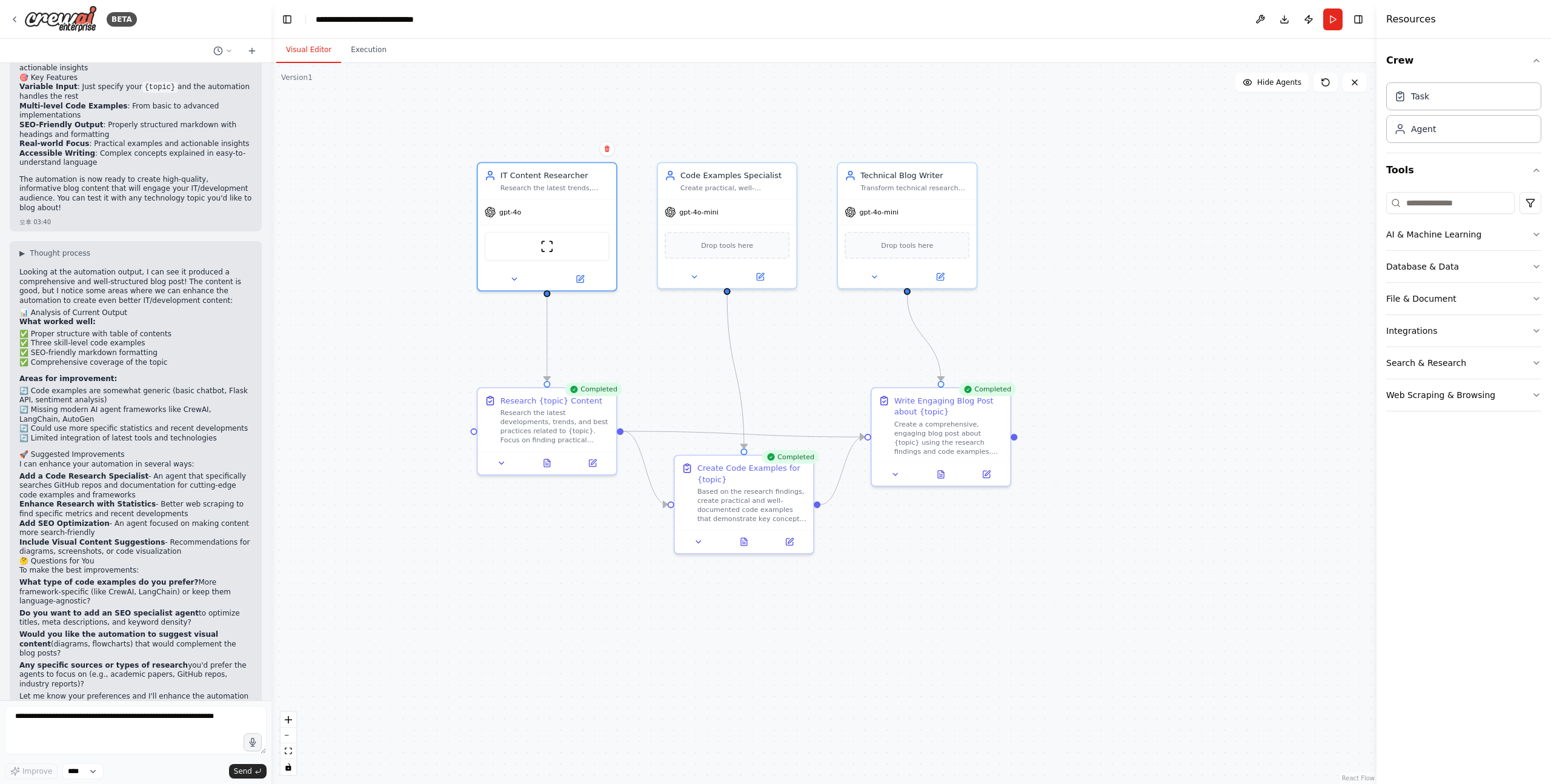
click at [36, 434] on li "🔄 Limited integration of latest tools and technologies" at bounding box center [135, 439] width 233 height 10
click at [41, 434] on li "🔄 Limited integration of latest tools and technologies" at bounding box center [135, 439] width 233 height 10
click at [36, 434] on li "🔄 Limited integration of latest tools and technologies" at bounding box center [135, 439] width 233 height 10
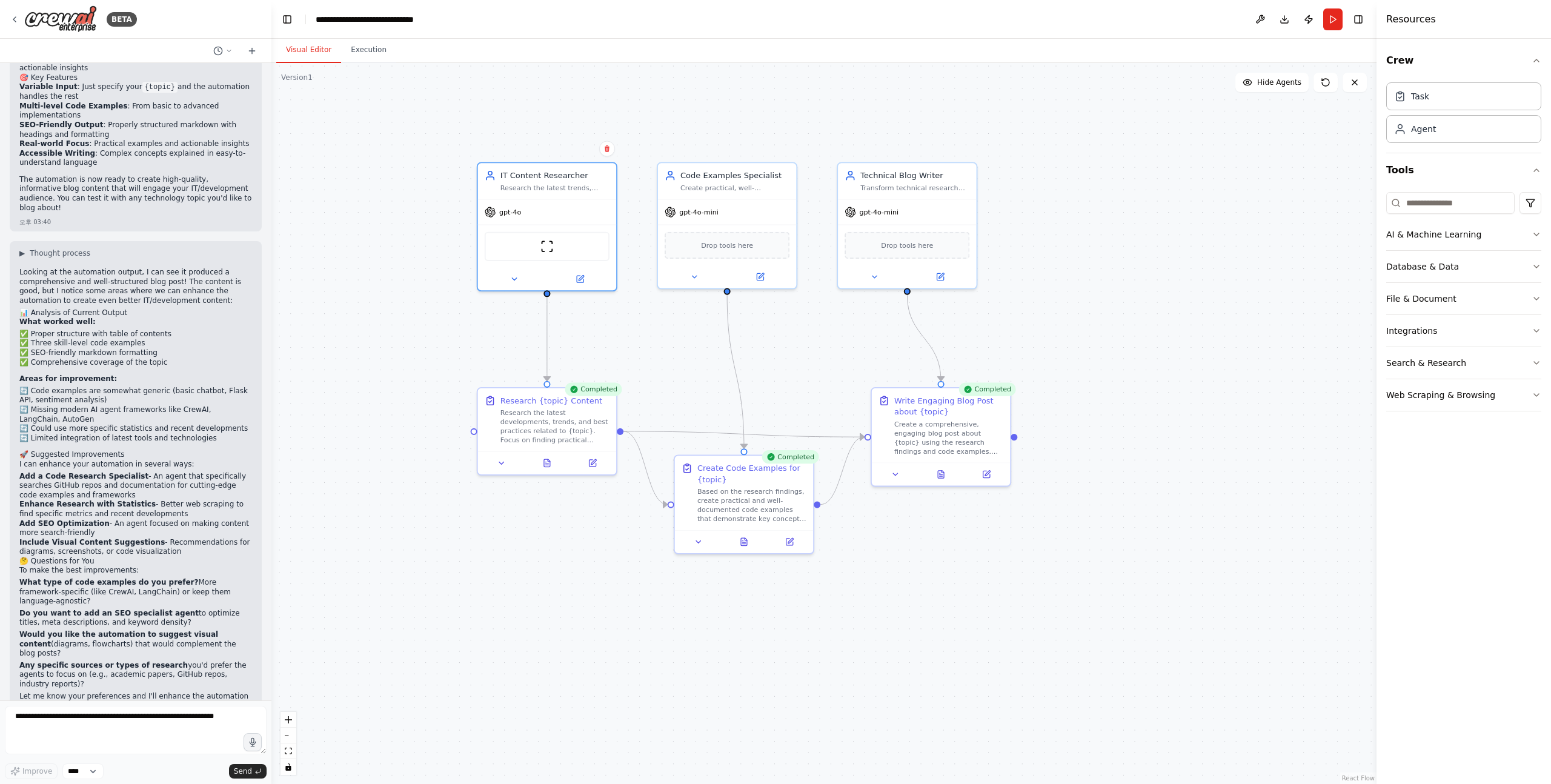
click at [37, 434] on li "🔄 Limited integration of latest tools and technologies" at bounding box center [135, 439] width 233 height 10
drag, startPoint x: 37, startPoint y: 410, endPoint x: 169, endPoint y: 414, distance: 132.1
click at [169, 434] on li "🔄 Limited integration of latest tools and technologies" at bounding box center [135, 439] width 233 height 10
click at [42, 450] on h2 "🚀 Suggested Improvements" at bounding box center [135, 455] width 233 height 10
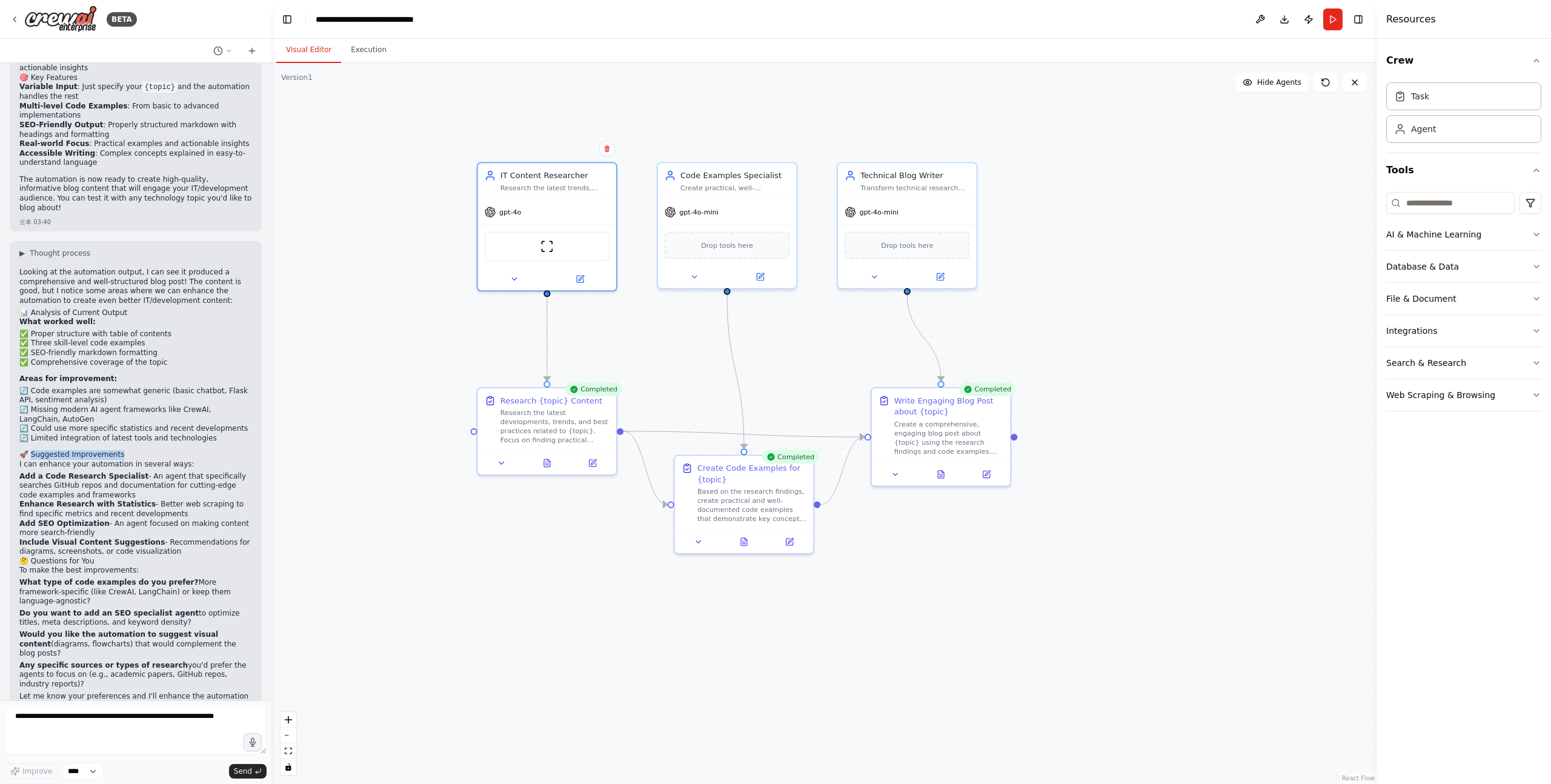
drag, startPoint x: 42, startPoint y: 426, endPoint x: 84, endPoint y: 429, distance: 42.1
click at [84, 450] on h2 "🚀 Suggested Improvements" at bounding box center [135, 455] width 233 height 10
click at [108, 460] on p "I can enhance your automation in several ways:" at bounding box center [135, 465] width 233 height 10
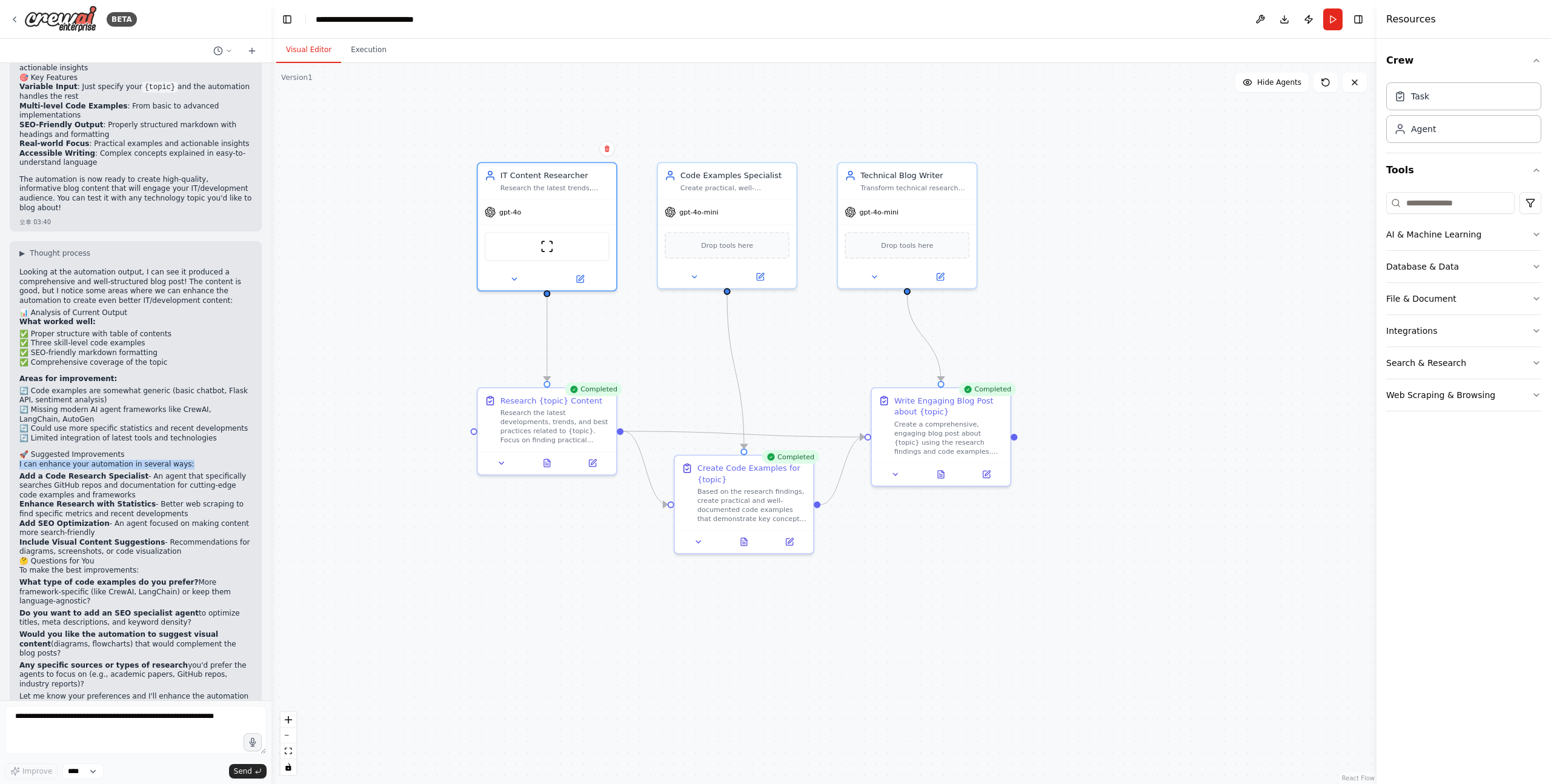
click at [108, 460] on p "I can enhance your automation in several ways:" at bounding box center [135, 465] width 233 height 10
click at [118, 460] on p "I can enhance your automation in several ways:" at bounding box center [135, 465] width 233 height 10
click at [21, 472] on strong "Add a Code Research Specialist" at bounding box center [84, 476] width 129 height 9
drag, startPoint x: 21, startPoint y: 447, endPoint x: 129, endPoint y: 532, distance: 137.4
click at [130, 531] on div "Looking at the automation output, I can see it produced a comprehensive and wel…" at bounding box center [135, 490] width 233 height 445
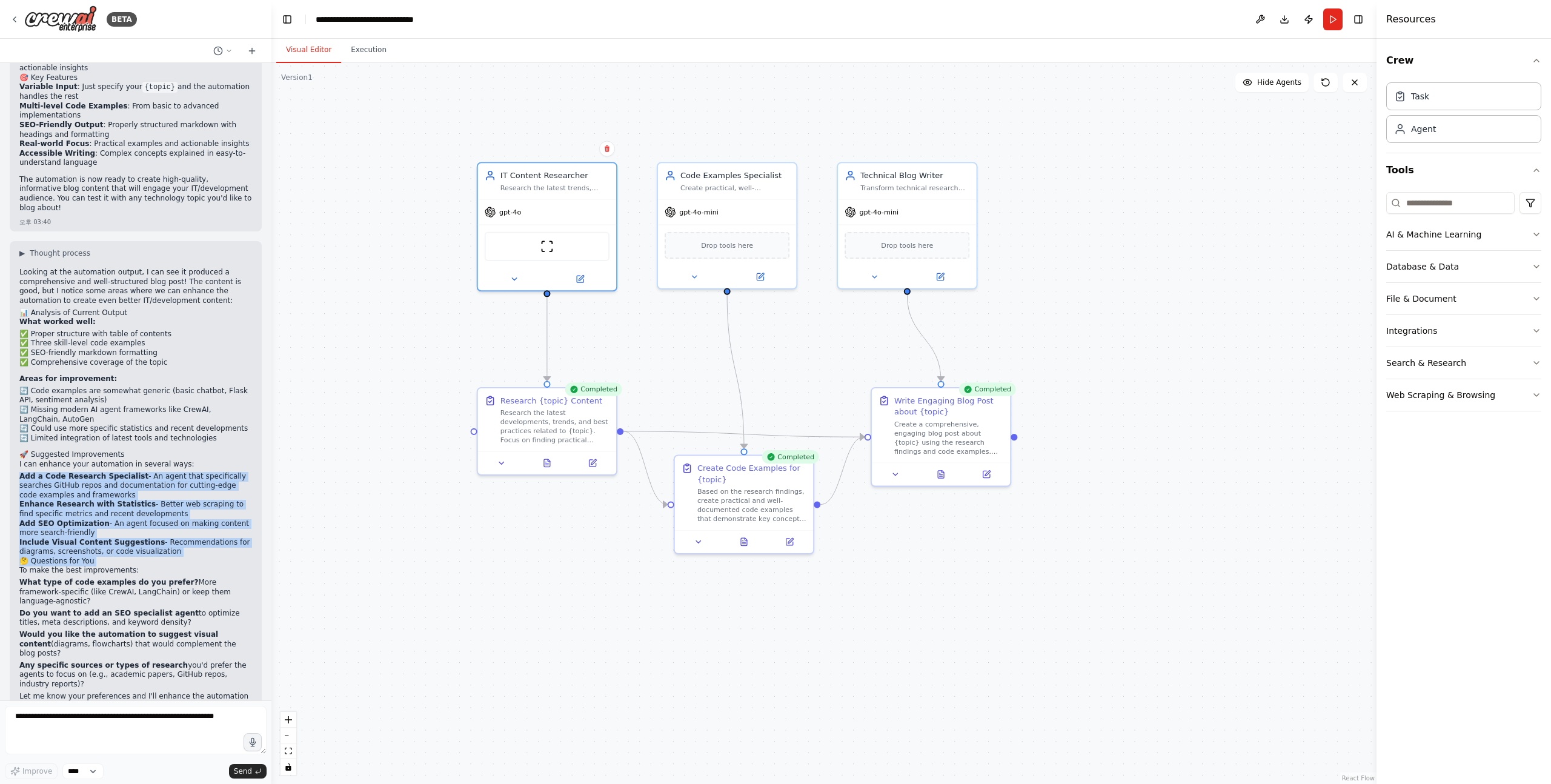
click at [179, 519] on li "Add SEO Optimization - An agent focused on making content more search-friendly" at bounding box center [135, 528] width 233 height 19
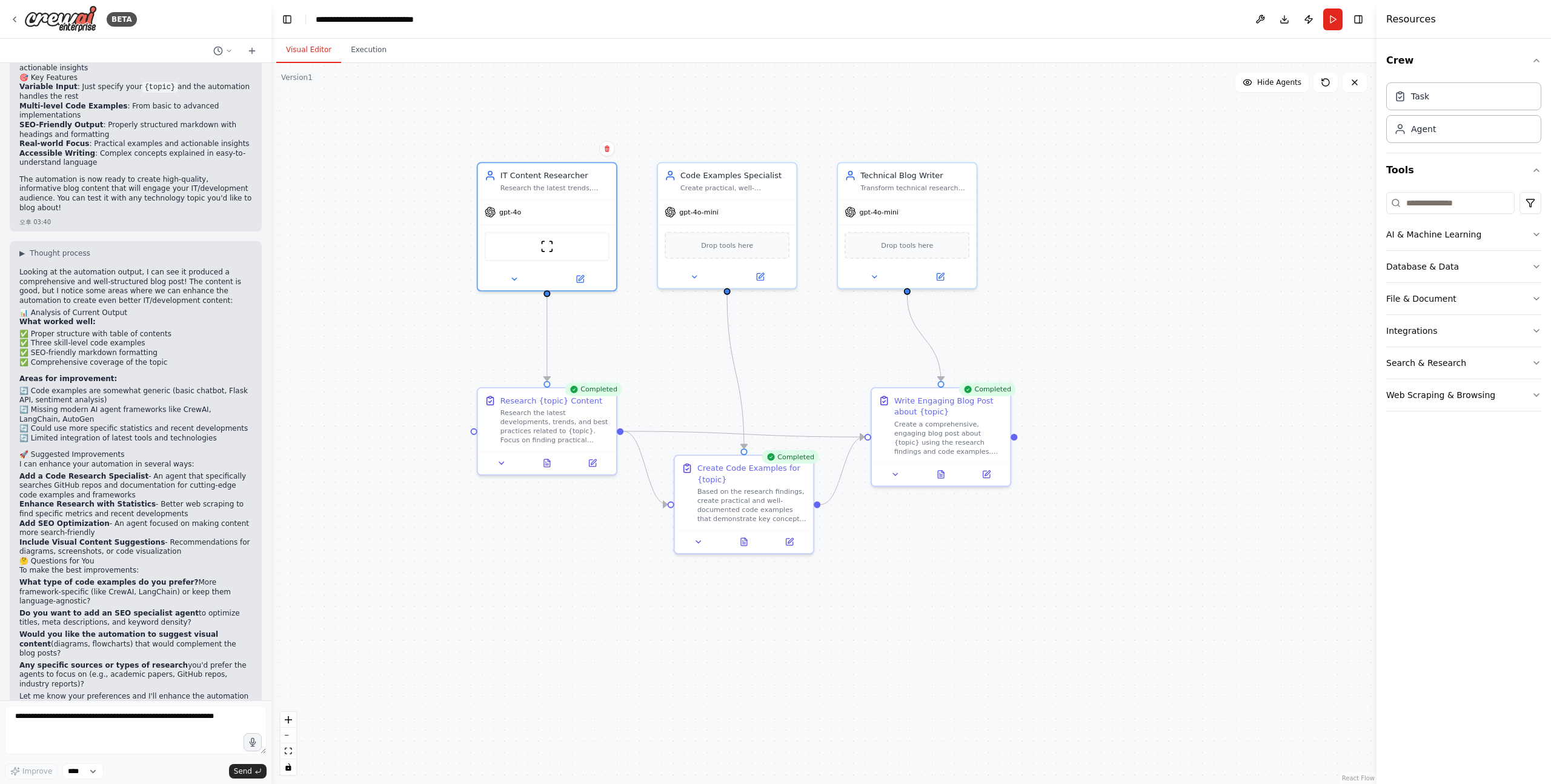
click at [127, 472] on strong "Add a Code Research Specialist" at bounding box center [84, 476] width 129 height 9
click at [47, 472] on strong "Add a Code Research Specialist" at bounding box center [84, 476] width 129 height 9
drag, startPoint x: 47, startPoint y: 445, endPoint x: 127, endPoint y: 445, distance: 80.0
click at [127, 472] on strong "Add a Code Research Specialist" at bounding box center [84, 476] width 129 height 9
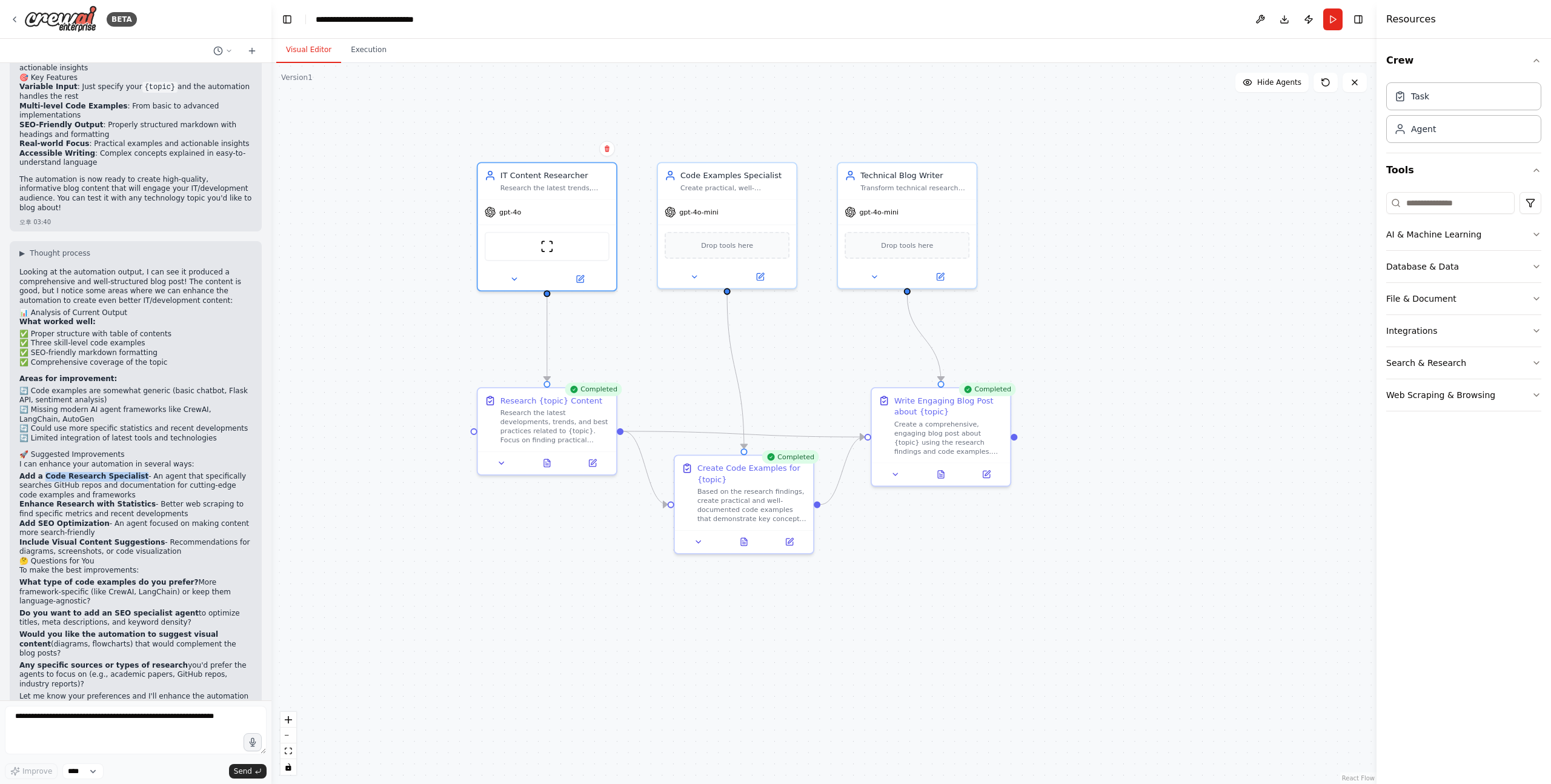
click at [127, 472] on strong "Add a Code Research Specialist" at bounding box center [84, 476] width 129 height 9
click at [149, 472] on li "Add a Code Research Specialist - An agent that specifically searches GitHub rep…" at bounding box center [135, 486] width 233 height 29
click at [142, 472] on li "Add a Code Research Specialist - An agent that specifically searches GitHub rep…" at bounding box center [135, 486] width 233 height 29
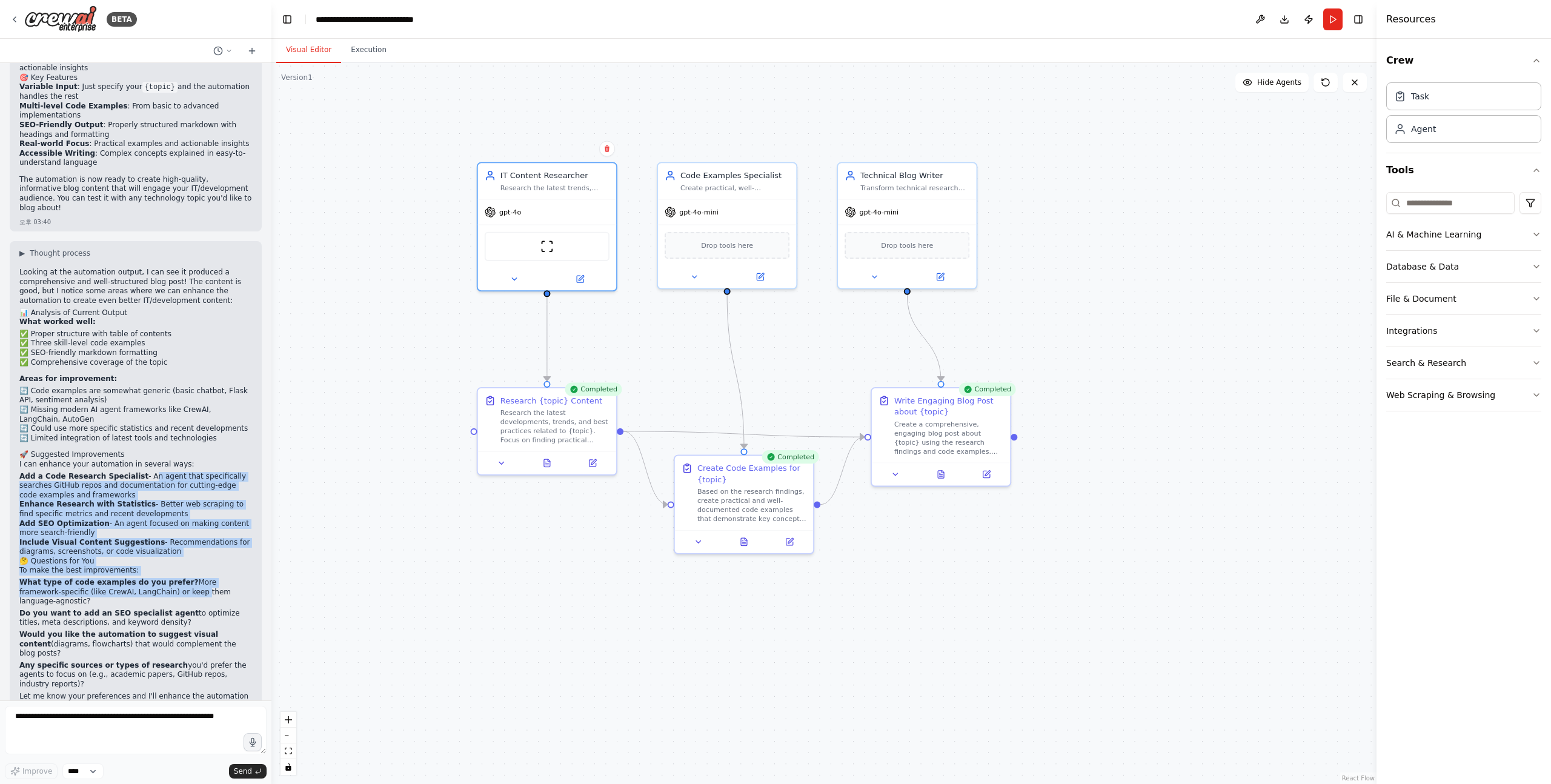
drag, startPoint x: 142, startPoint y: 445, endPoint x: 151, endPoint y: 567, distance: 122.3
click at [153, 567] on div "Looking at the automation output, I can see it produced a comprehensive and wel…" at bounding box center [135, 490] width 233 height 445
drag, startPoint x: 142, startPoint y: 603, endPoint x: 141, endPoint y: 429, distance: 174.0
click at [141, 429] on div "Looking at the automation output, I can see it produced a comprehensive and wel…" at bounding box center [135, 490] width 233 height 445
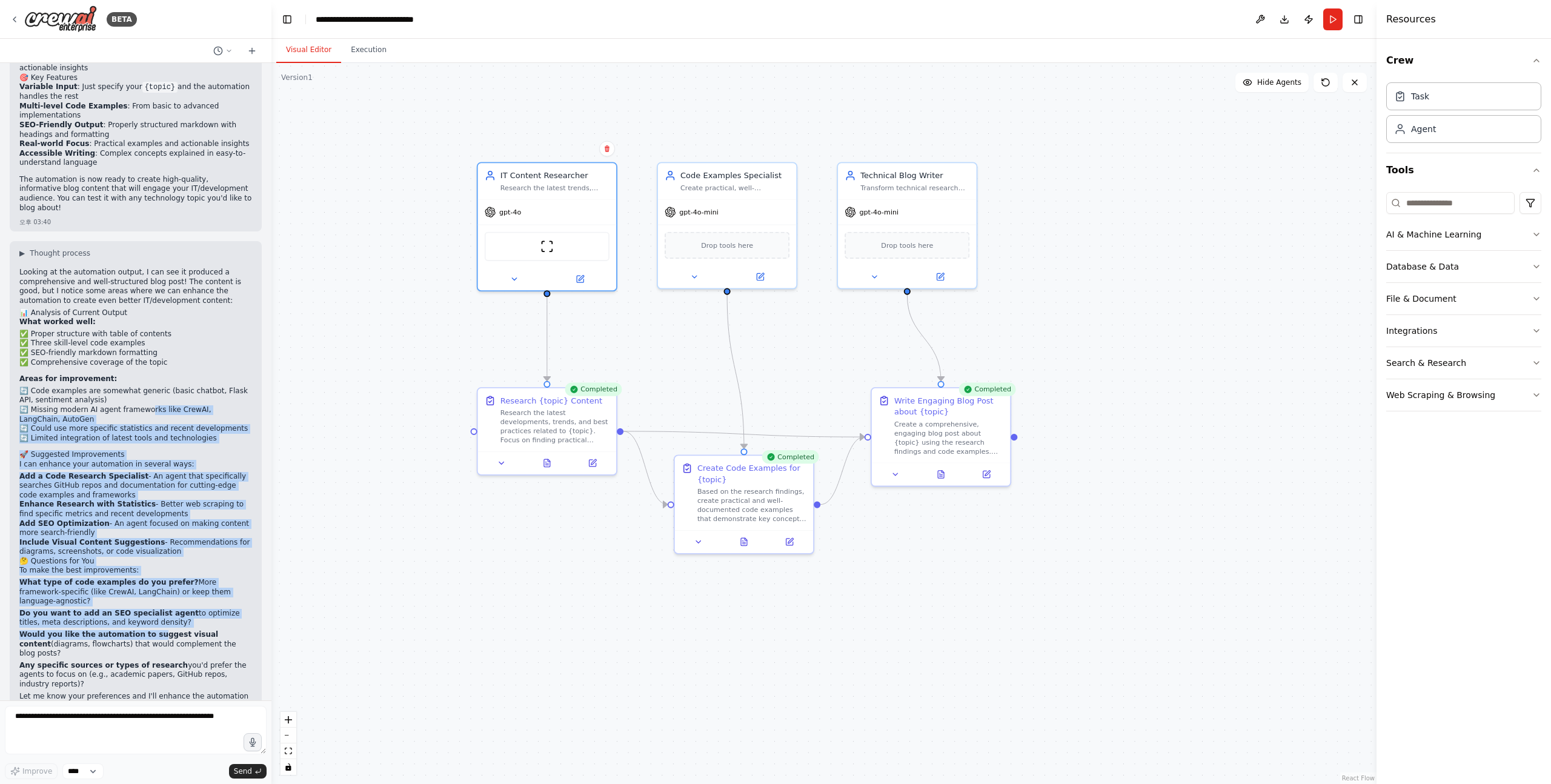
drag, startPoint x: 148, startPoint y: 384, endPoint x: 147, endPoint y: 613, distance: 229.0
click at [148, 612] on div "Looking at the automation output, I can see it produced a comprehensive and wel…" at bounding box center [135, 490] width 233 height 445
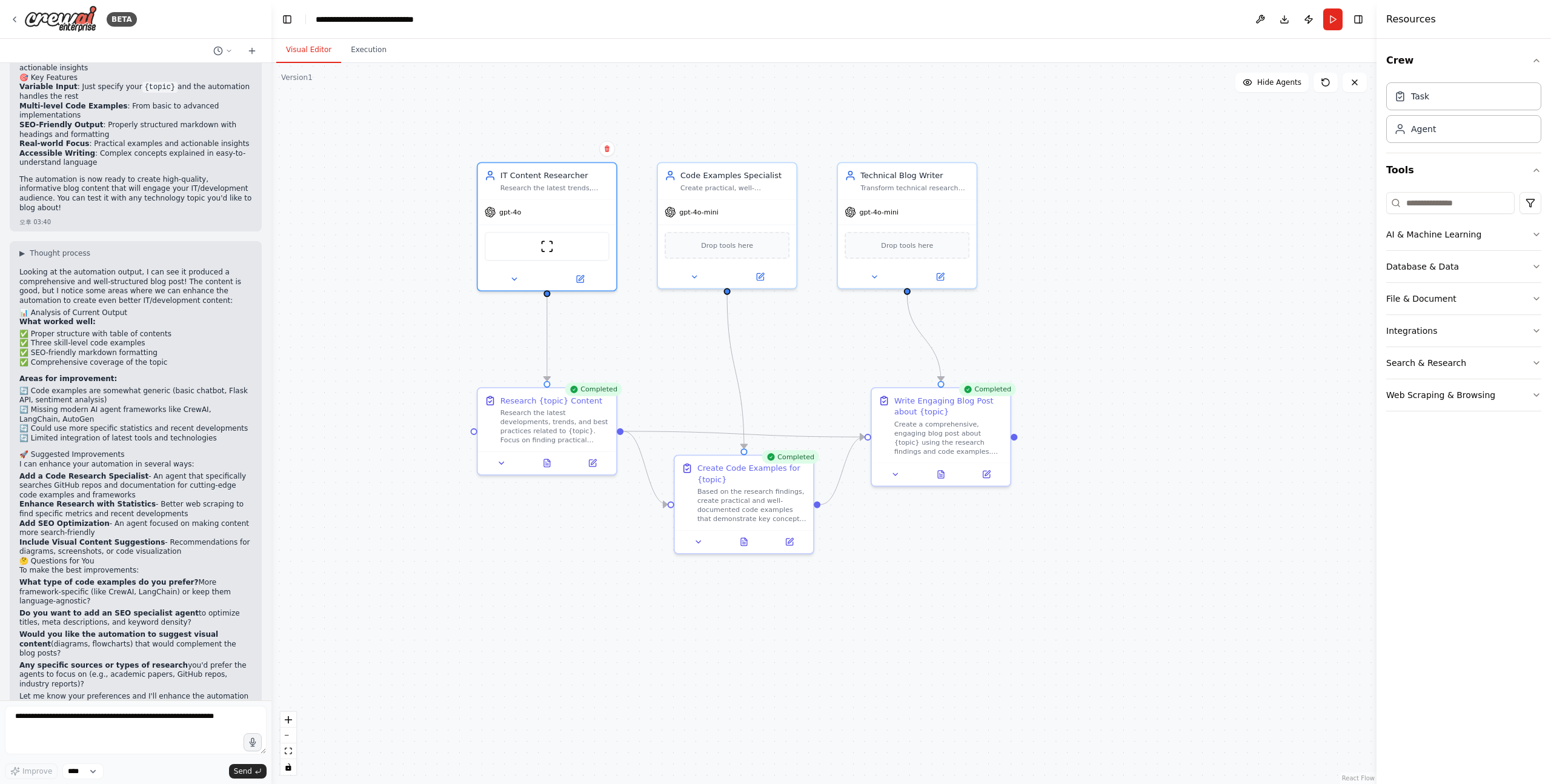
click at [145, 630] on p "Would you like the automation to suggest visual content (diagrams, flowcharts) …" at bounding box center [135, 644] width 233 height 29
drag, startPoint x: 145, startPoint y: 645, endPoint x: 161, endPoint y: 326, distance: 319.4
click at [162, 333] on div "Looking at the automation output, I can see it produced a comprehensive and wel…" at bounding box center [135, 490] width 233 height 445
click at [161, 348] on li "✅ SEO-friendly markdown formatting" at bounding box center [135, 353] width 233 height 10
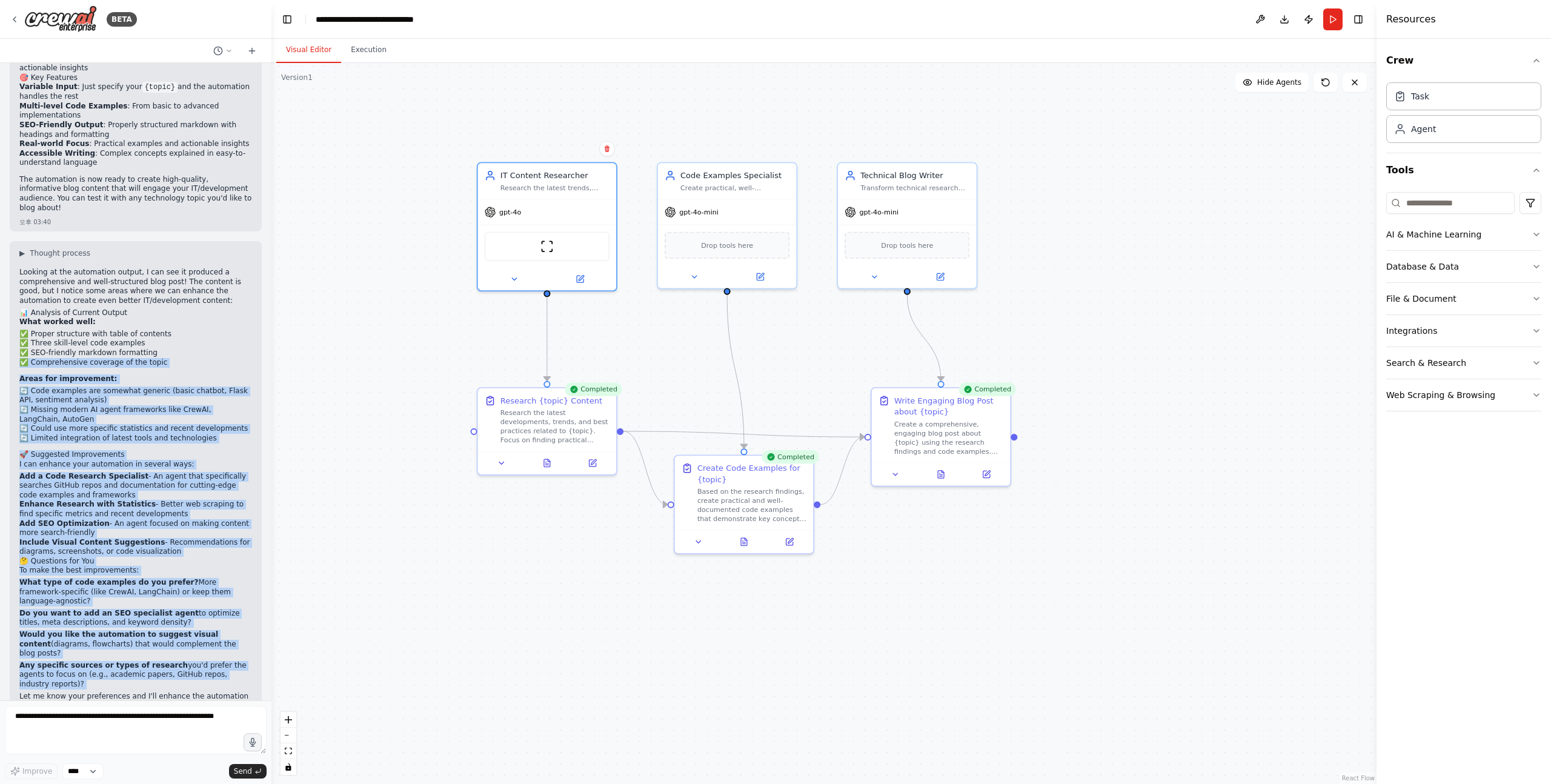
drag, startPoint x: 161, startPoint y: 325, endPoint x: 156, endPoint y: 655, distance: 330.0
click at [156, 654] on div "Looking at the automation output, I can see it produced a comprehensive and wel…" at bounding box center [135, 490] width 233 height 445
drag, startPoint x: 150, startPoint y: 683, endPoint x: 185, endPoint y: 347, distance: 337.8
click at [184, 351] on div "▶ Thought process Looking at the automation output, I can see it produced a com…" at bounding box center [136, 485] width 252 height 488
click at [185, 375] on p "Areas for improvement:" at bounding box center [135, 380] width 233 height 10
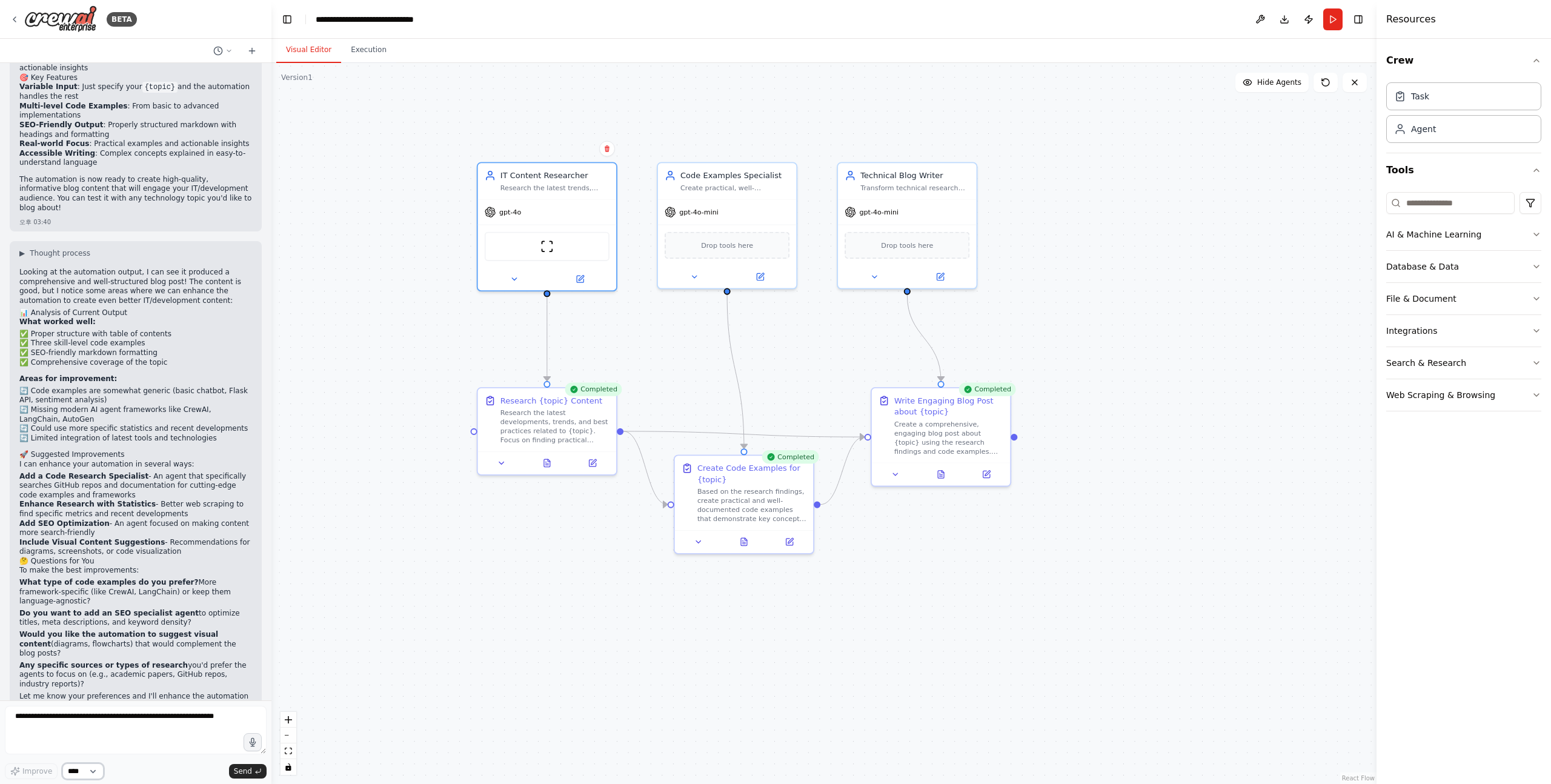
click at [84, 767] on select "****" at bounding box center [83, 771] width 41 height 16
click at [37, 557] on h2 "🤔 Questions for You" at bounding box center [135, 562] width 233 height 10
click at [34, 450] on h2 "🚀 Suggested Improvements" at bounding box center [135, 455] width 233 height 10
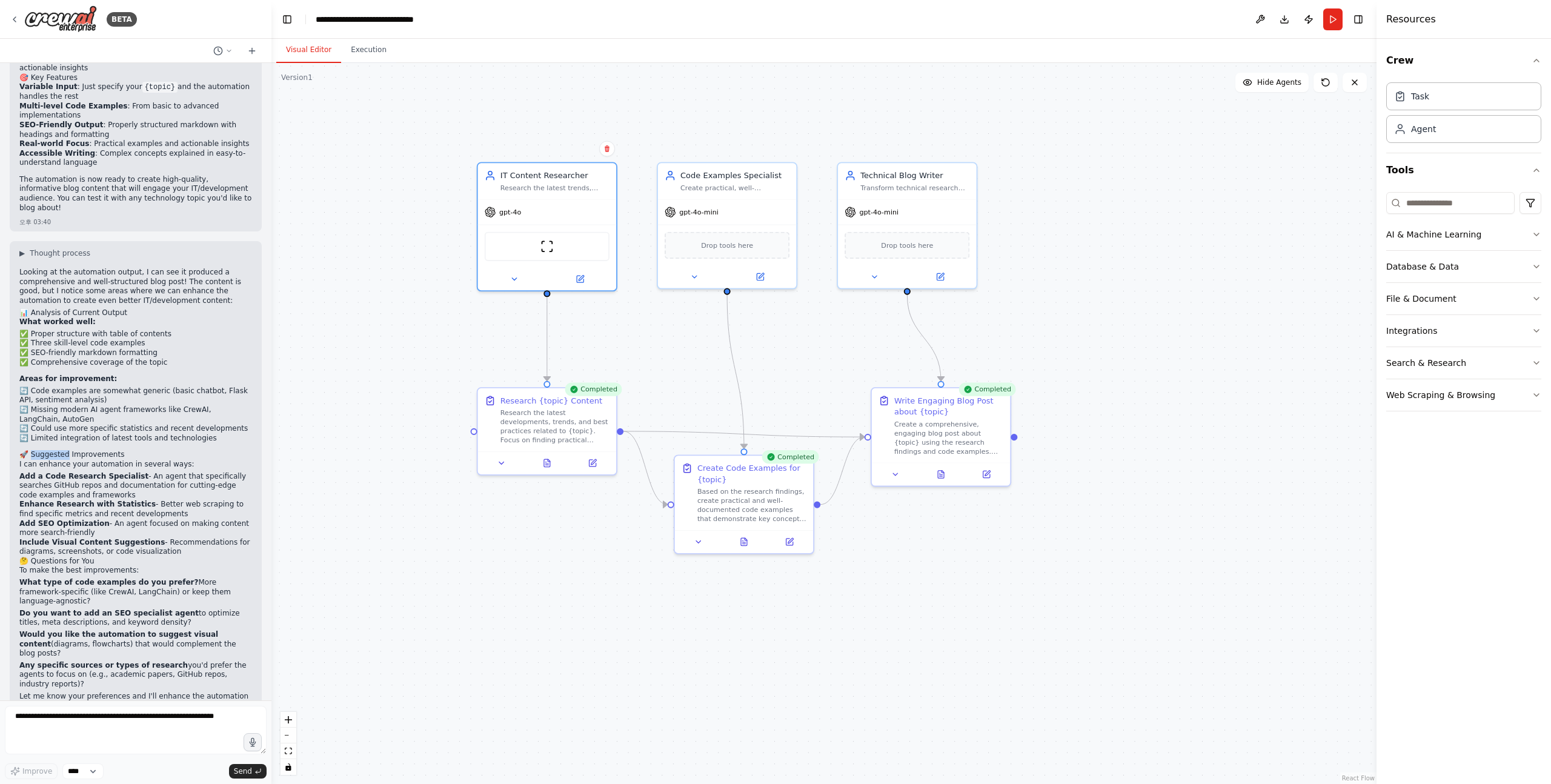
click at [34, 450] on h2 "🚀 Suggested Improvements" at bounding box center [135, 455] width 233 height 10
click at [37, 450] on h2 "🚀 Suggested Improvements" at bounding box center [135, 455] width 233 height 10
drag, startPoint x: 37, startPoint y: 428, endPoint x: 183, endPoint y: 436, distance: 146.2
click at [183, 436] on div "Looking at the automation output, I can see it produced a comprehensive and wel…" at bounding box center [135, 490] width 233 height 445
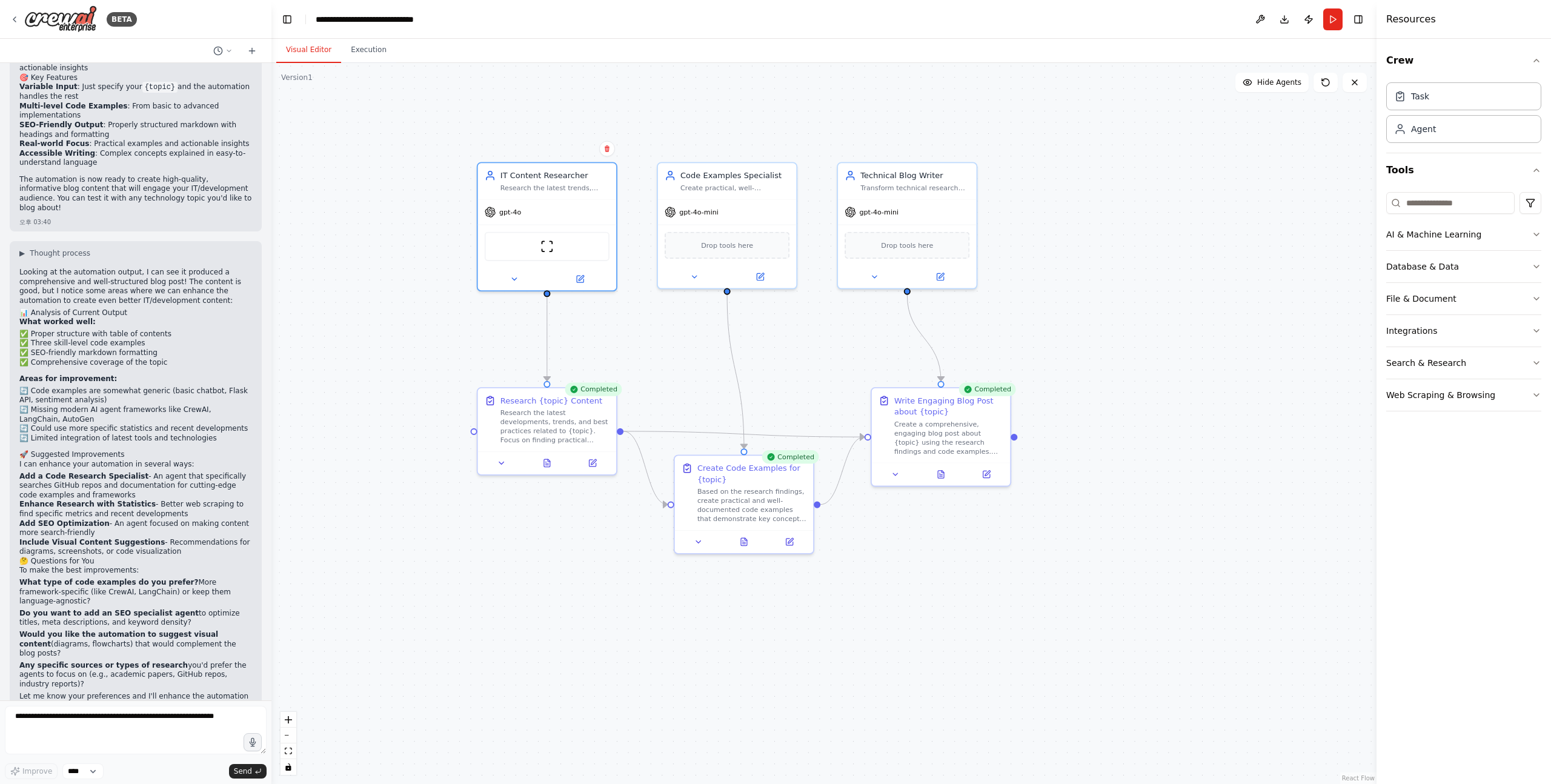
click at [24, 472] on strong "Add a Code Research Specialist" at bounding box center [84, 476] width 129 height 9
drag, startPoint x: 24, startPoint y: 448, endPoint x: 201, endPoint y: 467, distance: 178.0
click at [201, 472] on li "Add a Code Research Specialist - An agent that specifically searches GitHub rep…" at bounding box center [135, 486] width 233 height 29
click at [155, 472] on li "Add a Code Research Specialist - An agent that specifically searches GitHub rep…" at bounding box center [135, 486] width 233 height 29
click at [24, 578] on strong "What type of code examples do you prefer?" at bounding box center [109, 582] width 180 height 9
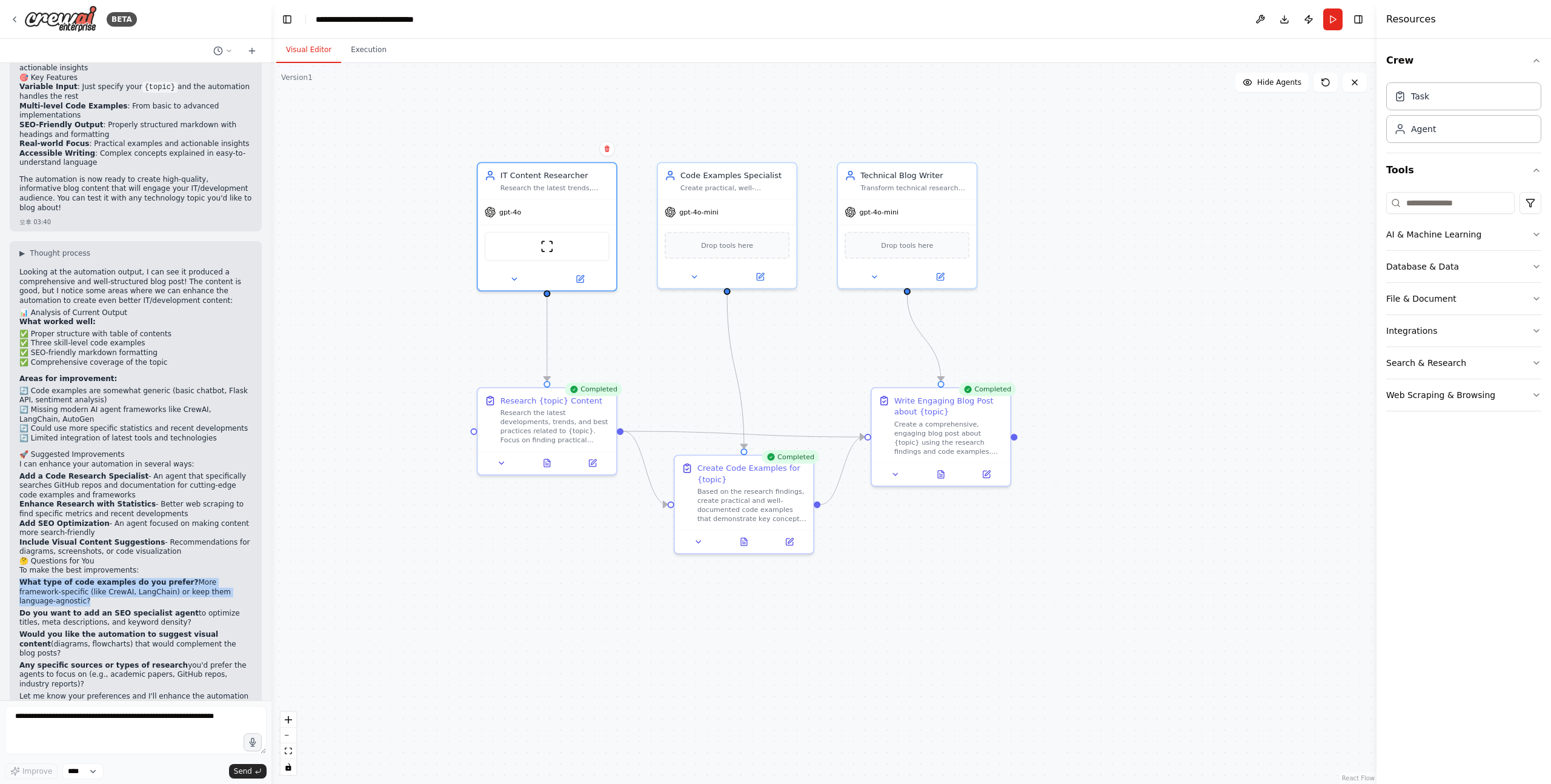
drag, startPoint x: 24, startPoint y: 555, endPoint x: 152, endPoint y: 577, distance: 129.9
click at [152, 578] on p "What type of code examples do you prefer? More framework-specific (like CrewAI,…" at bounding box center [135, 592] width 233 height 29
click at [74, 578] on p "What type of code examples do you prefer? More framework-specific (like CrewAI,…" at bounding box center [135, 592] width 233 height 29
click at [39, 578] on p "What type of code examples do you prefer? More framework-specific (like CrewAI,…" at bounding box center [135, 592] width 233 height 29
click at [49, 578] on p "What type of code examples do you prefer? More framework-specific (like CrewAI,…" at bounding box center [135, 592] width 233 height 29
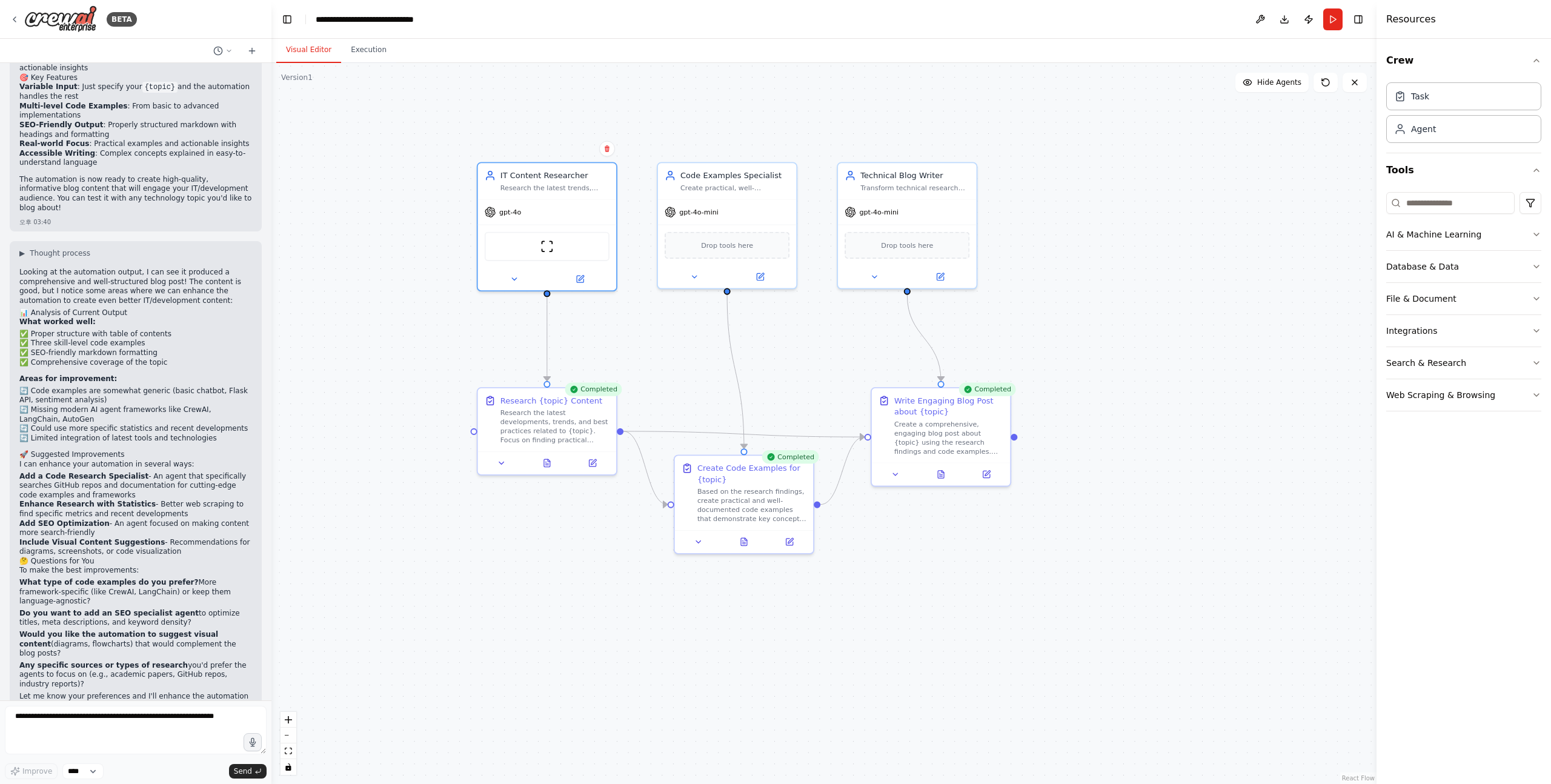
drag, startPoint x: 58, startPoint y: 554, endPoint x: 127, endPoint y: 574, distance: 71.8
click at [127, 578] on p "What type of code examples do you prefer? More framework-specific (like CrewAI,…" at bounding box center [135, 592] width 233 height 29
click at [112, 578] on p "What type of code examples do you prefer? More framework-specific (like CrewAI,…" at bounding box center [135, 592] width 233 height 29
drag, startPoint x: 130, startPoint y: 572, endPoint x: 44, endPoint y: 553, distance: 88.1
click at [44, 578] on p "What type of code examples do you prefer? More framework-specific (like CrewAI,…" at bounding box center [135, 592] width 233 height 29
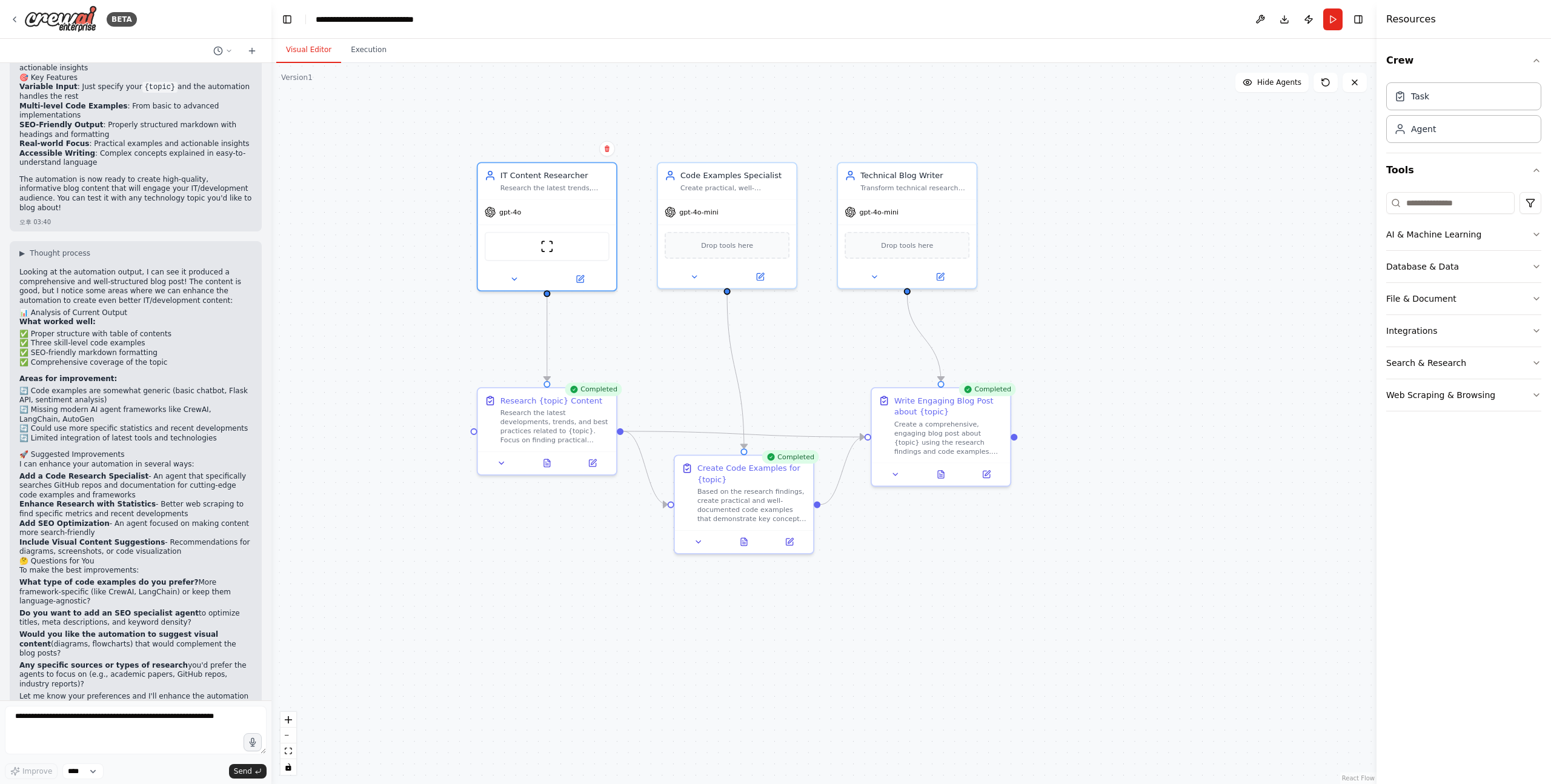
click at [44, 578] on strong "What type of code examples do you prefer?" at bounding box center [109, 582] width 180 height 9
click at [24, 578] on strong "What type of code examples do you prefer?" at bounding box center [109, 582] width 180 height 9
drag, startPoint x: 24, startPoint y: 553, endPoint x: 174, endPoint y: 594, distance: 155.5
click at [174, 594] on ol "What type of code examples do you prefer? More framework-specific (like CrewAI,…" at bounding box center [135, 633] width 233 height 112
click at [158, 609] on p "Do you want to add an SEO specialist agent to optimize titles, meta description…" at bounding box center [135, 618] width 233 height 19
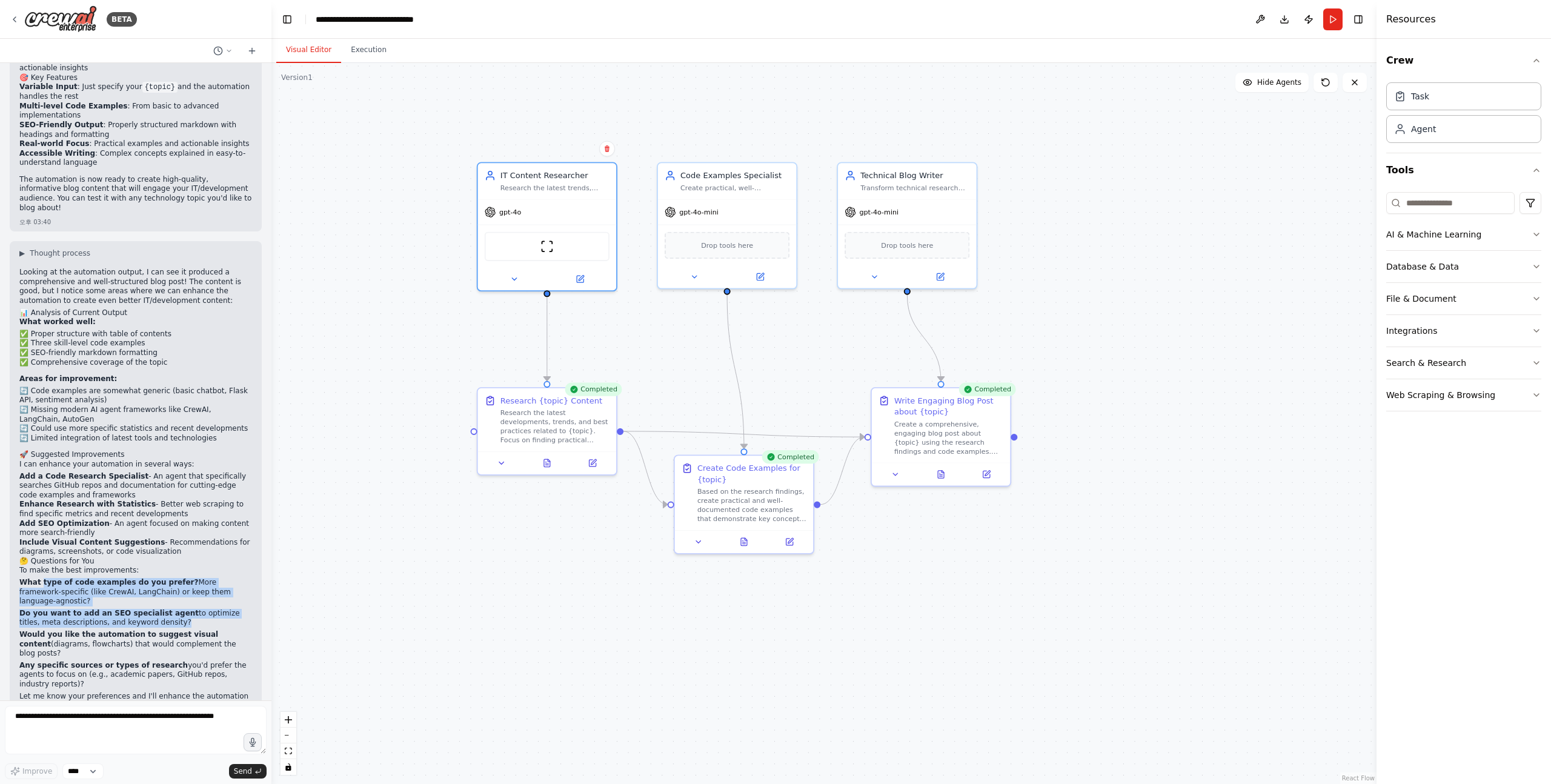
drag, startPoint x: 176, startPoint y: 593, endPoint x: 44, endPoint y: 556, distance: 137.1
click at [44, 578] on ol "What type of code examples do you prefer? More framework-specific (like CrewAI,…" at bounding box center [135, 633] width 233 height 112
click at [44, 578] on strong "What type of code examples do you prefer?" at bounding box center [109, 582] width 180 height 9
click at [95, 721] on textarea at bounding box center [136, 730] width 262 height 49
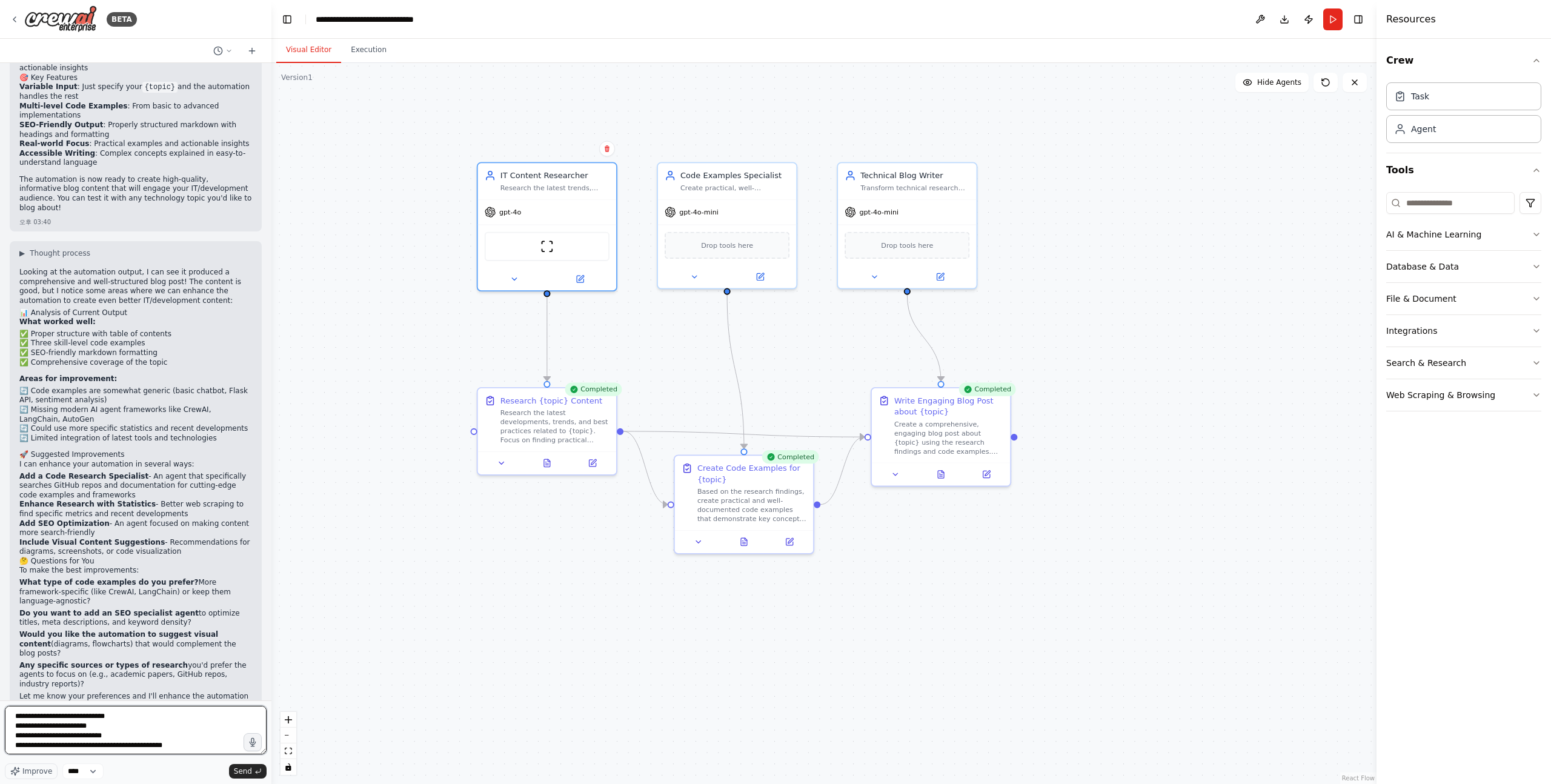
type textarea "**********"
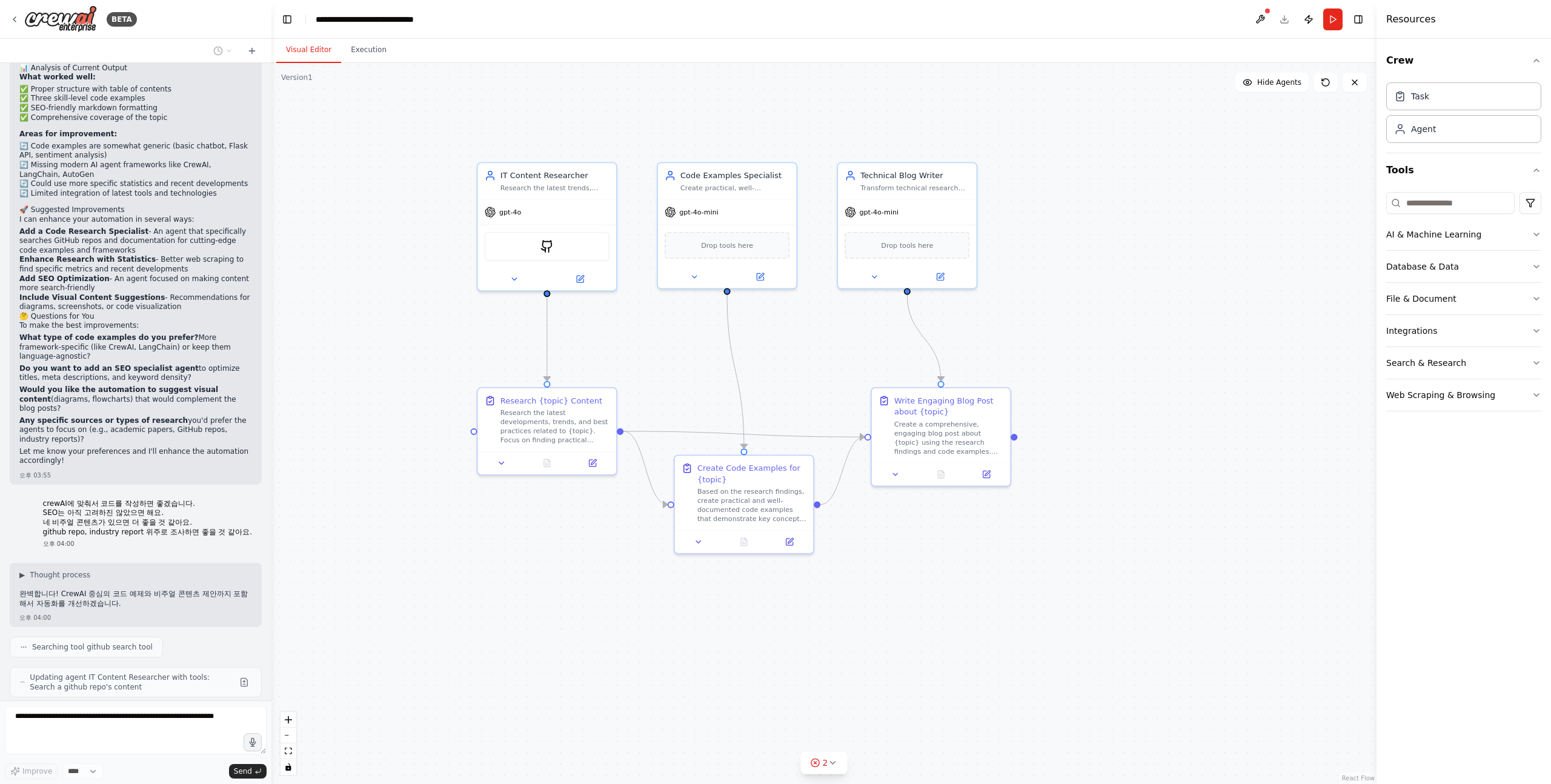
scroll to position [1733, 0]
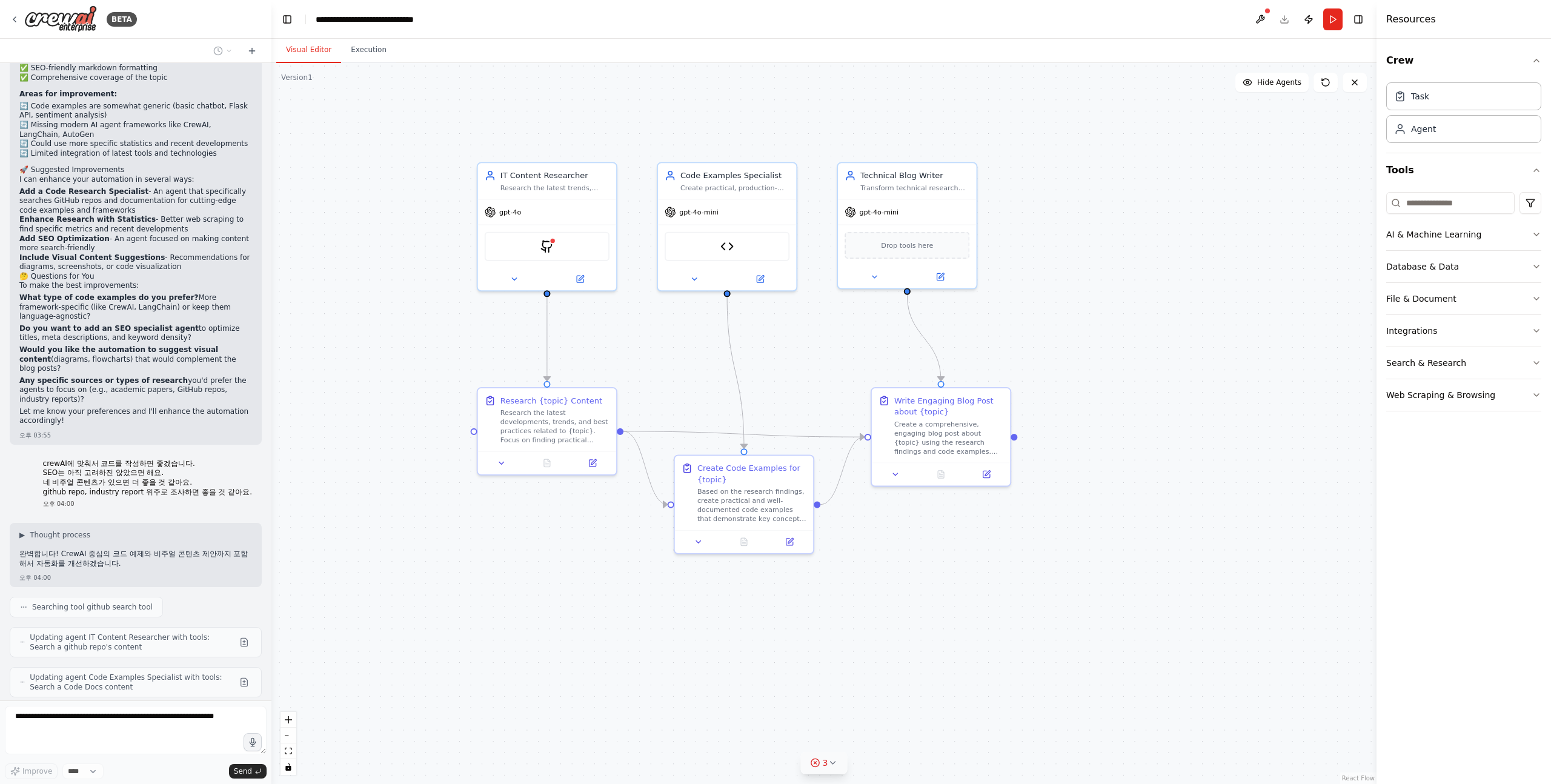
click at [835, 762] on icon at bounding box center [833, 763] width 5 height 2
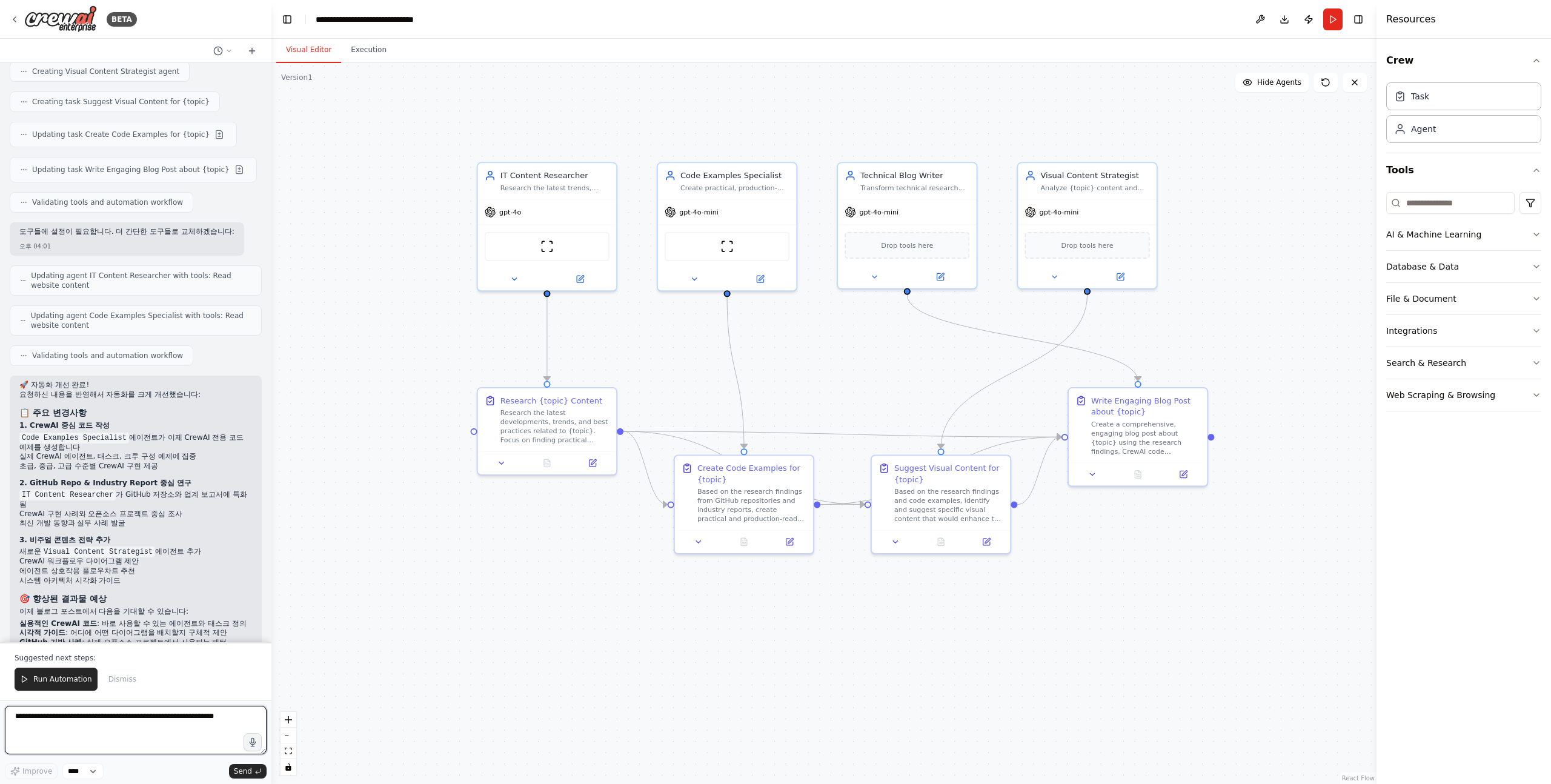
scroll to position [2391, 0]
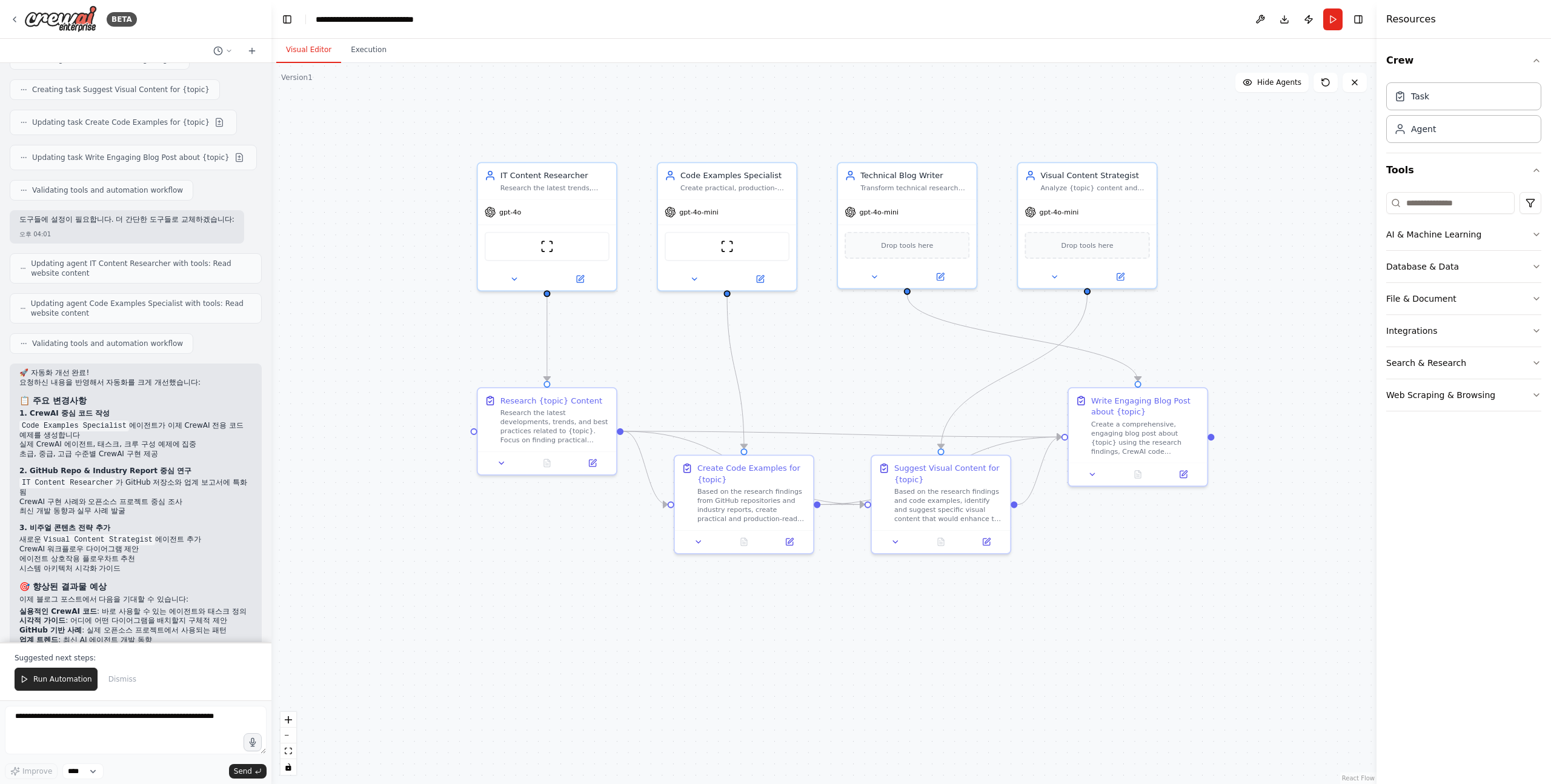
click at [110, 378] on p "요청하신 내용을 반영해서 자동화를 크게 개선했습니다:" at bounding box center [135, 383] width 233 height 10
click at [114, 378] on p "요청하신 내용을 반영해서 자동화를 크게 개선했습니다:" at bounding box center [135, 383] width 233 height 10
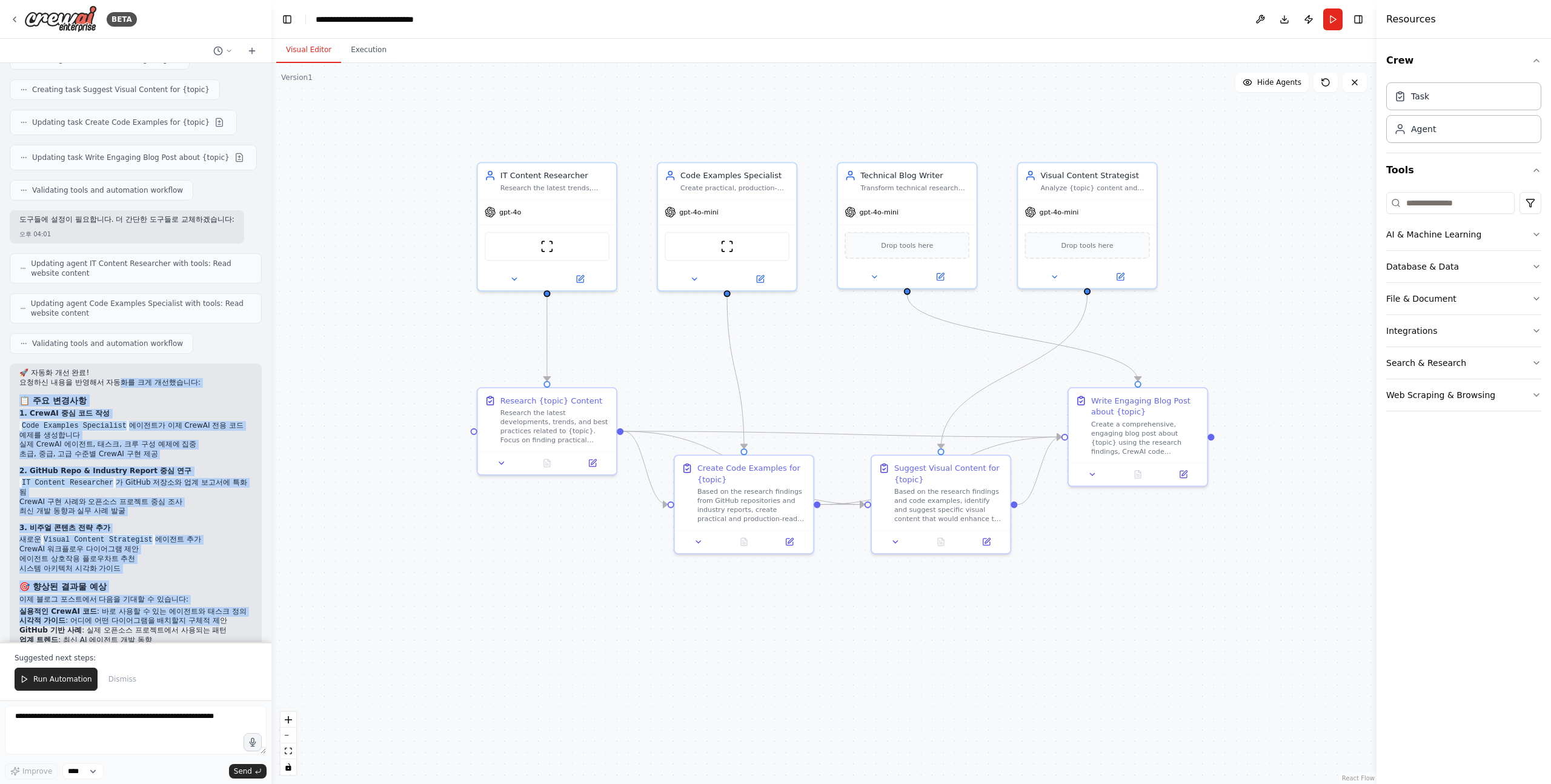
drag, startPoint x: 107, startPoint y: 341, endPoint x: 196, endPoint y: 585, distance: 259.7
click at [196, 585] on div "🚀 자동화 개선 완료! 요청하신 내용을 반영해서 자동화를 크게 개선했습니다: 📋 주요 변경사항 1. CrewAI 중심 코드 작성 Code Ex…" at bounding box center [135, 516] width 233 height 295
click at [196, 626] on li "GitHub 기반 사례 : 실제 오픈소스 프로젝트에서 사용되는 패턴" at bounding box center [135, 631] width 233 height 10
drag, startPoint x: 190, startPoint y: 605, endPoint x: 128, endPoint y: 348, distance: 264.4
click at [128, 368] on div "🚀 자동화 개선 완료! 요청하신 내용을 반영해서 자동화를 크게 개선했습니다: 📋 주요 변경사항 1. CrewAI 중심 코드 작성 Code Ex…" at bounding box center [135, 516] width 233 height 295
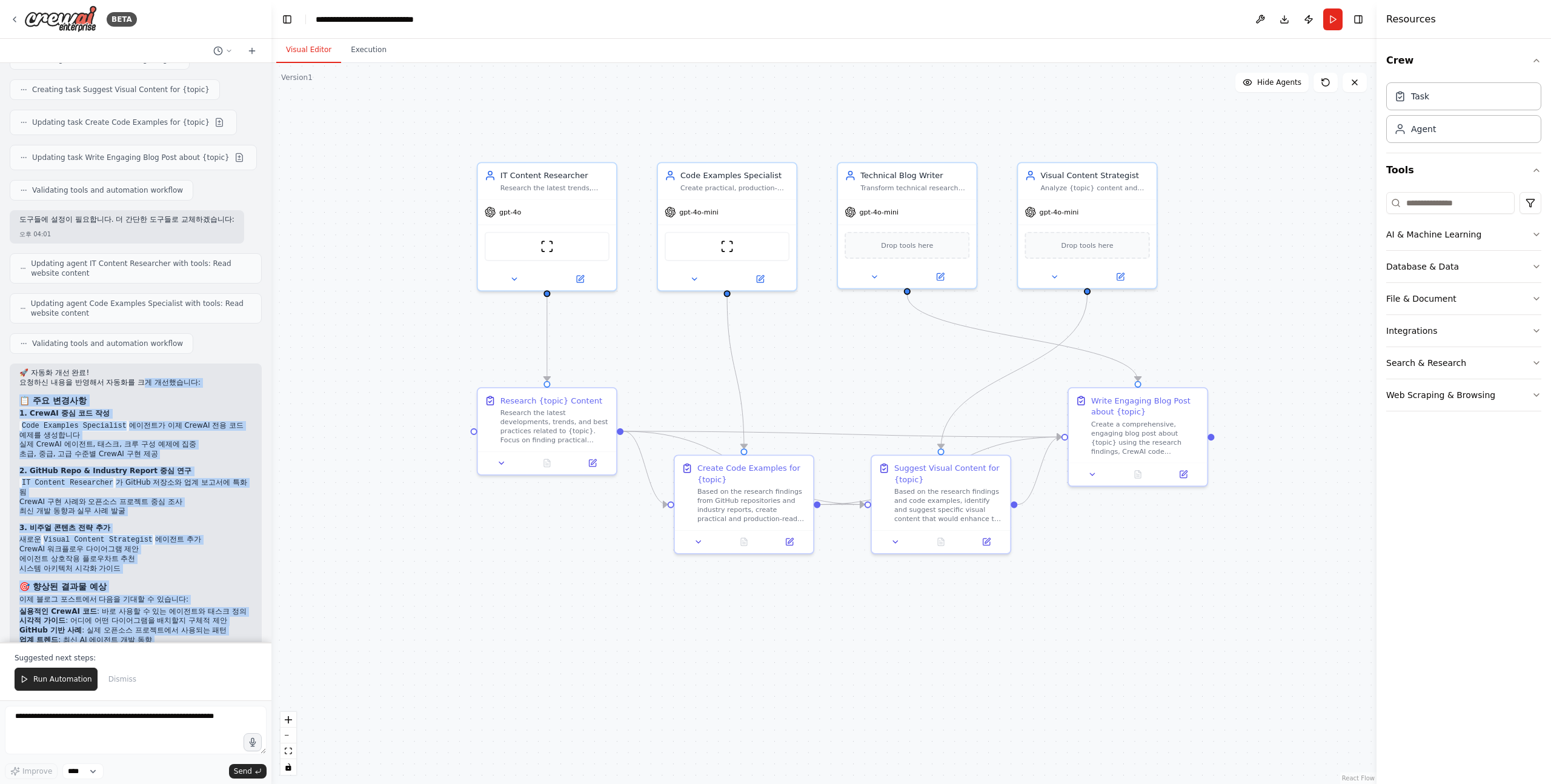
click at [128, 378] on p "요청하신 내용을 반영해서 자동화를 크게 개선했습니다:" at bounding box center [135, 383] width 233 height 10
drag, startPoint x: 127, startPoint y: 336, endPoint x: 172, endPoint y: 597, distance: 264.9
click at [173, 596] on div "🚀 자동화 개선 완료! 요청하신 내용을 반영해서 자동화를 크게 개선했습니다: 📋 주요 변경사항 1. CrewAI 중심 코드 작성 Code Ex…" at bounding box center [135, 516] width 233 height 295
click at [172, 636] on li "업계 트렌드 : 최신 AI 에이전트 개발 동향" at bounding box center [135, 641] width 233 height 10
drag, startPoint x: 185, startPoint y: 597, endPoint x: 175, endPoint y: 374, distance: 223.2
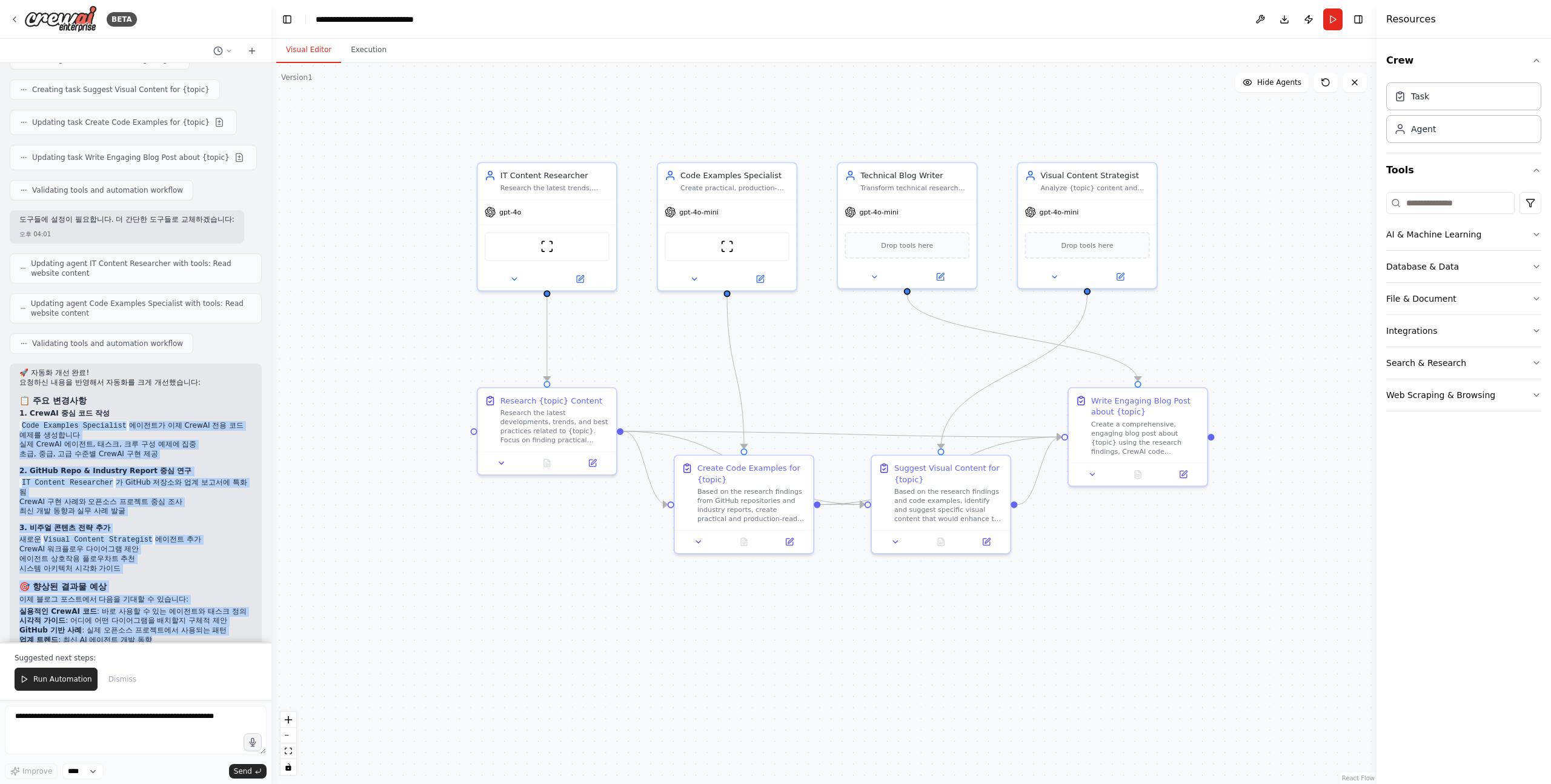
click at [175, 375] on div "🚀 자동화 개선 완료! 요청하신 내용을 반영해서 자동화를 크게 개선했습니다: 📋 주요 변경사항 1. CrewAI 중심 코드 작성 Code Ex…" at bounding box center [135, 516] width 233 height 295
click at [175, 409] on p "1. CrewAI 중심 코드 작성" at bounding box center [135, 414] width 233 height 10
drag, startPoint x: 168, startPoint y: 351, endPoint x: 204, endPoint y: 600, distance: 251.6
click at [204, 600] on div "🚀 자동화 개선 완료! 요청하신 내용을 반영해서 자동화를 크게 개선했습니다: 📋 주요 변경사항 1. CrewAI 중심 코드 작성 Code Ex…" at bounding box center [135, 516] width 233 height 295
click at [204, 600] on div "🚀 자동화 개선 완료! 요청하신 내용을 반영해서 자동화를 크게 개선했습니다: 📋 주요 변경사항 1. CrewAI 중심 코드 작성 Code Ex…" at bounding box center [135, 516] width 233 height 295
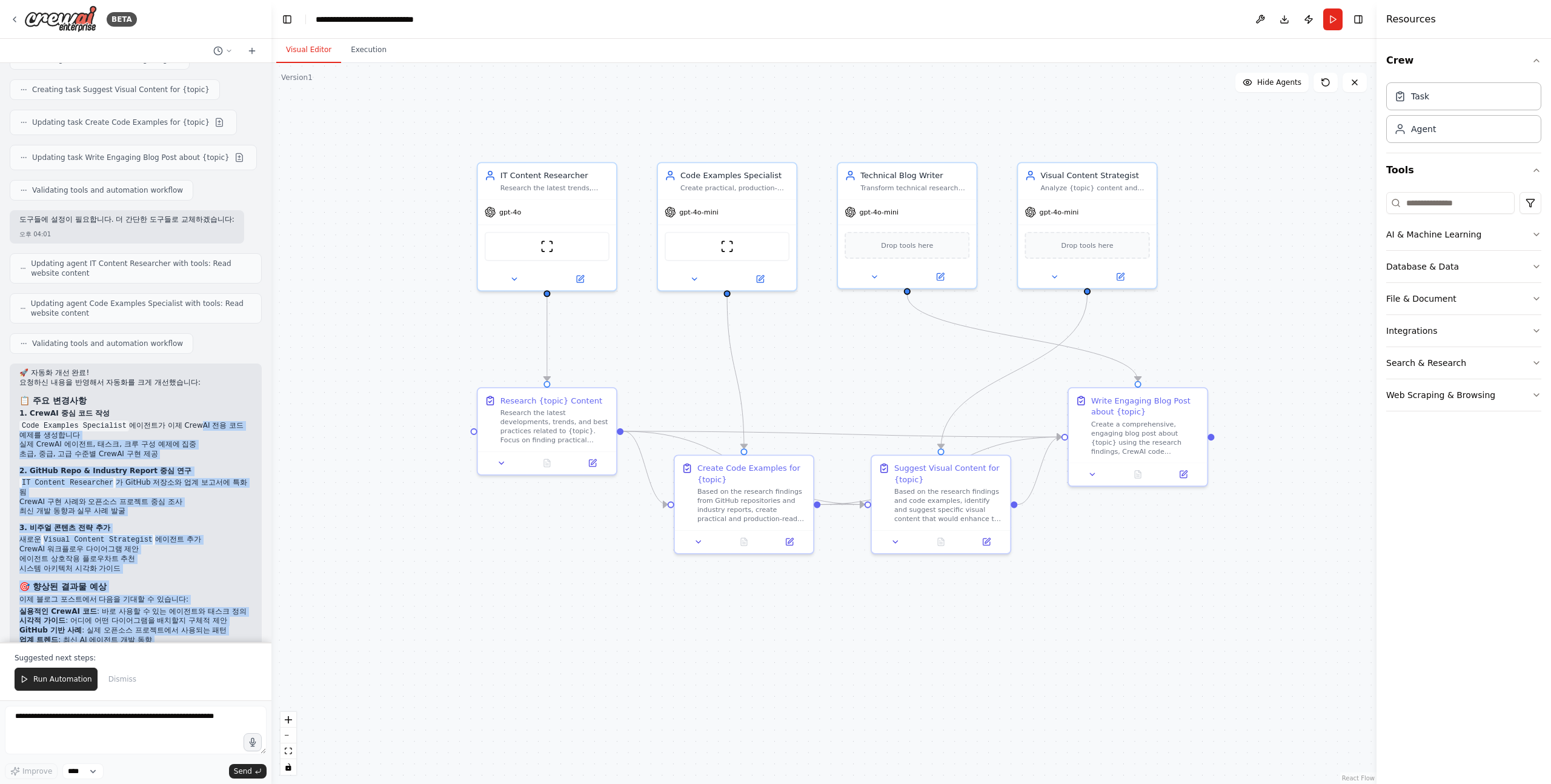
drag, startPoint x: 204, startPoint y: 606, endPoint x: 193, endPoint y: 371, distance: 235.3
click at [193, 374] on div "🚀 자동화 개선 완료! 요청하신 내용을 반영해서 자동화를 크게 개선했습니다: 📋 주요 변경사항 1. CrewAI 중심 코드 작성 Code Ex…" at bounding box center [135, 516] width 233 height 295
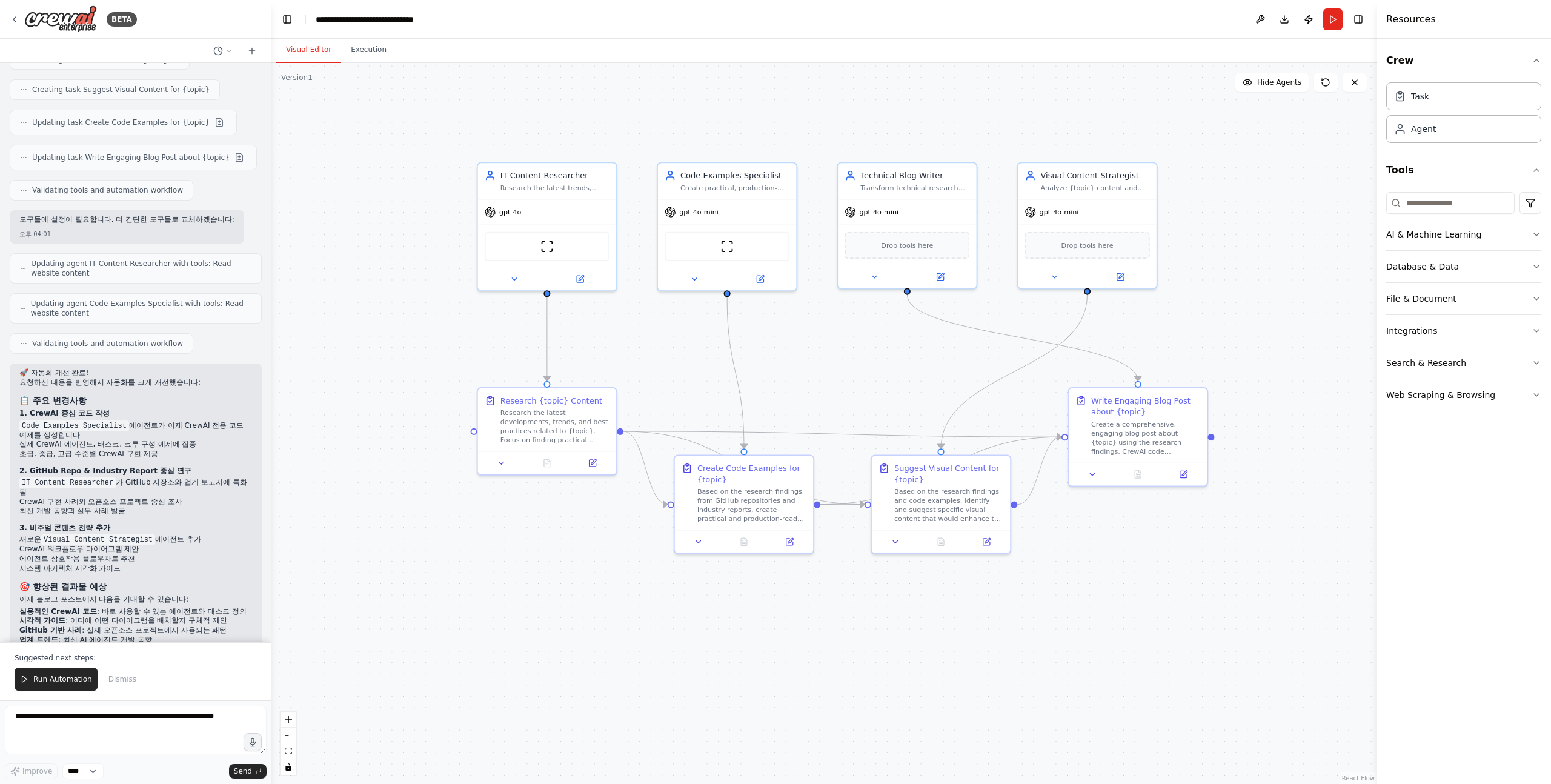
click at [193, 409] on p "1. CrewAI 중심 코드 작성" at bounding box center [135, 414] width 233 height 10
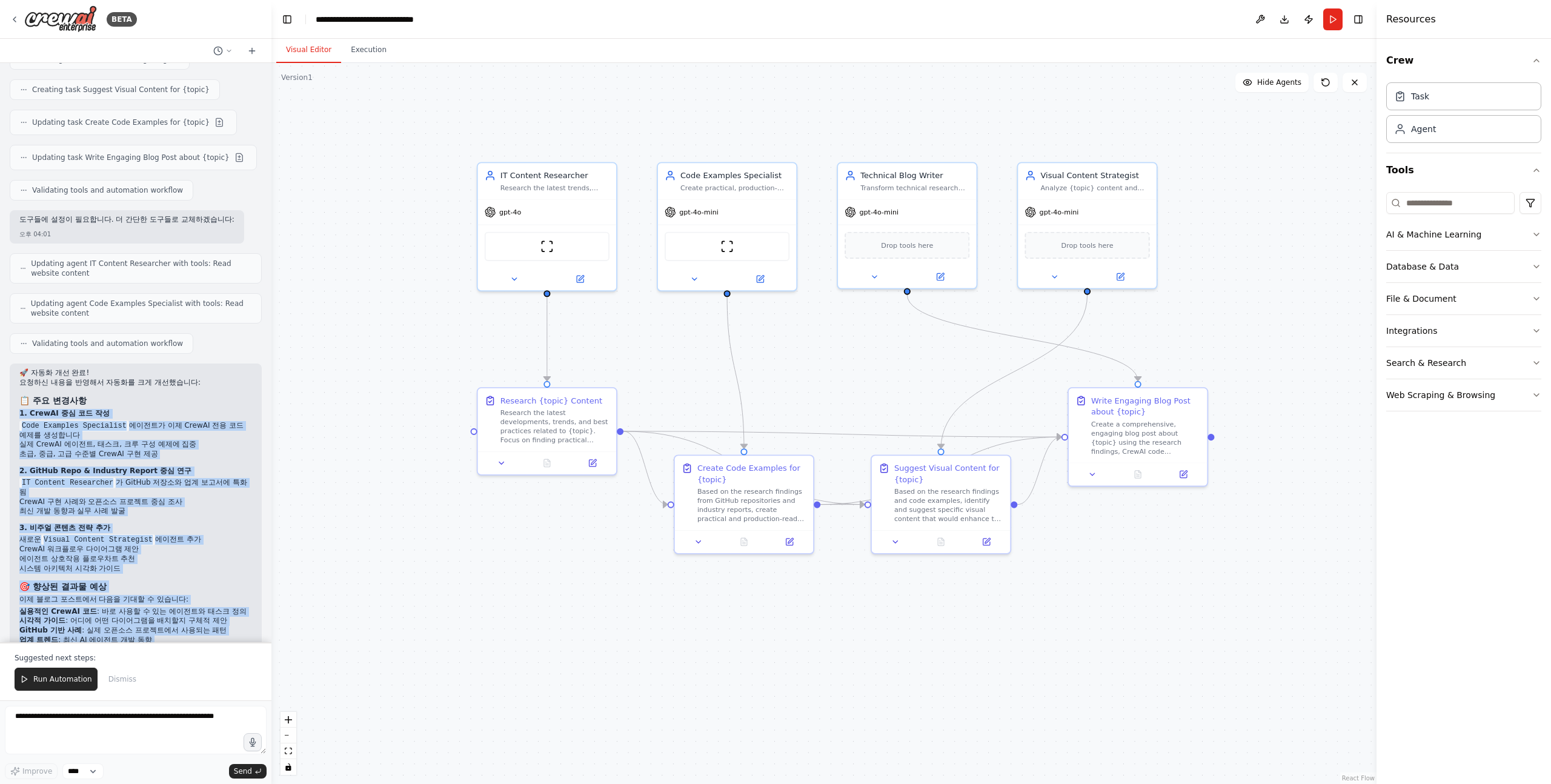
drag, startPoint x: 190, startPoint y: 360, endPoint x: 199, endPoint y: 608, distance: 248.2
click at [199, 608] on div "🚀 자동화 개선 완료! 요청하신 내용을 반영해서 자동화를 크게 개선했습니다: 📋 주요 변경사항 1. CrewAI 중심 코드 작성 Code Ex…" at bounding box center [135, 516] width 233 height 295
click at [199, 652] on p "자동화를 다시 실행해서 개선된 결과를 확인해보세요! 🎉" at bounding box center [135, 657] width 233 height 10
drag, startPoint x: 199, startPoint y: 608, endPoint x: 190, endPoint y: 364, distance: 244.2
click at [190, 368] on div "🚀 자동화 개선 완료! 요청하신 내용을 반영해서 자동화를 크게 개선했습니다: 📋 주요 변경사항 1. CrewAI 중심 코드 작성 Code Ex…" at bounding box center [135, 516] width 233 height 295
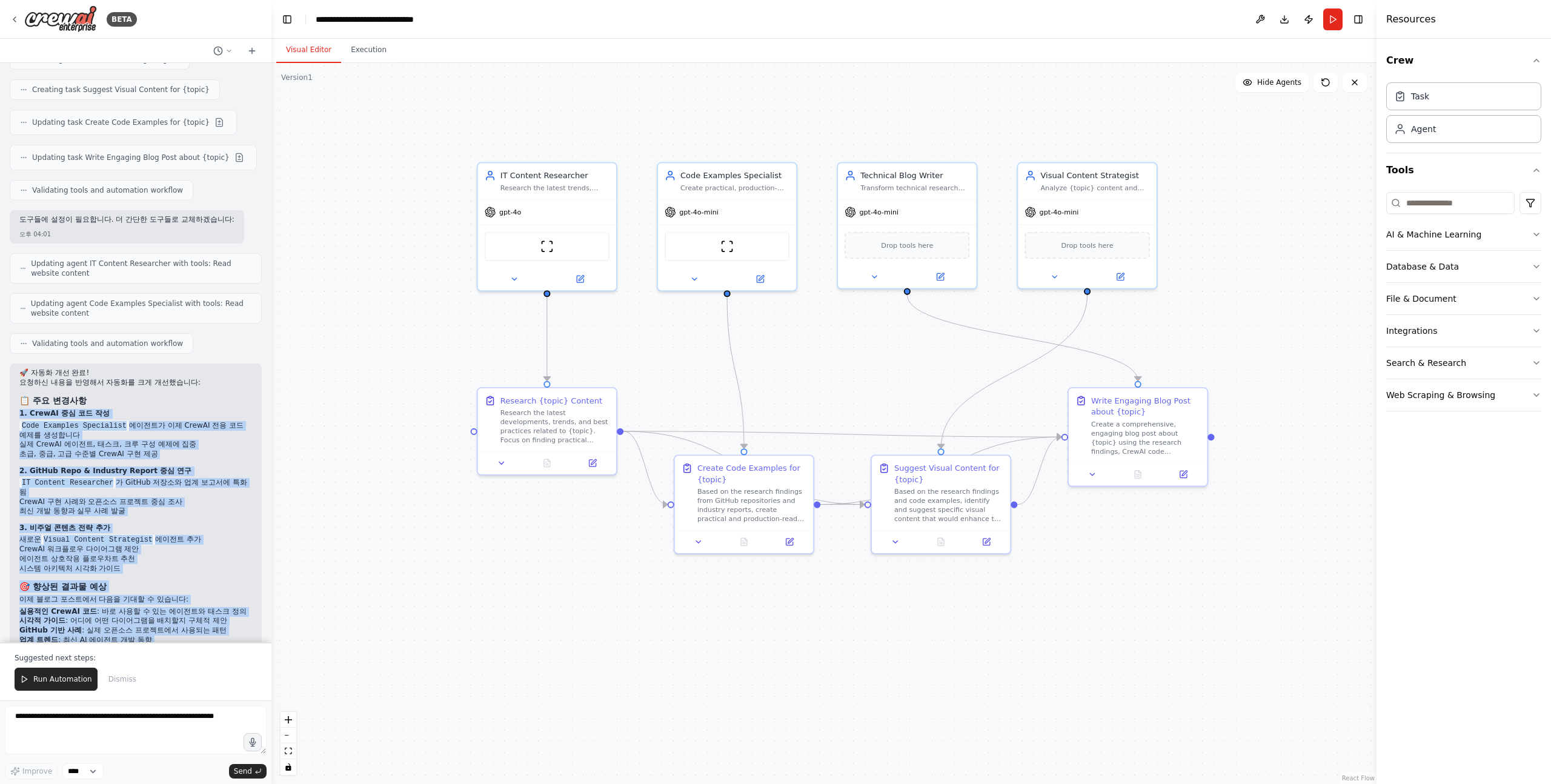
click at [190, 394] on h3 "📋 주요 변경사항" at bounding box center [135, 400] width 233 height 12
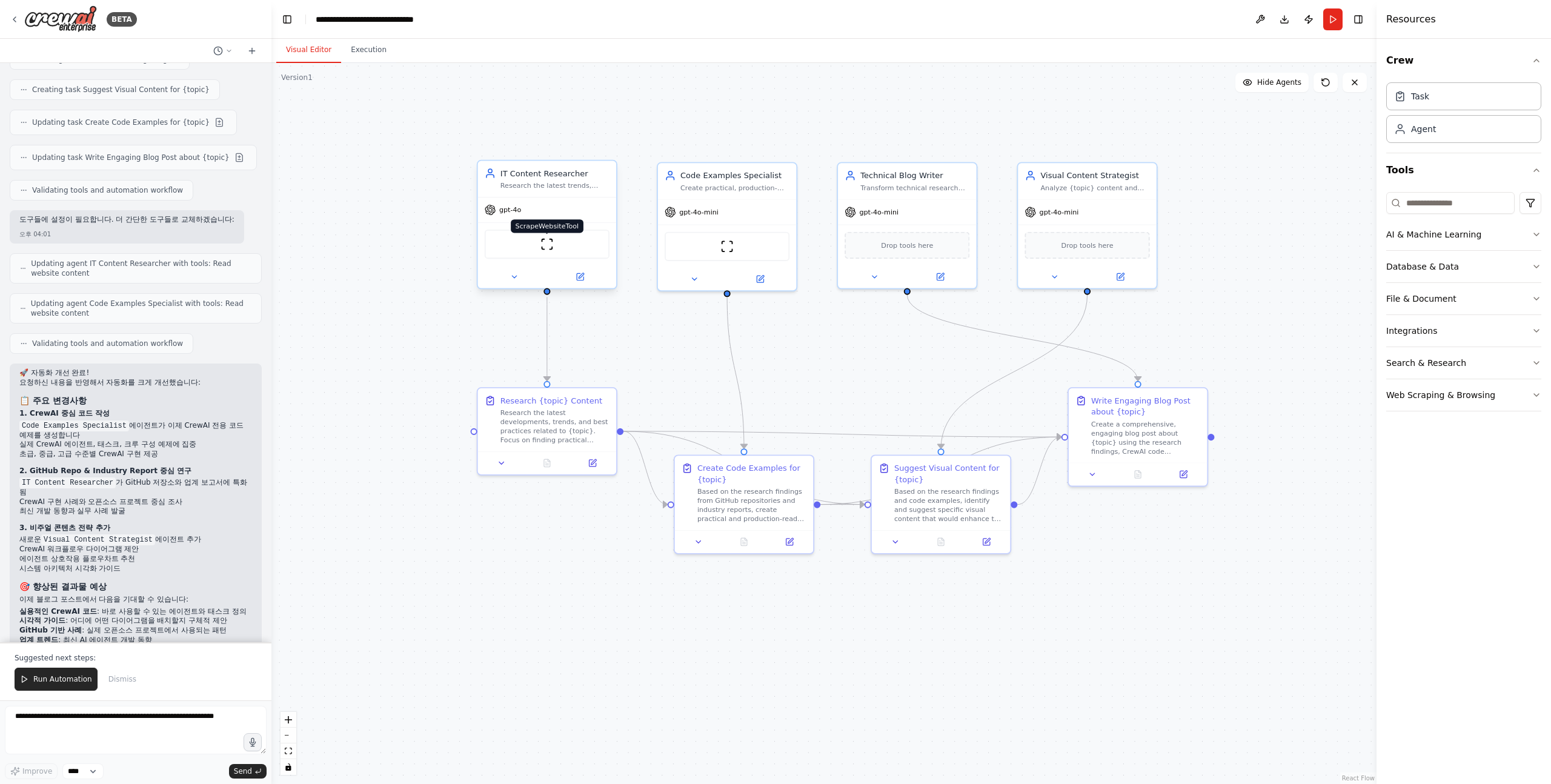
click at [549, 248] on img at bounding box center [547, 244] width 13 height 13
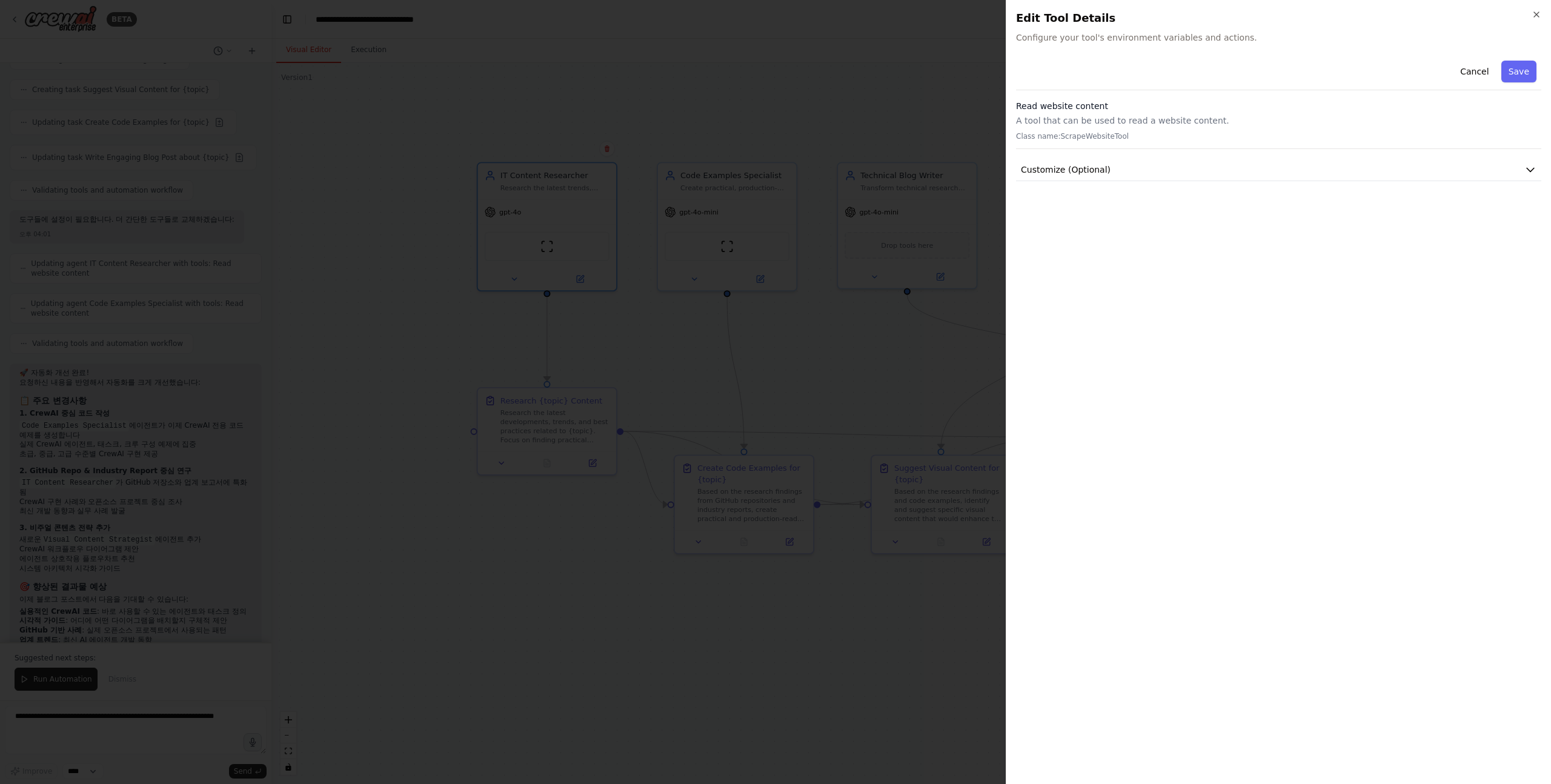
click at [401, 313] on div at bounding box center [776, 392] width 1551 height 784
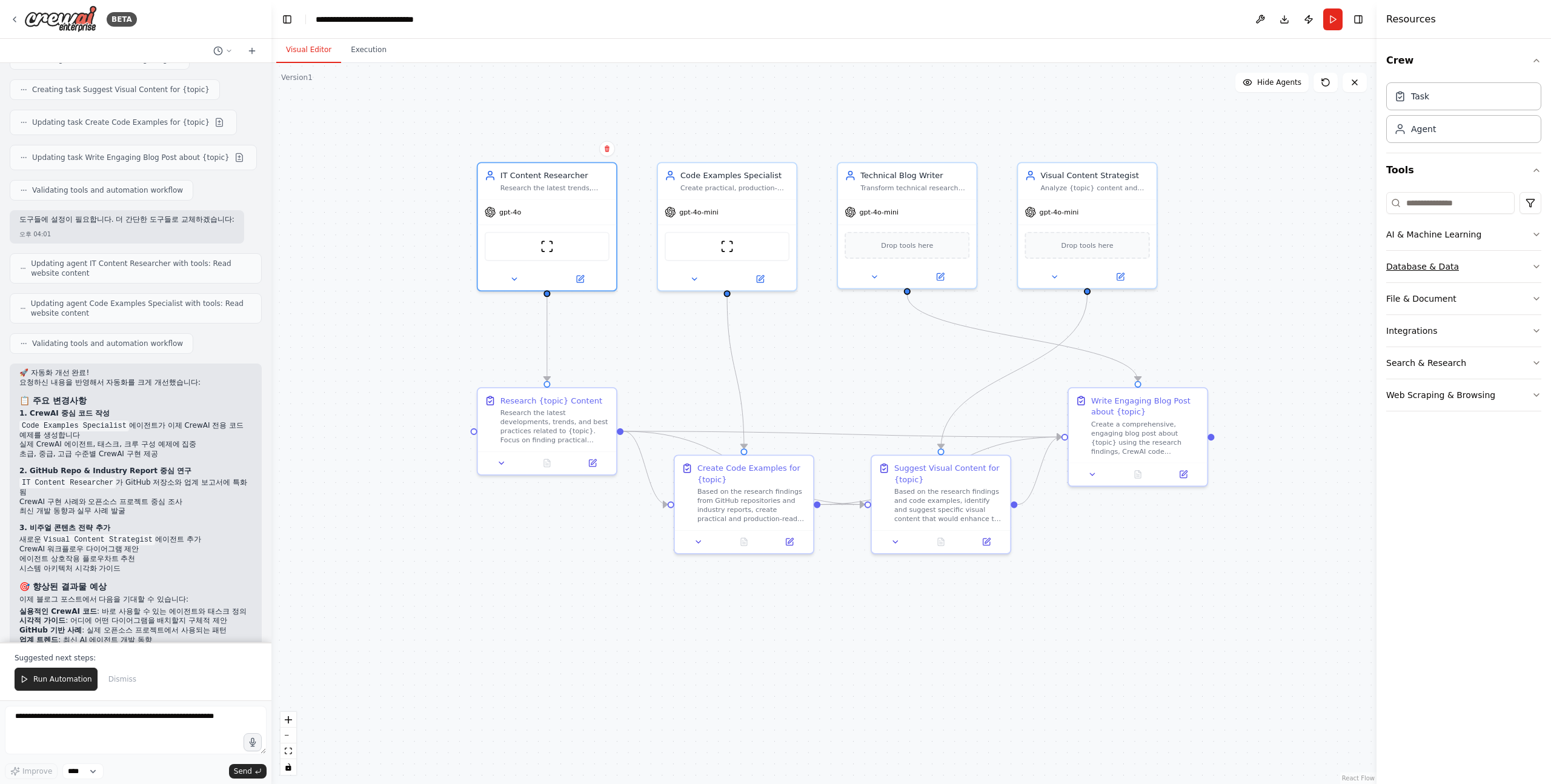
click at [1534, 271] on button "Database & Data" at bounding box center [1464, 266] width 155 height 32
click at [1530, 386] on button "Web Scraping & Browsing" at bounding box center [1464, 395] width 155 height 32
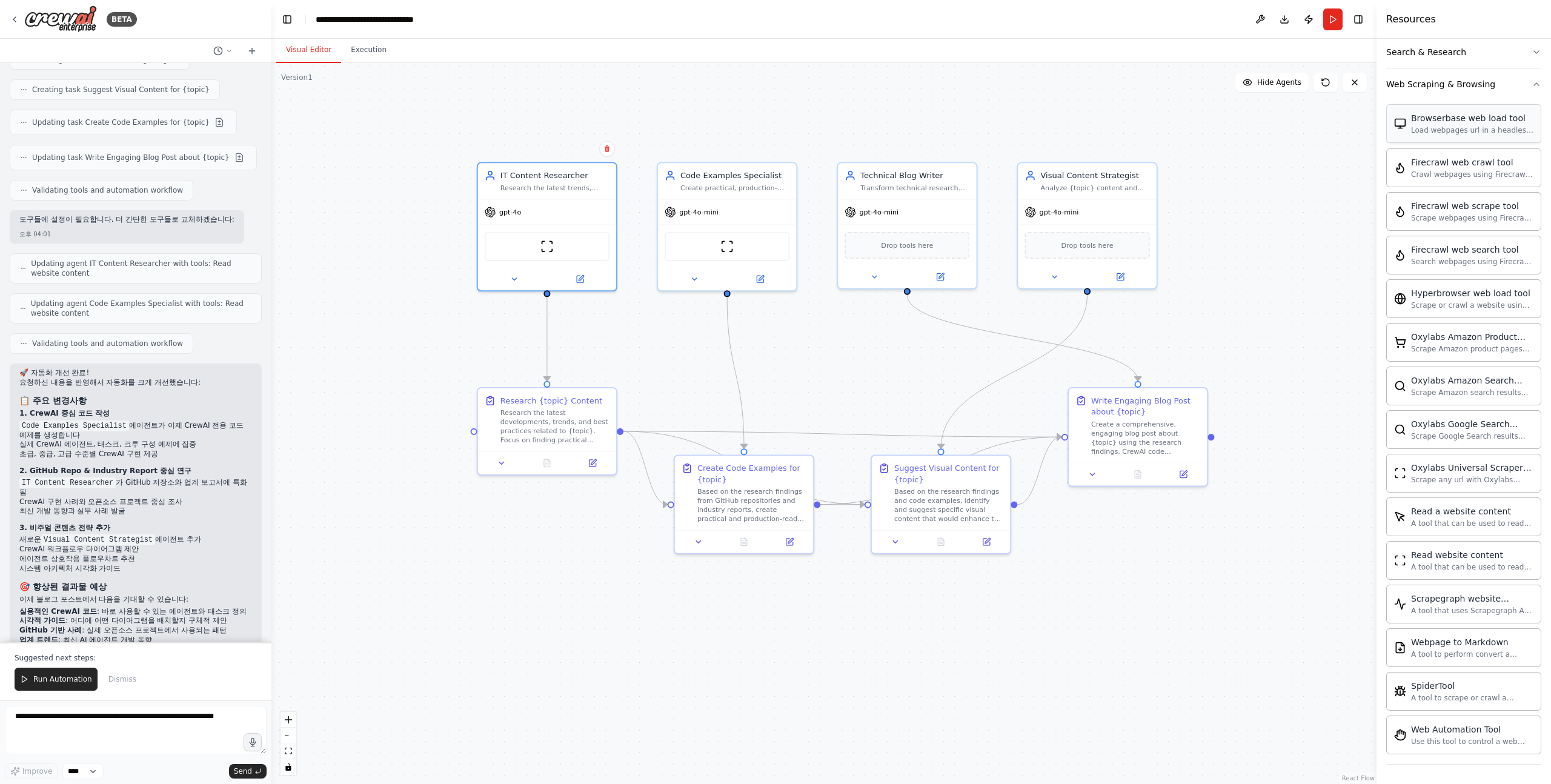
scroll to position [0, 0]
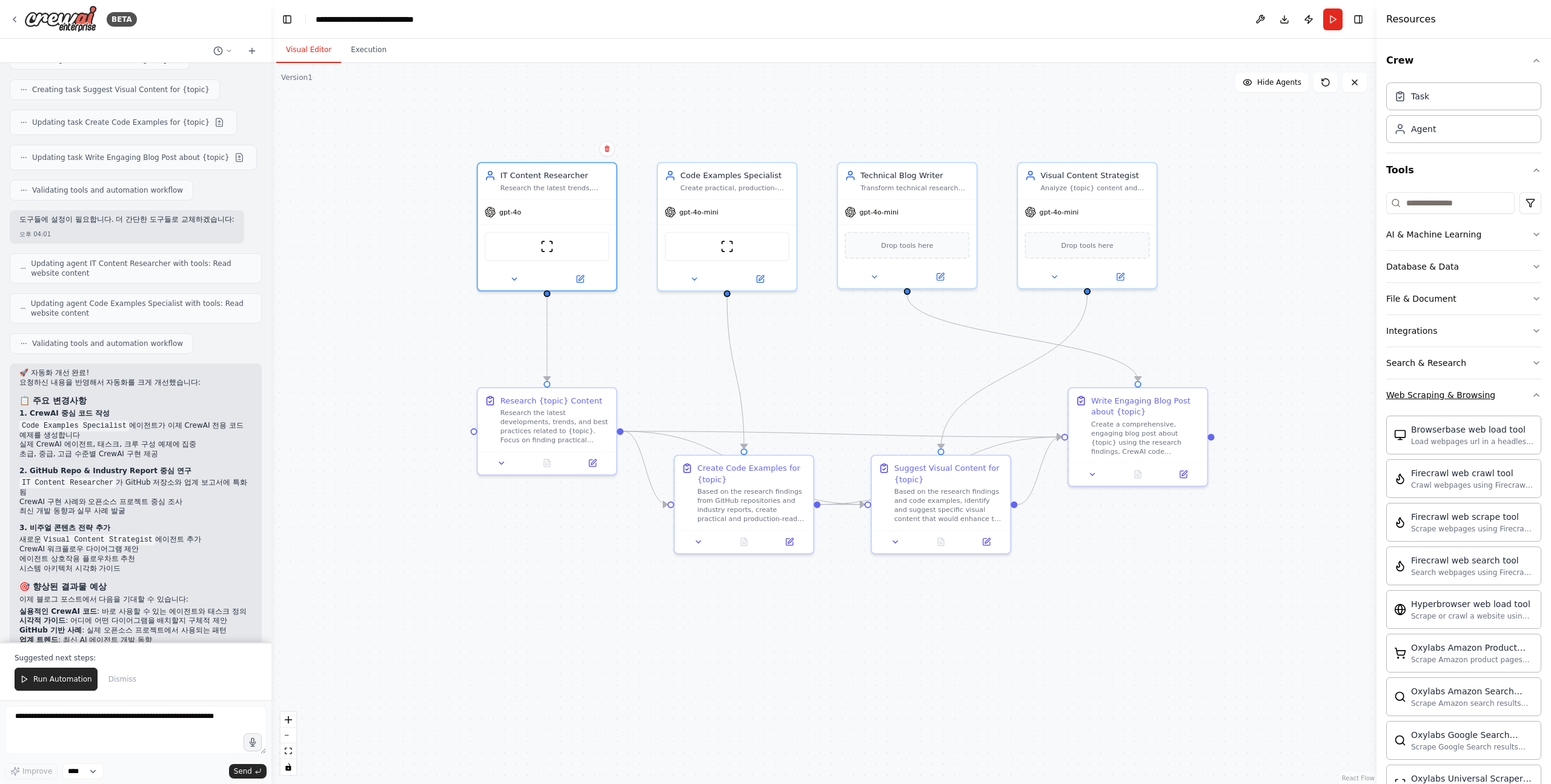
click at [1513, 397] on button "Web Scraping & Browsing" at bounding box center [1464, 395] width 155 height 32
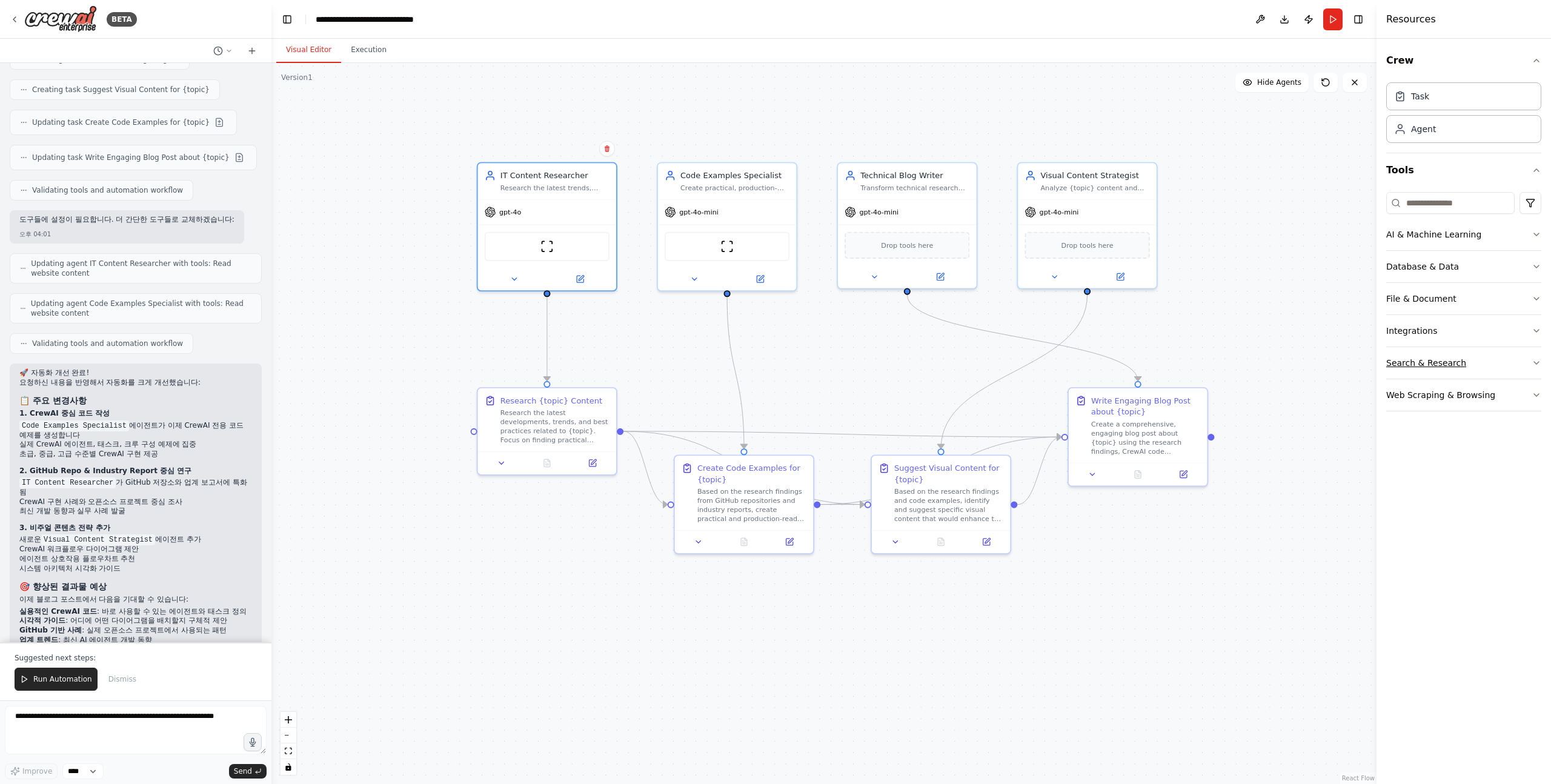
click at [1520, 373] on button "Search & Research" at bounding box center [1464, 363] width 155 height 32
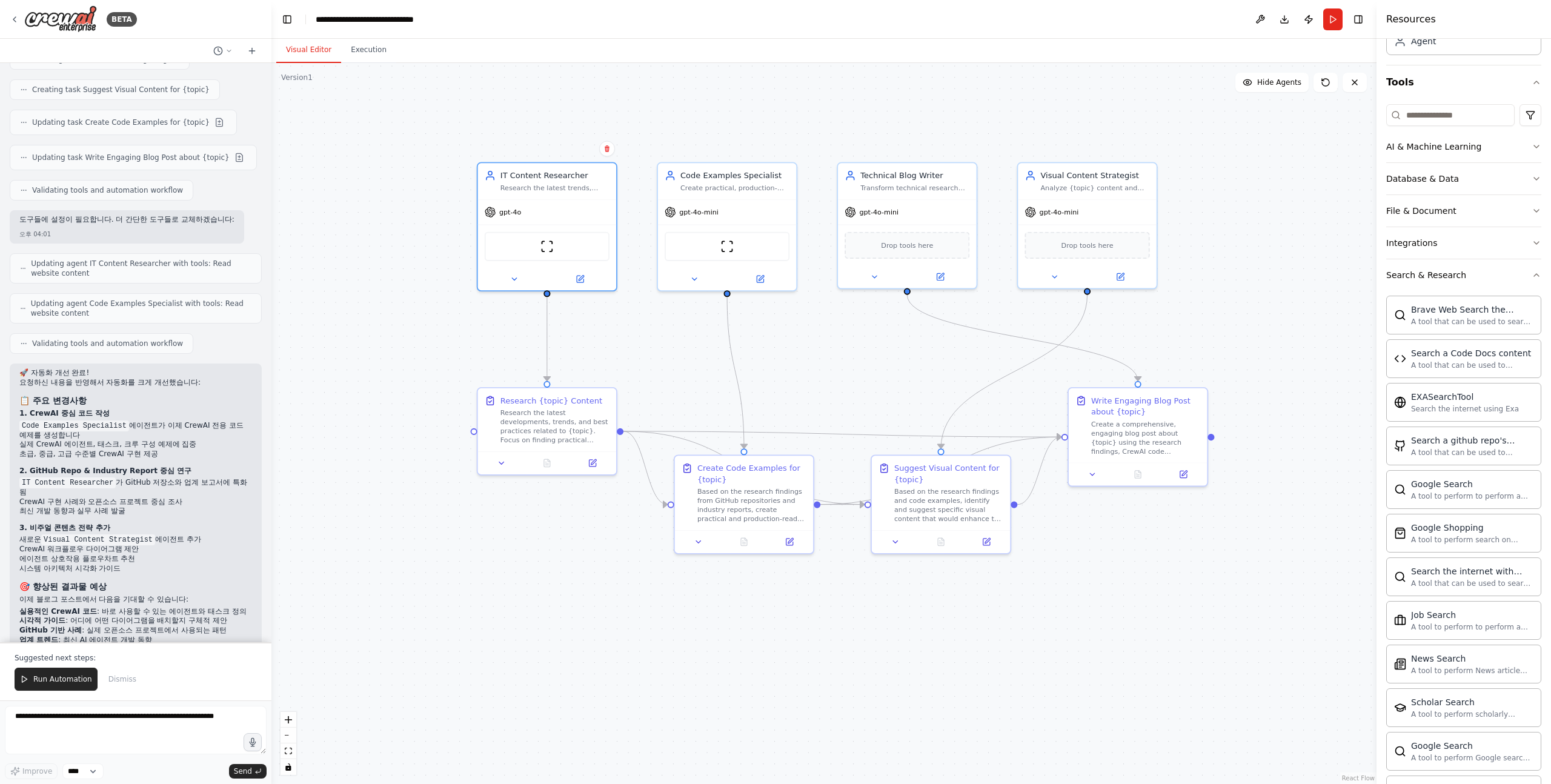
scroll to position [99, 0]
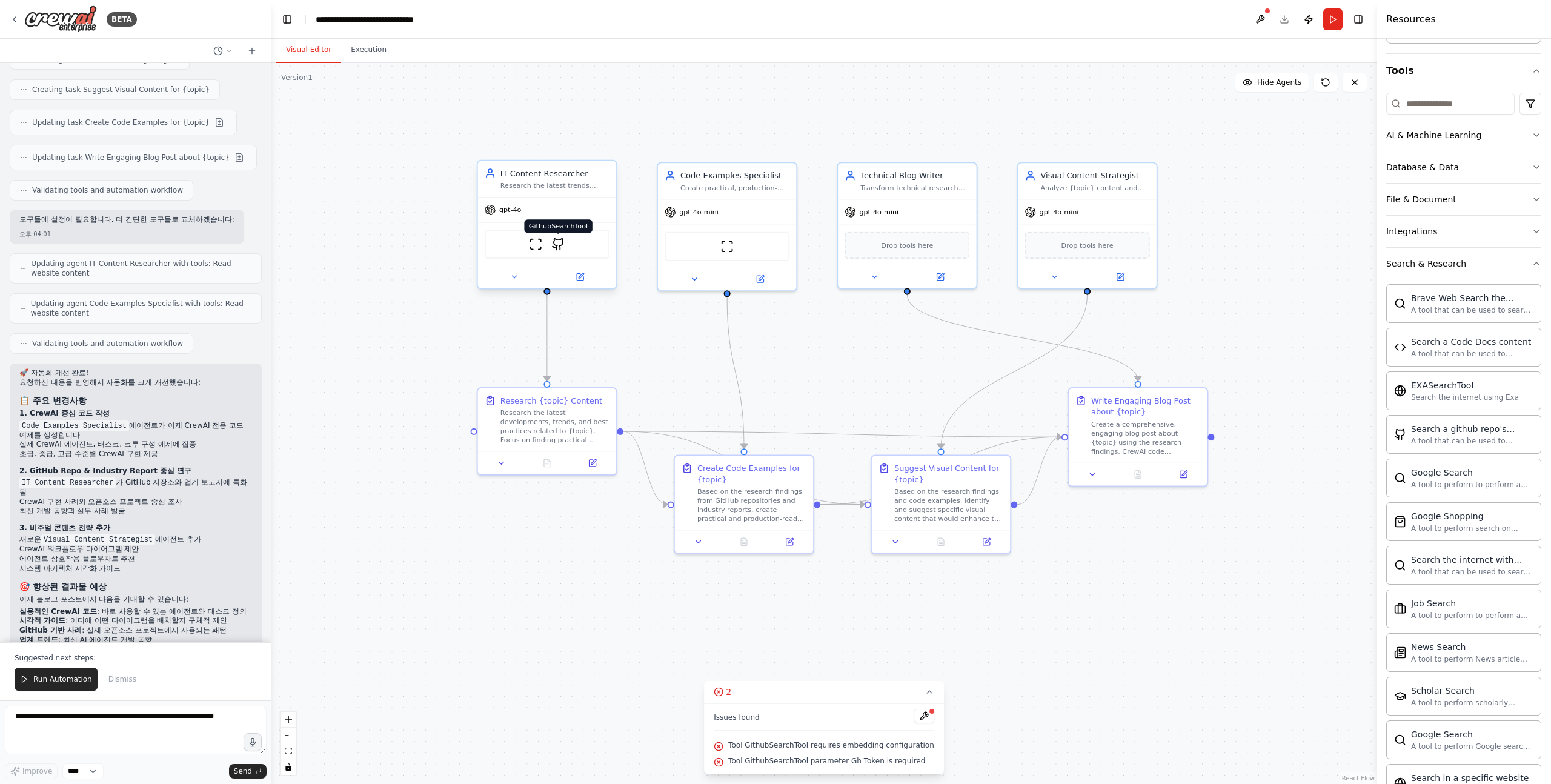
click at [559, 242] on img at bounding box center [558, 244] width 13 height 13
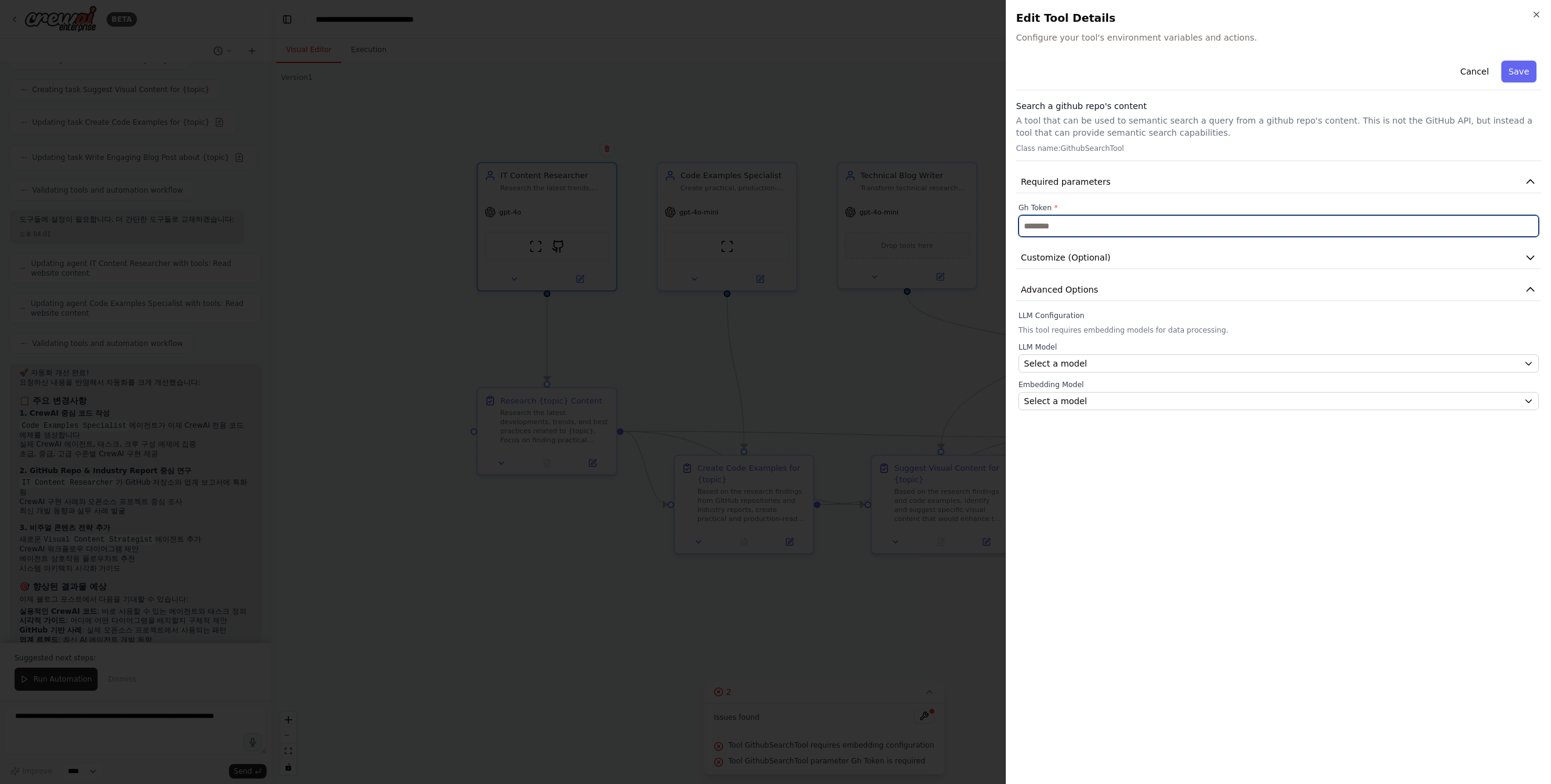
click at [1077, 225] on input "text" at bounding box center [1279, 226] width 521 height 22
click at [1025, 105] on h3 "Search a github repo's content" at bounding box center [1279, 105] width 526 height 12
click at [1040, 105] on h3 "Search a github repo's content" at bounding box center [1279, 105] width 526 height 12
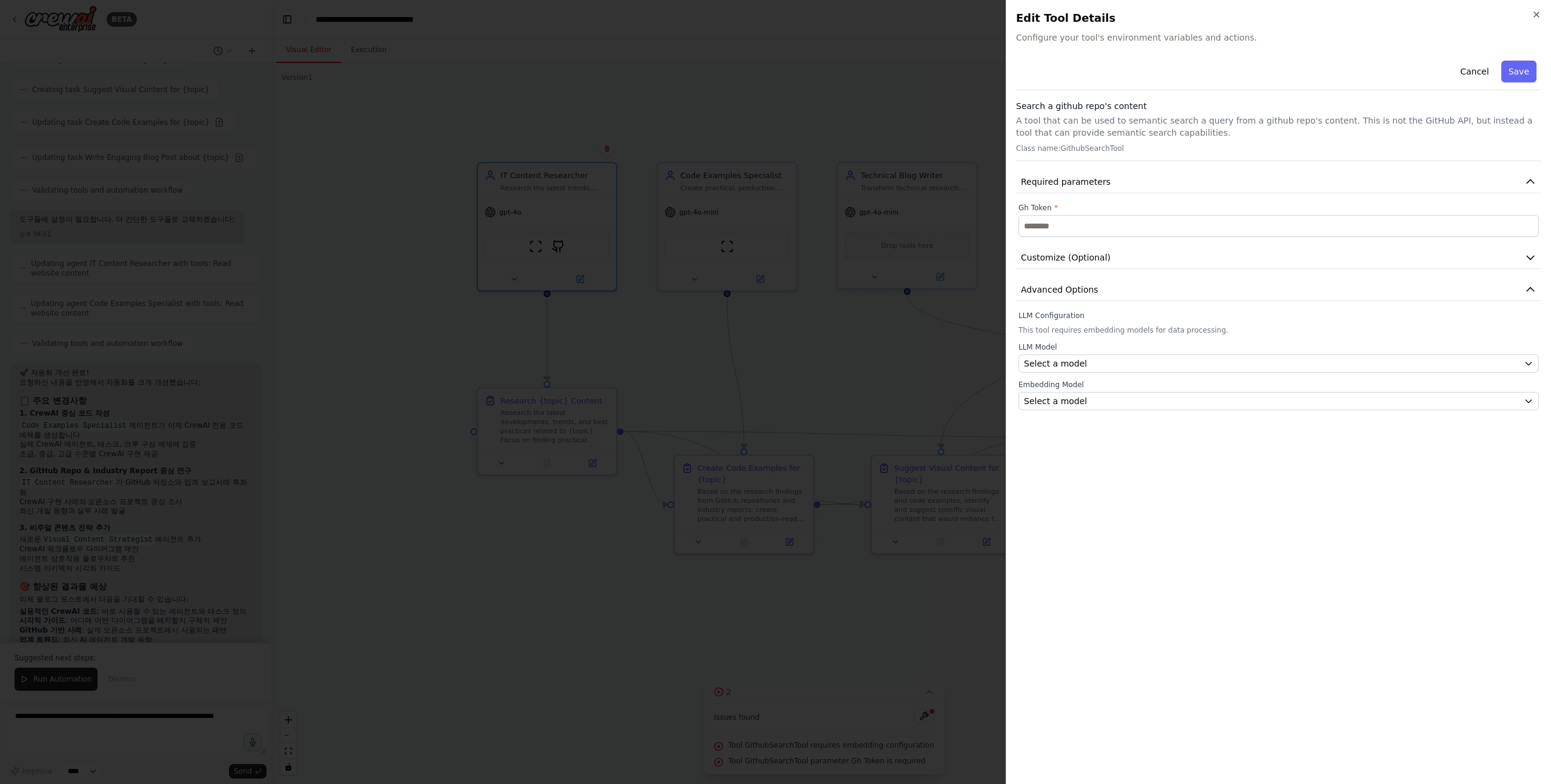
click at [1024, 105] on h3 "Search a github repo's content" at bounding box center [1279, 105] width 526 height 12
click at [1027, 105] on h3 "Search a github repo's content" at bounding box center [1279, 105] width 526 height 12
click at [1024, 105] on h3 "Search a github repo's content" at bounding box center [1279, 105] width 526 height 12
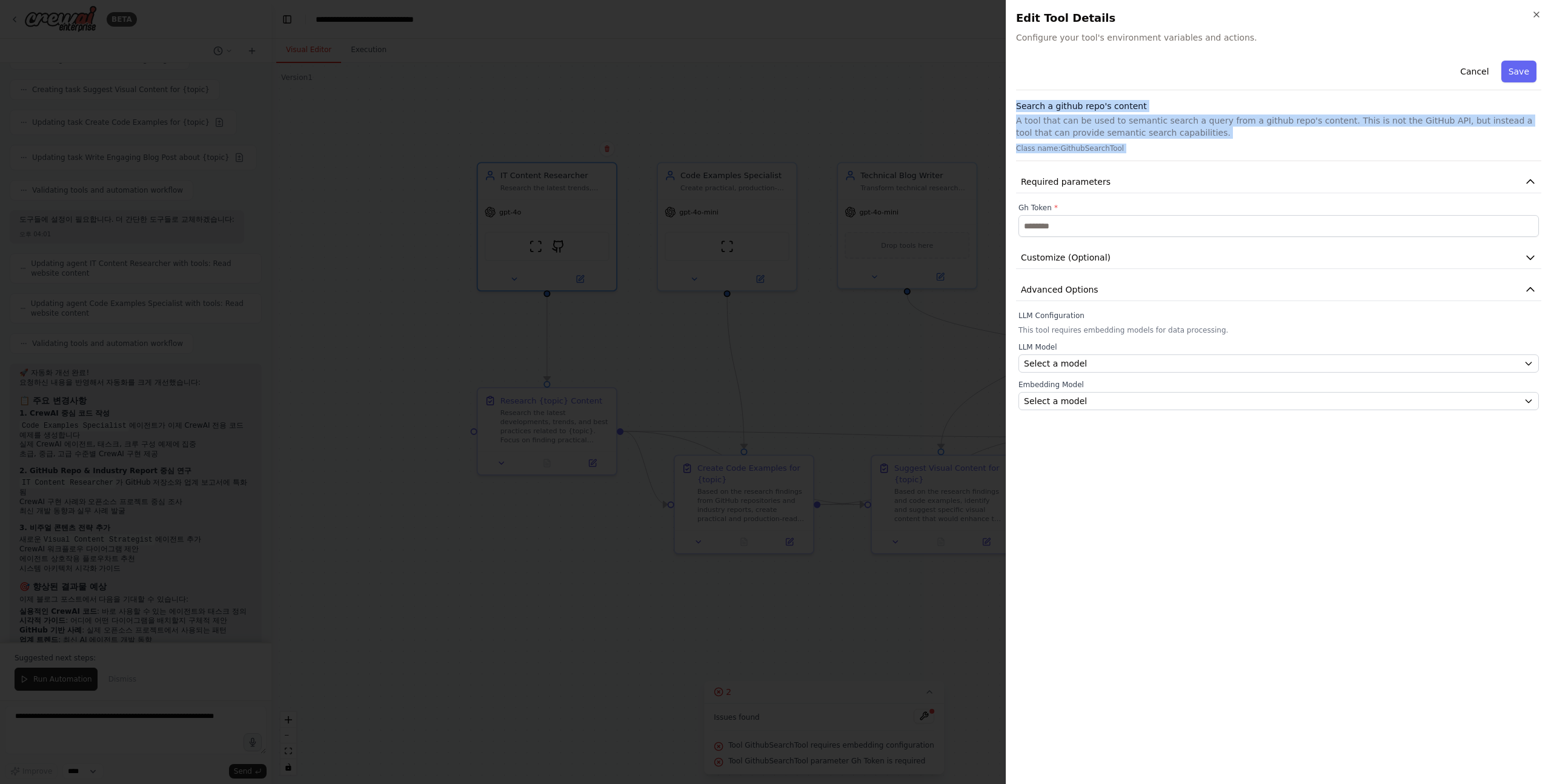
drag, startPoint x: 1024, startPoint y: 105, endPoint x: 1206, endPoint y: 150, distance: 187.5
click at [1206, 150] on div "Search a github repo's content A tool that can be used to semantic search a que…" at bounding box center [1279, 130] width 526 height 61
click at [1206, 150] on p "Class name: GithubSearchTool" at bounding box center [1279, 148] width 526 height 10
click at [1148, 120] on p "A tool that can be used to semantic search a query from a github repo's content…" at bounding box center [1279, 127] width 526 height 24
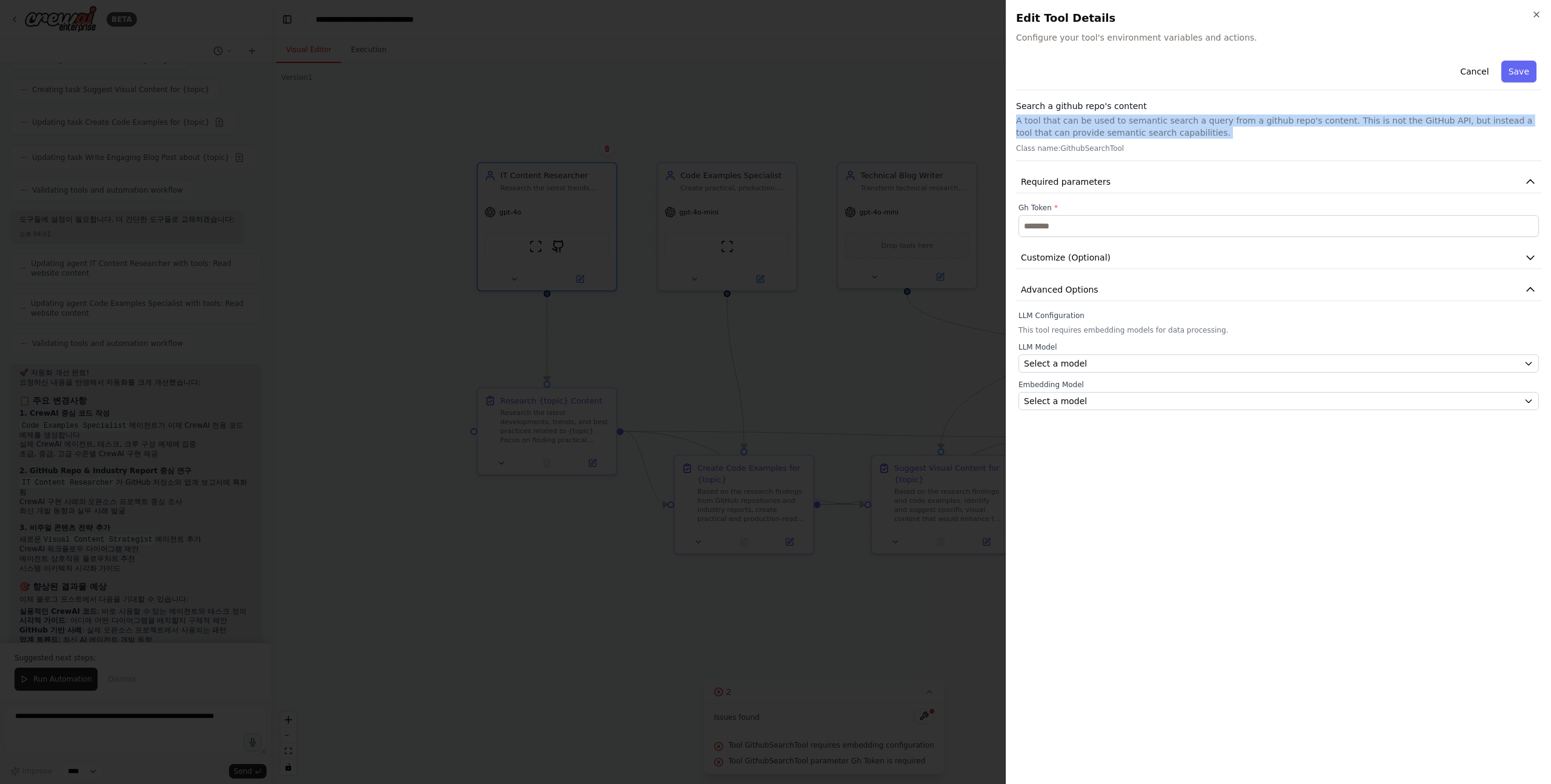
click at [1148, 120] on p "A tool that can be used to semantic search a query from a github repo's content…" at bounding box center [1279, 127] width 526 height 24
click at [1133, 120] on p "A tool that can be used to semantic search a query from a github repo's content…" at bounding box center [1279, 127] width 526 height 24
drag, startPoint x: 1125, startPoint y: 120, endPoint x: 1259, endPoint y: 157, distance: 139.0
click at [1259, 158] on div "Search a github repo's content A tool that can be used to semantic search a que…" at bounding box center [1279, 130] width 526 height 61
click at [1198, 143] on p "Class name: GithubSearchTool" at bounding box center [1279, 148] width 526 height 10
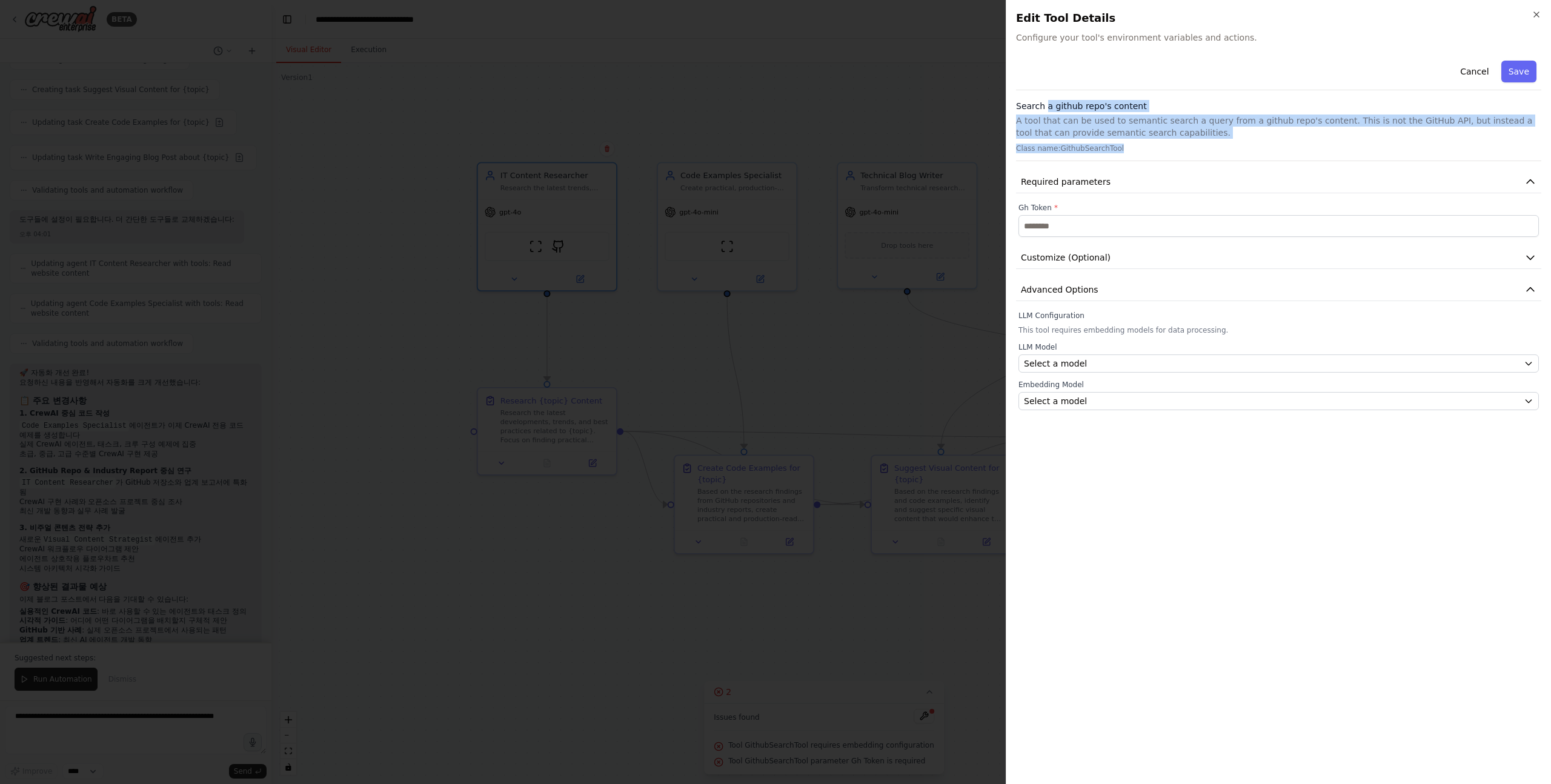
drag, startPoint x: 1046, startPoint y: 102, endPoint x: 1193, endPoint y: 143, distance: 152.6
click at [1193, 143] on div "Search a github repo's content A tool that can be used to semantic search a que…" at bounding box center [1279, 130] width 526 height 61
click at [1116, 144] on p "Class name: GithubSearchTool" at bounding box center [1279, 148] width 526 height 10
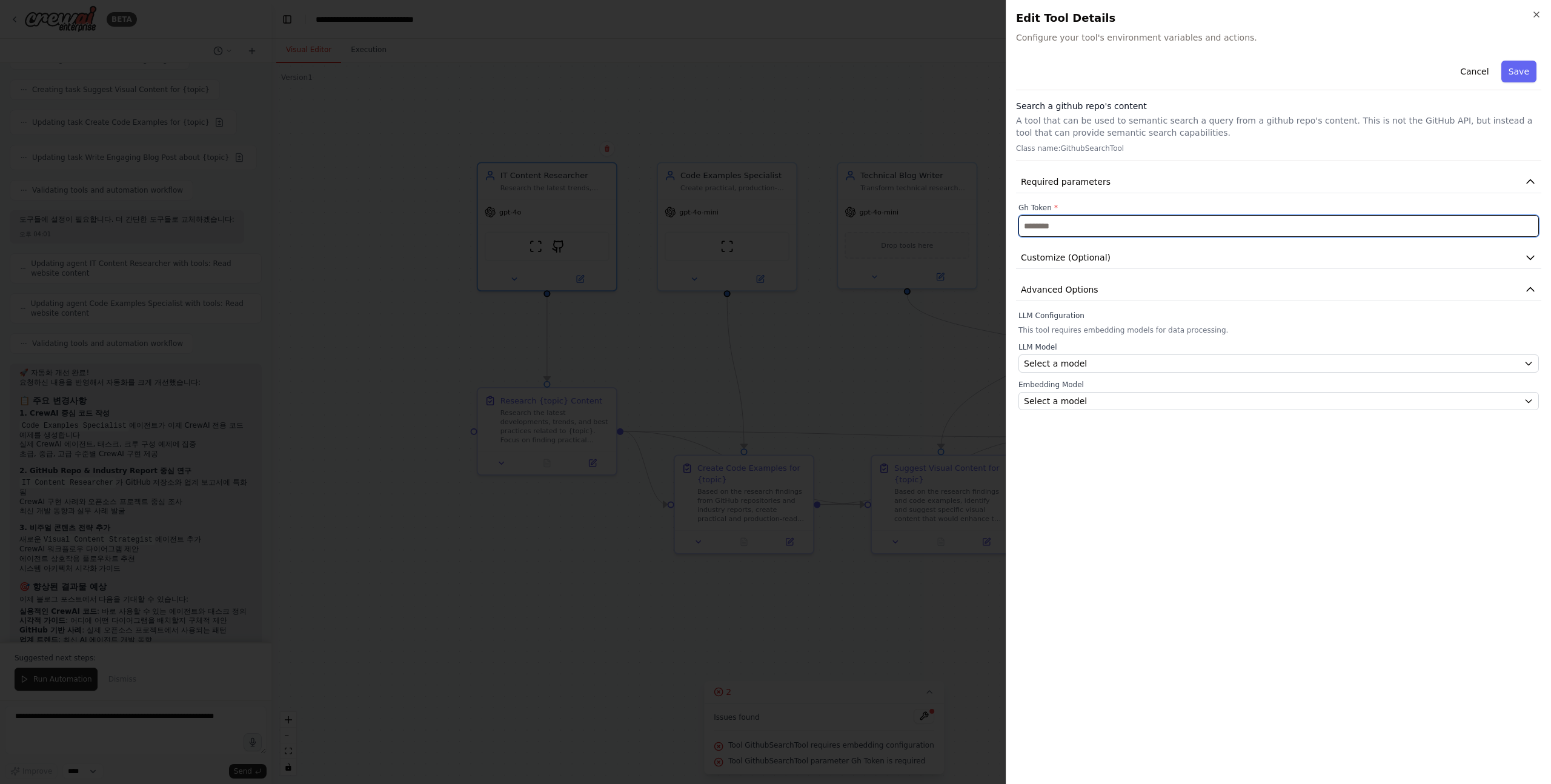
click at [1117, 231] on input "text" at bounding box center [1279, 226] width 521 height 22
paste input "**********"
click at [1239, 225] on input "**********" at bounding box center [1279, 226] width 521 height 22
type input "**********"
click at [1525, 76] on button "Save" at bounding box center [1519, 71] width 35 height 22
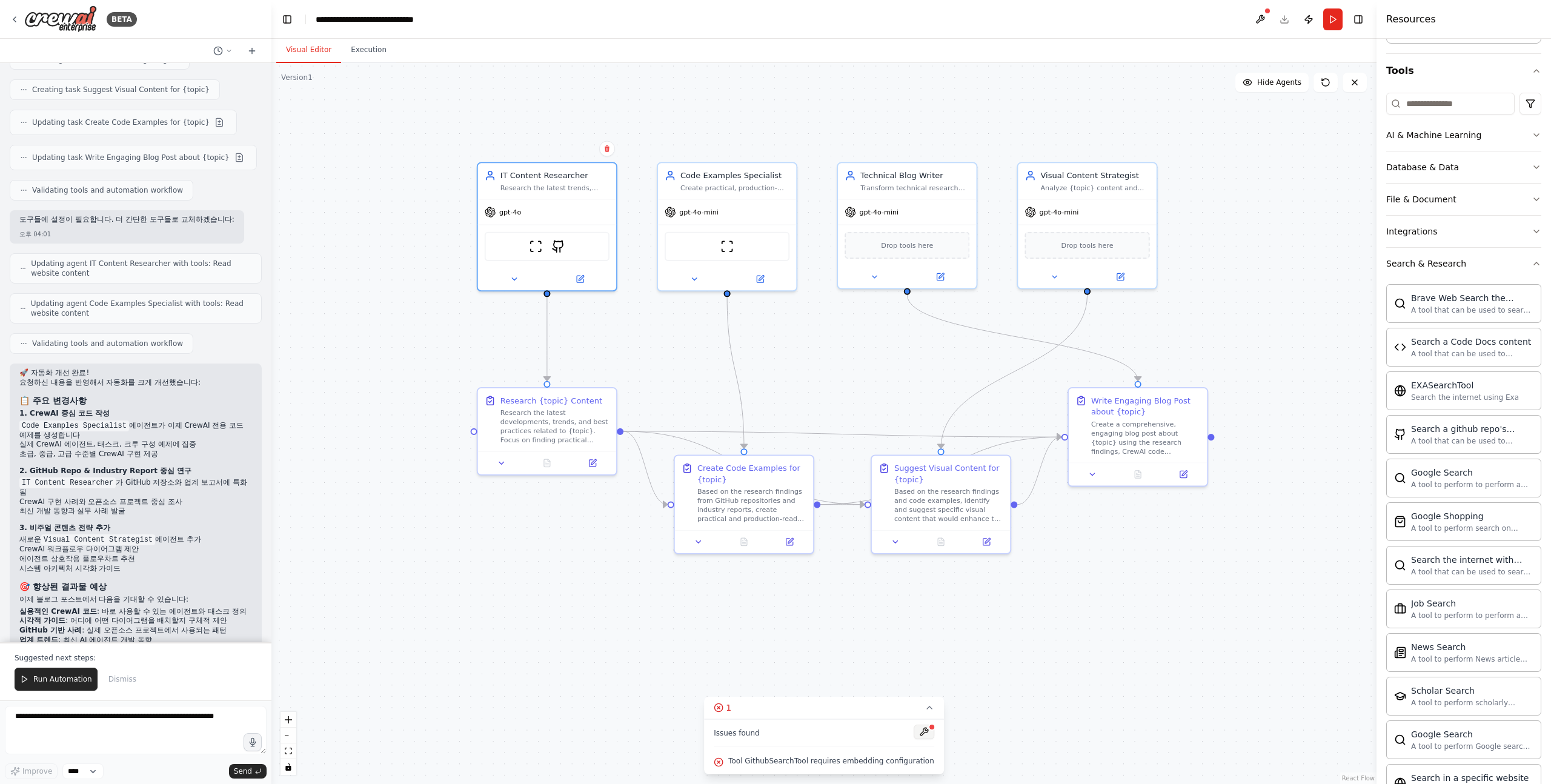
click at [921, 735] on button at bounding box center [924, 732] width 21 height 14
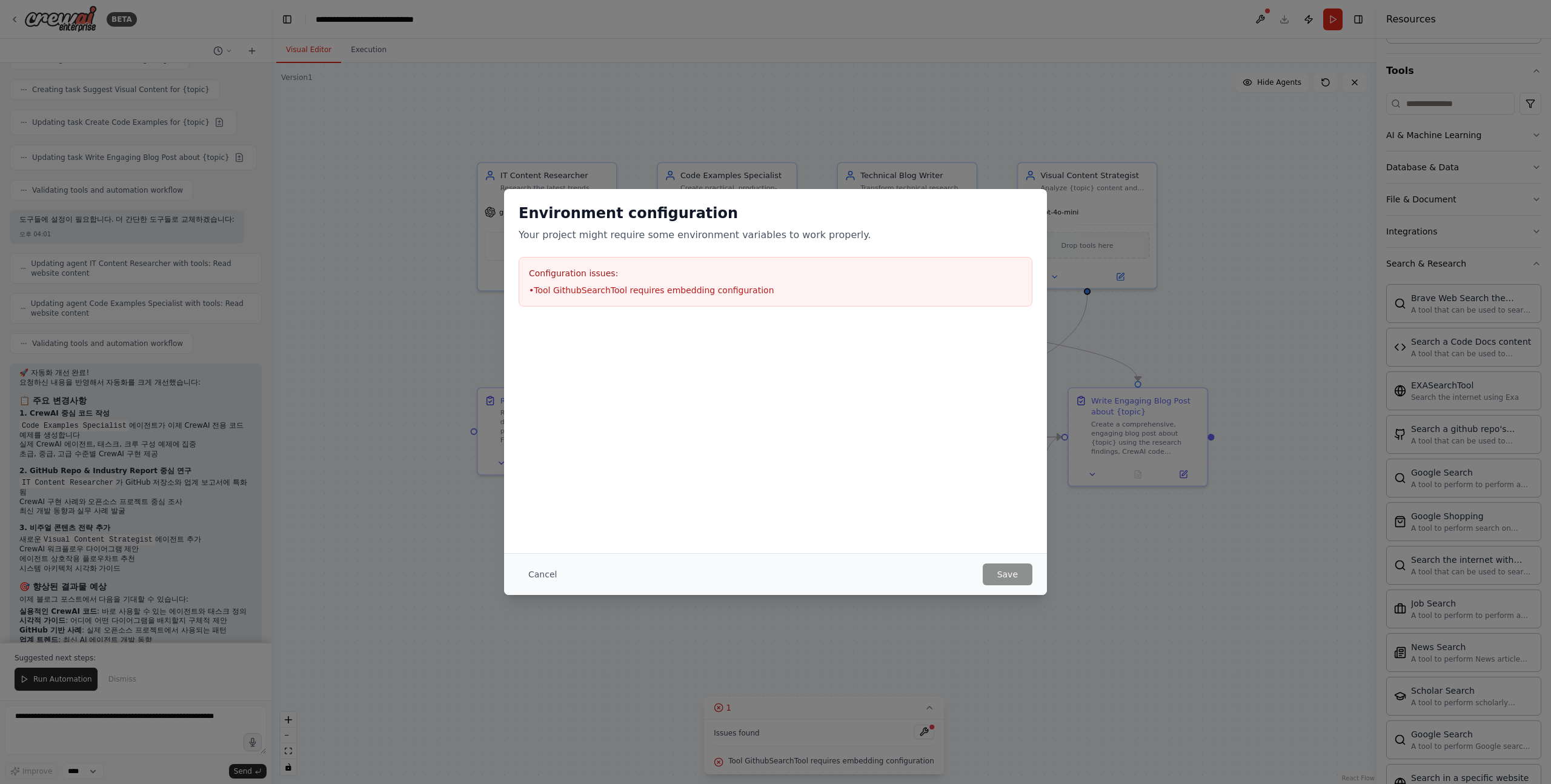
click at [625, 293] on li "• Tool GithubSearchTool requires embedding configuration" at bounding box center [776, 290] width 493 height 12
click at [704, 314] on div "Environment configuration Your project might require some environment variables…" at bounding box center [776, 255] width 543 height 132
click at [535, 576] on button "Cancel" at bounding box center [542, 574] width 48 height 22
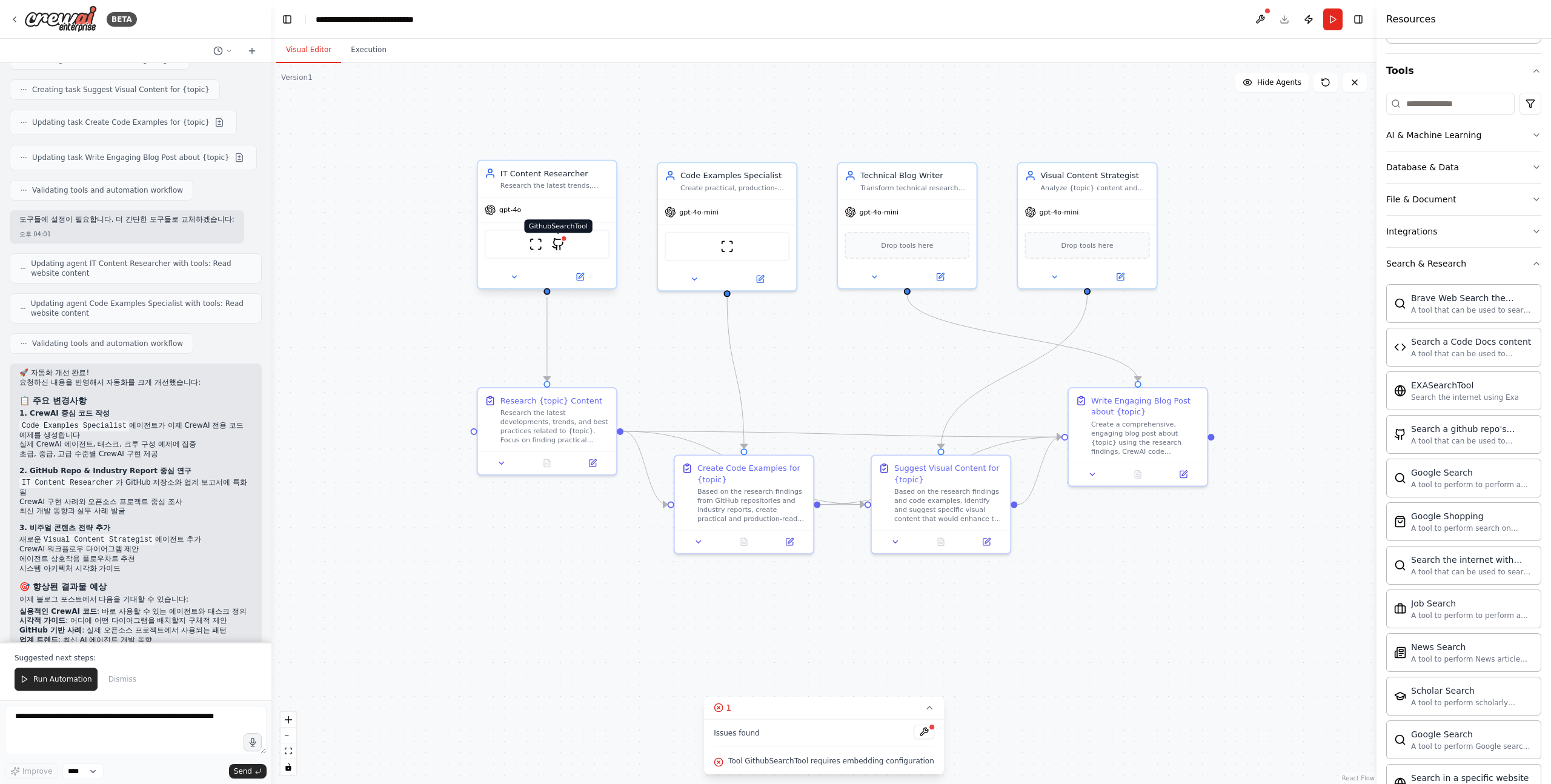
click at [558, 246] on img at bounding box center [558, 244] width 13 height 13
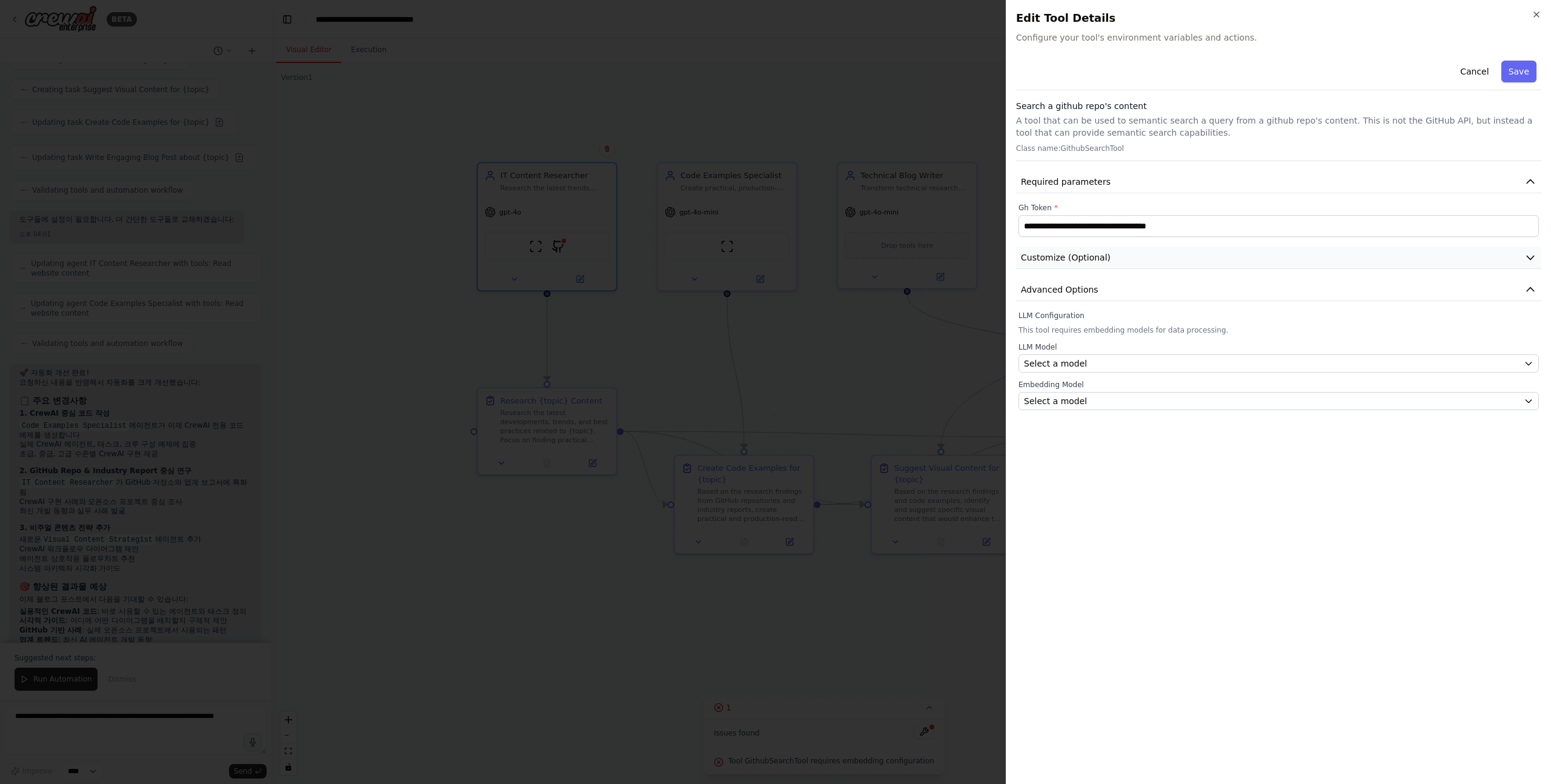
click at [1228, 262] on button "Customize (Optional)" at bounding box center [1279, 258] width 526 height 22
click at [1126, 319] on button "Advanced Options" at bounding box center [1279, 324] width 526 height 22
click at [1234, 323] on button "Advanced Options" at bounding box center [1279, 324] width 526 height 22
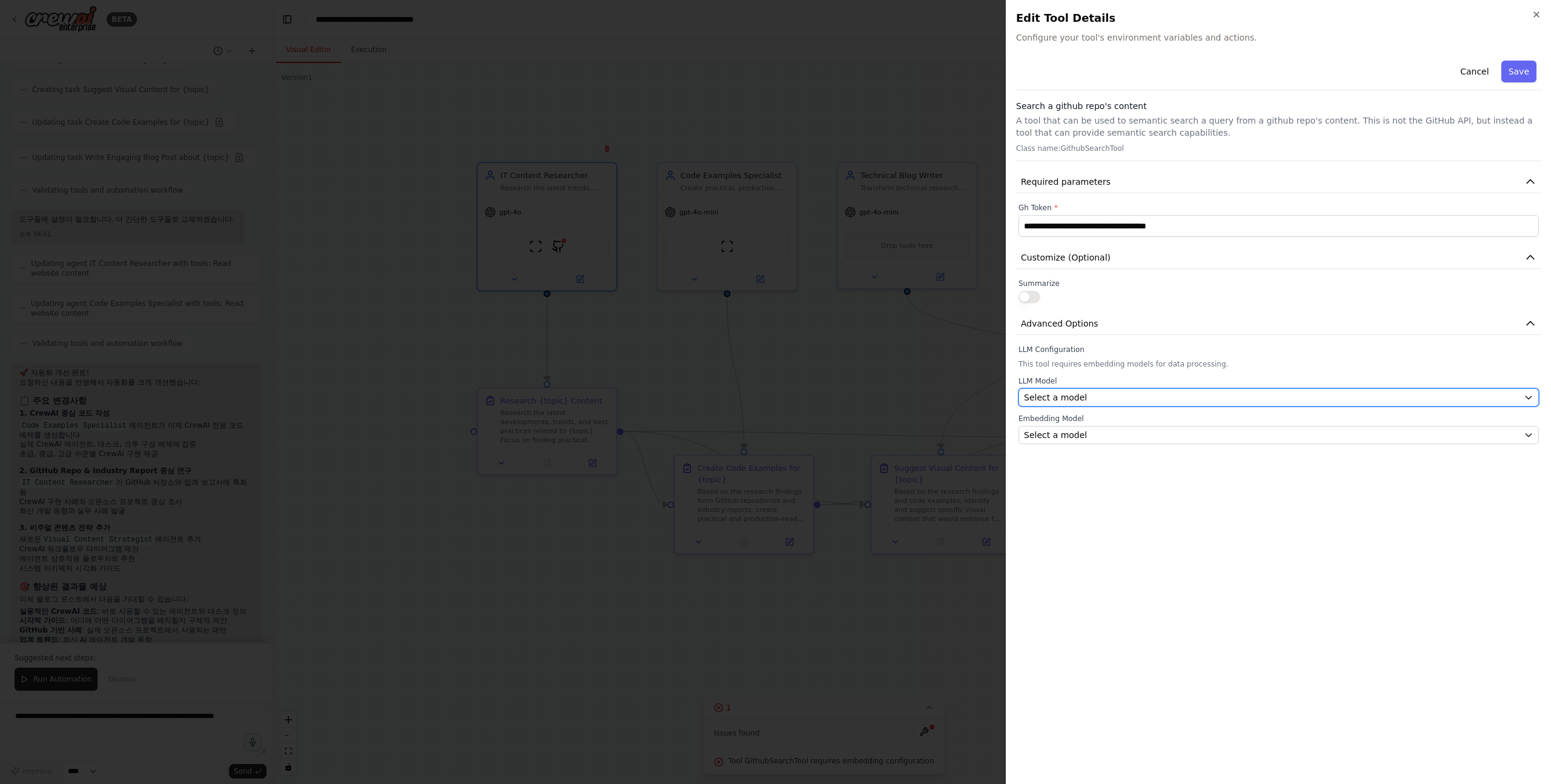
click at [1110, 396] on div "Select a model" at bounding box center [1272, 397] width 495 height 12
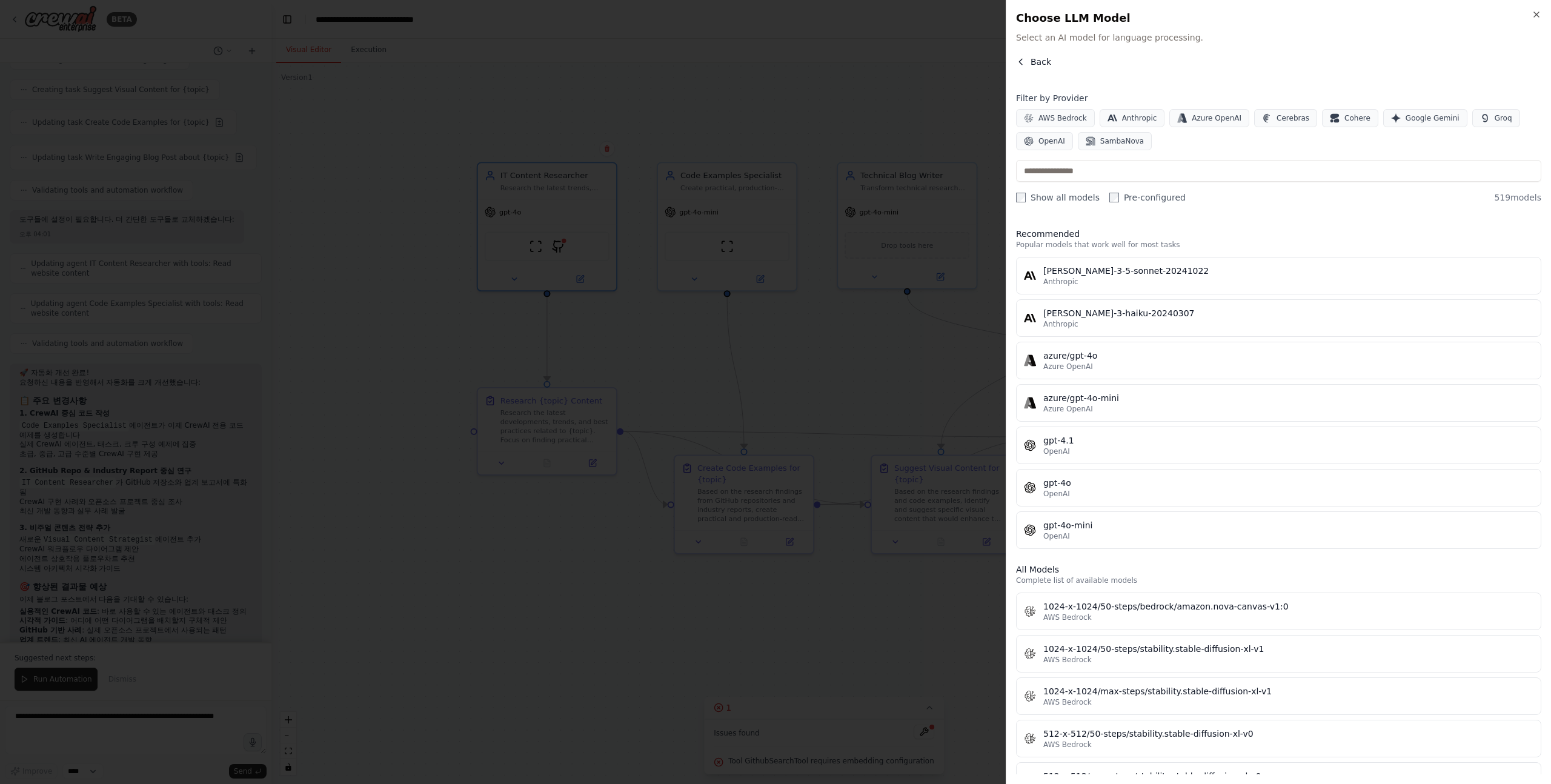
click at [1022, 59] on icon "button" at bounding box center [1020, 61] width 3 height 6
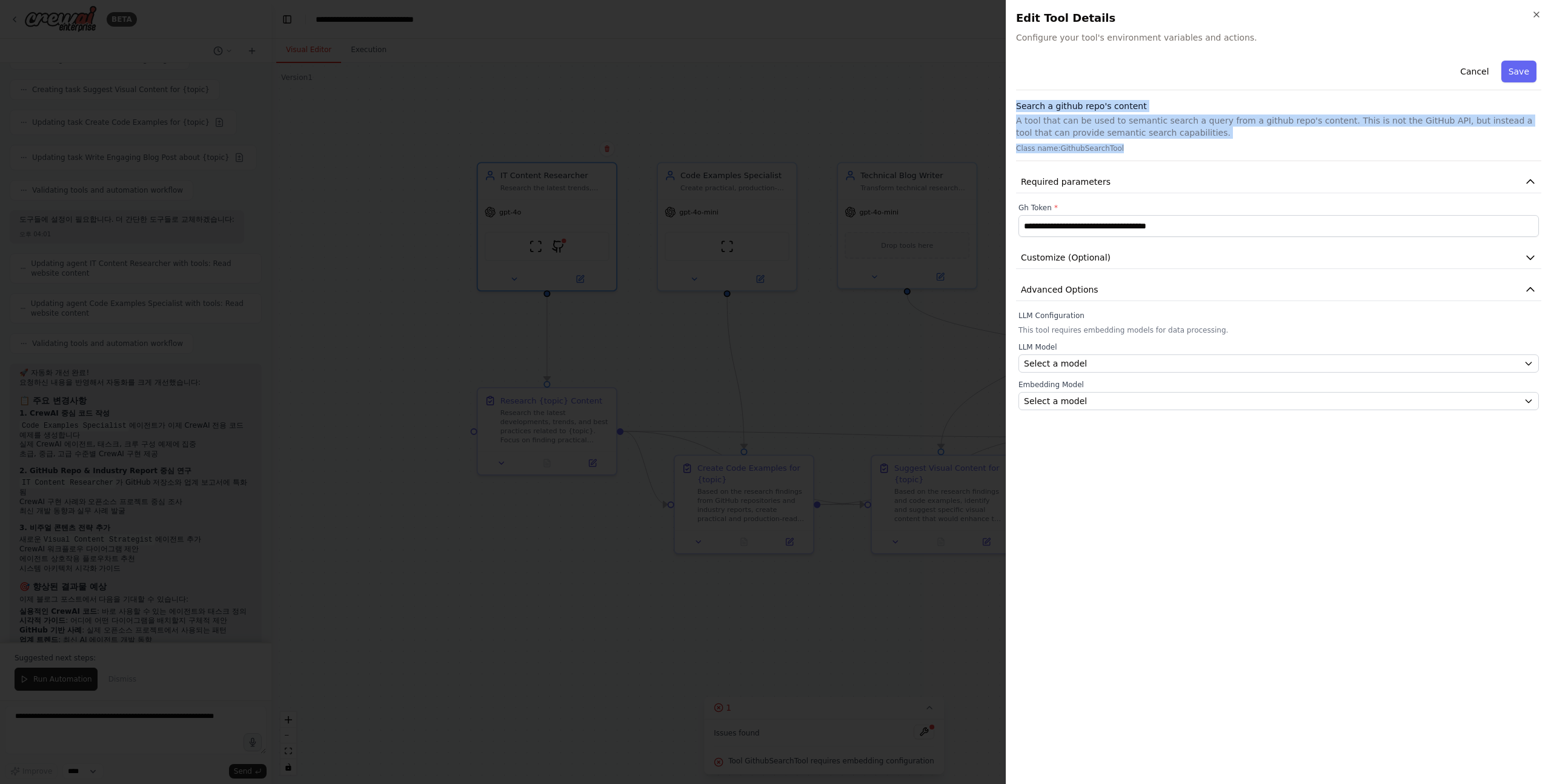
drag, startPoint x: 1014, startPoint y: 103, endPoint x: 1157, endPoint y: 153, distance: 151.5
click at [1157, 153] on div "**********" at bounding box center [1279, 392] width 545 height 784
click at [1315, 163] on div "**********" at bounding box center [1279, 232] width 526 height 355
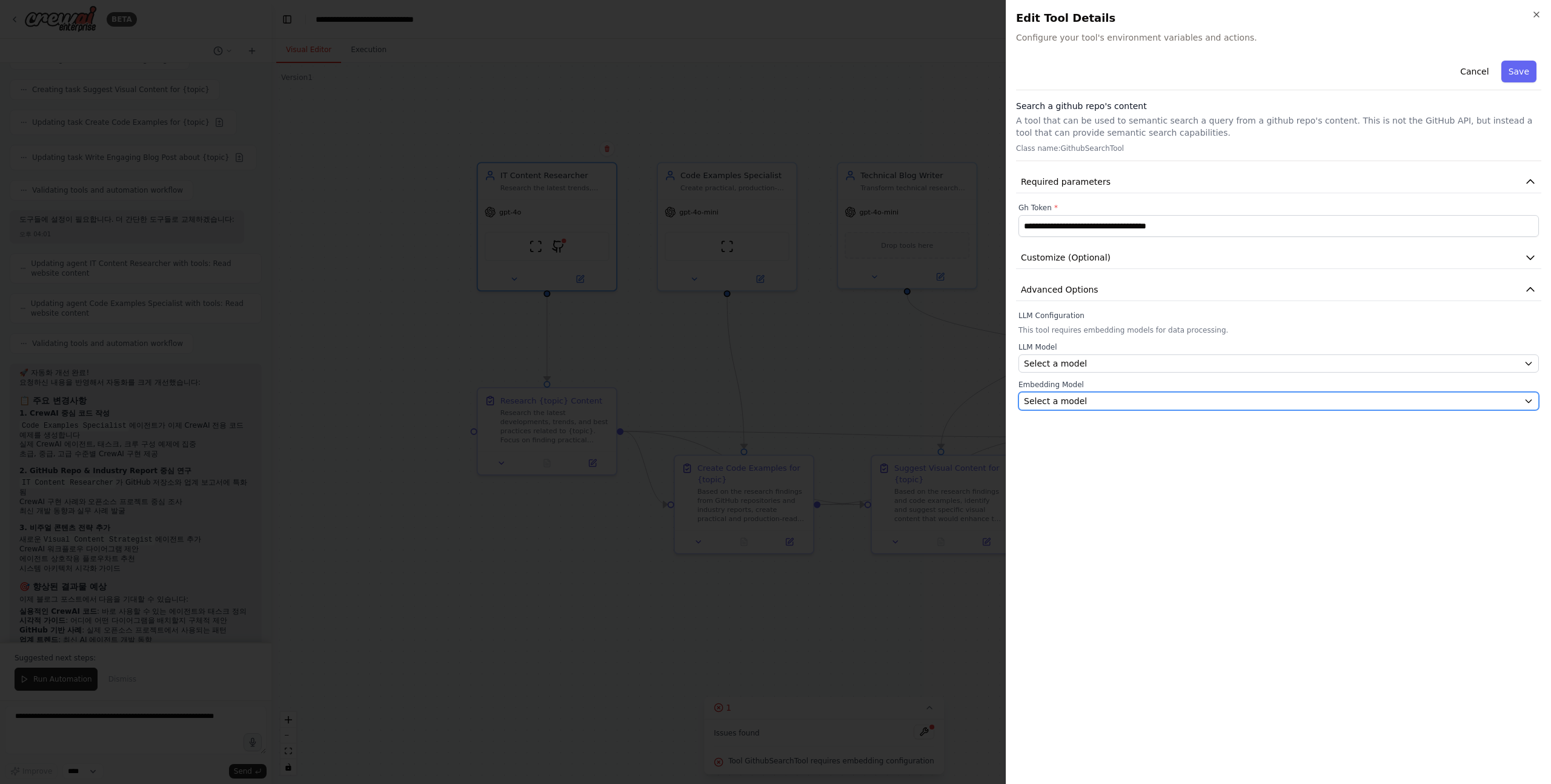
click at [1259, 400] on div "Select a model" at bounding box center [1272, 401] width 495 height 12
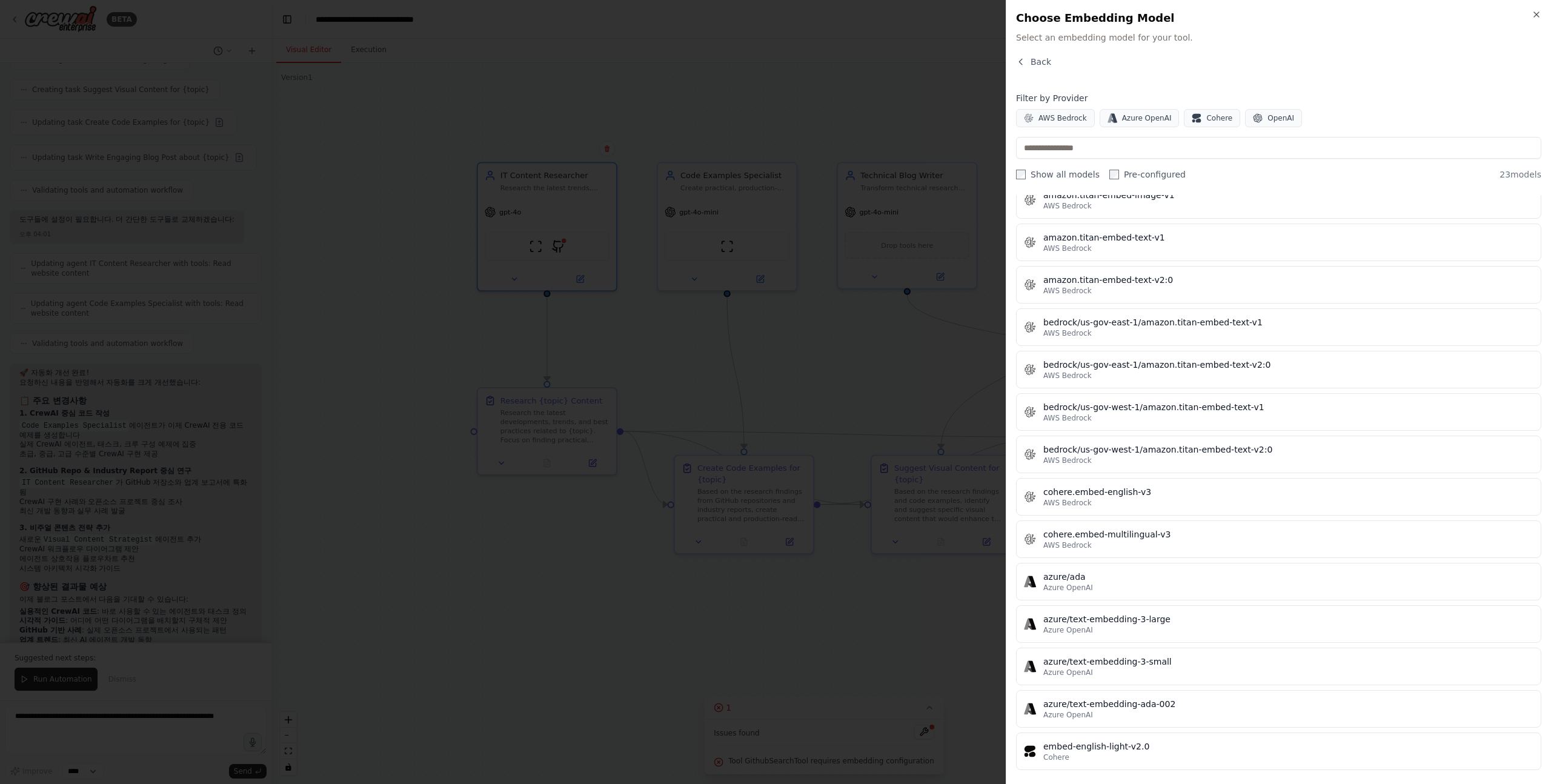
scroll to position [0, 0]
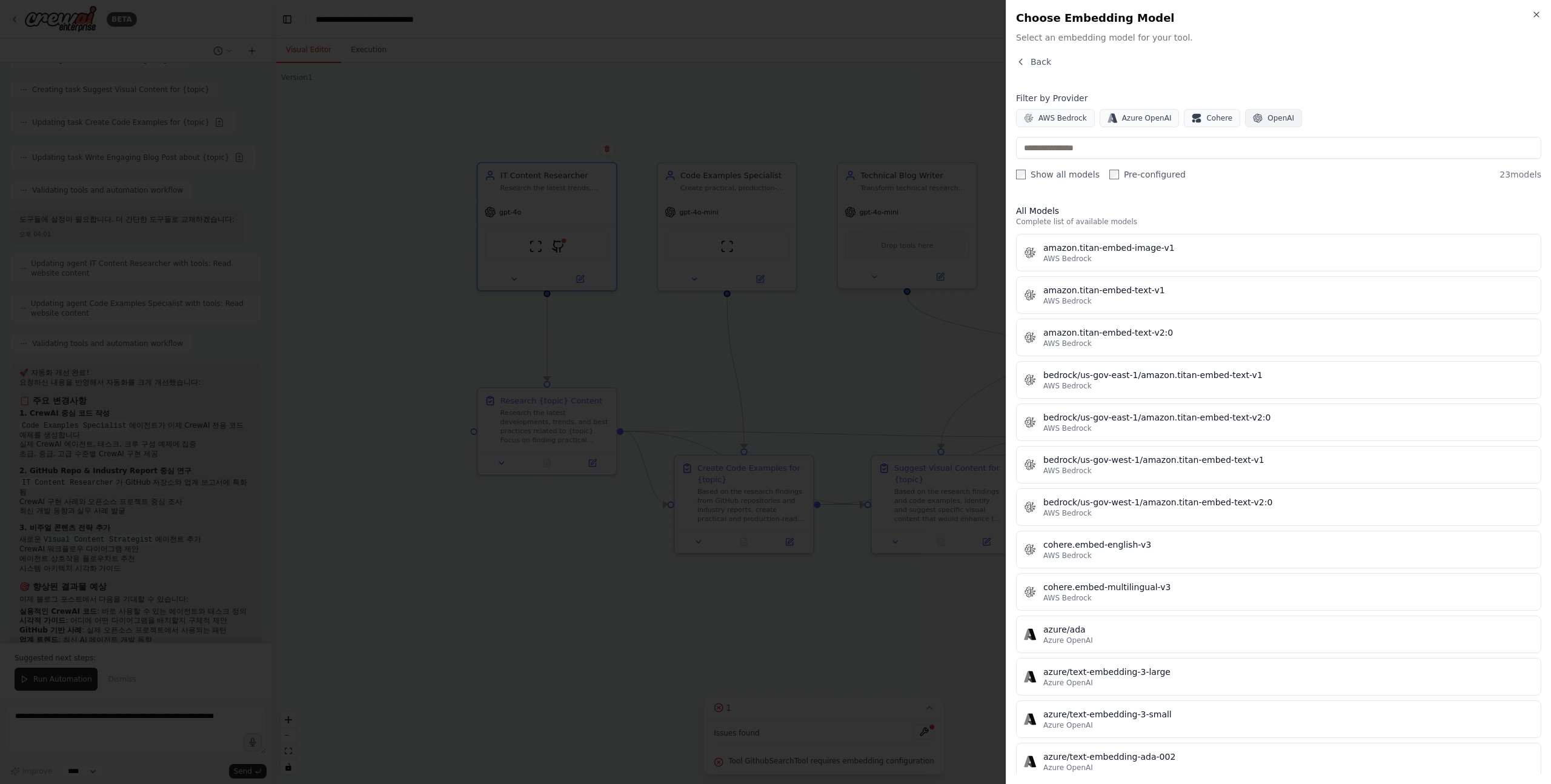
click at [1260, 123] on button "OpenAI" at bounding box center [1274, 118] width 57 height 18
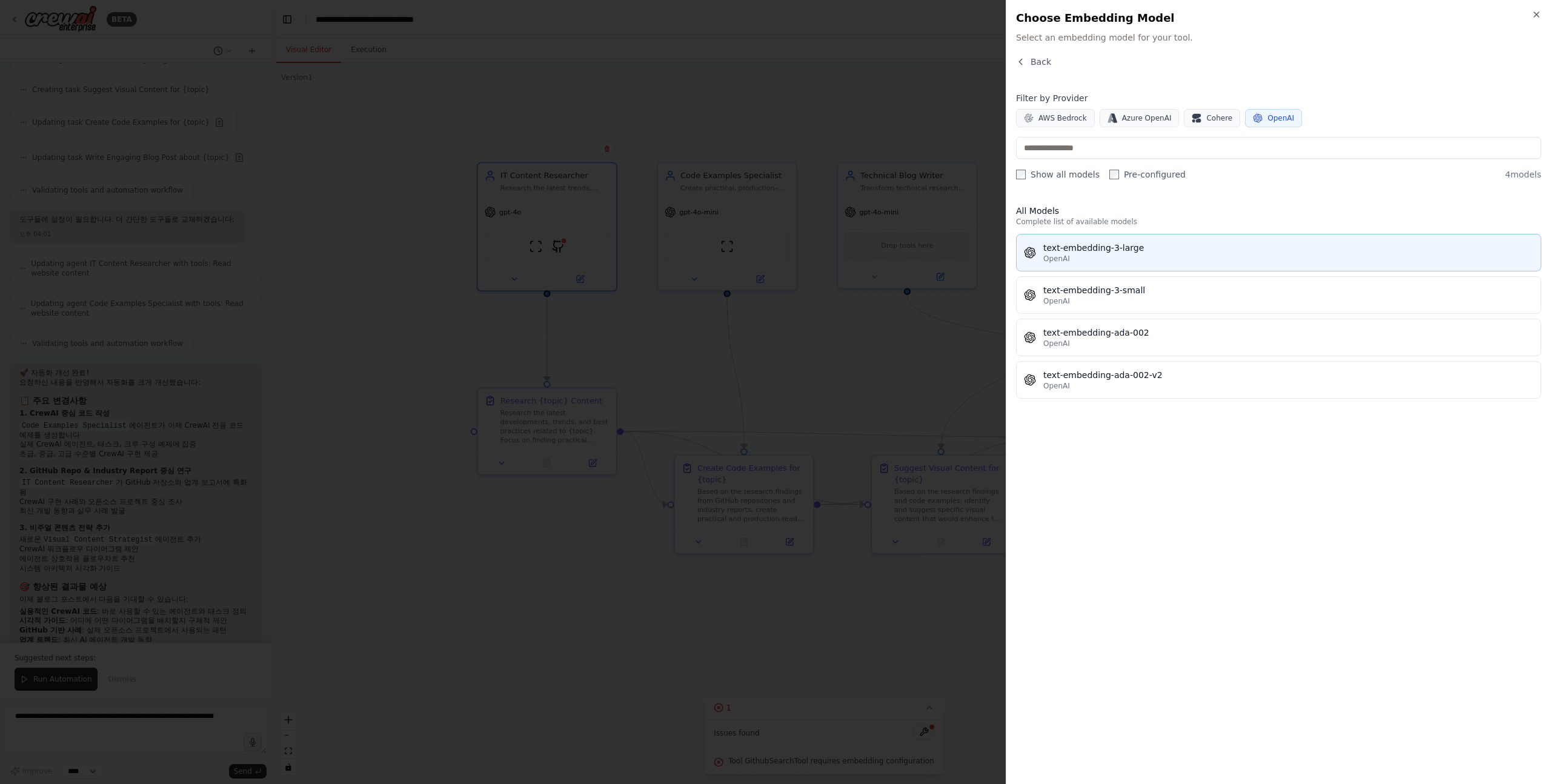
click at [1157, 261] on div "OpenAI" at bounding box center [1289, 259] width 490 height 10
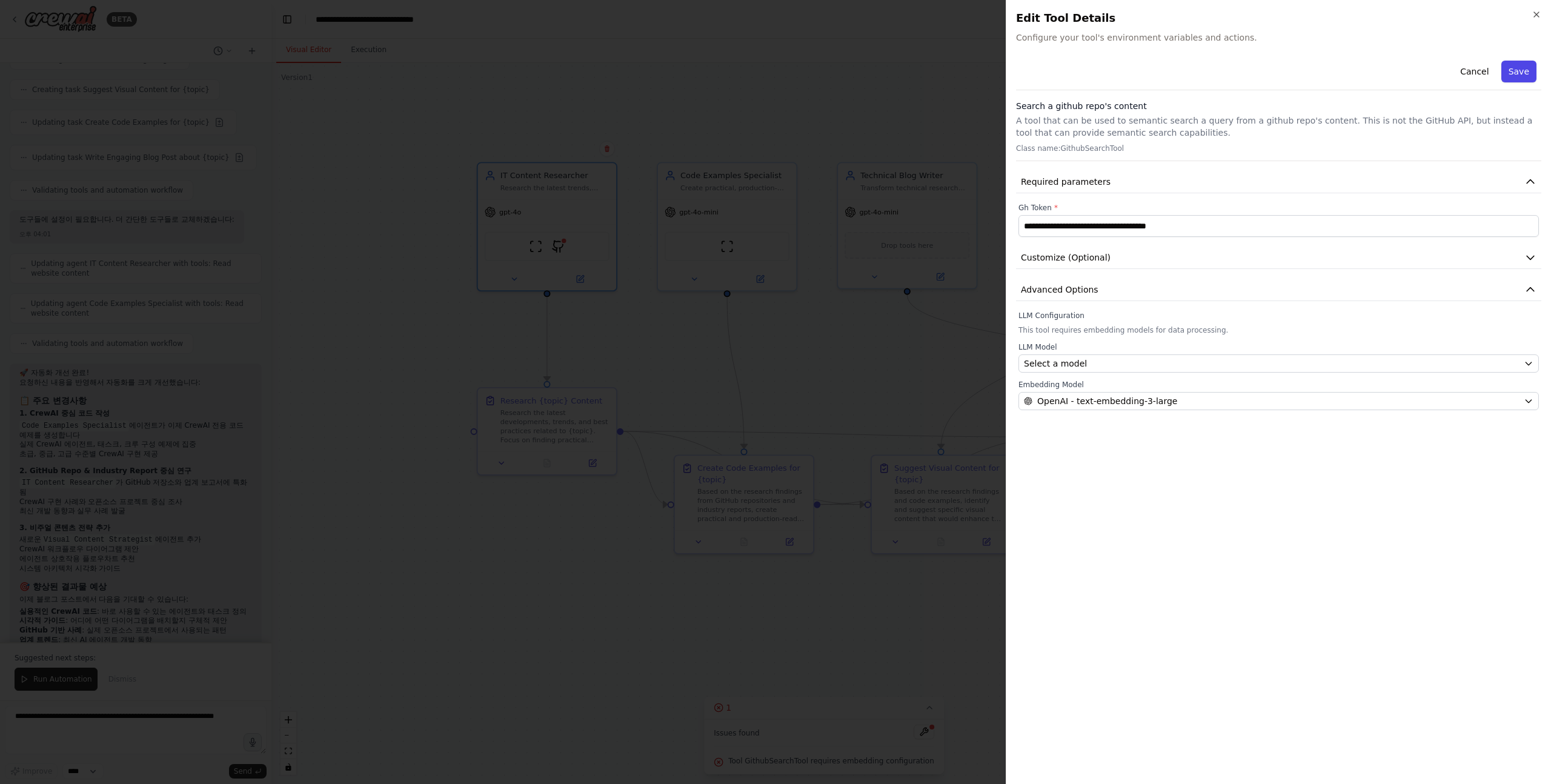
click at [1525, 63] on button "Save" at bounding box center [1519, 71] width 35 height 22
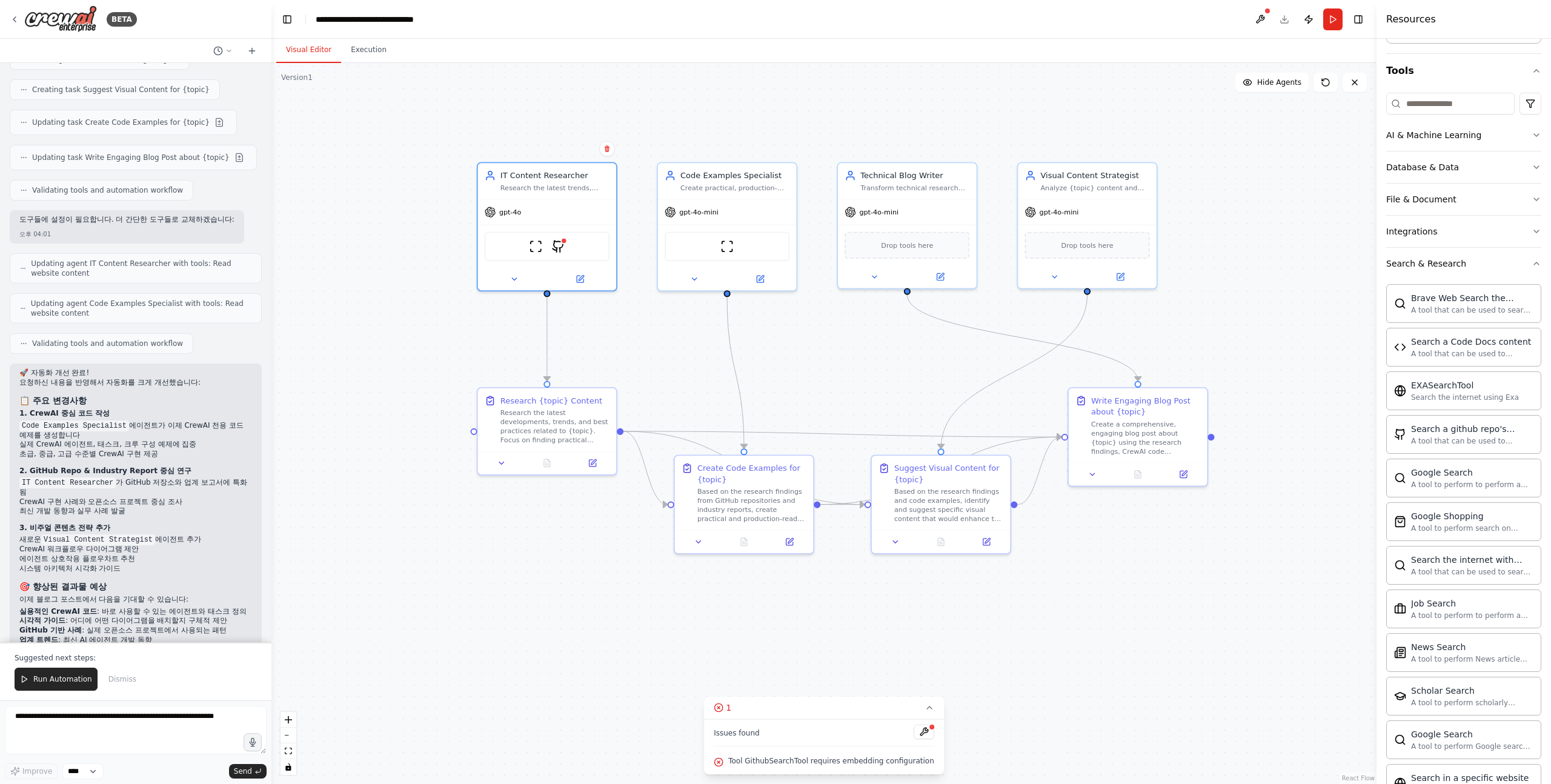
click at [838, 763] on span "Tool GithubSearchTool requires embedding configuration" at bounding box center [831, 761] width 206 height 10
click at [848, 763] on span "Tool GithubSearchTool requires embedding configuration" at bounding box center [831, 761] width 206 height 10
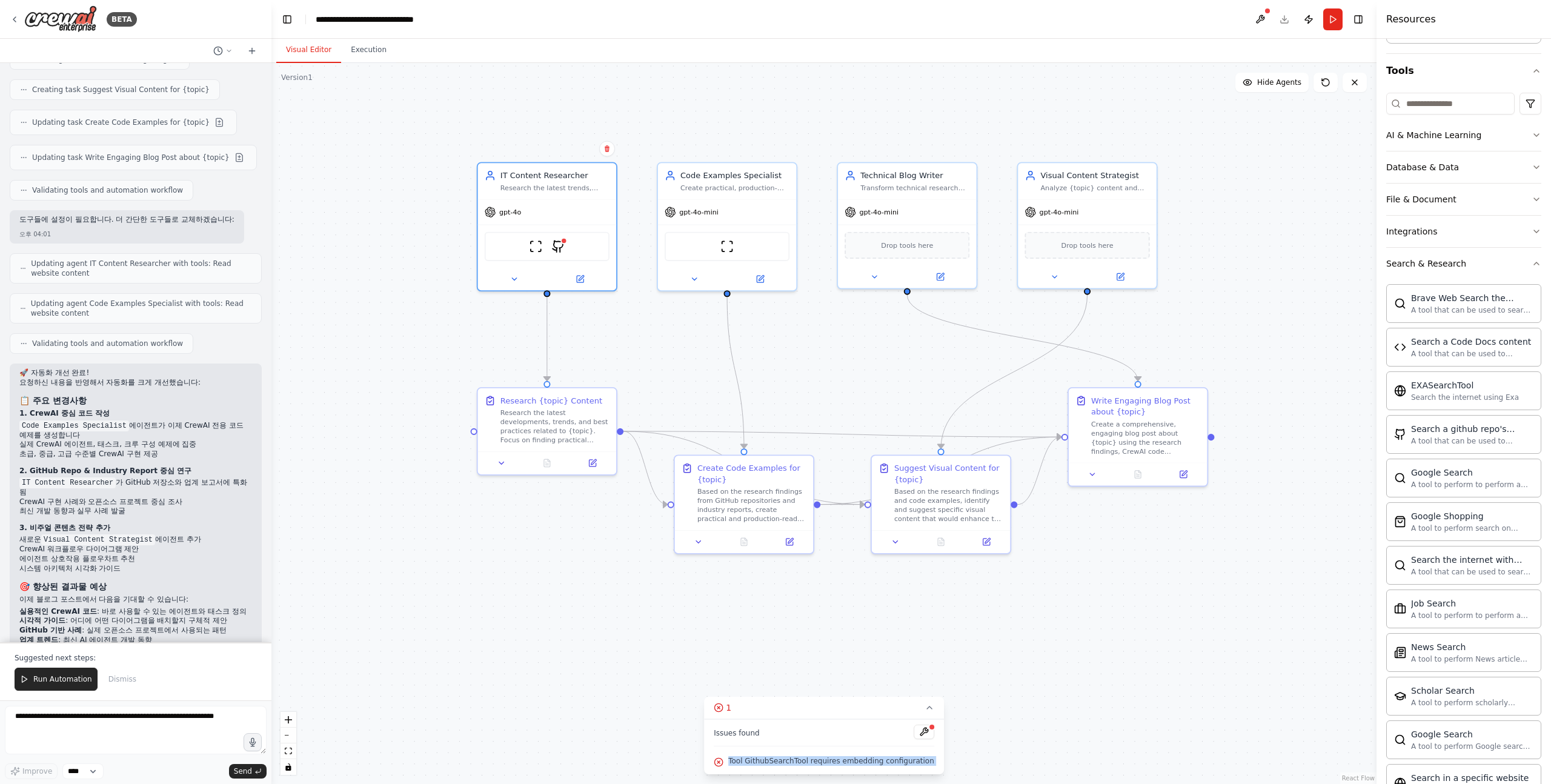
click at [848, 763] on span "Tool GithubSearchTool requires embedding configuration" at bounding box center [831, 761] width 206 height 10
click at [562, 246] on img at bounding box center [558, 244] width 13 height 13
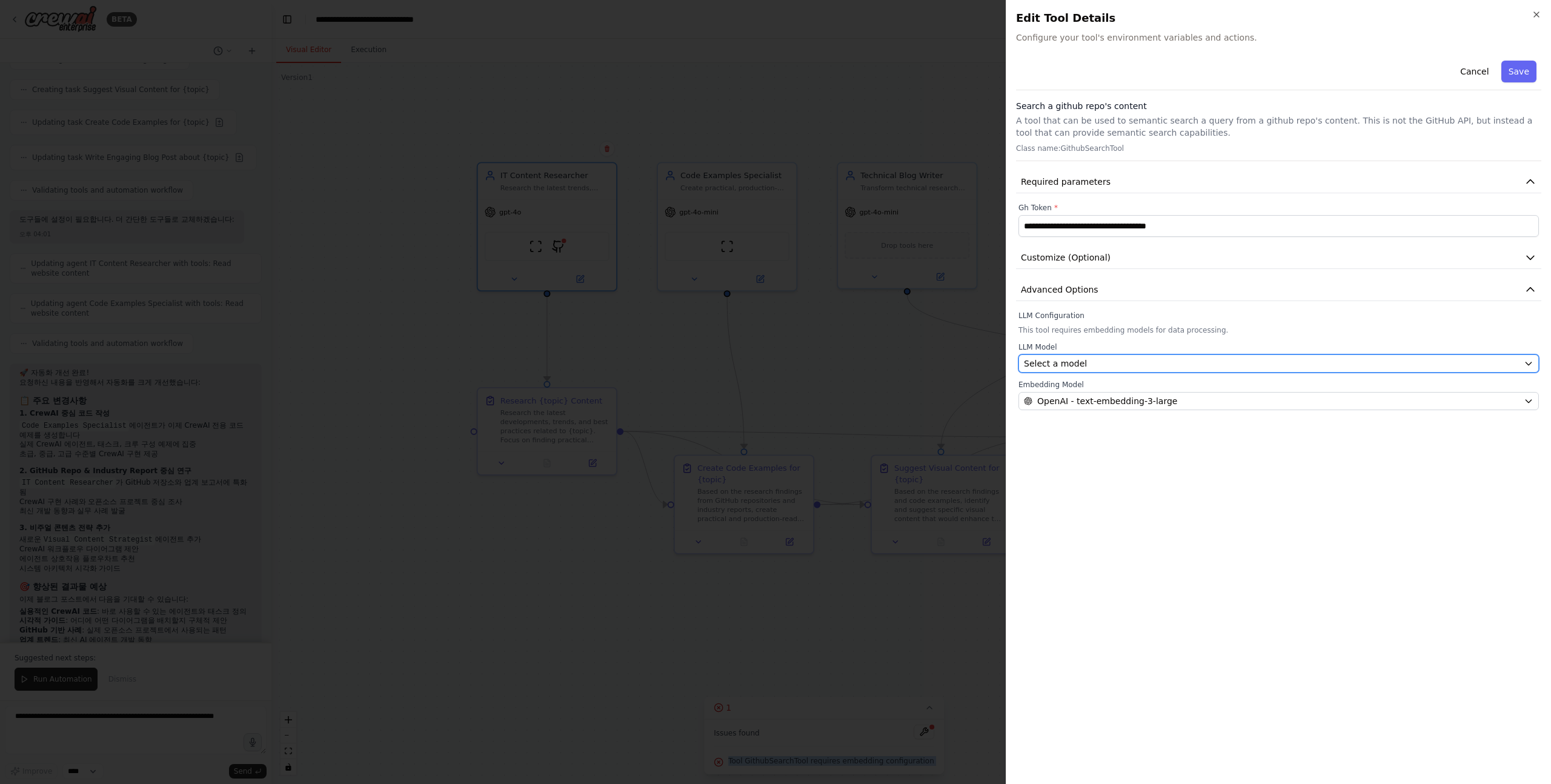
click at [1072, 365] on span "Select a model" at bounding box center [1055, 363] width 63 height 12
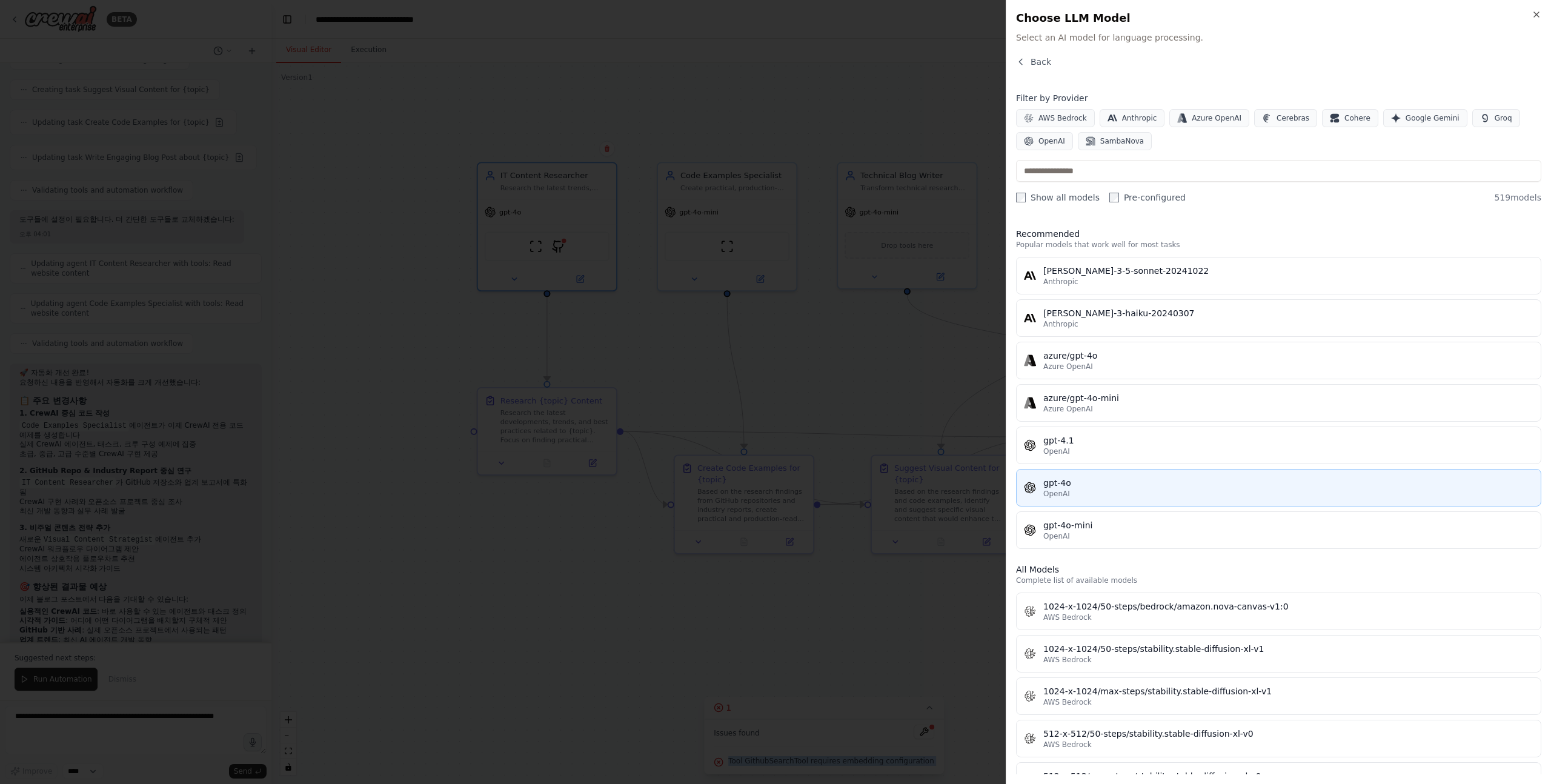
click at [1138, 484] on div "gpt-4o" at bounding box center [1289, 482] width 490 height 12
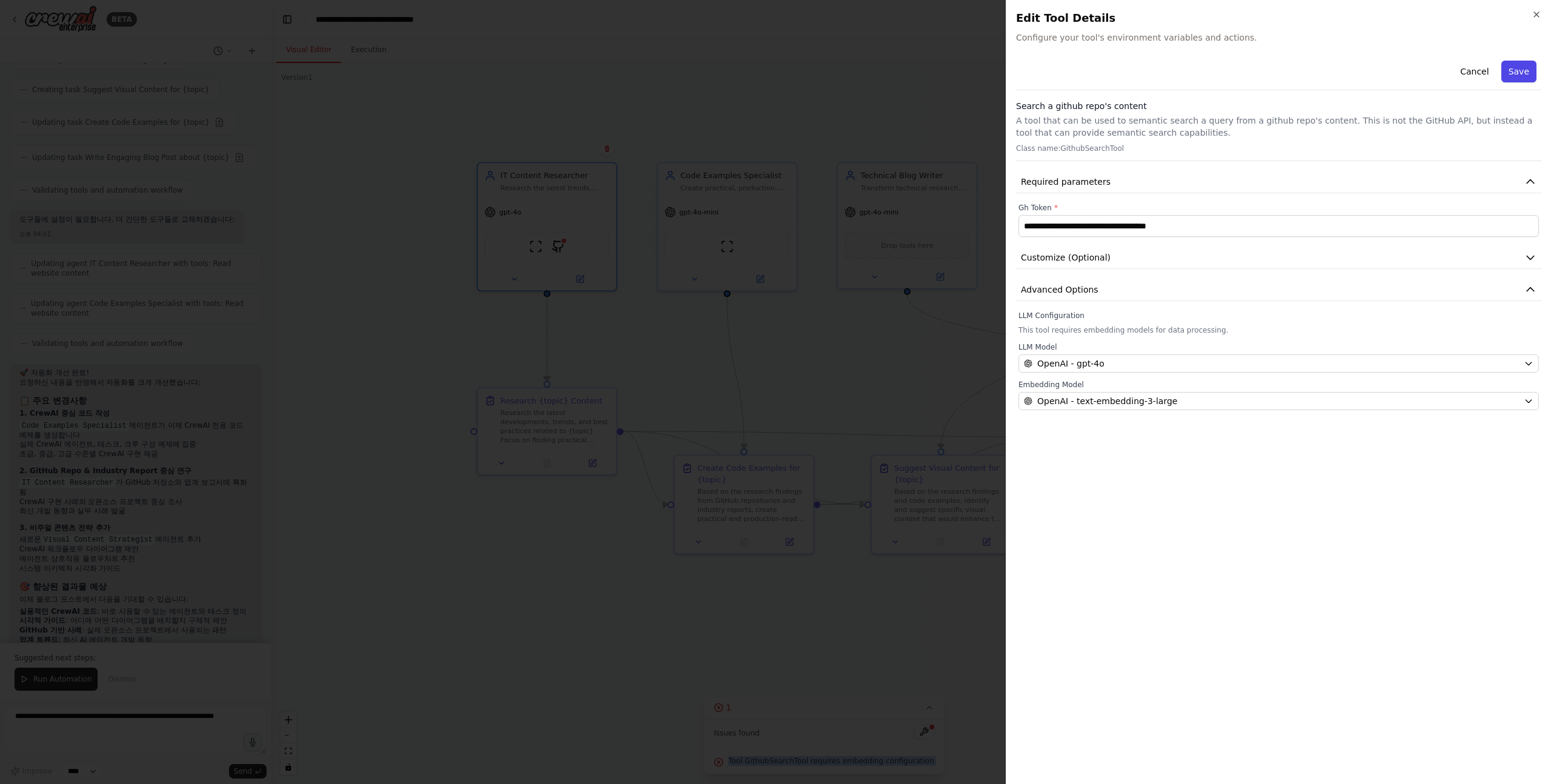
click at [1520, 74] on button "Save" at bounding box center [1519, 71] width 35 height 22
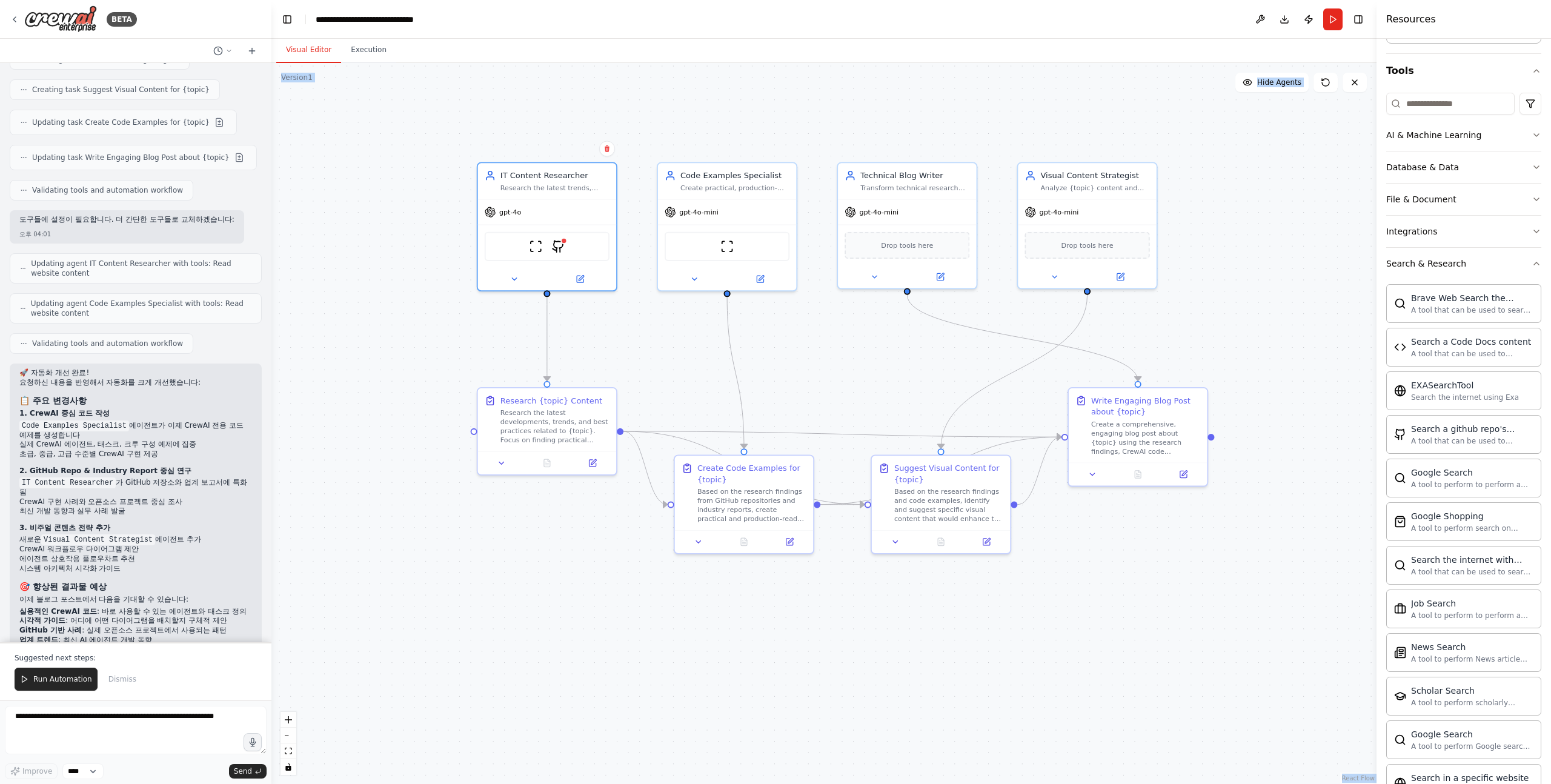
click at [683, 665] on div ".deletable-edge-delete-btn { width: 20px; height: 20px; border: 0px solid #ffff…" at bounding box center [824, 423] width 1105 height 721
click at [65, 681] on span "Run Automation" at bounding box center [62, 679] width 59 height 10
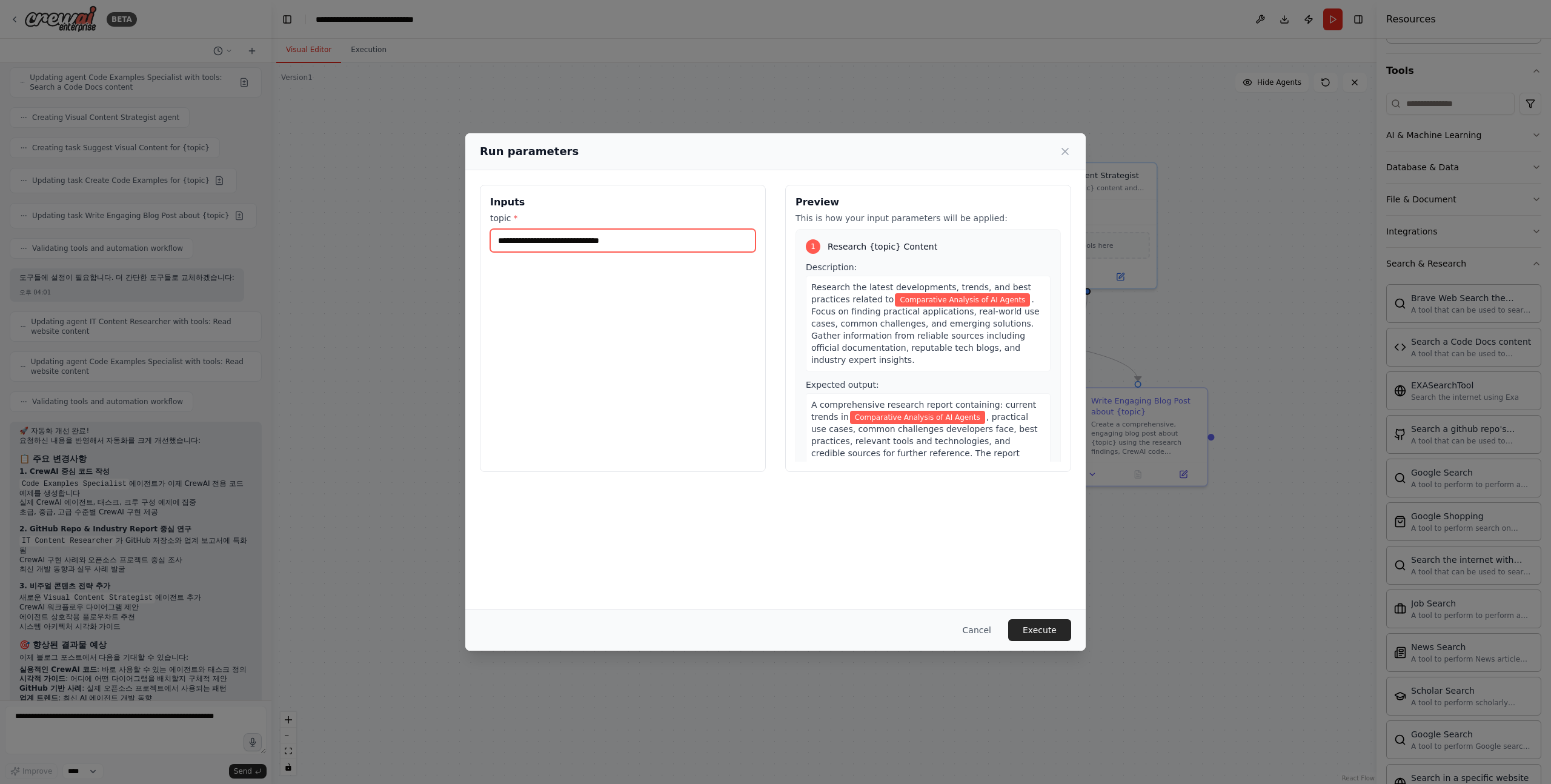
click at [590, 236] on input "**********" at bounding box center [623, 240] width 266 height 23
drag, startPoint x: 547, startPoint y: 239, endPoint x: 739, endPoint y: 239, distance: 192.0
click at [729, 239] on input "**********" at bounding box center [623, 240] width 266 height 23
click at [739, 239] on input "**********" at bounding box center [623, 240] width 266 height 23
click at [1027, 624] on button "Execute" at bounding box center [1040, 629] width 63 height 22
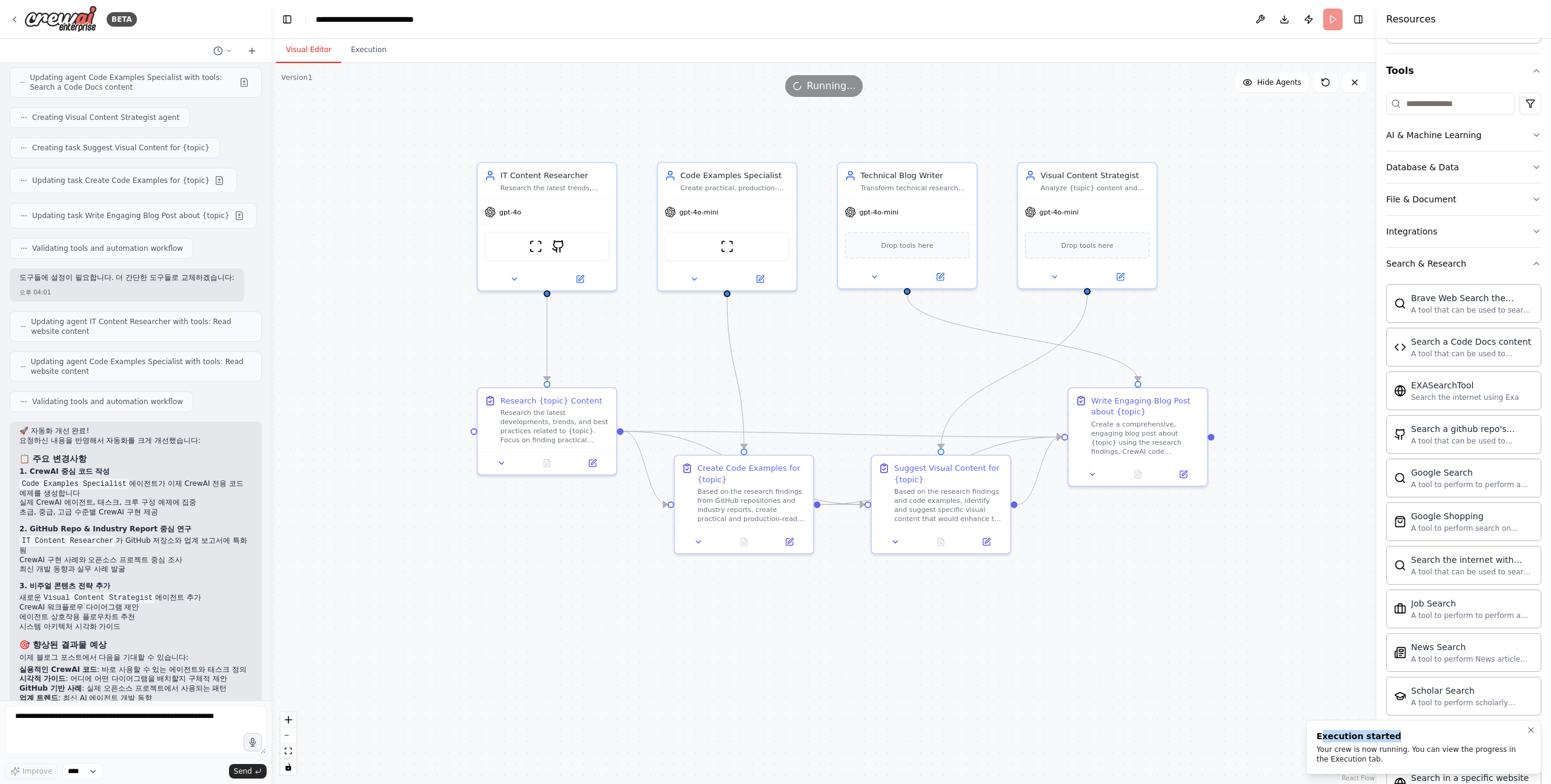
drag, startPoint x: 1323, startPoint y: 730, endPoint x: 1370, endPoint y: 764, distance: 58.0
click at [1370, 766] on li "Execution started Your crew is now running. You can view the progress in the Ex…" at bounding box center [1424, 747] width 235 height 54
click at [1370, 764] on li "Execution started Your crew is now running. You can view the progress in the Ex…" at bounding box center [1424, 747] width 235 height 54
click at [432, 645] on div ".deletable-edge-delete-btn { width: 20px; height: 20px; border: 0px solid #ffff…" at bounding box center [824, 423] width 1105 height 721
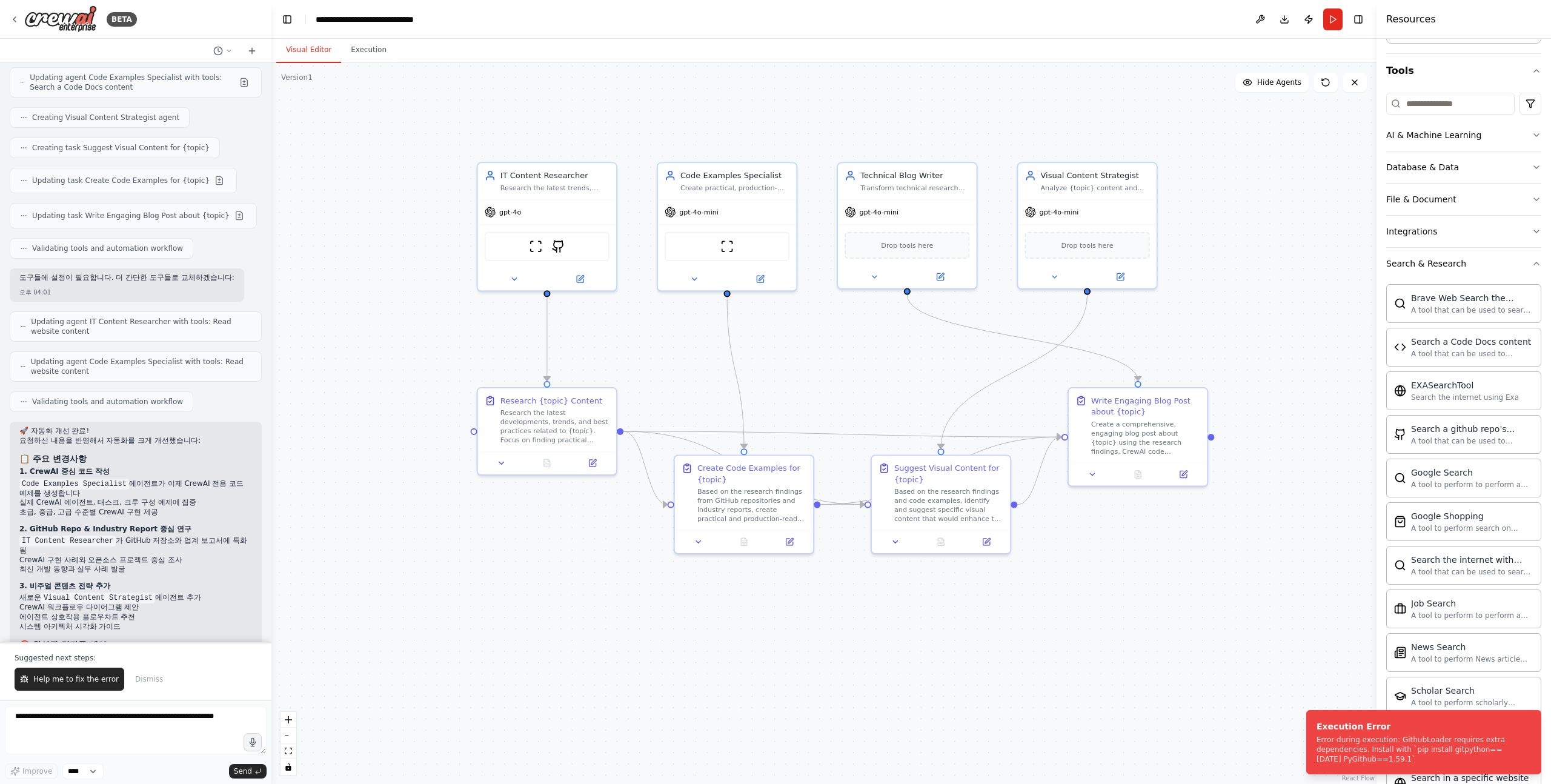
scroll to position [2391, 0]
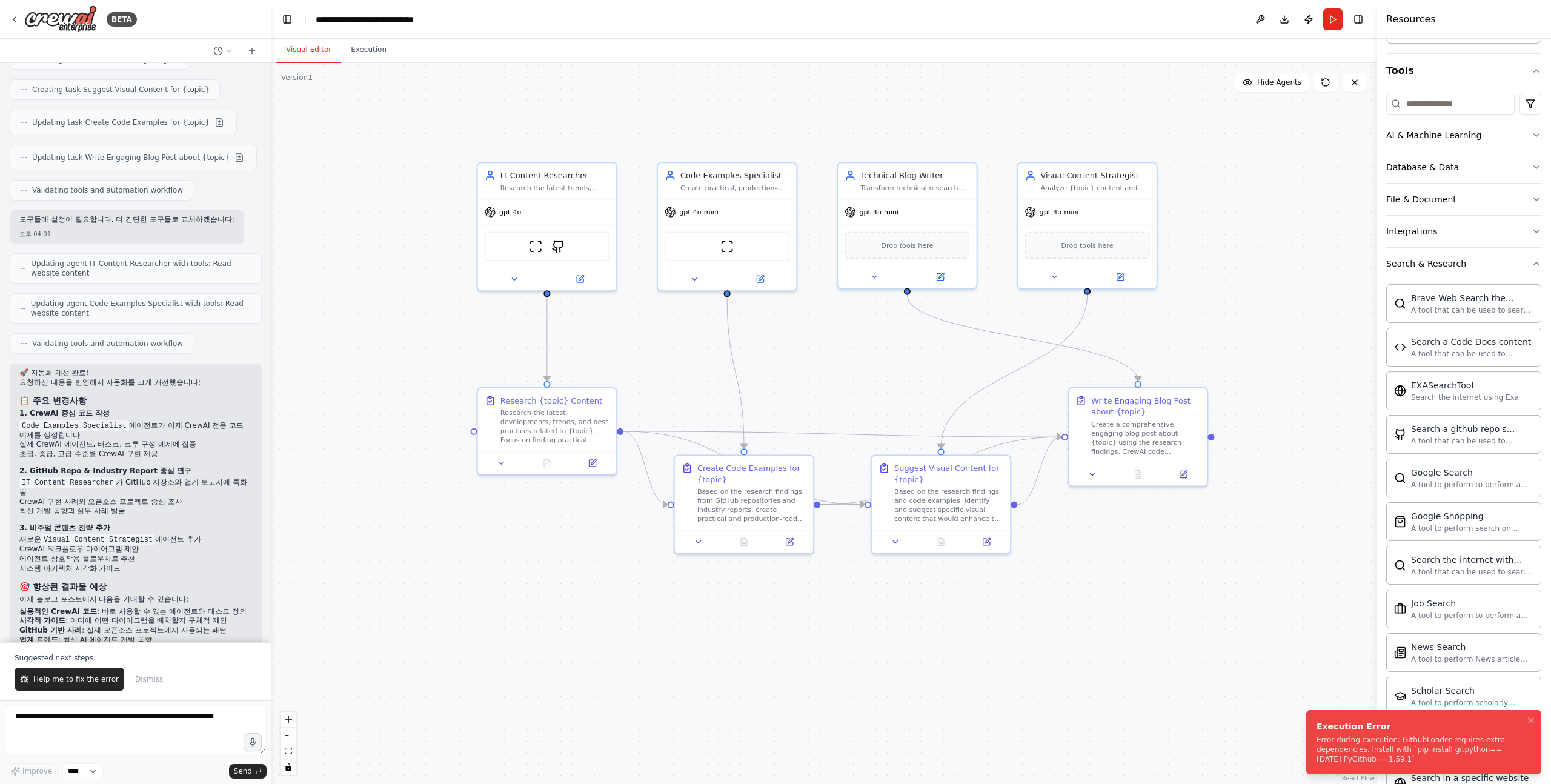
click at [1394, 743] on div "Error during execution: GithubLoader requires extra dependencies. Install with …" at bounding box center [1421, 749] width 209 height 29
click at [1421, 740] on div "Error during execution: GithubLoader requires extra dependencies. Install with …" at bounding box center [1421, 749] width 209 height 29
click at [1396, 739] on div "Error during execution: GithubLoader requires extra dependencies. Install with …" at bounding box center [1421, 749] width 209 height 29
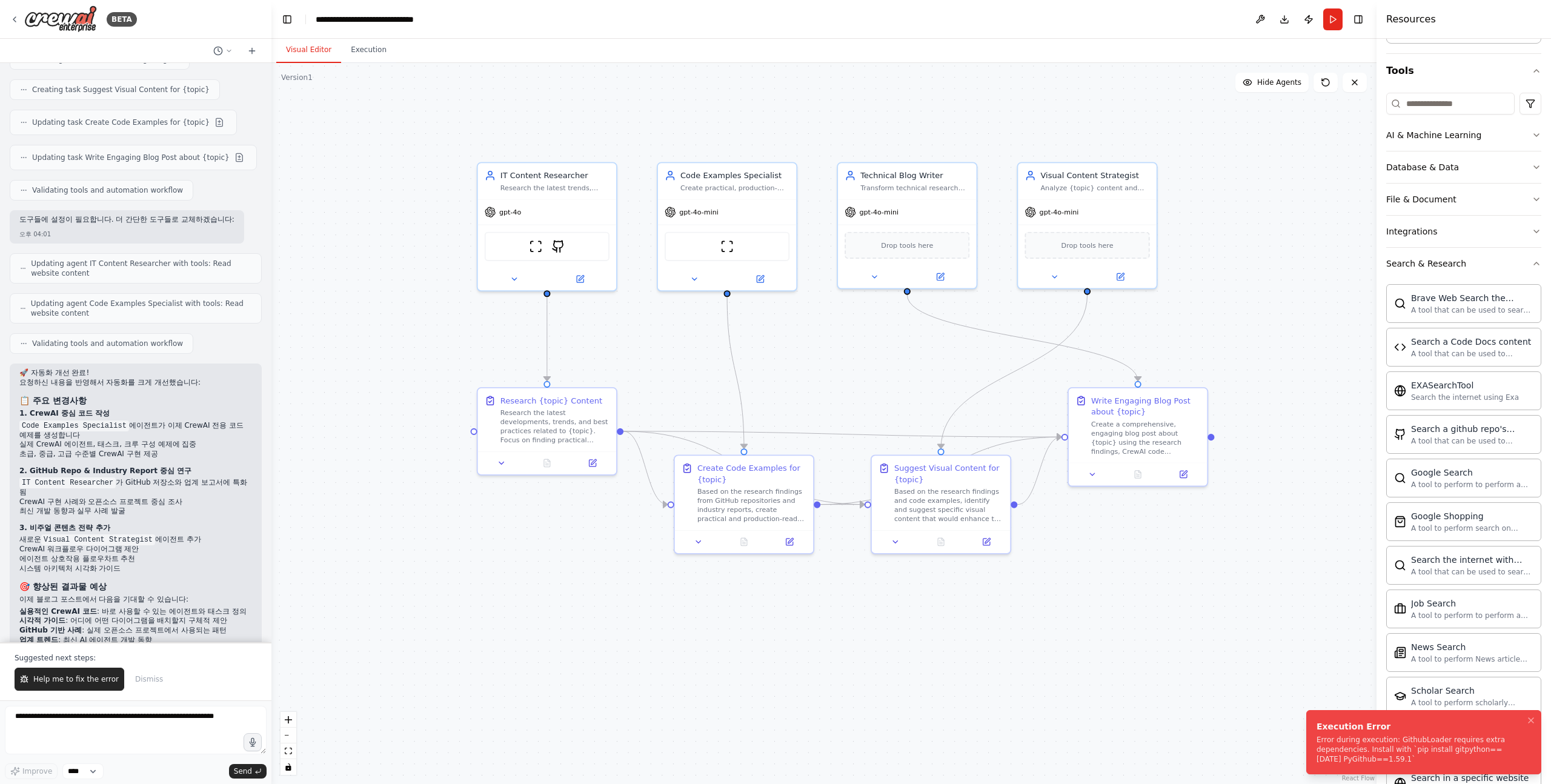
click at [1320, 739] on div "Error during execution: GithubLoader requires extra dependencies. Install with …" at bounding box center [1421, 749] width 209 height 29
drag, startPoint x: 1320, startPoint y: 739, endPoint x: 1399, endPoint y: 757, distance: 81.0
click at [1399, 757] on div "Error during execution: GithubLoader requires extra dependencies. Install with …" at bounding box center [1421, 749] width 209 height 29
click at [1375, 755] on div "Error during execution: GithubLoader requires extra dependencies. Install with …" at bounding box center [1421, 749] width 209 height 29
drag, startPoint x: 1397, startPoint y: 759, endPoint x: 1314, endPoint y: 741, distance: 84.9
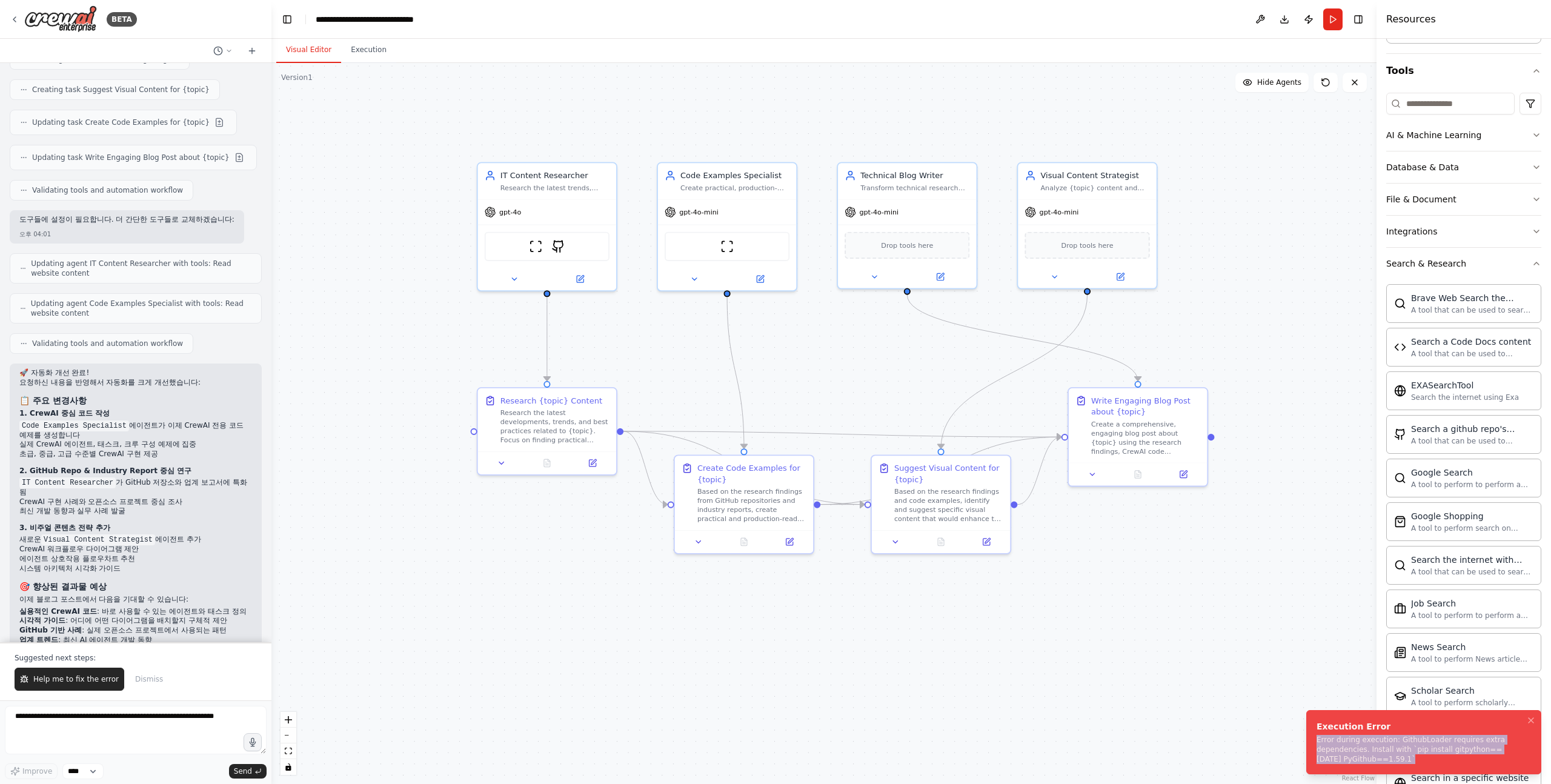
click at [1314, 741] on li "Execution Error Error during execution: GithubLoader requires extra dependencie…" at bounding box center [1424, 742] width 235 height 64
click at [1315, 741] on li "Execution Error Error during execution: GithubLoader requires extra dependencie…" at bounding box center [1424, 742] width 235 height 64
drag, startPoint x: 1315, startPoint y: 724, endPoint x: 1352, endPoint y: 740, distance: 40.3
click at [1352, 740] on body "BETA 읽기 쉽고 유익한 콘텐츠를 작성하는 IT/개발 분야의 파워 블로거. 쉬운 설명, 샘플 코드를 바탕으로 구체적인 예시와 통찰을 포함한 …" at bounding box center [776, 392] width 1551 height 784
click at [1352, 740] on div "Error during execution: GithubLoader requires extra dependencies. Install with …" at bounding box center [1421, 749] width 209 height 29
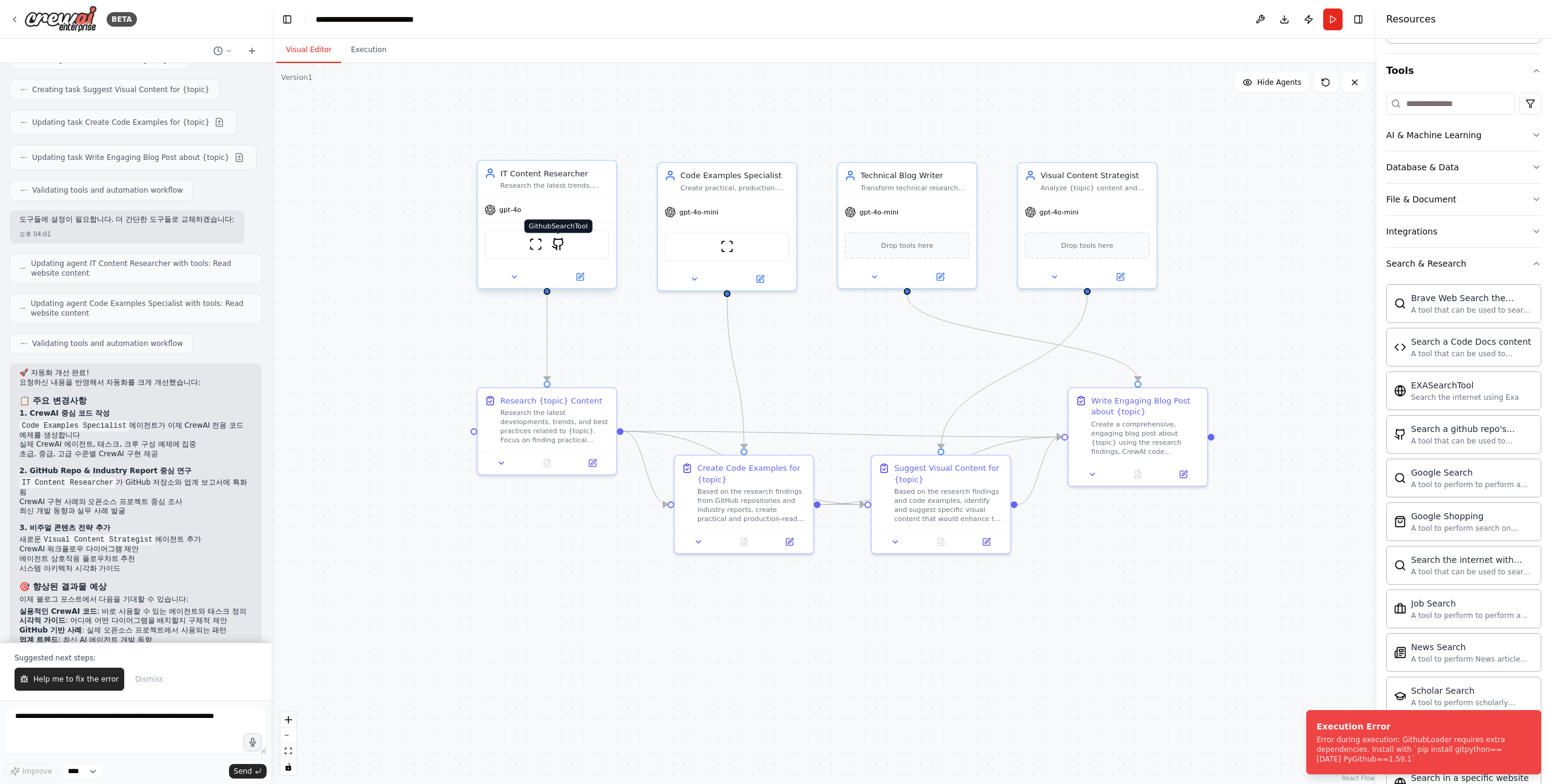
click at [560, 247] on img at bounding box center [558, 244] width 13 height 13
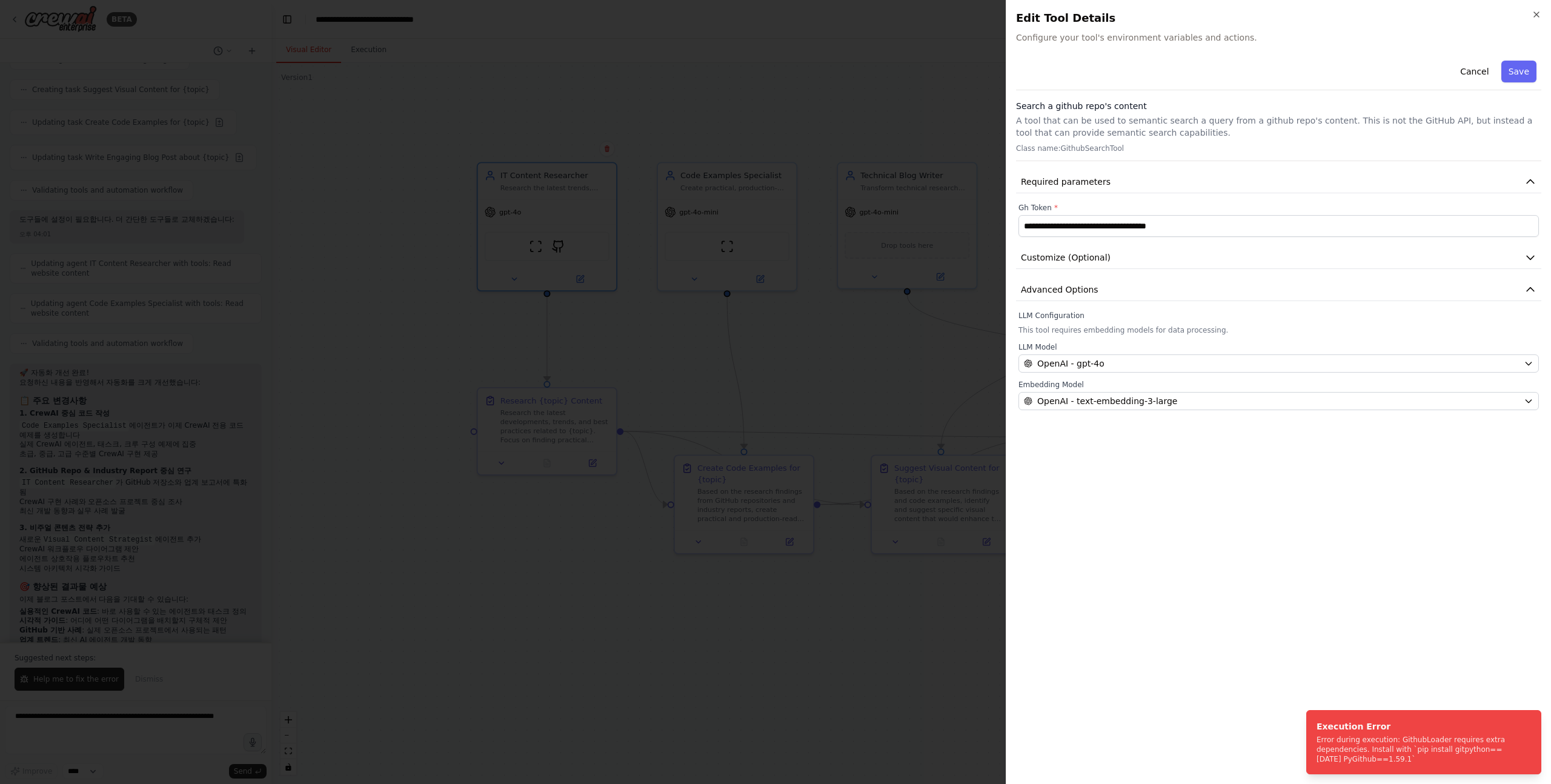
click at [847, 661] on div at bounding box center [776, 392] width 1551 height 784
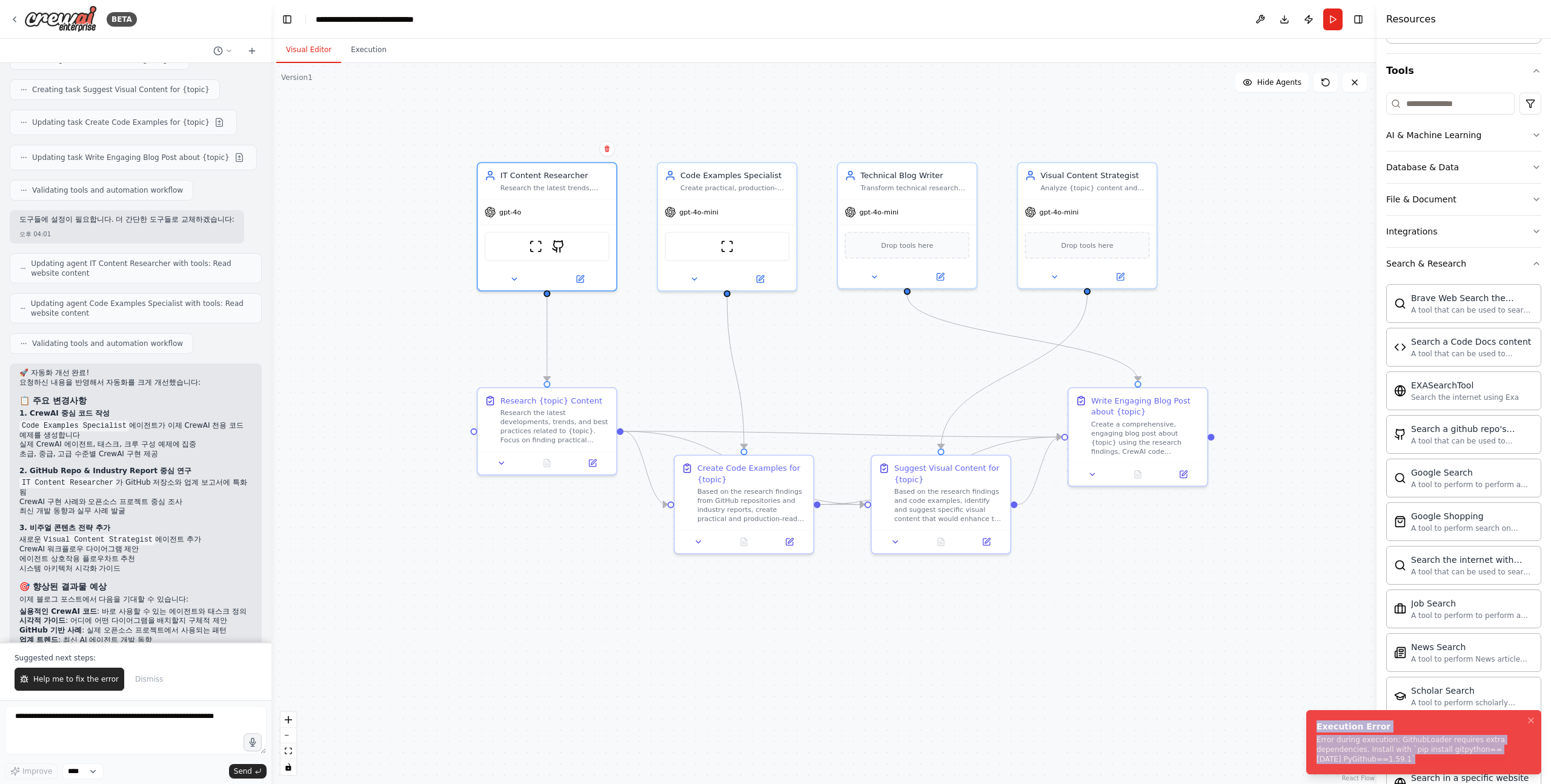
drag, startPoint x: 1390, startPoint y: 757, endPoint x: 1313, endPoint y: 721, distance: 85.0
click at [1313, 721] on li "Execution Error Error during execution: GithubLoader requires extra dependencie…" at bounding box center [1424, 742] width 235 height 64
copy div "Execution Error Error during execution: GithubLoader requires extra dependencie…"
click at [94, 728] on textarea at bounding box center [136, 730] width 262 height 49
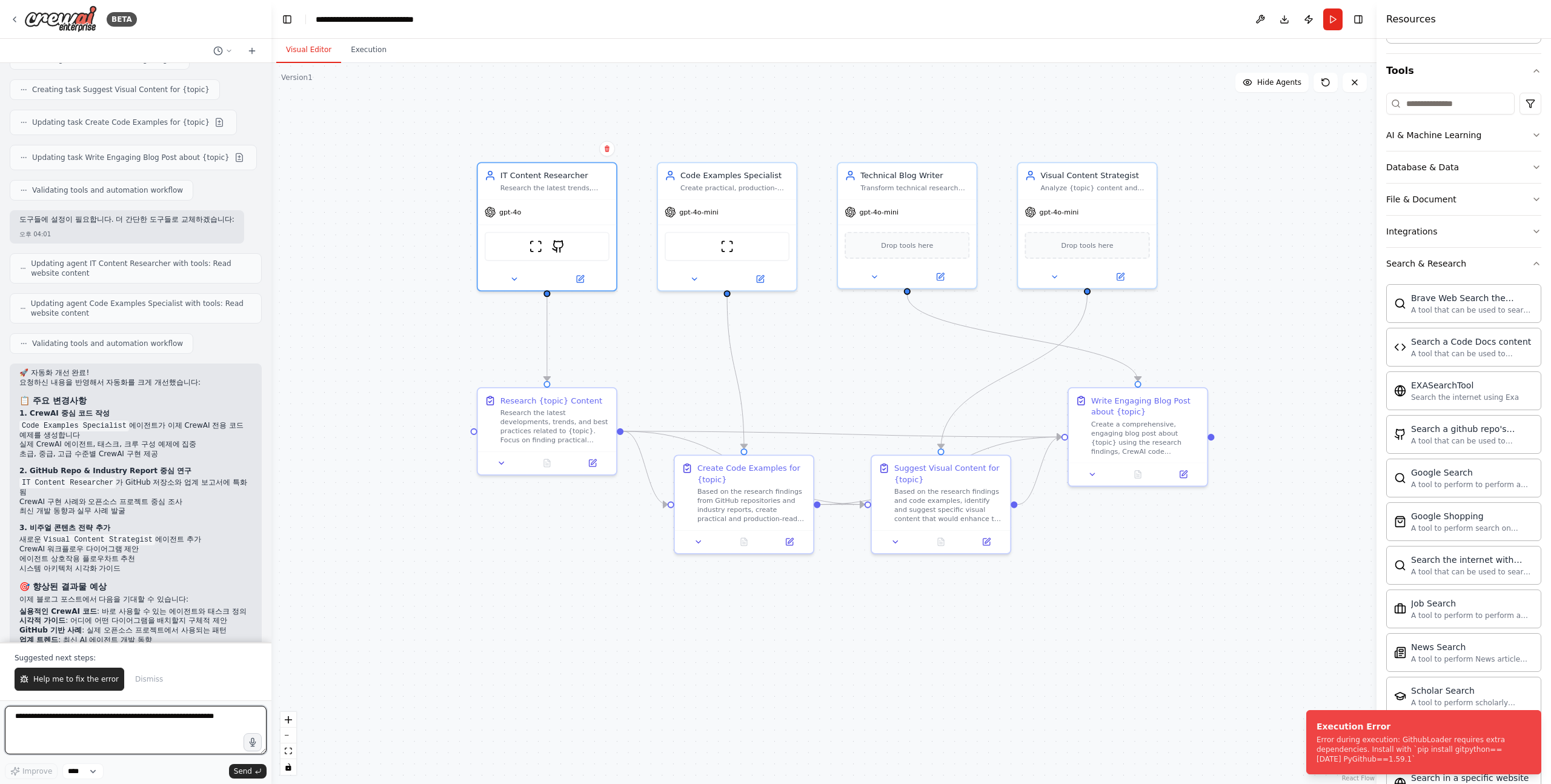
type textarea "*"
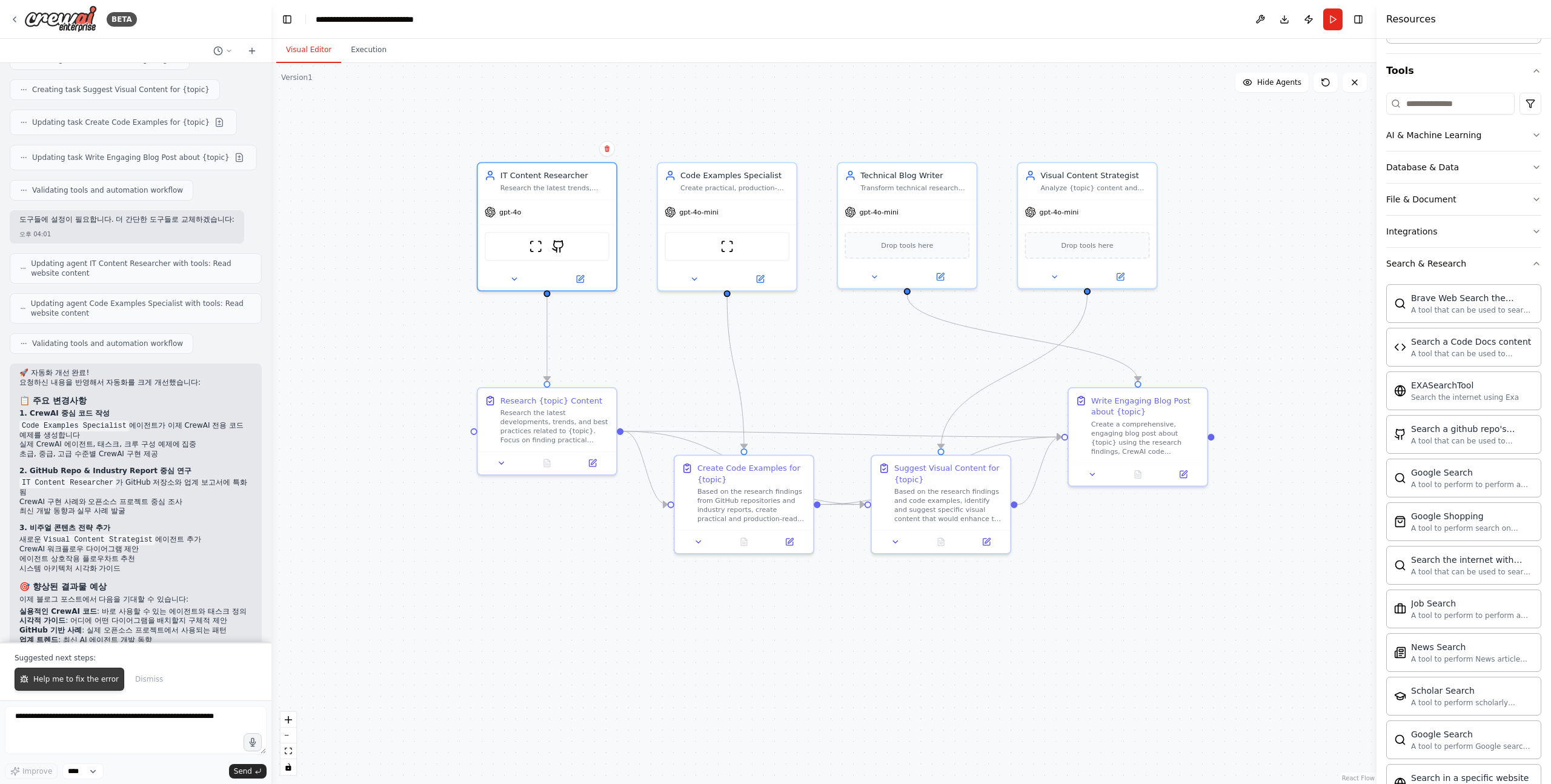
click at [67, 678] on span "Help me to fix the error" at bounding box center [75, 679] width 85 height 10
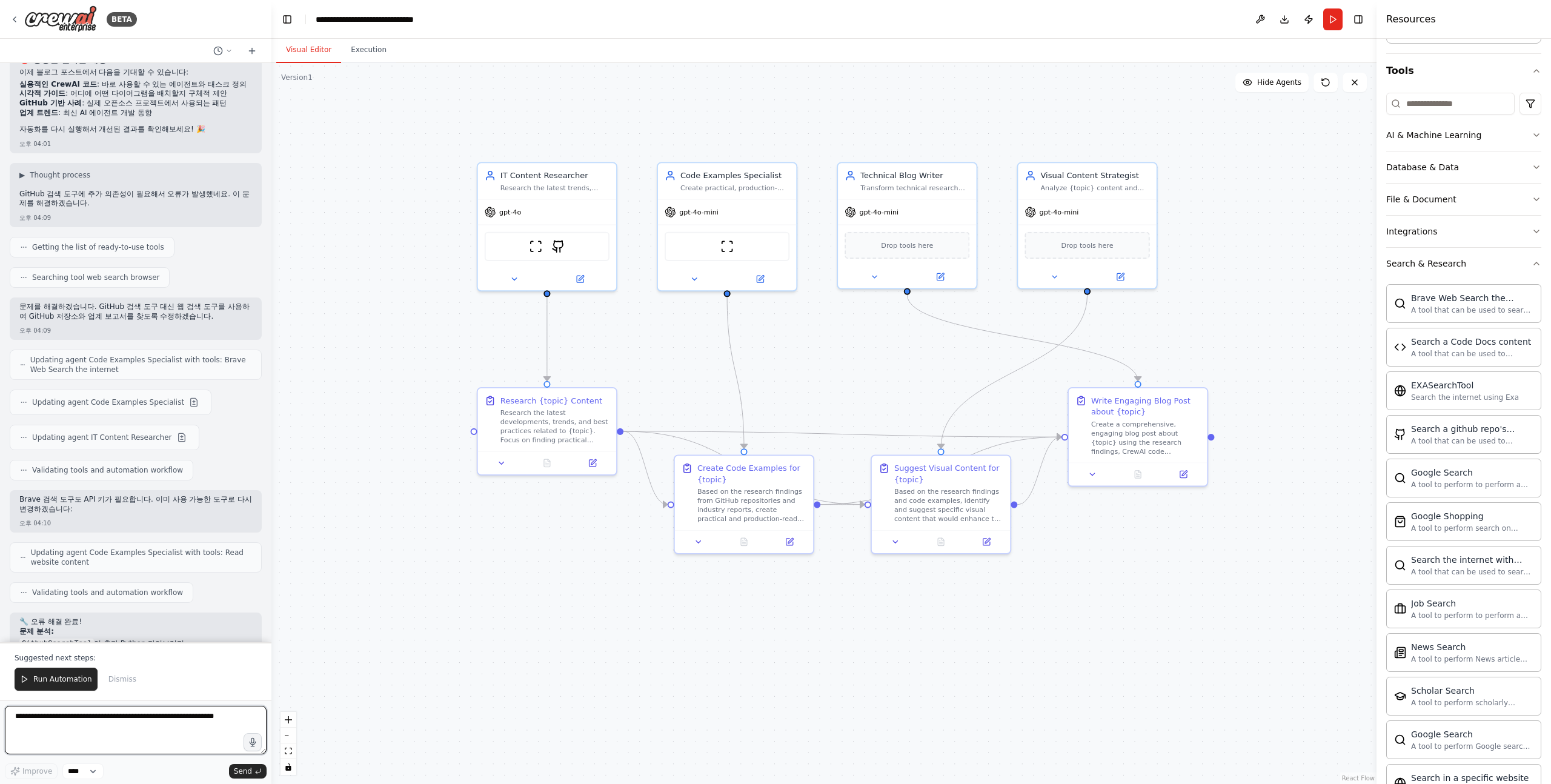
scroll to position [2920, 0]
click at [120, 493] on p "Brave 검색 도구도 API 키가 필요합니다. 이미 사용 가능한 도구로 다시 변경하겠습니다:" at bounding box center [135, 502] width 233 height 19
click at [119, 493] on p "Brave 검색 도구도 API 키가 필요합니다. 이미 사용 가능한 도구로 다시 변경하겠습니다:" at bounding box center [135, 502] width 233 height 19
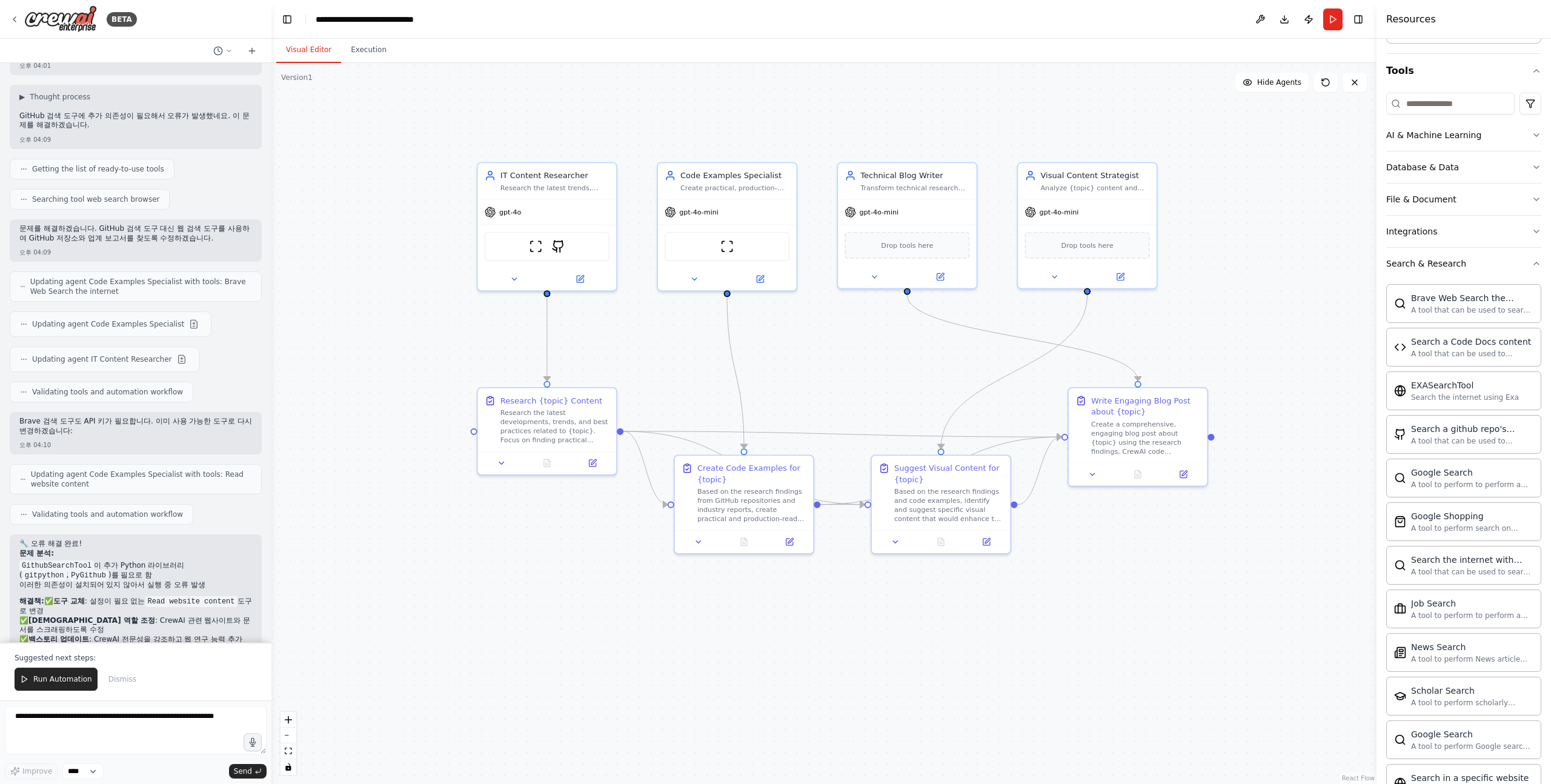
scroll to position [3079, 0]
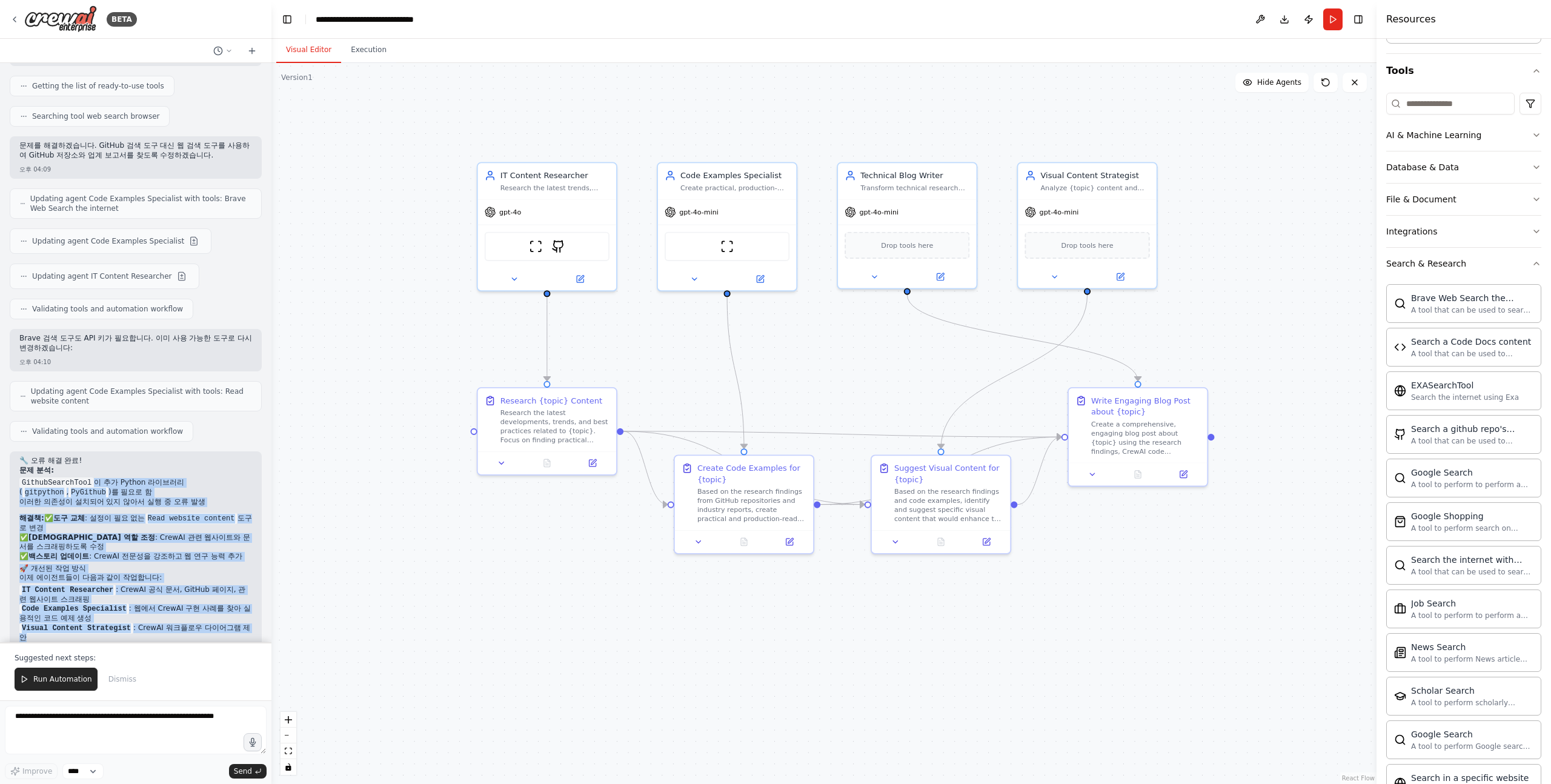
drag, startPoint x: 92, startPoint y: 437, endPoint x: 160, endPoint y: 586, distance: 163.8
click at [160, 586] on div "🔧 오류 해결 완료! 문제 분석: GithubSearchTool 이 추가 Python 라이브러리( gitpython , PyGithub )를 …" at bounding box center [135, 565] width 233 height 217
click at [160, 643] on li "Technical Blog Writer : 모든 정보를 통합해 완성도 높은 블로그 포스트 작성" at bounding box center [135, 652] width 233 height 19
drag, startPoint x: 184, startPoint y: 594, endPoint x: 119, endPoint y: 418, distance: 187.6
click at [119, 456] on div "🔧 오류 해결 완료! 문제 분석: GithubSearchTool 이 추가 Python 라이브러리( gitpython , PyGithub )를 …" at bounding box center [135, 565] width 233 height 217
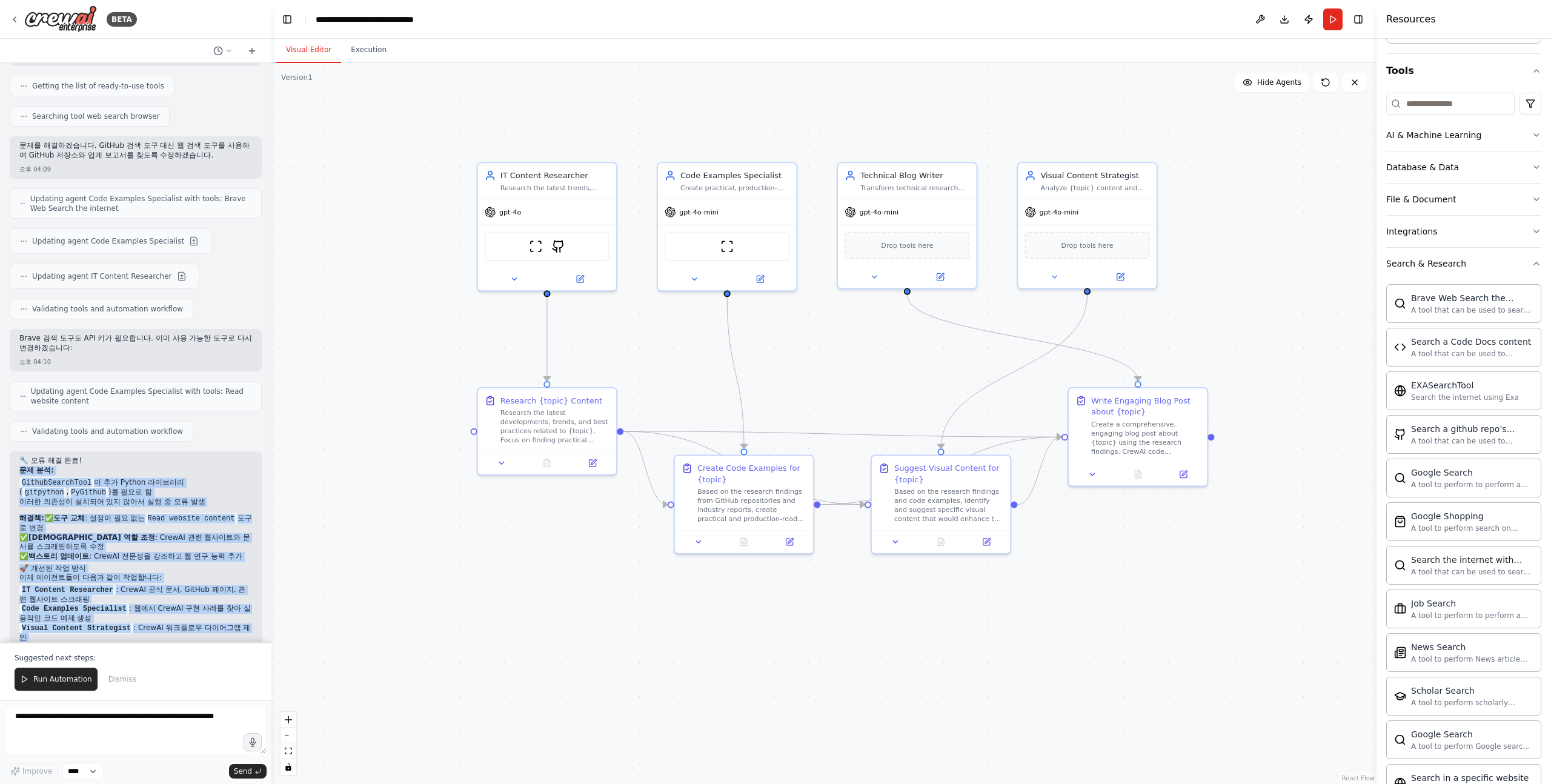
click at [119, 466] on p "문제 분석:" at bounding box center [135, 471] width 233 height 10
drag, startPoint x: 119, startPoint y: 418, endPoint x: 175, endPoint y: 590, distance: 180.9
click at [175, 590] on div "🔧 오류 해결 완료! 문제 분석: GithubSearchTool 이 추가 Python 라이브러리( gitpython , PyGithub )를 …" at bounding box center [135, 565] width 233 height 217
click at [175, 643] on li "Technical Blog Writer : 모든 정보를 통합해 완성도 높은 블로그 포스트 작성" at bounding box center [135, 652] width 233 height 19
drag, startPoint x: 175, startPoint y: 590, endPoint x: 149, endPoint y: 425, distance: 167.0
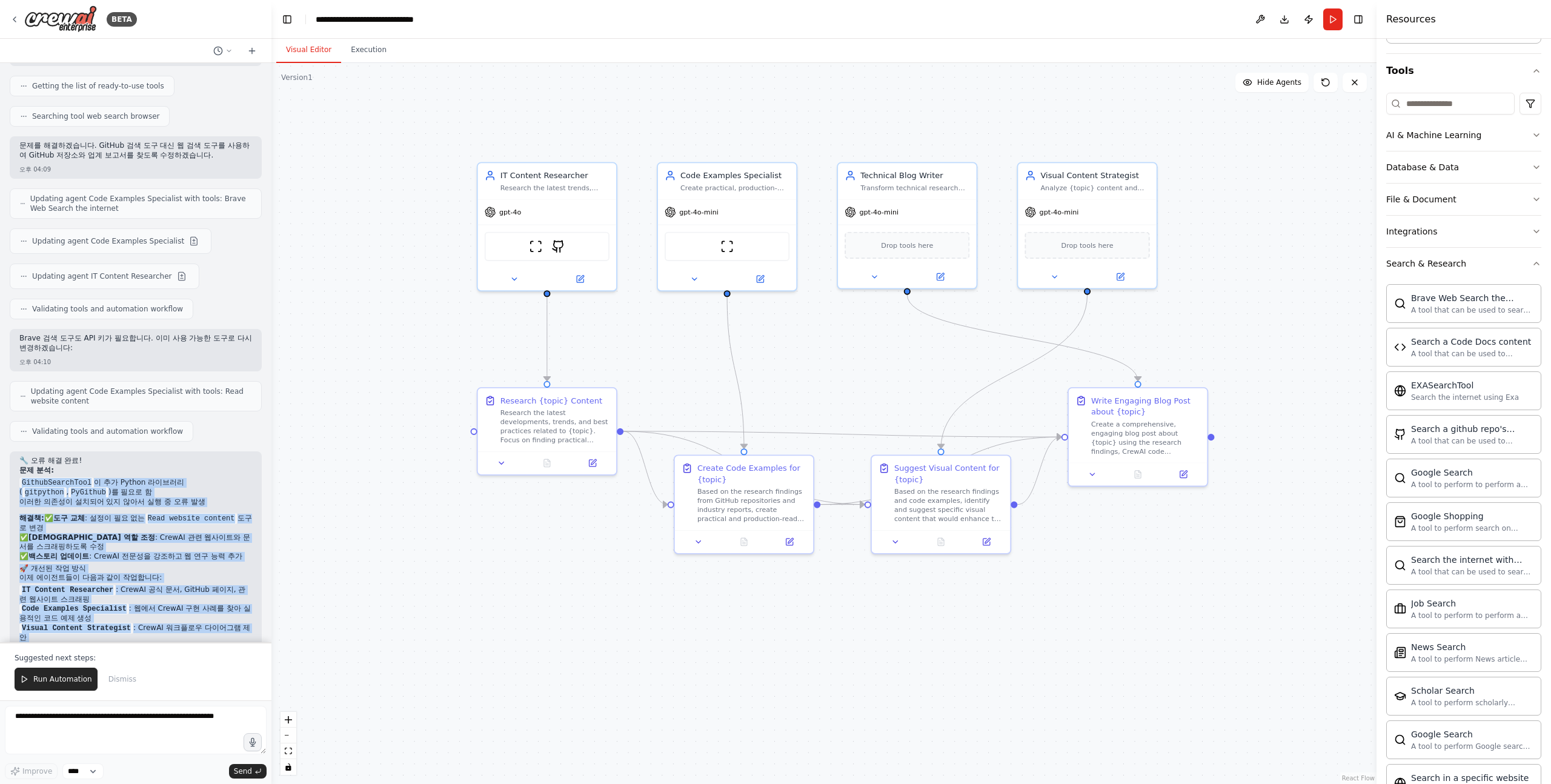
click at [149, 456] on div "🔧 오류 해결 완료! 문제 분석: GithubSearchTool 이 추가 Python 라이브러리( gitpython , PyGithub )를 …" at bounding box center [135, 565] width 233 height 217
click at [149, 466] on p "문제 분석:" at bounding box center [135, 471] width 233 height 10
drag, startPoint x: 149, startPoint y: 425, endPoint x: 181, endPoint y: 618, distance: 195.6
click at [181, 618] on div "🔧 오류 해결 완료! 문제 분석: GithubSearchTool 이 추가 Python 라이브러리( gitpython , PyGithub )를 …" at bounding box center [136, 570] width 252 height 238
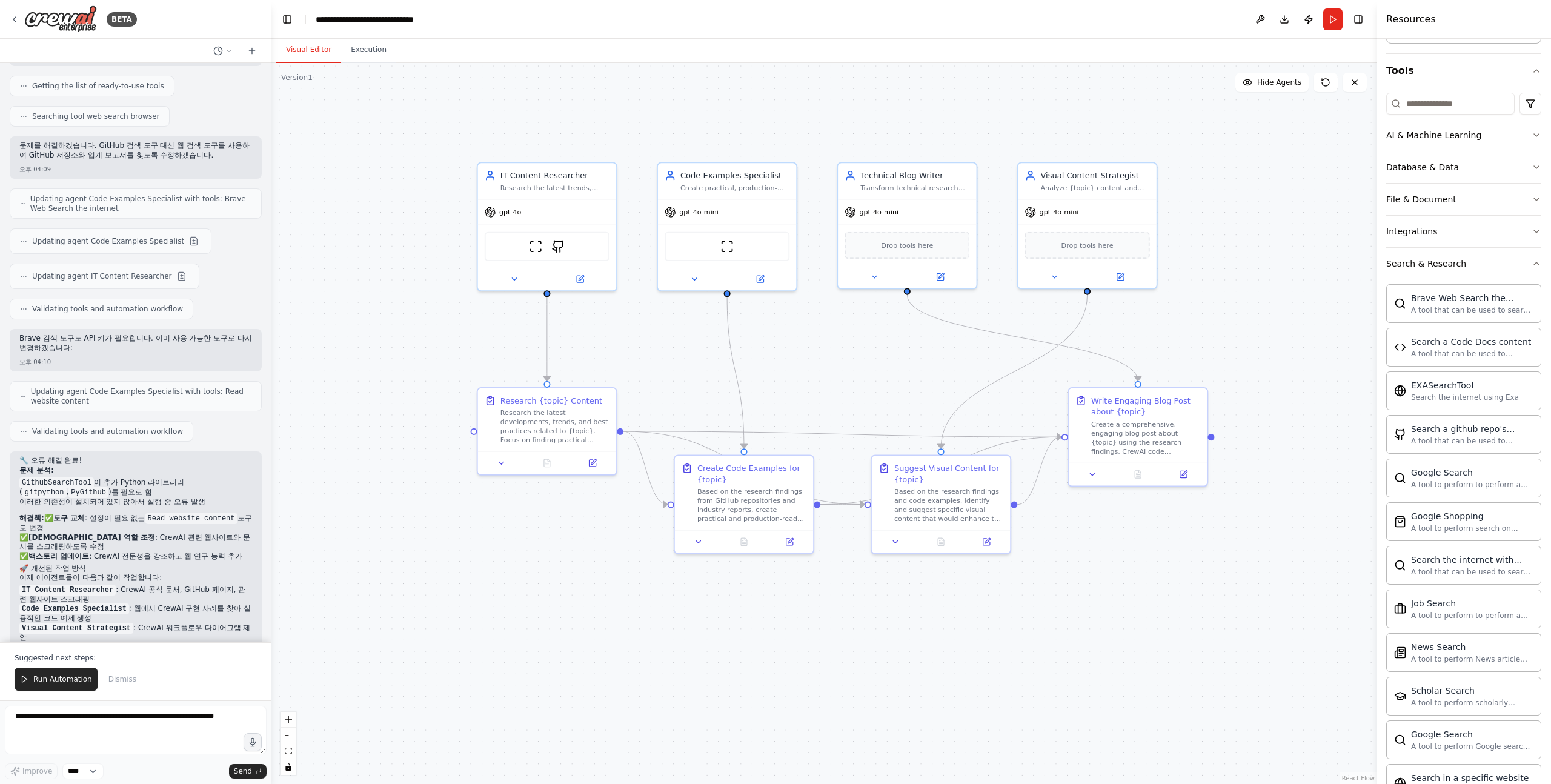
click at [193, 661] on p "자동화가 이제 정상적으로 실행될 것입니다! 🎉" at bounding box center [135, 666] width 233 height 10
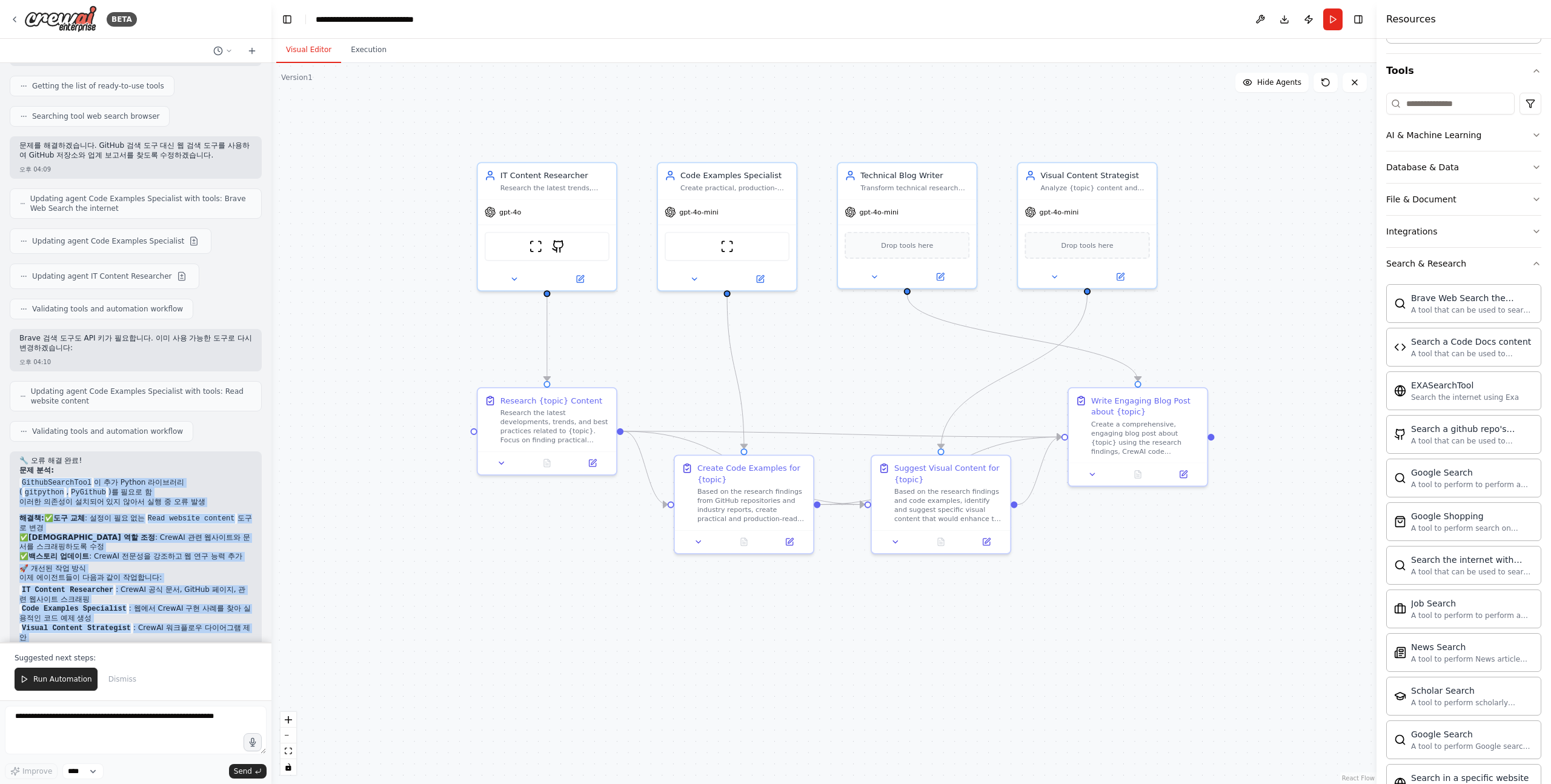
drag, startPoint x: 193, startPoint y: 607, endPoint x: 156, endPoint y: 423, distance: 187.7
click at [156, 456] on div "🔧 오류 해결 완료! 문제 분석: GithubSearchTool 이 추가 Python 라이브러리( gitpython , PyGithub )를 …" at bounding box center [135, 565] width 233 height 217
click at [156, 466] on p "문제 분석:" at bounding box center [135, 471] width 233 height 10
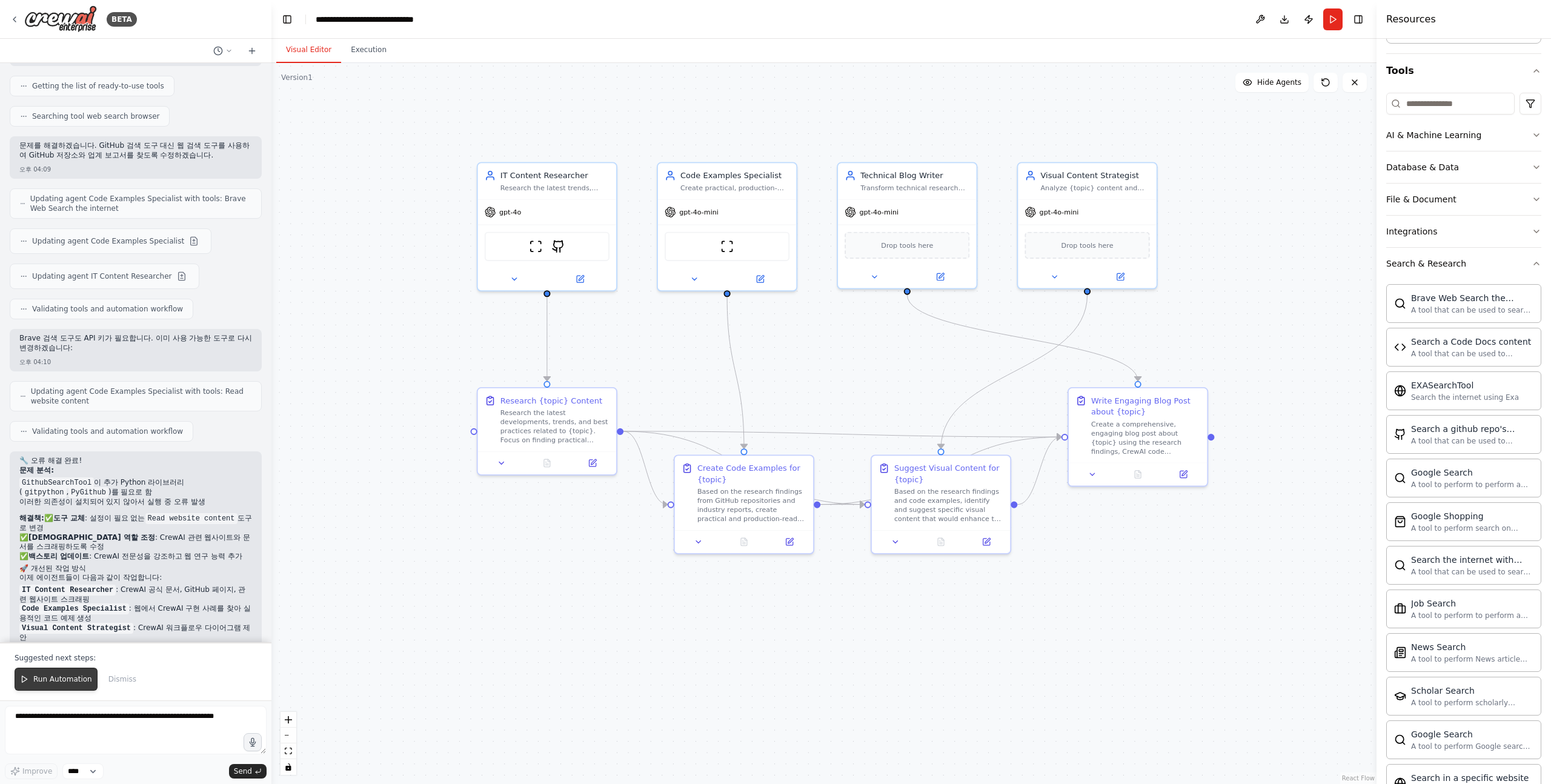
click at [38, 677] on span "Run Automation" at bounding box center [62, 679] width 59 height 10
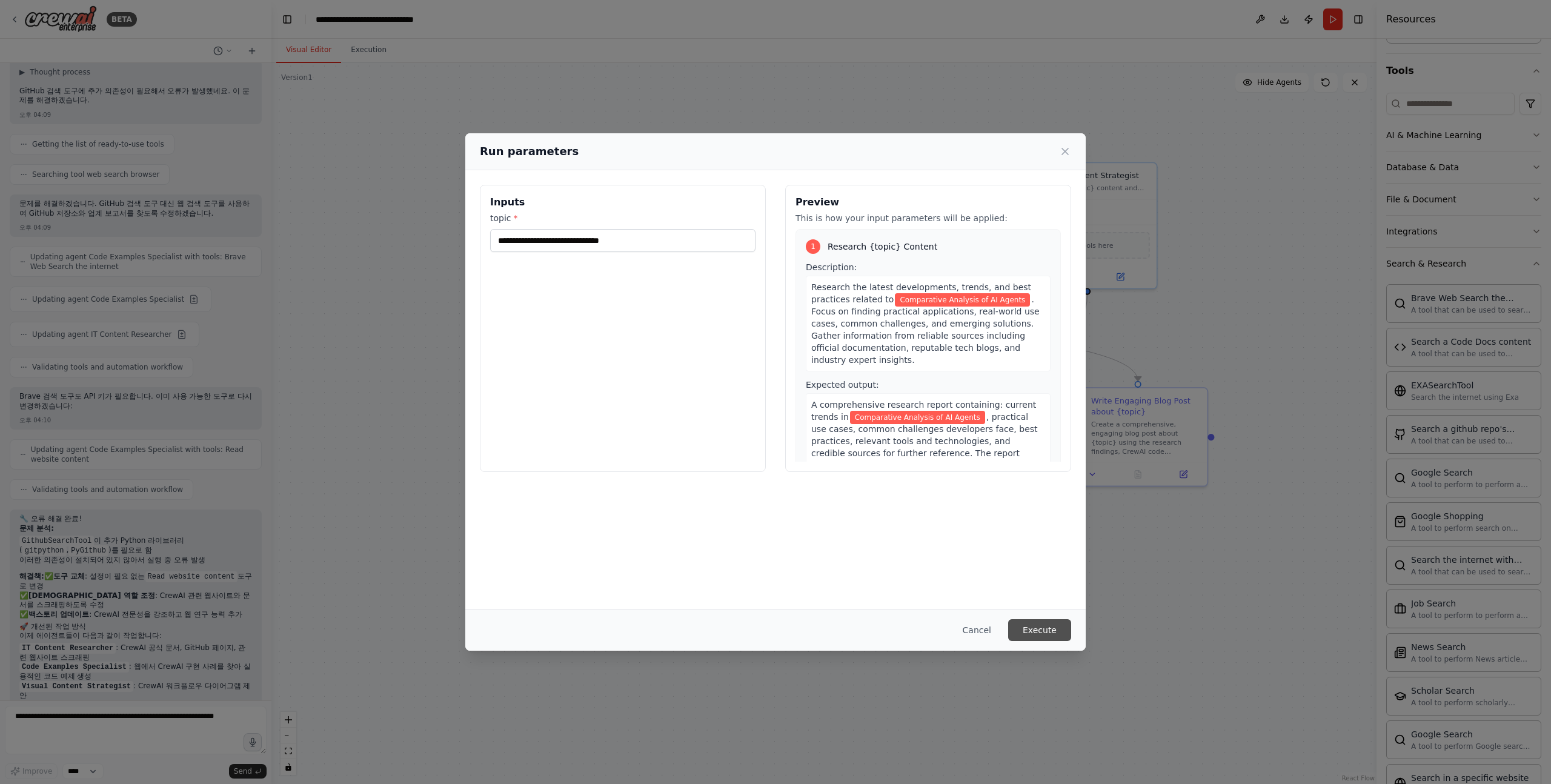
click at [1047, 629] on button "Execute" at bounding box center [1040, 629] width 63 height 22
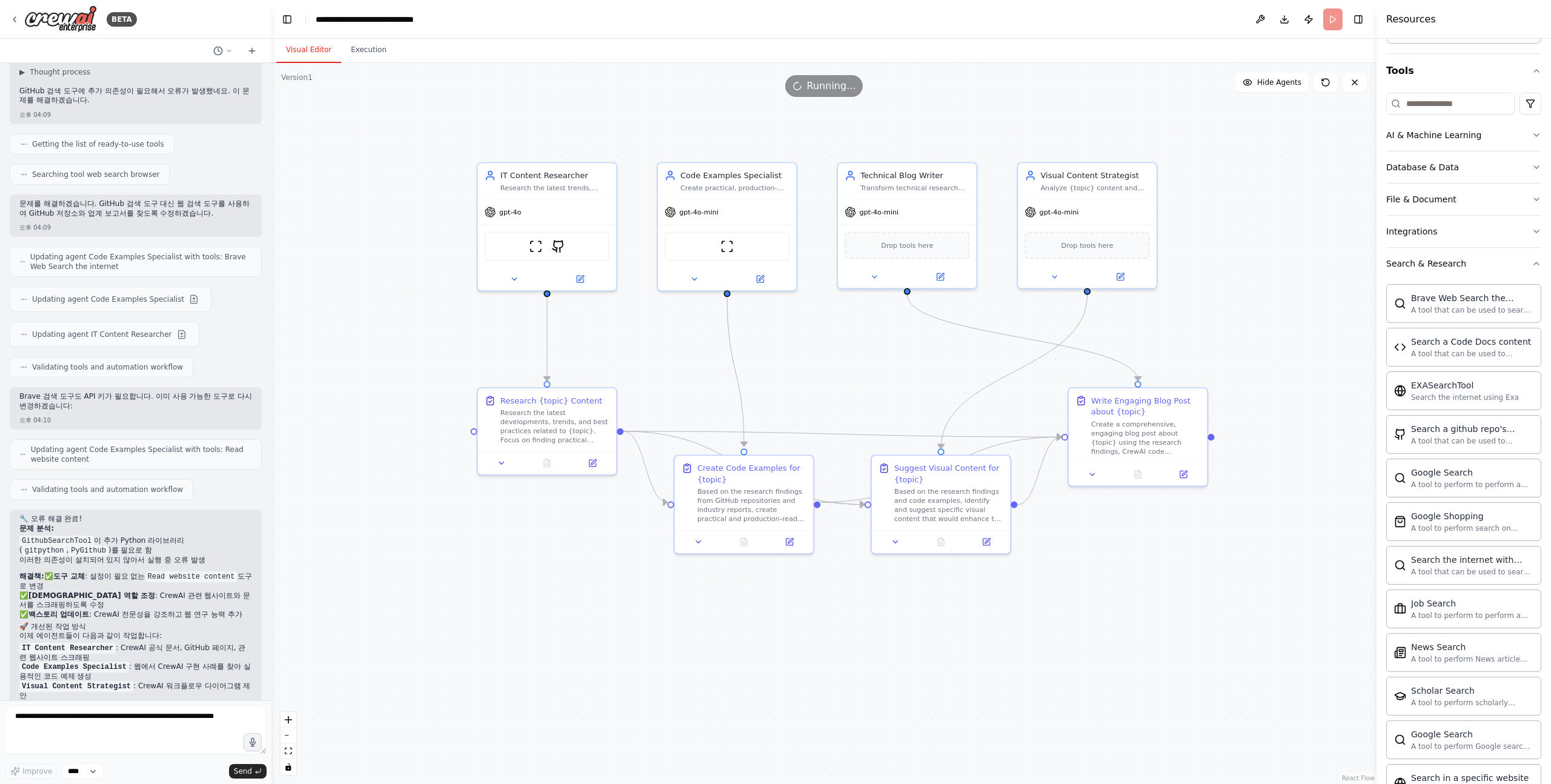
click at [193, 720] on p "자동화가 이제 정상적으로 실행될 것입니다! 🎉" at bounding box center [135, 725] width 233 height 10
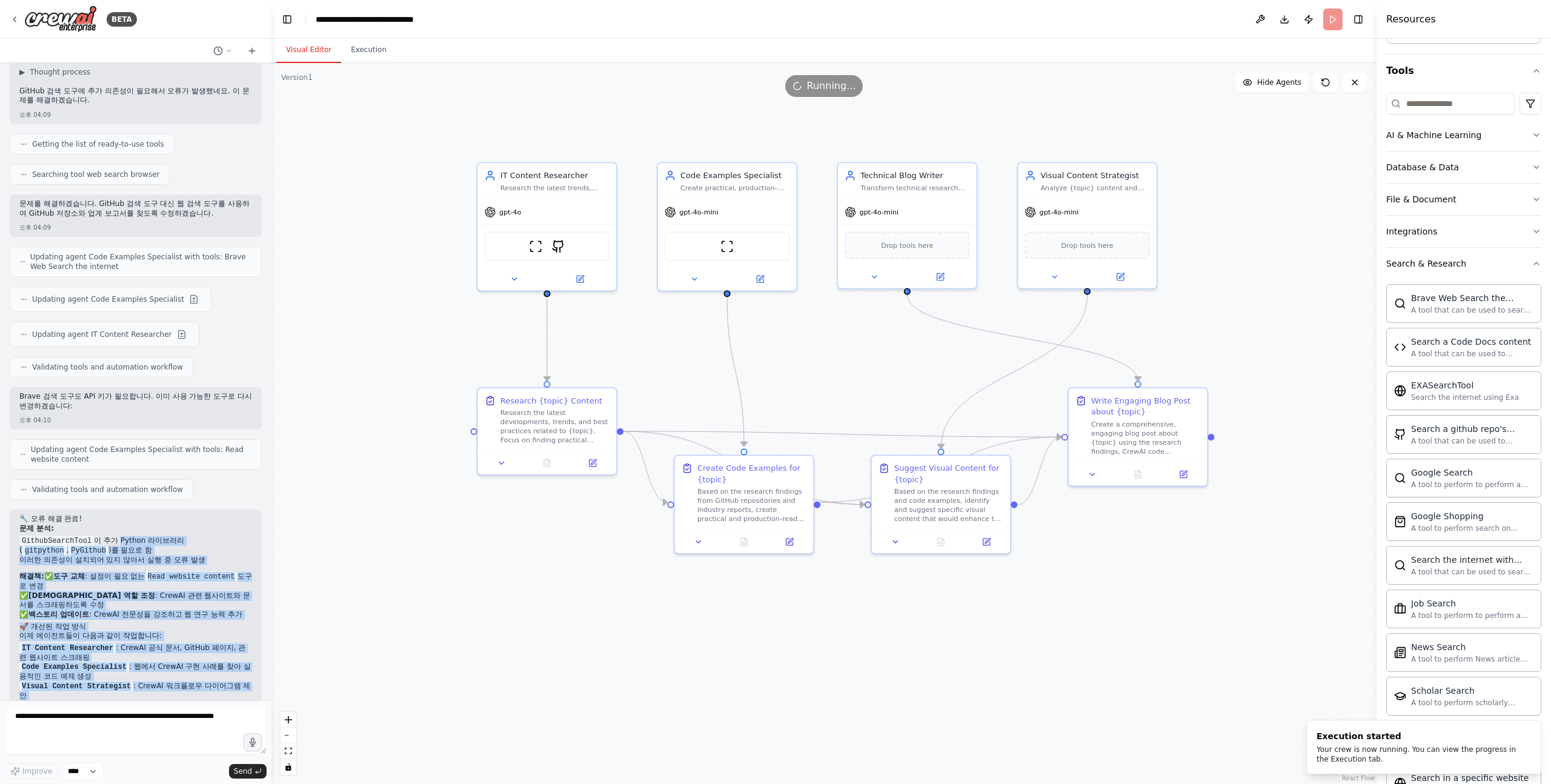
drag, startPoint x: 193, startPoint y: 671, endPoint x: 137, endPoint y: 498, distance: 181.8
click at [137, 514] on div "🔧 오류 해결 완료! 문제 분석: GithubSearchTool 이 추가 Python 라이브러리( gitpython , PyGithub )를 …" at bounding box center [135, 623] width 233 height 217
click at [137, 536] on li "GithubSearchTool 이 추가 Python 라이브러리( gitpython , PyGithub )를 필요로 함" at bounding box center [135, 545] width 233 height 19
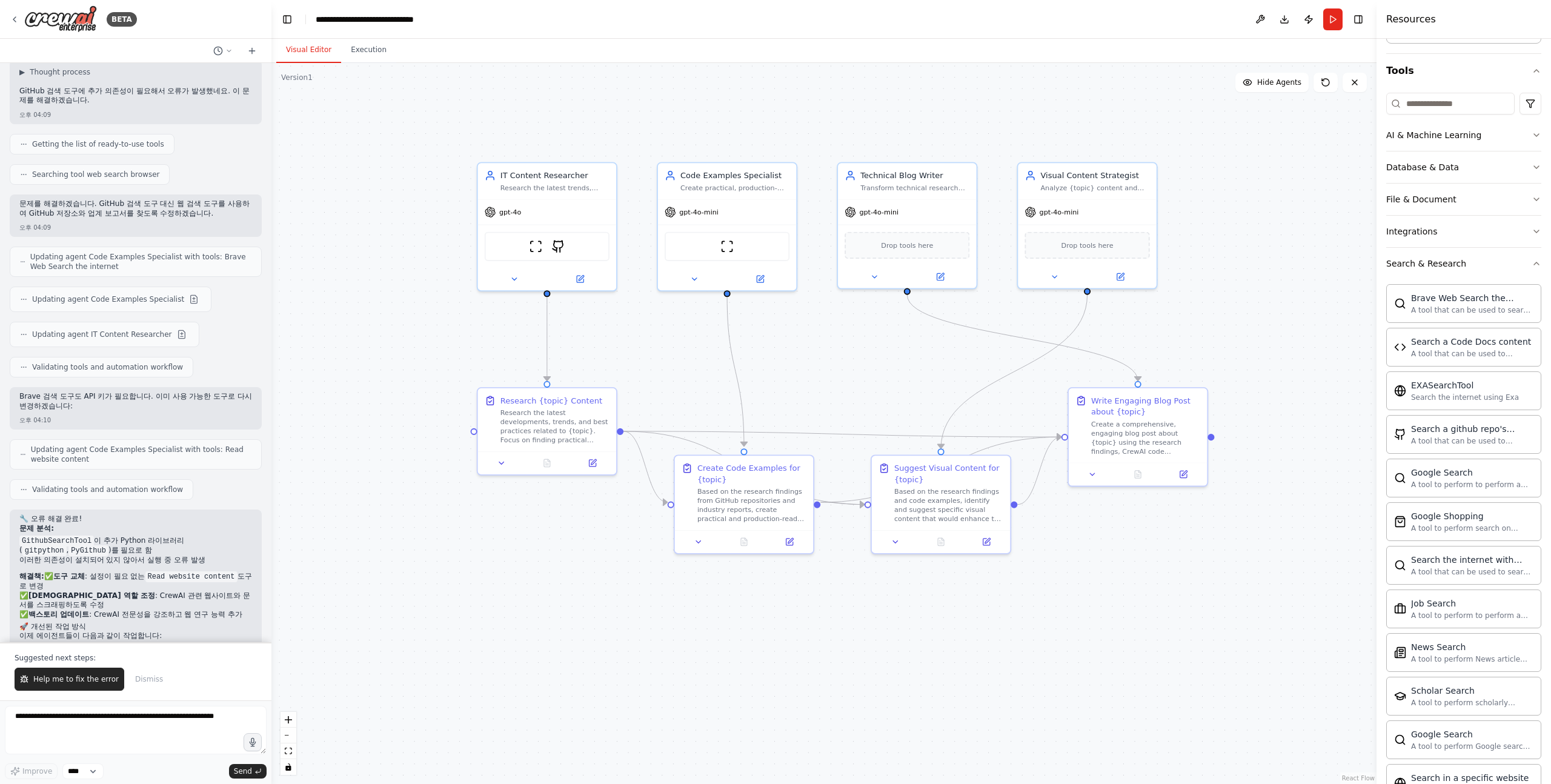
scroll to position [3079, 0]
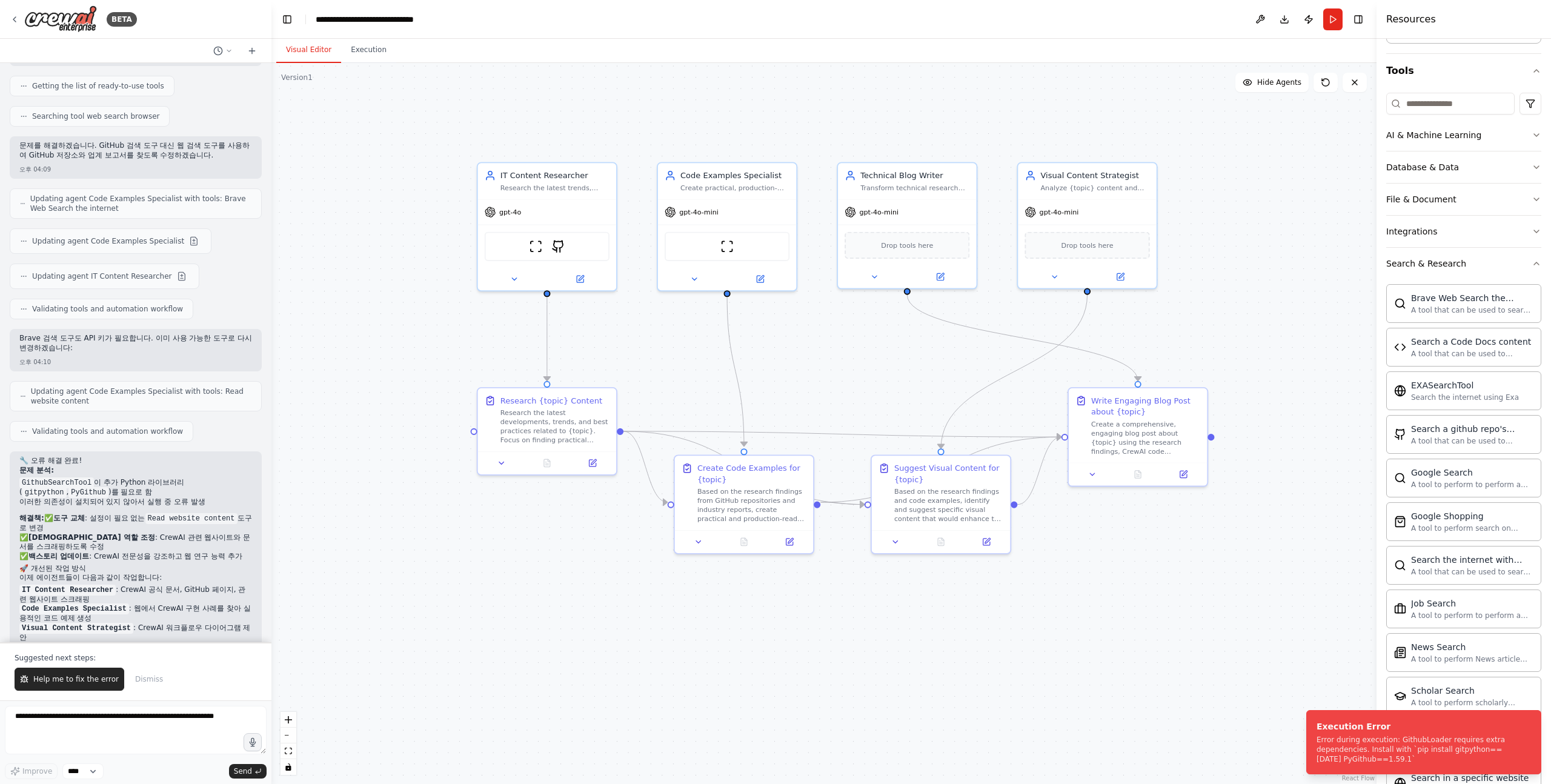
click at [441, 354] on div ".deletable-edge-delete-btn { width: 20px; height: 20px; border: 0px solid #ffff…" at bounding box center [824, 423] width 1105 height 721
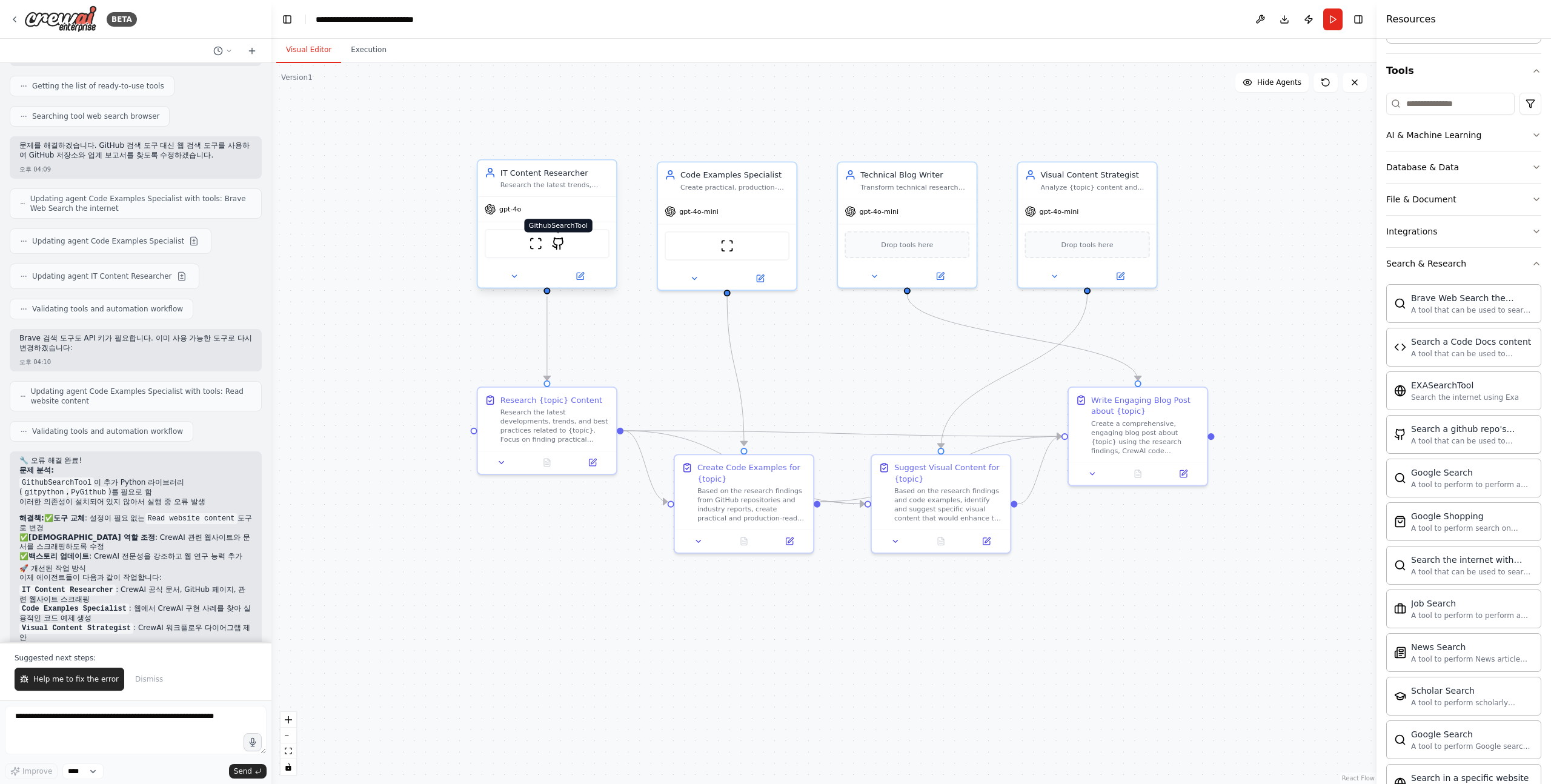
click at [560, 244] on img at bounding box center [558, 243] width 13 height 13
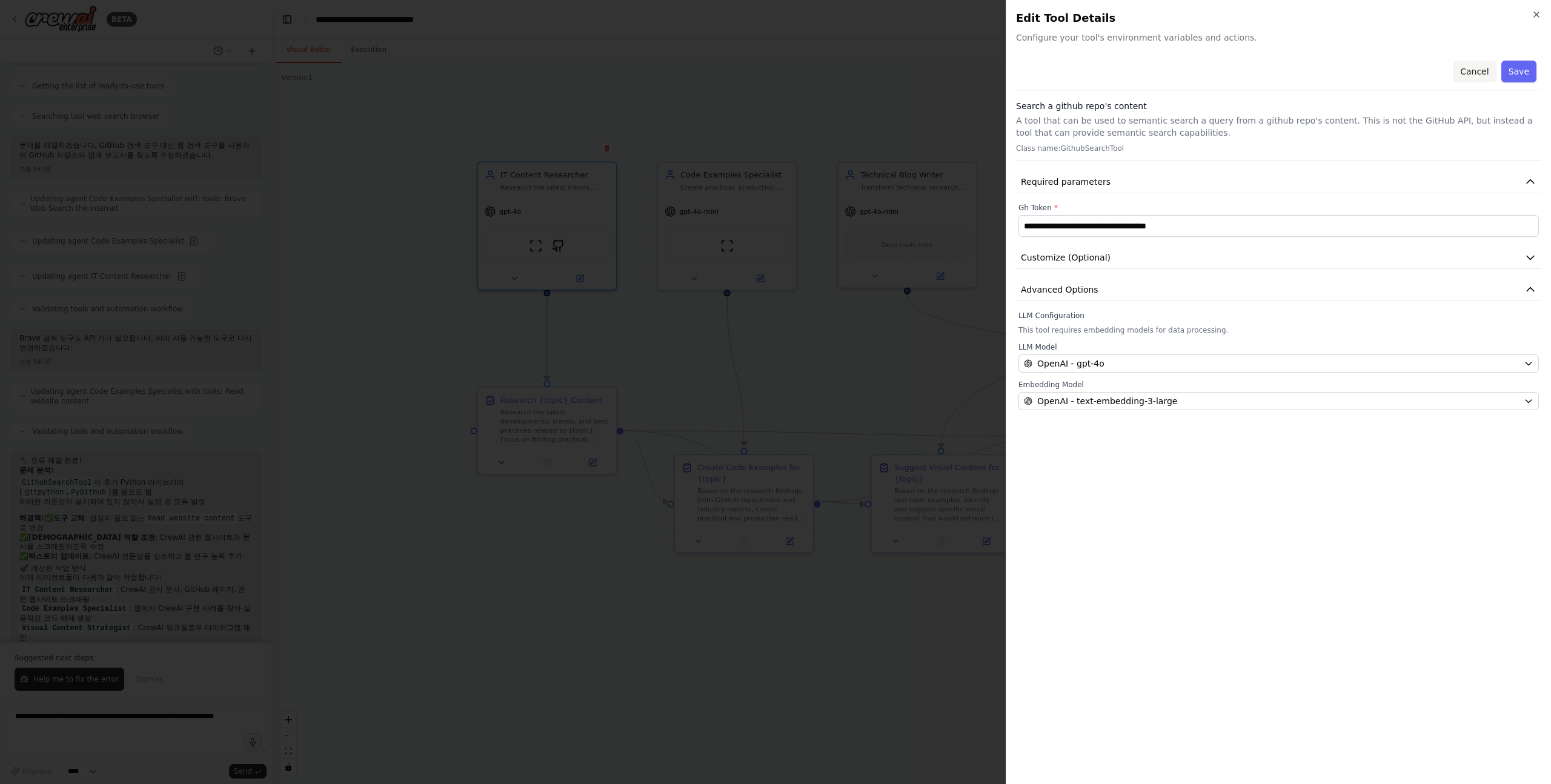
click at [1481, 68] on button "Cancel" at bounding box center [1474, 71] width 43 height 22
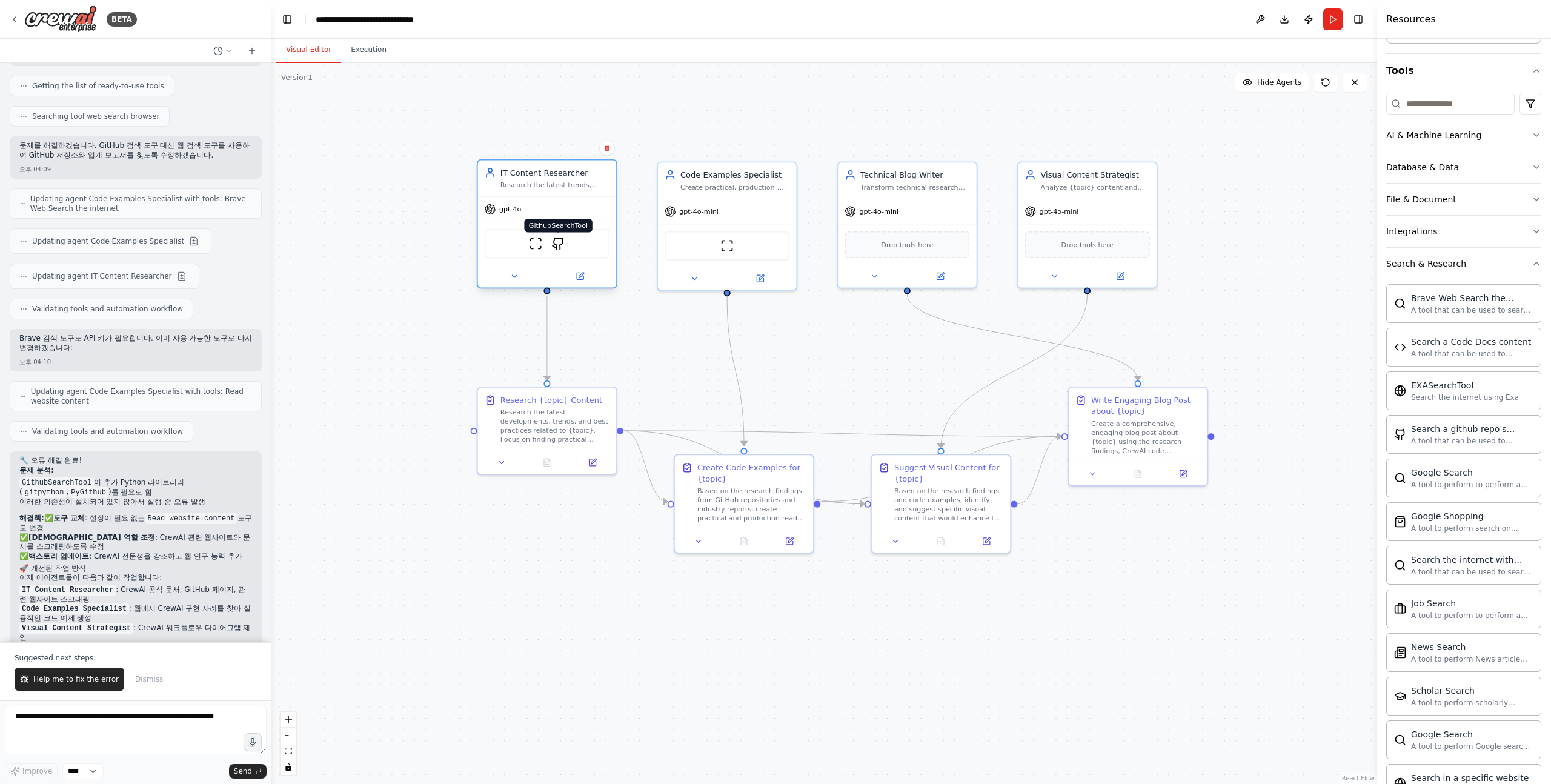
click at [559, 247] on img at bounding box center [558, 243] width 13 height 13
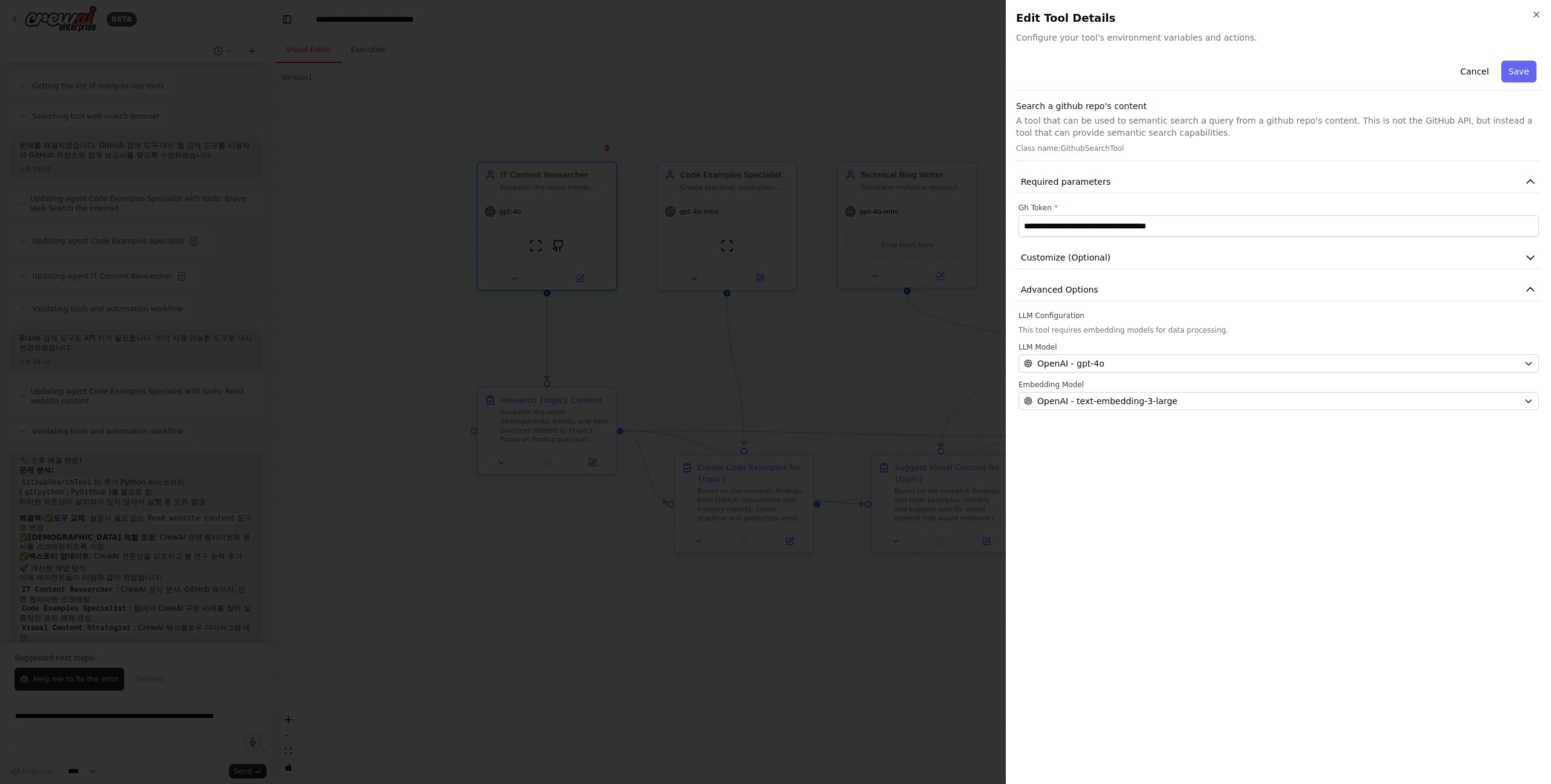
click at [333, 339] on div at bounding box center [776, 392] width 1551 height 784
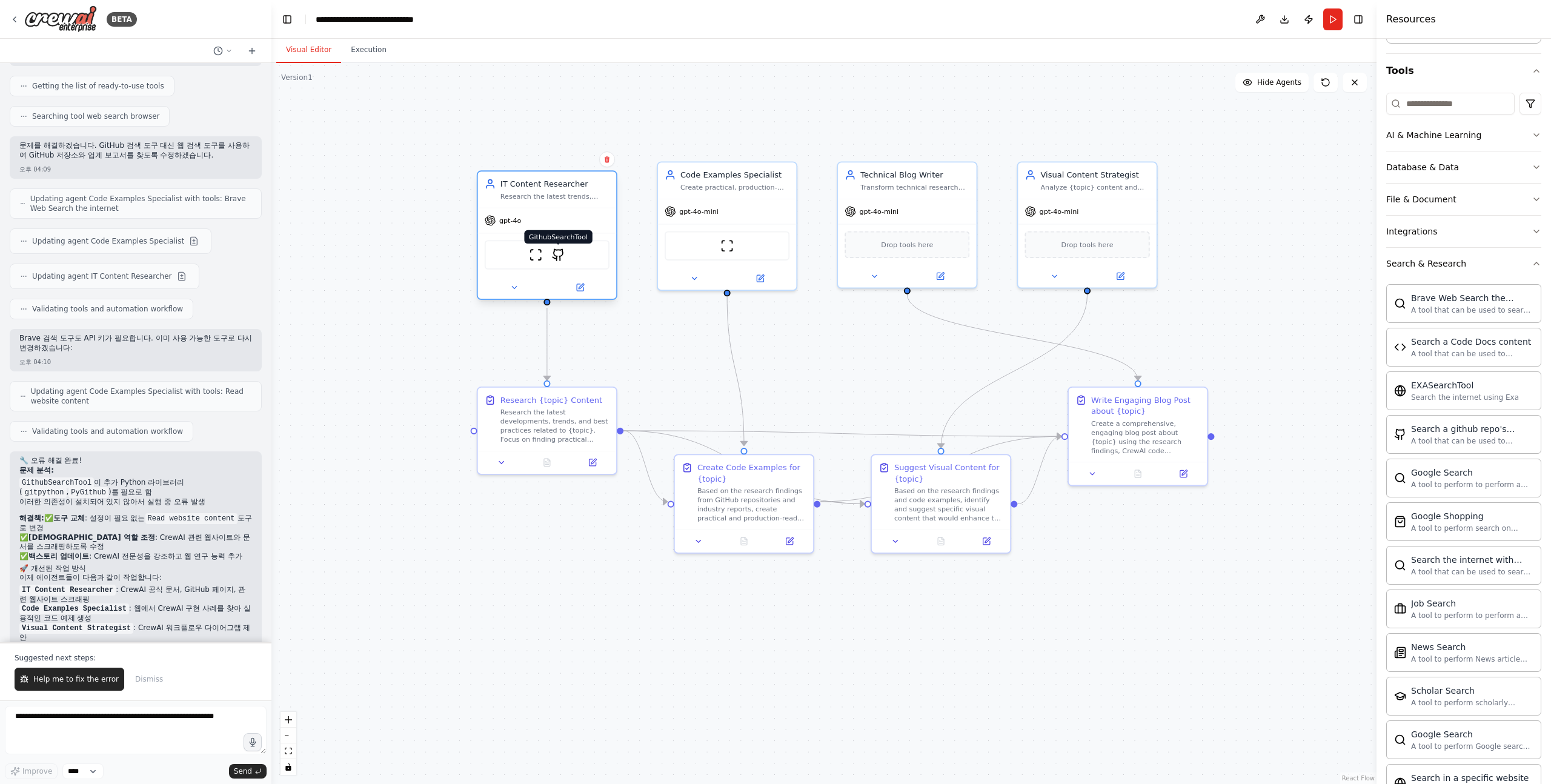
drag, startPoint x: 560, startPoint y: 245, endPoint x: 558, endPoint y: 253, distance: 8.2
click at [559, 253] on img at bounding box center [558, 254] width 13 height 13
click at [558, 253] on img at bounding box center [558, 254] width 13 height 13
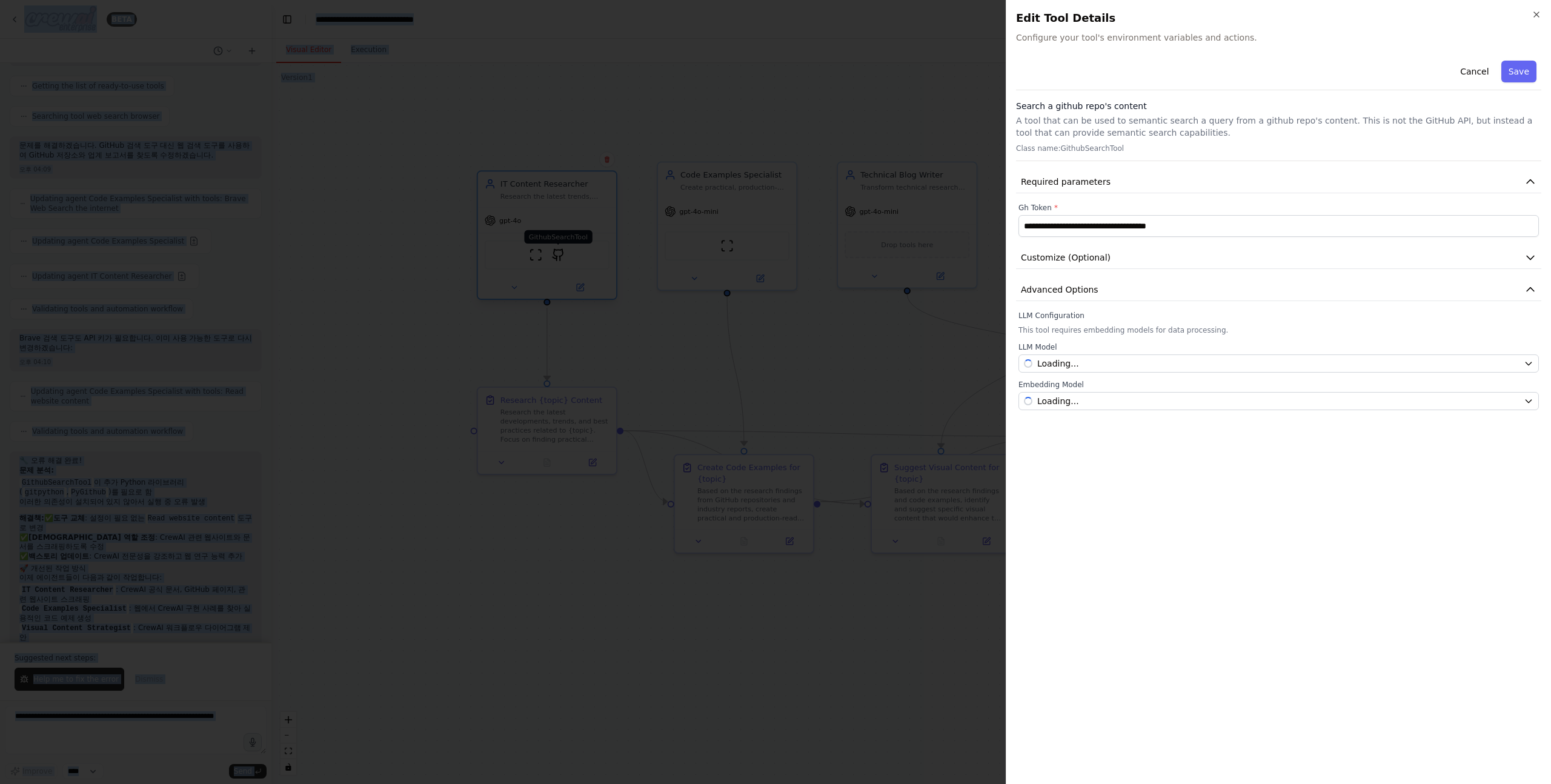
click at [558, 253] on div at bounding box center [776, 392] width 1551 height 784
click at [451, 362] on div at bounding box center [776, 392] width 1551 height 784
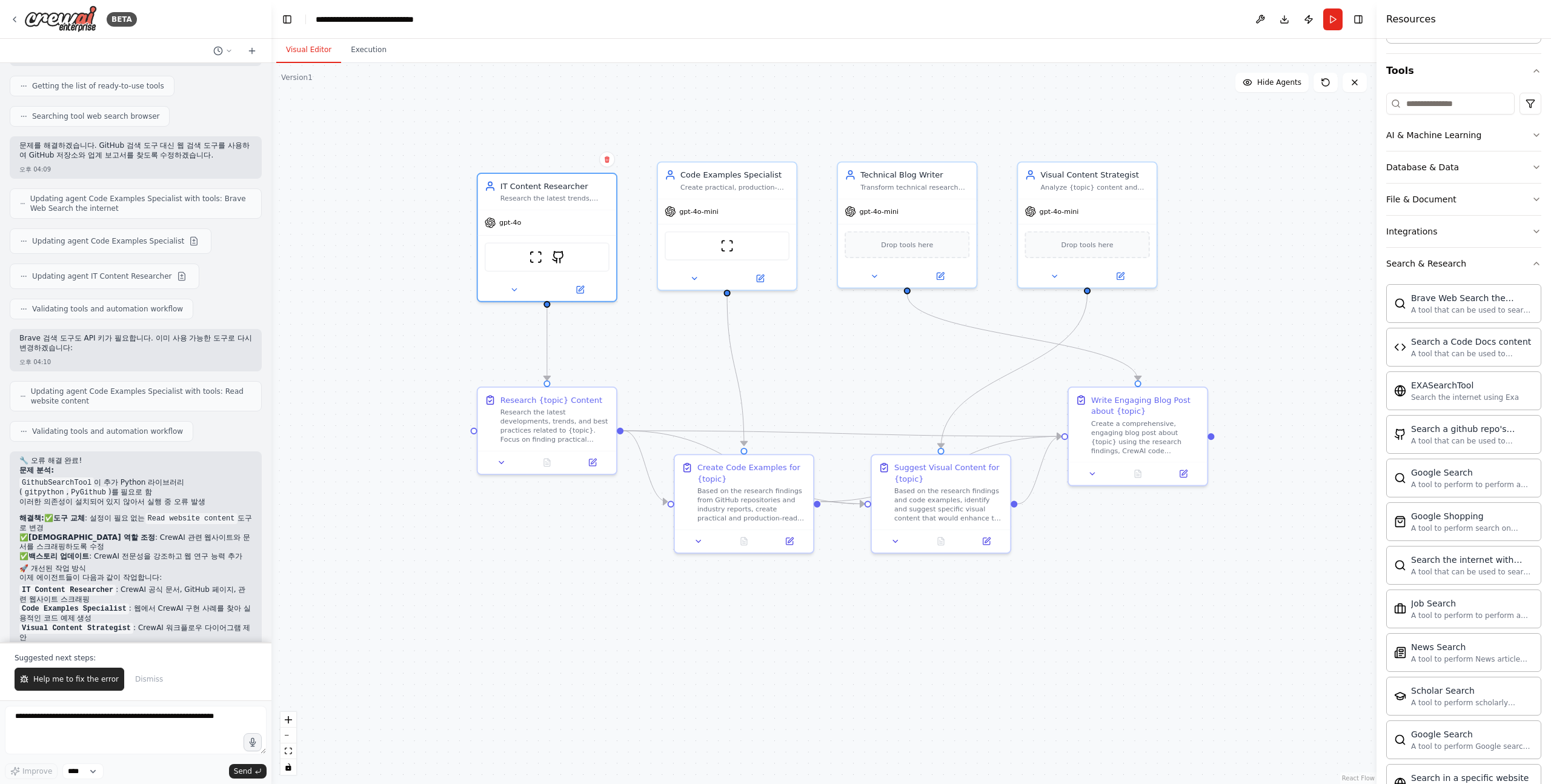
click at [576, 302] on div ".deletable-edge-delete-btn { width: 20px; height: 20px; border: 0px solid #ffff…" at bounding box center [824, 423] width 1105 height 721
click at [582, 294] on div at bounding box center [547, 287] width 138 height 22
click at [582, 287] on icon at bounding box center [580, 287] width 7 height 7
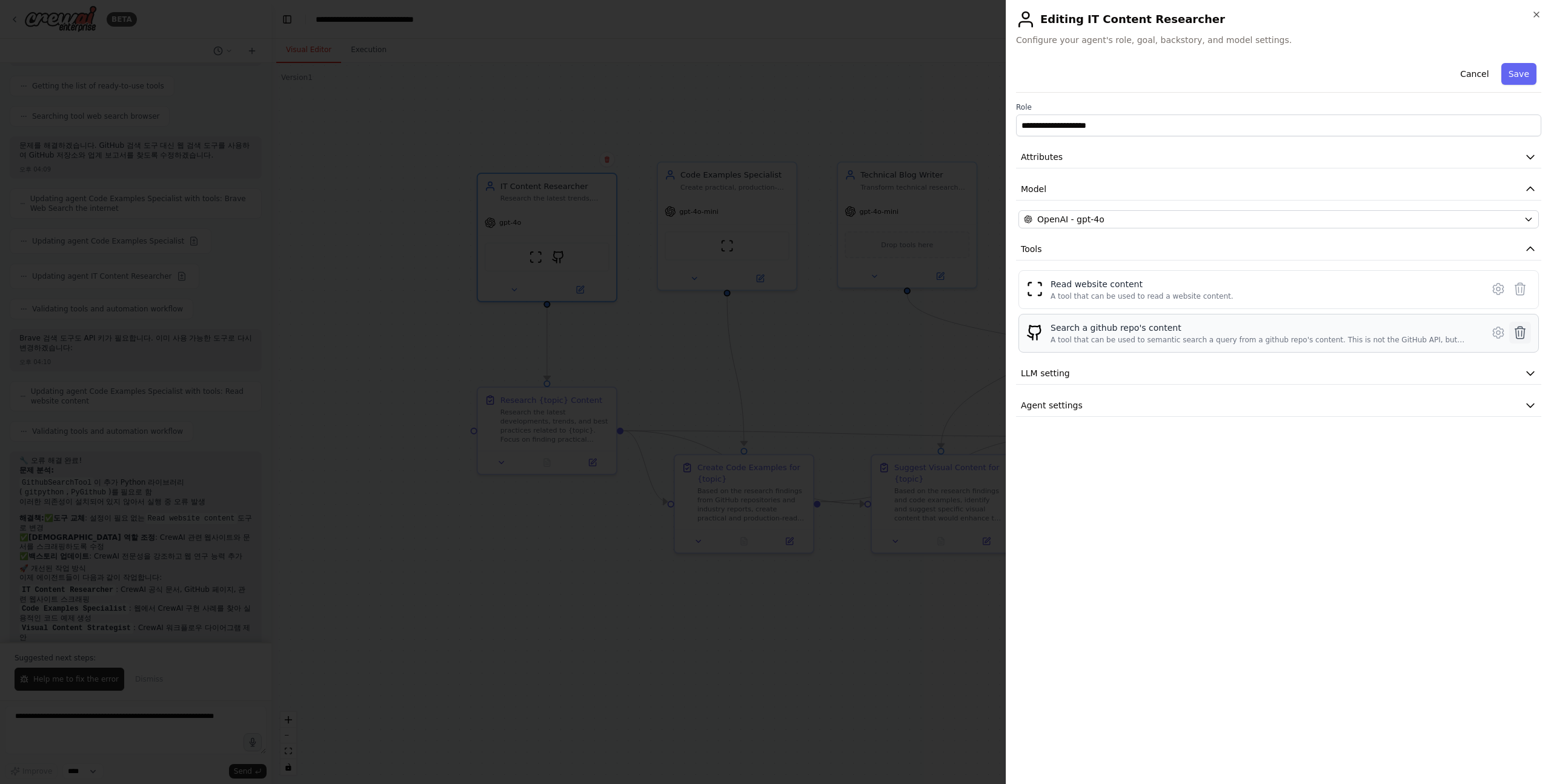
click at [1522, 341] on button at bounding box center [1520, 332] width 22 height 22
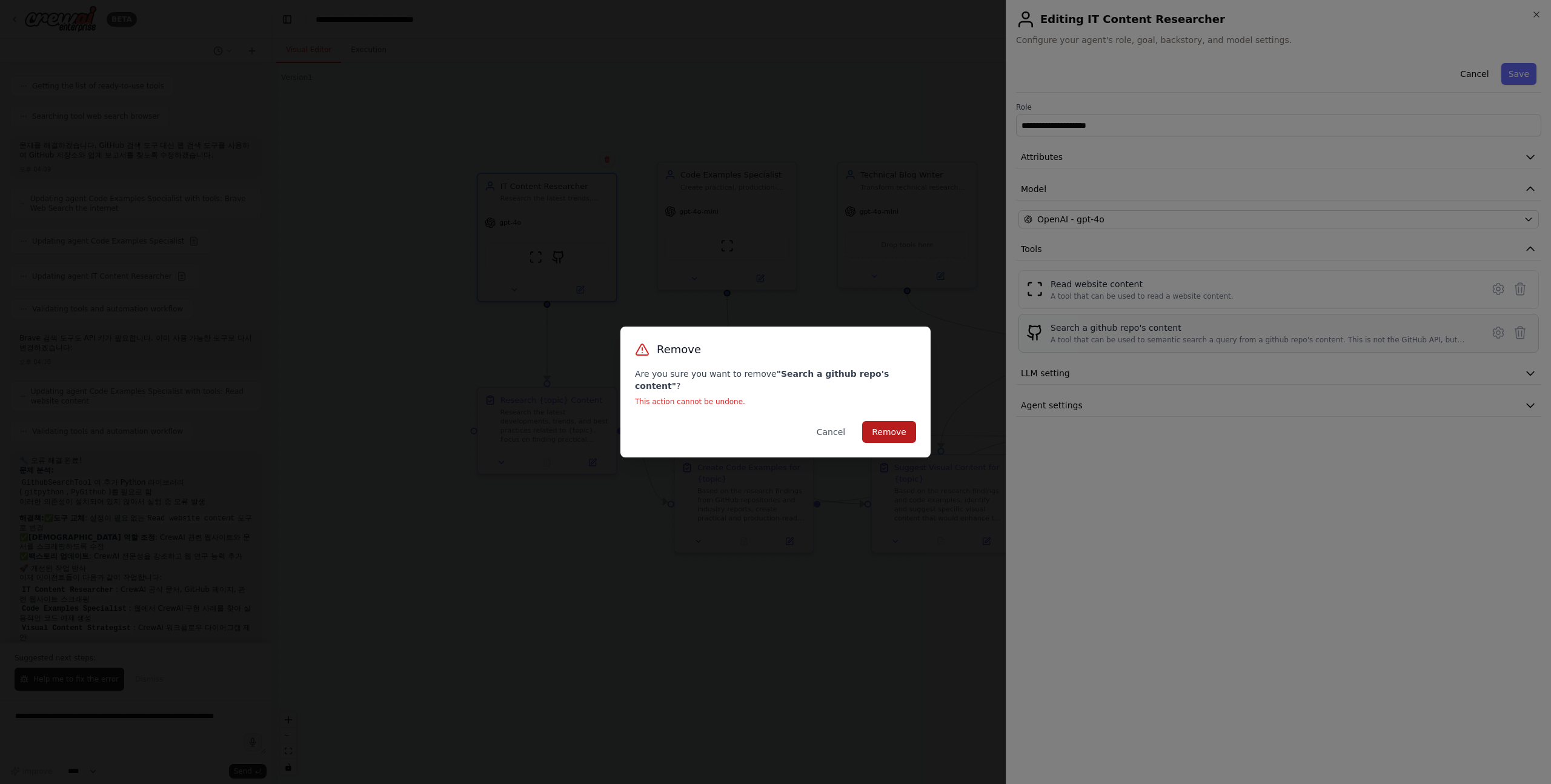
click at [885, 424] on button "Remove" at bounding box center [889, 432] width 54 height 22
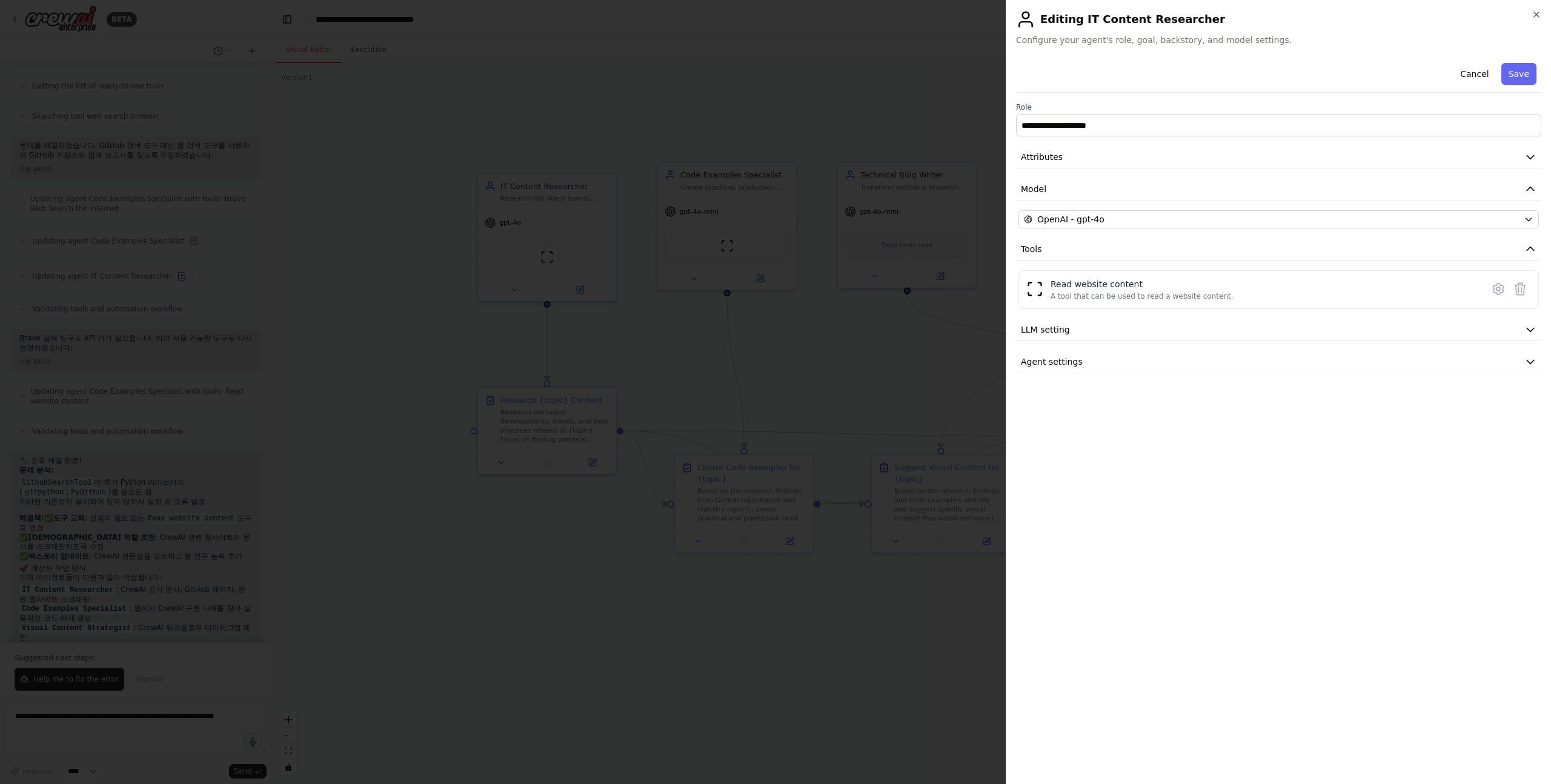
click at [482, 628] on div at bounding box center [776, 392] width 1551 height 784
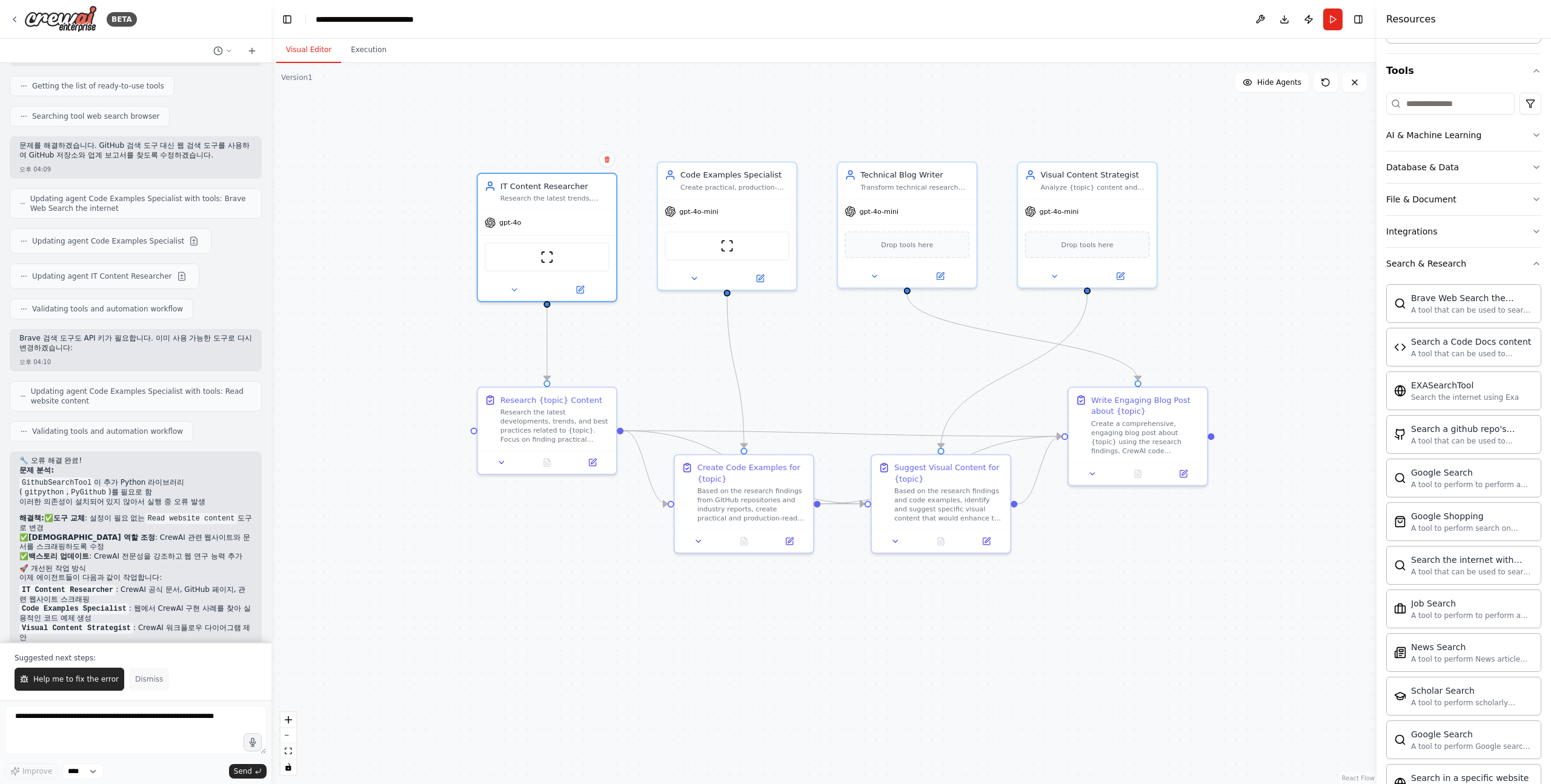
click at [144, 676] on span "Dismiss" at bounding box center [149, 679] width 28 height 10
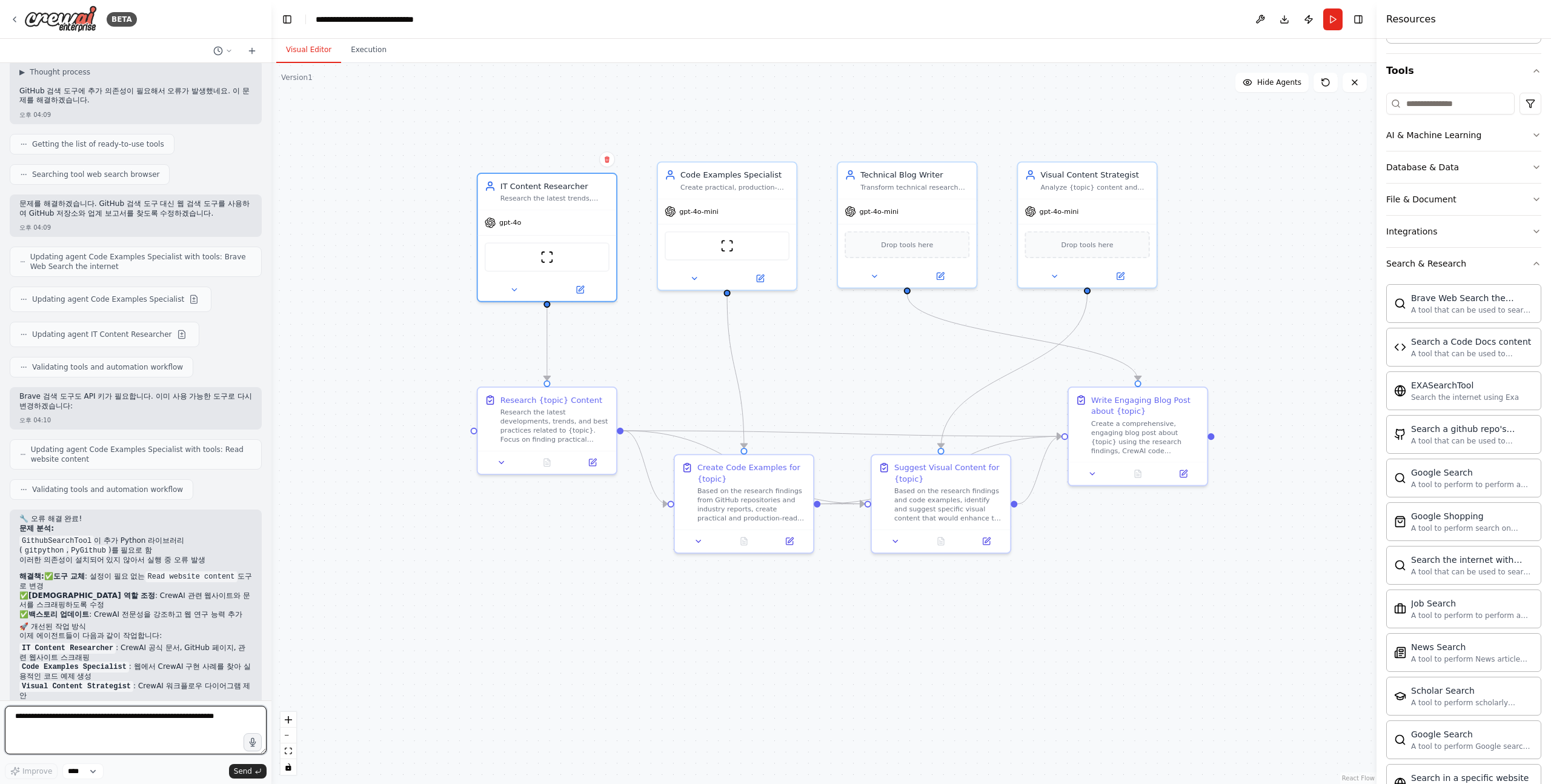
click at [116, 719] on textarea at bounding box center [136, 730] width 262 height 49
click at [1331, 19] on button "Run" at bounding box center [1333, 19] width 19 height 22
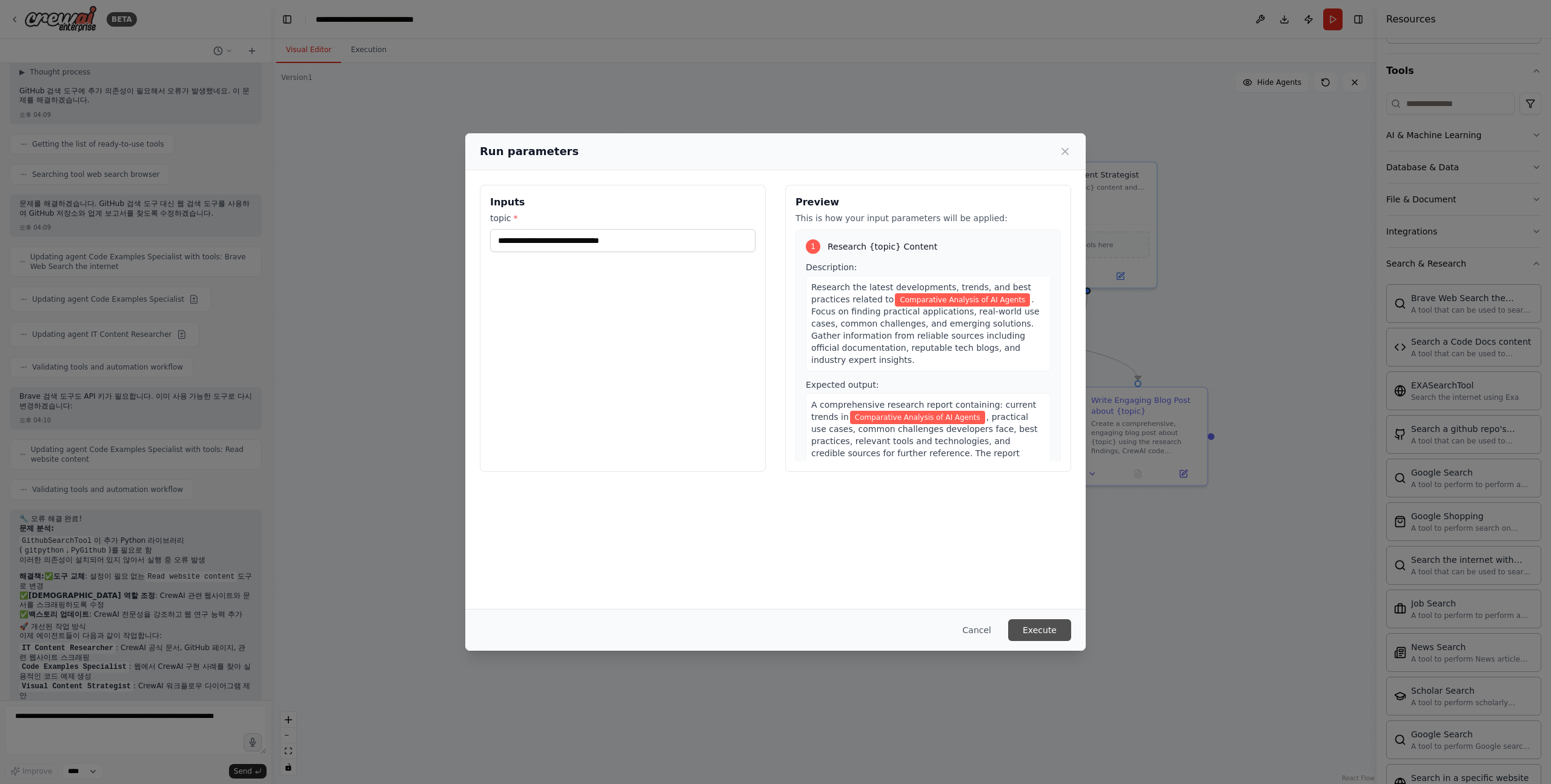
click at [1039, 628] on button "Execute" at bounding box center [1040, 629] width 63 height 22
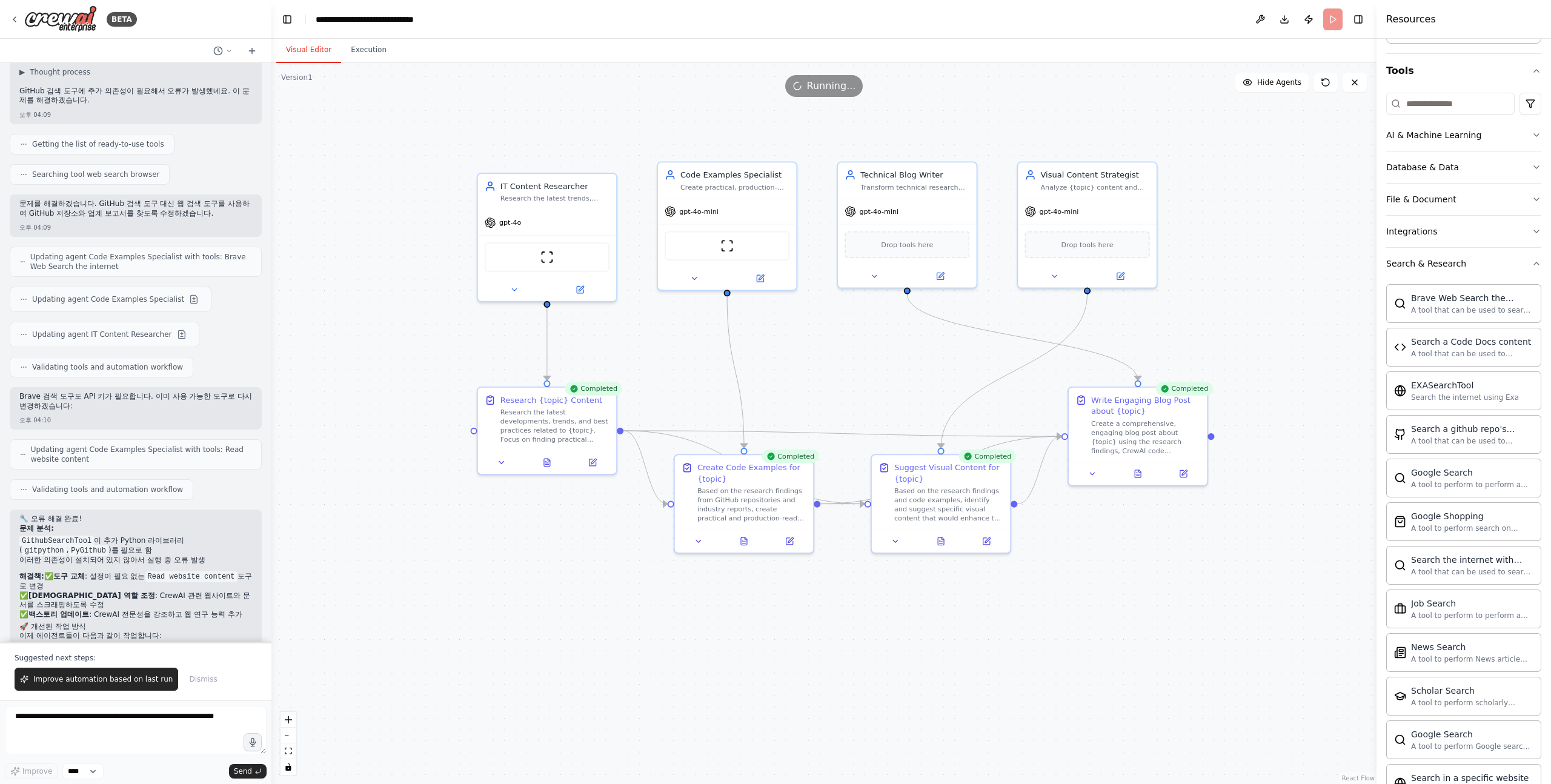
scroll to position [3079, 0]
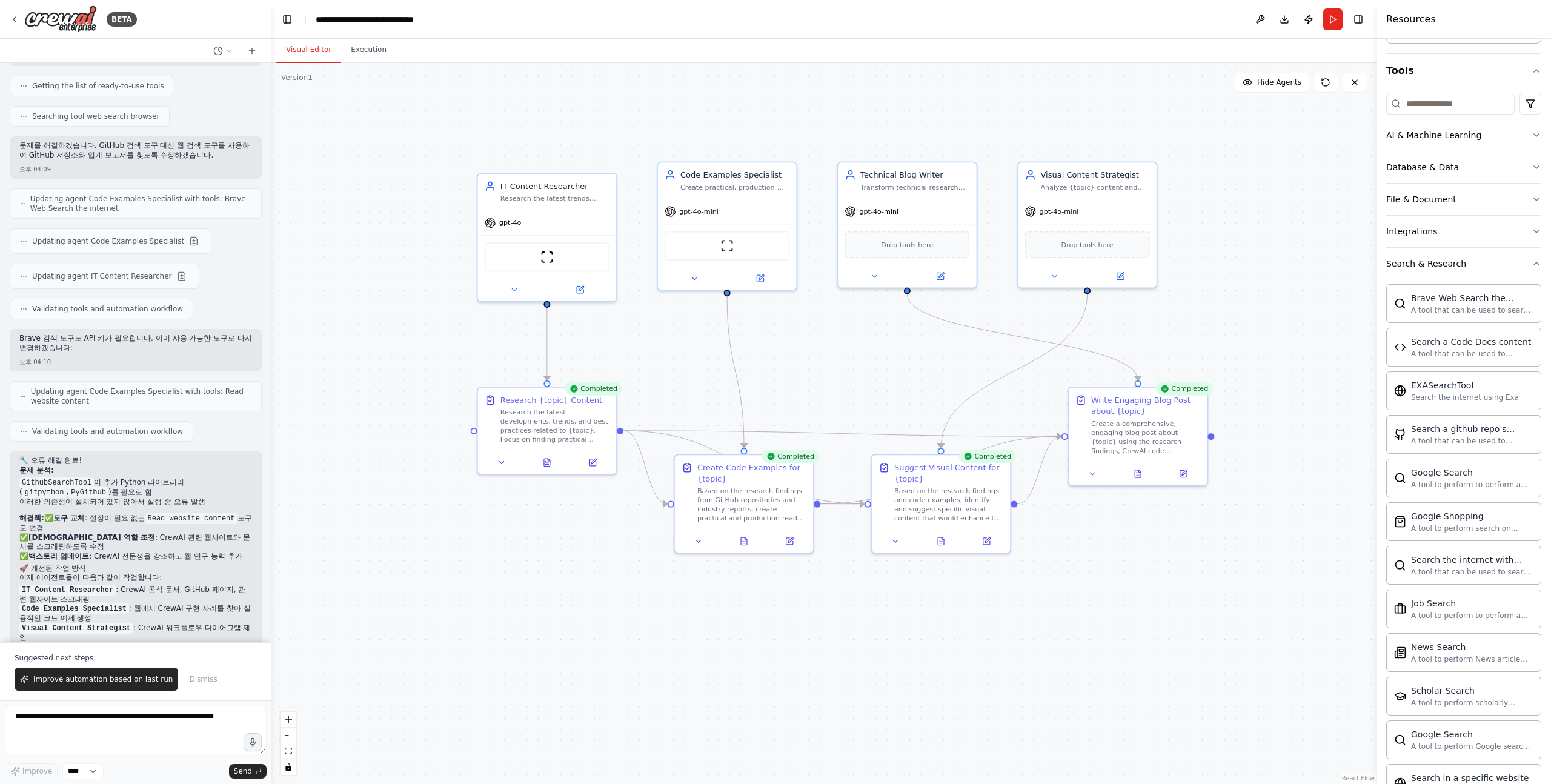
click at [1279, 271] on div ".deletable-edge-delete-btn { width: 20px; height: 20px; border: 0px solid #ffff…" at bounding box center [824, 423] width 1105 height 721
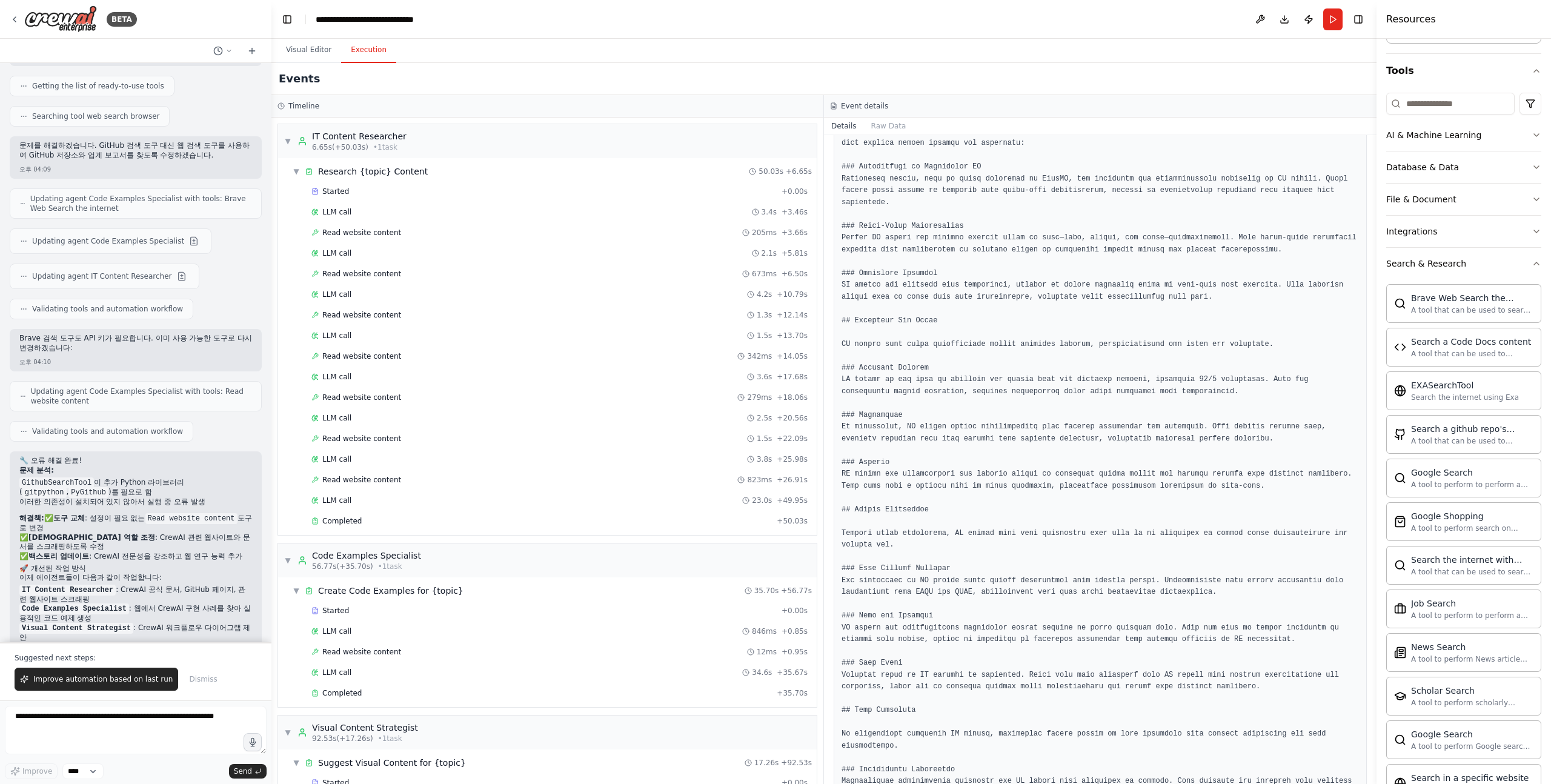
click at [363, 59] on button "Execution" at bounding box center [368, 50] width 55 height 26
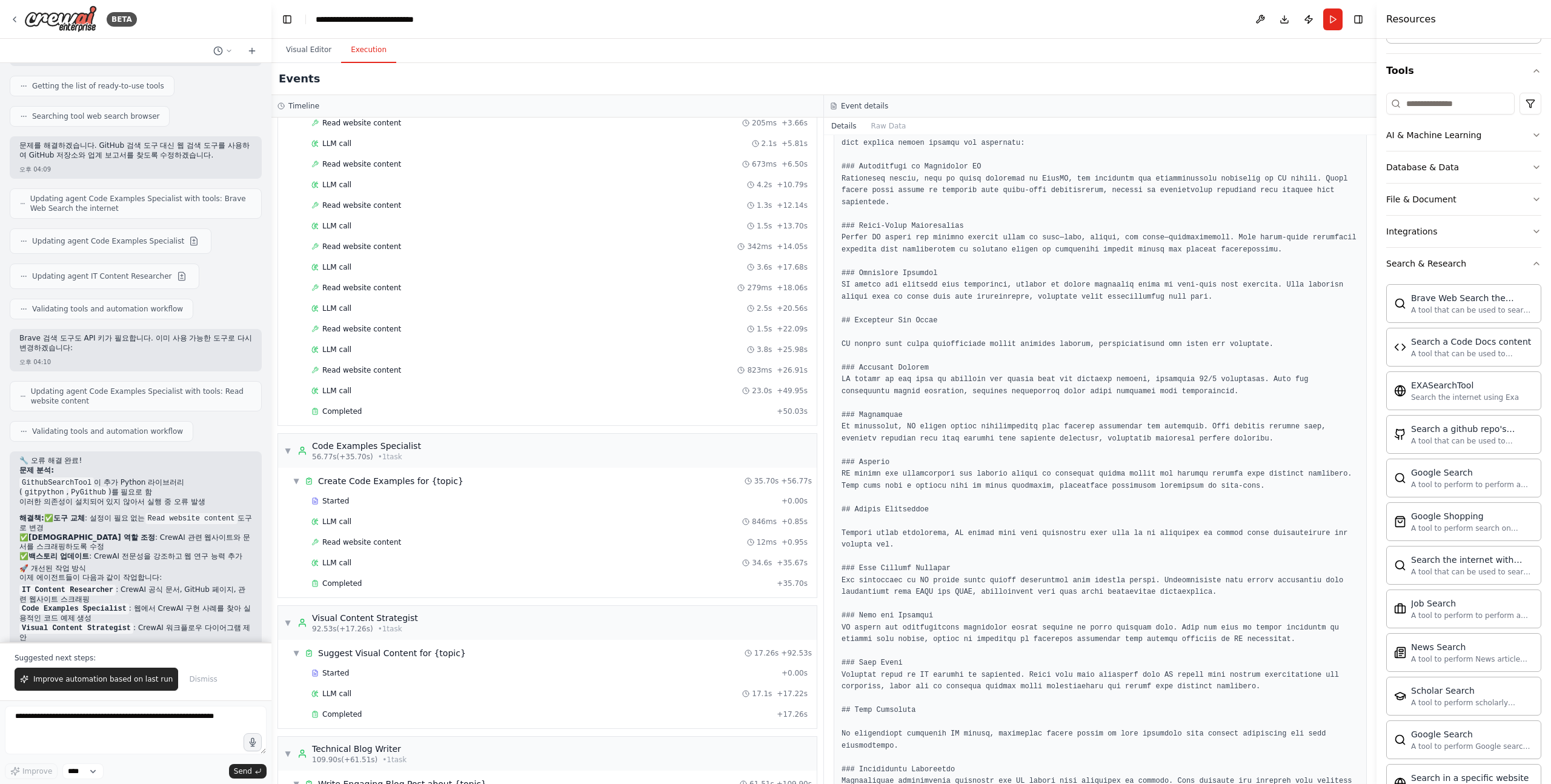
scroll to position [199, 0]
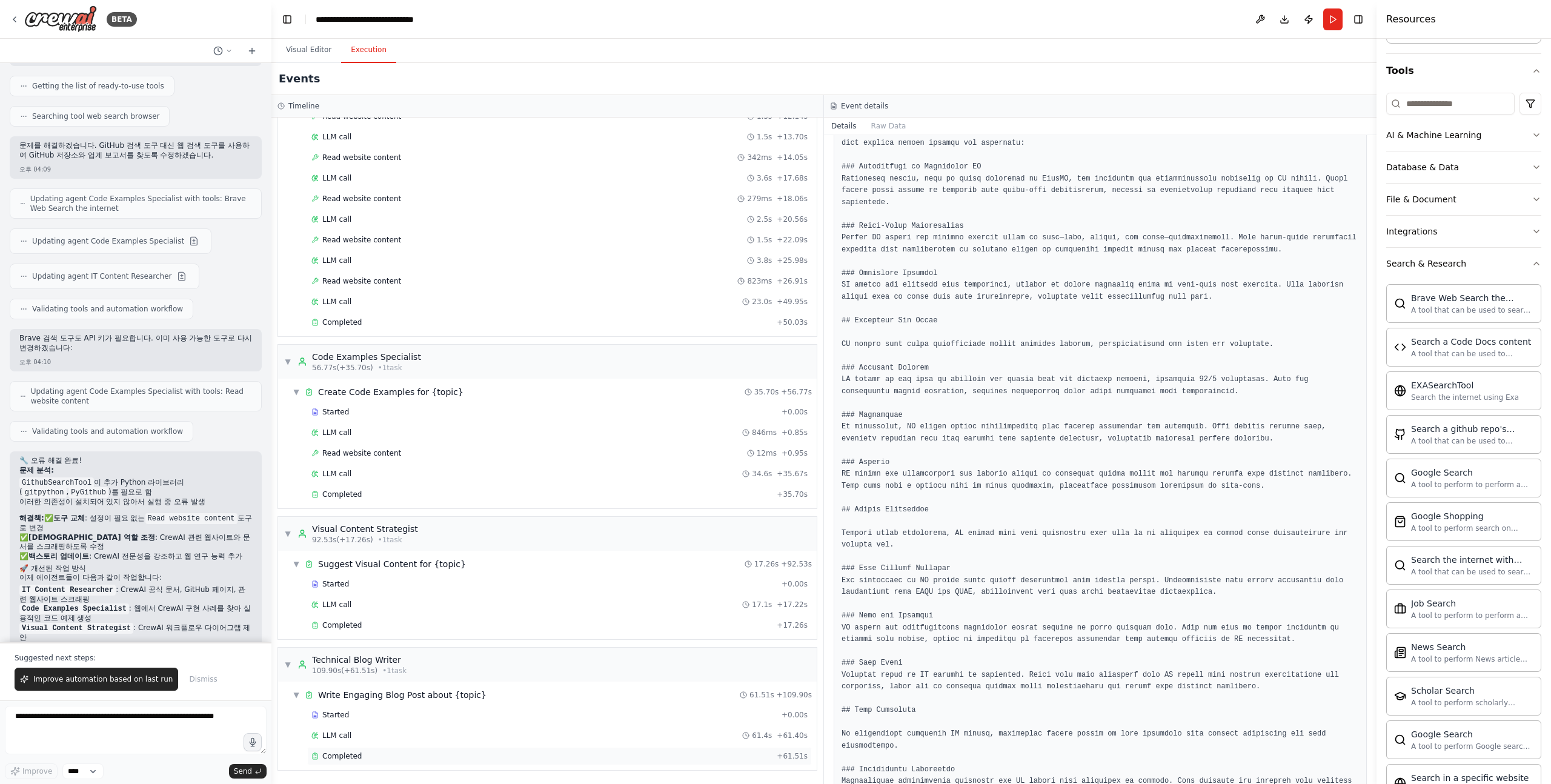
click at [349, 760] on span "Completed" at bounding box center [342, 756] width 39 height 10
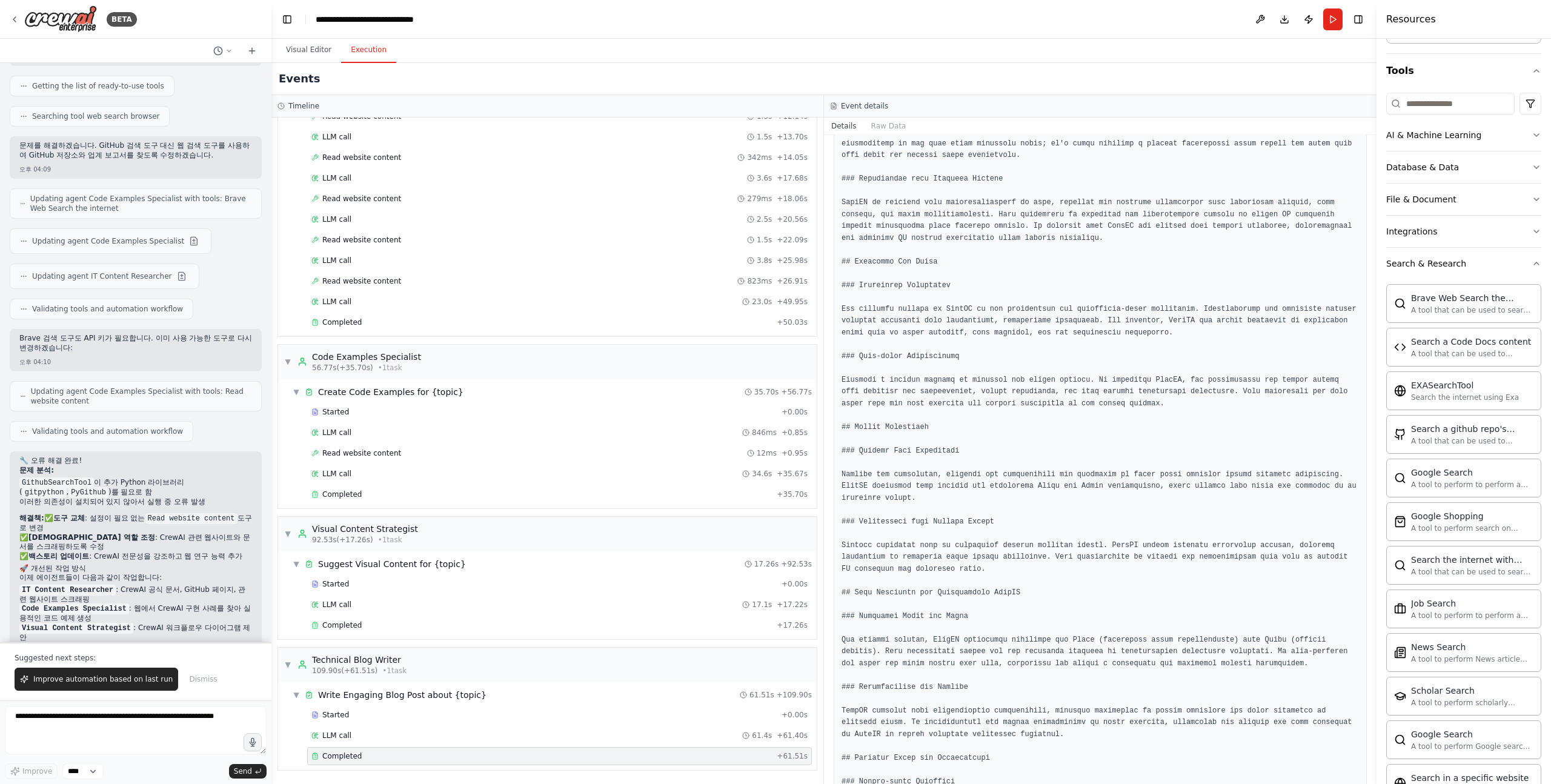
click at [402, 757] on div "Completed" at bounding box center [542, 756] width 461 height 10
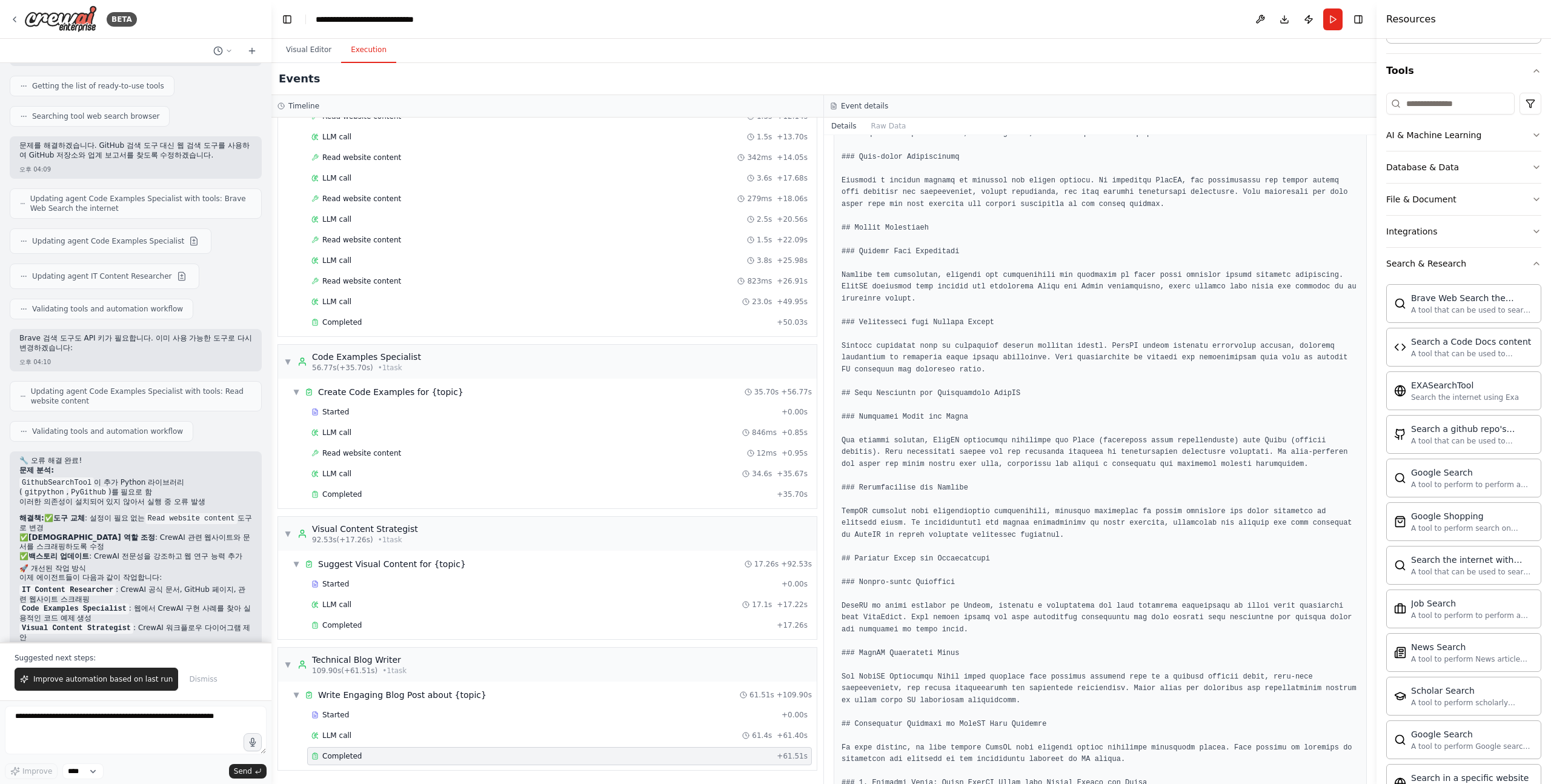
scroll to position [0, 0]
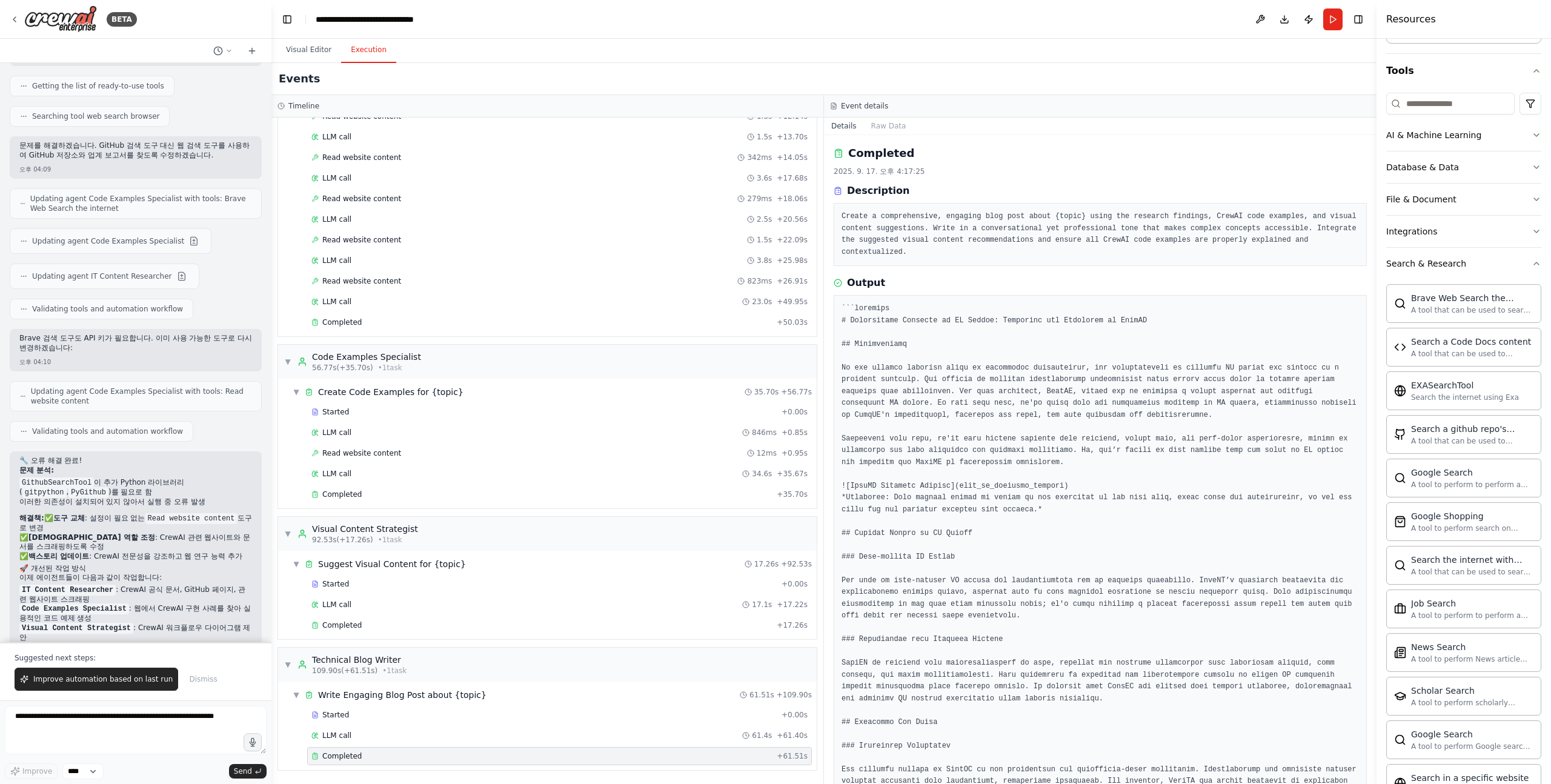
drag, startPoint x: 840, startPoint y: 307, endPoint x: 916, endPoint y: 290, distance: 77.9
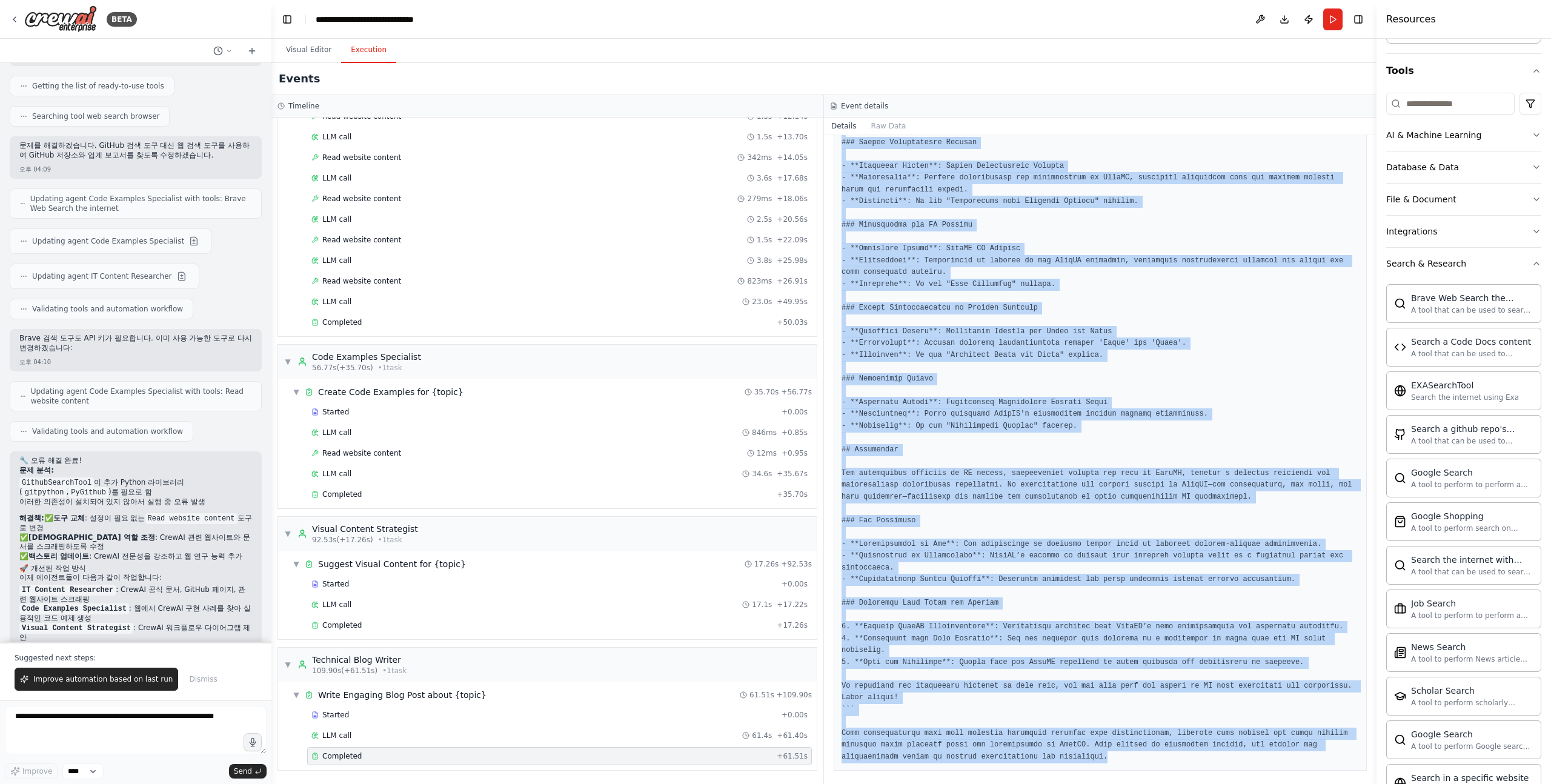
scroll to position [4839, 0]
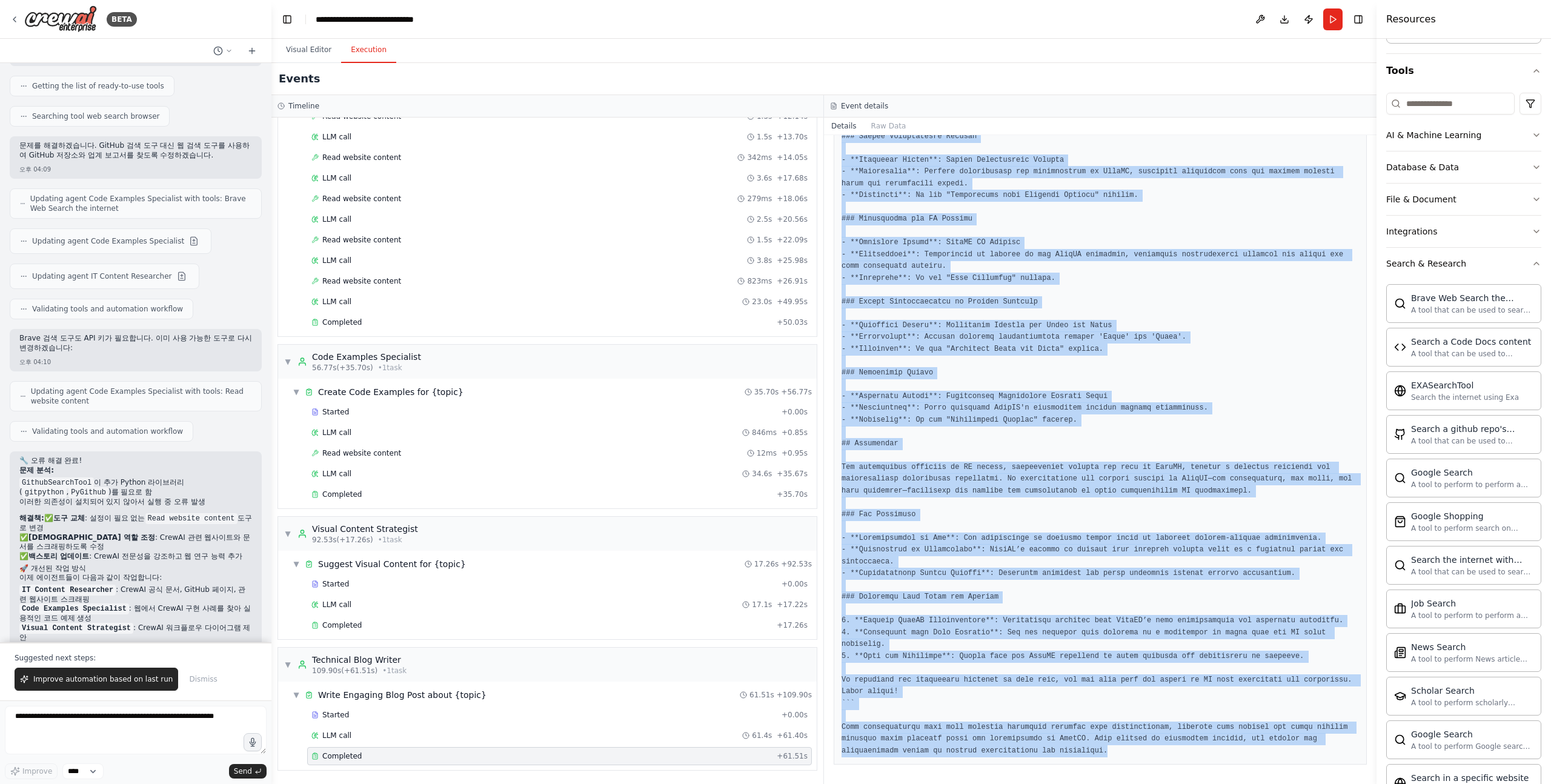
drag, startPoint x: 838, startPoint y: 318, endPoint x: 1165, endPoint y: 751, distance: 542.6
copy pre "# Comparative Analysis of AI Agents: Unlocking the Potential of CrewAI ## Intro…"
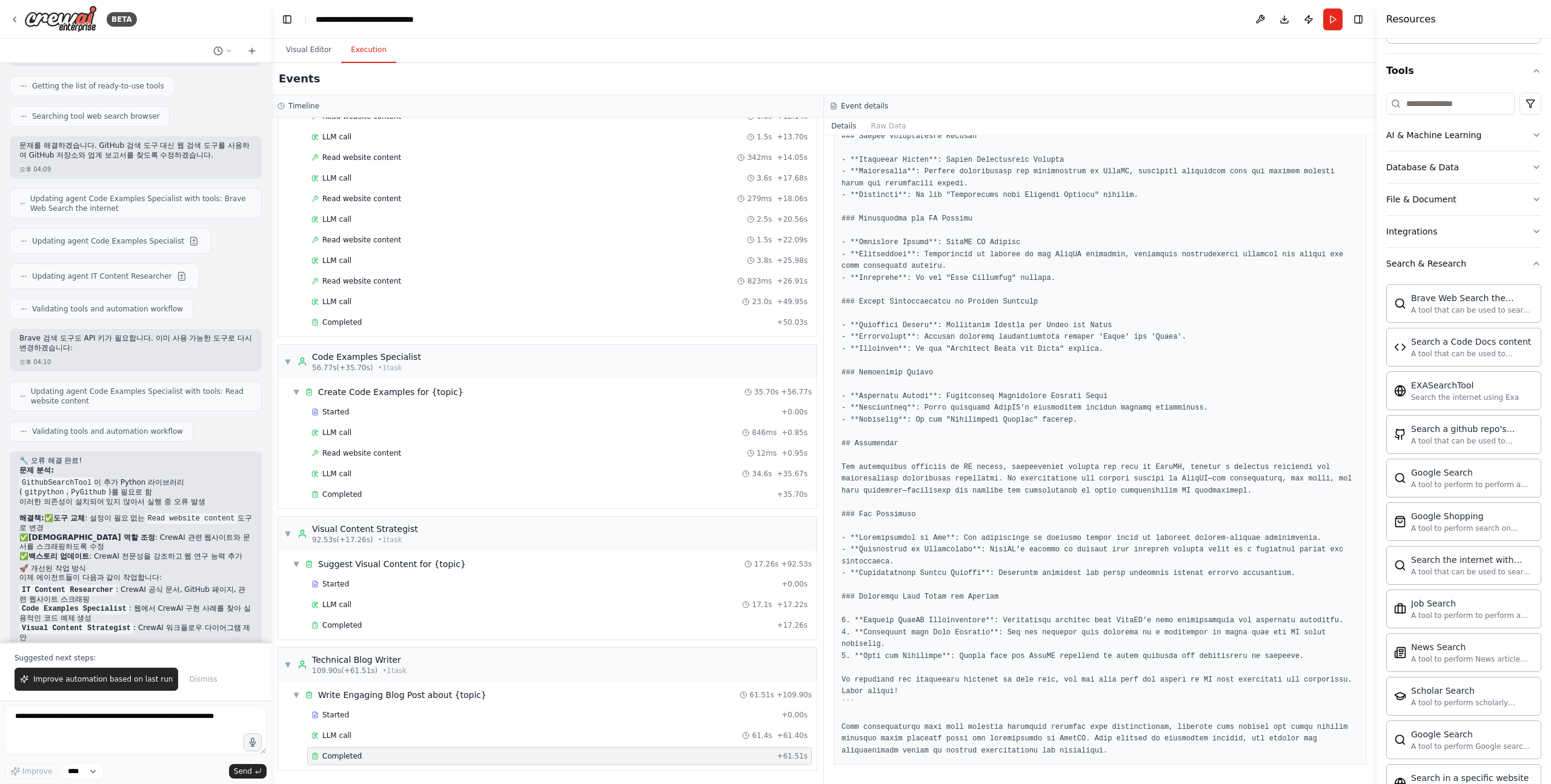
click at [1363, 16] on button "Toggle Right Sidebar" at bounding box center [1358, 19] width 17 height 17
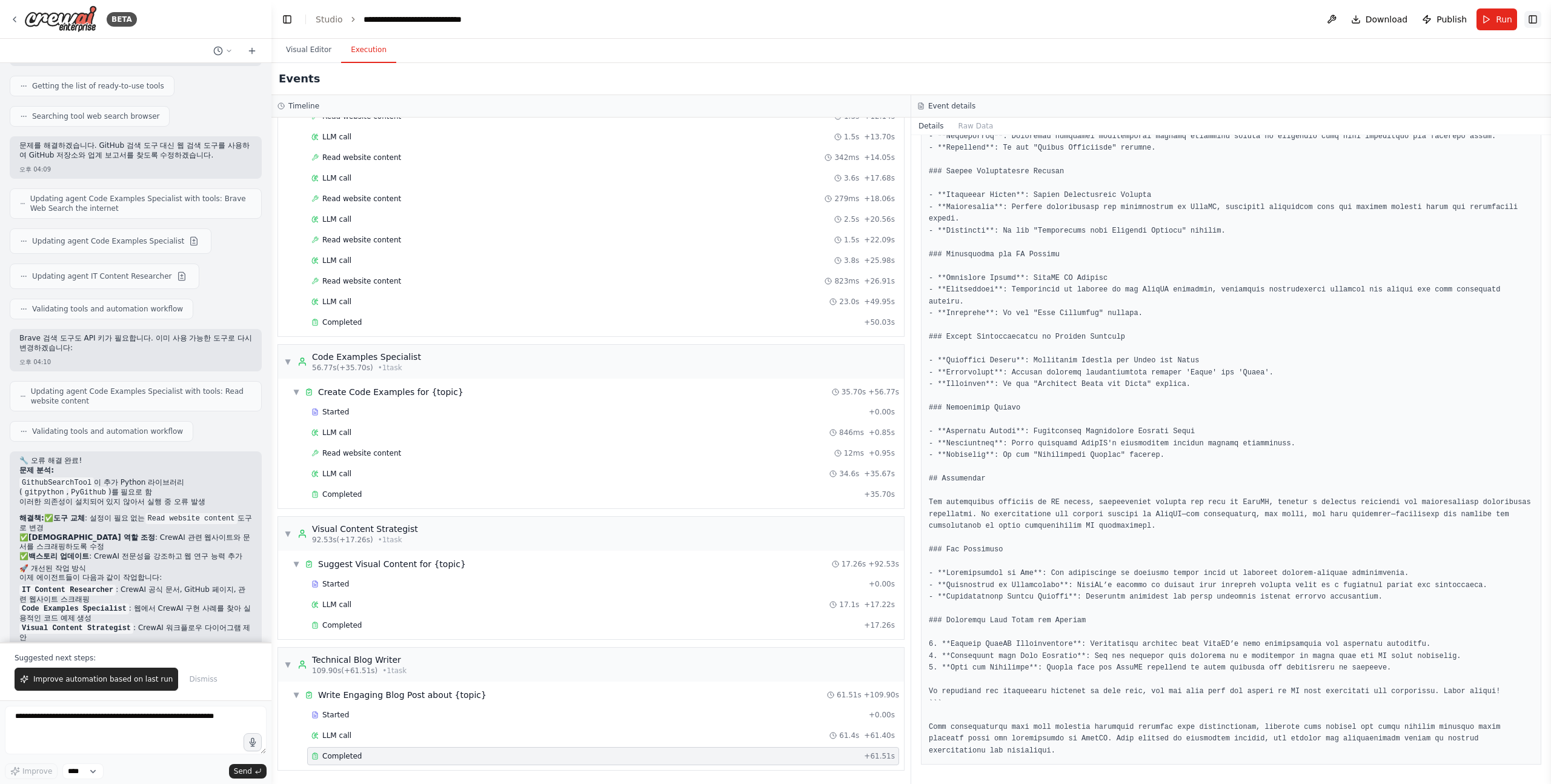
scroll to position [4697, 0]
click at [1533, 26] on button "Toggle Right Sidebar" at bounding box center [1533, 19] width 17 height 17
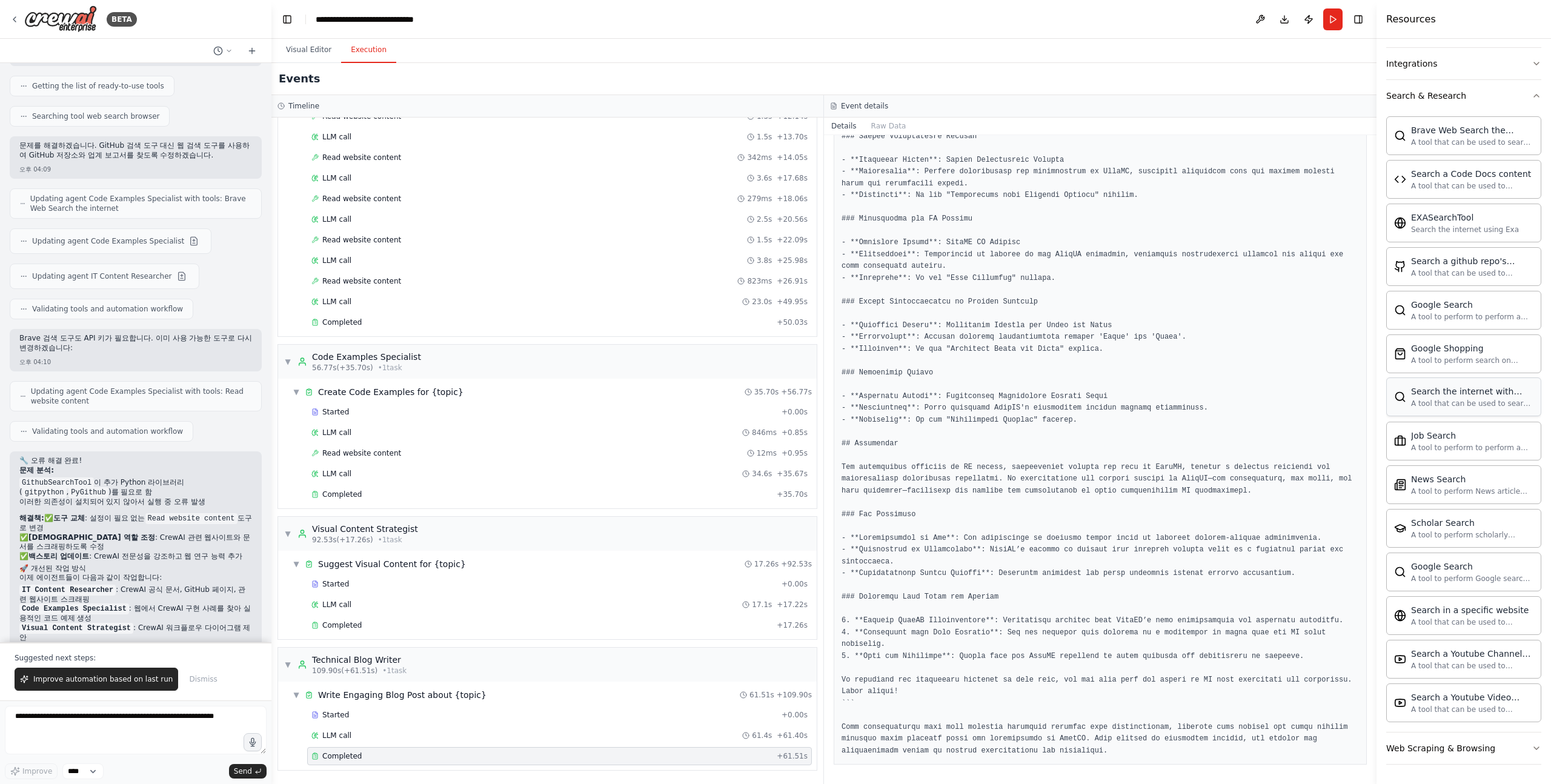
scroll to position [0, 0]
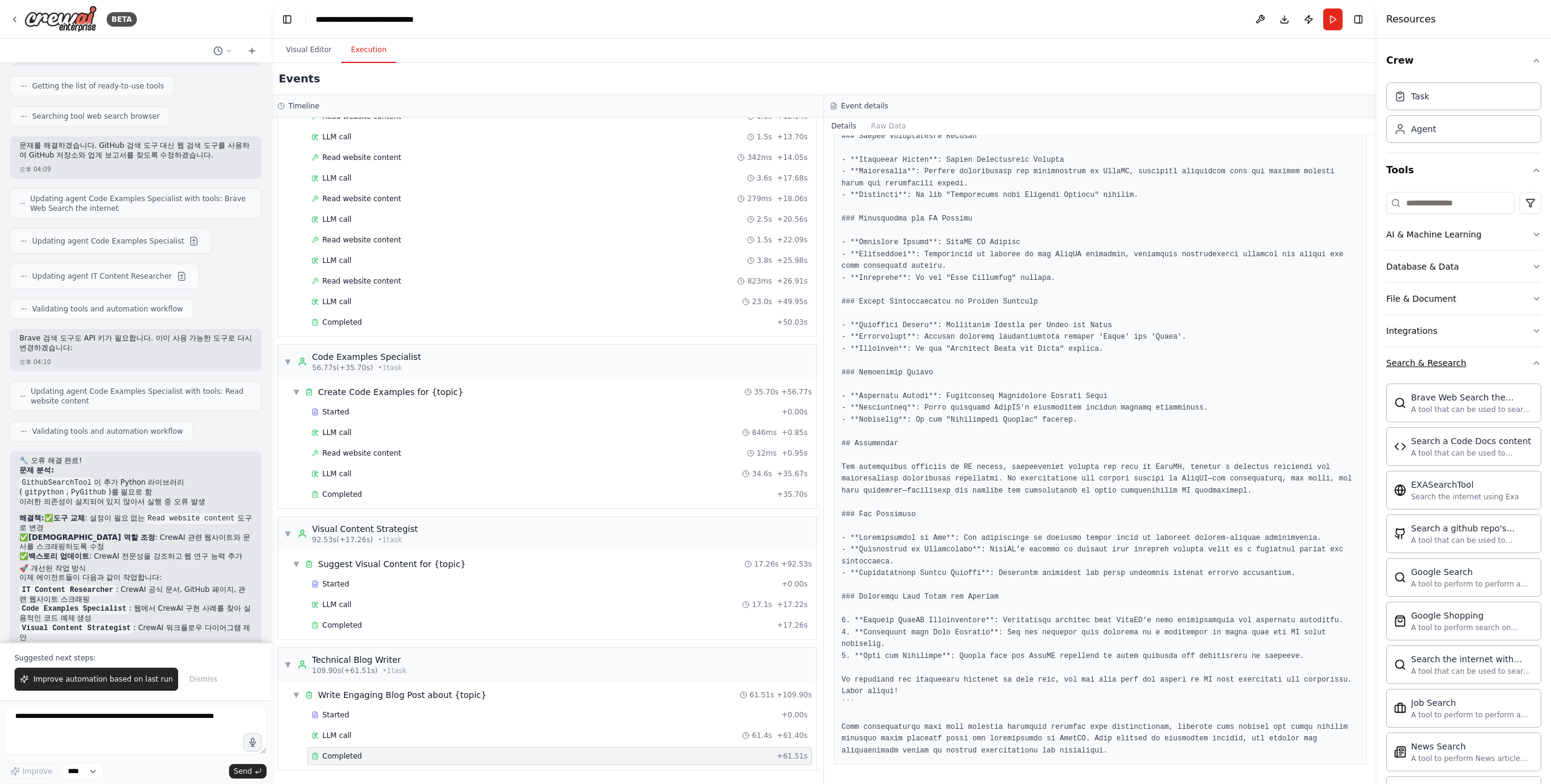
click at [1421, 357] on div "Search & Research" at bounding box center [1426, 363] width 80 height 12
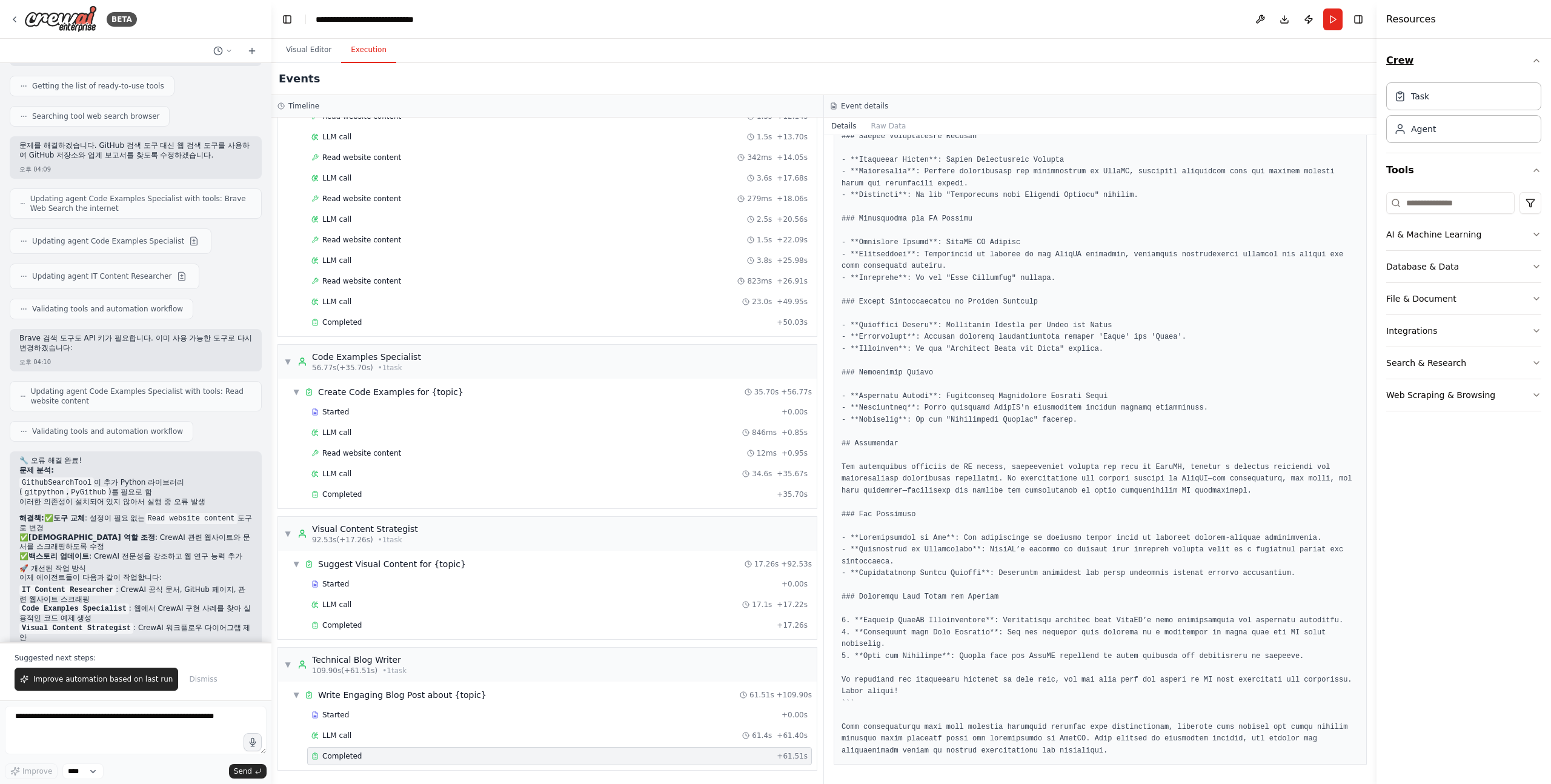
click at [1420, 55] on button "Crew" at bounding box center [1464, 60] width 155 height 34
click at [1284, 19] on button "Download" at bounding box center [1284, 19] width 19 height 22
click at [1259, 14] on button at bounding box center [1260, 19] width 19 height 22
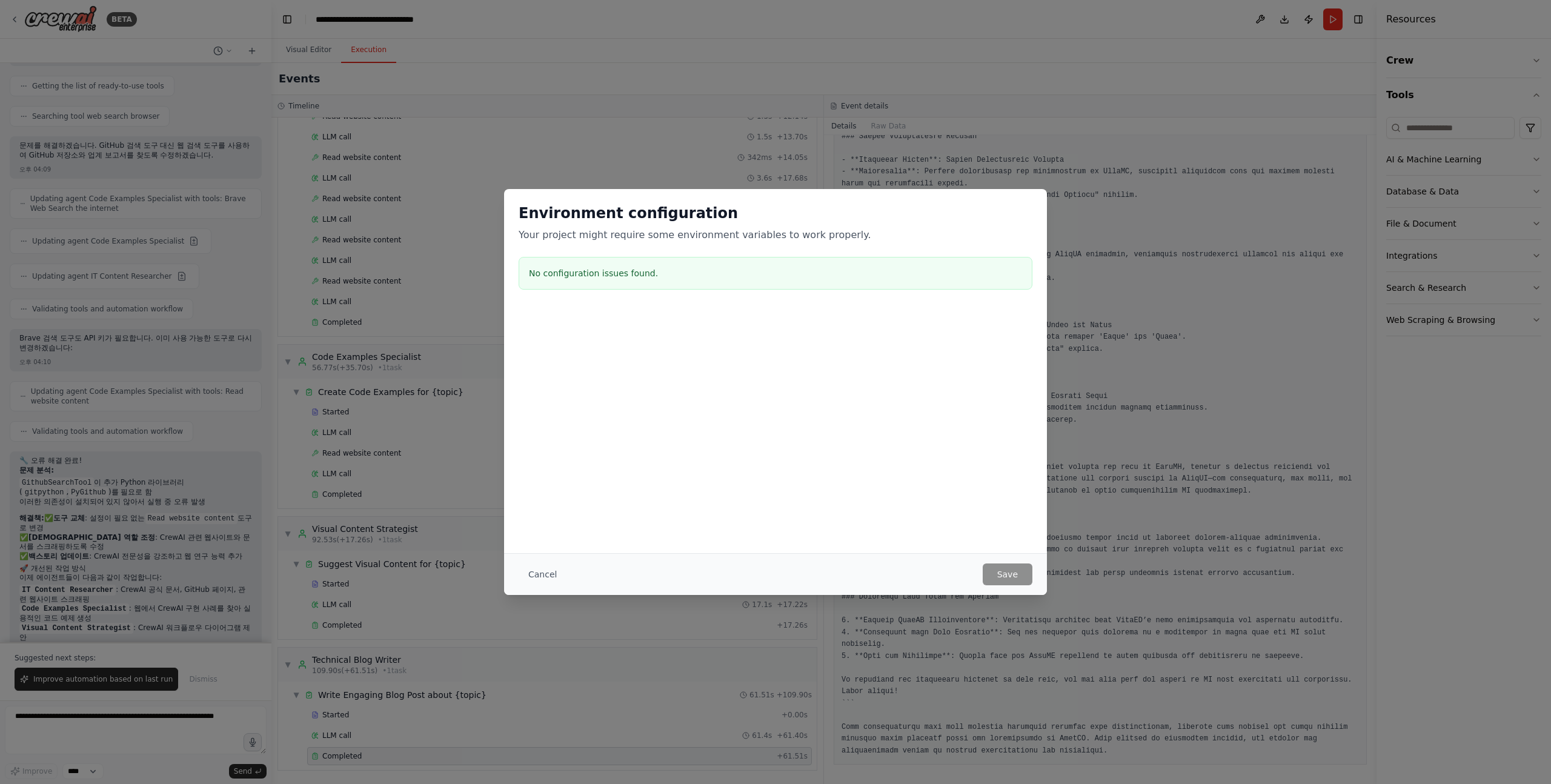
click at [584, 268] on h3 "No configuration issues found." at bounding box center [776, 273] width 493 height 12
click at [539, 570] on button "Cancel" at bounding box center [542, 574] width 48 height 22
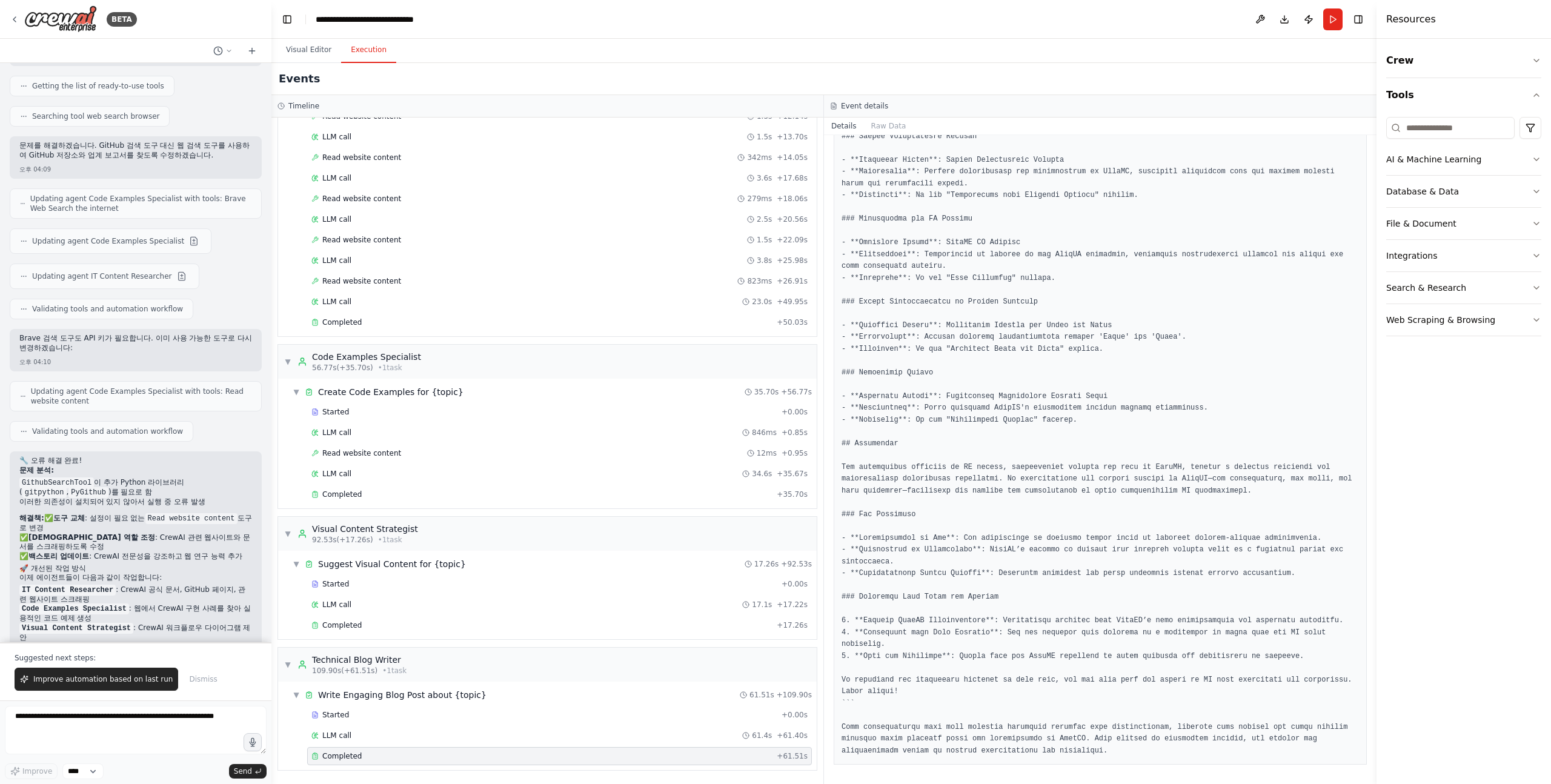
click at [563, 18] on header "**********" at bounding box center [824, 19] width 1105 height 39
click at [307, 54] on button "Visual Editor" at bounding box center [309, 50] width 65 height 26
click at [364, 45] on button "Execution" at bounding box center [368, 50] width 55 height 26
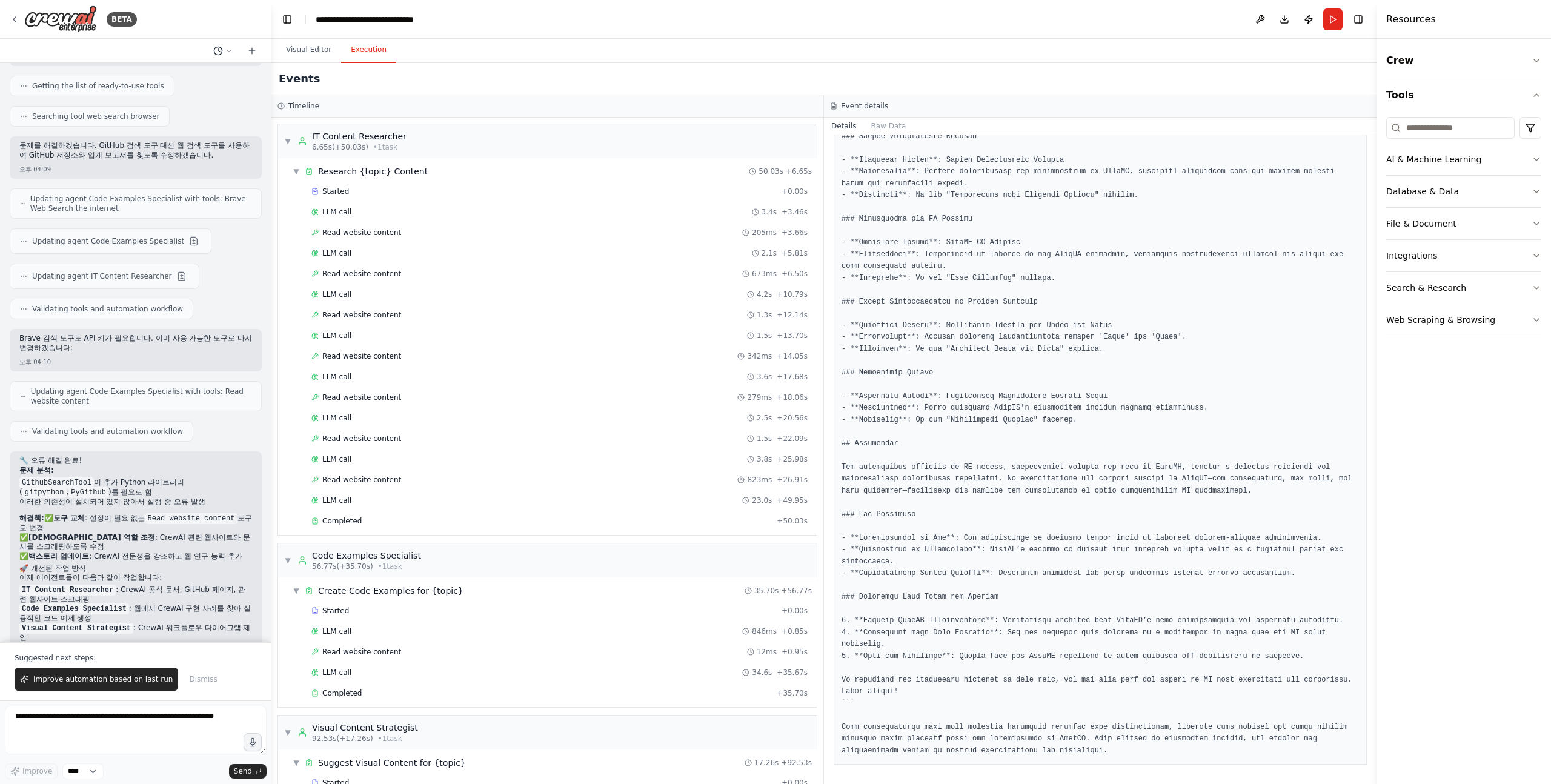
click at [226, 48] on icon at bounding box center [229, 51] width 7 height 7
click at [226, 48] on div at bounding box center [135, 392] width 271 height 784
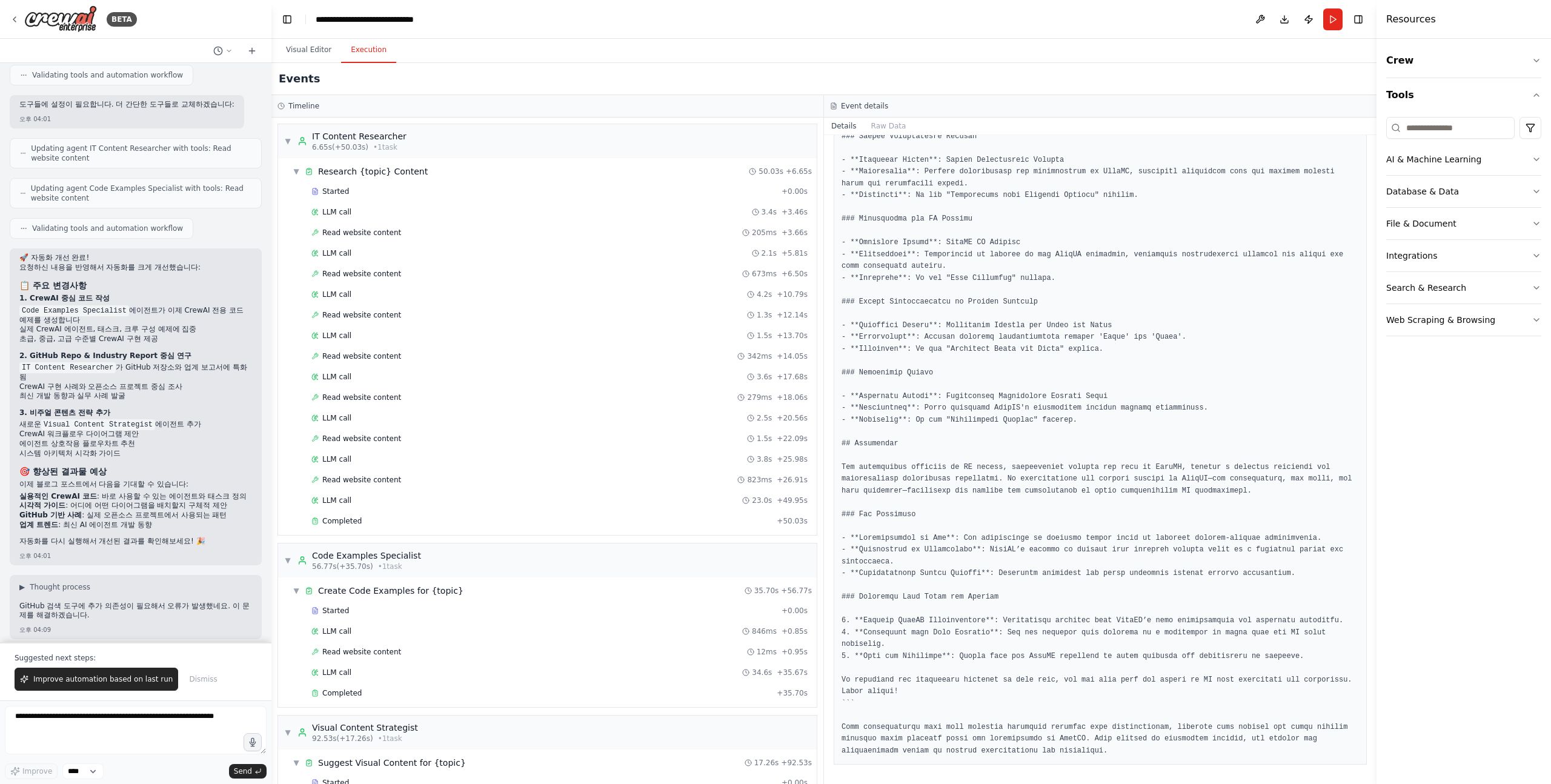
scroll to position [3079, 0]
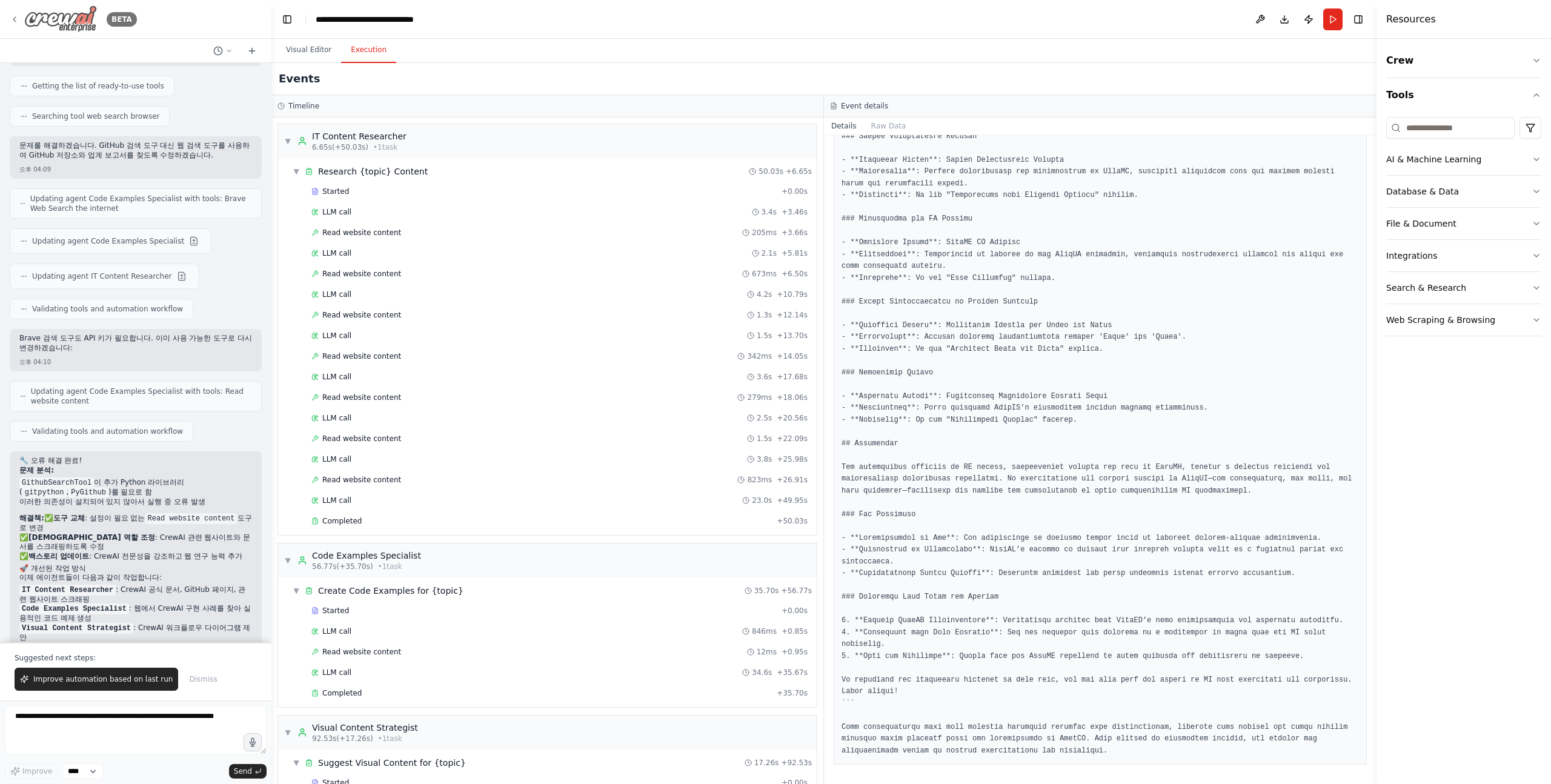
click at [35, 16] on img at bounding box center [60, 19] width 73 height 27
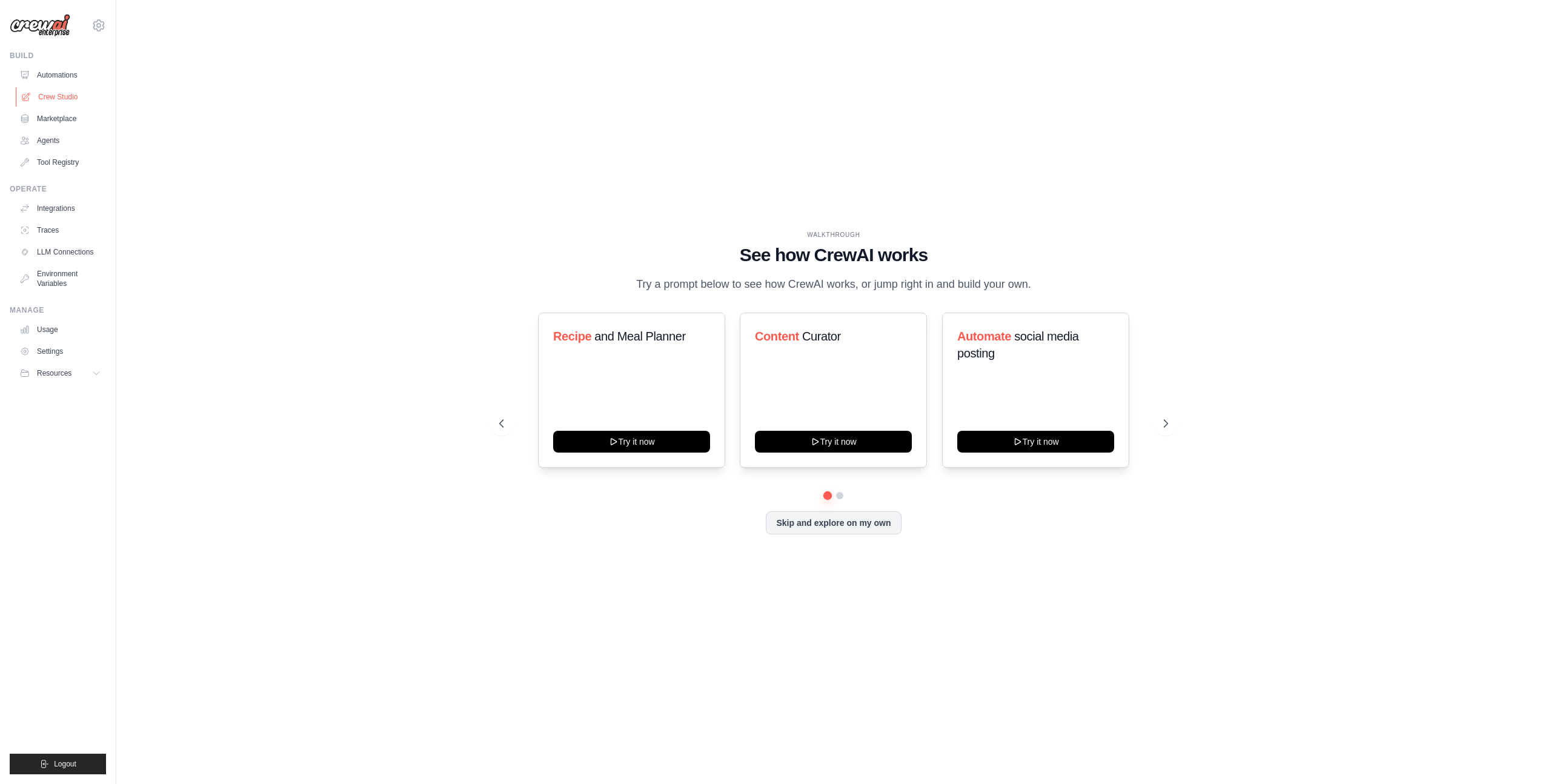
click at [60, 97] on link "Crew Studio" at bounding box center [61, 97] width 92 height 19
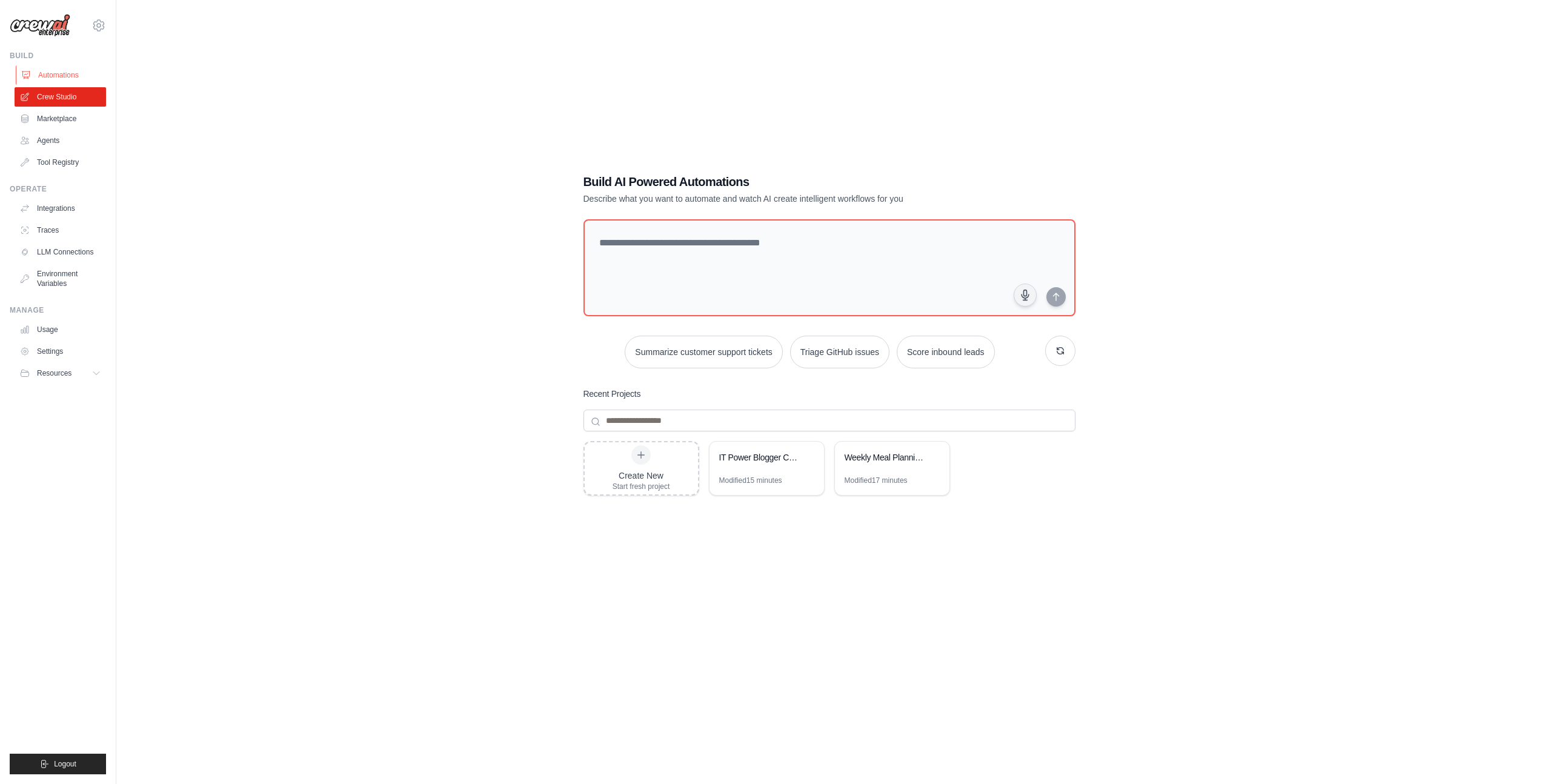
click at [61, 73] on link "Automations" at bounding box center [61, 75] width 92 height 19
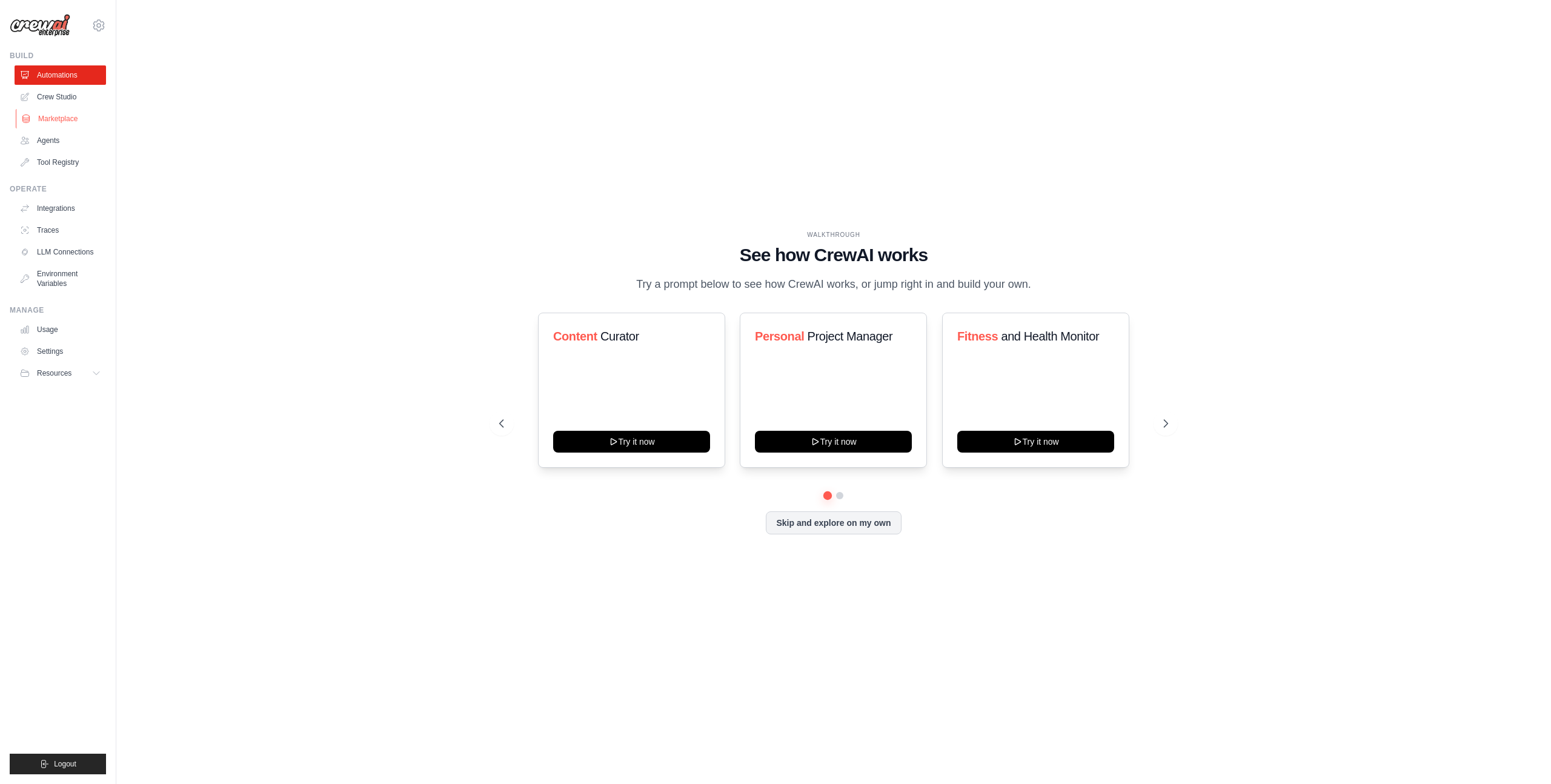
click at [60, 120] on link "Marketplace" at bounding box center [61, 118] width 92 height 19
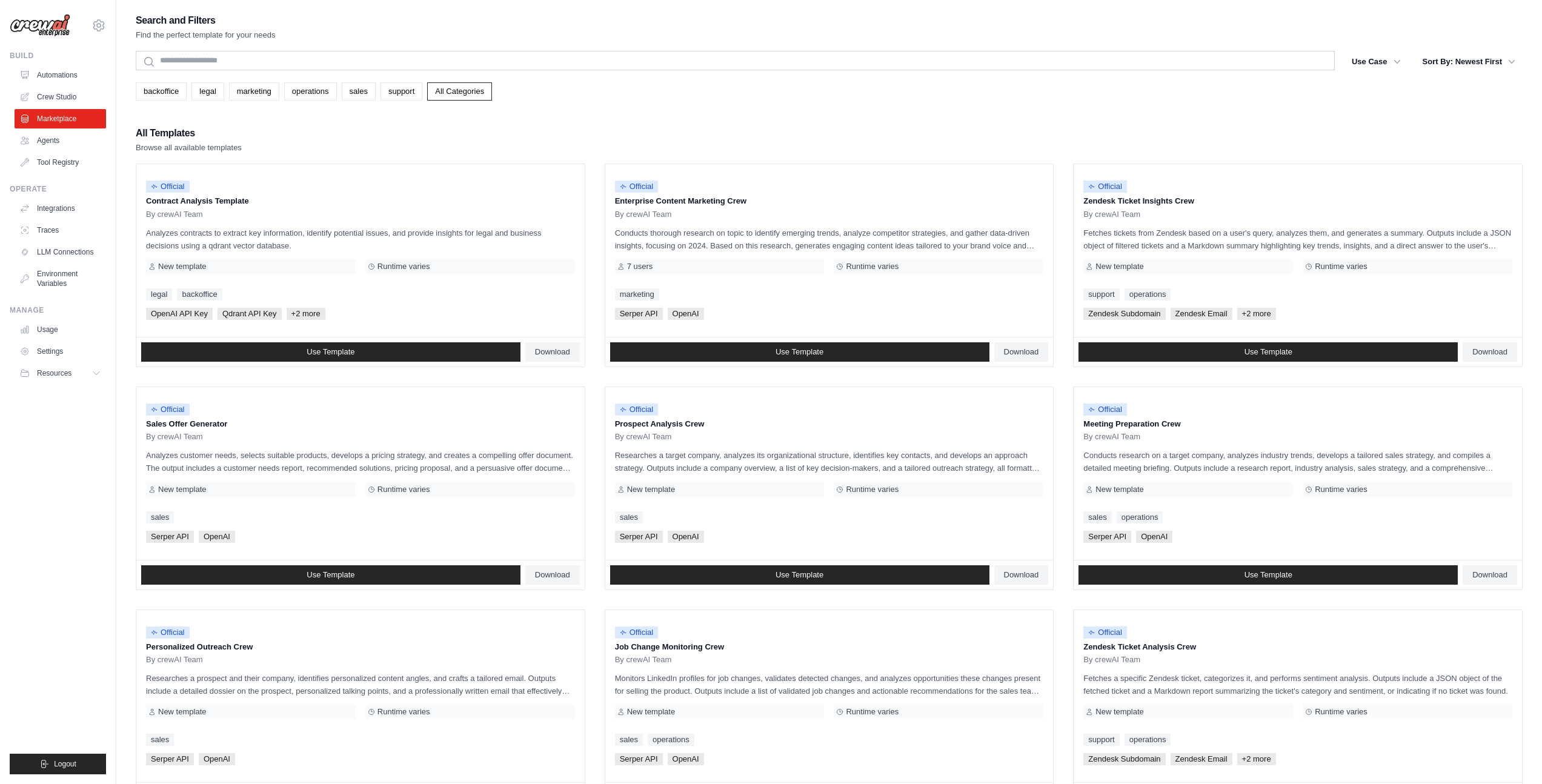
click at [320, 110] on div "Search and Filters Find the perfect template for your needs Search Use Case bac…" at bounding box center [829, 553] width 1387 height 1084
click at [61, 141] on link "Agents" at bounding box center [61, 140] width 92 height 19
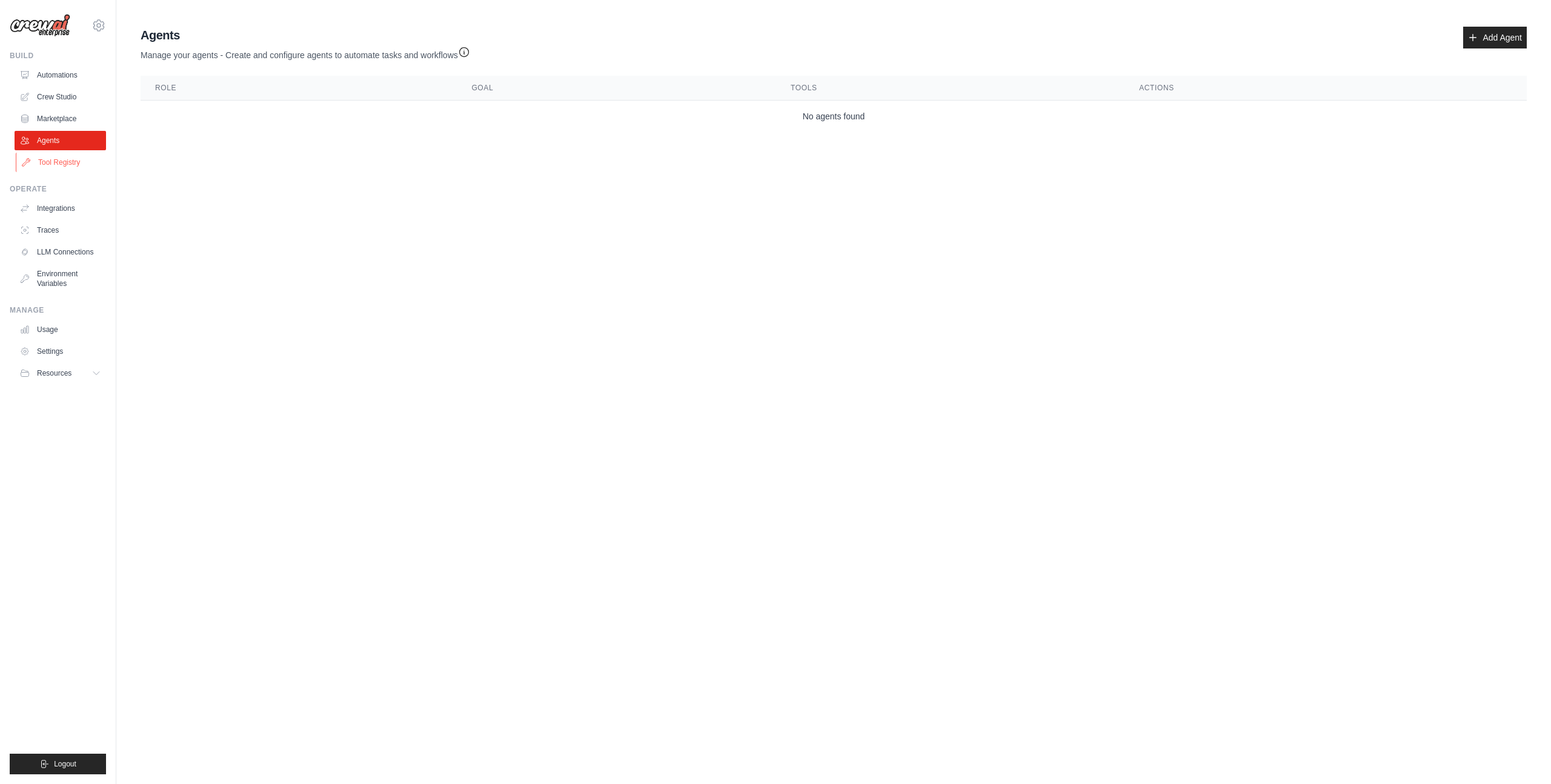
click at [71, 161] on link "Tool Registry" at bounding box center [61, 162] width 92 height 19
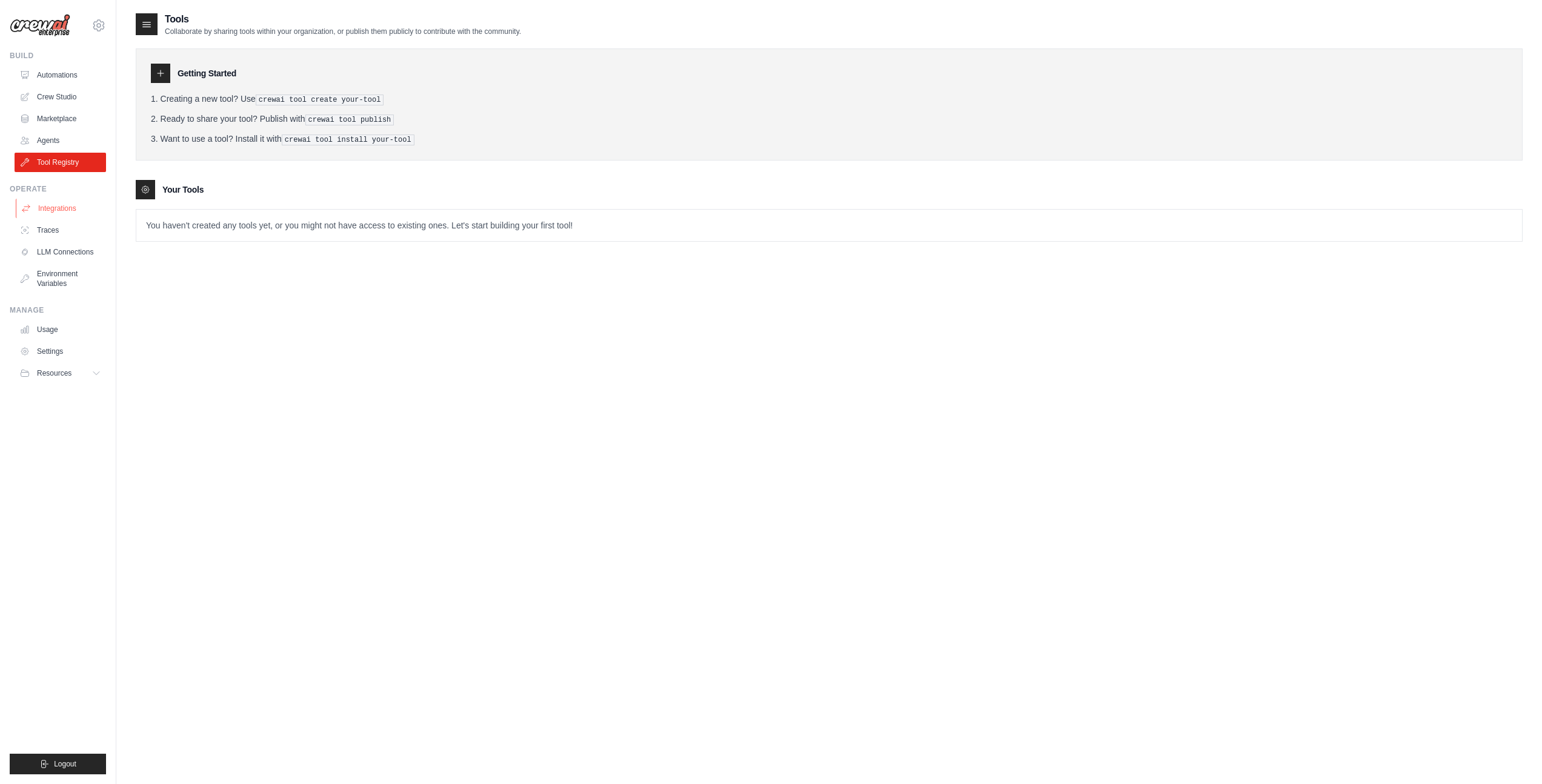
click at [67, 207] on link "Integrations" at bounding box center [61, 208] width 92 height 19
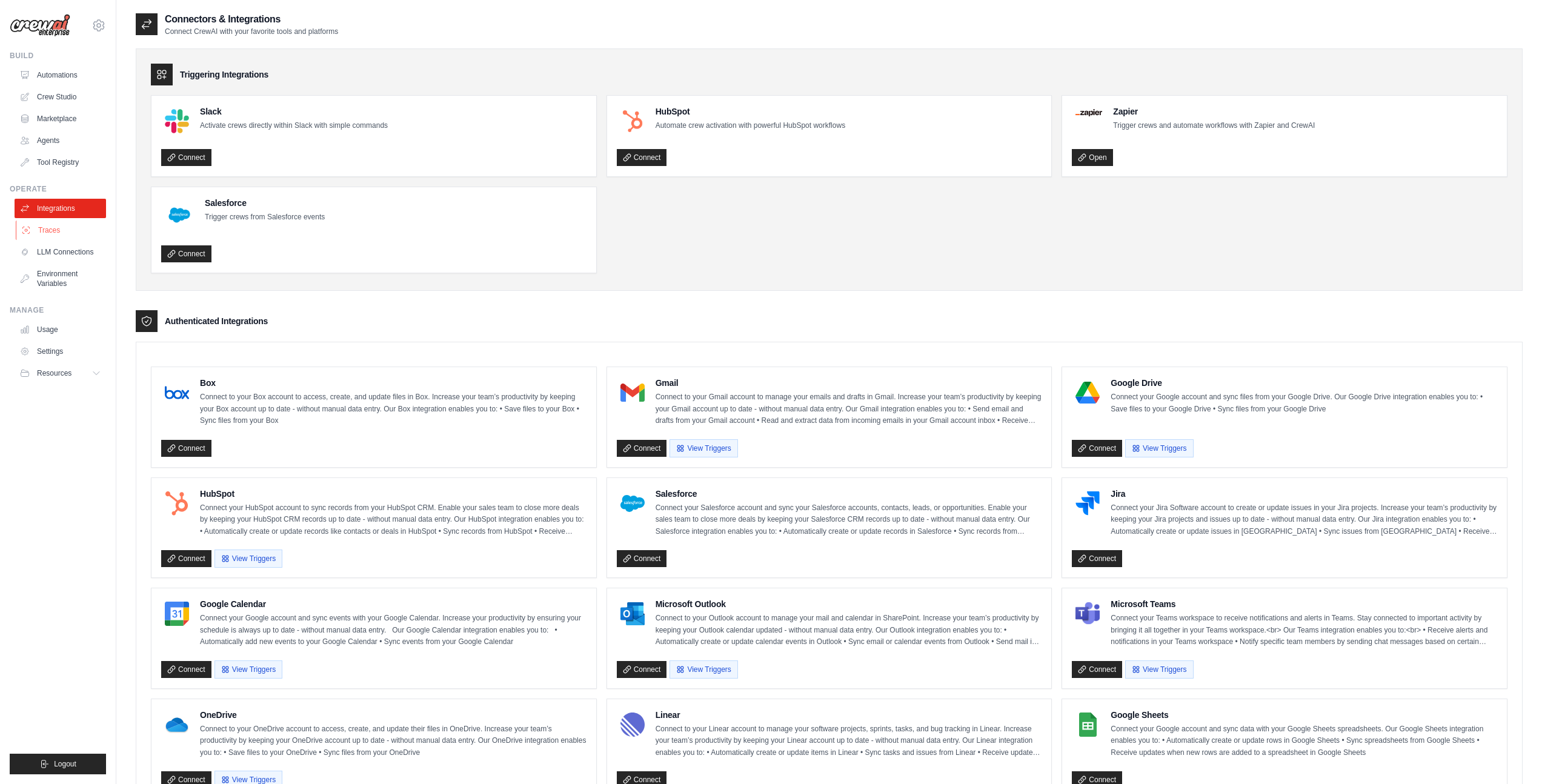
click at [64, 232] on link "Traces" at bounding box center [61, 230] width 92 height 19
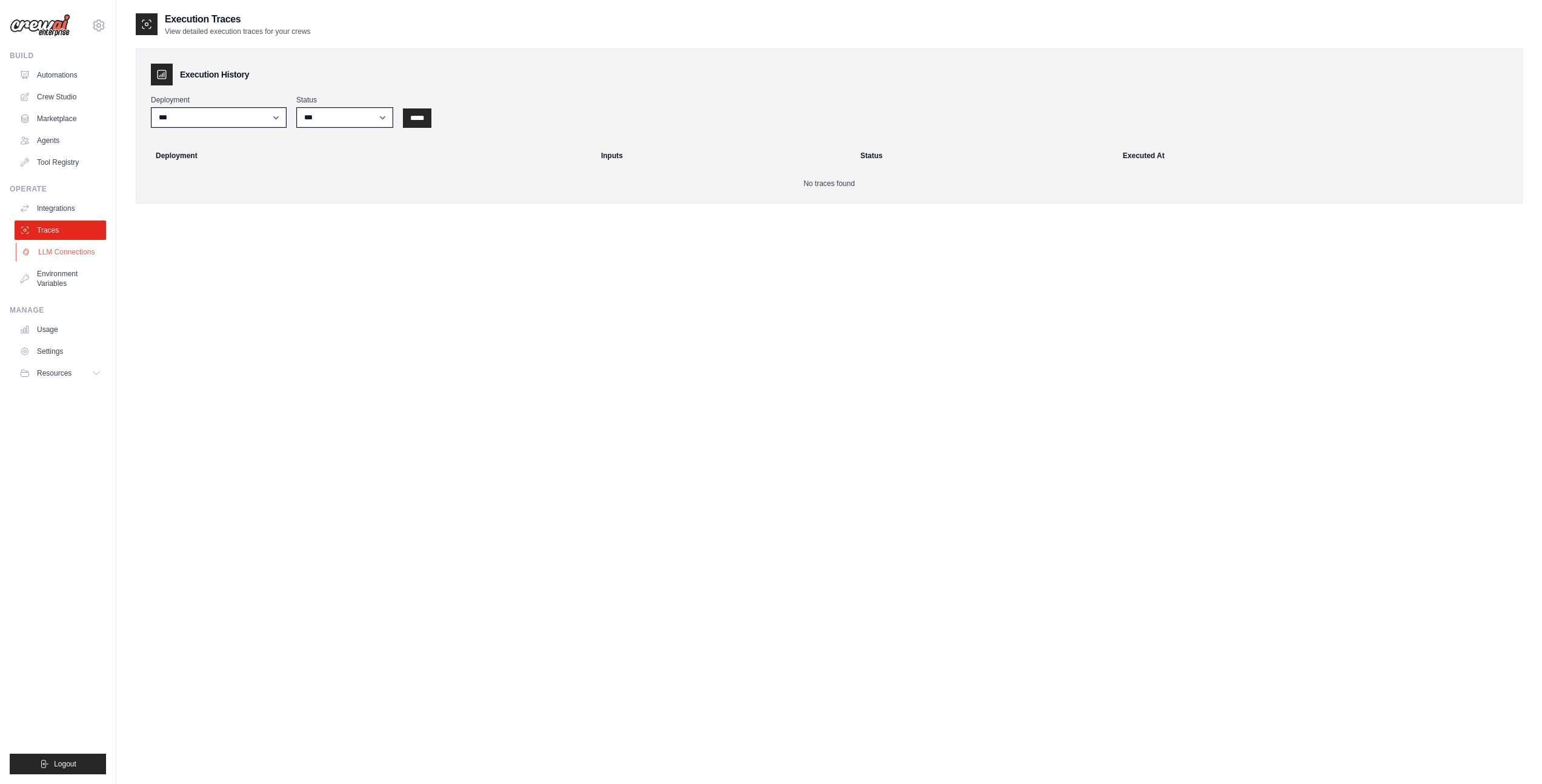
click at [82, 254] on link "LLM Connections" at bounding box center [61, 252] width 92 height 19
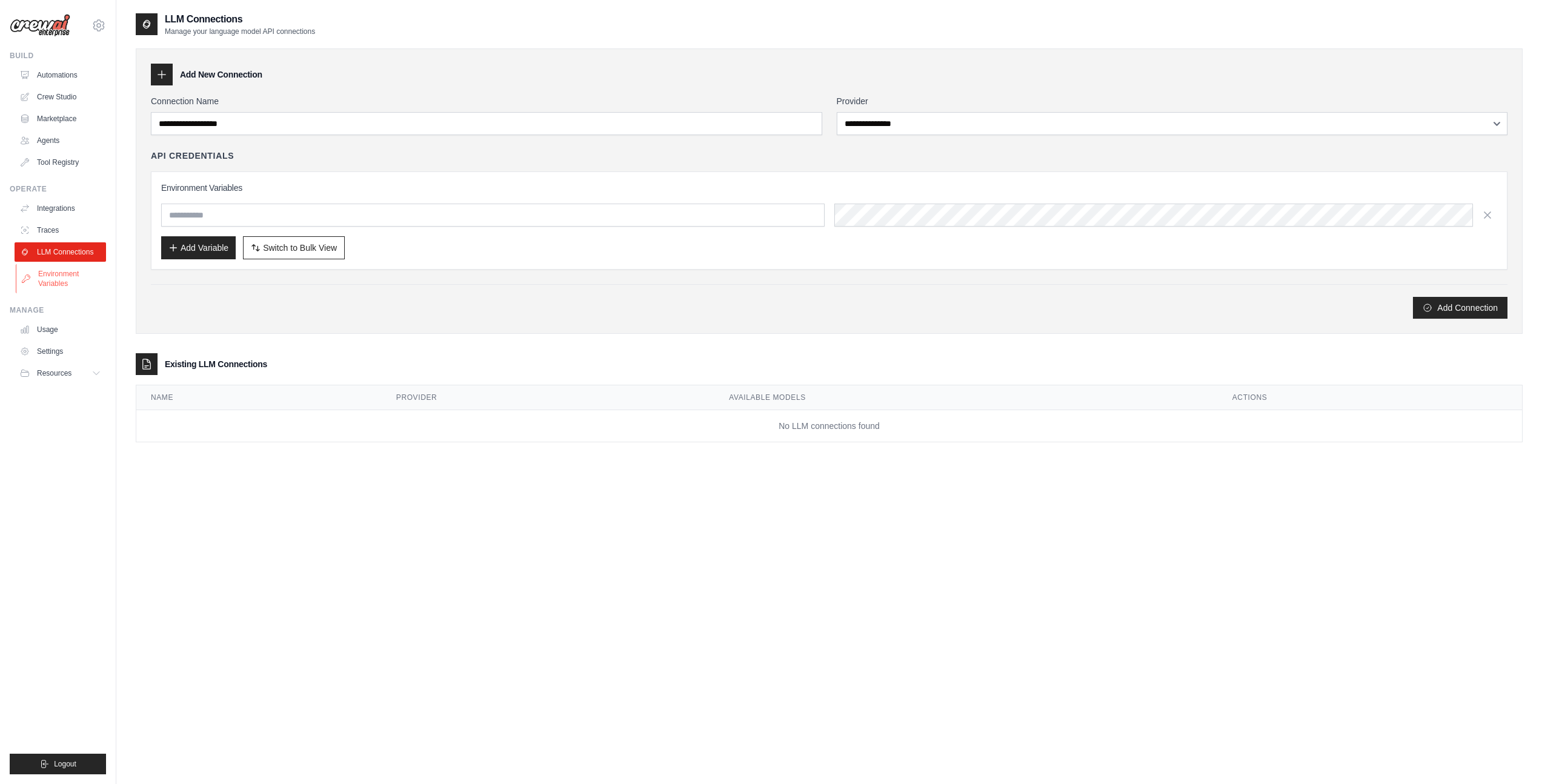
click at [62, 272] on link "Environment Variables" at bounding box center [61, 279] width 92 height 29
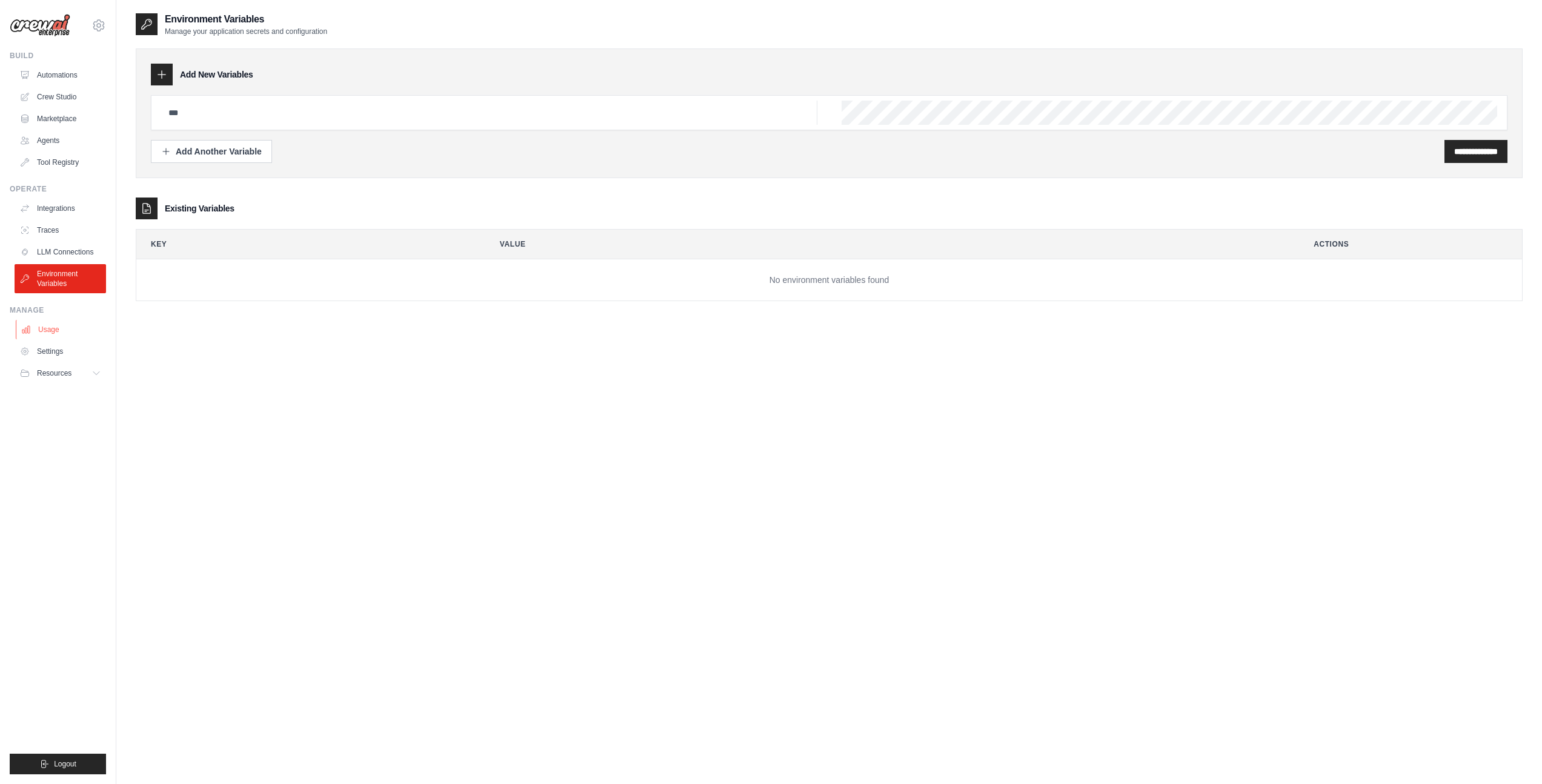
click at [60, 325] on link "Usage" at bounding box center [61, 329] width 92 height 19
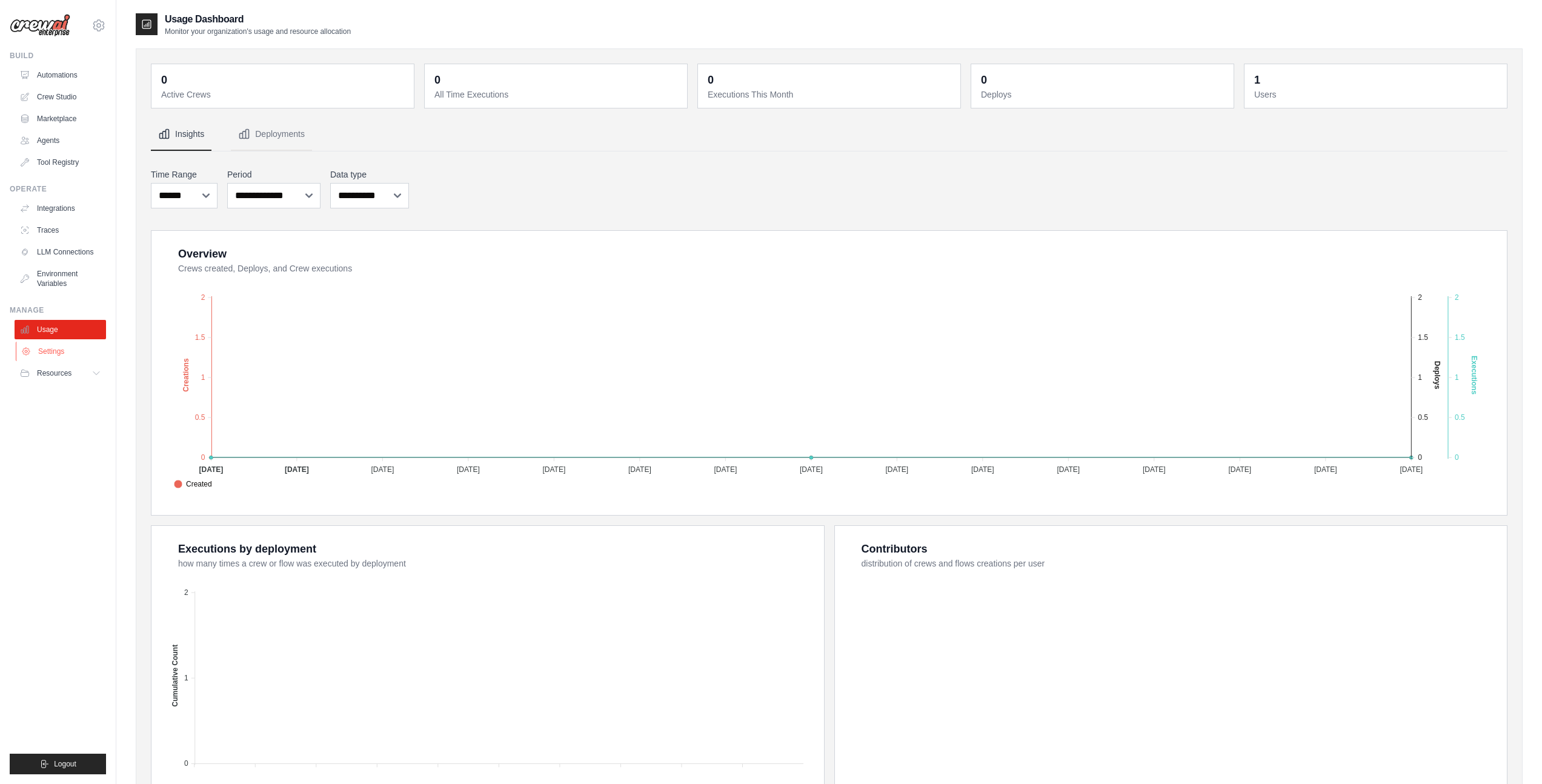
click at [52, 350] on link "Settings" at bounding box center [61, 351] width 92 height 19
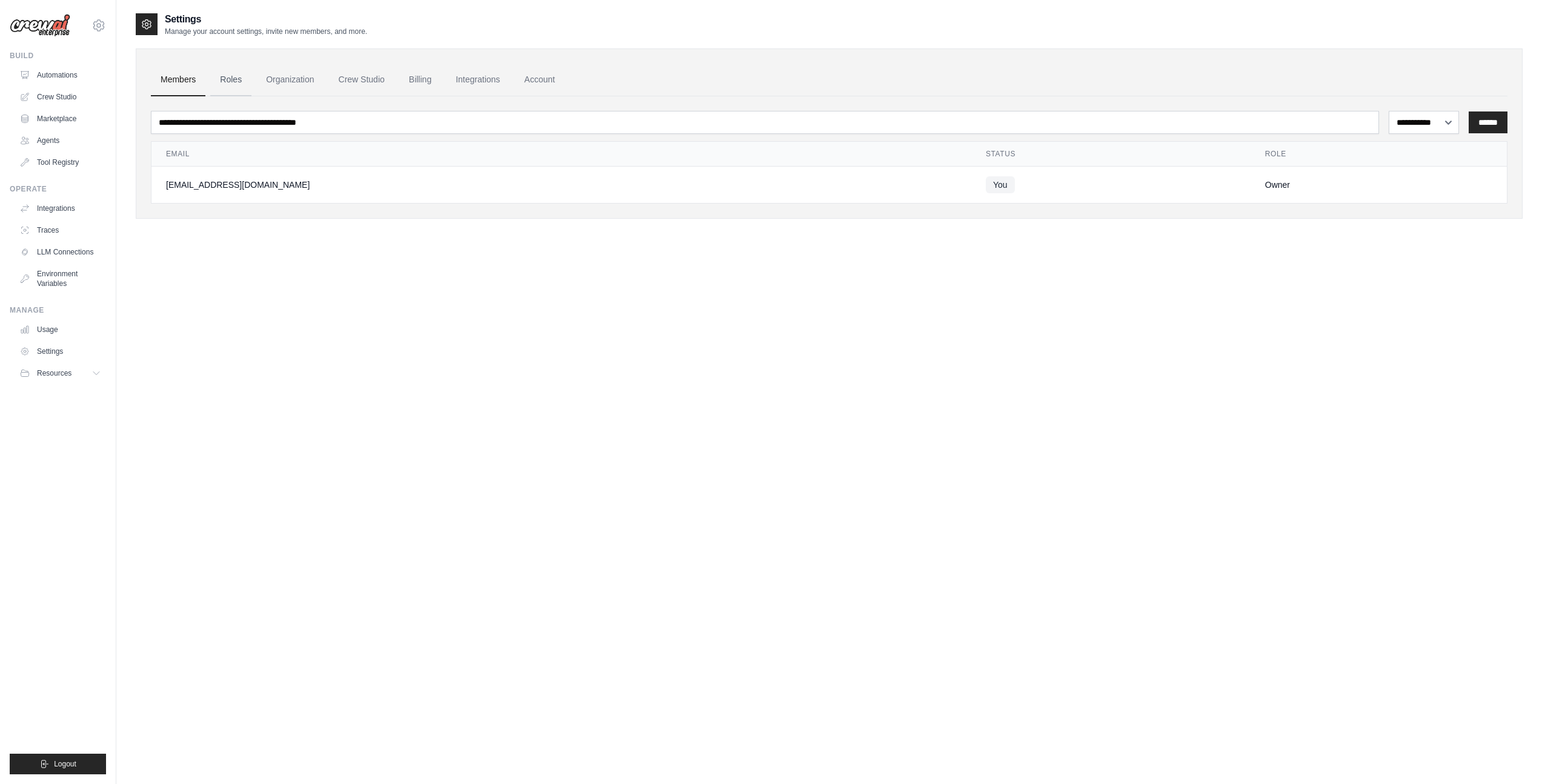
click at [232, 70] on link "Roles" at bounding box center [231, 80] width 41 height 32
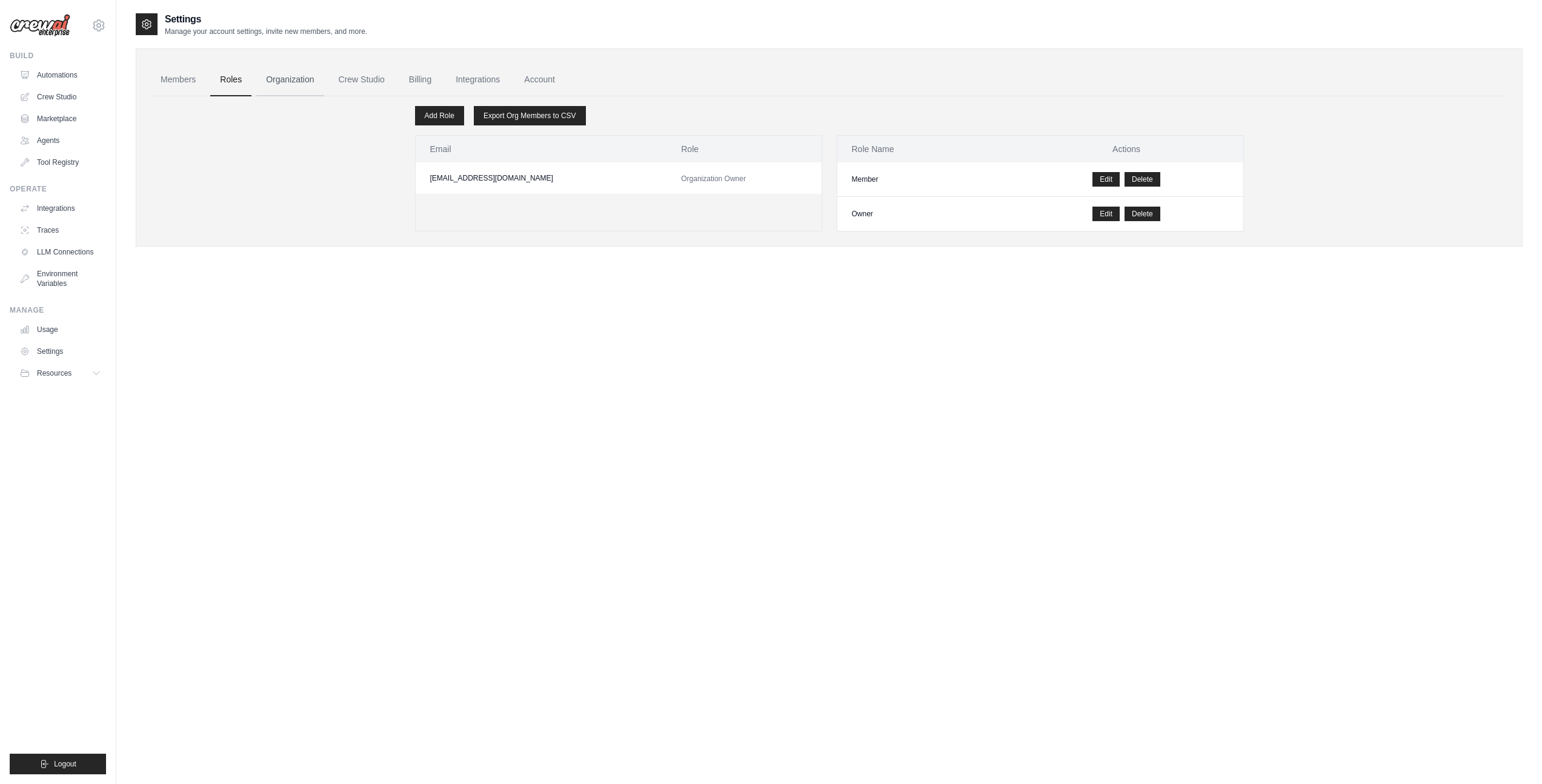
click at [307, 70] on link "Organization" at bounding box center [290, 80] width 67 height 32
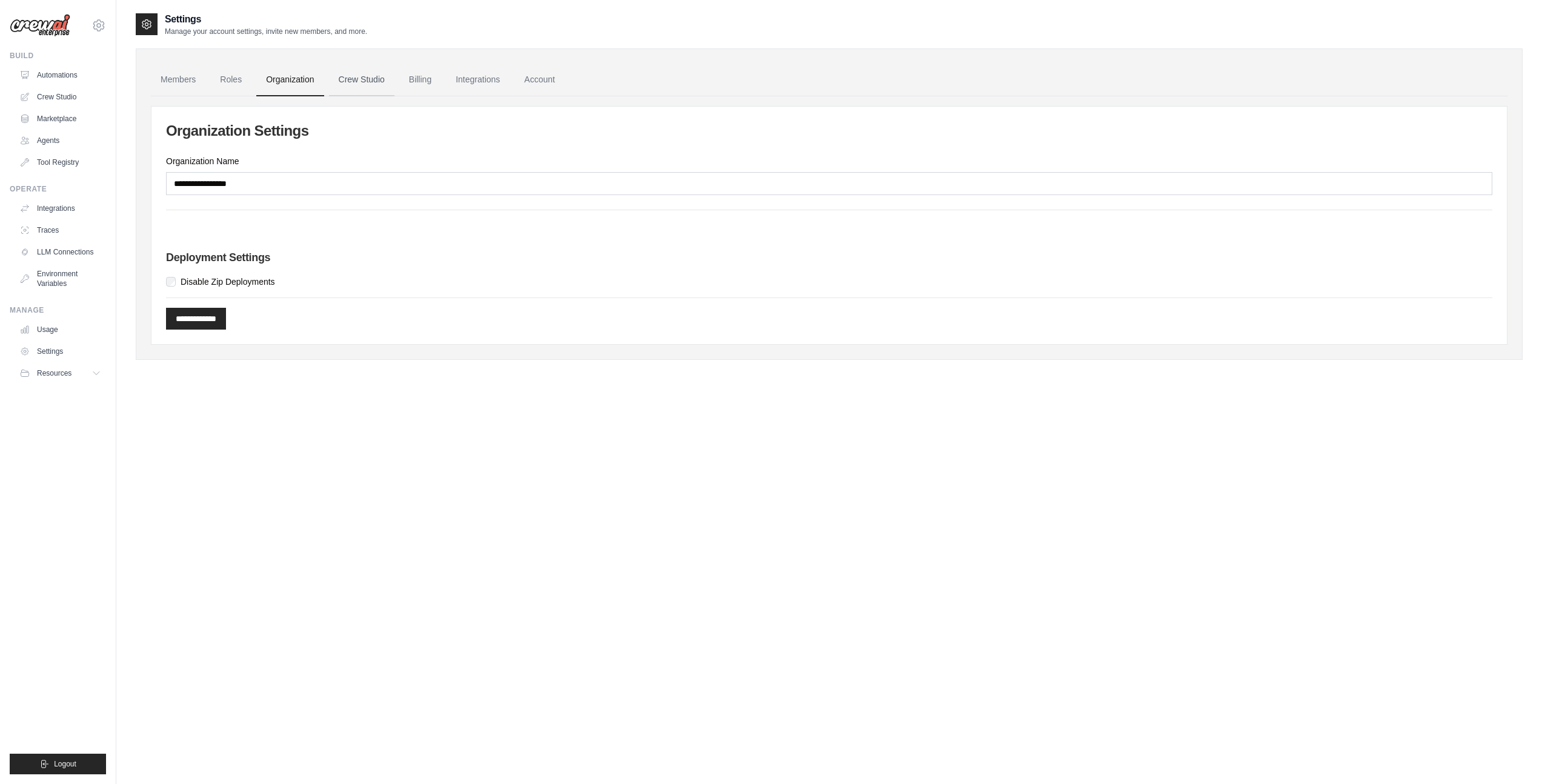
click at [360, 70] on link "Crew Studio" at bounding box center [362, 80] width 65 height 32
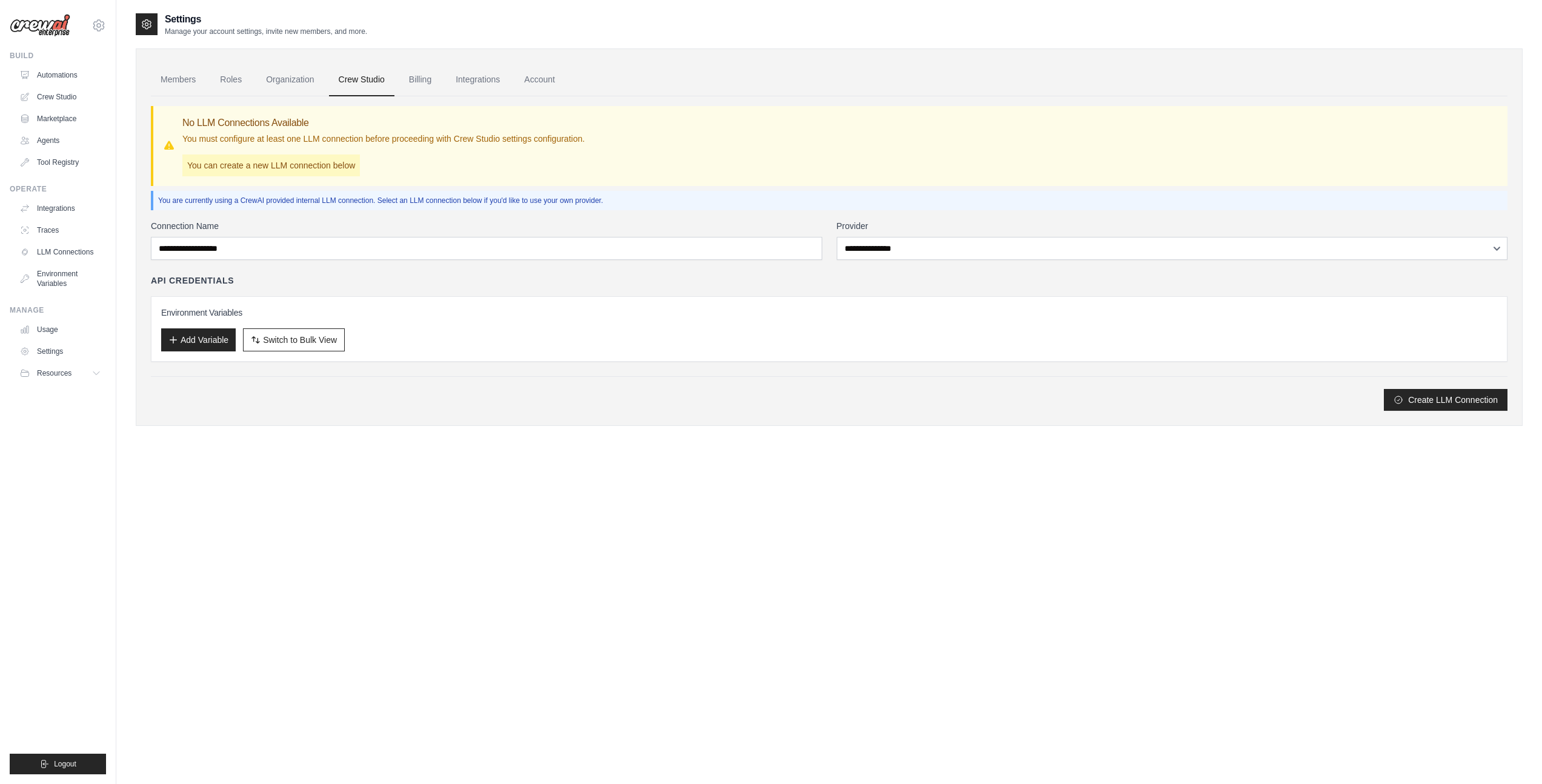
click at [409, 79] on link "Billing" at bounding box center [420, 80] width 42 height 32
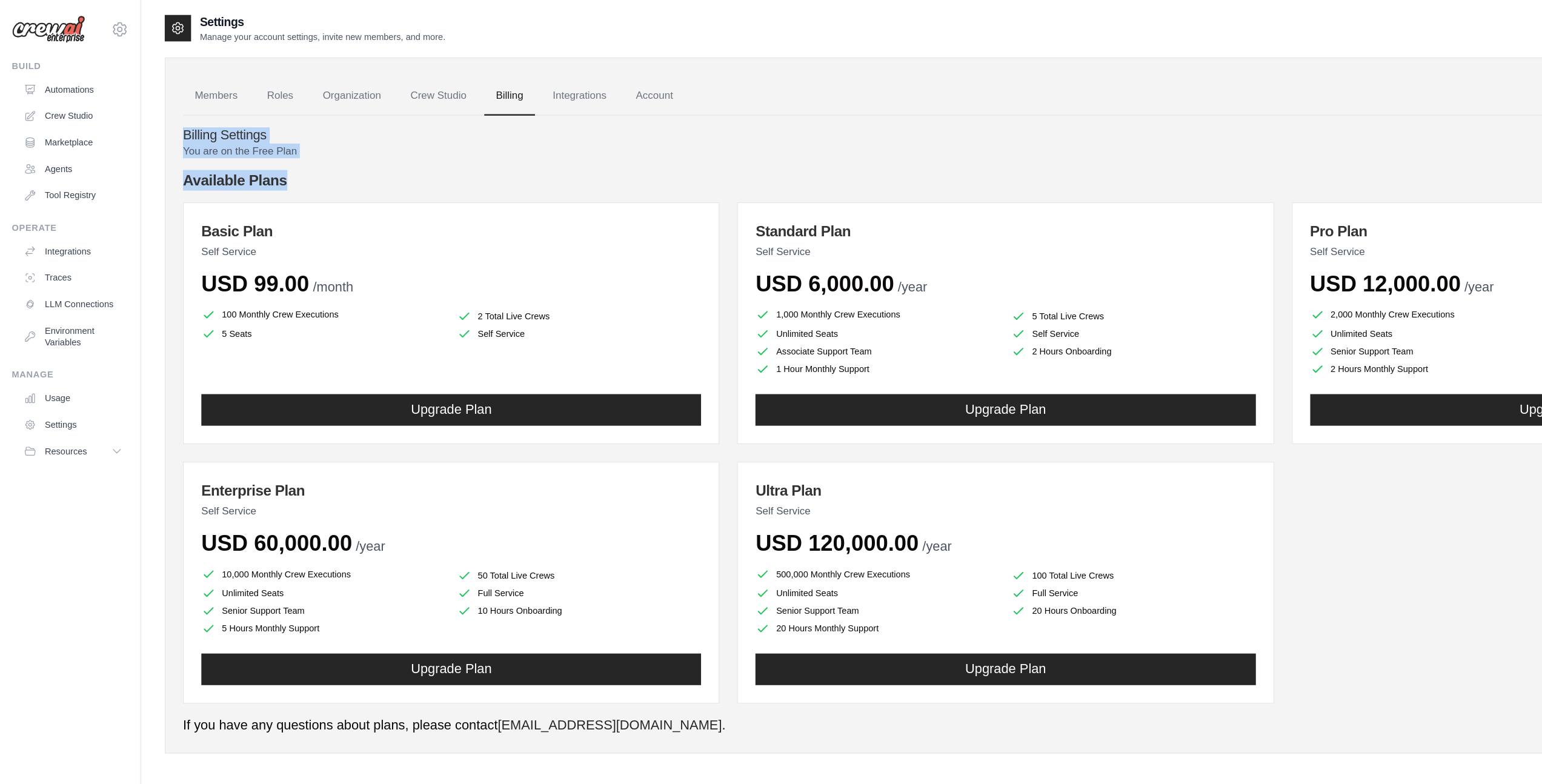
drag, startPoint x: 247, startPoint y: 150, endPoint x: 151, endPoint y: 114, distance: 102.5
click at [151, 114] on div "Billing Settings You are on the Free Plan Available Plans Basic Plan Self Servi…" at bounding box center [829, 351] width 1356 height 510
click at [151, 114] on h4 "Billing Settings" at bounding box center [829, 112] width 1356 height 13
click at [474, 82] on link "Integrations" at bounding box center [477, 80] width 64 height 32
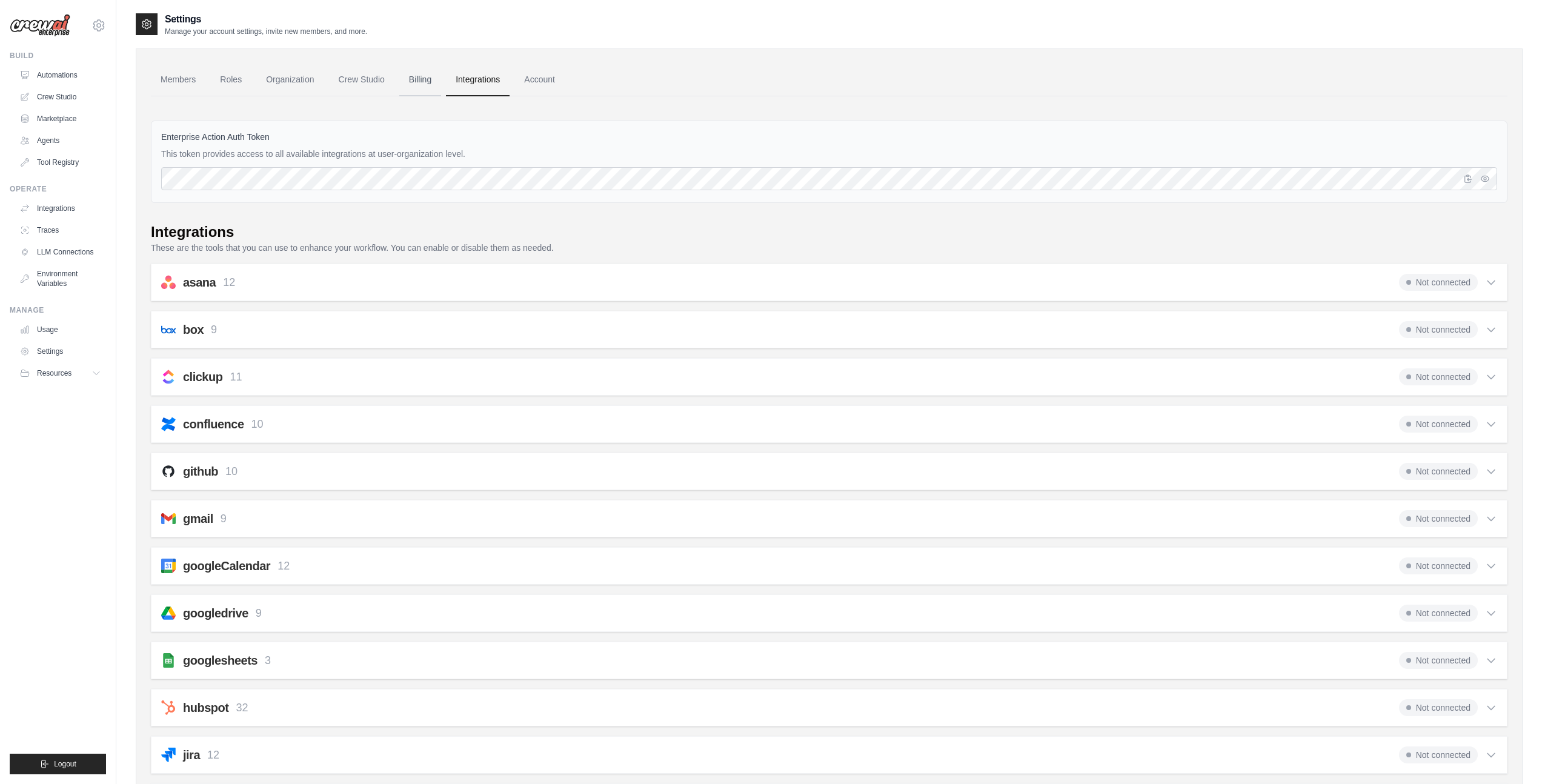
click at [405, 86] on link "Billing" at bounding box center [420, 80] width 42 height 32
click at [350, 85] on link "Crew Studio" at bounding box center [362, 80] width 65 height 32
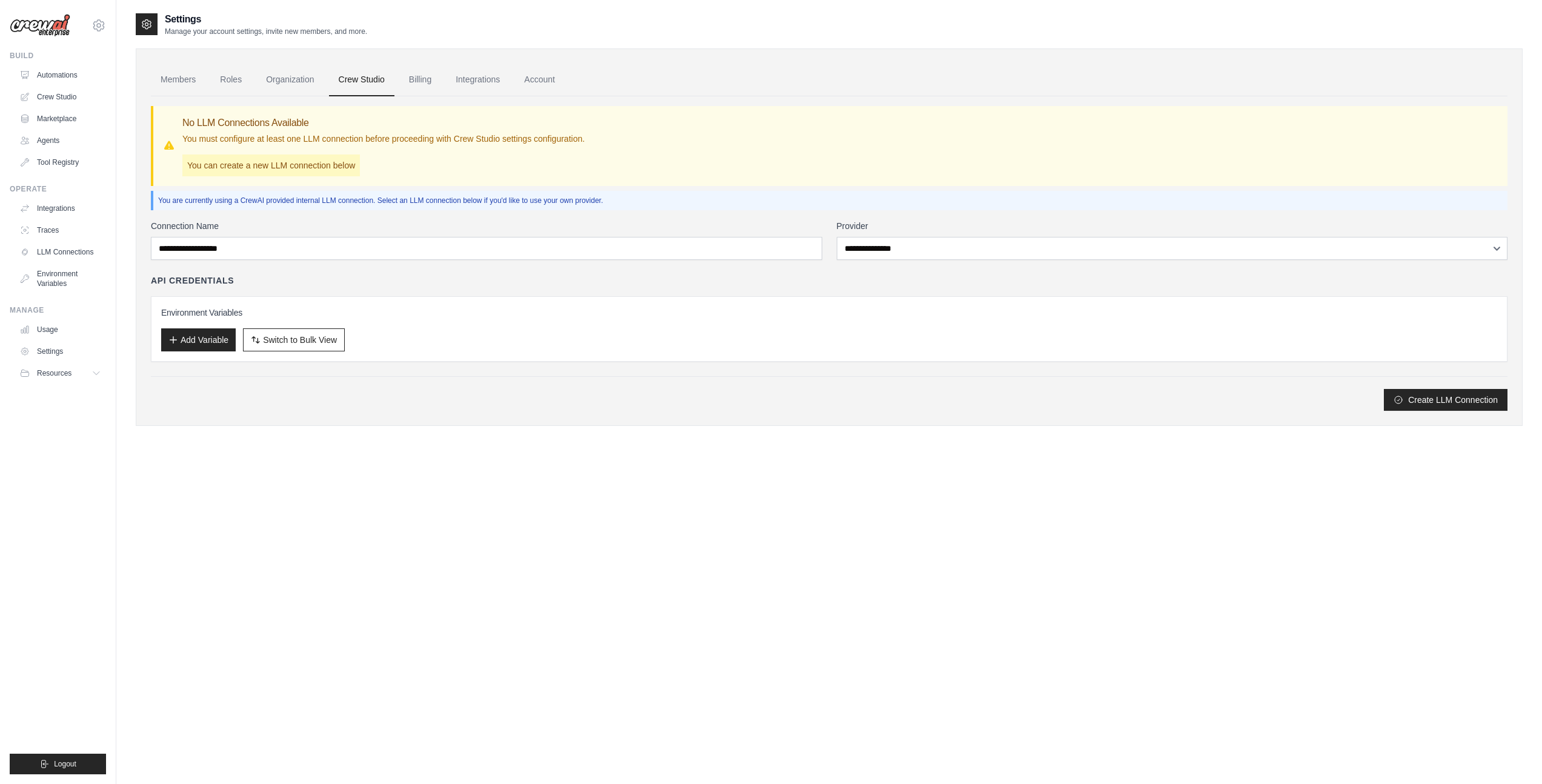
click at [47, 29] on img at bounding box center [40, 25] width 60 height 23
click at [101, 23] on icon at bounding box center [98, 25] width 14 height 14
click at [81, 82] on link "Settings" at bounding box center [98, 82] width 107 height 22
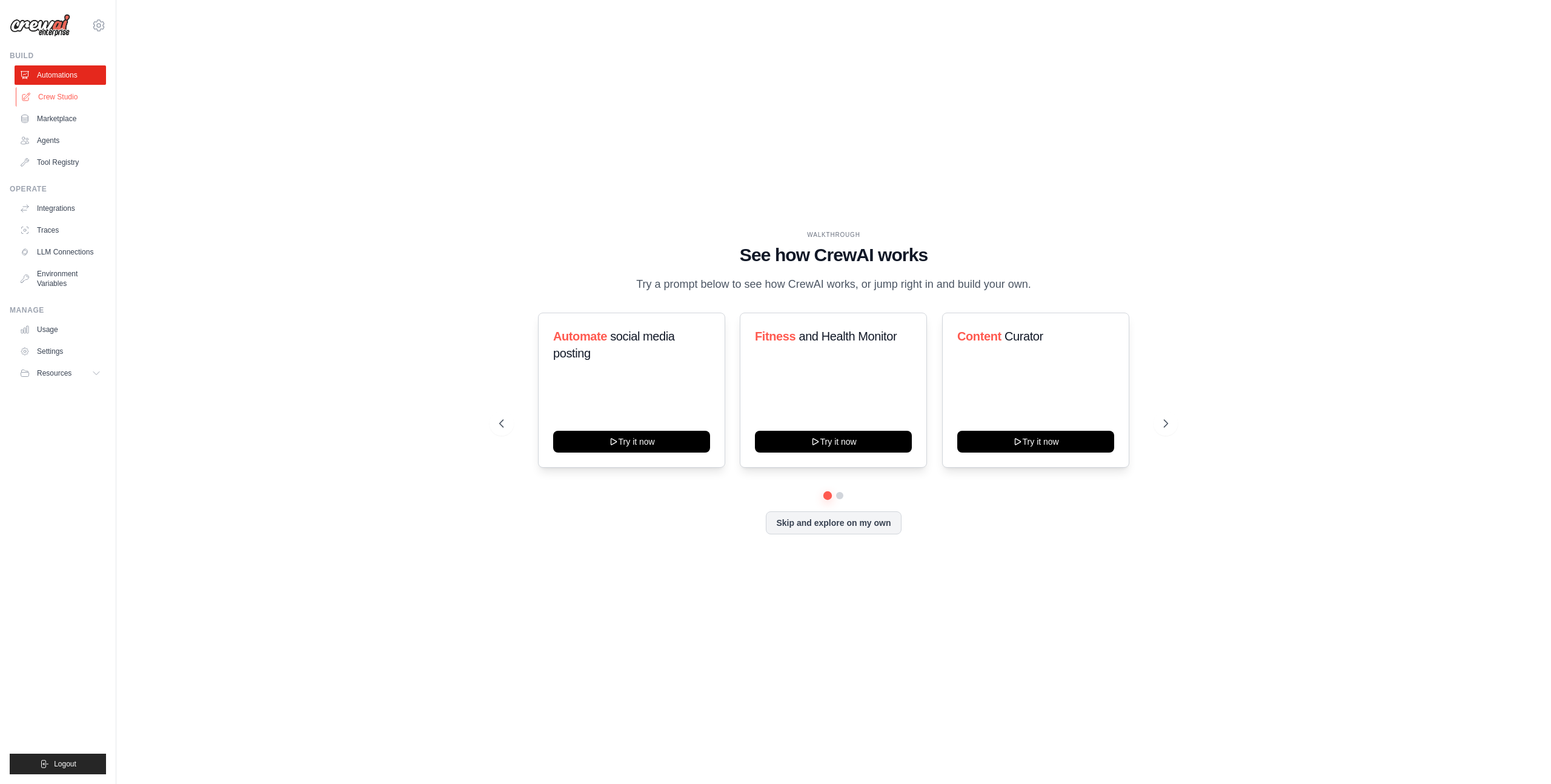
click at [62, 97] on link "Crew Studio" at bounding box center [61, 97] width 92 height 19
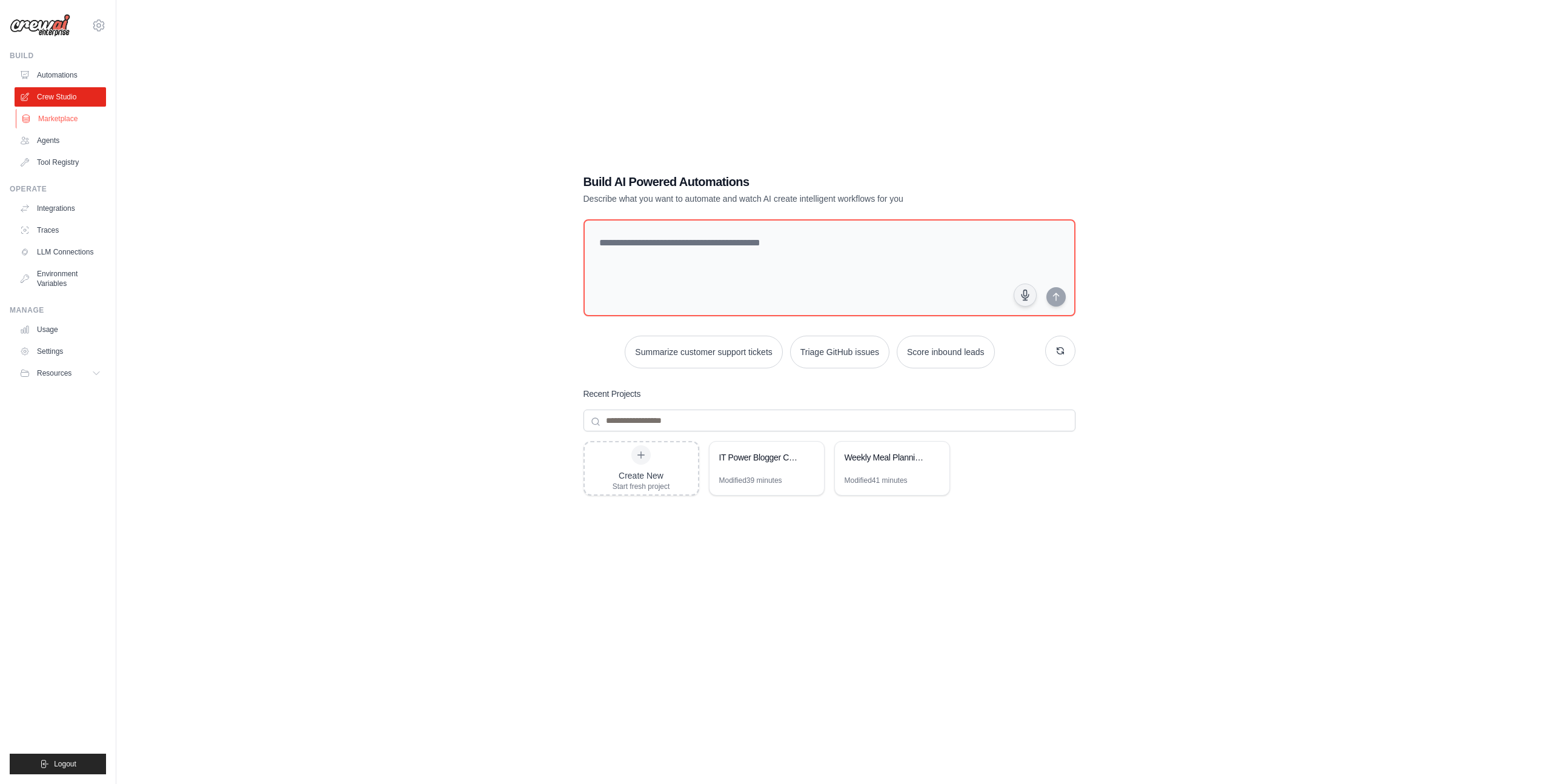
click at [55, 121] on link "Marketplace" at bounding box center [61, 118] width 92 height 19
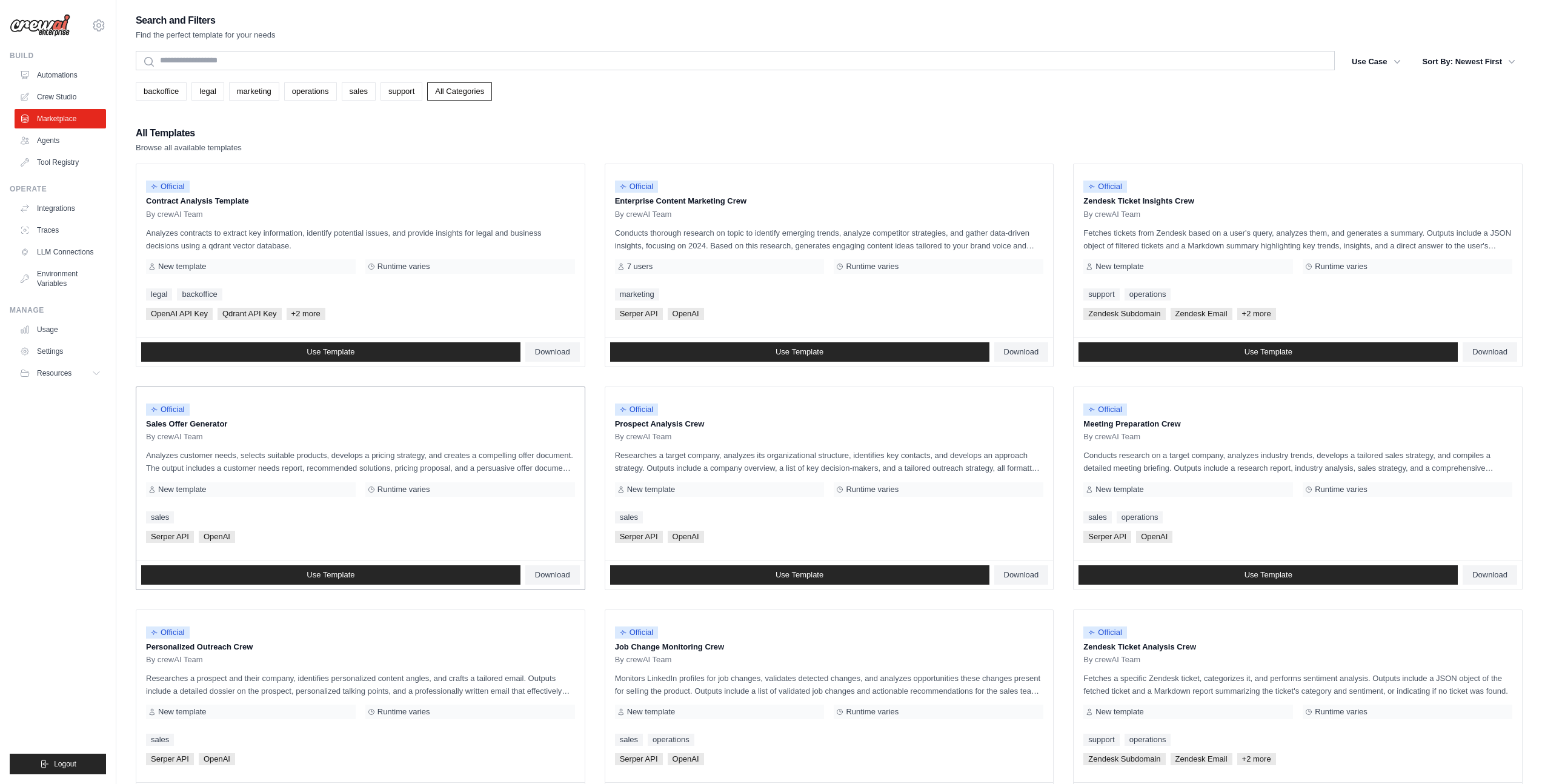
drag, startPoint x: 135, startPoint y: 129, endPoint x: 306, endPoint y: 553, distance: 457.2
click at [306, 553] on div "All Templates Browse all available templates Official Contract Analysis Templat…" at bounding box center [829, 580] width 1387 height 911
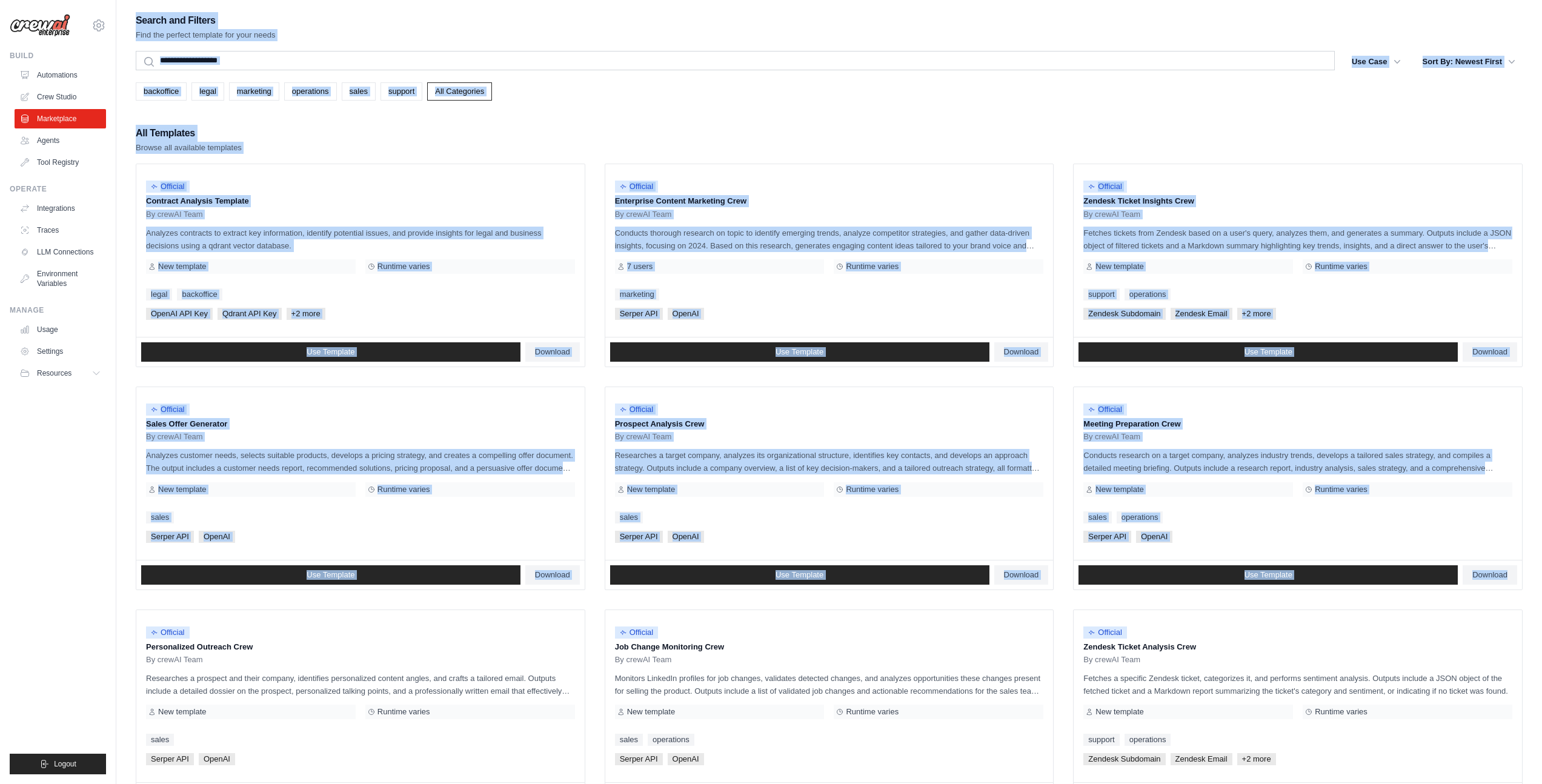
drag, startPoint x: 367, startPoint y: 601, endPoint x: 656, endPoint y: 6, distance: 661.5
click at [656, 6] on main "Search and Filters Find the perfect template for your needs Search Use Case bac…" at bounding box center [829, 561] width 1425 height 1122
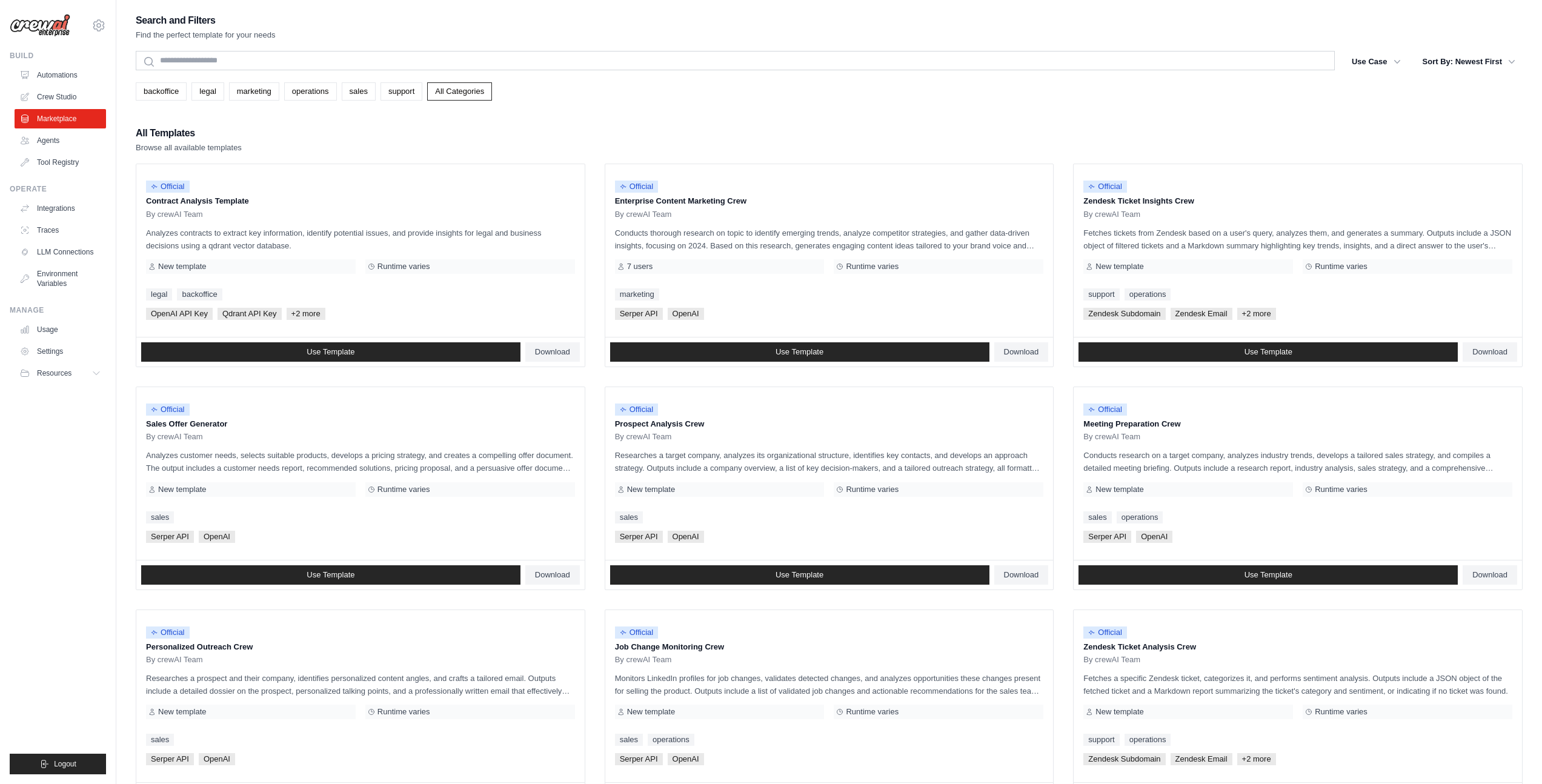
click at [643, 19] on div "Search and Filters Find the perfect template for your needs" at bounding box center [829, 26] width 1387 height 29
click at [59, 145] on link "Agents" at bounding box center [61, 140] width 92 height 19
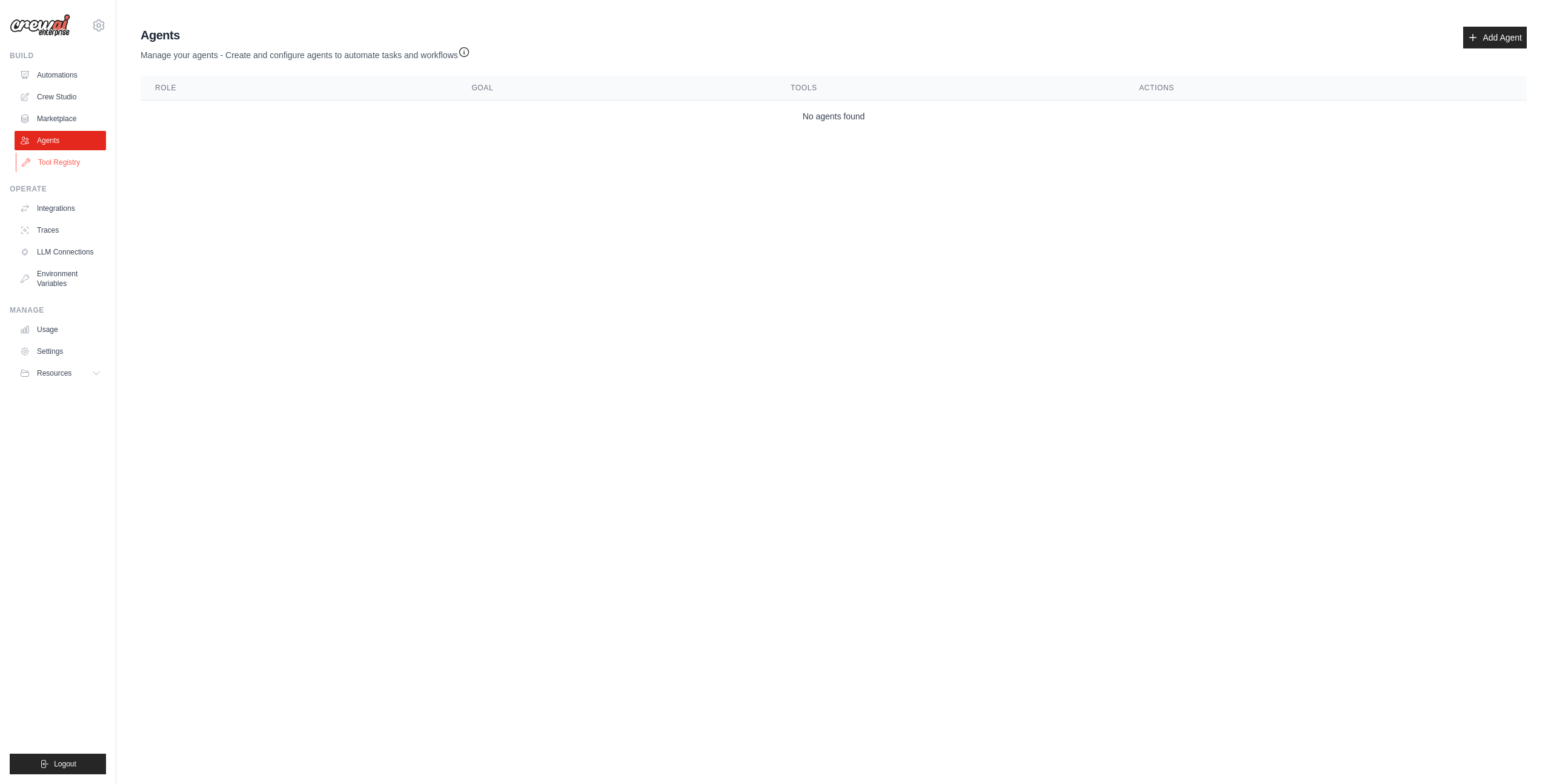
click at [66, 169] on link "Tool Registry" at bounding box center [61, 162] width 92 height 19
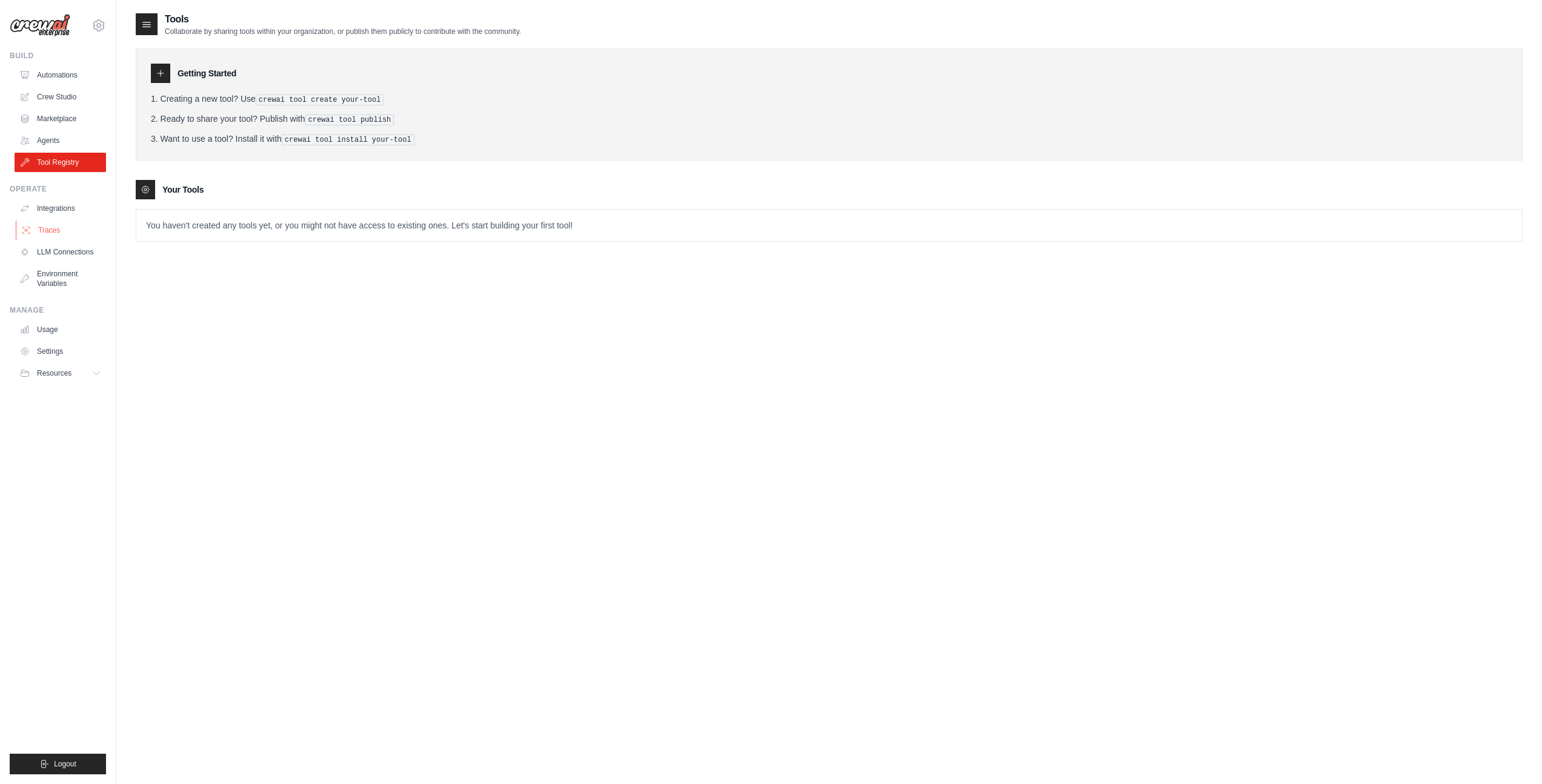
click at [63, 221] on link "Traces" at bounding box center [61, 230] width 92 height 19
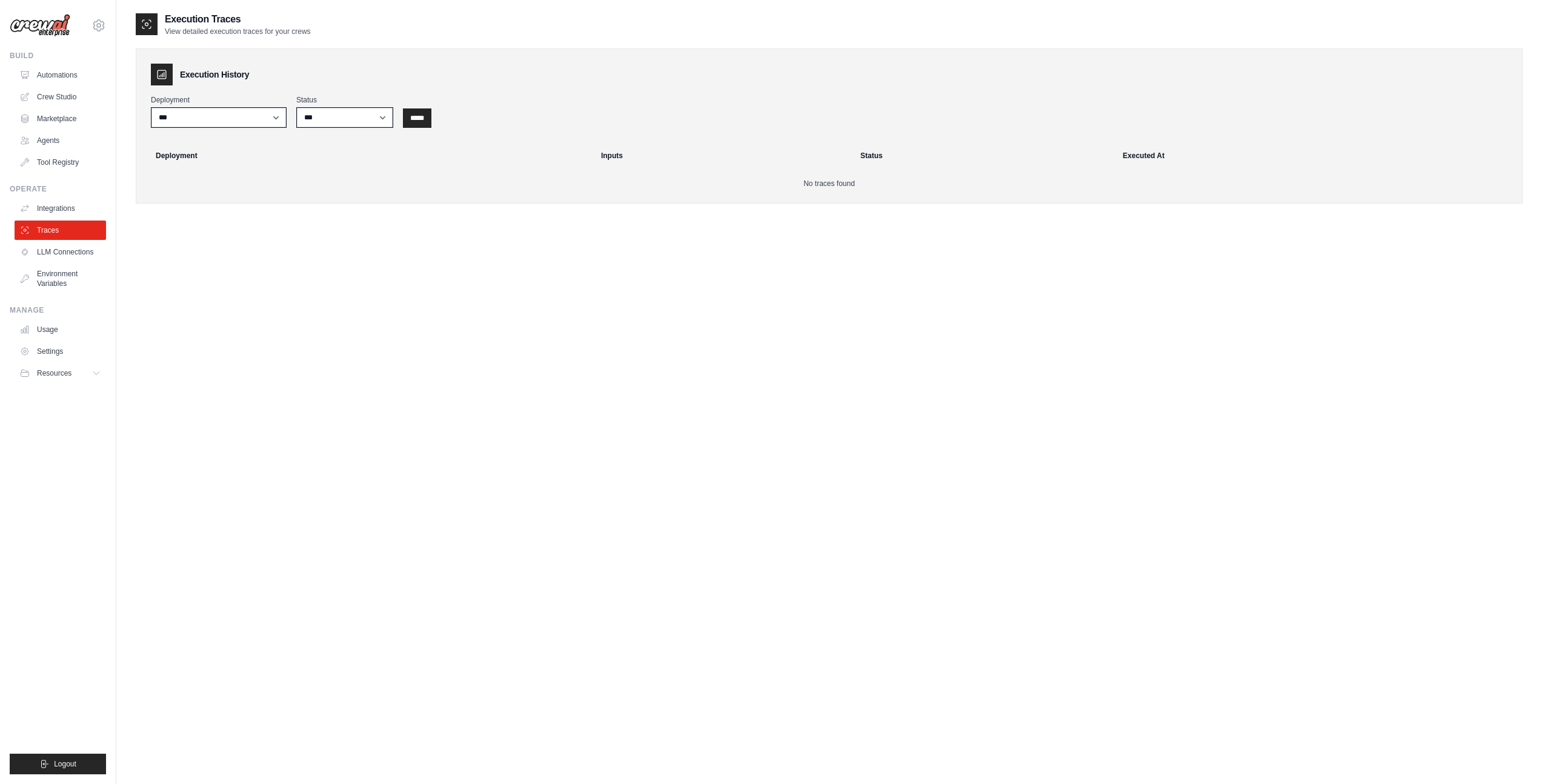
click at [63, 211] on link "Integrations" at bounding box center [60, 208] width 92 height 19
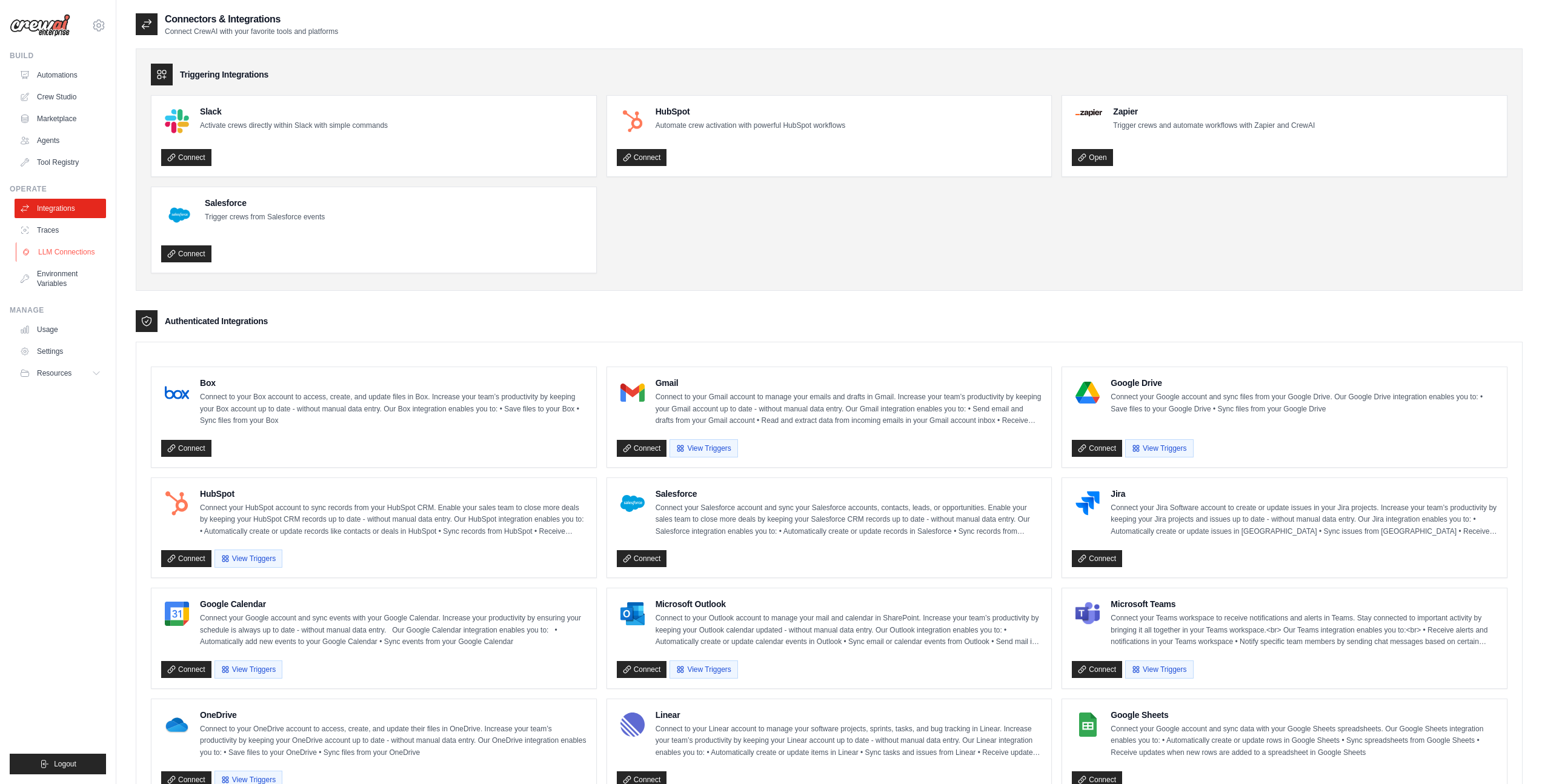
click at [59, 249] on link "LLM Connections" at bounding box center [61, 252] width 92 height 19
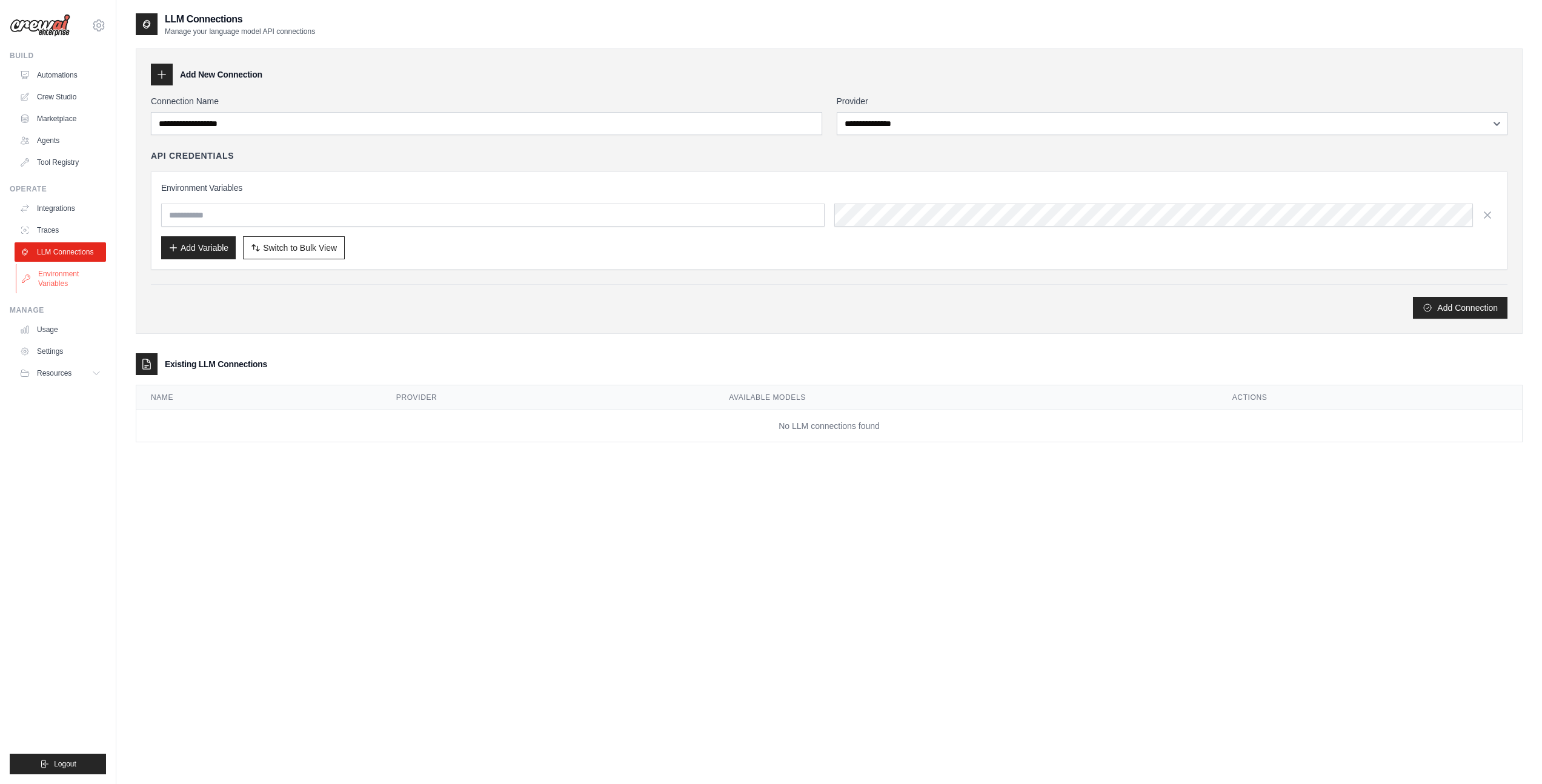
click at [59, 284] on link "Environment Variables" at bounding box center [61, 279] width 92 height 29
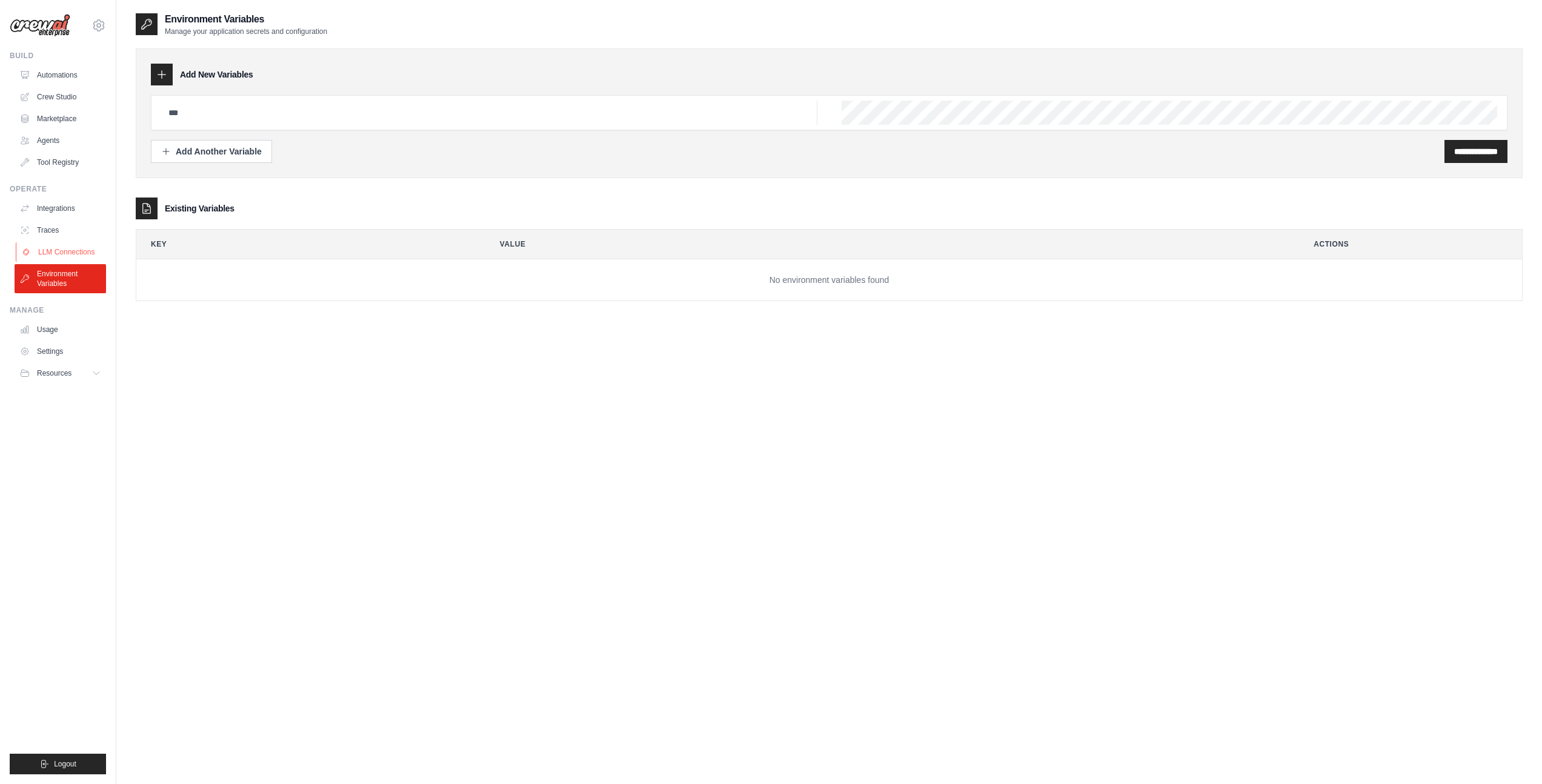
click at [63, 245] on link "LLM Connections" at bounding box center [61, 252] width 92 height 19
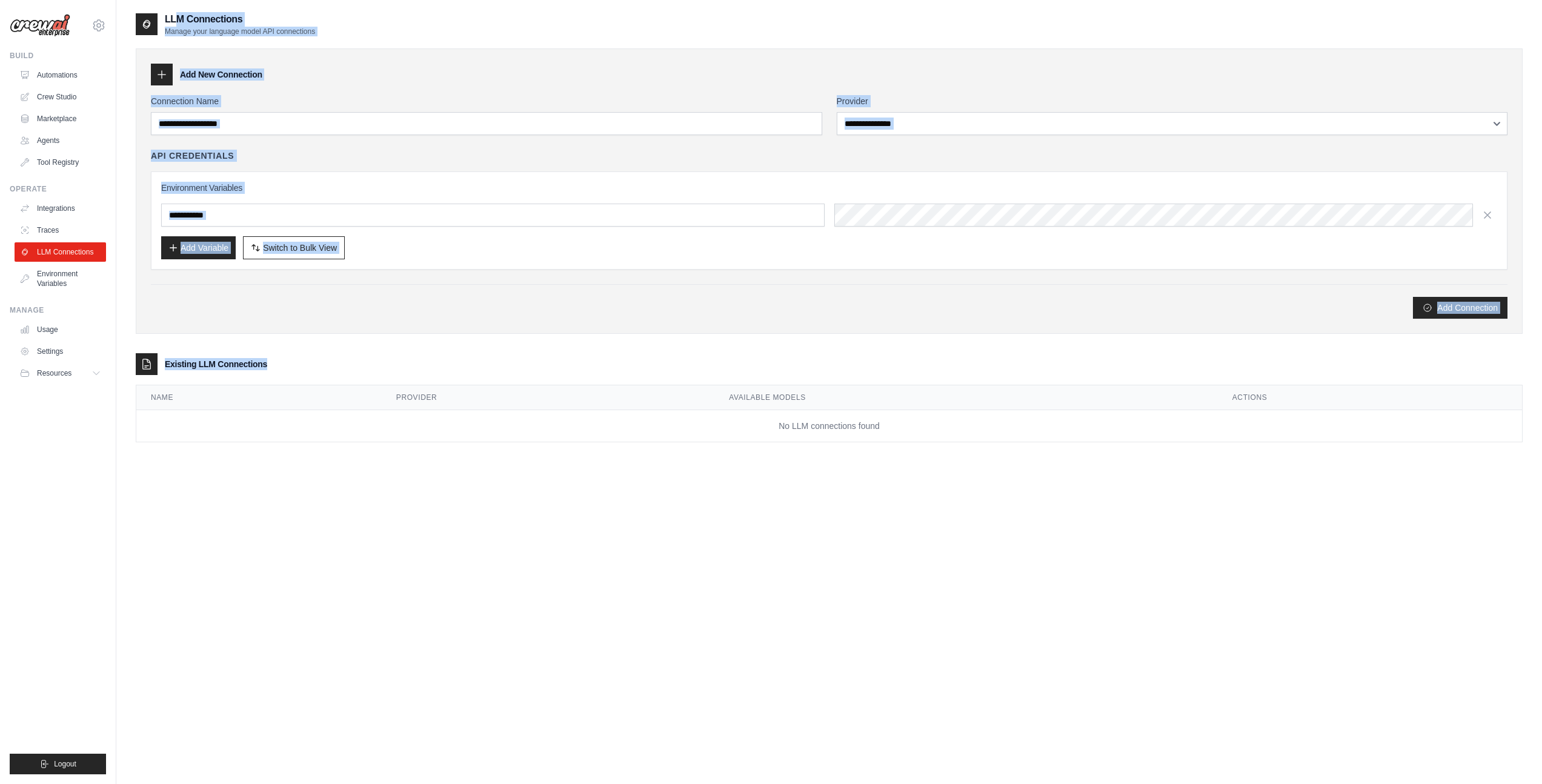
drag, startPoint x: 398, startPoint y: 533, endPoint x: 512, endPoint y: 6, distance: 539.2
click at [512, 5] on main "**********" at bounding box center [829, 404] width 1425 height 808
click at [362, 29] on div "LLM Connections Manage your language model API connections" at bounding box center [829, 24] width 1387 height 24
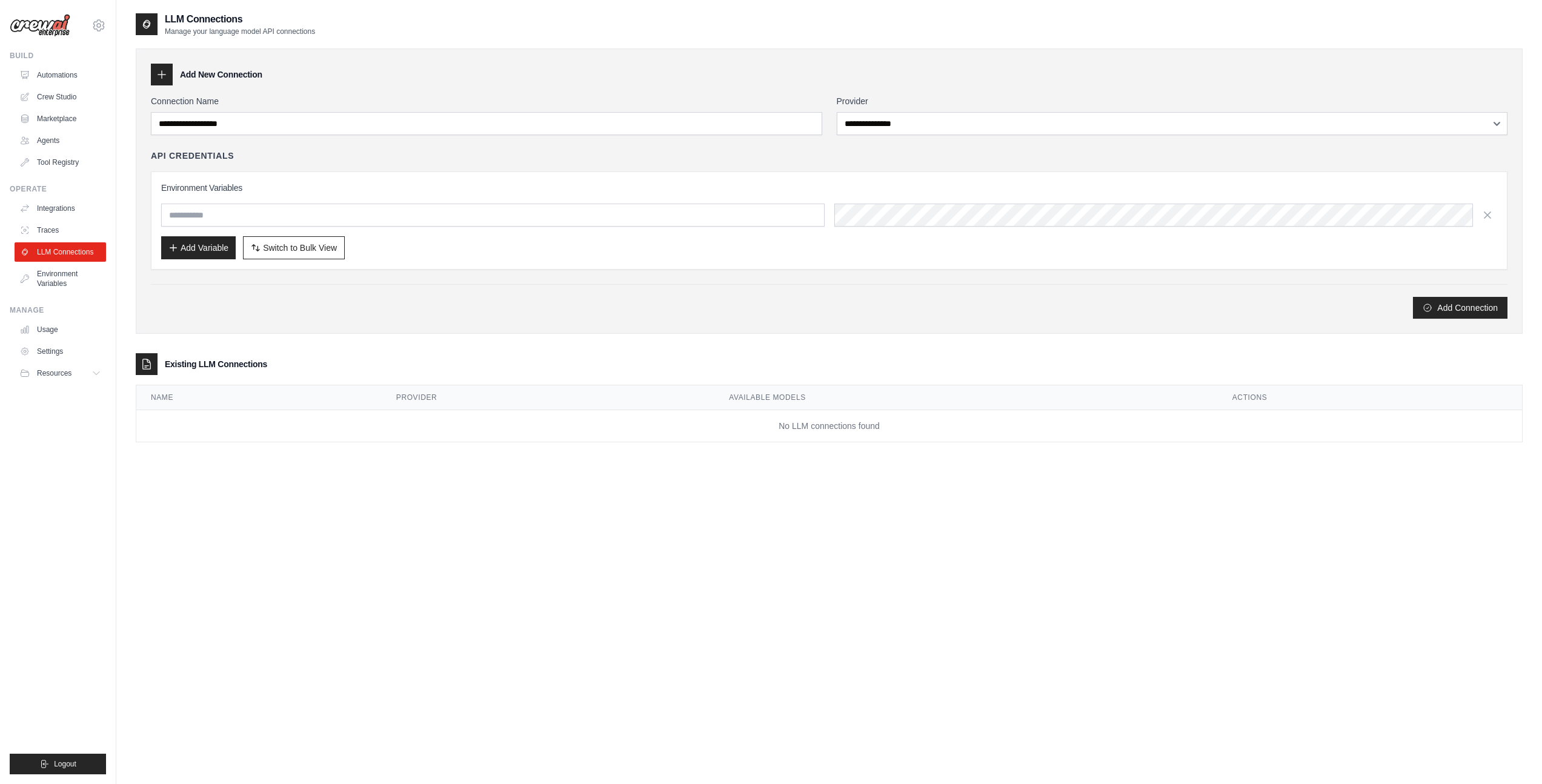
click at [290, 21] on h2 "LLM Connections" at bounding box center [239, 19] width 150 height 14
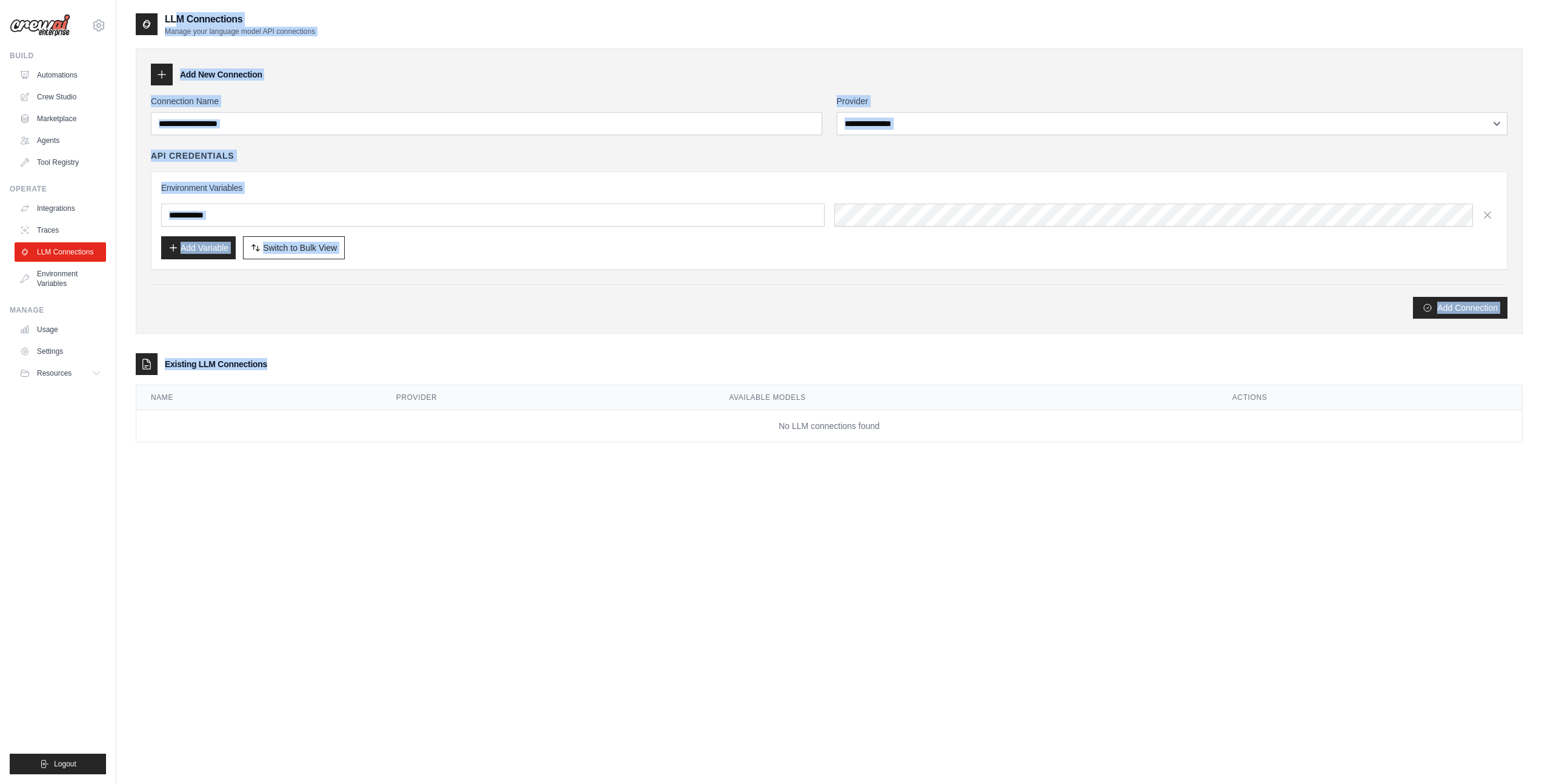
drag, startPoint x: 162, startPoint y: 11, endPoint x: 390, endPoint y: 566, distance: 600.0
click at [390, 565] on main "**********" at bounding box center [829, 404] width 1425 height 808
click at [390, 566] on div "**********" at bounding box center [829, 404] width 1387 height 784
drag, startPoint x: 464, startPoint y: 565, endPoint x: 162, endPoint y: 10, distance: 631.8
click at [162, 10] on main "**********" at bounding box center [829, 404] width 1425 height 808
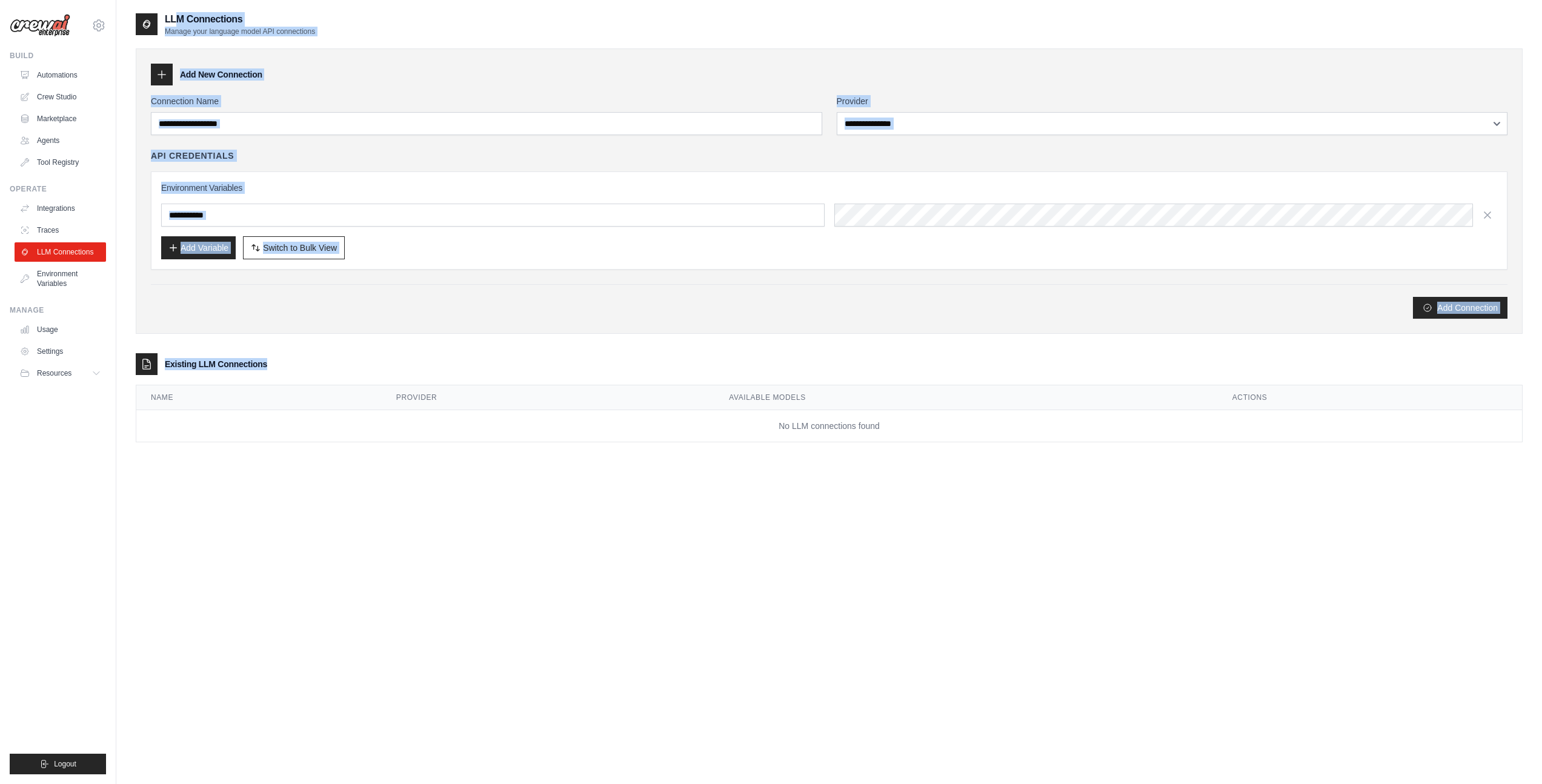
click at [162, 11] on main "**********" at bounding box center [829, 404] width 1425 height 808
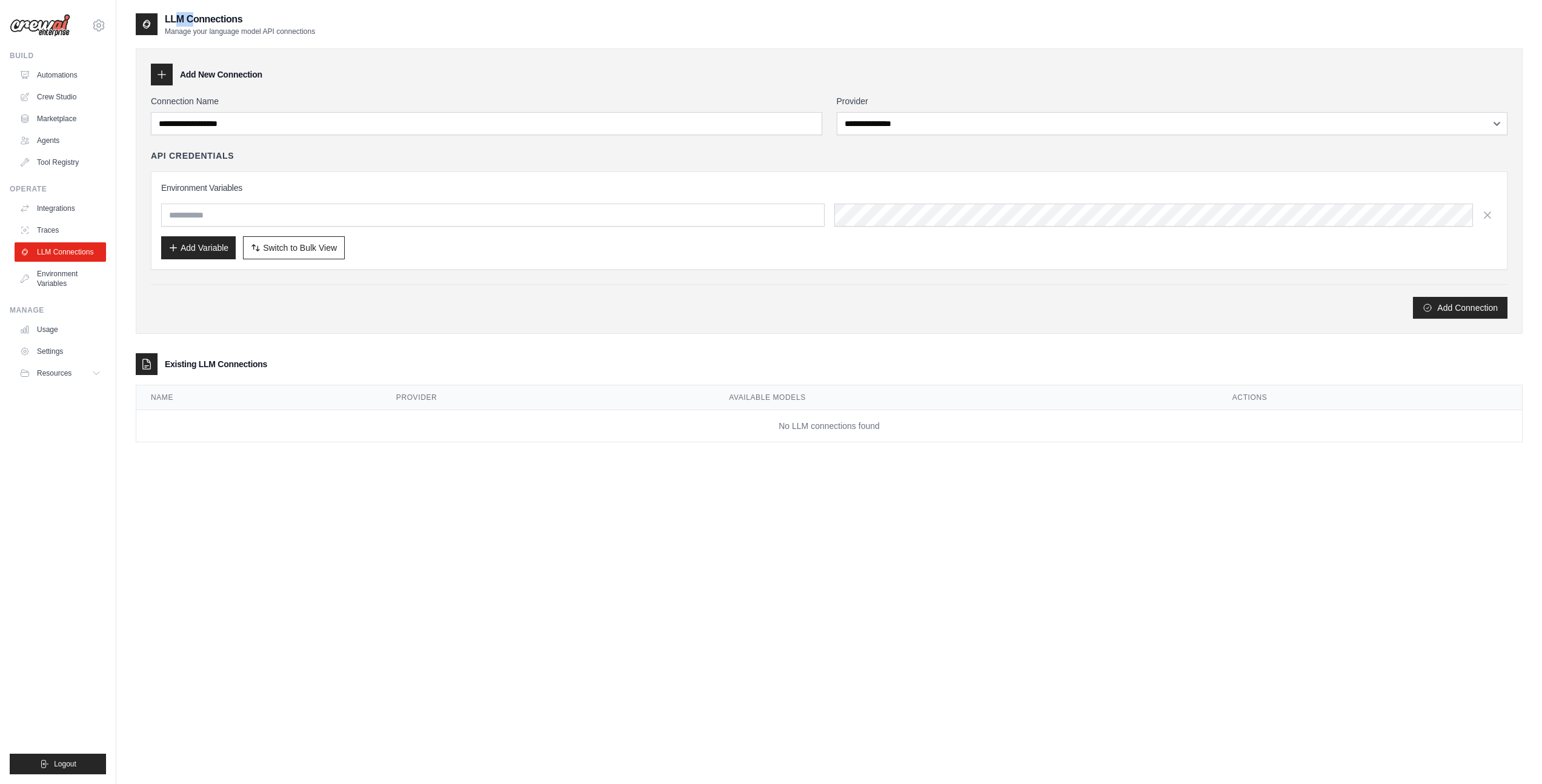
click at [162, 11] on main "**********" at bounding box center [829, 404] width 1425 height 808
click at [141, 9] on main "**********" at bounding box center [829, 404] width 1425 height 808
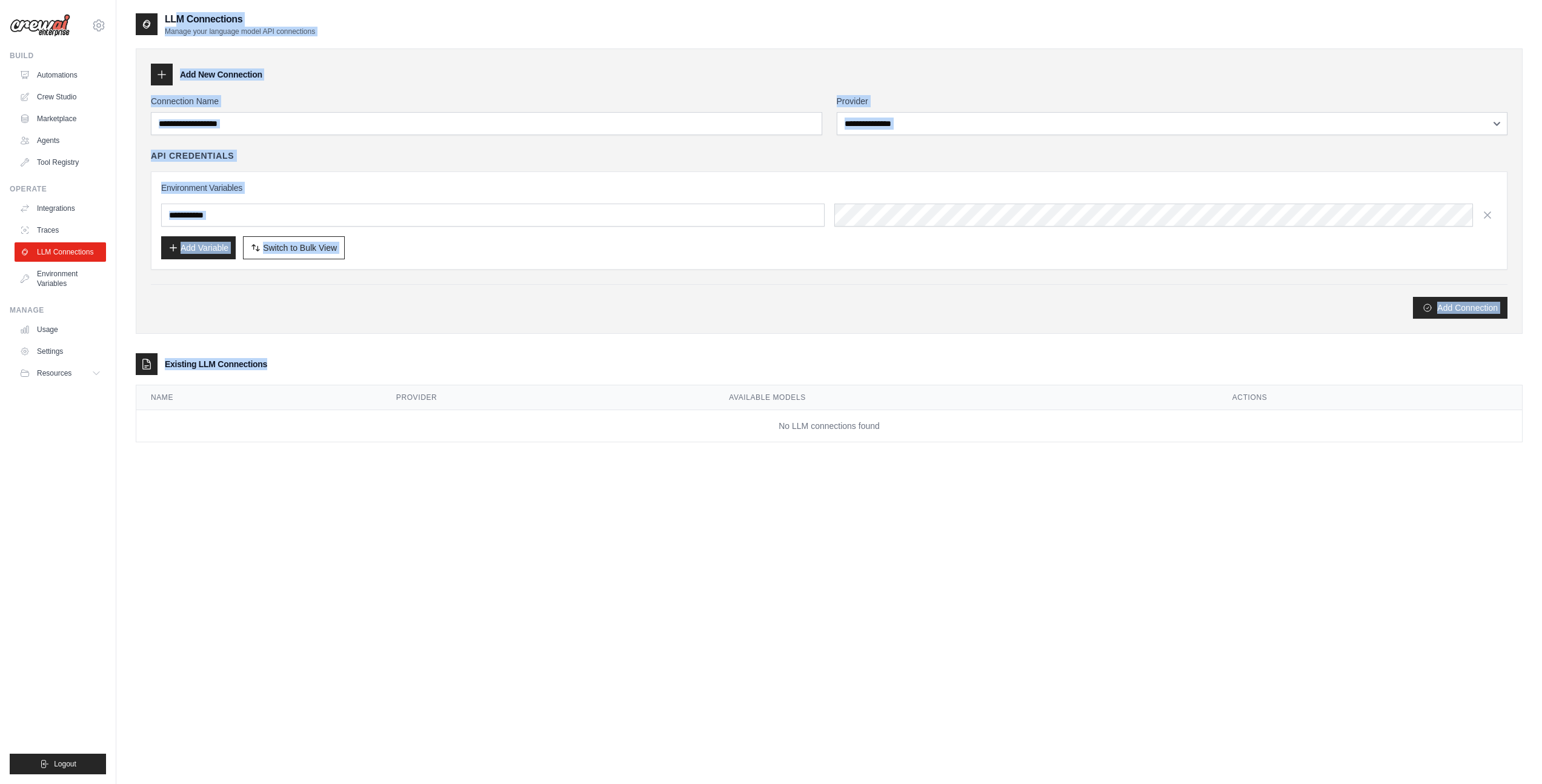
drag, startPoint x: 140, startPoint y: 9, endPoint x: 578, endPoint y: 539, distance: 687.6
click at [577, 539] on main "**********" at bounding box center [829, 404] width 1425 height 808
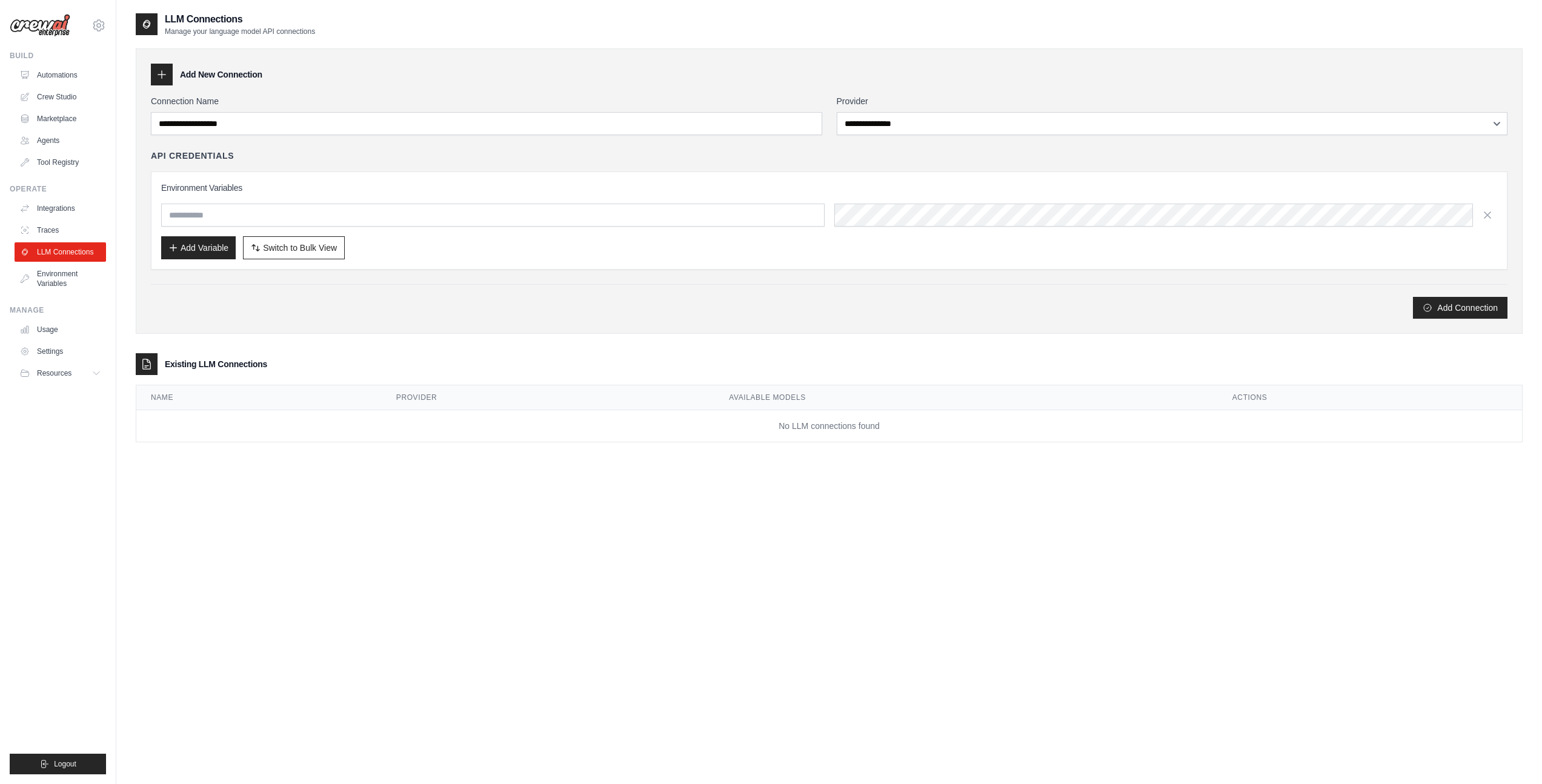
click at [849, 493] on div "**********" at bounding box center [829, 404] width 1387 height 784
click at [69, 278] on link "Environment Variables" at bounding box center [61, 279] width 92 height 29
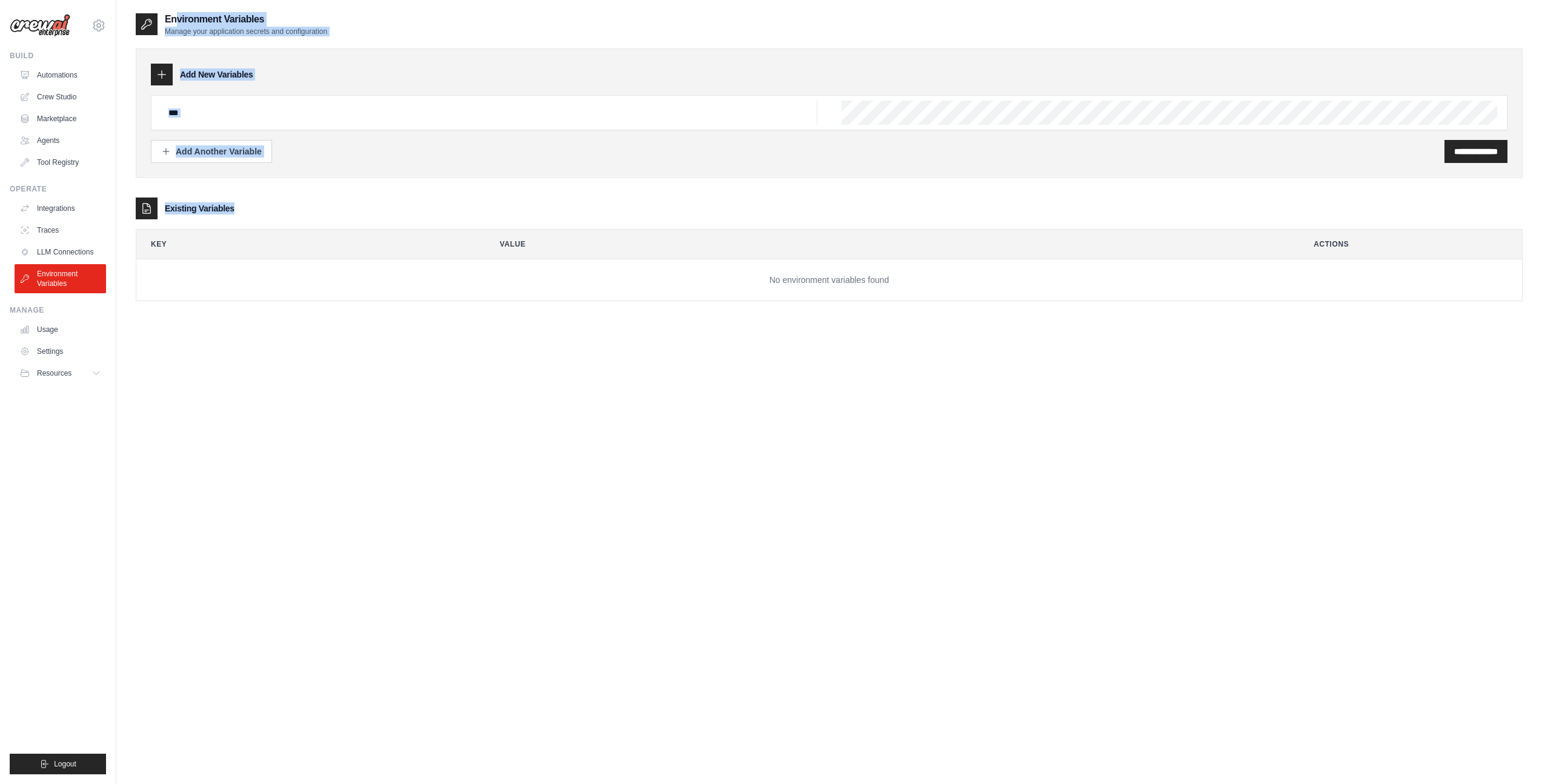
drag, startPoint x: 128, startPoint y: 12, endPoint x: 509, endPoint y: 399, distance: 543.1
click at [509, 399] on div "**********" at bounding box center [829, 404] width 1425 height 784
click at [509, 399] on div "**********" at bounding box center [829, 404] width 1387 height 784
click at [53, 331] on link "Usage" at bounding box center [61, 329] width 92 height 19
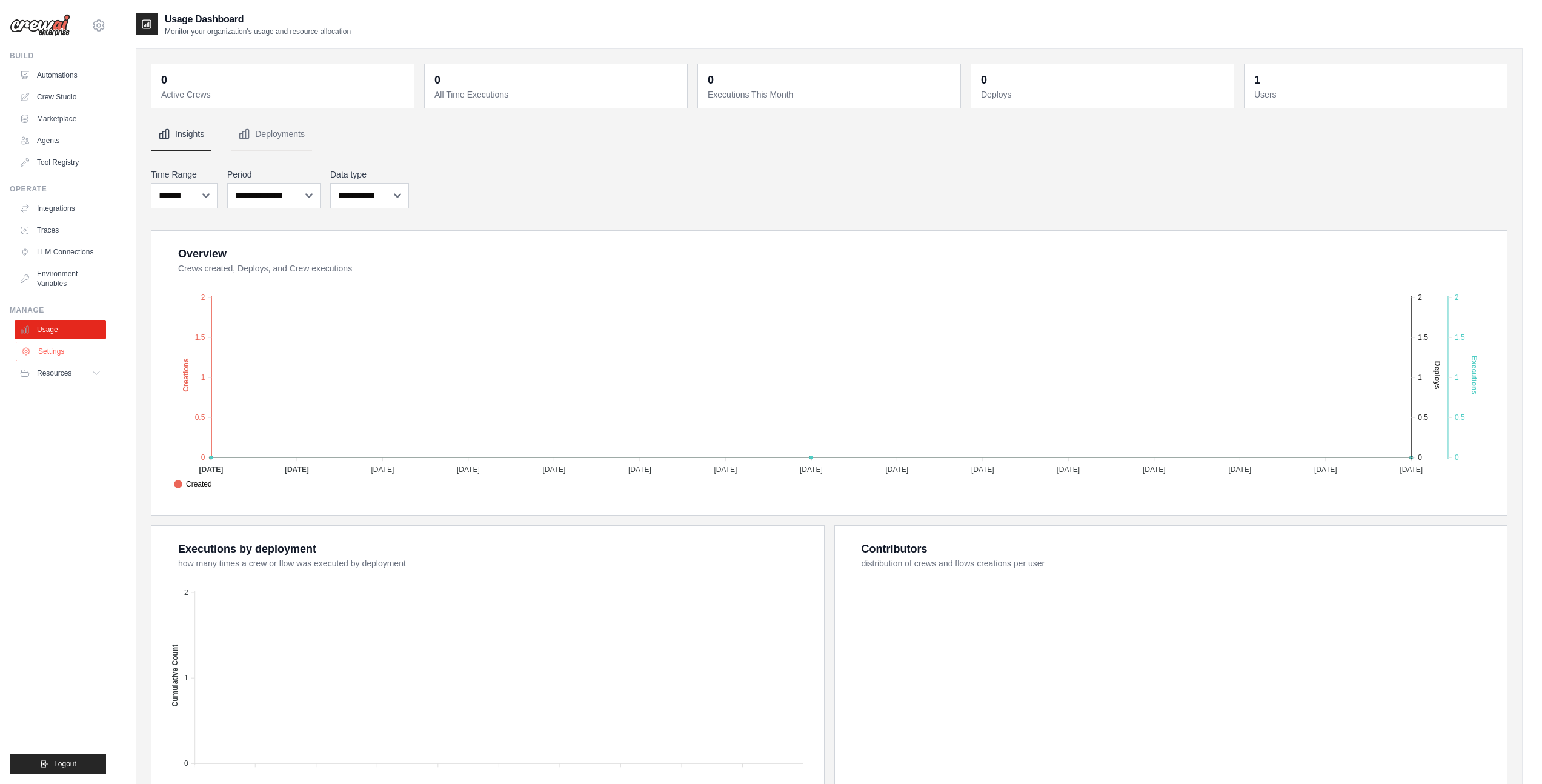
click at [53, 349] on link "Settings" at bounding box center [61, 351] width 92 height 19
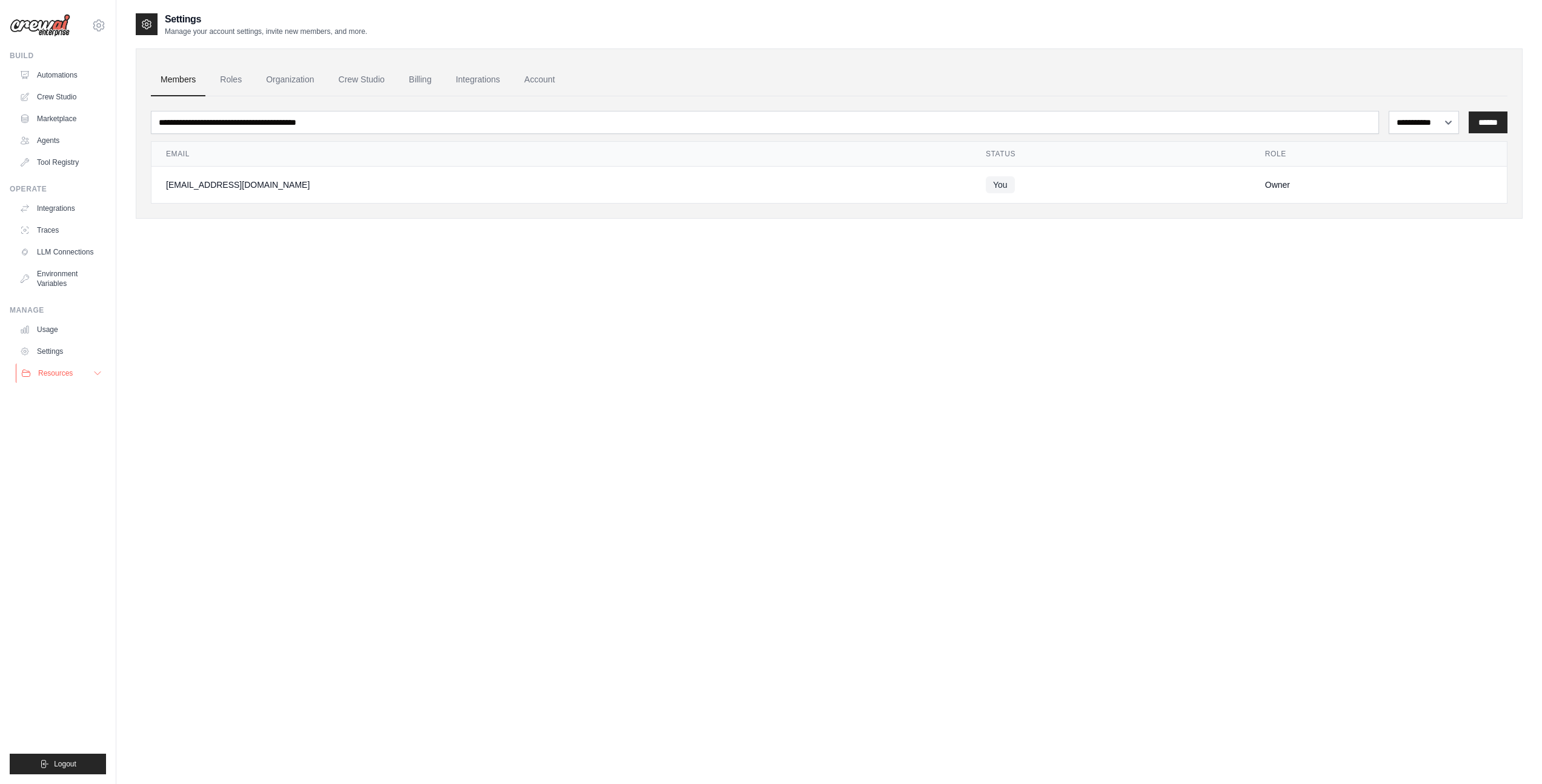
click at [54, 368] on span "Resources" at bounding box center [55, 373] width 34 height 10
click at [58, 388] on link "Documentation" at bounding box center [65, 393] width 84 height 17
click at [49, 416] on span "GitHub" at bounding box center [54, 413] width 22 height 10
click at [70, 72] on link "Automations" at bounding box center [61, 75] width 92 height 19
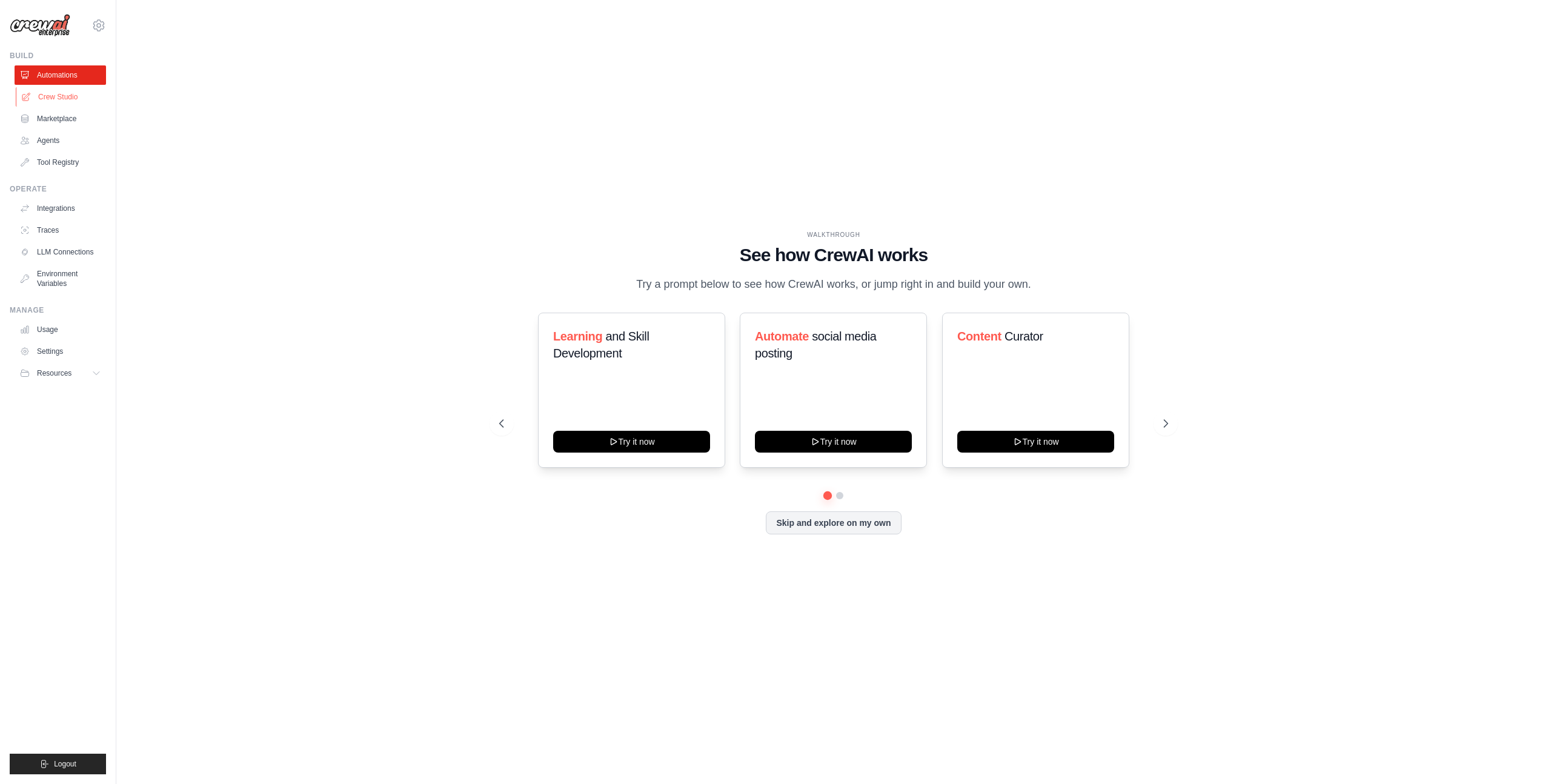
click at [47, 93] on link "Crew Studio" at bounding box center [61, 97] width 92 height 19
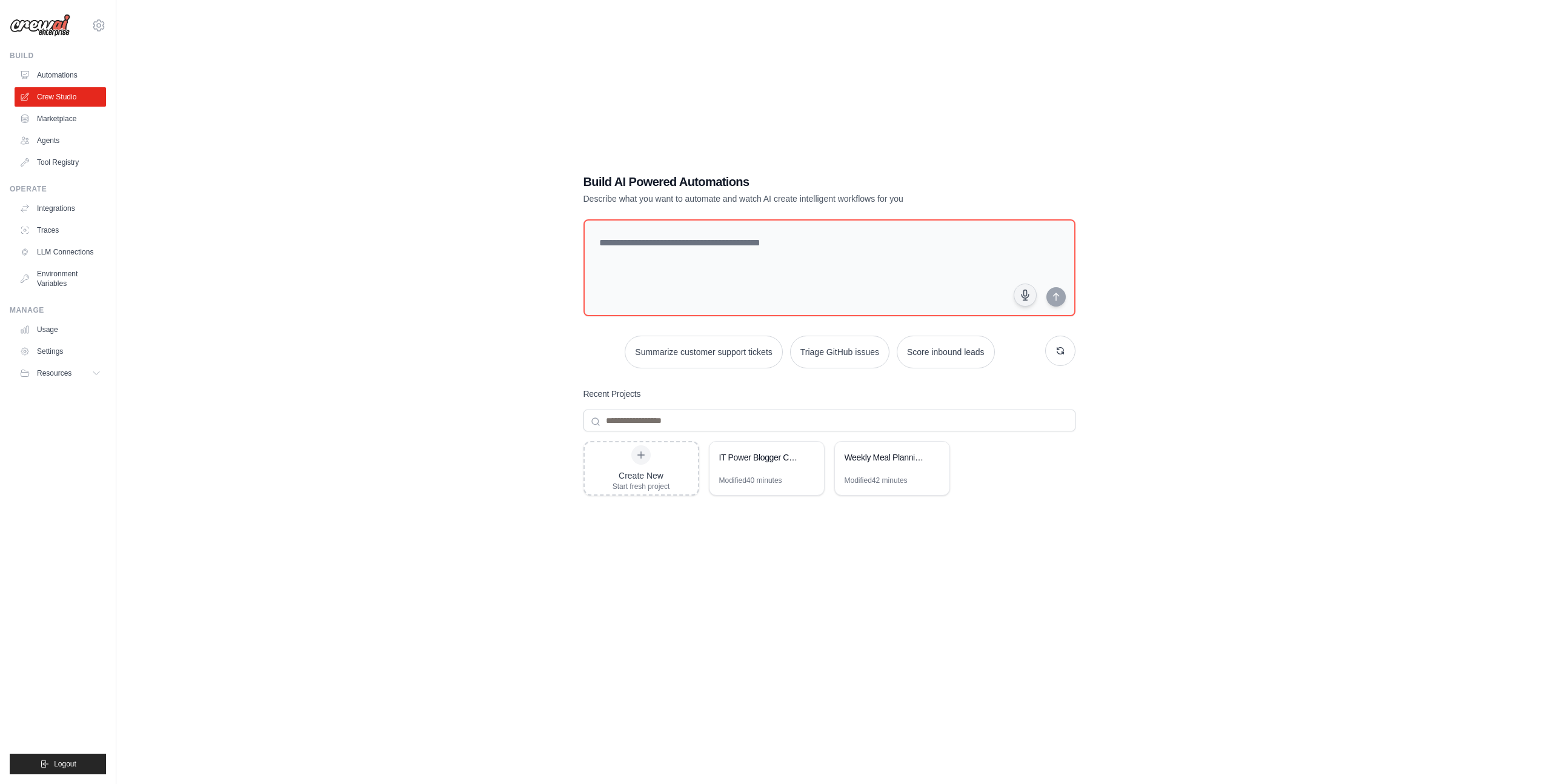
click at [89, 27] on div "[EMAIL_ADDRESS][DOMAIN_NAME] Settings" at bounding box center [58, 19] width 97 height 39
click at [92, 27] on icon at bounding box center [98, 25] width 14 height 14
click at [275, 69] on div "Build AI Powered Automations Describe what you want to automate and watch AI cr…" at bounding box center [829, 404] width 1387 height 784
